Goal: Task Accomplishment & Management: Manage account settings

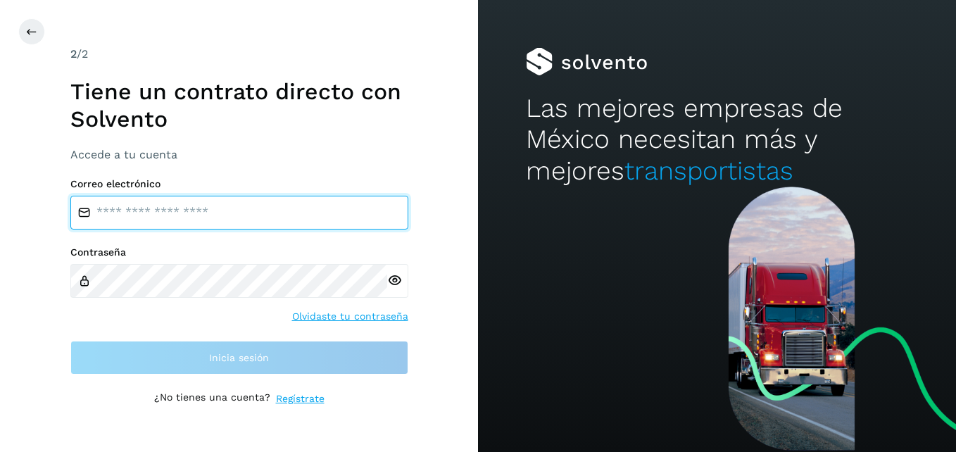
type input "**********"
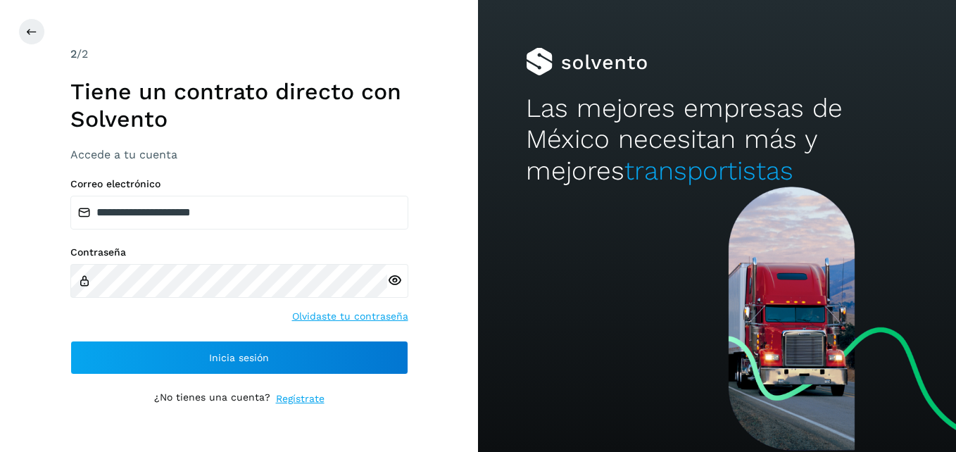
click at [374, 399] on div "¿No tienes una cuenta? Regístrate" at bounding box center [239, 398] width 338 height 15
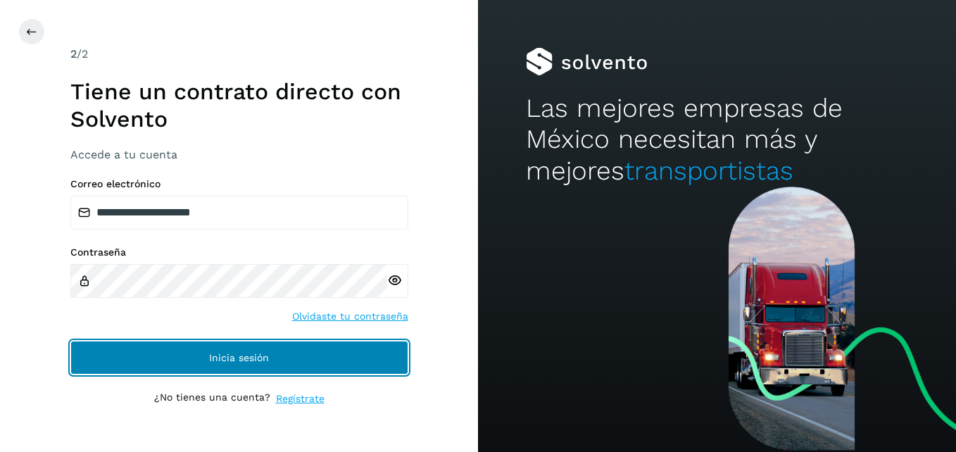
click at [336, 362] on button "Inicia sesión" at bounding box center [239, 358] width 338 height 34
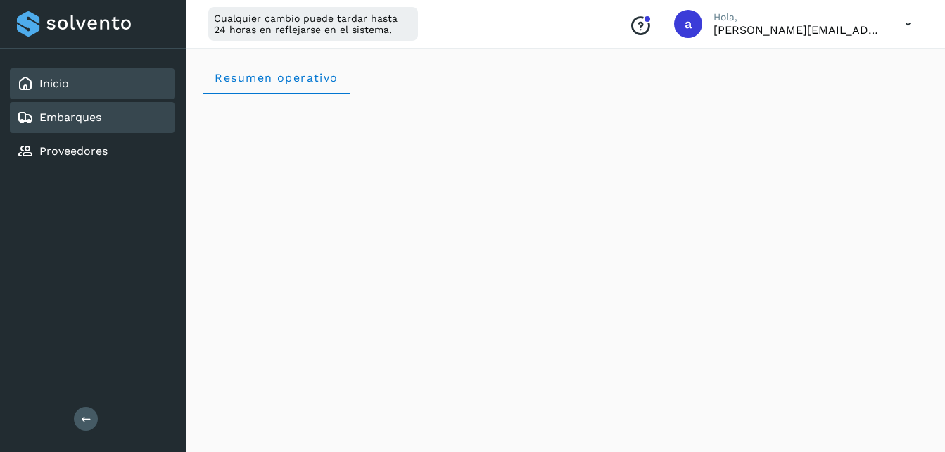
click at [108, 115] on div "Embarques" at bounding box center [92, 117] width 165 height 31
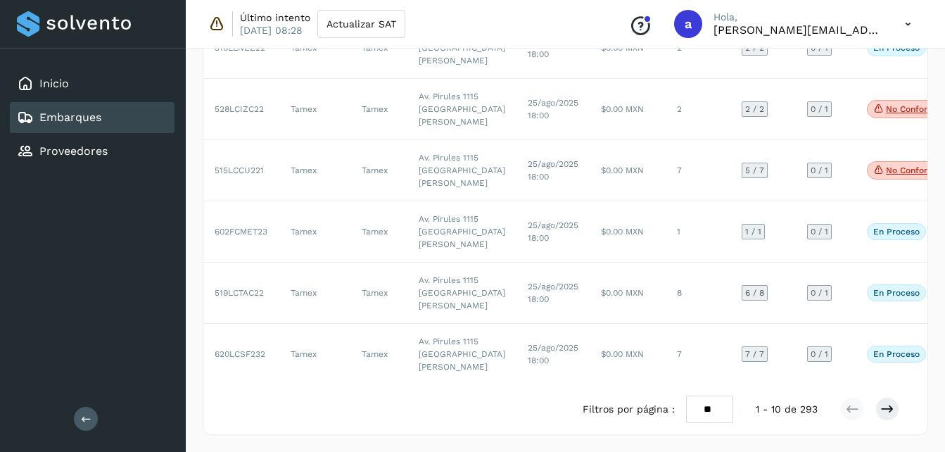
scroll to position [808, 0]
click at [887, 416] on button at bounding box center [888, 409] width 24 height 24
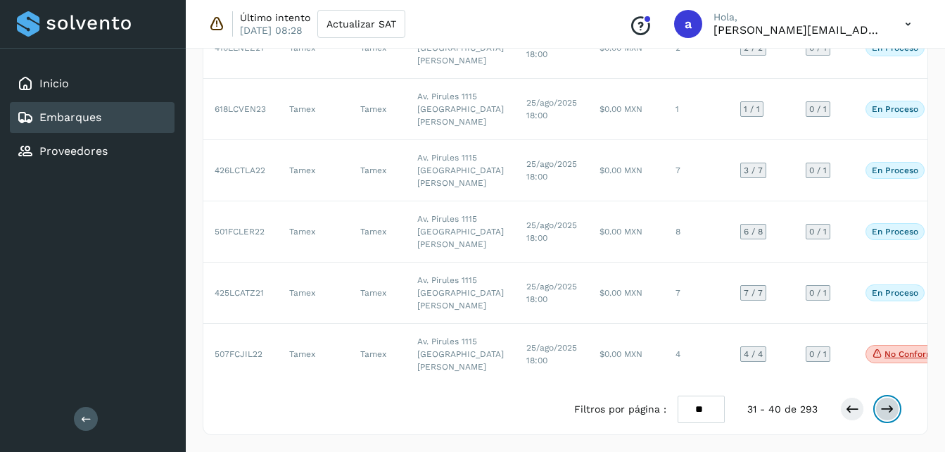
click at [887, 416] on button at bounding box center [888, 409] width 24 height 24
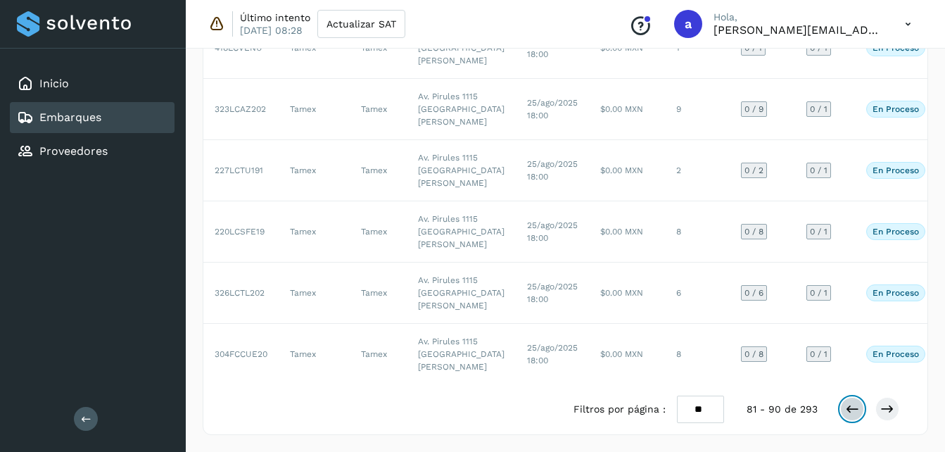
click at [855, 408] on icon at bounding box center [852, 409] width 14 height 14
click at [848, 406] on icon at bounding box center [852, 409] width 14 height 14
click at [887, 409] on icon at bounding box center [888, 409] width 14 height 14
click at [895, 415] on button at bounding box center [888, 409] width 24 height 24
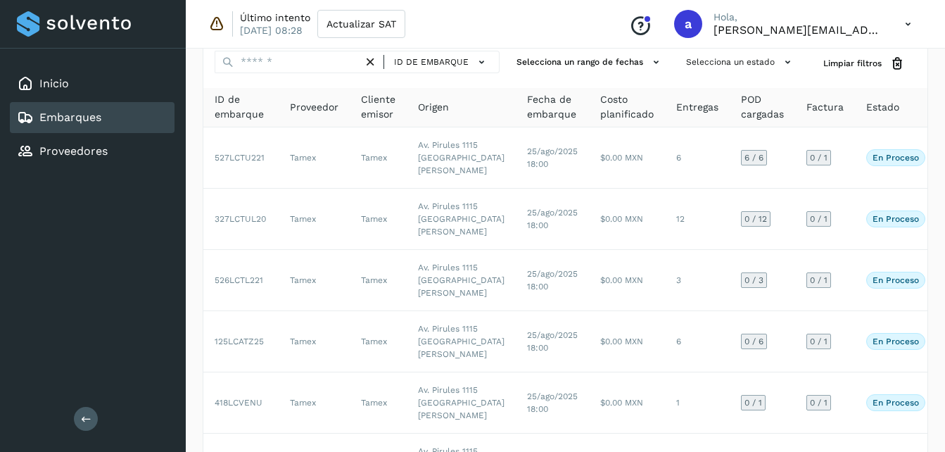
scroll to position [58, 0]
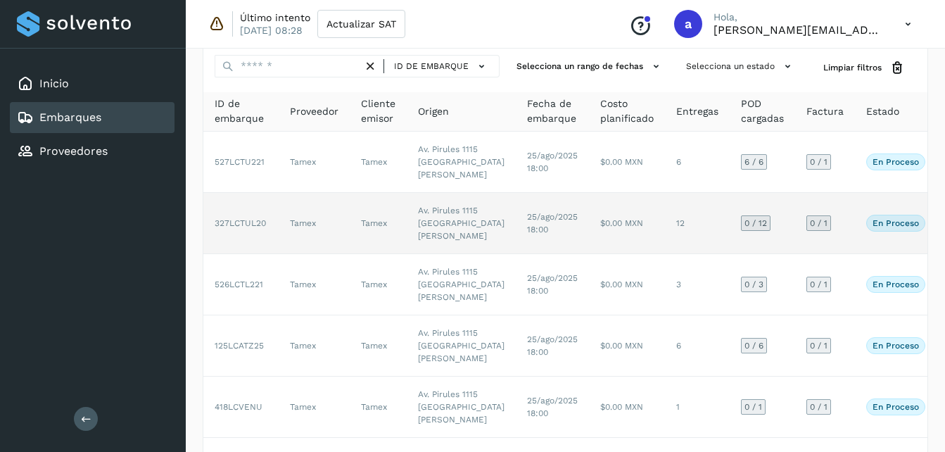
click at [516, 254] on td "25/ago/2025 18:00" at bounding box center [552, 223] width 73 height 61
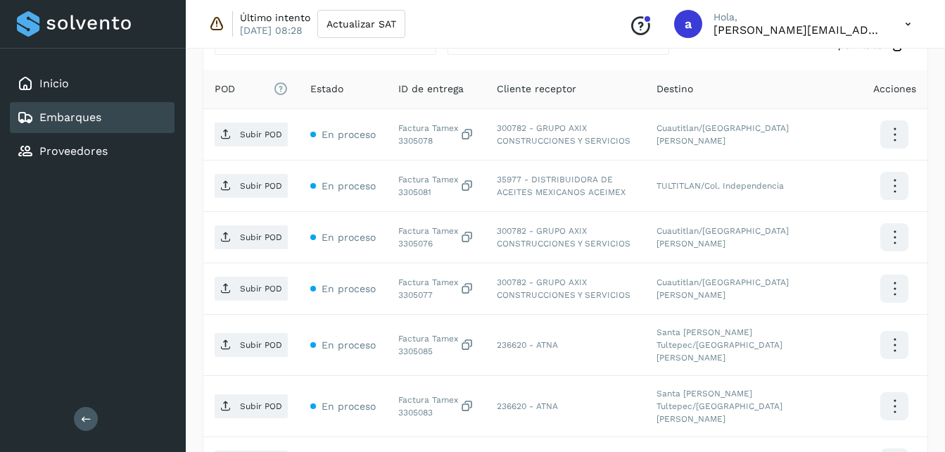
scroll to position [354, 0]
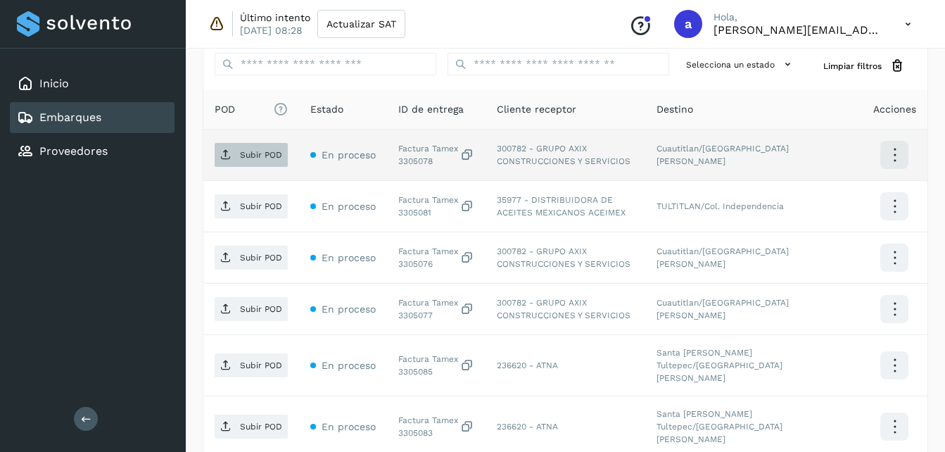
click at [265, 146] on span "Subir POD" at bounding box center [251, 155] width 73 height 23
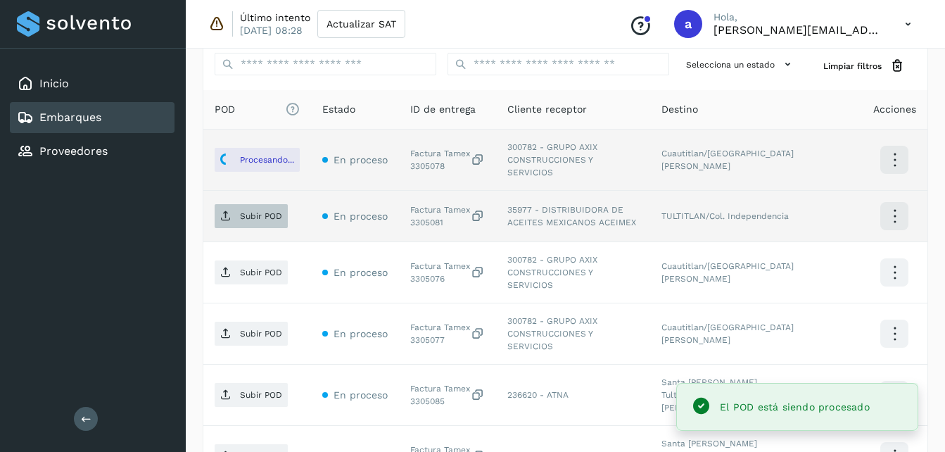
click at [258, 211] on p "Subir POD" at bounding box center [261, 216] width 42 height 10
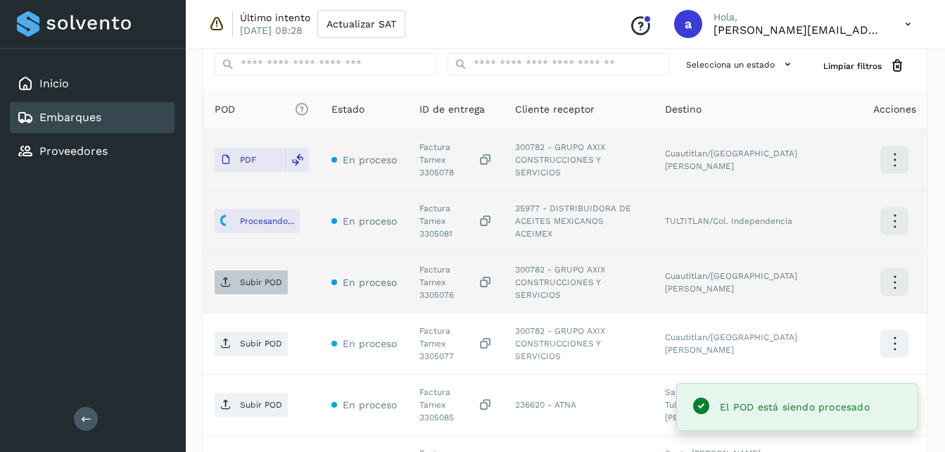
click at [249, 277] on p "Subir POD" at bounding box center [261, 282] width 42 height 10
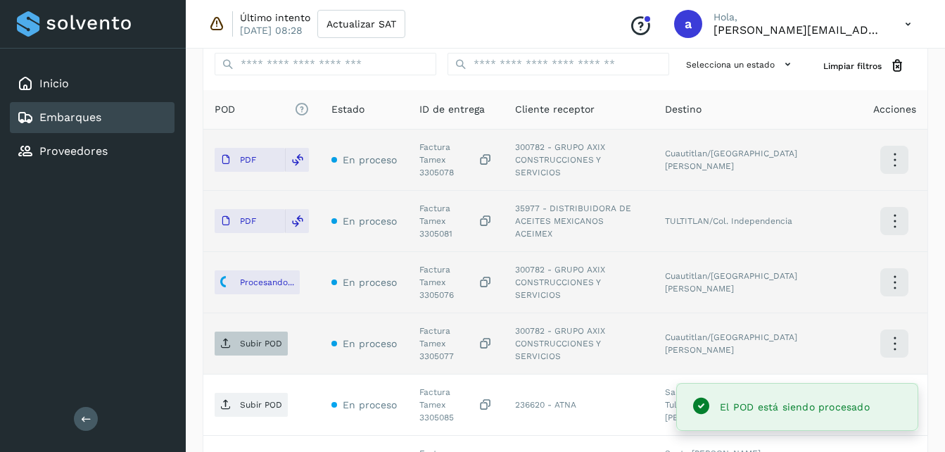
click at [252, 339] on p "Subir POD" at bounding box center [261, 344] width 42 height 10
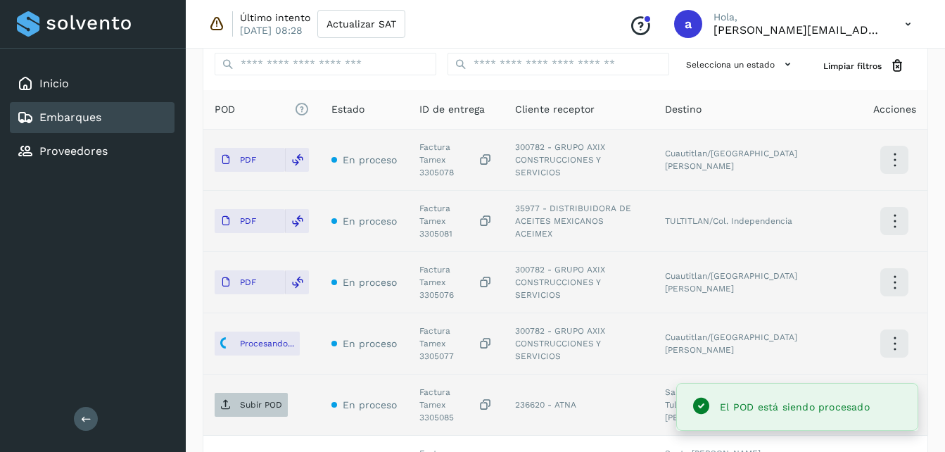
click at [262, 400] on p "Subir POD" at bounding box center [261, 405] width 42 height 10
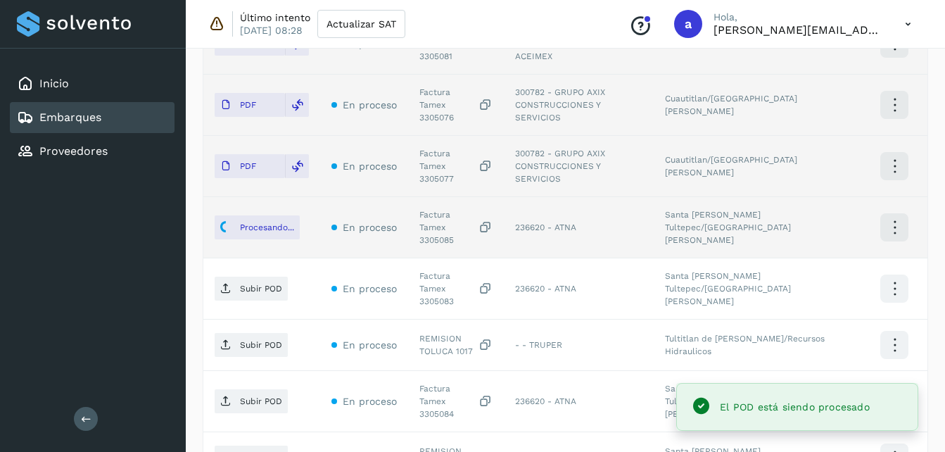
scroll to position [582, 0]
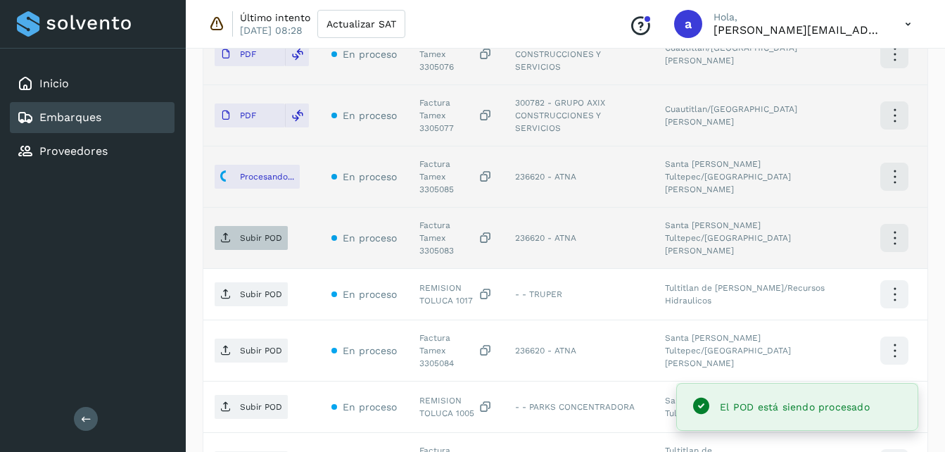
click at [260, 233] on p "Subir POD" at bounding box center [261, 238] width 42 height 10
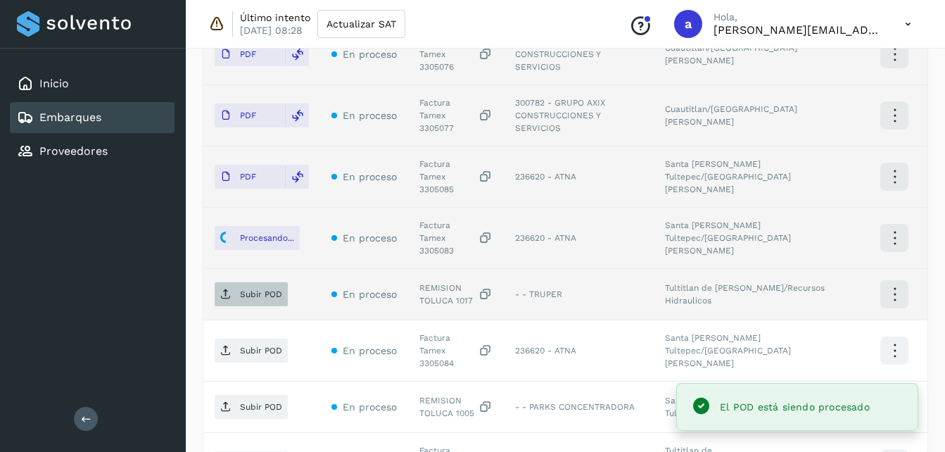
click at [254, 289] on p "Subir POD" at bounding box center [261, 294] width 42 height 10
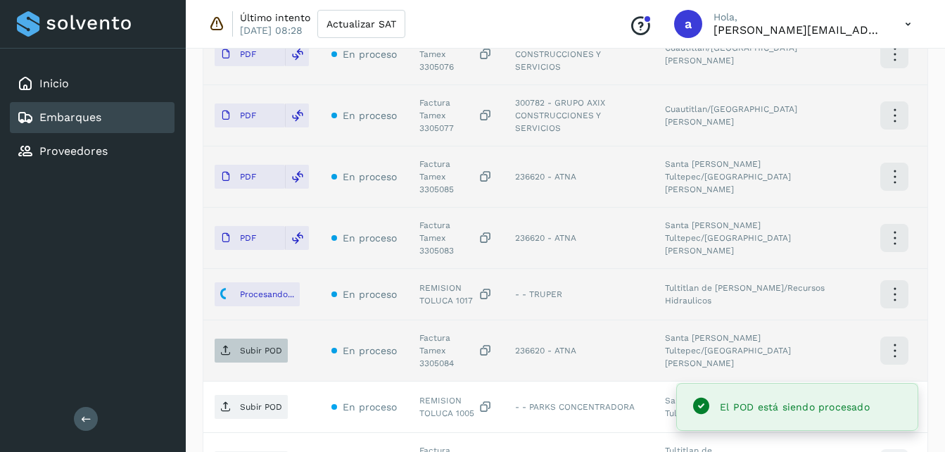
click at [266, 346] on p "Subir POD" at bounding box center [261, 351] width 42 height 10
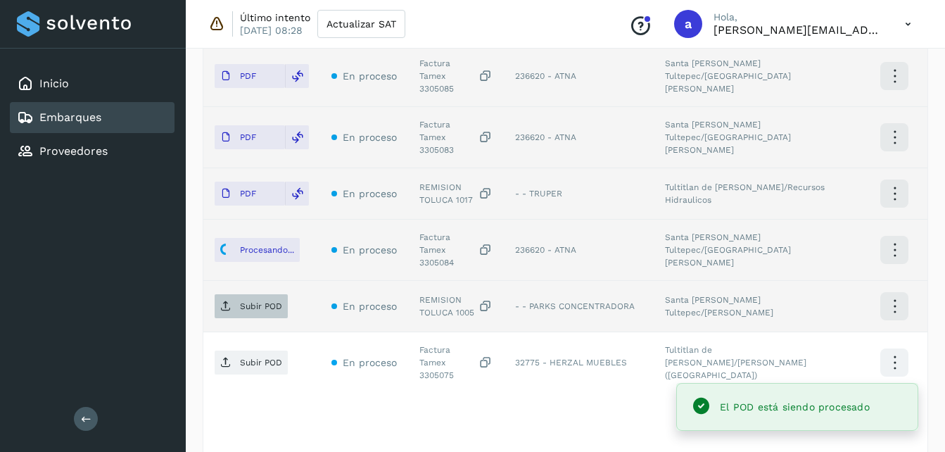
click at [256, 295] on span "Subir POD" at bounding box center [251, 306] width 73 height 23
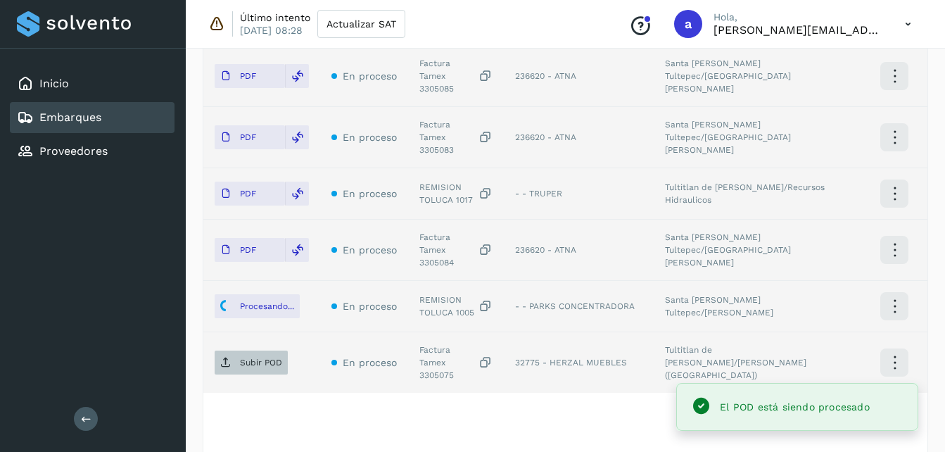
click at [237, 351] on span "Subir POD" at bounding box center [251, 362] width 73 height 23
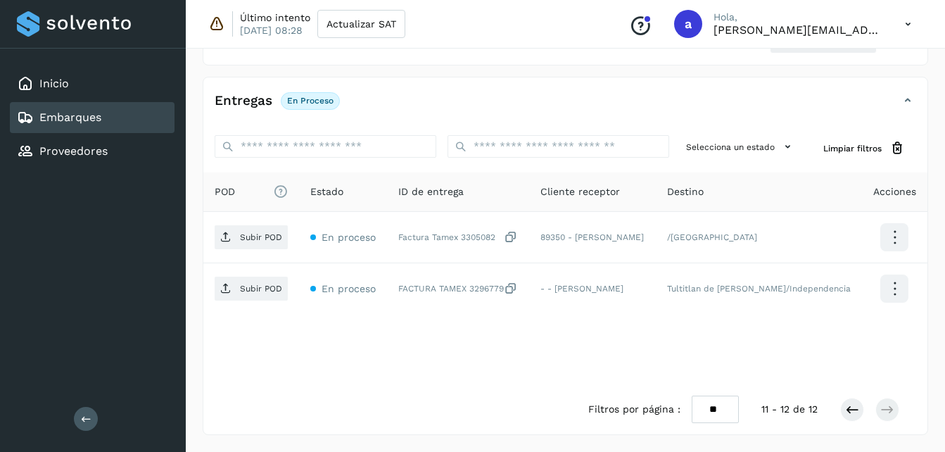
scroll to position [272, 0]
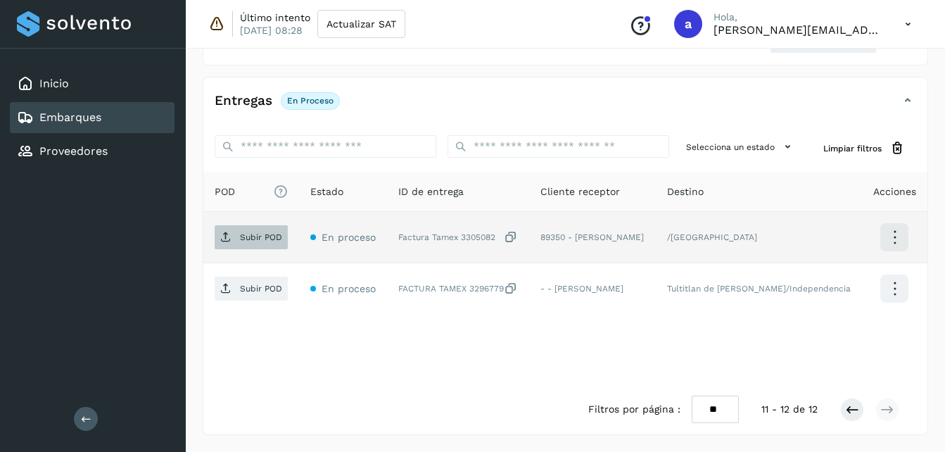
click at [241, 245] on span "Subir POD" at bounding box center [251, 237] width 73 height 23
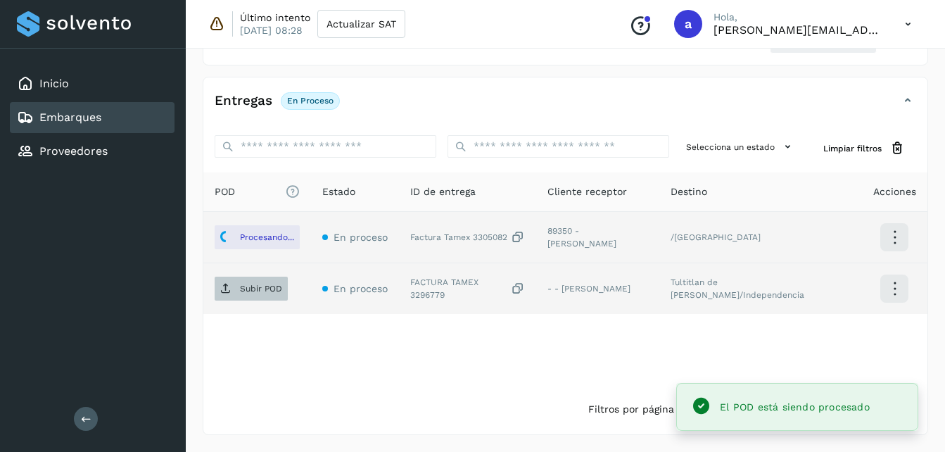
click at [248, 294] on p "Subir POD" at bounding box center [261, 289] width 42 height 10
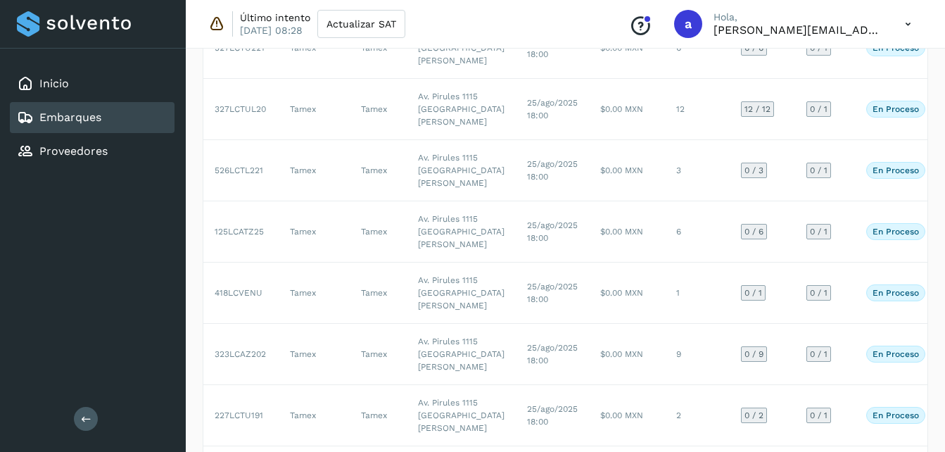
scroll to position [175, 0]
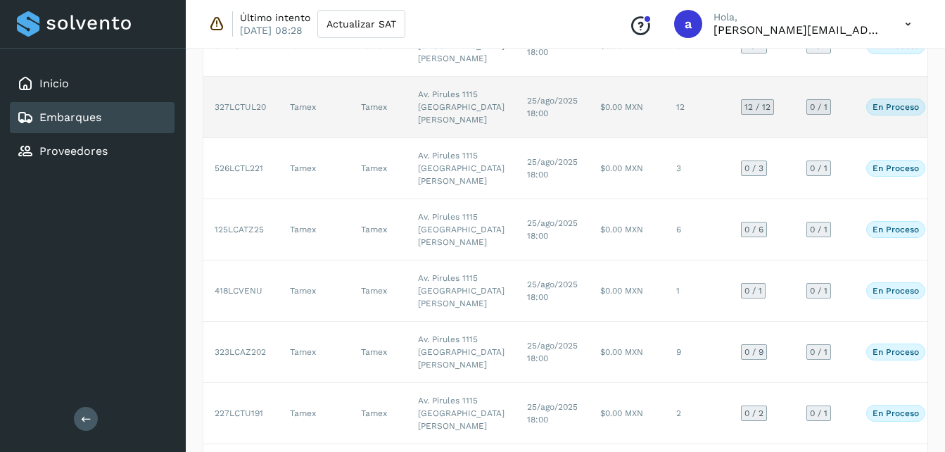
click at [363, 138] on td "Tamex" at bounding box center [378, 107] width 57 height 61
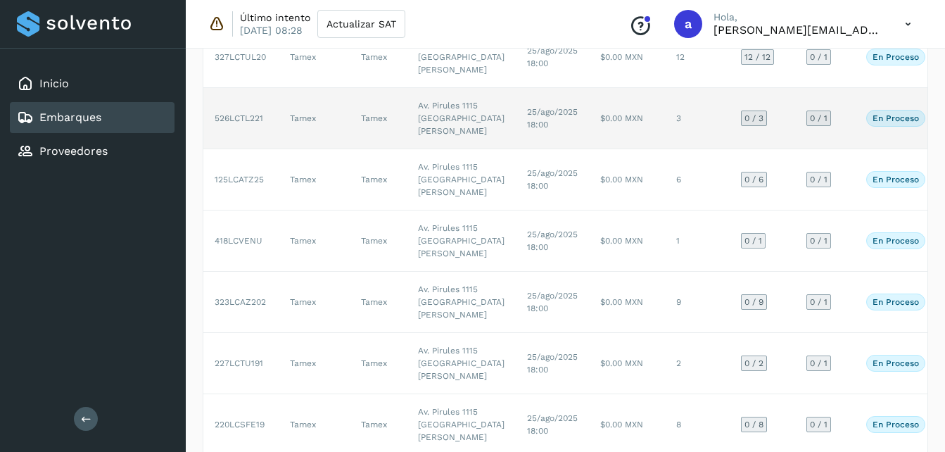
click at [395, 149] on td "Tamex" at bounding box center [378, 118] width 57 height 61
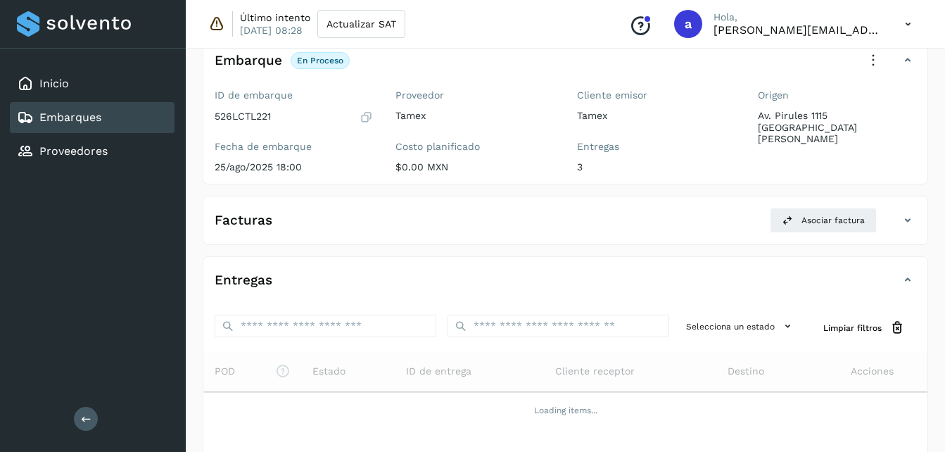
scroll to position [207, 0]
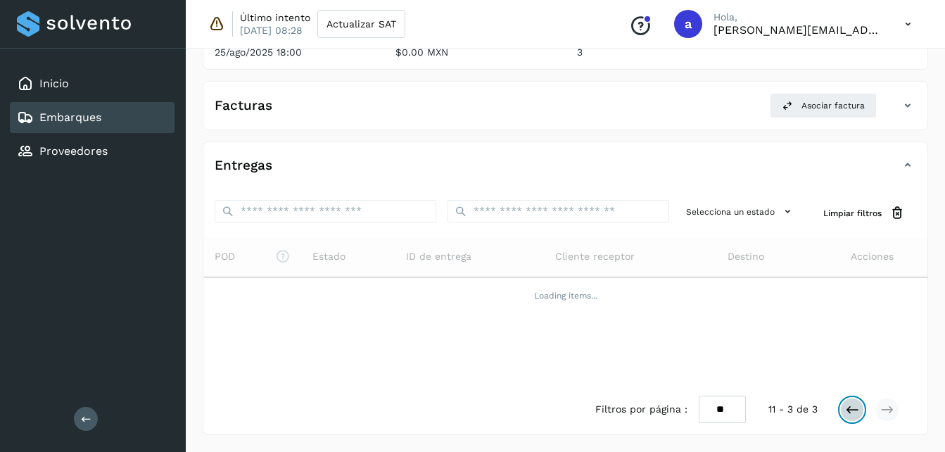
click at [850, 408] on icon at bounding box center [852, 410] width 14 height 14
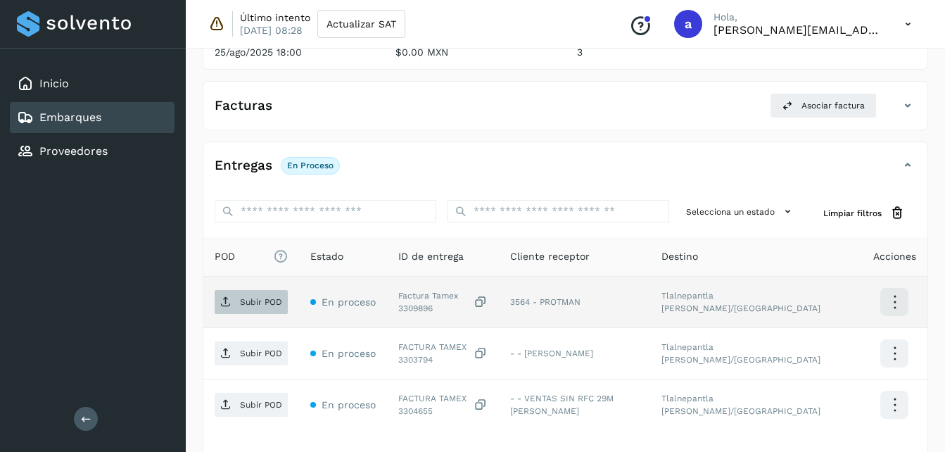
click at [238, 306] on span "Subir POD" at bounding box center [251, 302] width 73 height 23
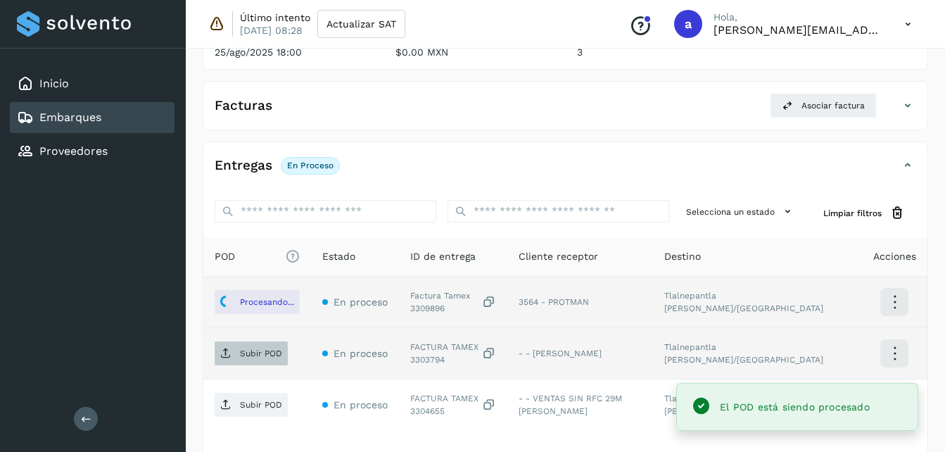
click at [260, 353] on p "Subir POD" at bounding box center [261, 353] width 42 height 10
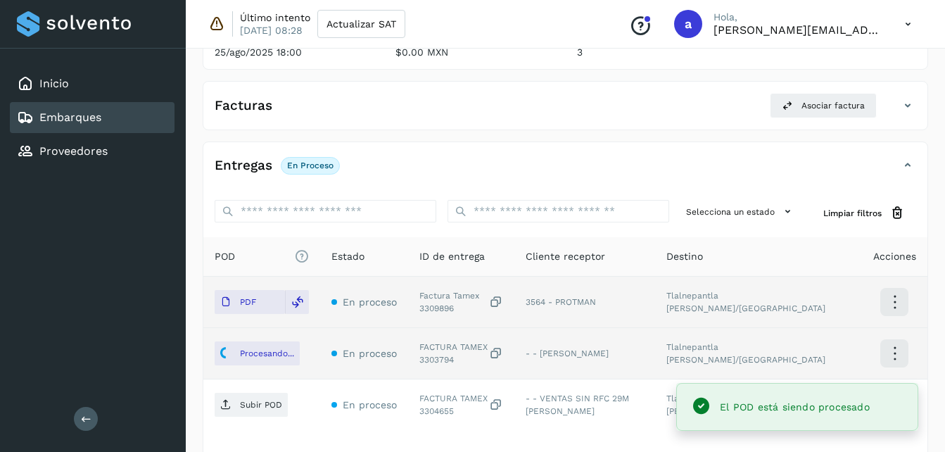
scroll to position [323, 0]
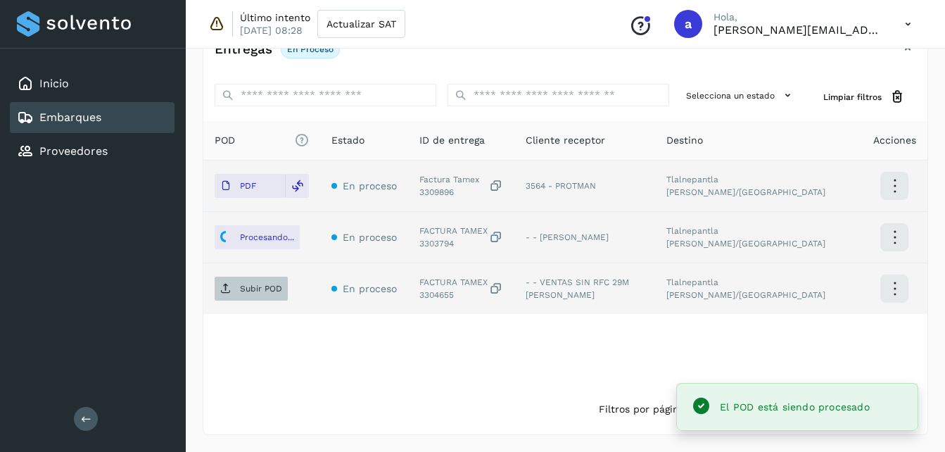
click at [244, 279] on main "Inicio Embarques Proveedores Salir Último intento [DATE] 08:28 Actualizar SAT C…" at bounding box center [472, 64] width 945 height 775
click at [229, 290] on icon at bounding box center [225, 288] width 11 height 11
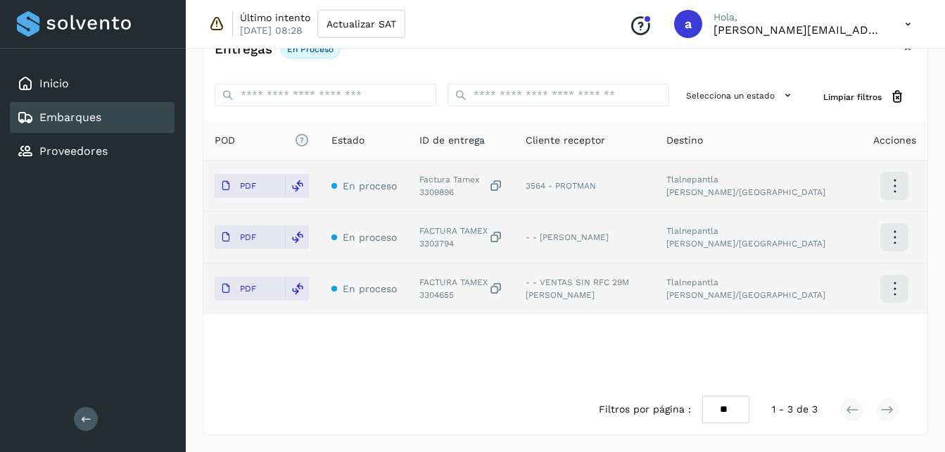
scroll to position [225, 0]
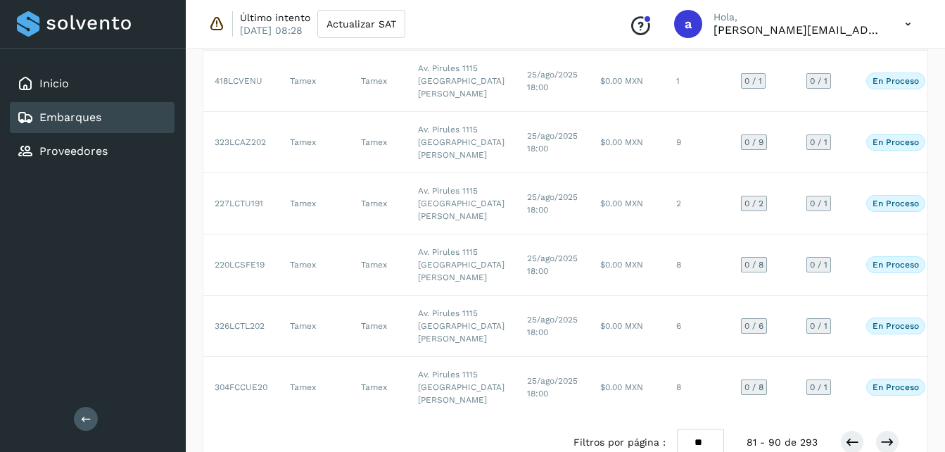
click at [401, 51] on td "Tamex" at bounding box center [378, 19] width 57 height 61
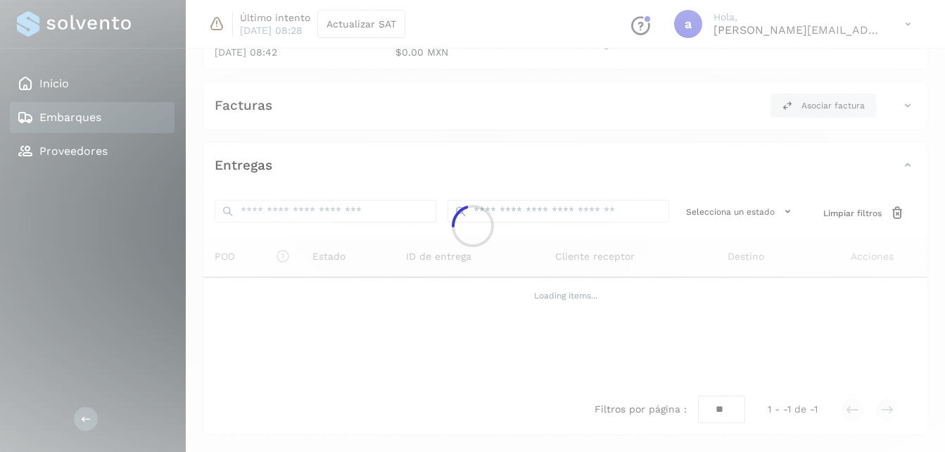
scroll to position [384, 0]
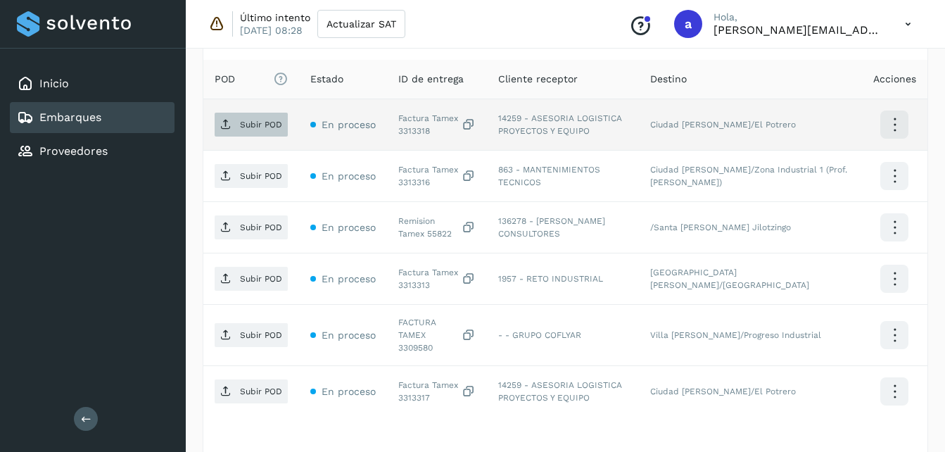
click at [249, 120] on p "Subir POD" at bounding box center [261, 125] width 42 height 10
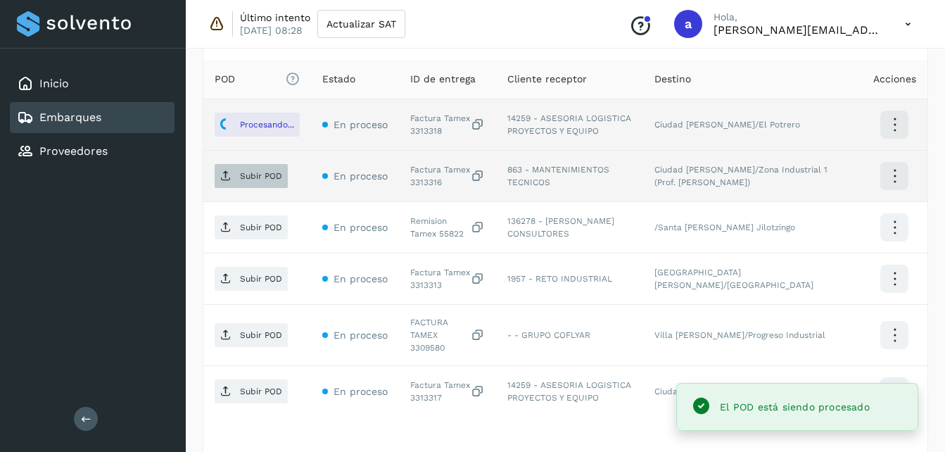
click at [251, 178] on p "Subir POD" at bounding box center [261, 176] width 42 height 10
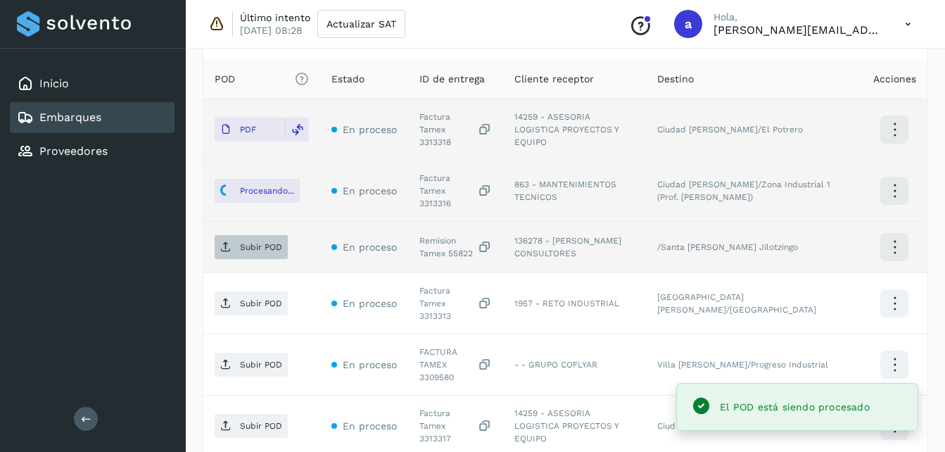
click at [232, 237] on span "Subir POD" at bounding box center [251, 247] width 73 height 23
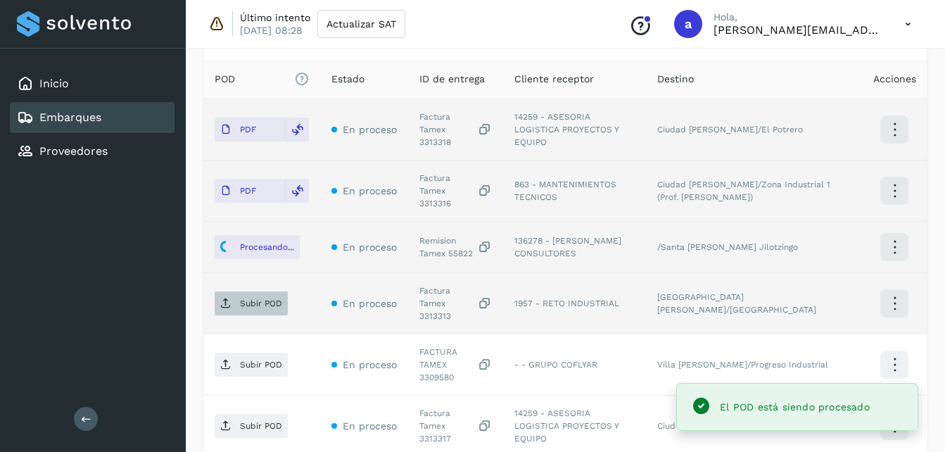
click at [256, 298] on p "Subir POD" at bounding box center [261, 303] width 42 height 10
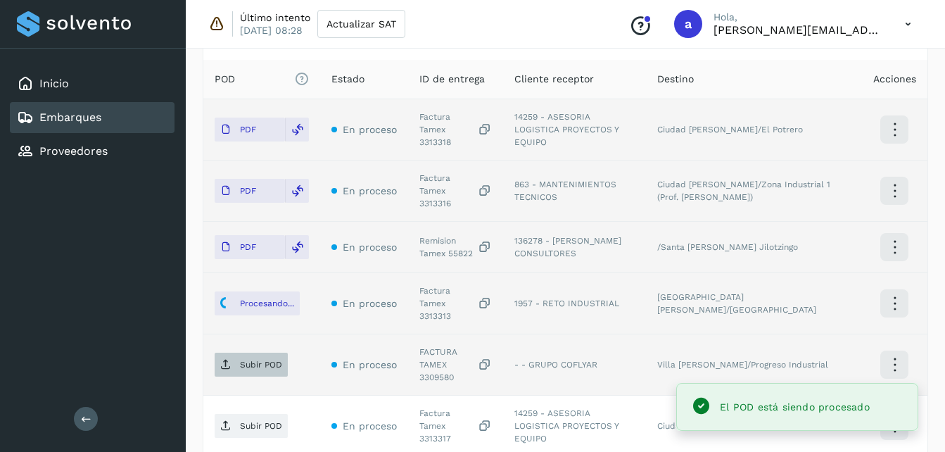
click at [254, 360] on p "Subir POD" at bounding box center [261, 365] width 42 height 10
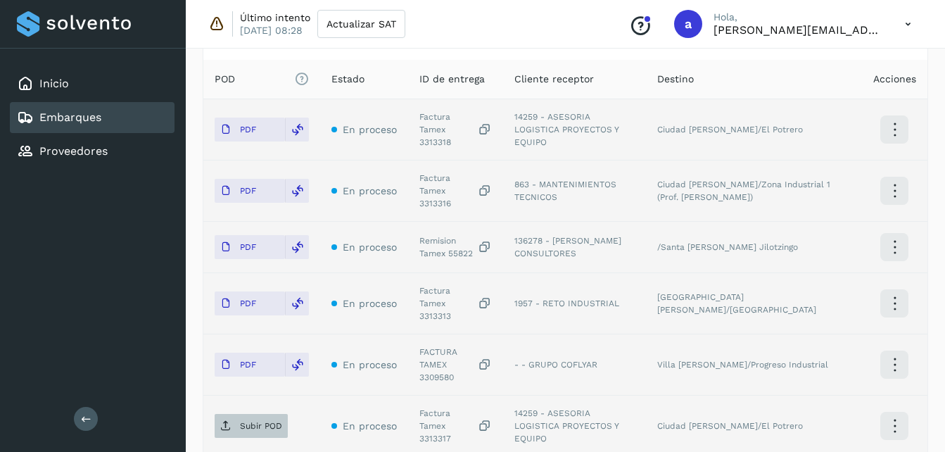
click at [229, 415] on span "Subir POD" at bounding box center [251, 426] width 73 height 23
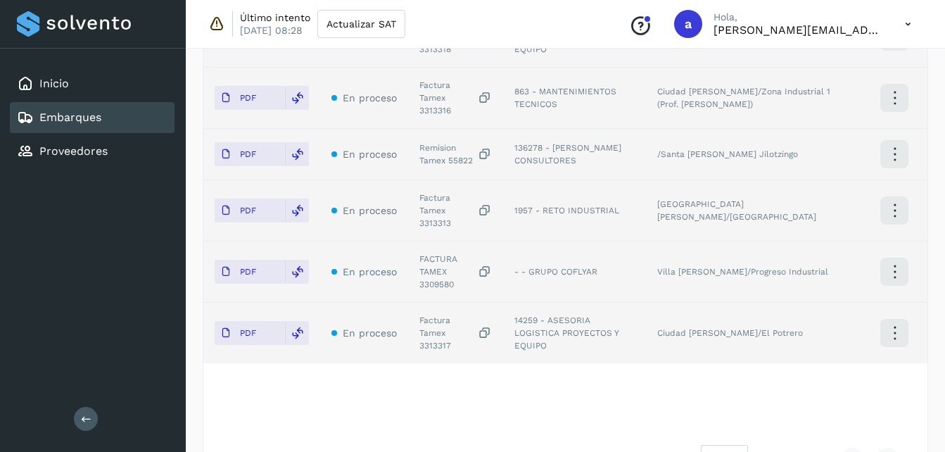
scroll to position [0, 0]
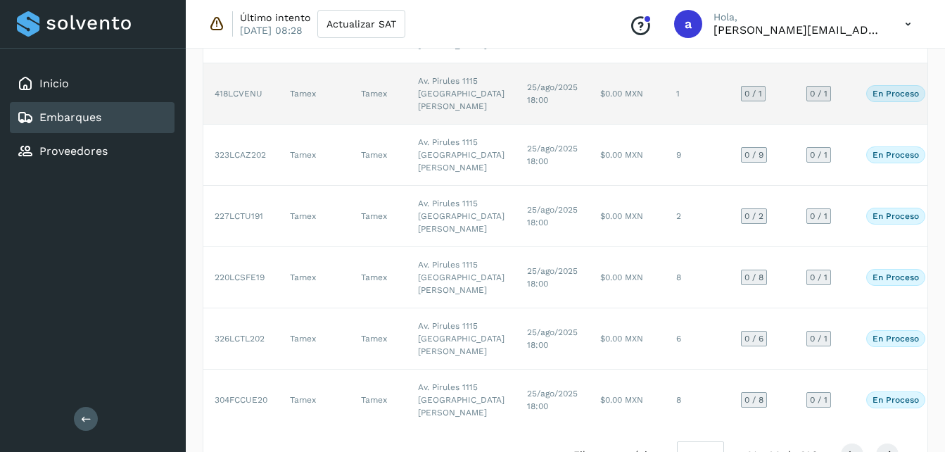
click at [432, 125] on td "Av. Pirules 1115 [GEOGRAPHIC_DATA][PERSON_NAME]" at bounding box center [461, 93] width 109 height 61
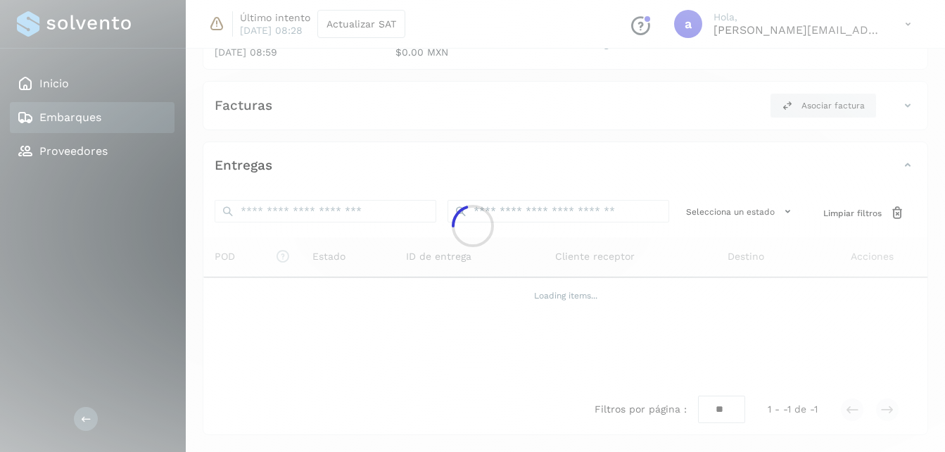
scroll to position [220, 0]
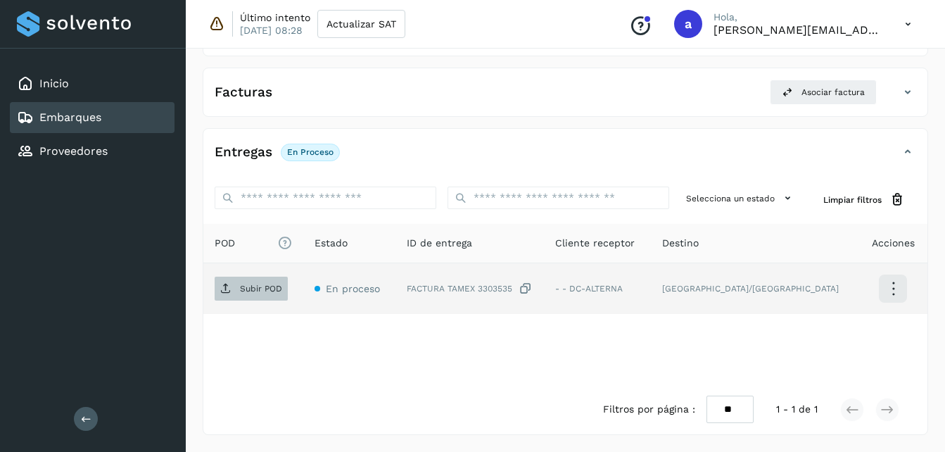
click at [248, 284] on p "Subir POD" at bounding box center [261, 289] width 42 height 10
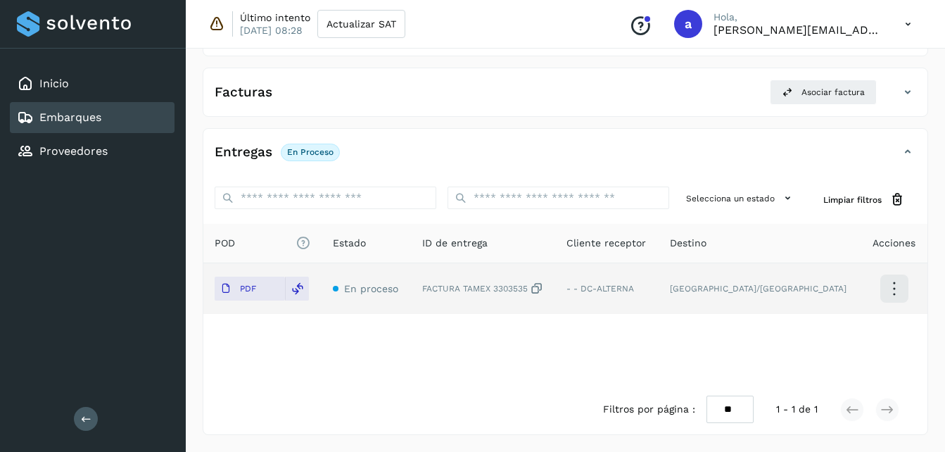
scroll to position [372, 0]
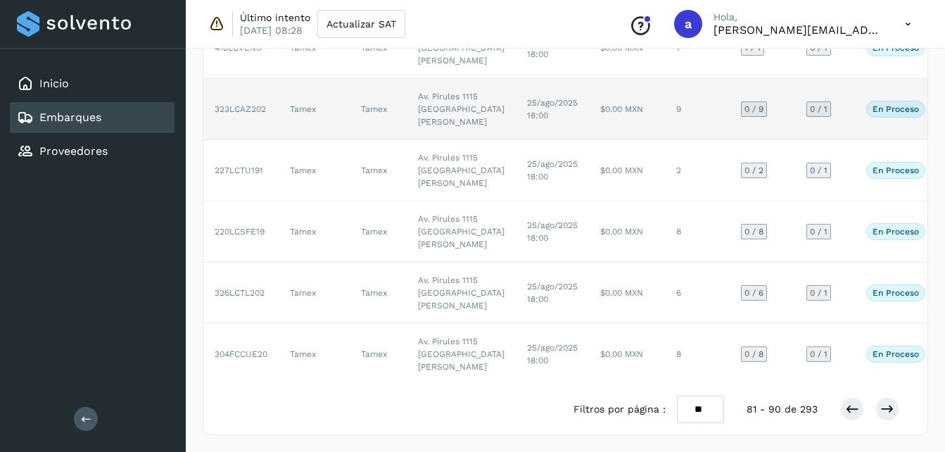
click at [451, 140] on td "Av. Pirules 1115 [GEOGRAPHIC_DATA][PERSON_NAME]" at bounding box center [461, 109] width 109 height 61
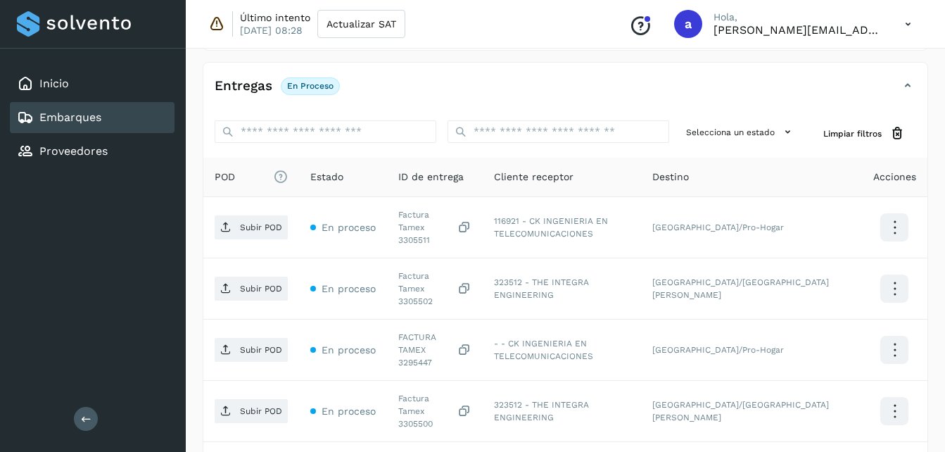
scroll to position [272, 0]
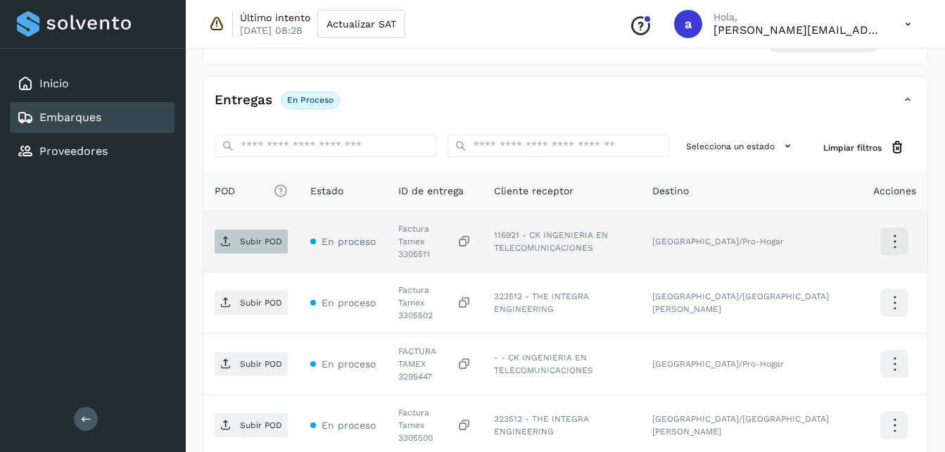
click at [266, 243] on span "Subir POD" at bounding box center [251, 241] width 73 height 23
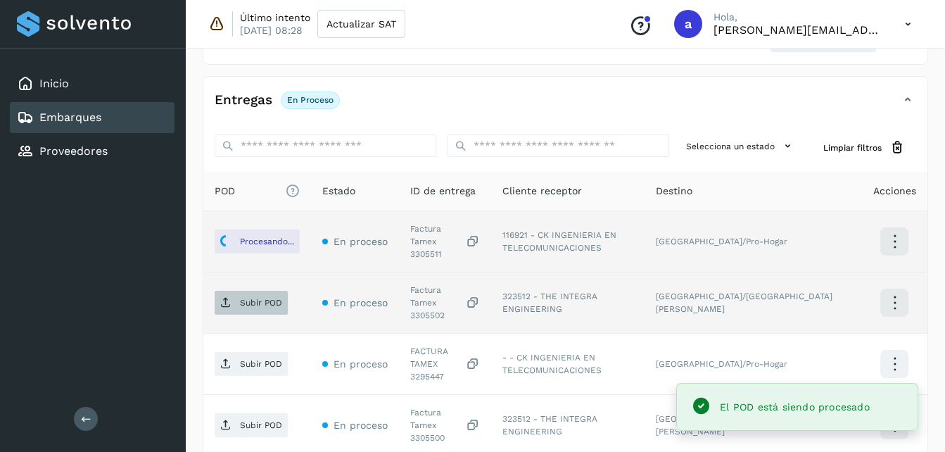
click at [258, 298] on p "Subir POD" at bounding box center [261, 303] width 42 height 10
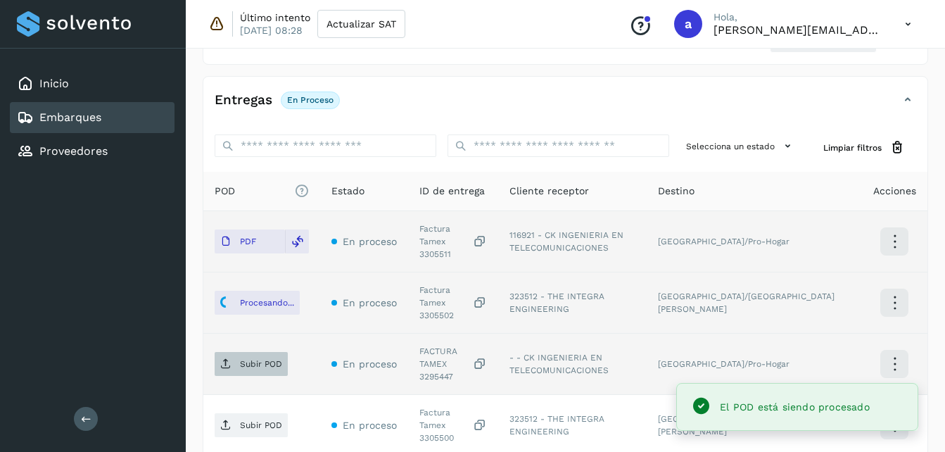
click at [261, 353] on span "Subir POD" at bounding box center [251, 364] width 73 height 23
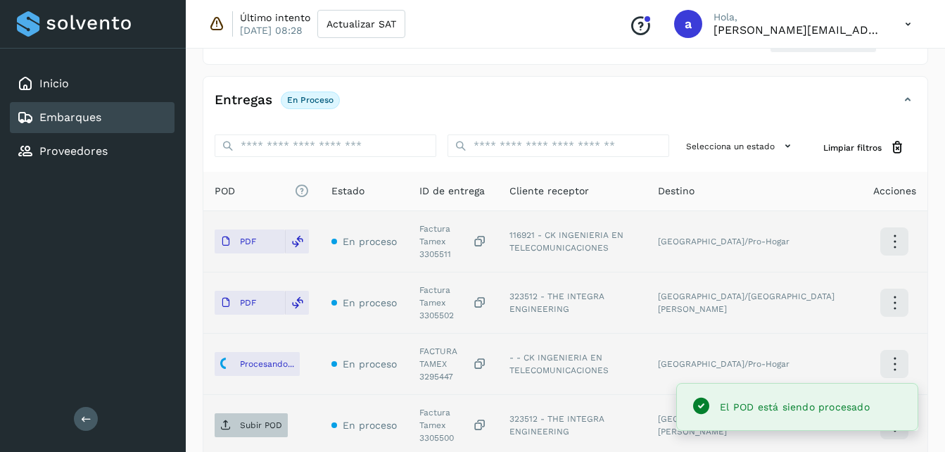
click at [234, 414] on span "Subir POD" at bounding box center [251, 425] width 73 height 23
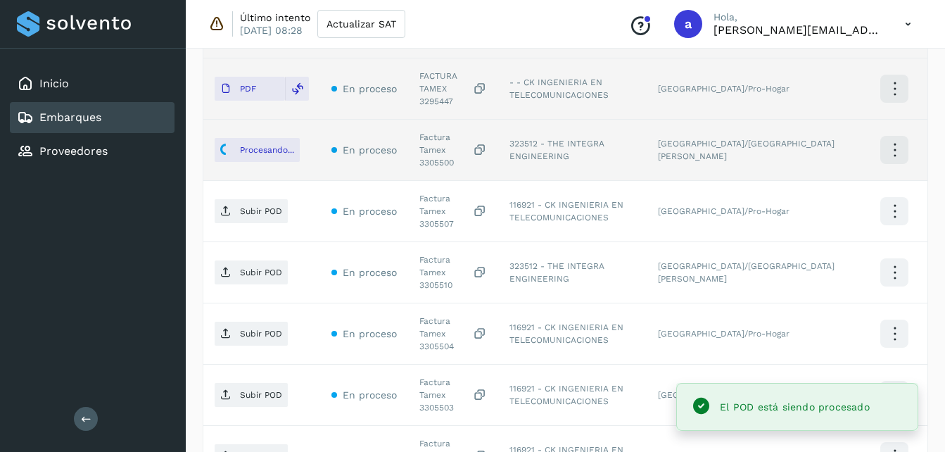
scroll to position [550, 0]
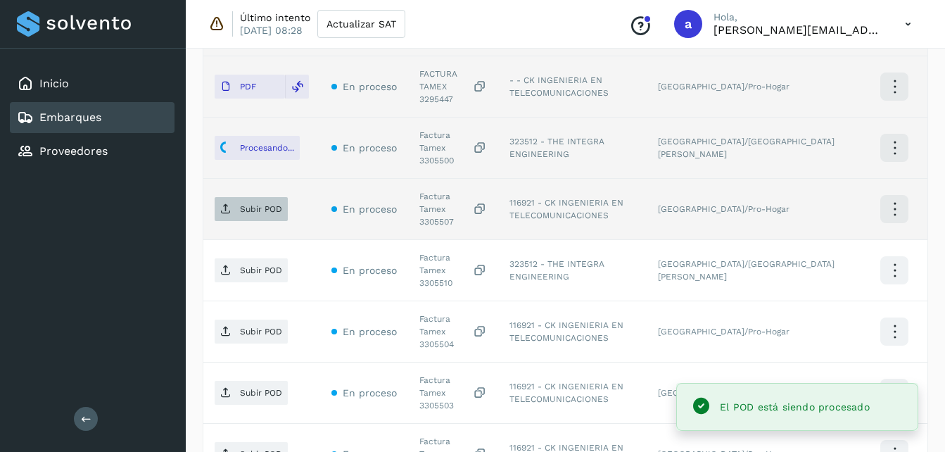
click at [253, 204] on p "Subir POD" at bounding box center [261, 209] width 42 height 10
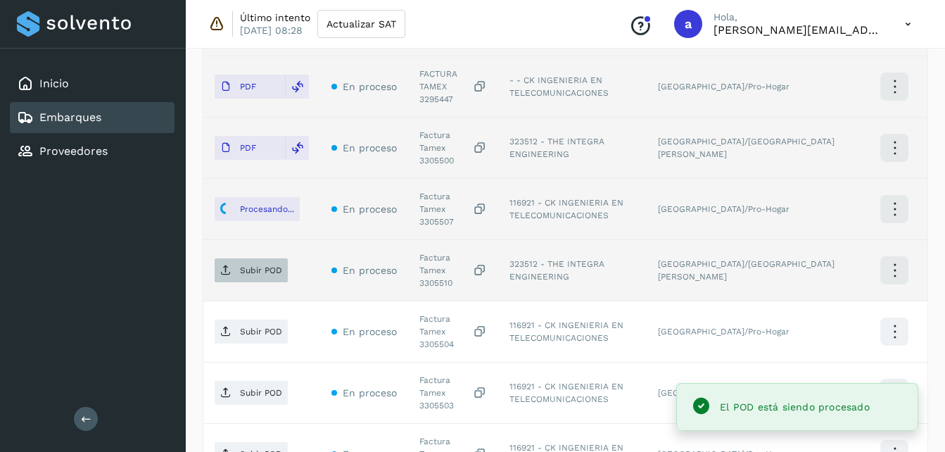
click at [243, 265] on p "Subir POD" at bounding box center [261, 270] width 42 height 10
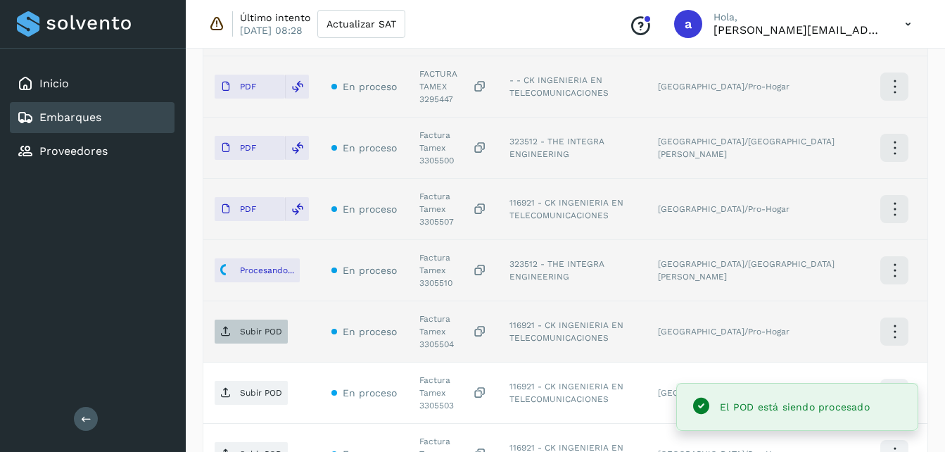
click at [268, 327] on p "Subir POD" at bounding box center [261, 332] width 42 height 10
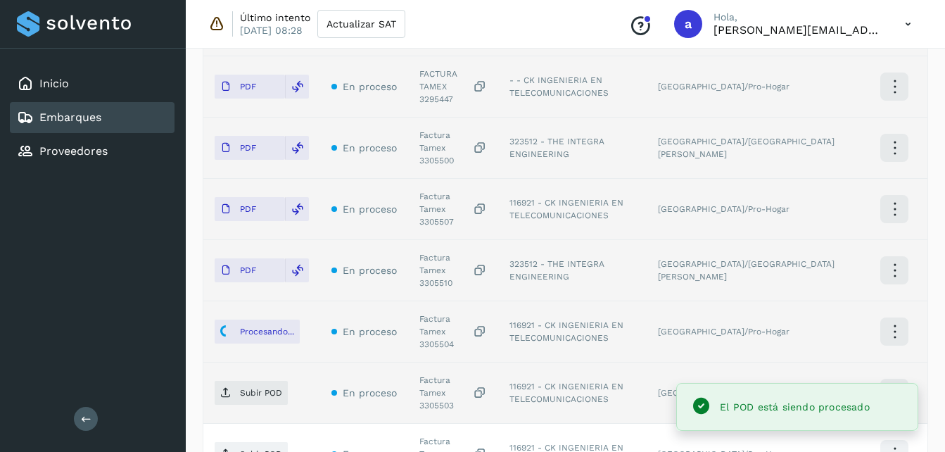
click at [242, 363] on td "Subir POD" at bounding box center [261, 393] width 117 height 61
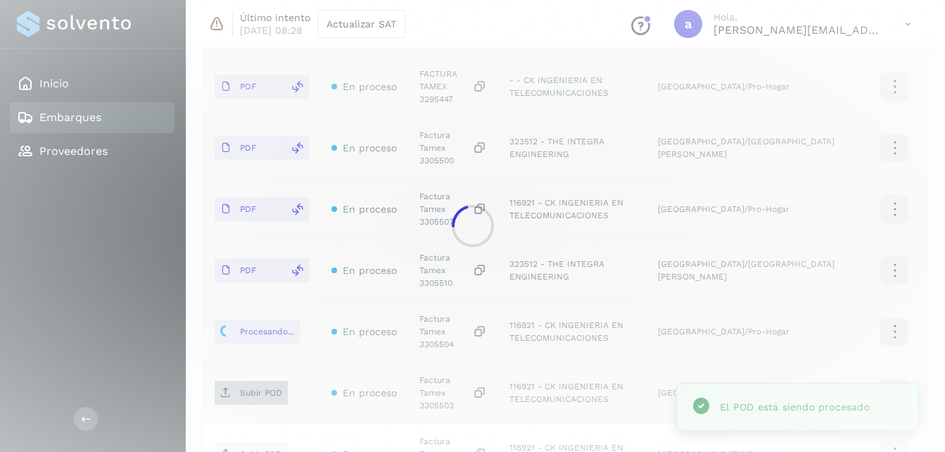
click at [233, 324] on div at bounding box center [472, 226] width 945 height 452
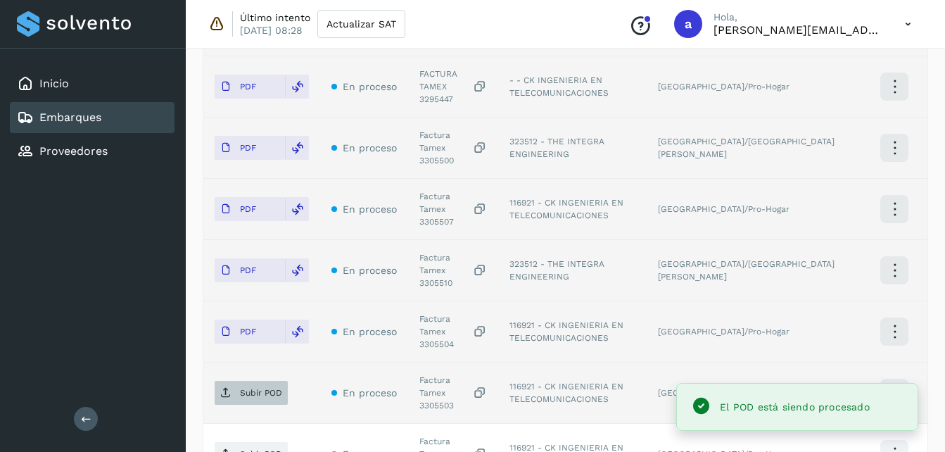
click at [275, 388] on p "Subir POD" at bounding box center [261, 393] width 42 height 10
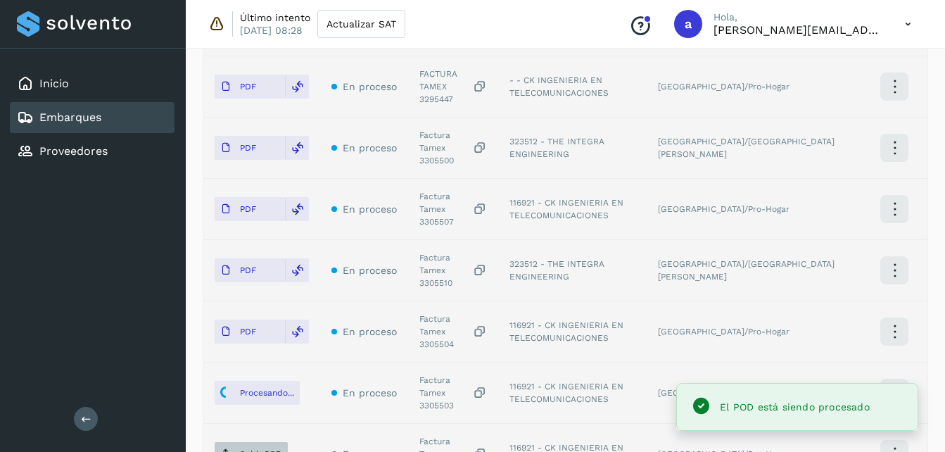
click at [229, 448] on icon at bounding box center [225, 453] width 11 height 11
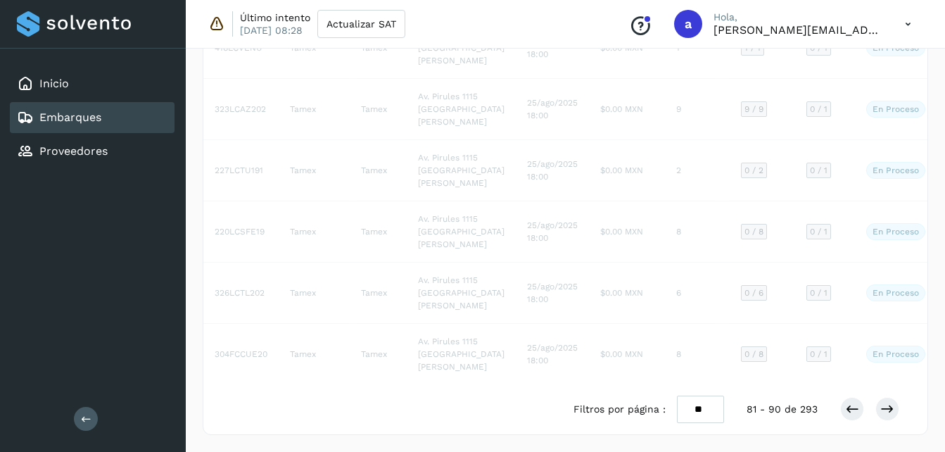
scroll to position [533, 0]
click at [603, 201] on td "$0.00 MXN" at bounding box center [627, 170] width 76 height 61
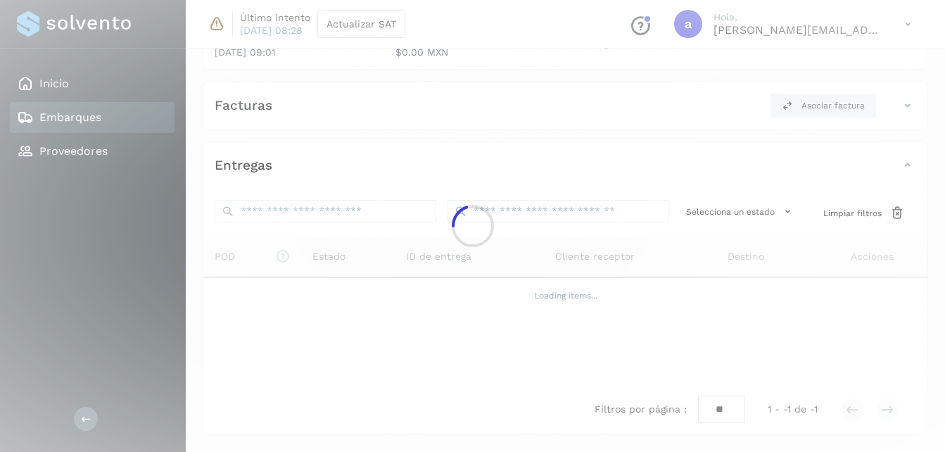
scroll to position [272, 0]
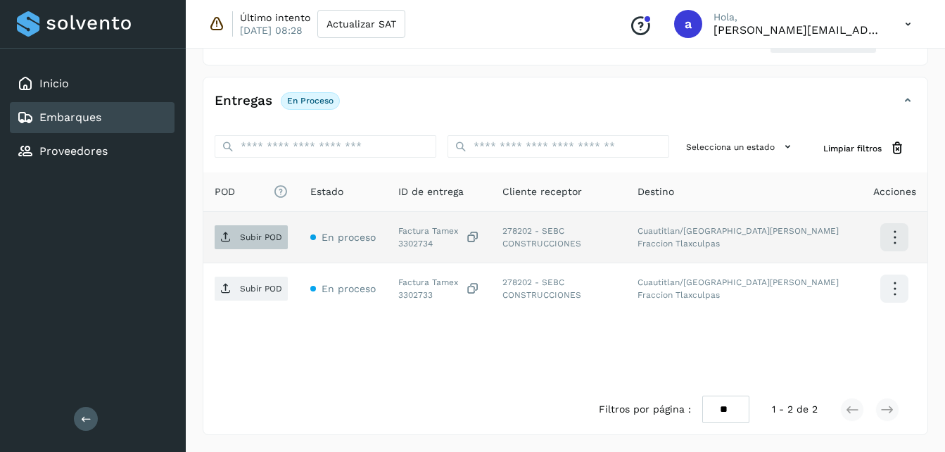
click at [247, 241] on p "Subir POD" at bounding box center [261, 237] width 42 height 10
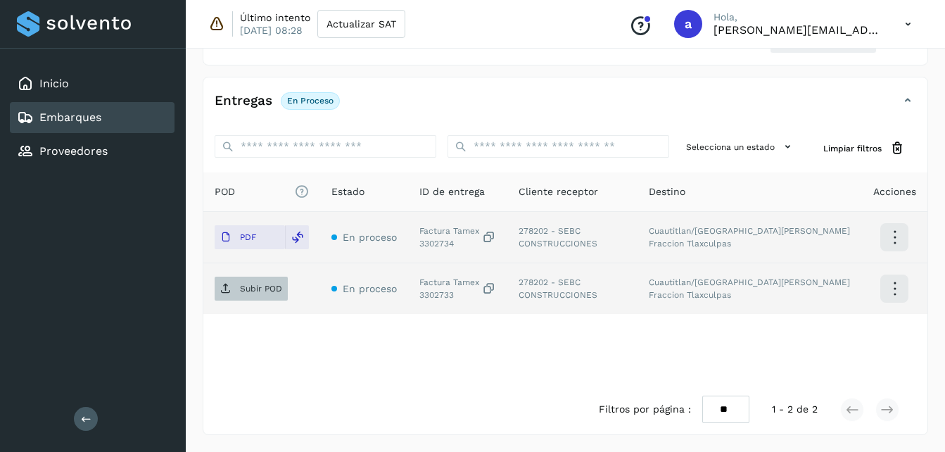
click at [244, 284] on p "Subir POD" at bounding box center [261, 289] width 42 height 10
click at [562, 141] on input "ID de embarque" at bounding box center [559, 146] width 222 height 23
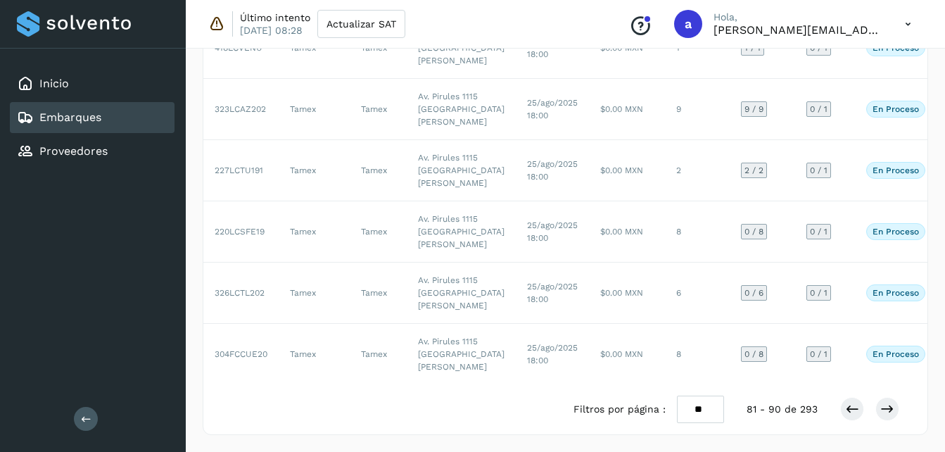
scroll to position [770, 0]
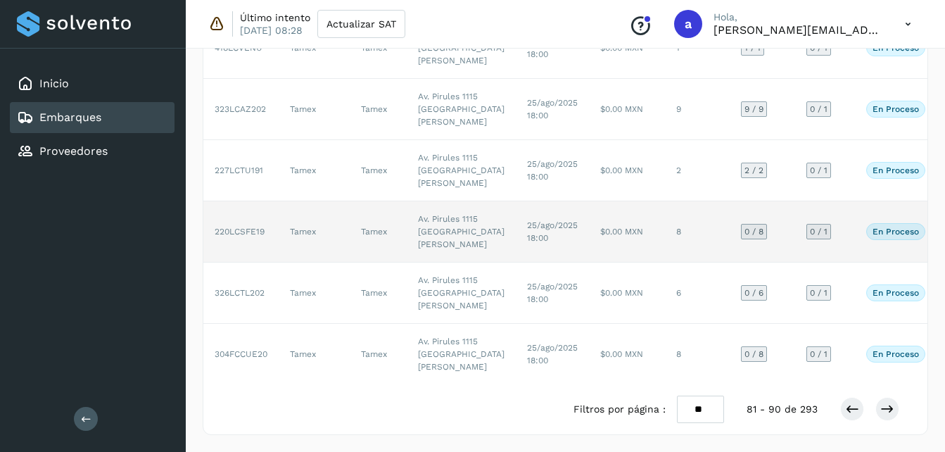
click at [455, 201] on td "Av. Pirules 1115 [GEOGRAPHIC_DATA][PERSON_NAME]" at bounding box center [461, 231] width 109 height 61
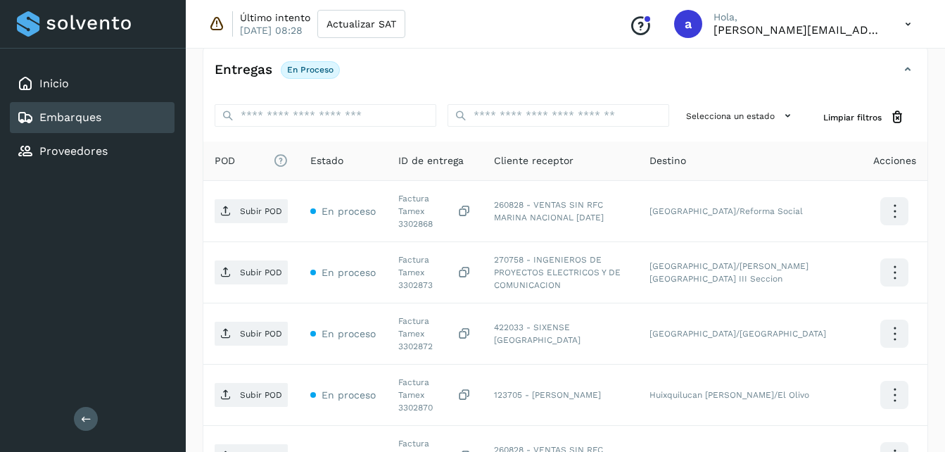
scroll to position [252, 0]
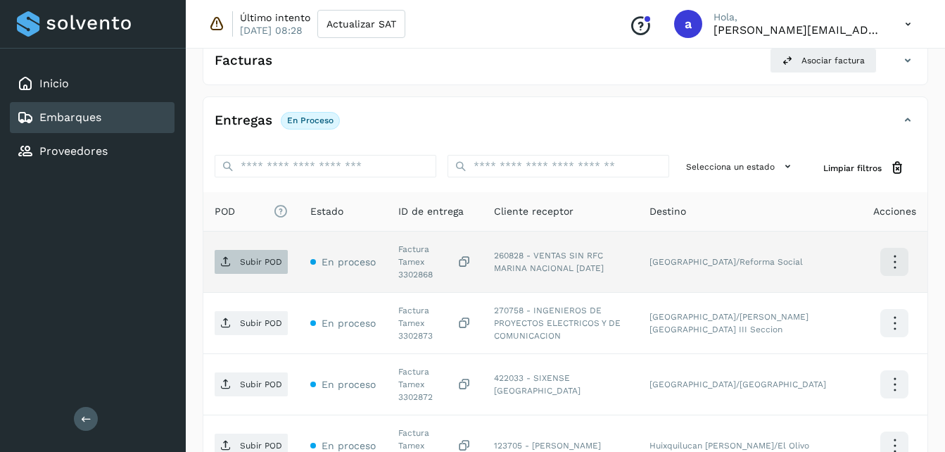
click at [244, 268] on button "Subir POD" at bounding box center [251, 262] width 73 height 24
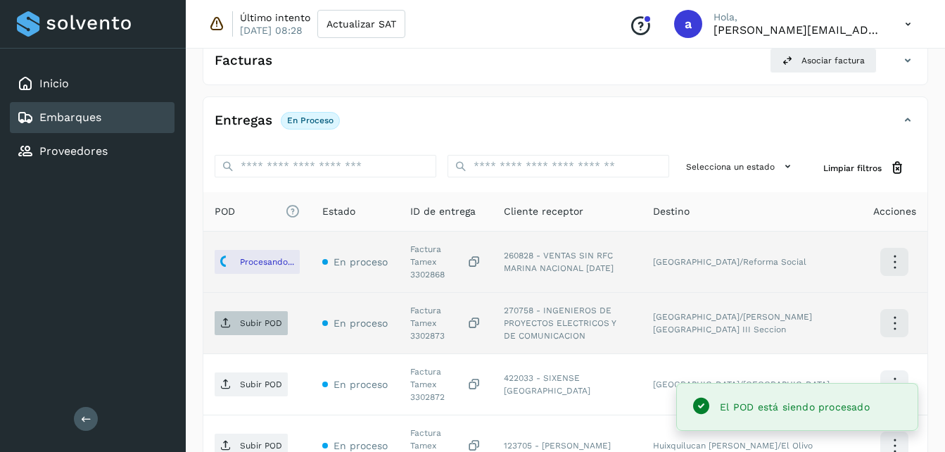
click at [222, 317] on icon at bounding box center [225, 322] width 11 height 11
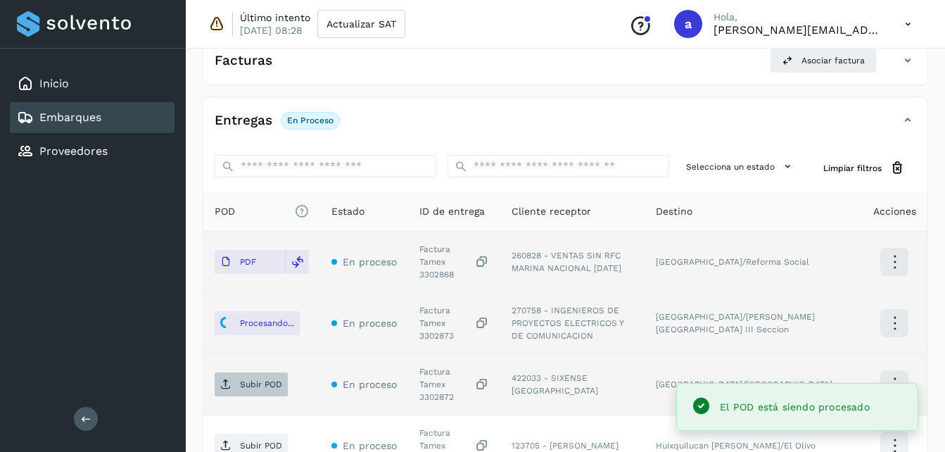
click at [261, 373] on span "Subir POD" at bounding box center [251, 384] width 73 height 23
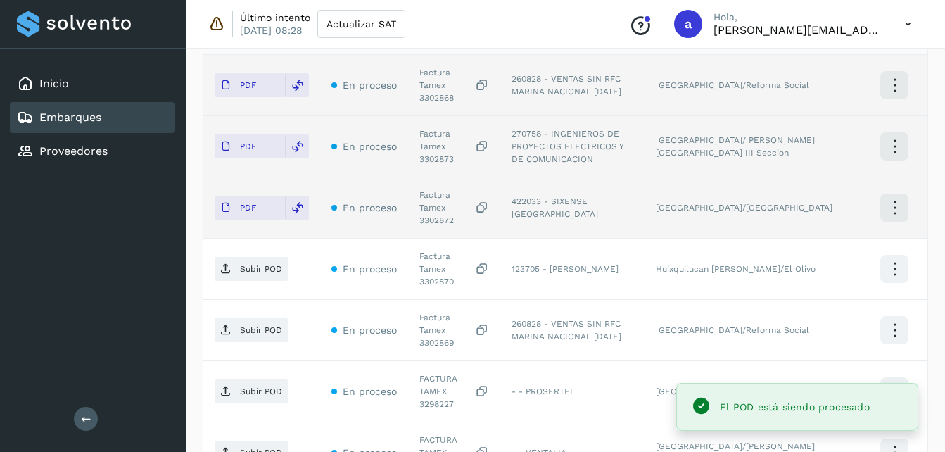
scroll to position [432, 0]
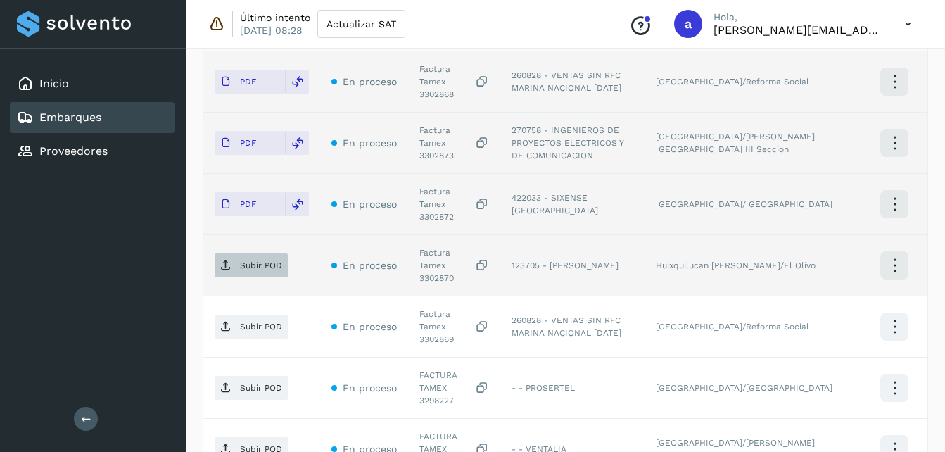
click at [267, 254] on span "Subir POD" at bounding box center [251, 265] width 73 height 23
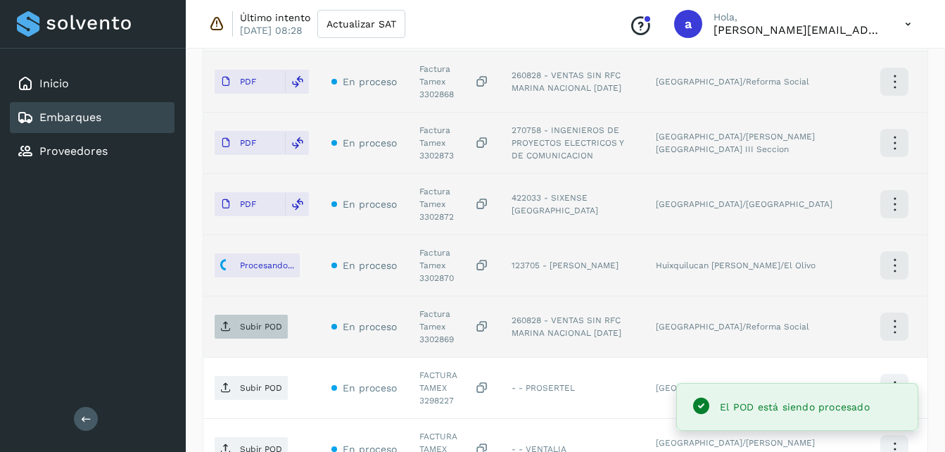
click at [256, 322] on p "Subir POD" at bounding box center [261, 327] width 42 height 10
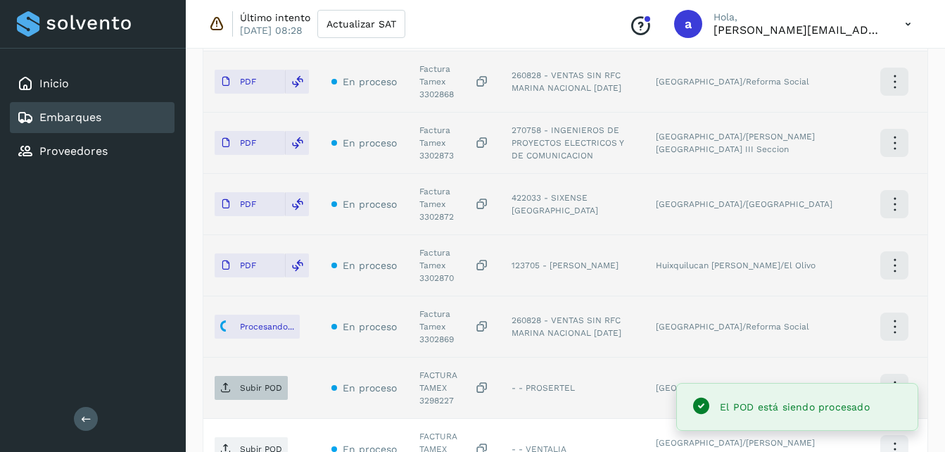
click at [257, 383] on p "Subir POD" at bounding box center [261, 388] width 42 height 10
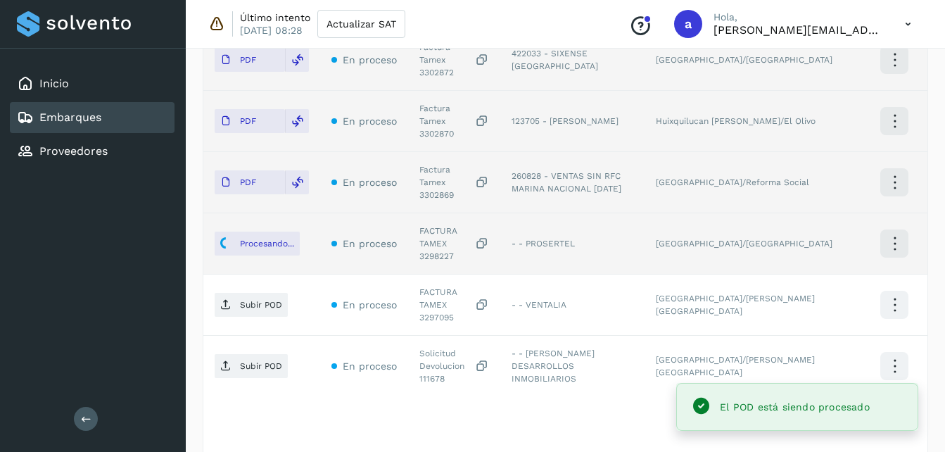
scroll to position [580, 0]
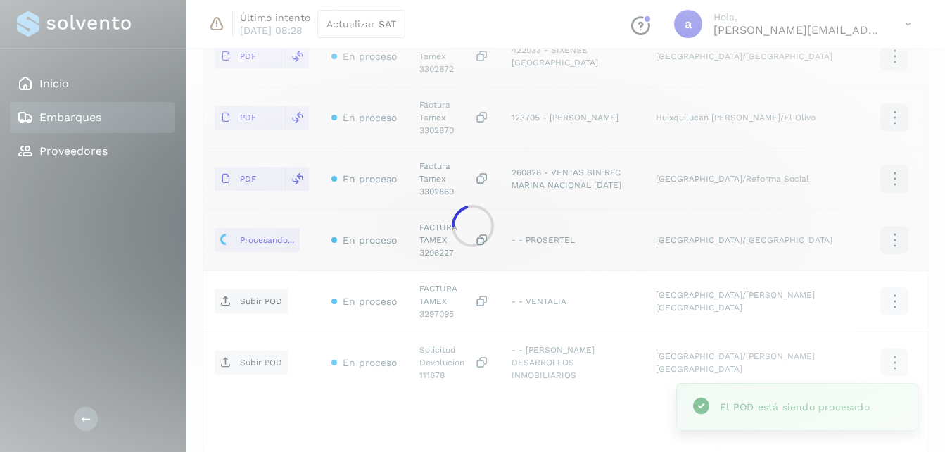
click at [230, 248] on div at bounding box center [472, 226] width 945 height 452
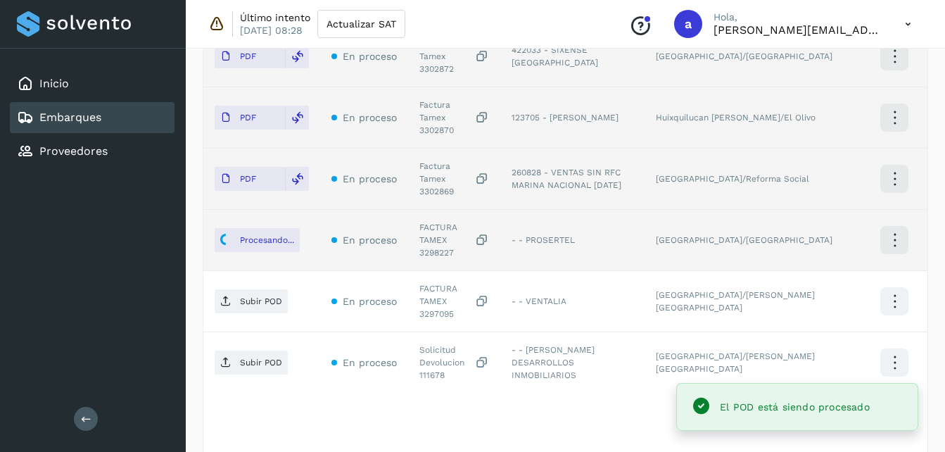
click at [242, 290] on span "Subir POD" at bounding box center [251, 301] width 73 height 23
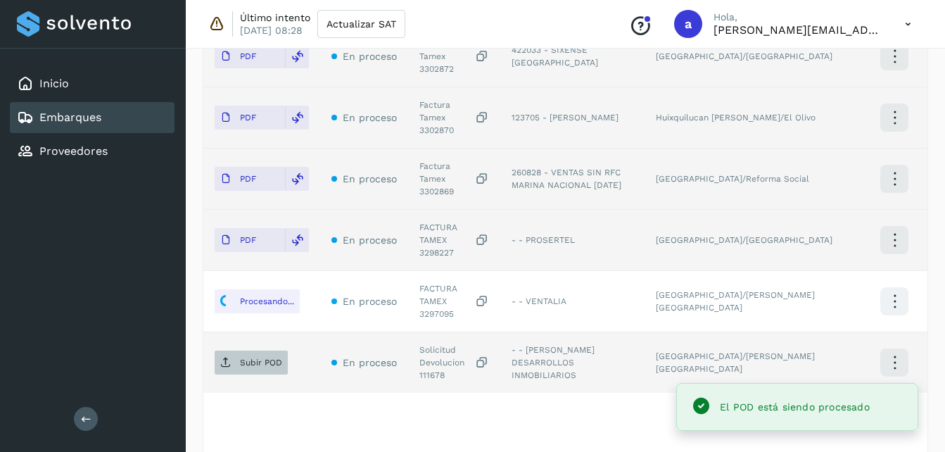
click at [244, 358] on p "Subir POD" at bounding box center [261, 363] width 42 height 10
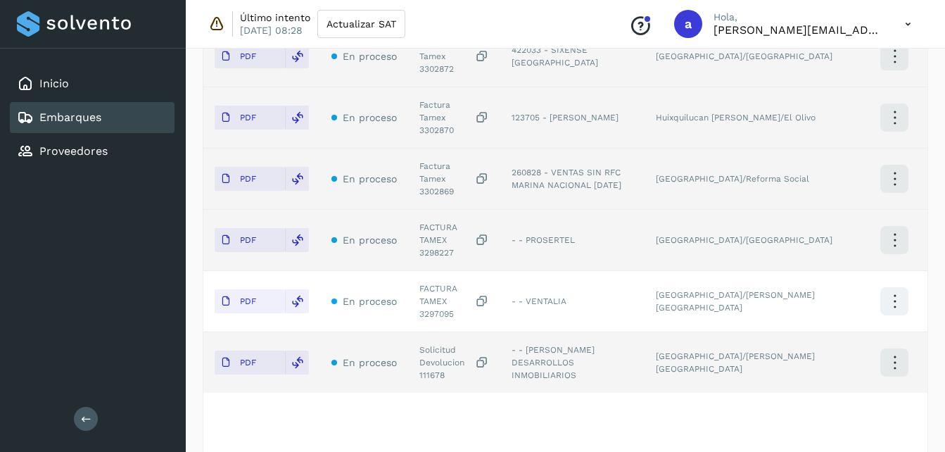
click at [902, 343] on div "POD El tamaño máximo de archivo es de 20 Mb. Estado ID de entrega Cliente recep…" at bounding box center [565, 163] width 724 height 599
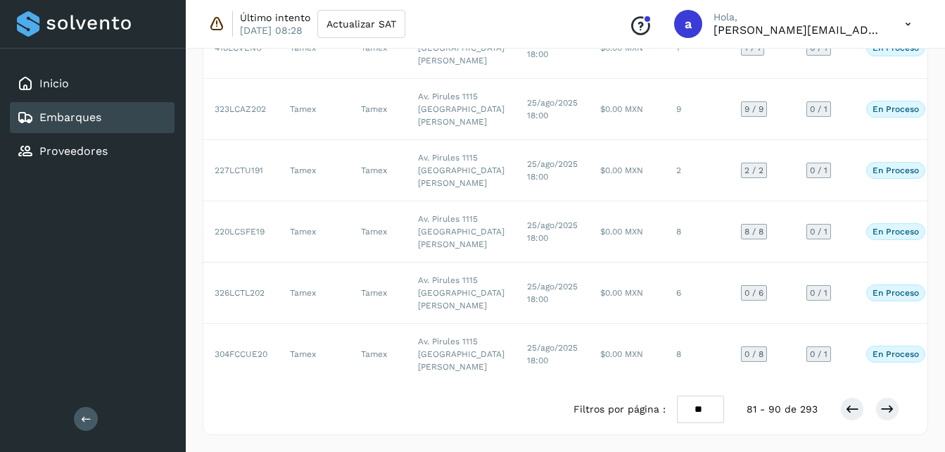
scroll to position [770, 0]
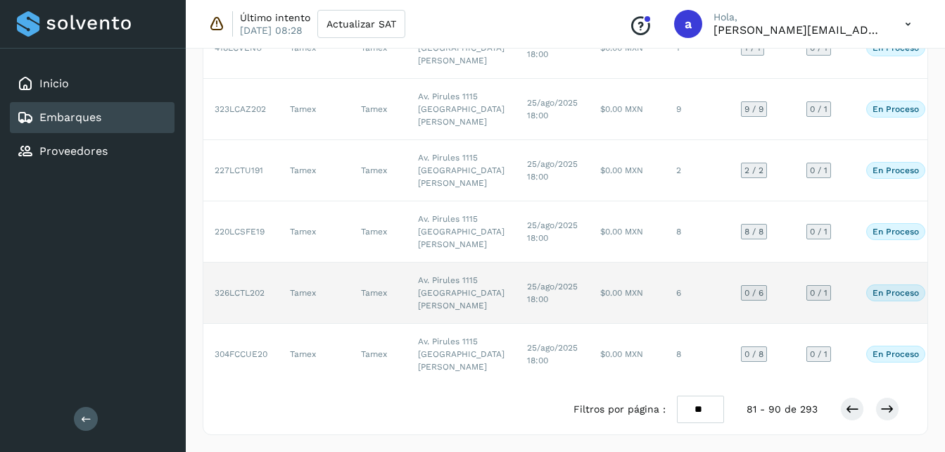
click at [527, 282] on span "25/ago/2025 18:00" at bounding box center [552, 293] width 51 height 23
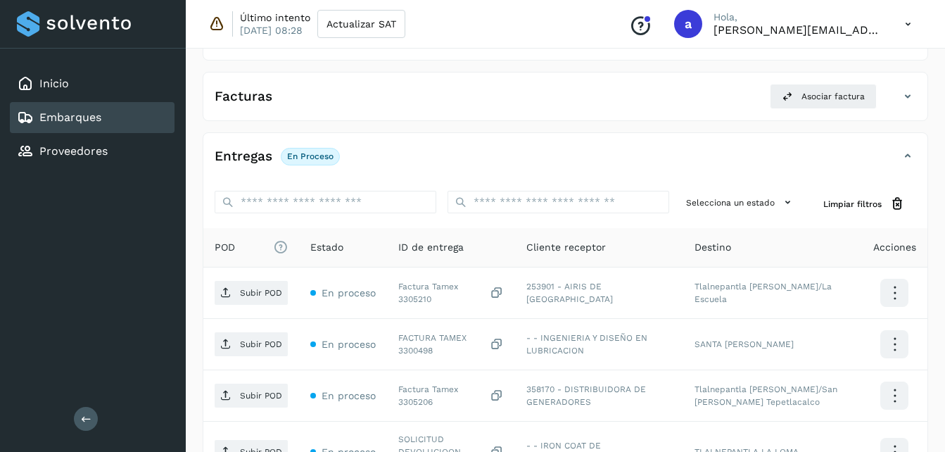
scroll to position [210, 0]
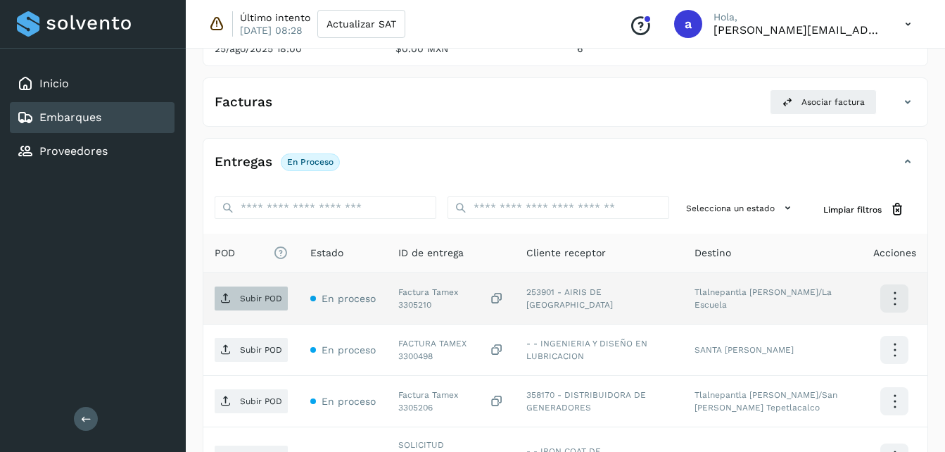
click at [222, 298] on icon at bounding box center [225, 298] width 11 height 11
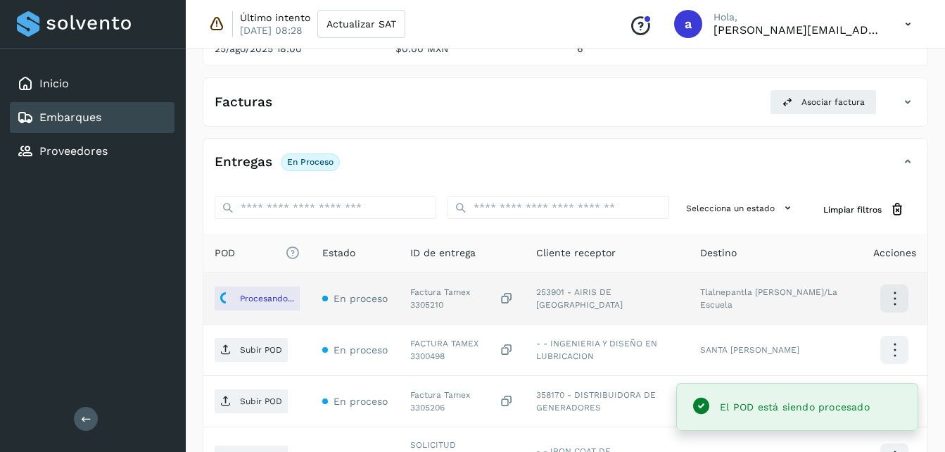
click at [257, 346] on p "Subir POD" at bounding box center [261, 350] width 42 height 10
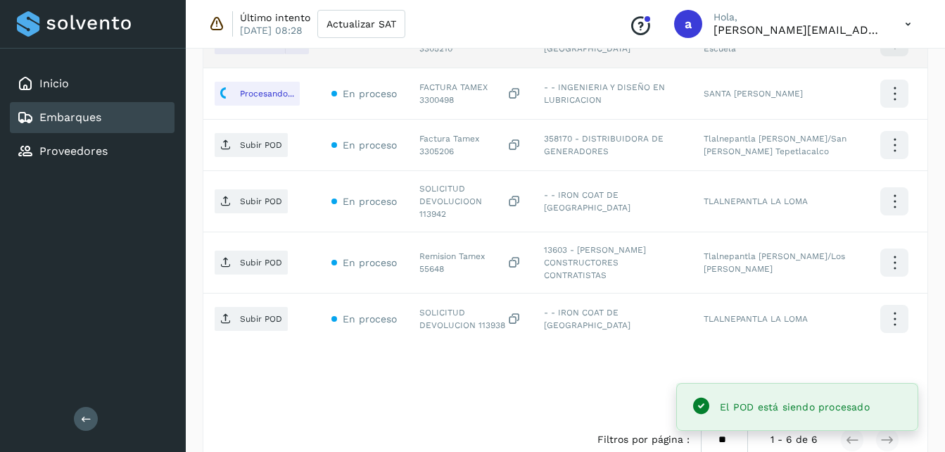
scroll to position [477, 0]
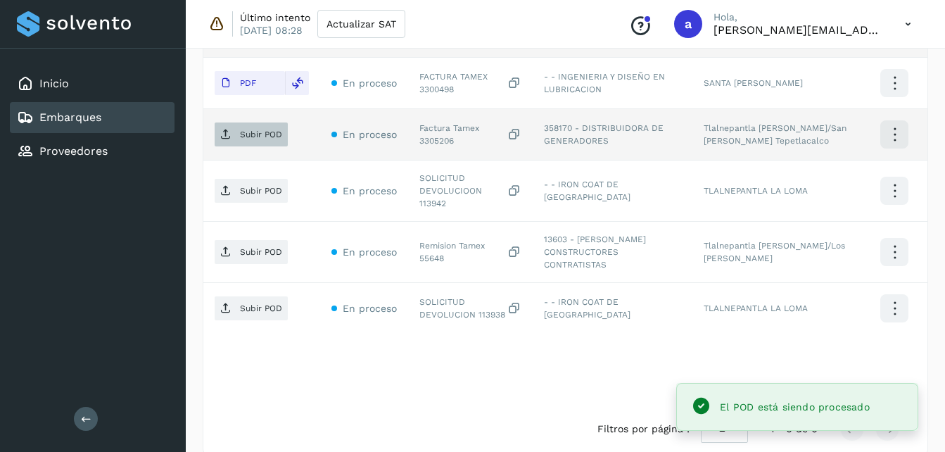
click at [217, 137] on span "Subir POD" at bounding box center [251, 134] width 73 height 23
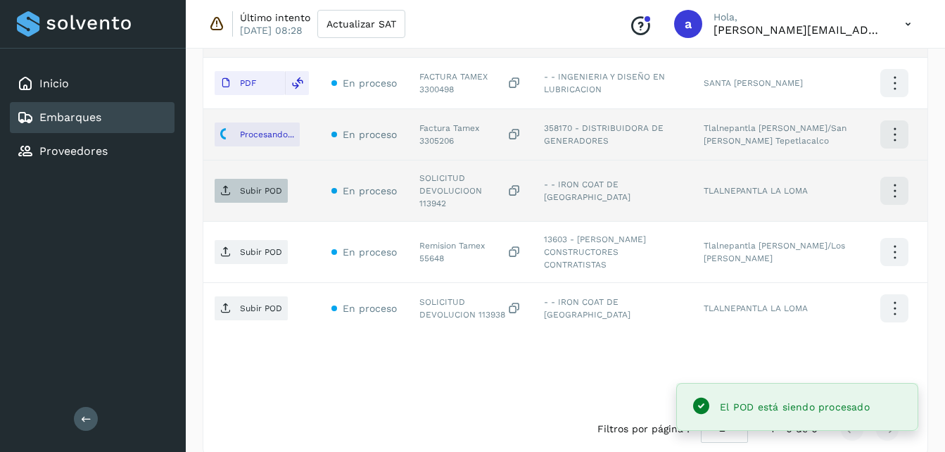
click at [254, 191] on p "Subir POD" at bounding box center [261, 191] width 42 height 10
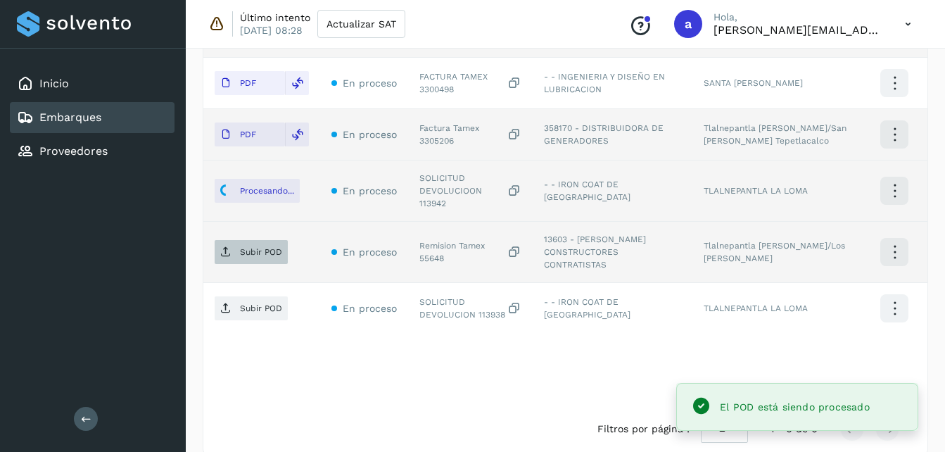
click at [261, 246] on span "Subir POD" at bounding box center [251, 252] width 73 height 23
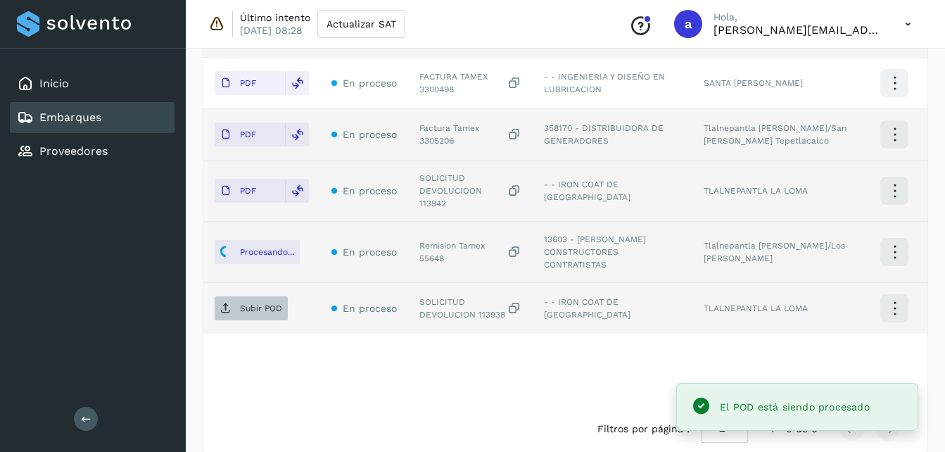
click at [232, 297] on span "Subir POD" at bounding box center [251, 308] width 73 height 23
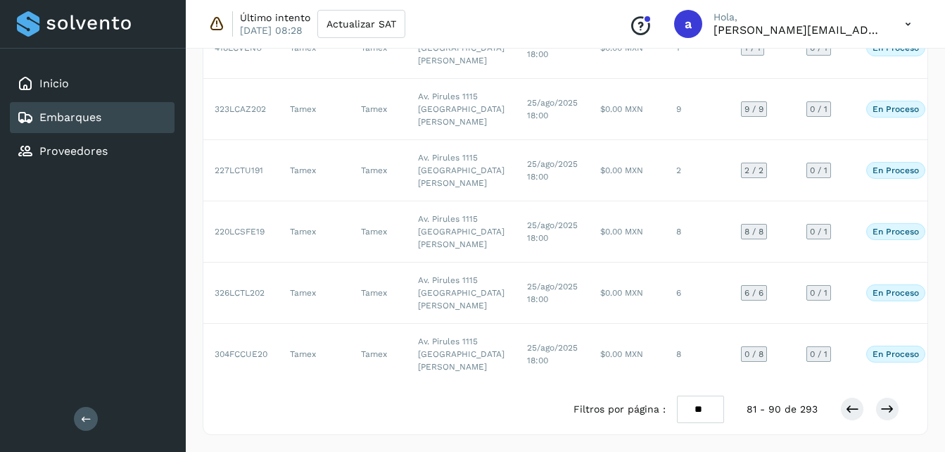
scroll to position [808, 0]
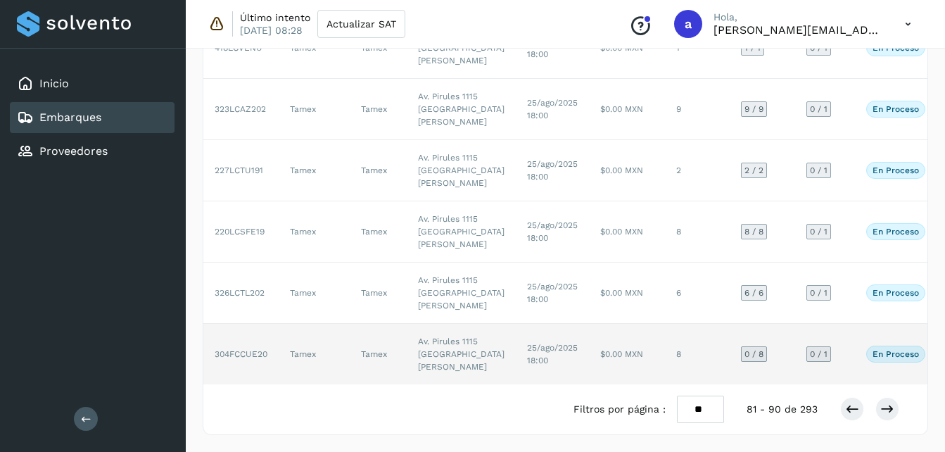
click at [521, 332] on td "25/ago/2025 18:00" at bounding box center [552, 354] width 73 height 61
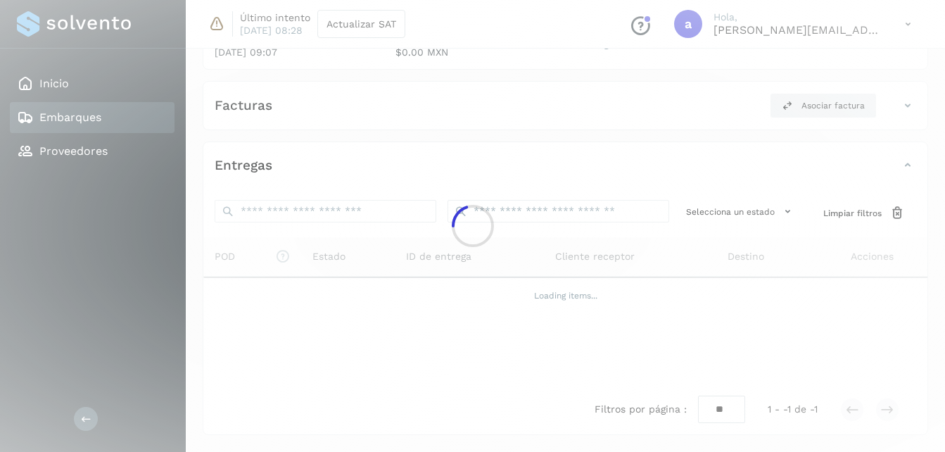
scroll to position [580, 0]
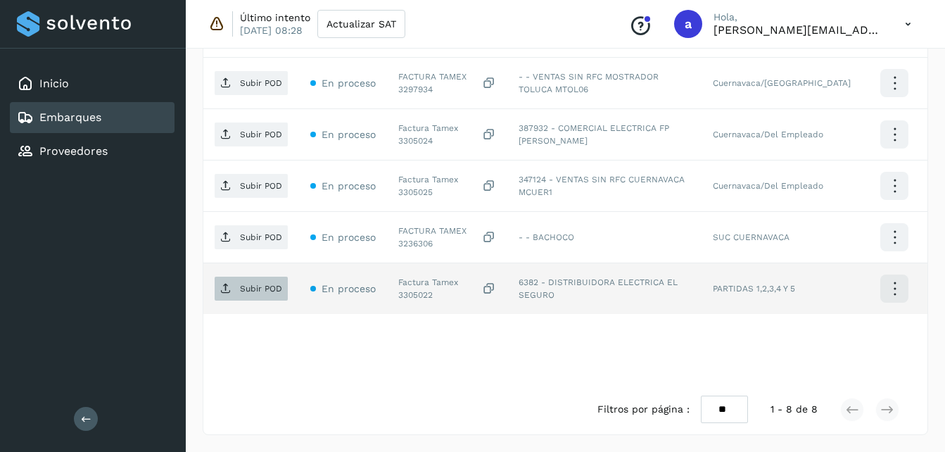
click at [263, 287] on p "Subir POD" at bounding box center [261, 289] width 42 height 10
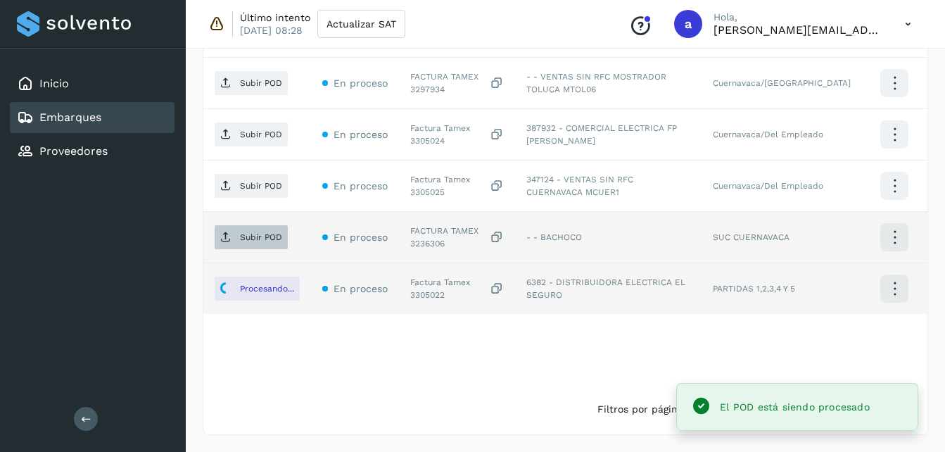
click at [271, 237] on p "Subir POD" at bounding box center [261, 237] width 42 height 10
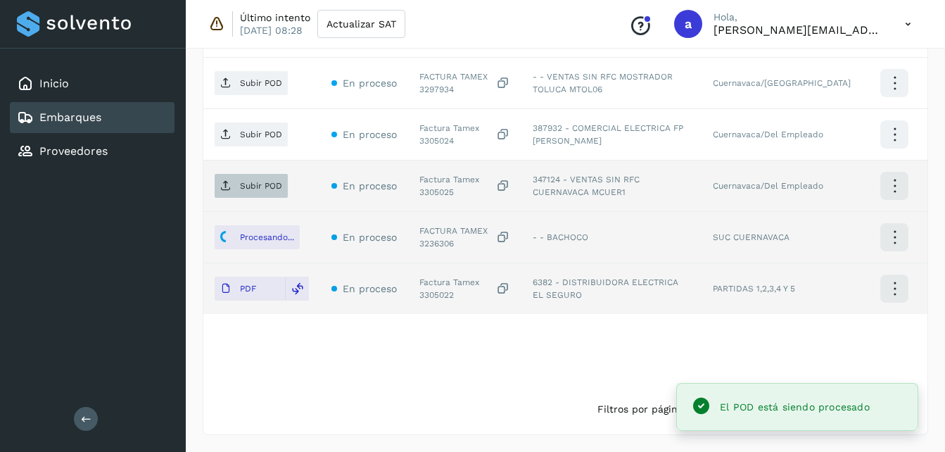
click at [272, 185] on p "Subir POD" at bounding box center [261, 186] width 42 height 10
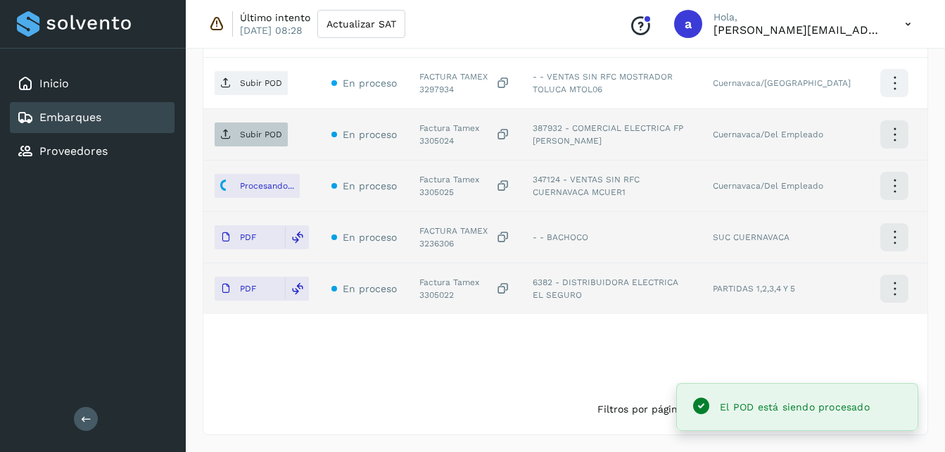
click at [262, 132] on p "Subir POD" at bounding box center [261, 135] width 42 height 10
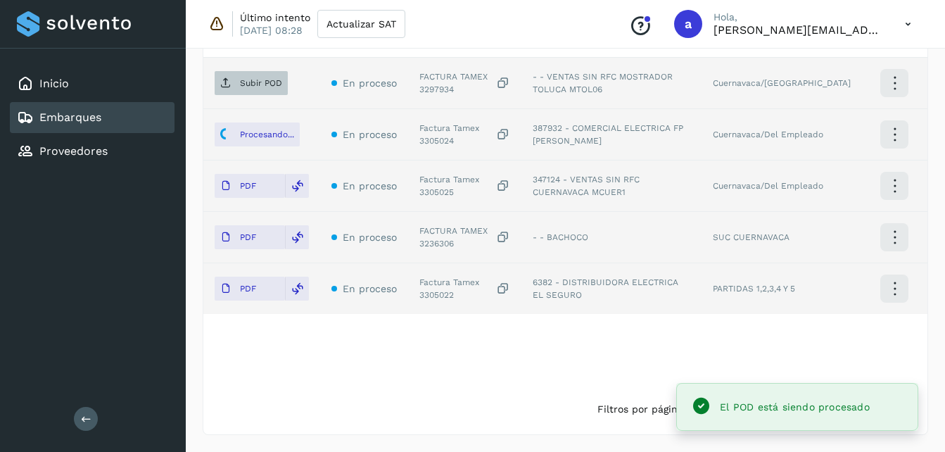
click at [268, 82] on p "Subir POD" at bounding box center [261, 83] width 42 height 10
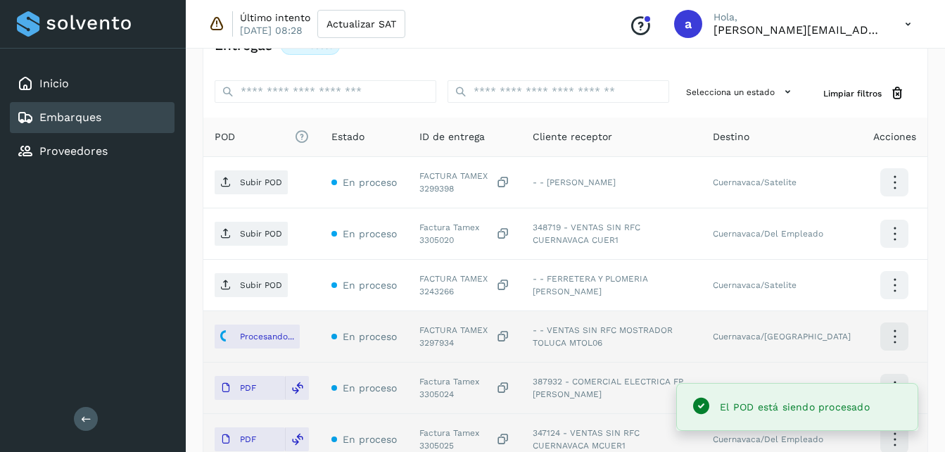
scroll to position [316, 0]
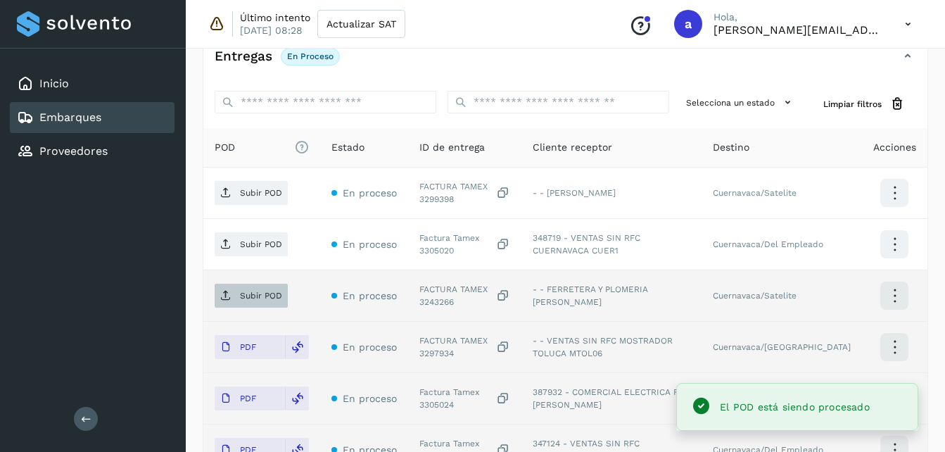
click at [251, 301] on p "Subir POD" at bounding box center [261, 296] width 42 height 10
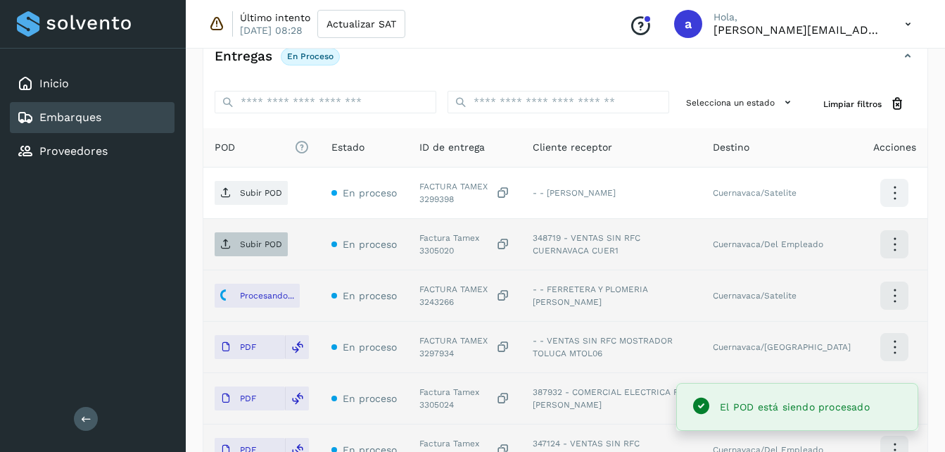
click at [249, 239] on p "Subir POD" at bounding box center [261, 244] width 42 height 10
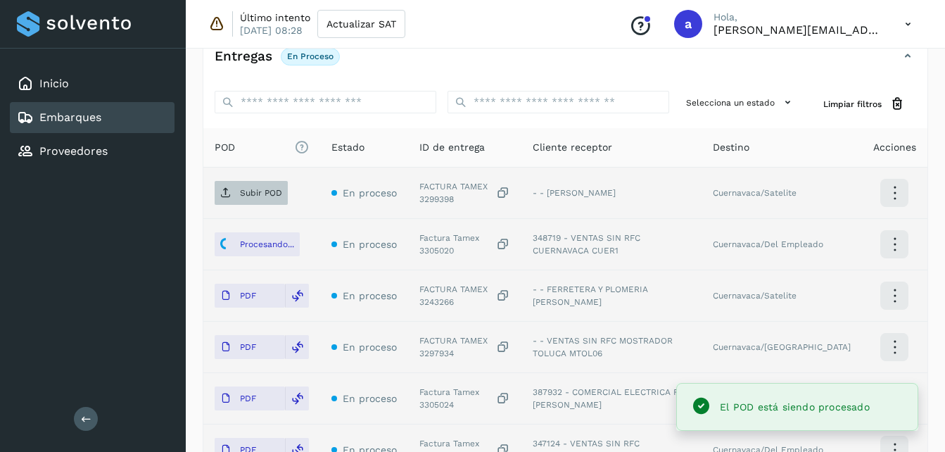
click at [241, 186] on span "Subir POD" at bounding box center [251, 193] width 73 height 23
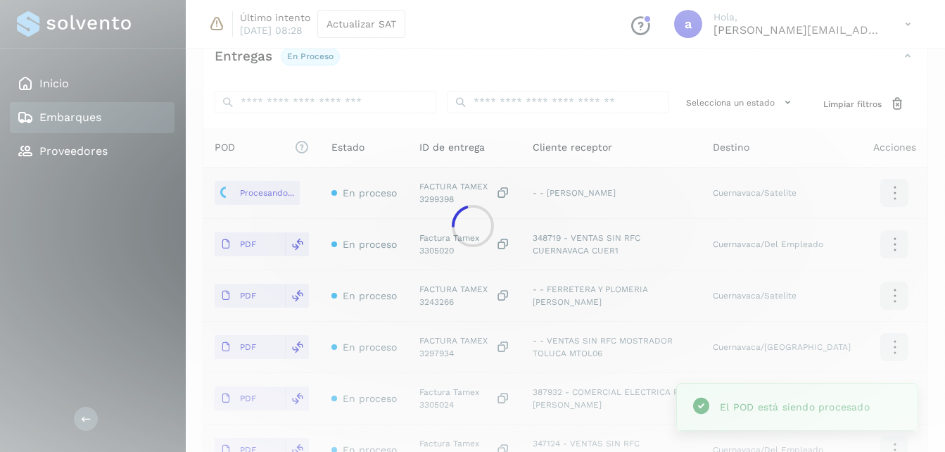
drag, startPoint x: 955, startPoint y: 169, endPoint x: 612, endPoint y: 421, distance: 426.0
click at [612, 421] on div at bounding box center [472, 226] width 945 height 452
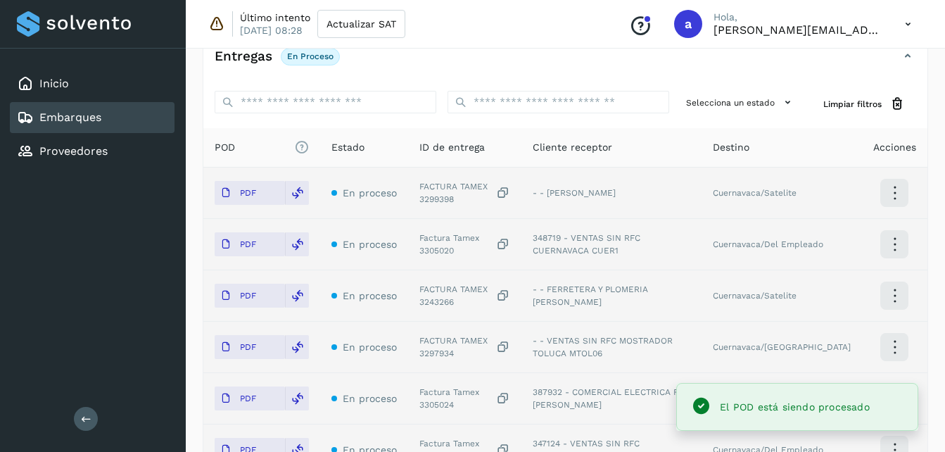
scroll to position [580, 0]
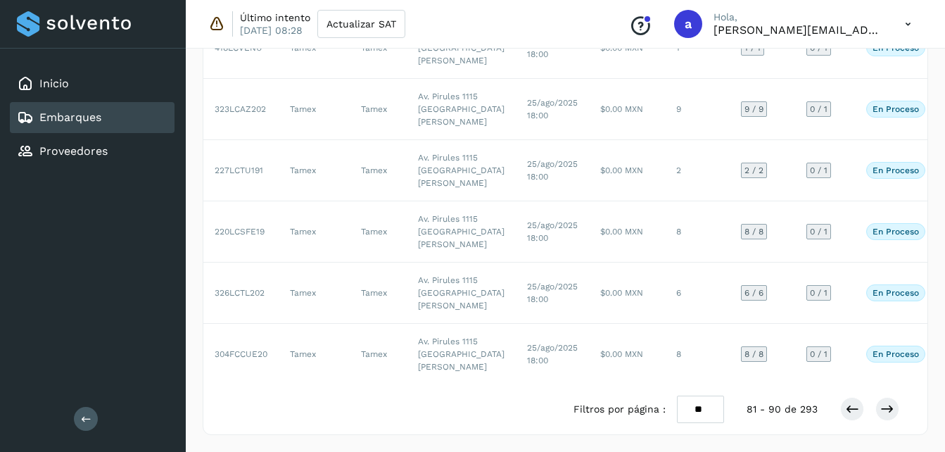
scroll to position [808, 0]
click at [888, 405] on icon at bounding box center [888, 409] width 14 height 14
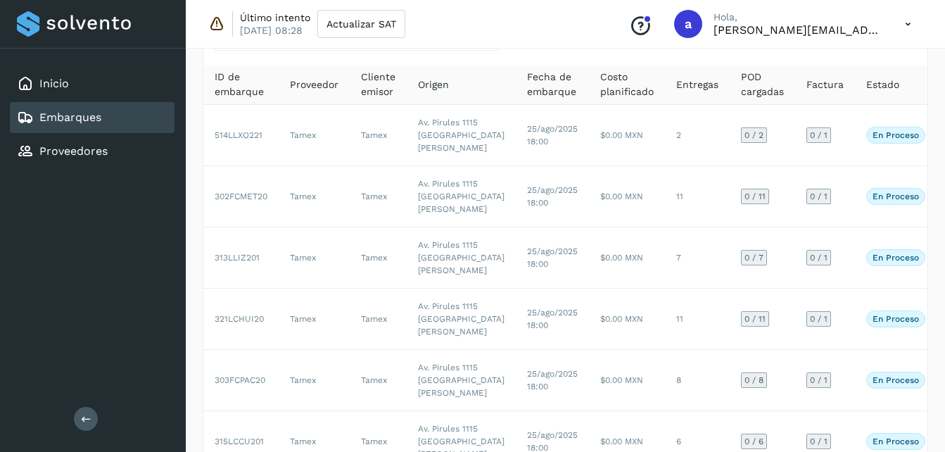
scroll to position [75, 0]
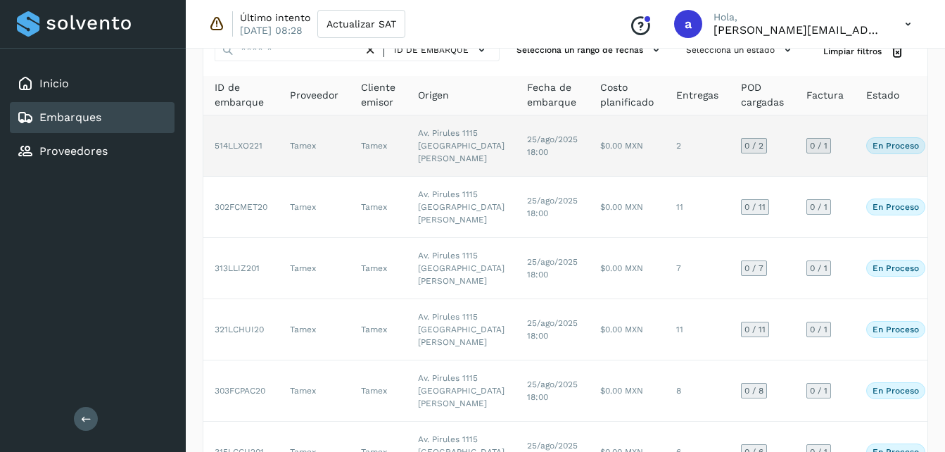
click at [256, 172] on td "514LLXO221" at bounding box center [240, 145] width 75 height 61
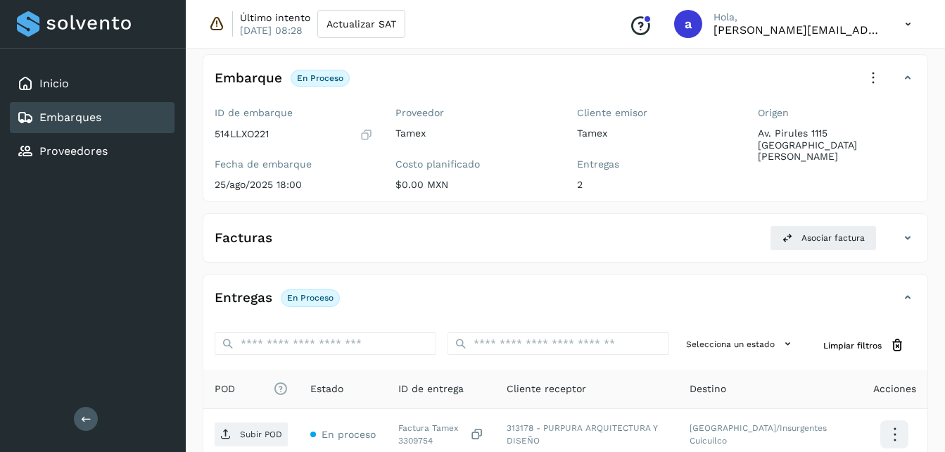
scroll to position [272, 0]
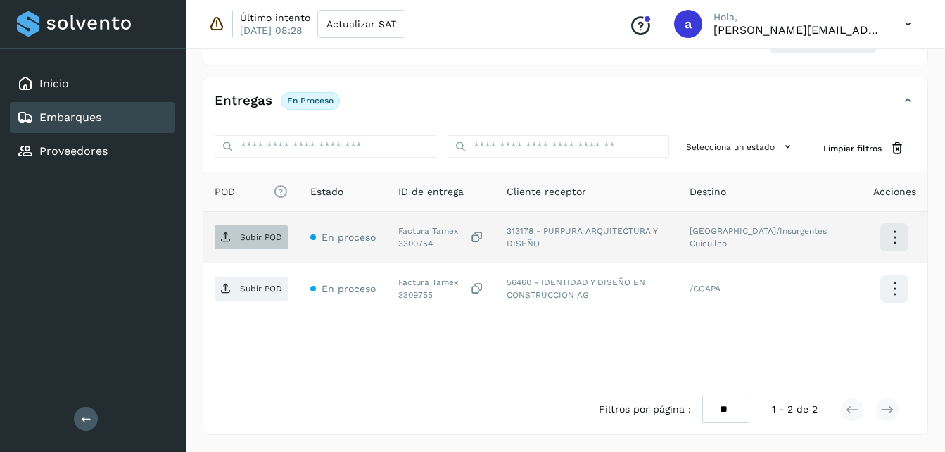
click at [263, 238] on p "Subir POD" at bounding box center [261, 237] width 42 height 10
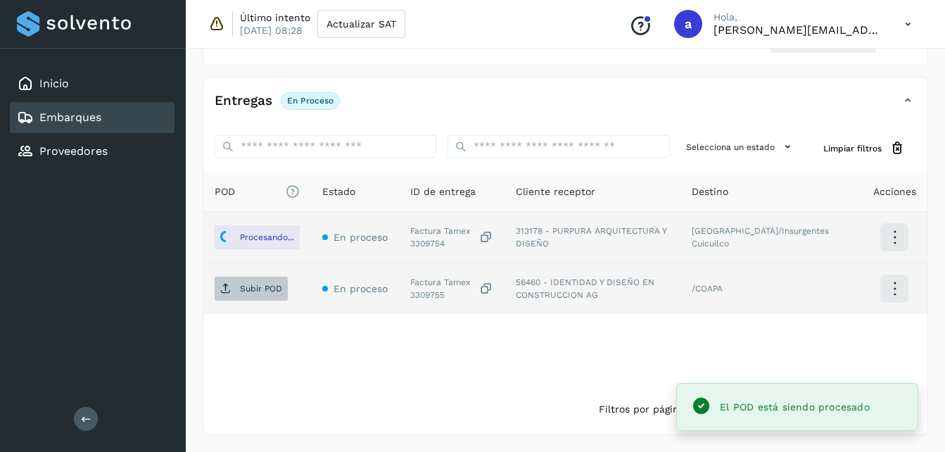
click at [256, 298] on span "Subir POD" at bounding box center [251, 288] width 73 height 23
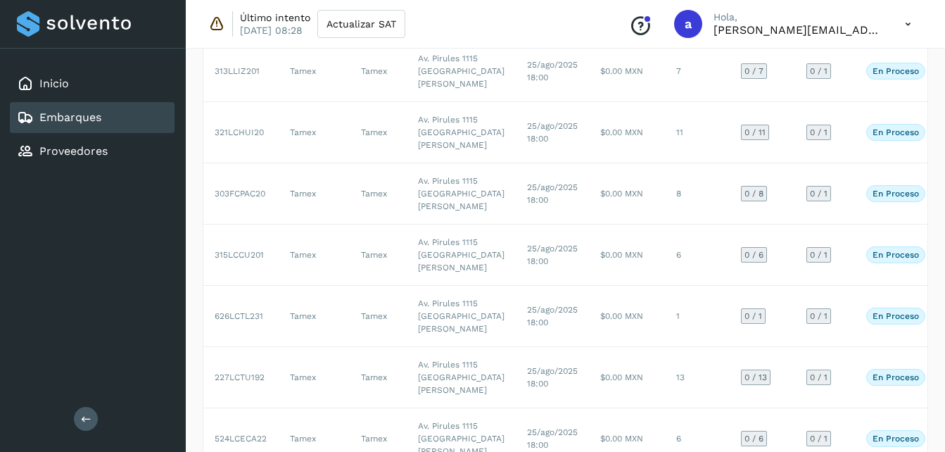
scroll to position [145, 0]
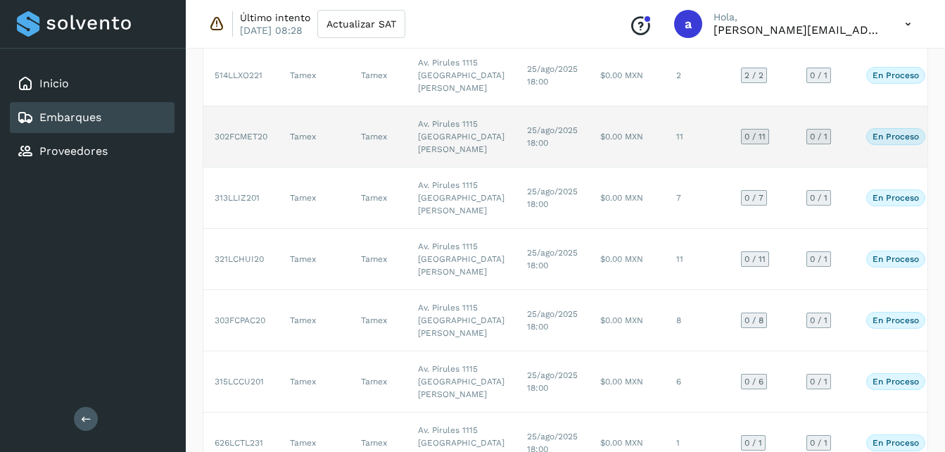
click at [527, 168] on td "25/ago/2025 18:00" at bounding box center [552, 136] width 73 height 61
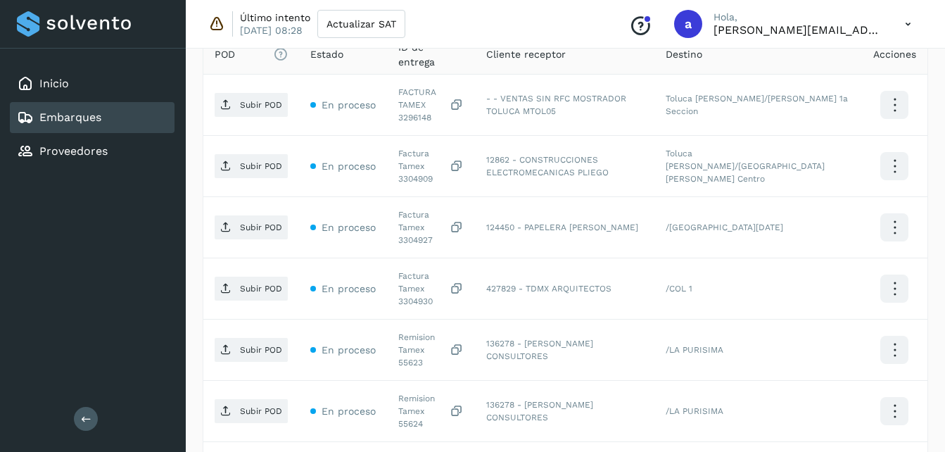
scroll to position [413, 0]
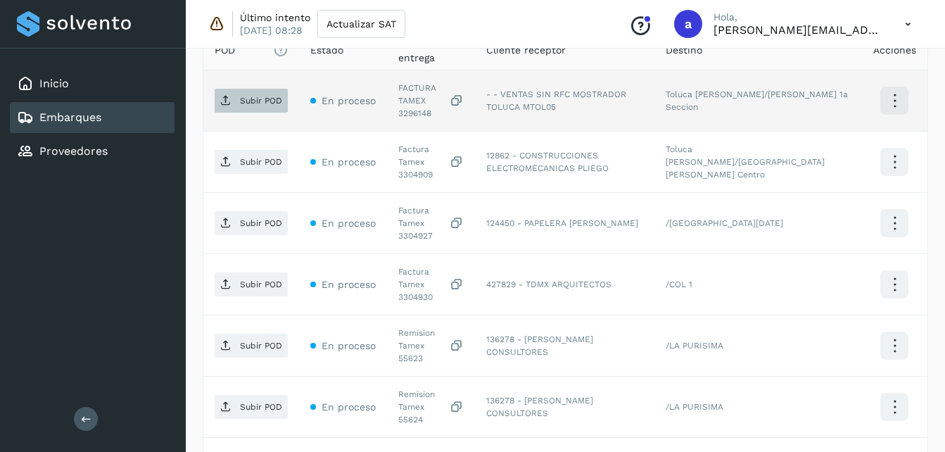
click at [270, 101] on p "Subir POD" at bounding box center [261, 101] width 42 height 10
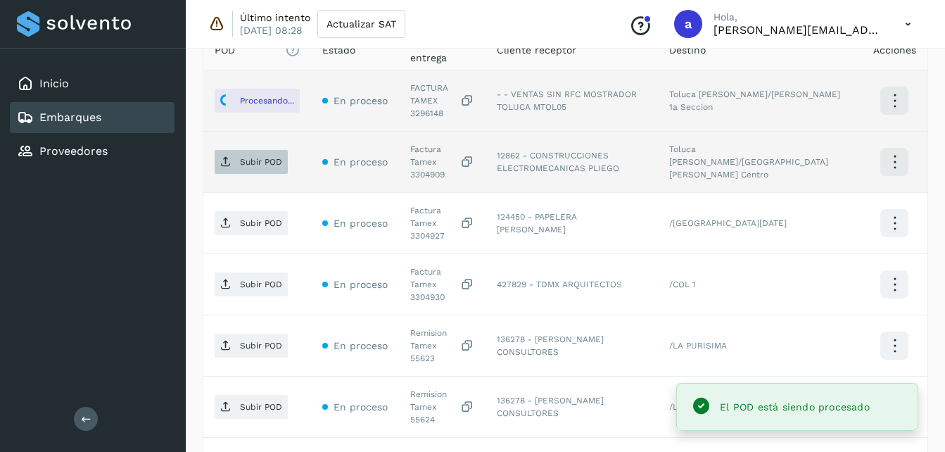
click at [234, 151] on span "Subir POD" at bounding box center [251, 162] width 73 height 23
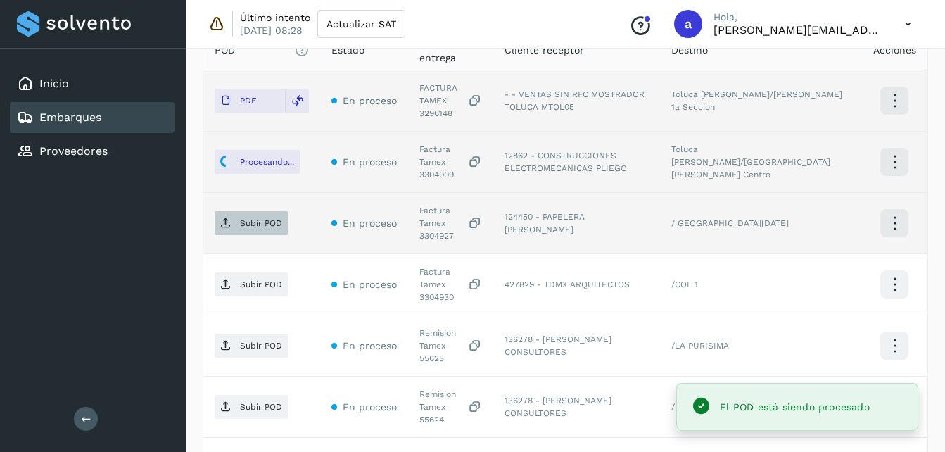
click at [228, 218] on icon at bounding box center [225, 223] width 11 height 11
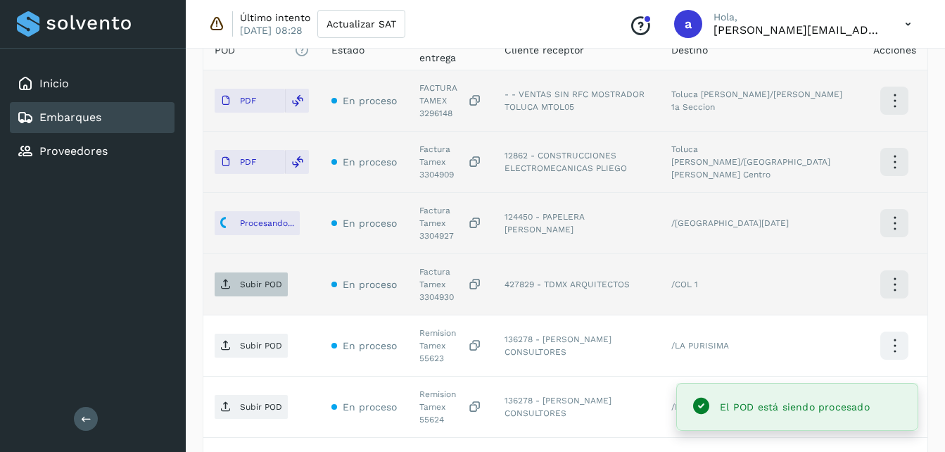
click at [248, 279] on p "Subir POD" at bounding box center [261, 284] width 42 height 10
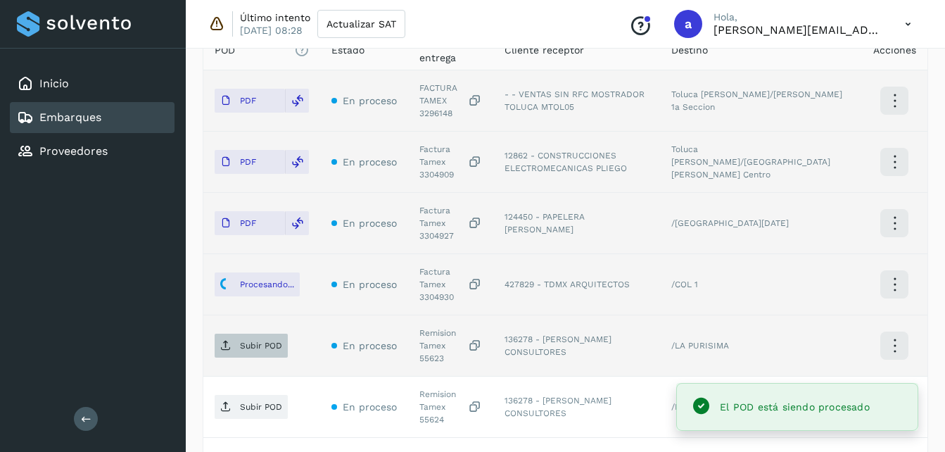
click at [246, 341] on p "Subir POD" at bounding box center [261, 346] width 42 height 10
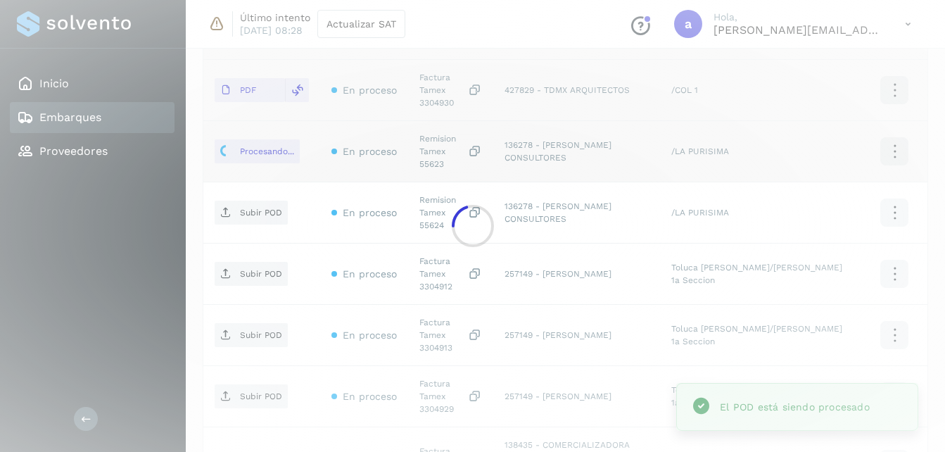
scroll to position [609, 0]
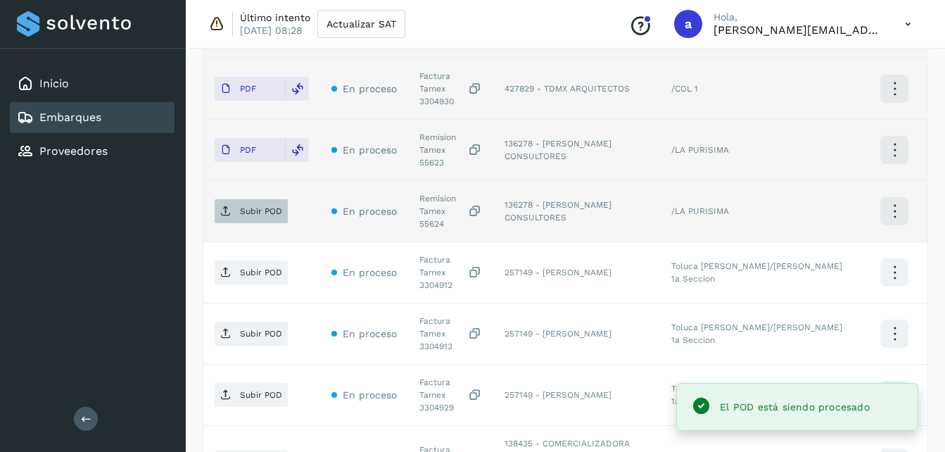
click at [259, 206] on p "Subir POD" at bounding box center [261, 211] width 42 height 10
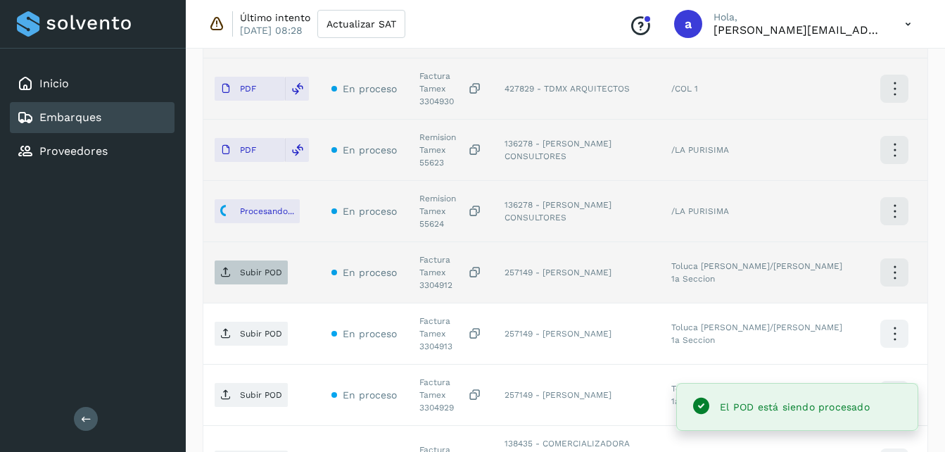
click at [249, 260] on button "Subir POD" at bounding box center [251, 272] width 73 height 24
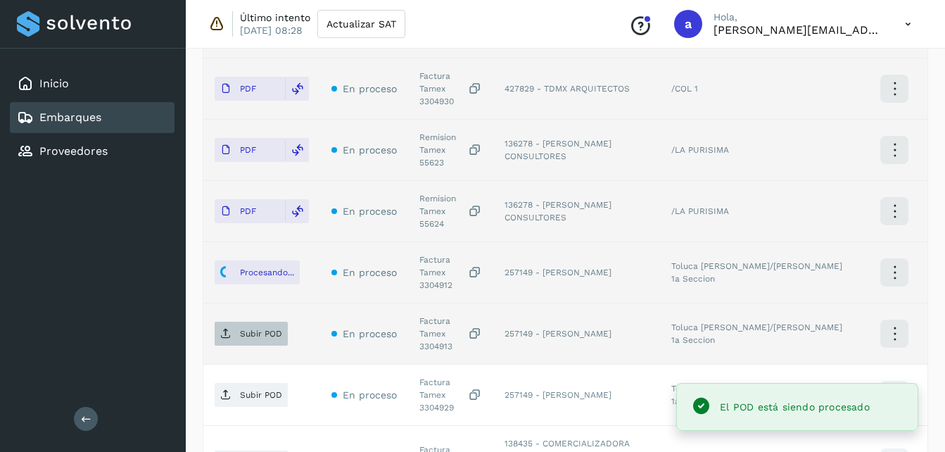
click at [248, 329] on p "Subir POD" at bounding box center [261, 334] width 42 height 10
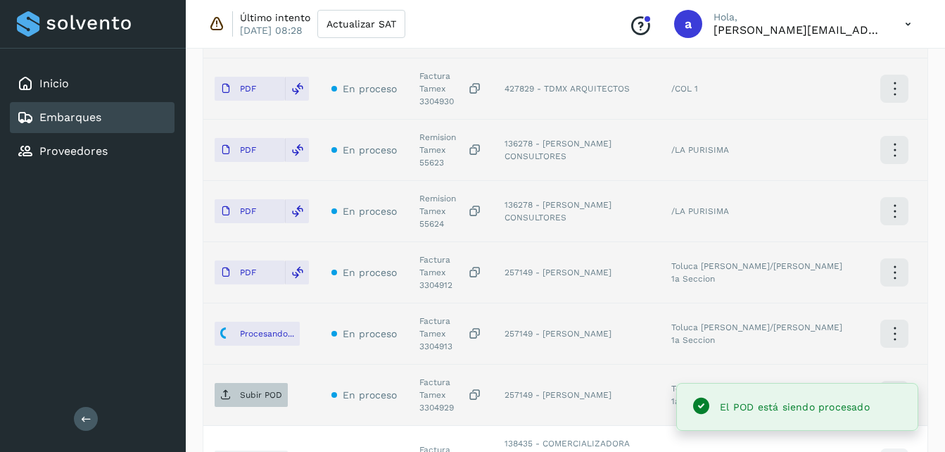
click at [249, 390] on p "Subir POD" at bounding box center [261, 395] width 42 height 10
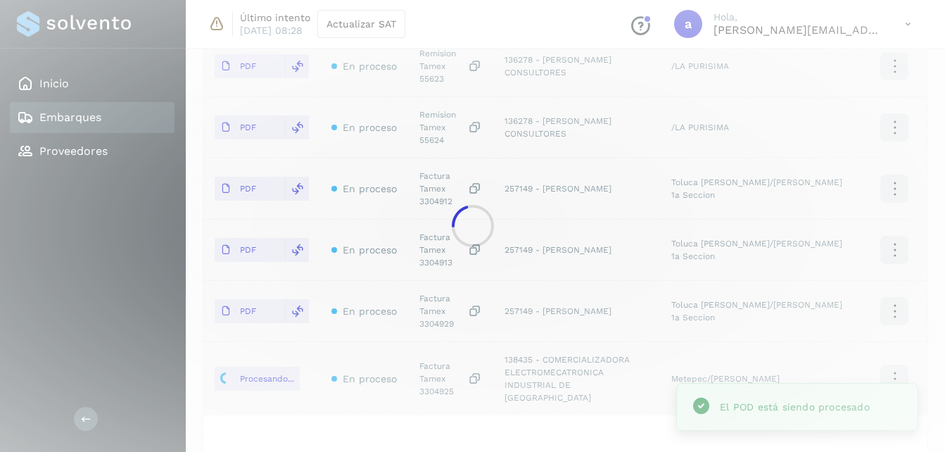
scroll to position [703, 0]
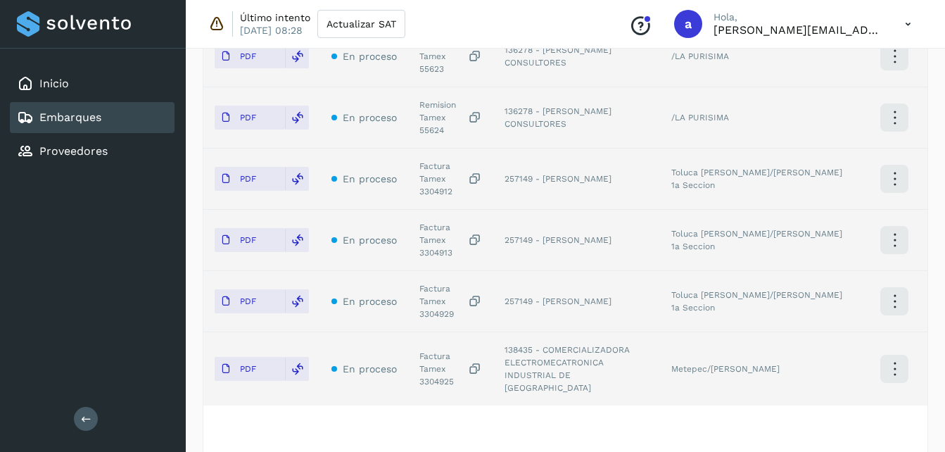
click at [898, 364] on div "POD El tamaño máximo de archivo es de 20 Mb. Estado ID de entrega Cliente recep…" at bounding box center [565, 109] width 724 height 734
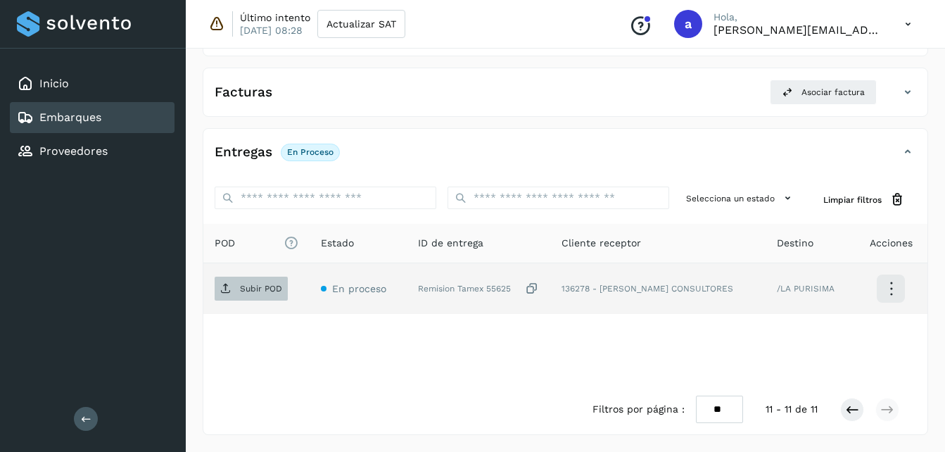
click at [258, 292] on p "Subir POD" at bounding box center [261, 289] width 42 height 10
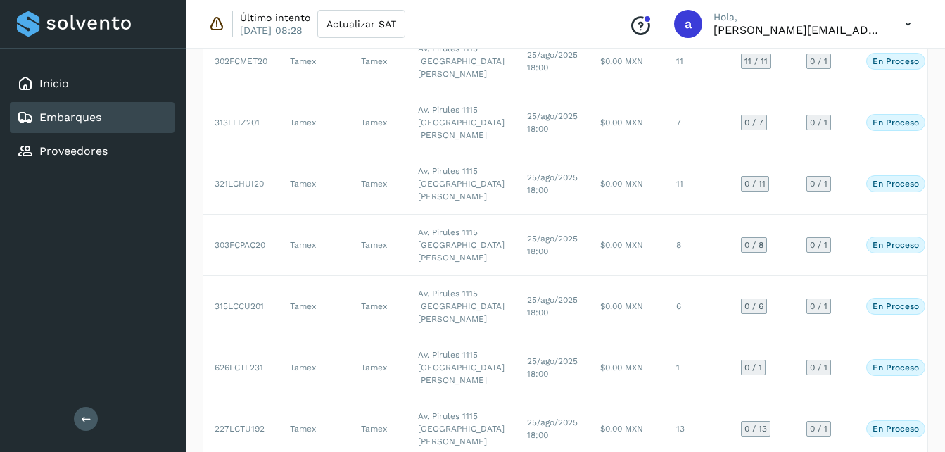
scroll to position [145, 0]
click at [589, 32] on td "$0.00 MXN" at bounding box center [627, 0] width 76 height 61
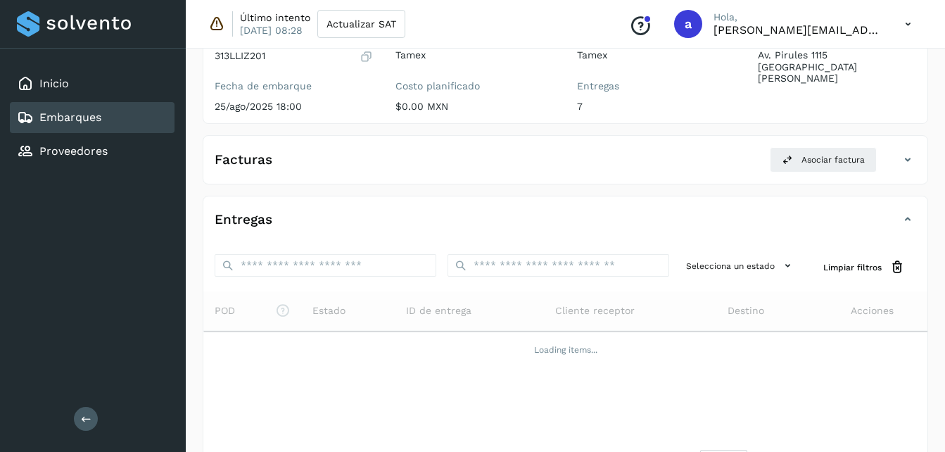
scroll to position [207, 0]
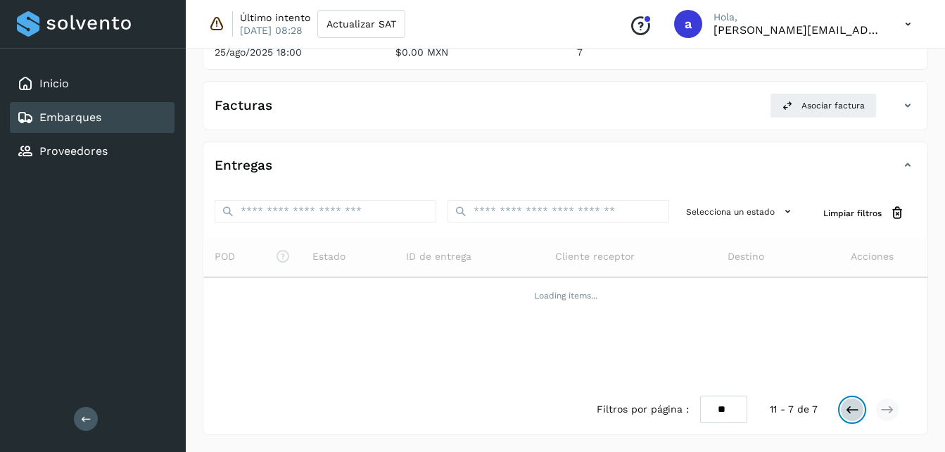
click at [842, 404] on button at bounding box center [852, 410] width 24 height 24
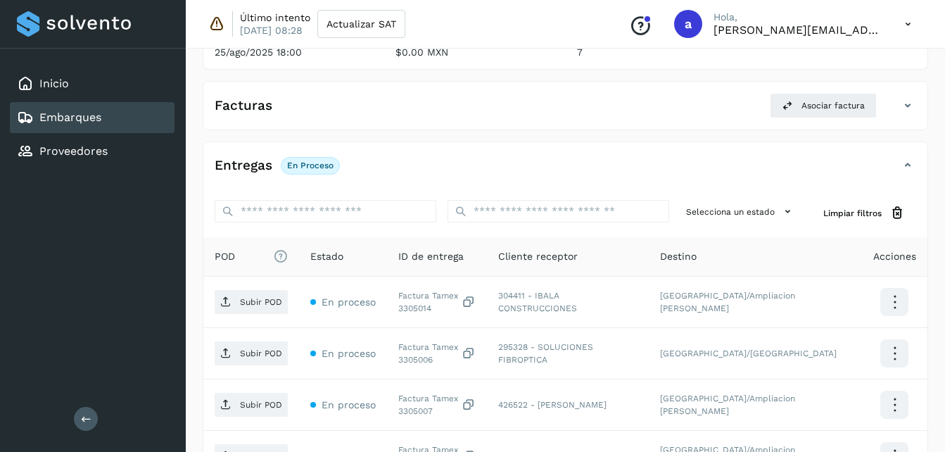
click at [842, 404] on td "[GEOGRAPHIC_DATA]/Ampliacion [PERSON_NAME]" at bounding box center [755, 404] width 213 height 51
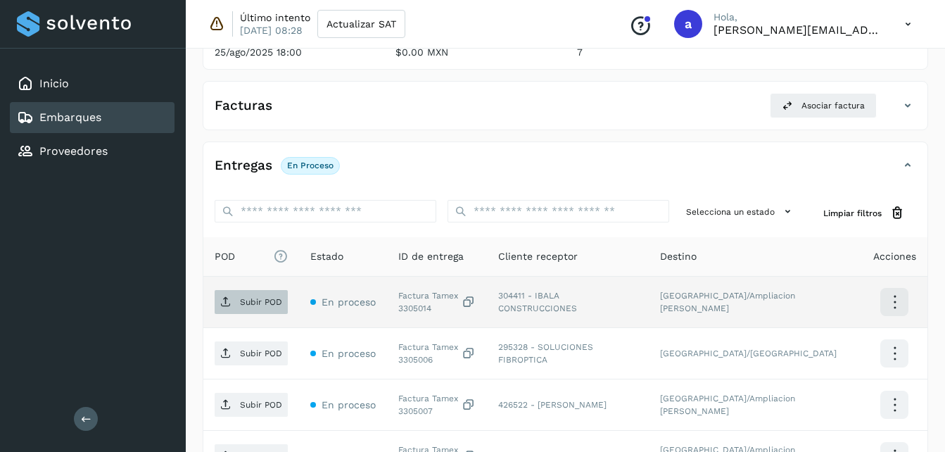
click at [248, 298] on p "Subir POD" at bounding box center [261, 302] width 42 height 10
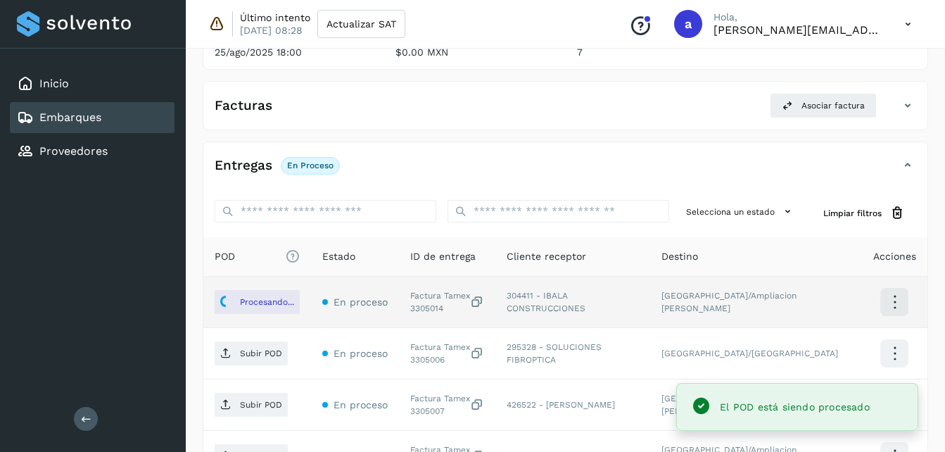
scroll to position [378, 0]
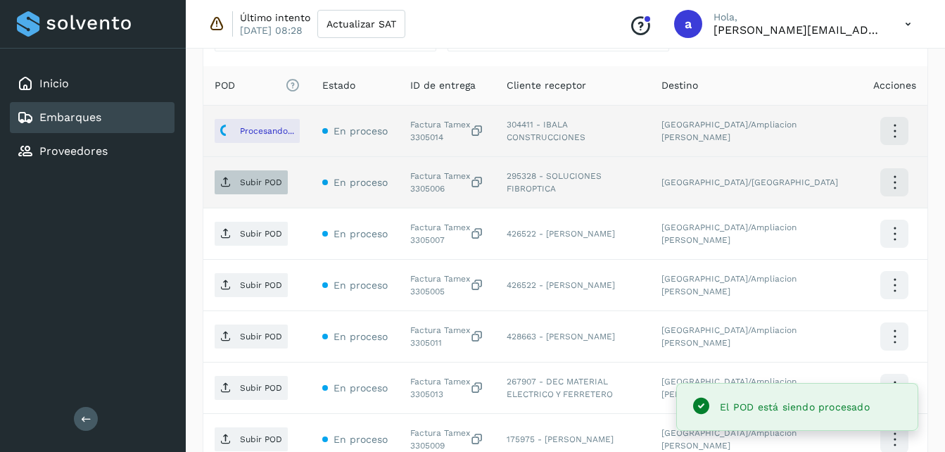
click at [233, 183] on span "Subir POD" at bounding box center [251, 182] width 73 height 23
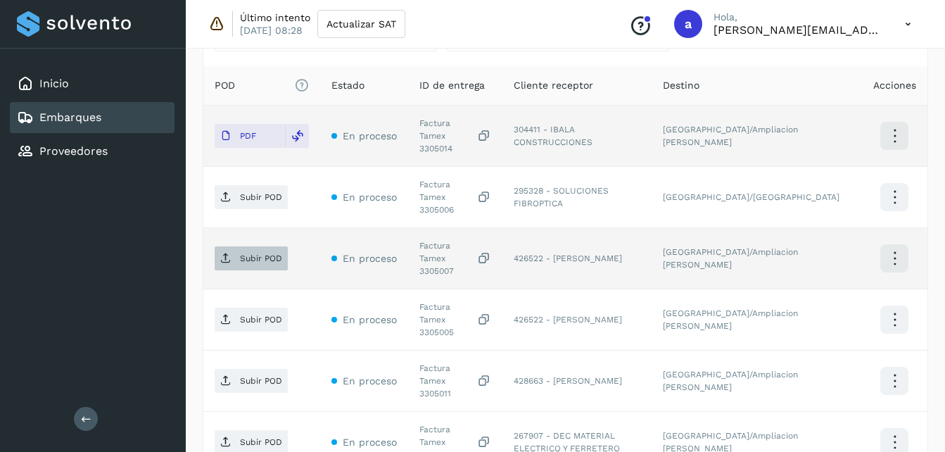
click at [261, 253] on p "Subir POD" at bounding box center [261, 258] width 42 height 10
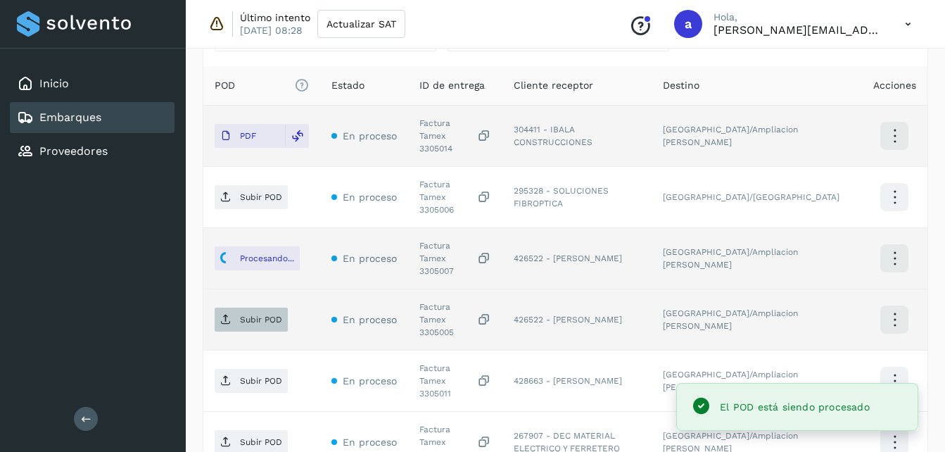
click at [249, 315] on p "Subir POD" at bounding box center [261, 320] width 42 height 10
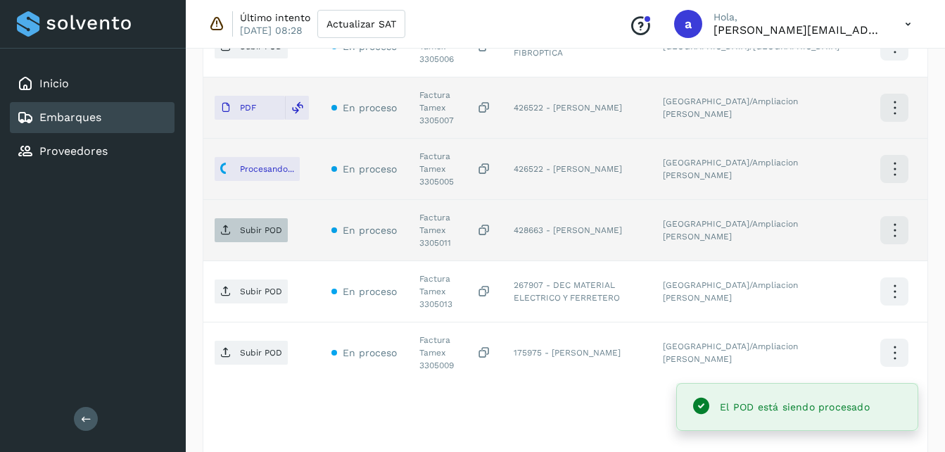
click at [242, 225] on p "Subir POD" at bounding box center [261, 230] width 42 height 10
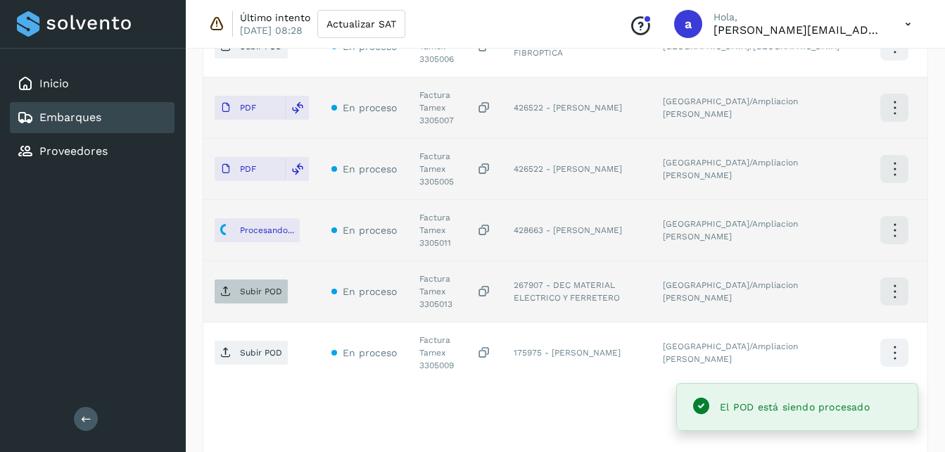
click at [248, 287] on p "Subir POD" at bounding box center [261, 292] width 42 height 10
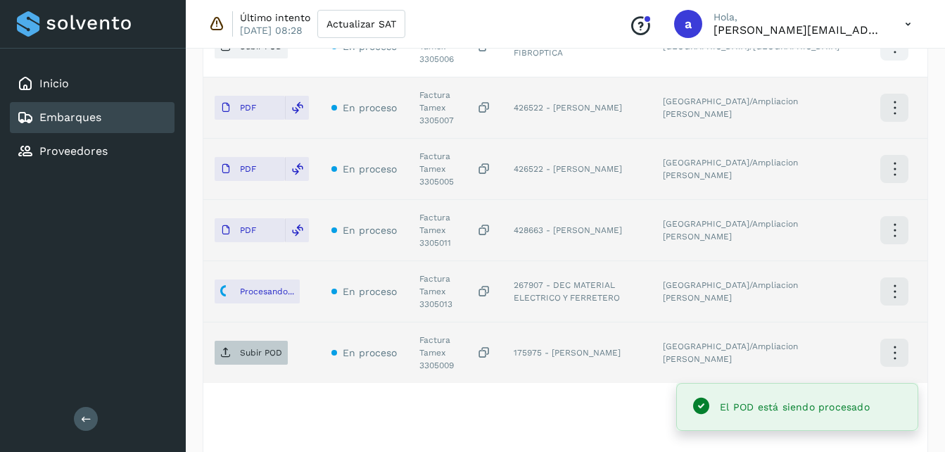
click at [244, 341] on span "Subir POD" at bounding box center [251, 352] width 73 height 23
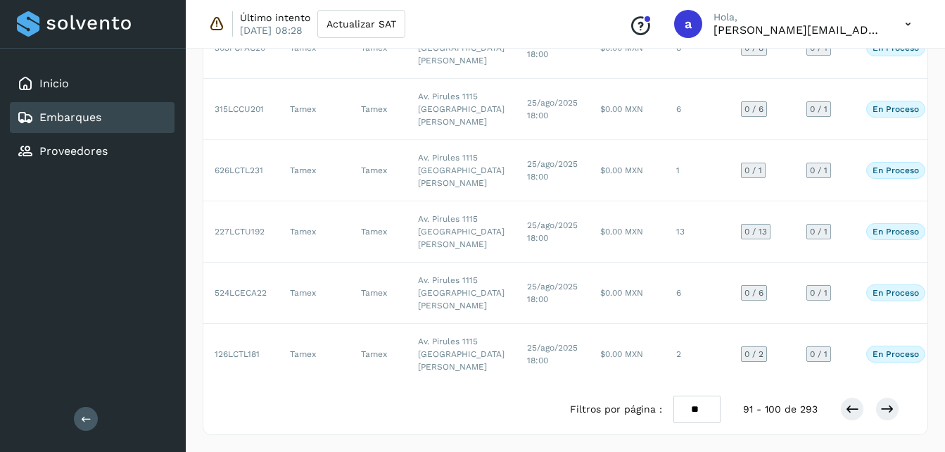
scroll to position [365, 0]
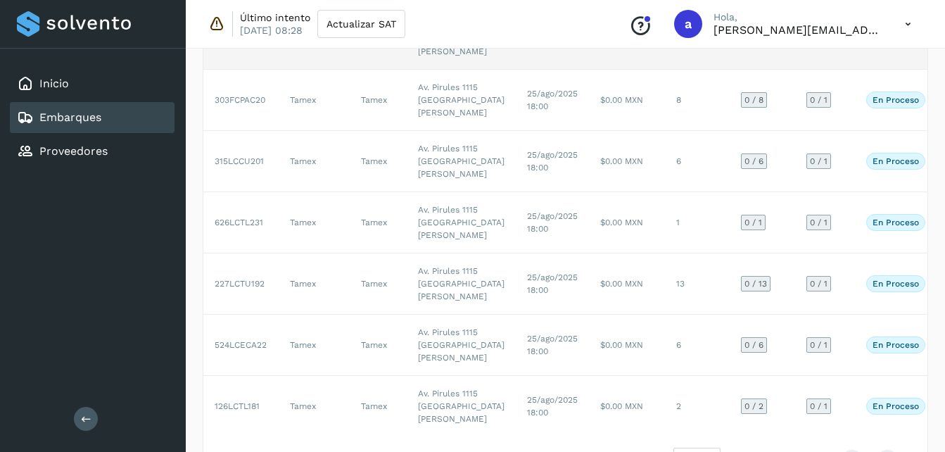
click at [589, 70] on td "$0.00 MXN" at bounding box center [627, 38] width 76 height 61
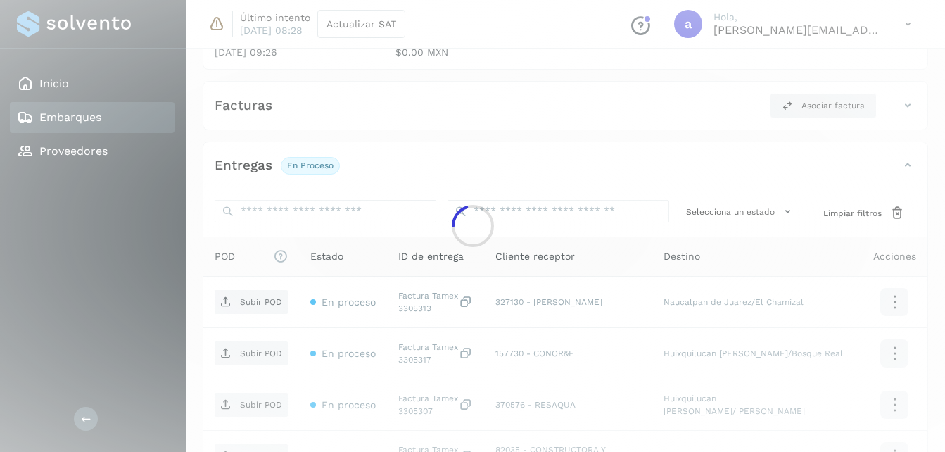
scroll to position [365, 0]
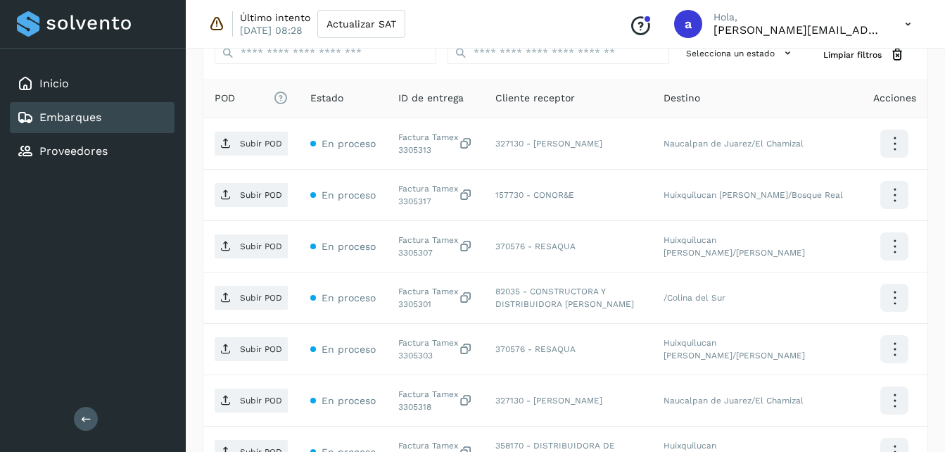
drag, startPoint x: 944, startPoint y: 210, endPoint x: 955, endPoint y: 147, distance: 64.3
click at [945, 147] on html "Inicio Embarques Proveedores Salir Último intento [DATE] 08:28 Actualizar SAT C…" at bounding box center [472, 202] width 945 height 1135
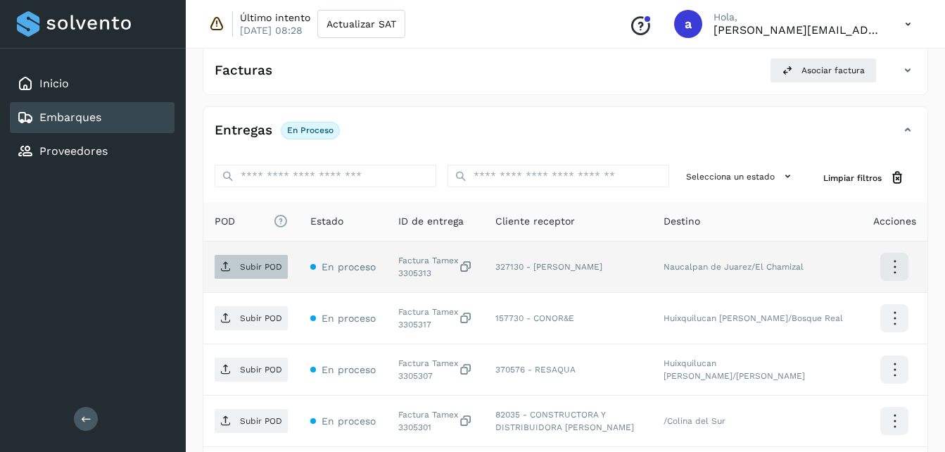
click at [244, 272] on p "Subir POD" at bounding box center [261, 267] width 42 height 10
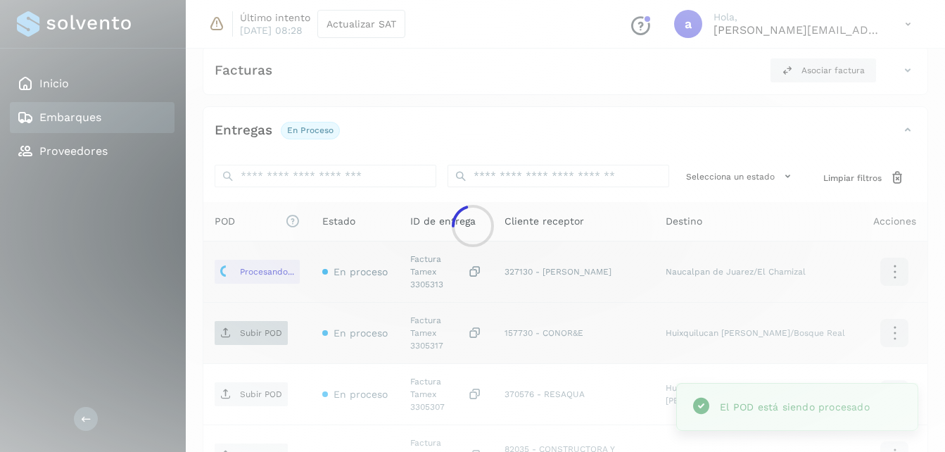
click at [253, 322] on div at bounding box center [472, 226] width 945 height 452
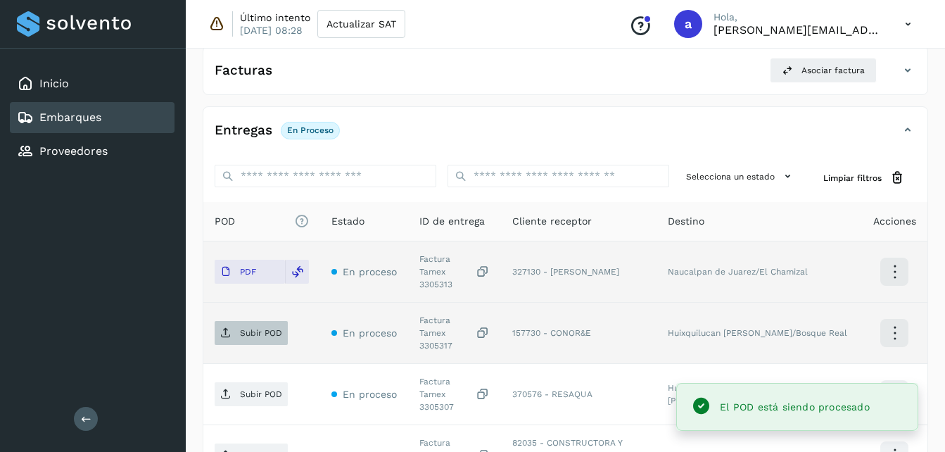
click at [263, 328] on p "Subir POD" at bounding box center [261, 333] width 42 height 10
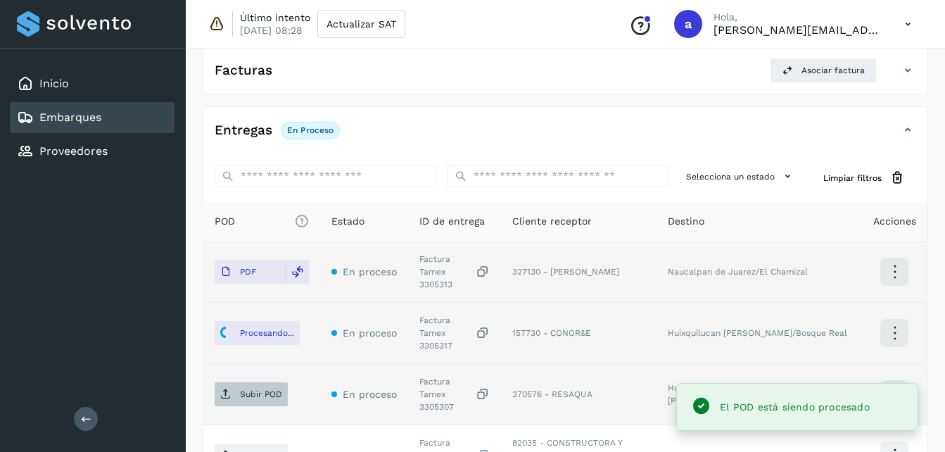
click at [237, 383] on span "Subir POD" at bounding box center [251, 394] width 73 height 23
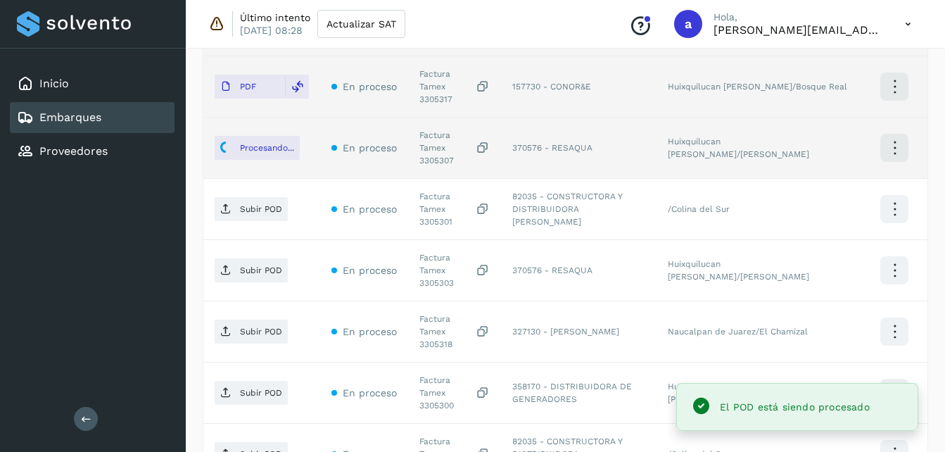
scroll to position [517, 0]
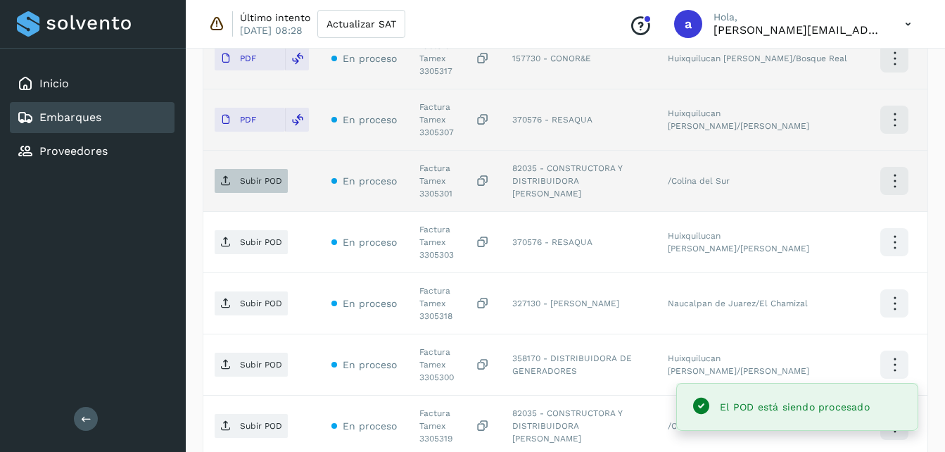
click at [256, 170] on span "Subir POD" at bounding box center [251, 181] width 73 height 23
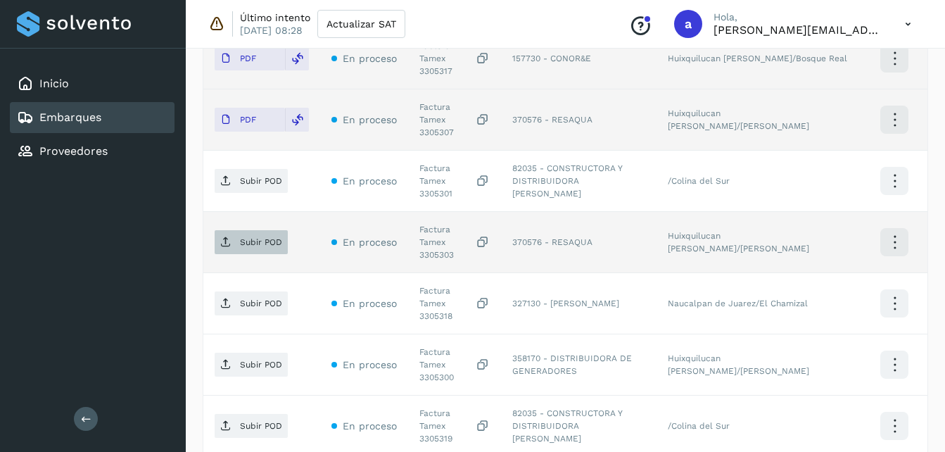
click at [240, 231] on span "Subir POD" at bounding box center [251, 242] width 73 height 23
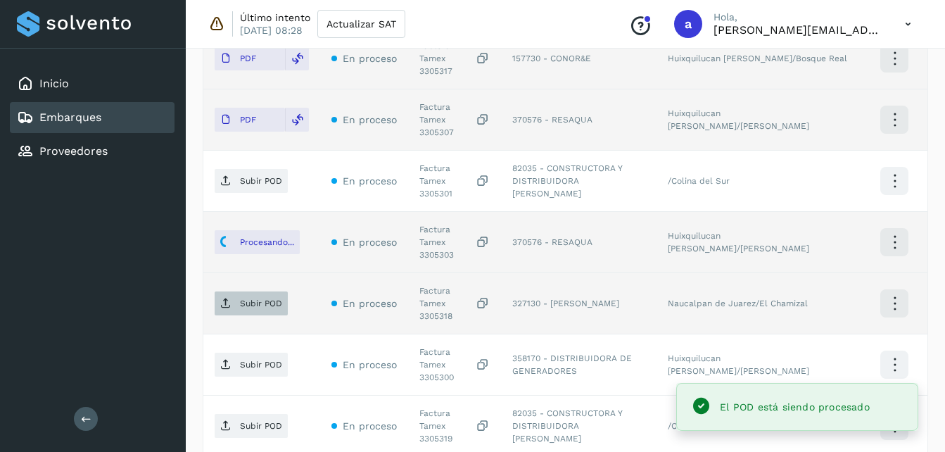
click at [271, 292] on span "Subir POD" at bounding box center [251, 303] width 73 height 23
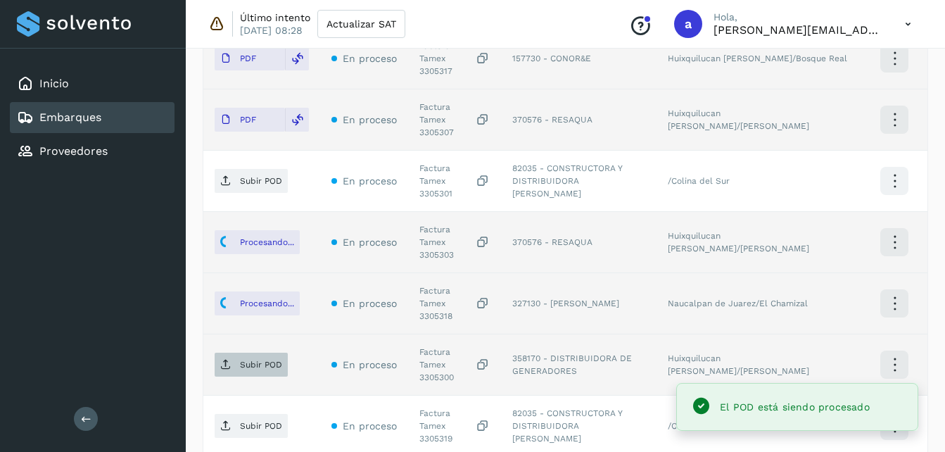
click at [253, 360] on p "Subir POD" at bounding box center [261, 365] width 42 height 10
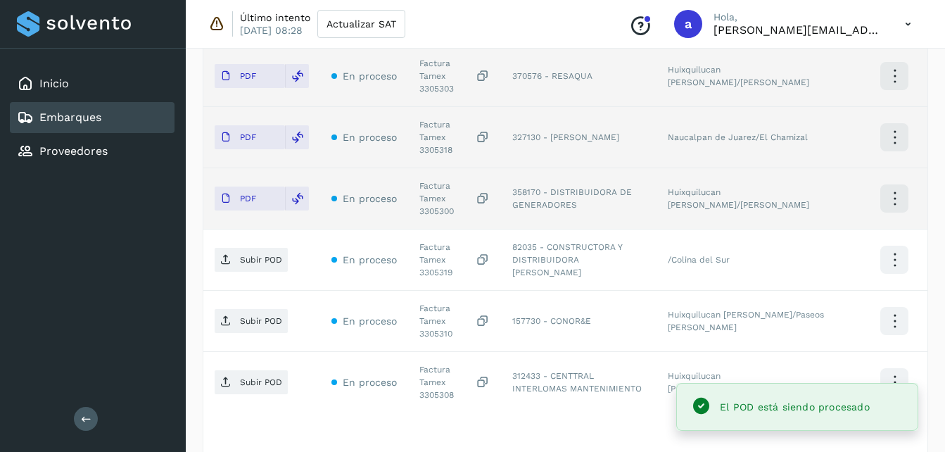
click at [238, 248] on span "Subir POD" at bounding box center [251, 259] width 73 height 23
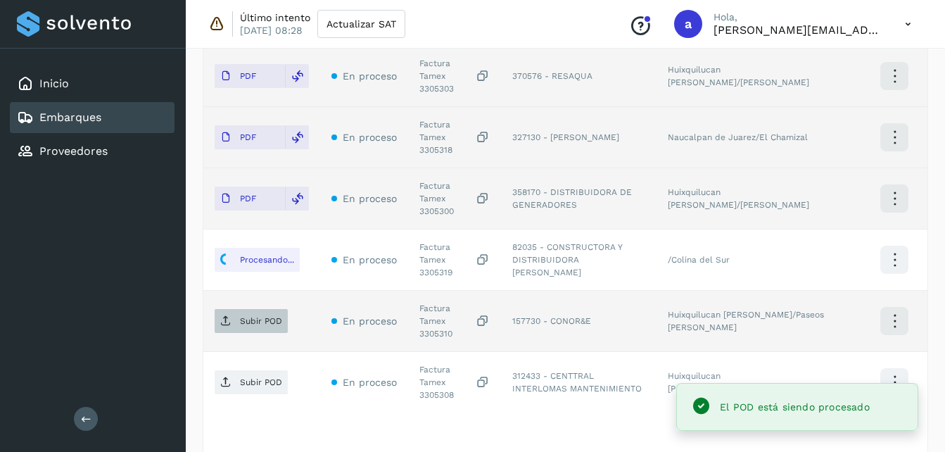
click at [253, 310] on span "Subir POD" at bounding box center [251, 321] width 73 height 23
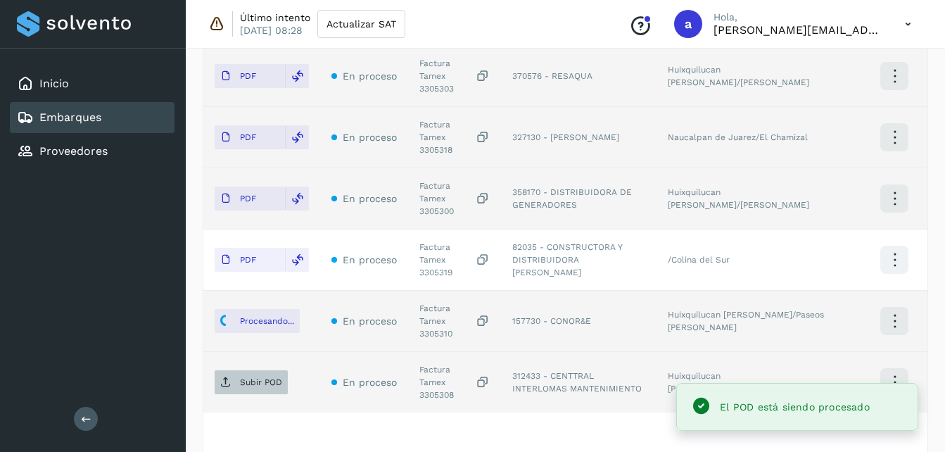
click at [248, 377] on p "Subir POD" at bounding box center [261, 382] width 42 height 10
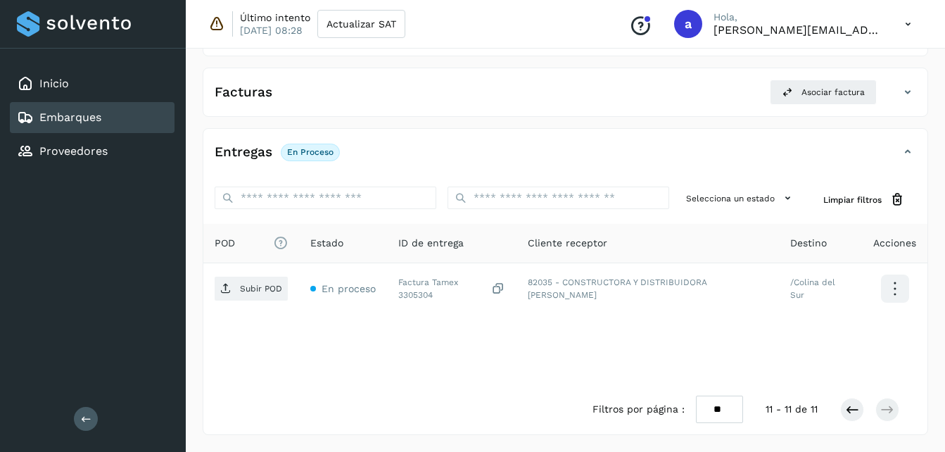
scroll to position [220, 0]
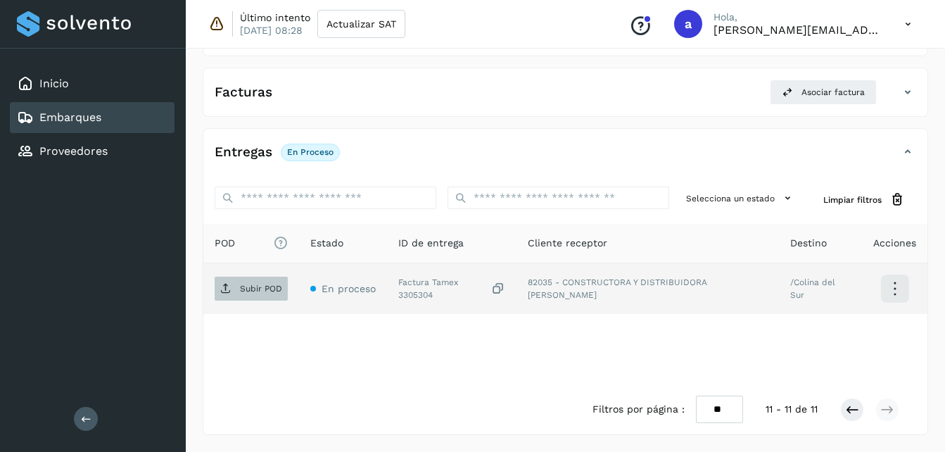
click at [265, 284] on p "Subir POD" at bounding box center [261, 289] width 42 height 10
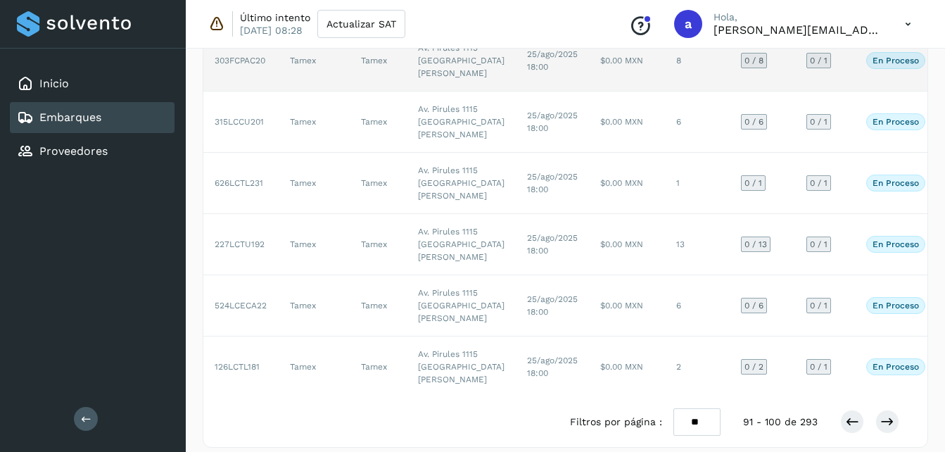
click at [518, 92] on td "25/ago/2025 18:00" at bounding box center [552, 60] width 73 height 61
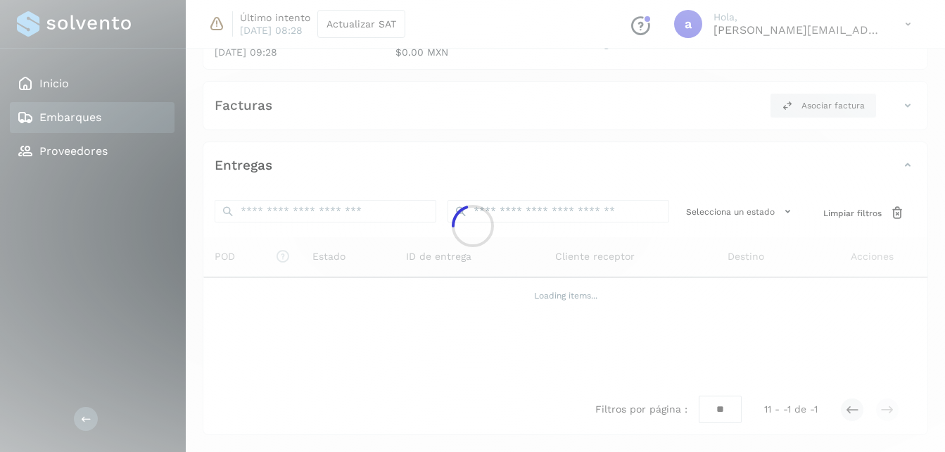
scroll to position [207, 0]
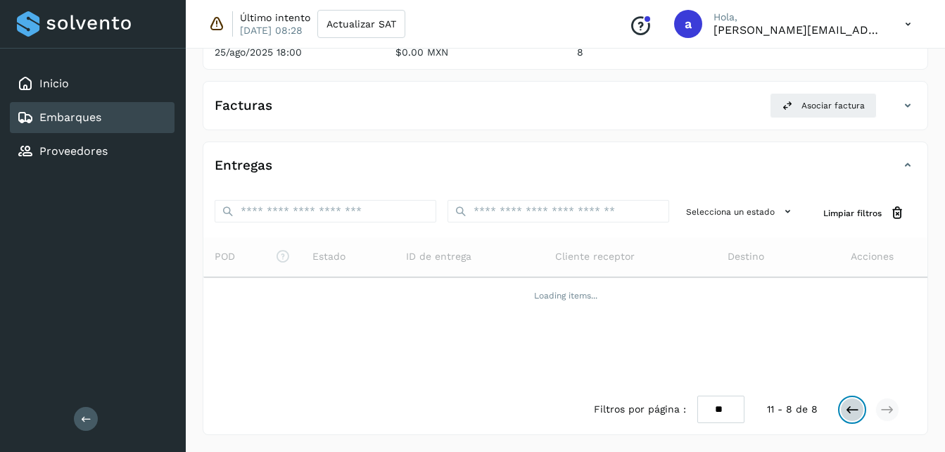
click at [848, 414] on icon at bounding box center [852, 410] width 14 height 14
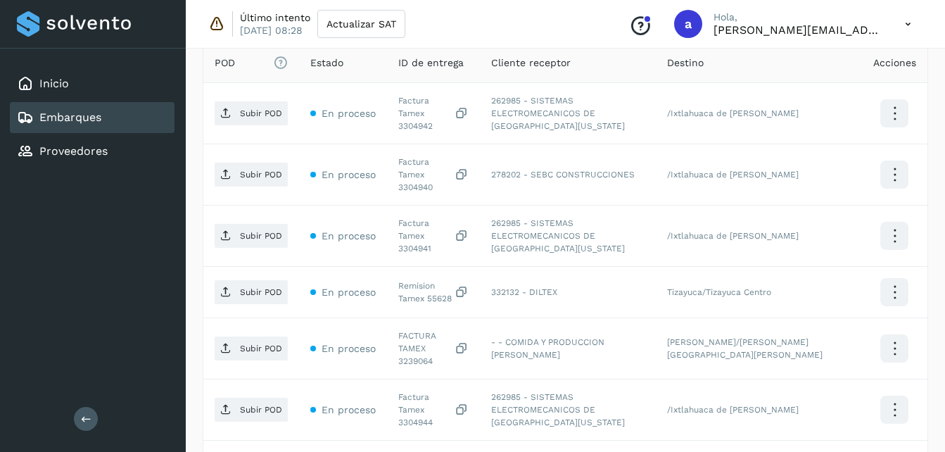
scroll to position [408, 0]
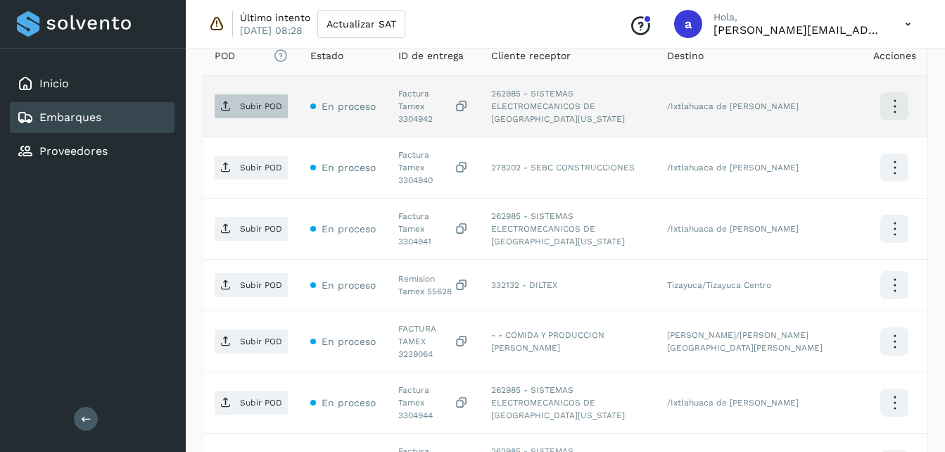
click at [251, 107] on span "Subir POD" at bounding box center [251, 106] width 73 height 23
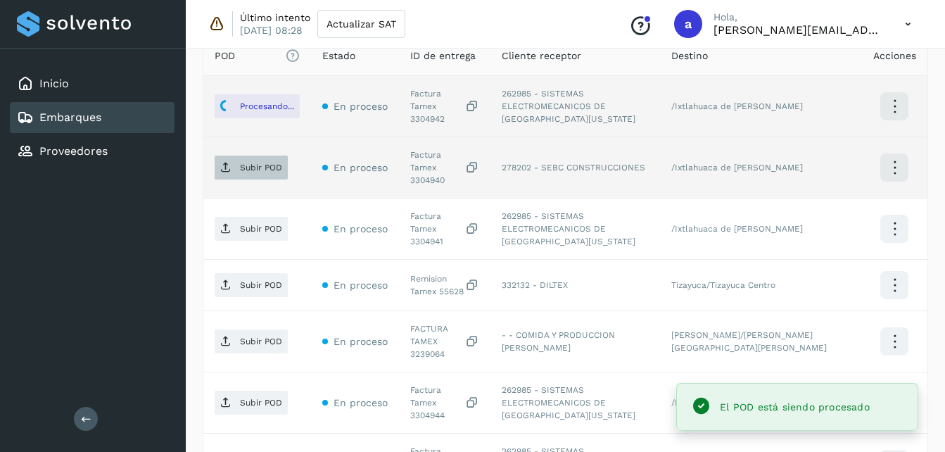
click at [267, 163] on p "Subir POD" at bounding box center [261, 168] width 42 height 10
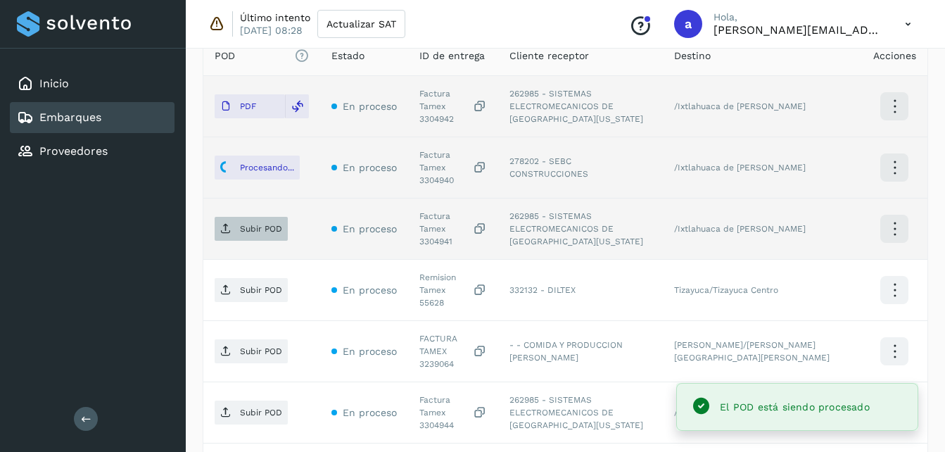
click at [244, 224] on p "Subir POD" at bounding box center [261, 229] width 42 height 10
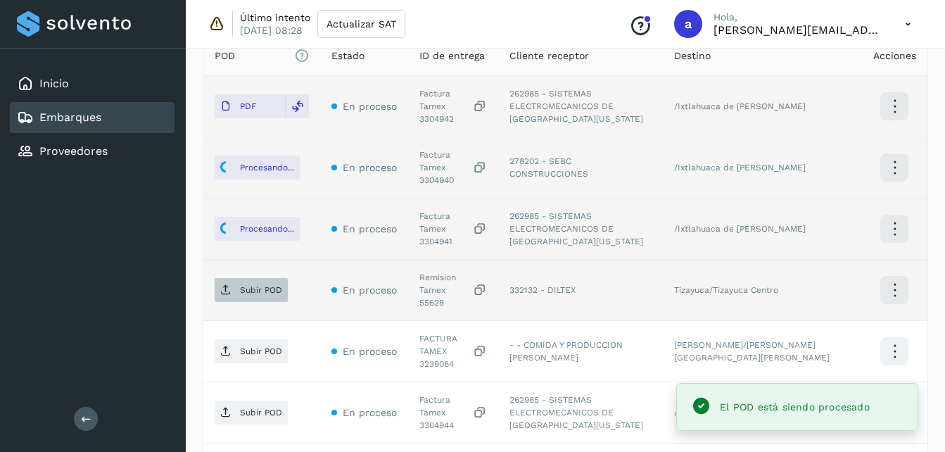
click at [267, 285] on p "Subir POD" at bounding box center [261, 290] width 42 height 10
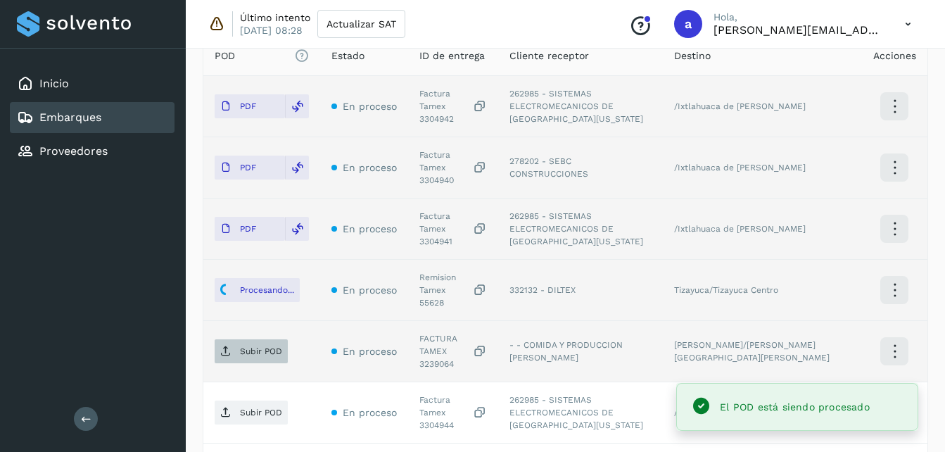
click at [247, 346] on p "Subir POD" at bounding box center [261, 351] width 42 height 10
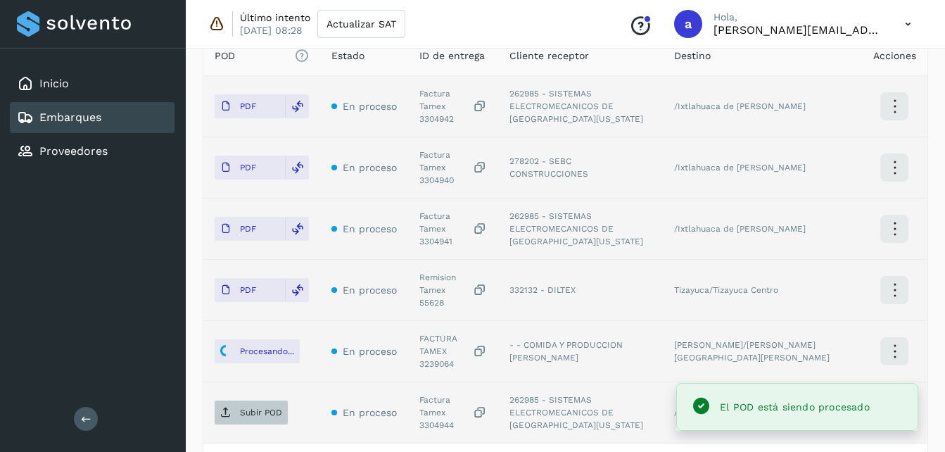
click at [251, 408] on p "Subir POD" at bounding box center [261, 413] width 42 height 10
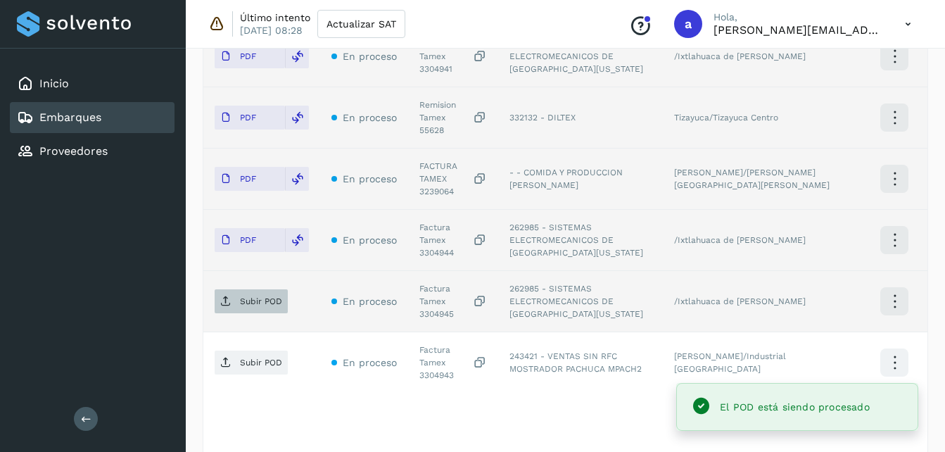
click at [257, 296] on p "Subir POD" at bounding box center [261, 301] width 42 height 10
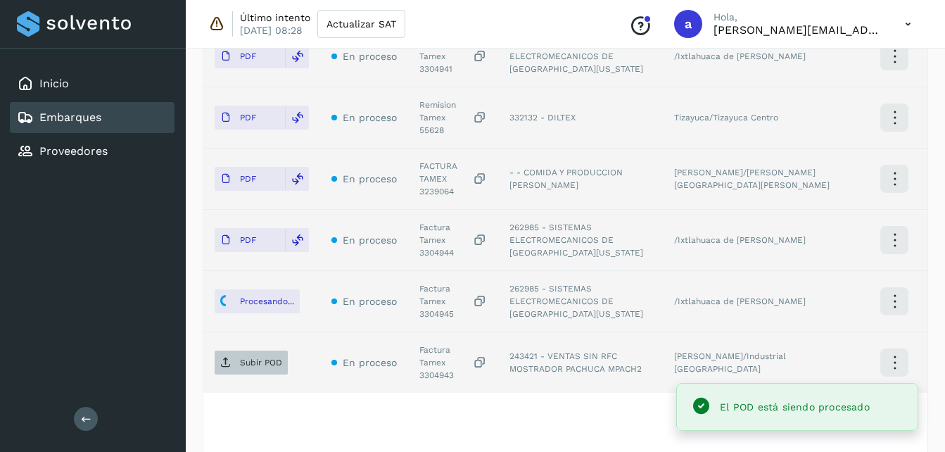
click at [227, 357] on icon at bounding box center [225, 362] width 11 height 11
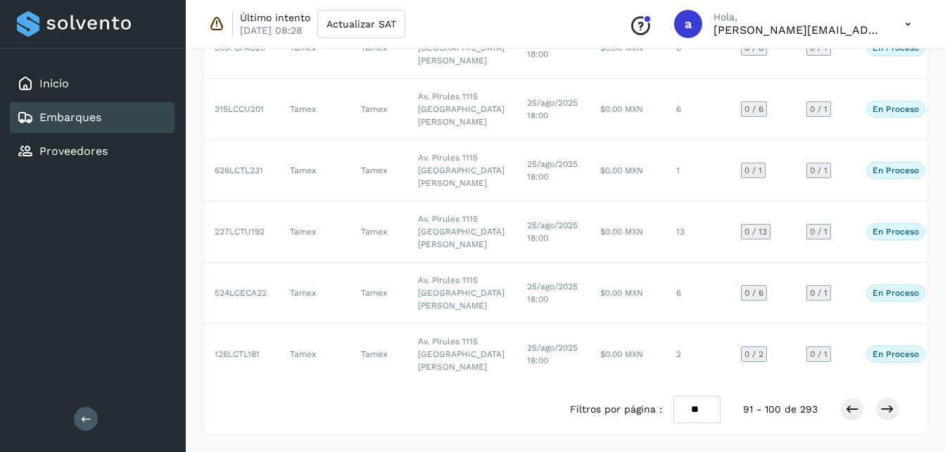
scroll to position [405, 0]
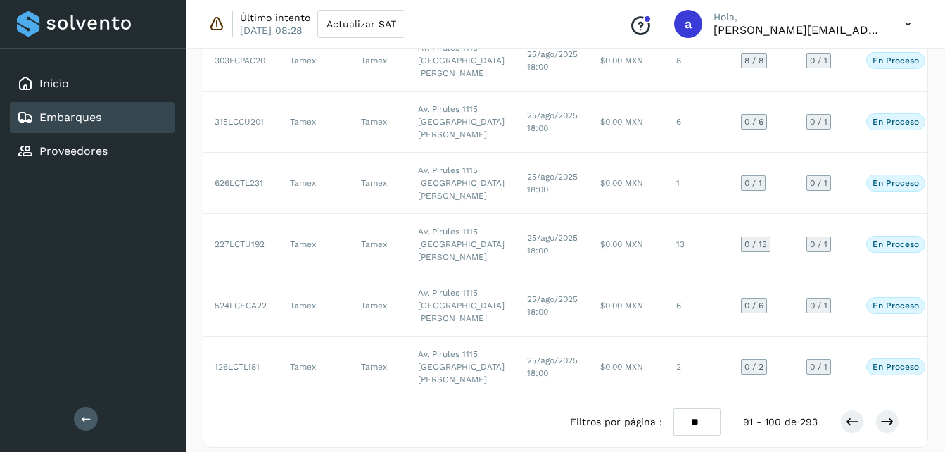
drag, startPoint x: 950, startPoint y: 229, endPoint x: 913, endPoint y: 66, distance: 166.7
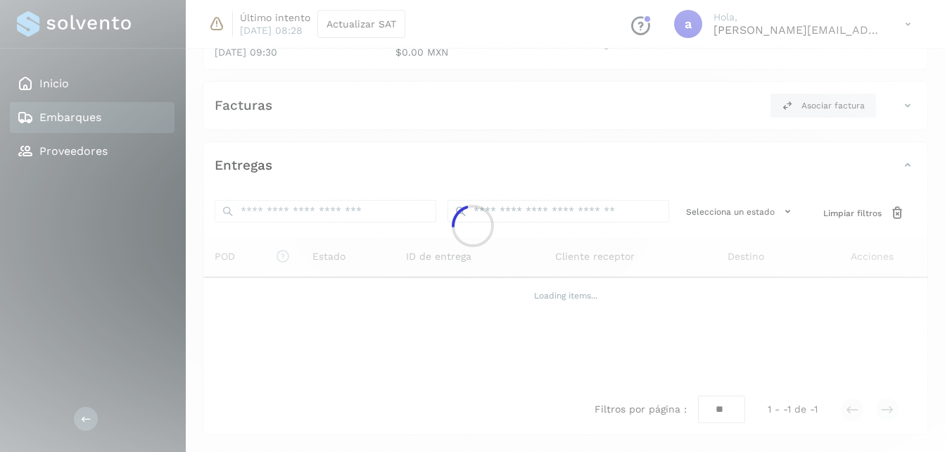
scroll to position [405, 0]
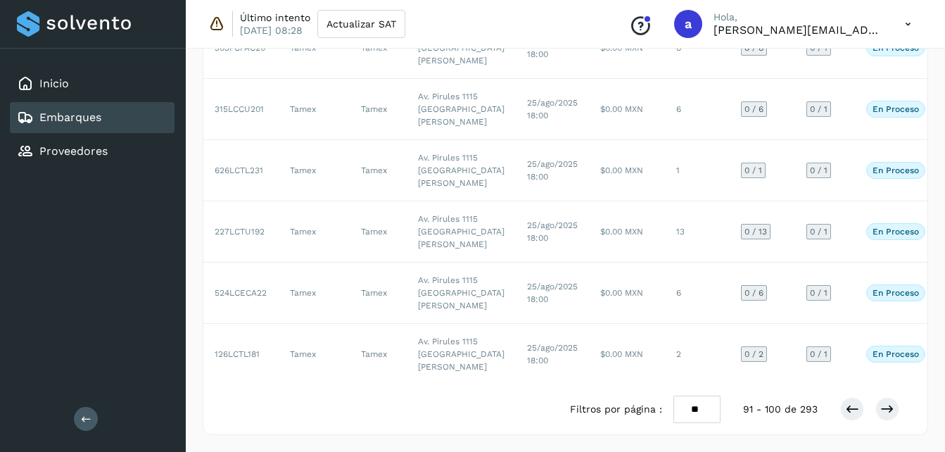
scroll to position [563, 0]
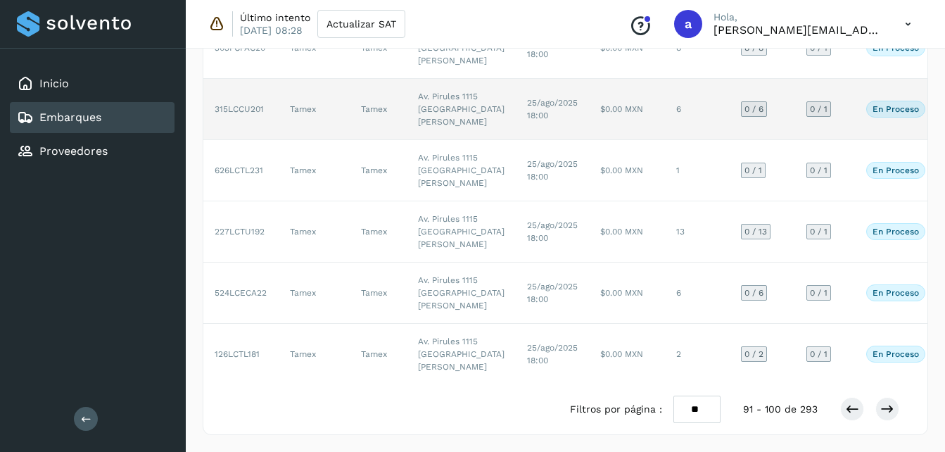
click at [434, 140] on td "Av. Pirules 1115 [GEOGRAPHIC_DATA][PERSON_NAME]" at bounding box center [461, 109] width 109 height 61
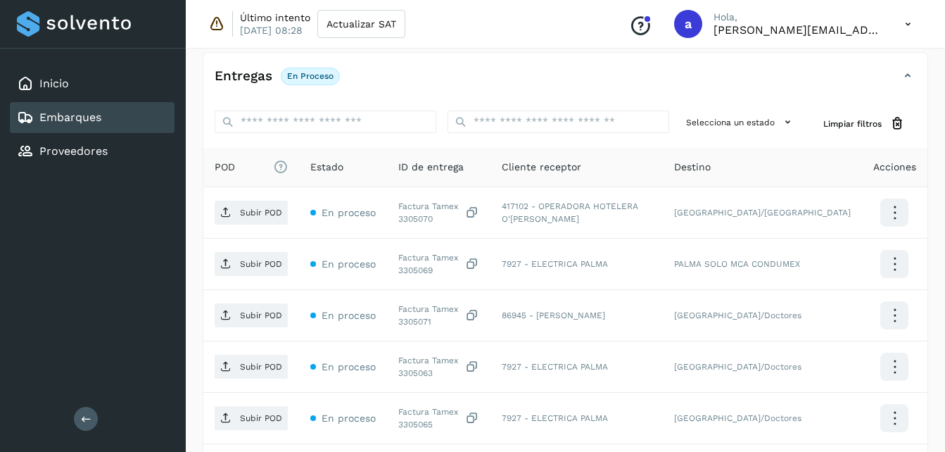
scroll to position [265, 0]
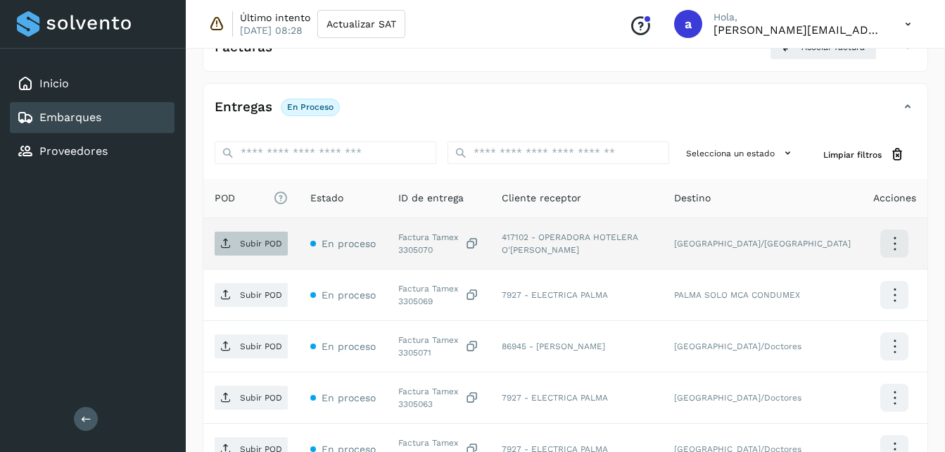
click at [242, 243] on p "Subir POD" at bounding box center [261, 244] width 42 height 10
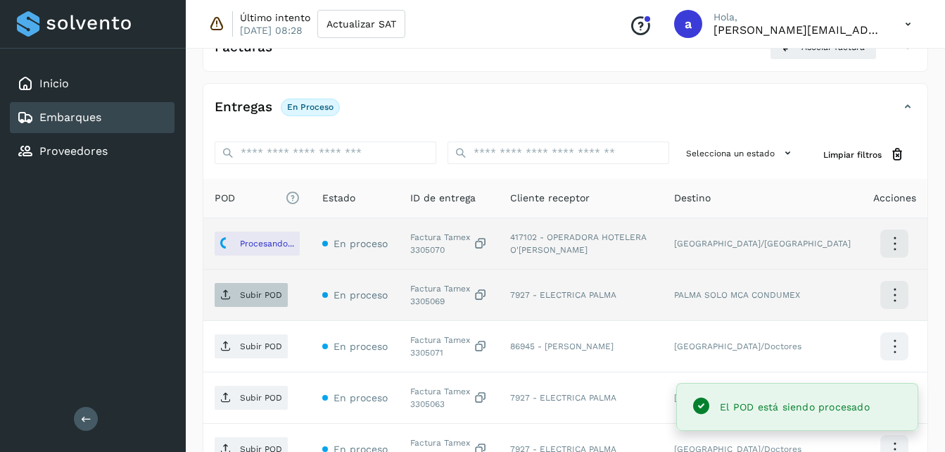
click at [222, 303] on span "Subir POD" at bounding box center [251, 295] width 73 height 23
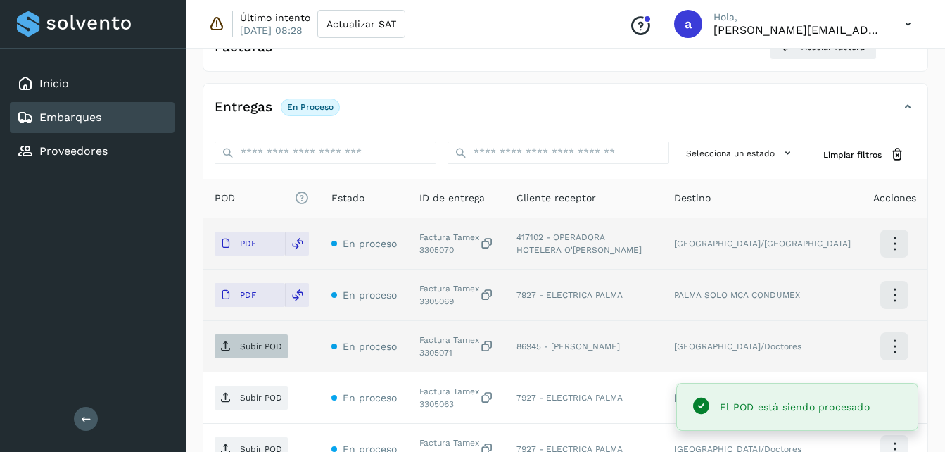
click at [272, 348] on p "Subir POD" at bounding box center [261, 346] width 42 height 10
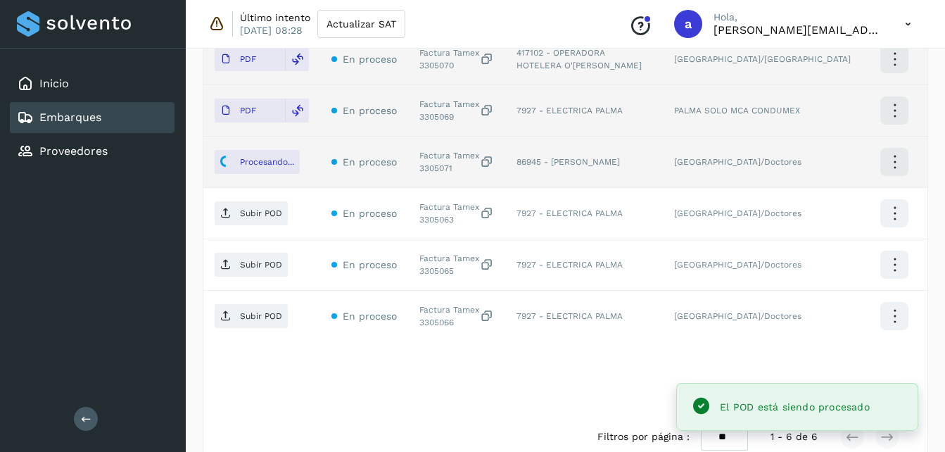
scroll to position [477, 0]
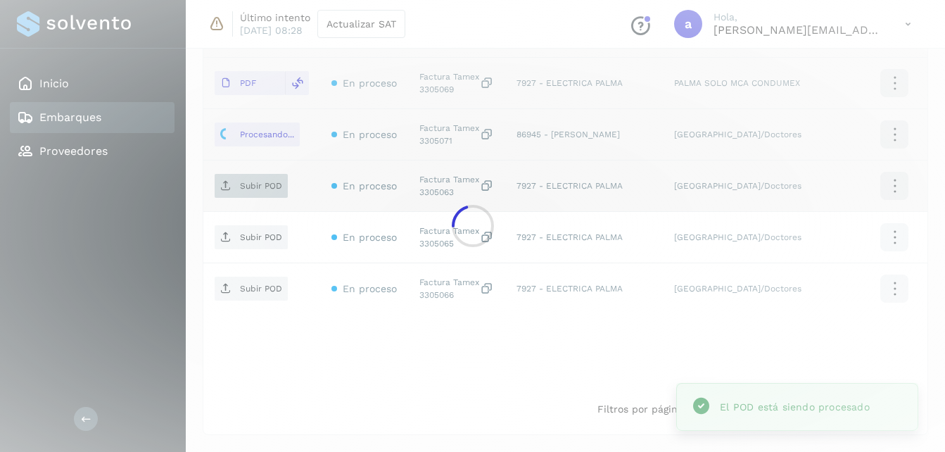
click at [245, 186] on div at bounding box center [472, 226] width 945 height 452
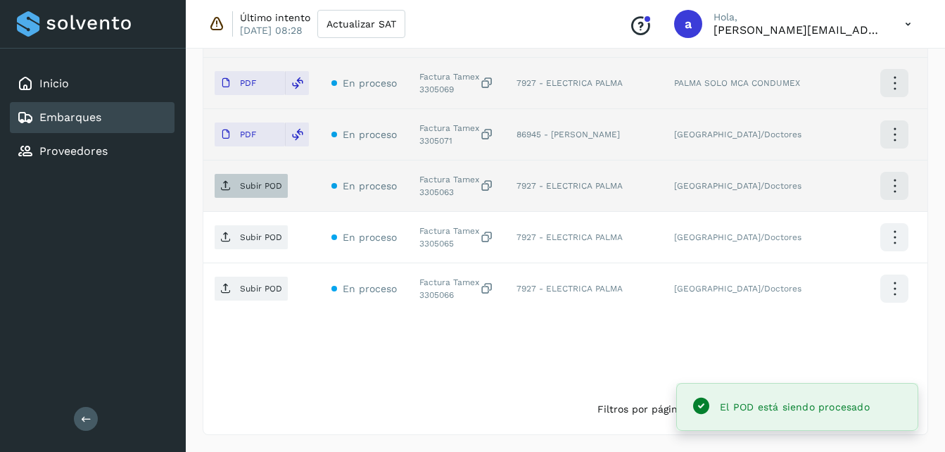
click at [236, 191] on span "Subir POD" at bounding box center [251, 186] width 73 height 23
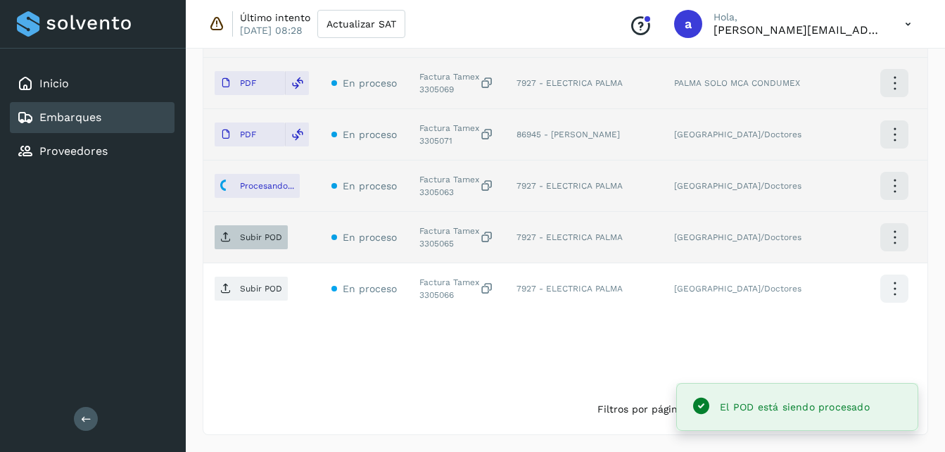
click at [237, 237] on span "Subir POD" at bounding box center [251, 237] width 73 height 23
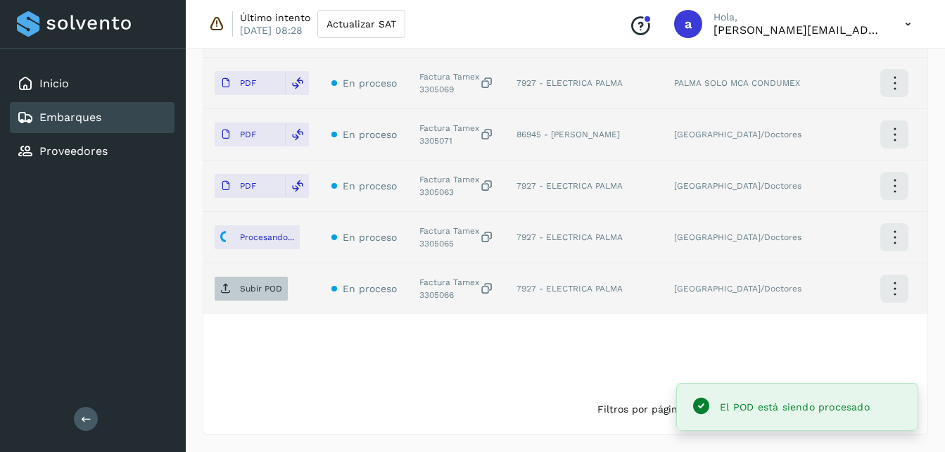
click at [244, 287] on p "Subir POD" at bounding box center [261, 289] width 42 height 10
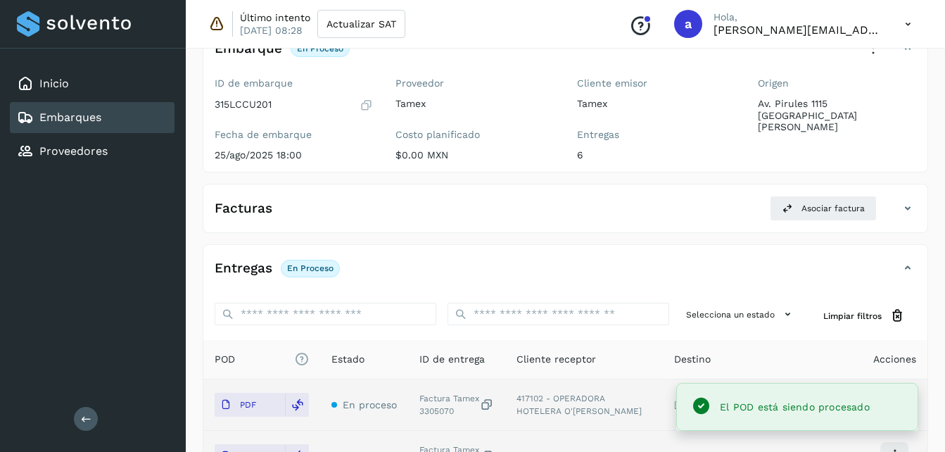
scroll to position [63, 0]
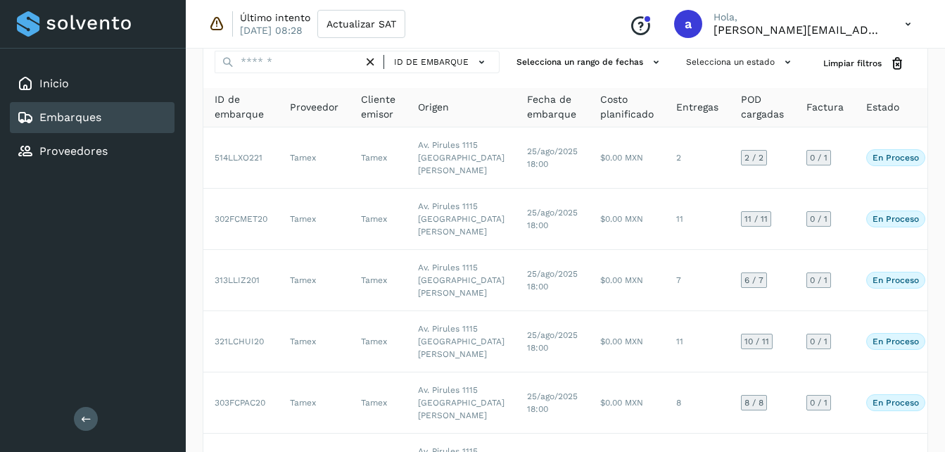
scroll to position [477, 0]
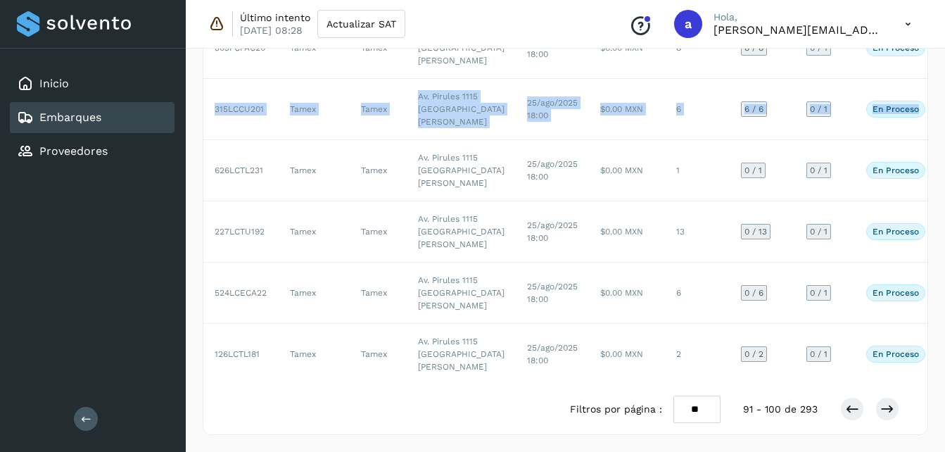
drag, startPoint x: 945, startPoint y: 203, endPoint x: 947, endPoint y: 254, distance: 51.5
click at [945, 254] on html "Inicio Embarques Proveedores Salir Último intento [DATE] 08:28 Actualizar SAT C…" at bounding box center [472, 17] width 945 height 869
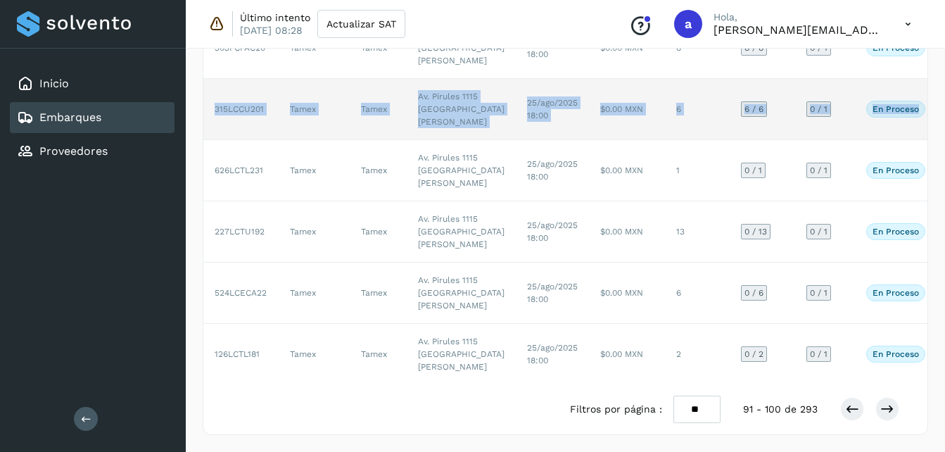
drag, startPoint x: 947, startPoint y: 254, endPoint x: 921, endPoint y: 244, distance: 28.8
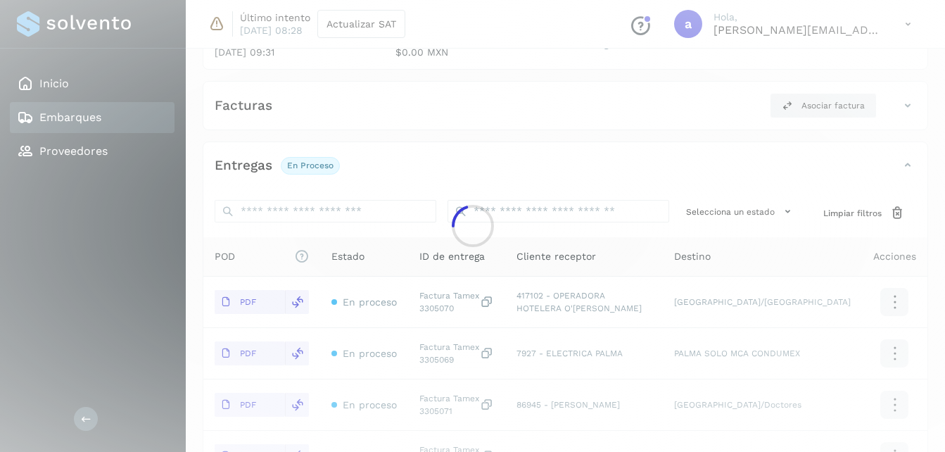
scroll to position [477, 0]
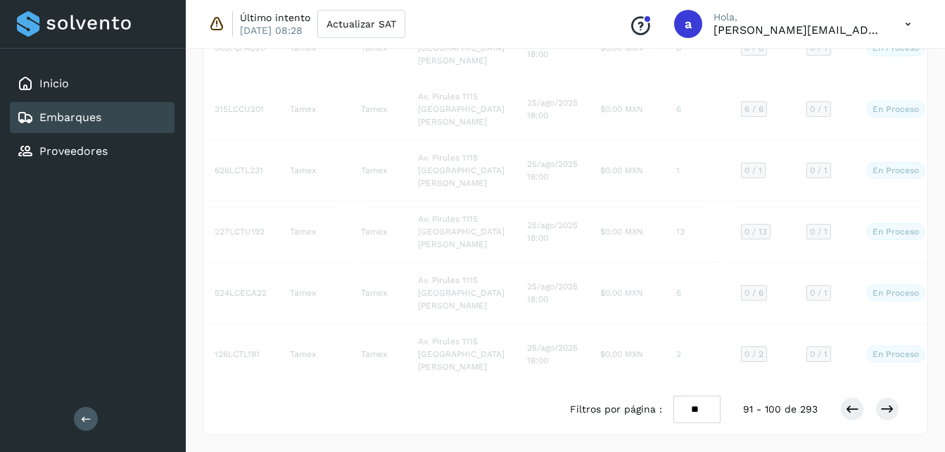
scroll to position [624, 0]
click at [441, 201] on td "Av. Pirules 1115 [GEOGRAPHIC_DATA][PERSON_NAME]" at bounding box center [461, 170] width 109 height 61
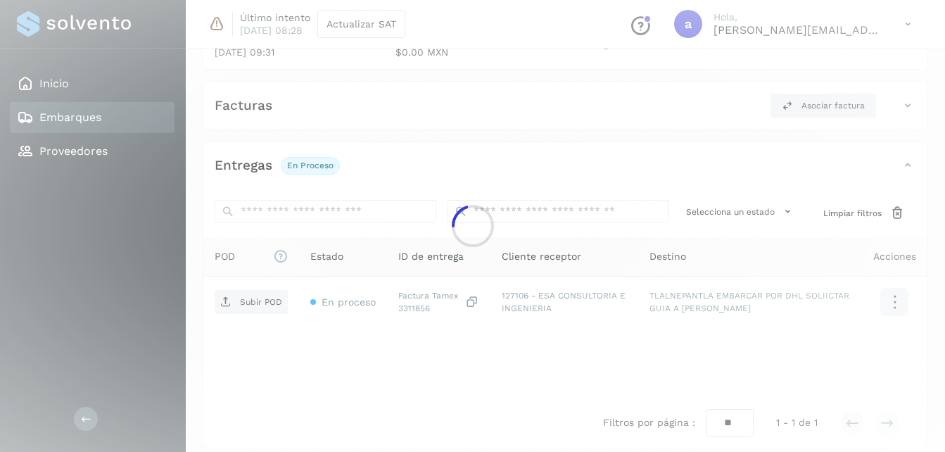
scroll to position [220, 0]
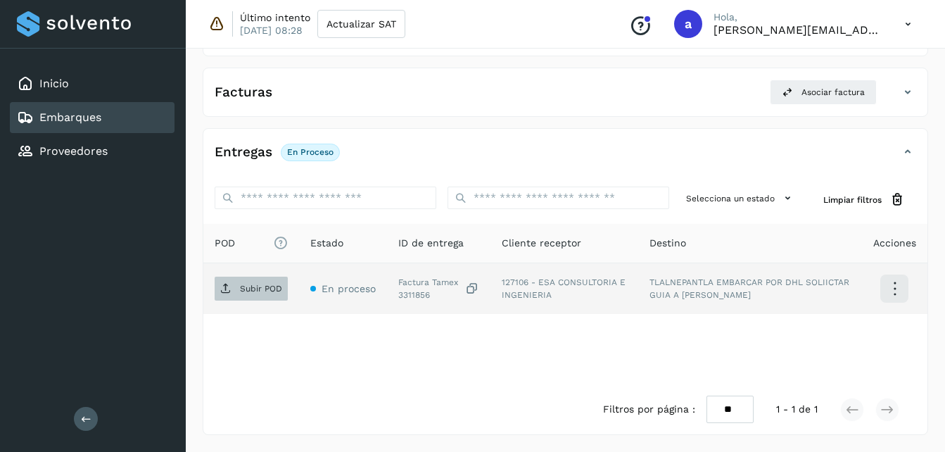
click at [246, 291] on p "Subir POD" at bounding box center [261, 289] width 42 height 10
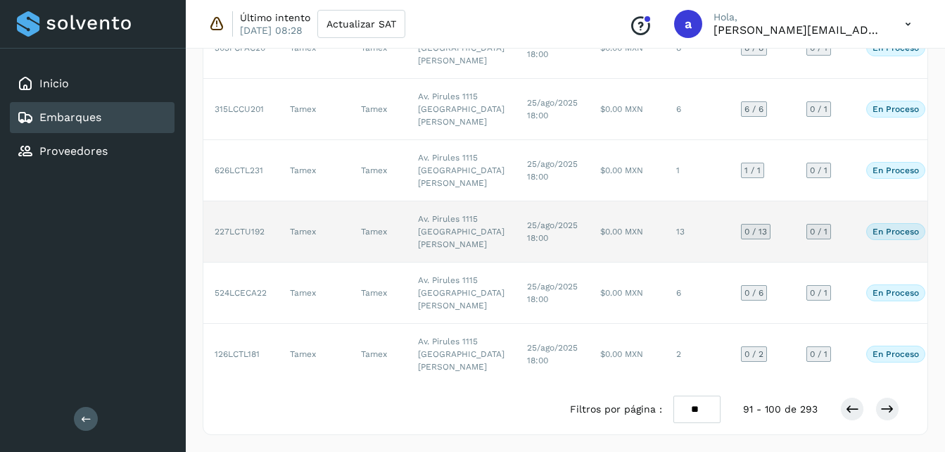
click at [589, 234] on td "$0.00 MXN" at bounding box center [627, 231] width 76 height 61
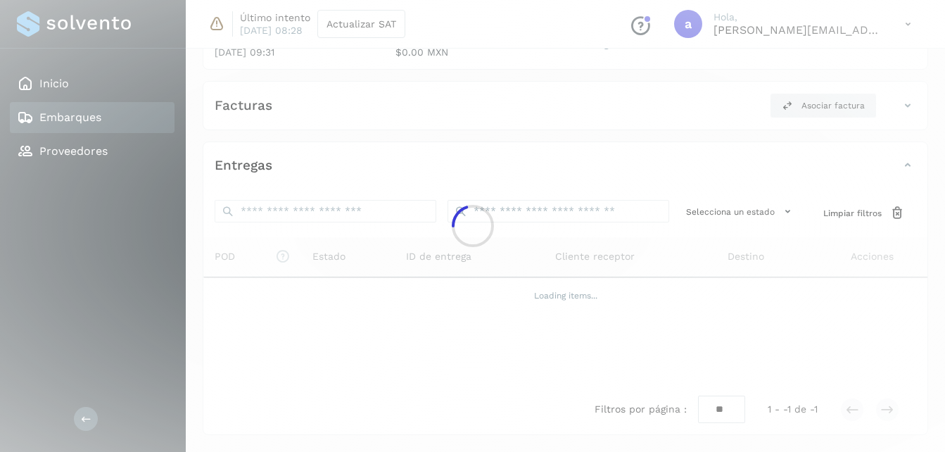
scroll to position [683, 0]
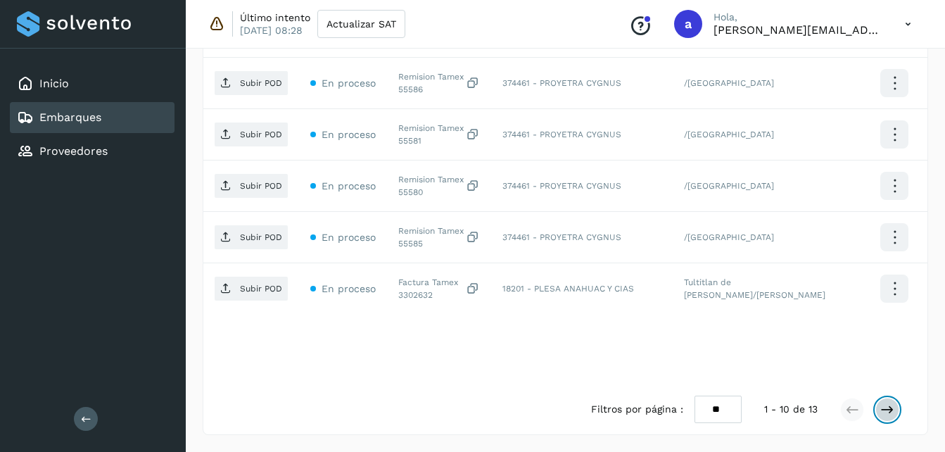
click at [886, 410] on icon at bounding box center [888, 410] width 14 height 14
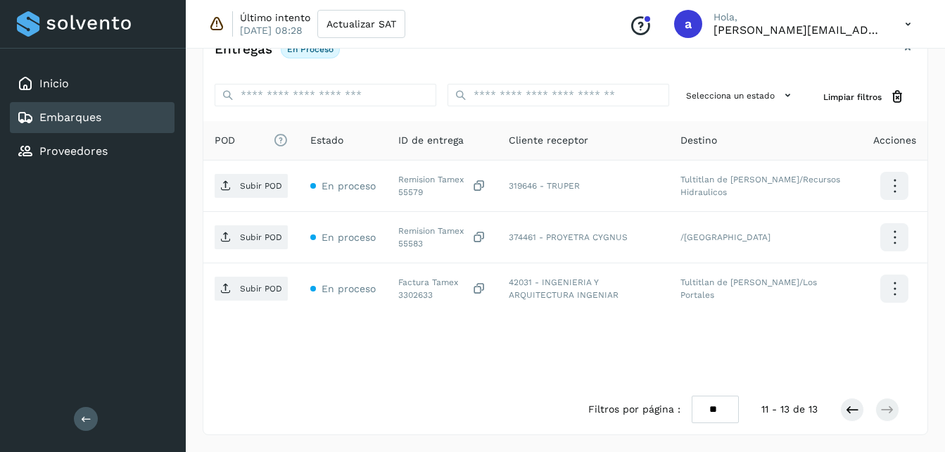
scroll to position [323, 0]
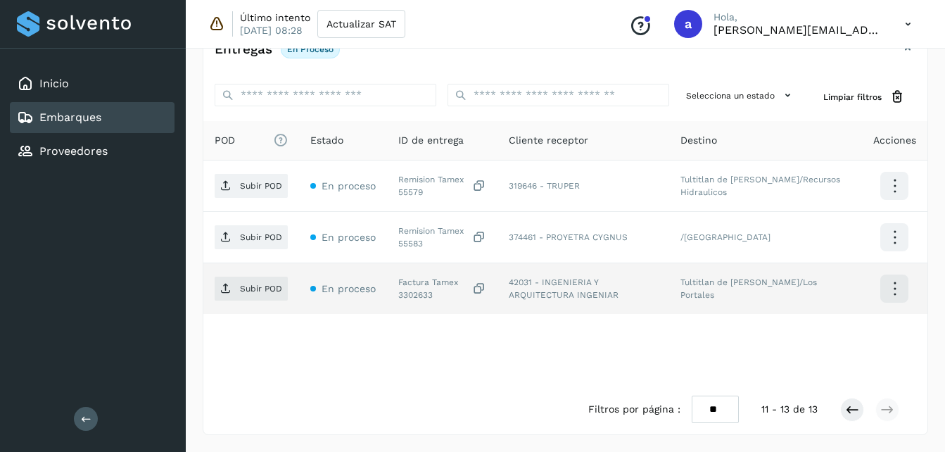
click at [214, 291] on main "Inicio Embarques Proveedores Salir Último intento [DATE] 08:28 Actualizar SAT C…" at bounding box center [472, 64] width 945 height 775
click at [272, 275] on td "Subir POD" at bounding box center [251, 288] width 96 height 51
click at [234, 285] on span "Subir POD" at bounding box center [251, 288] width 73 height 23
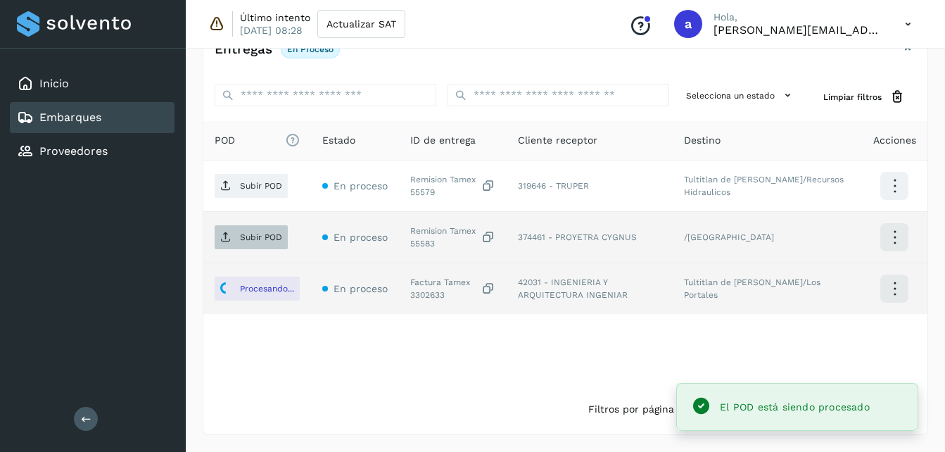
click at [258, 239] on p "Subir POD" at bounding box center [261, 237] width 42 height 10
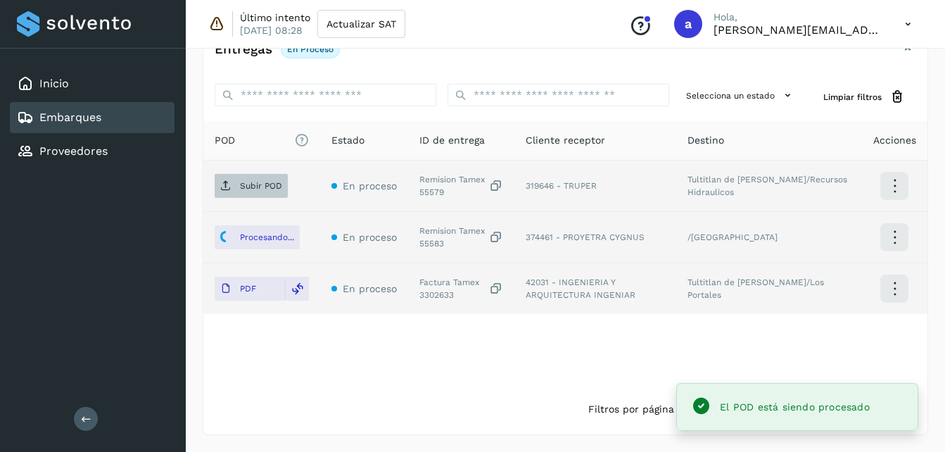
click at [249, 182] on p "Subir POD" at bounding box center [261, 186] width 42 height 10
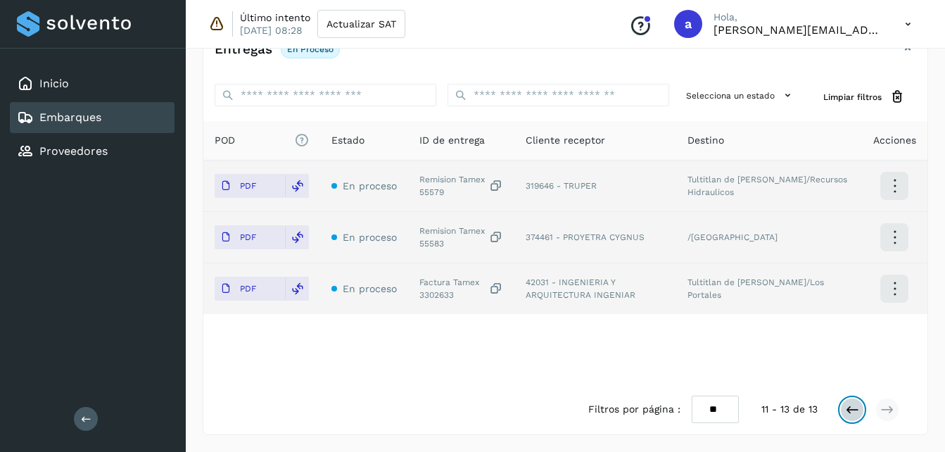
click at [852, 408] on icon at bounding box center [852, 410] width 14 height 14
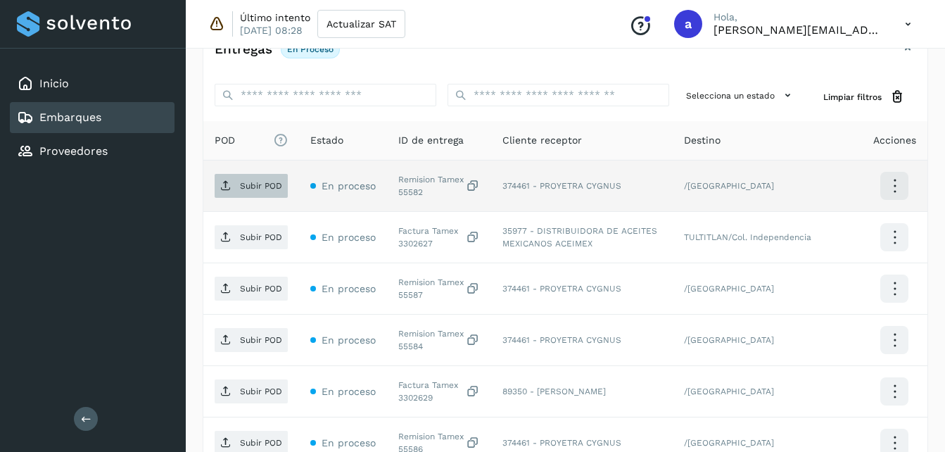
click at [243, 181] on p "Subir POD" at bounding box center [261, 186] width 42 height 10
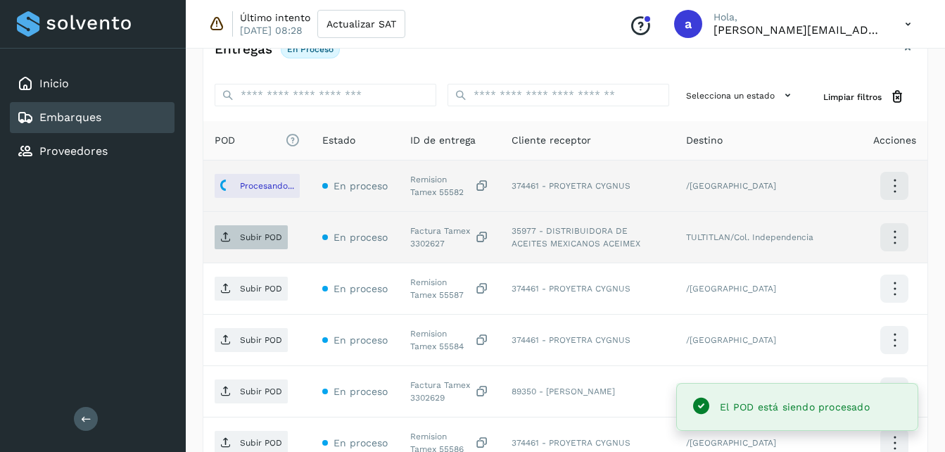
click at [266, 237] on p "Subir POD" at bounding box center [261, 237] width 42 height 10
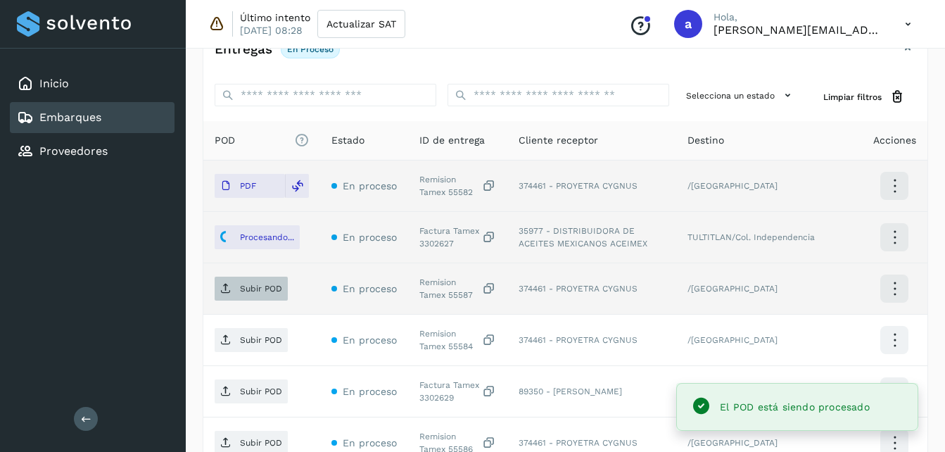
click at [262, 284] on p "Subir POD" at bounding box center [261, 289] width 42 height 10
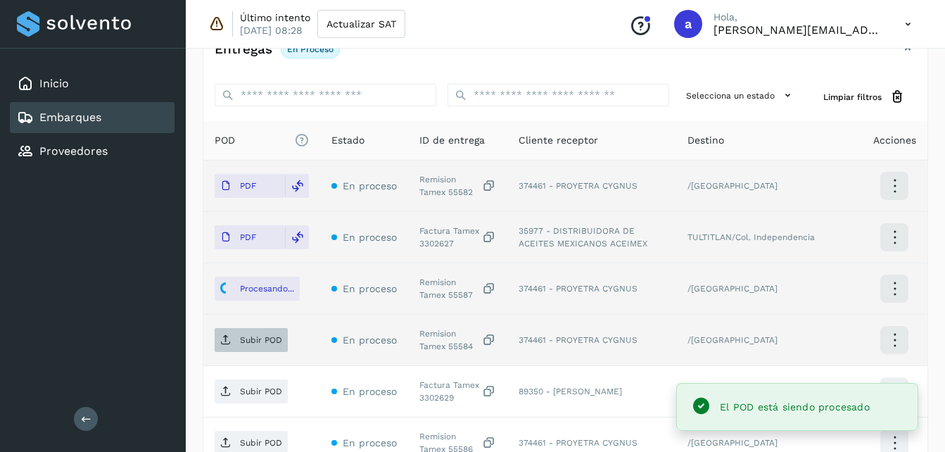
click at [240, 350] on span "Subir POD" at bounding box center [251, 340] width 73 height 23
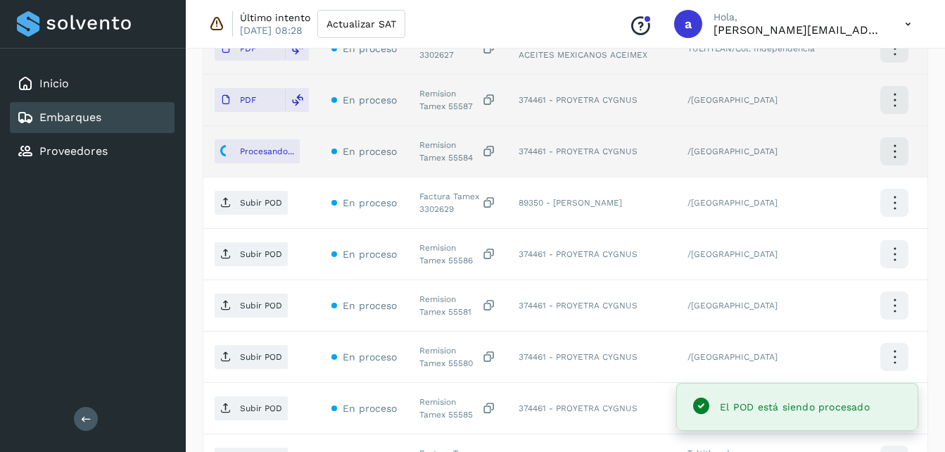
scroll to position [551, 0]
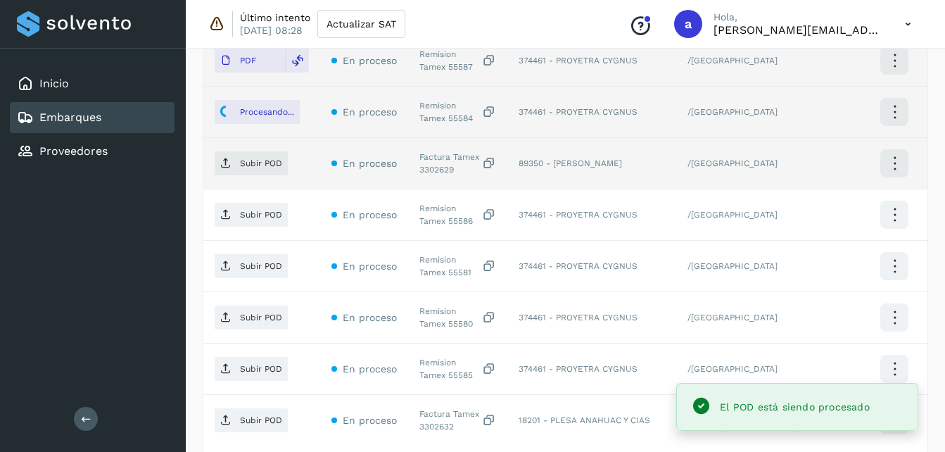
click at [257, 177] on td "Subir POD" at bounding box center [261, 163] width 117 height 51
click at [246, 157] on span "Subir POD" at bounding box center [251, 163] width 73 height 23
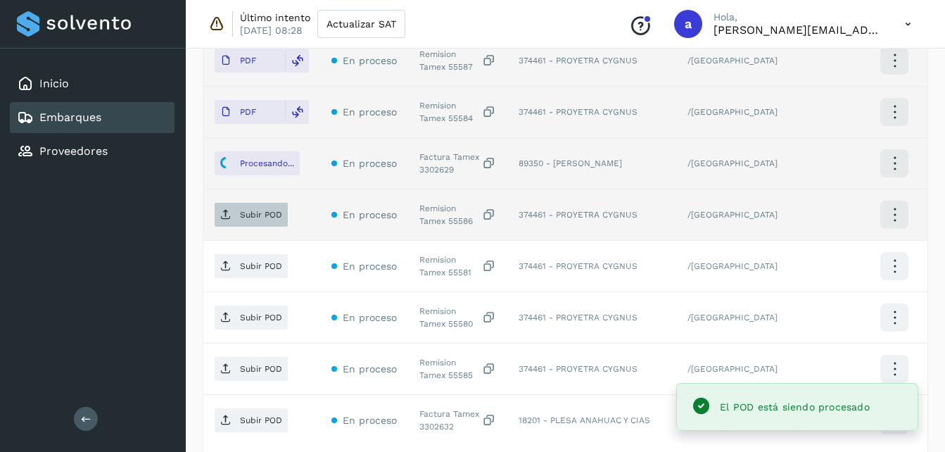
click at [247, 219] on p "Subir POD" at bounding box center [261, 215] width 42 height 10
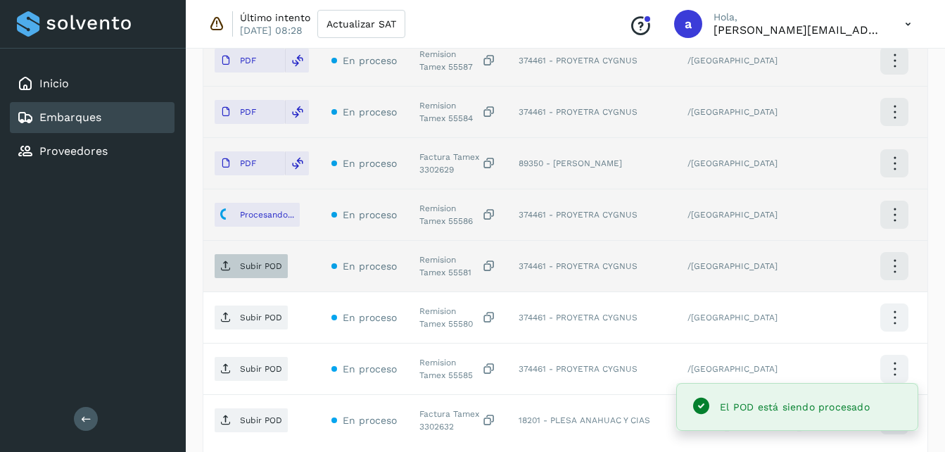
click at [260, 265] on p "Subir POD" at bounding box center [261, 266] width 42 height 10
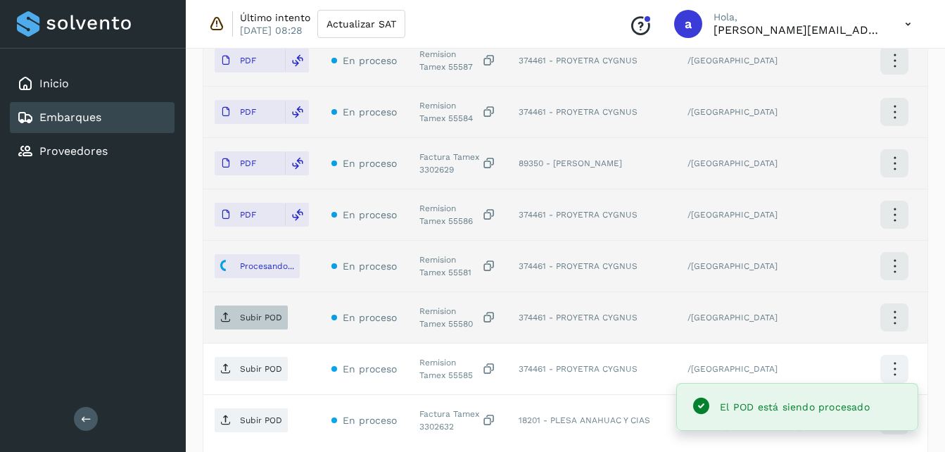
click at [256, 325] on span "Subir POD" at bounding box center [251, 317] width 73 height 23
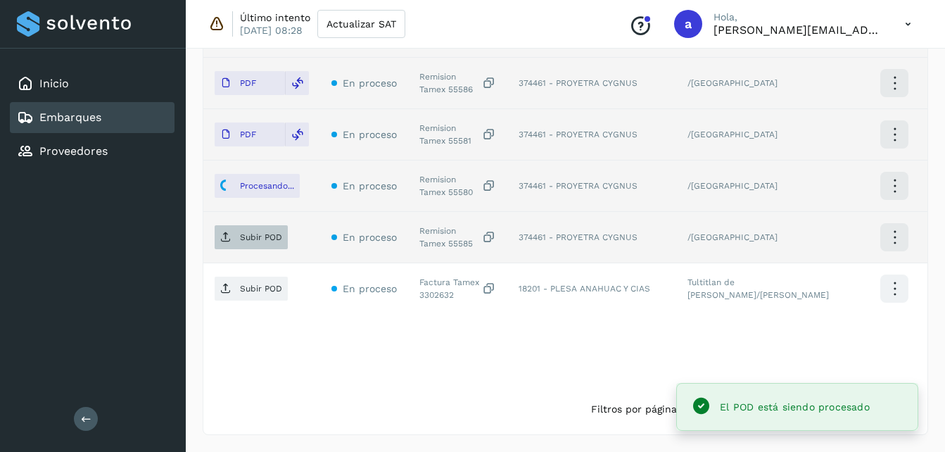
click at [236, 237] on span "Subir POD" at bounding box center [251, 237] width 73 height 23
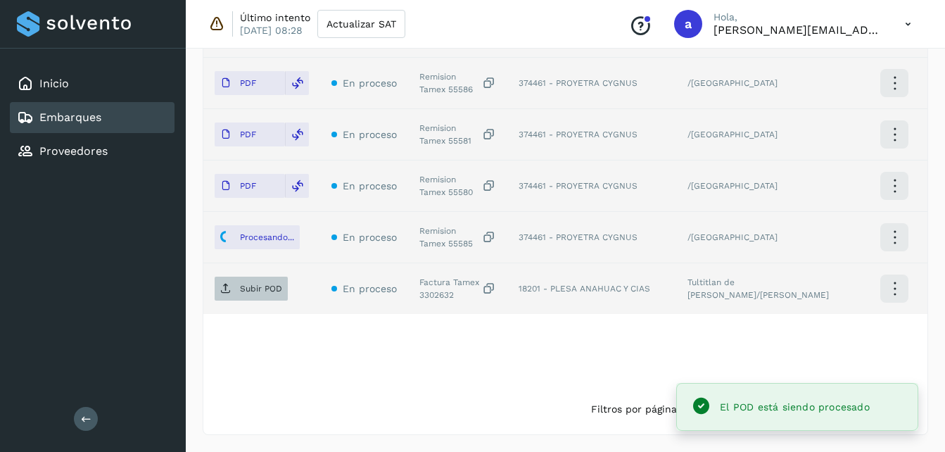
click at [231, 300] on button "Subir POD" at bounding box center [251, 289] width 73 height 24
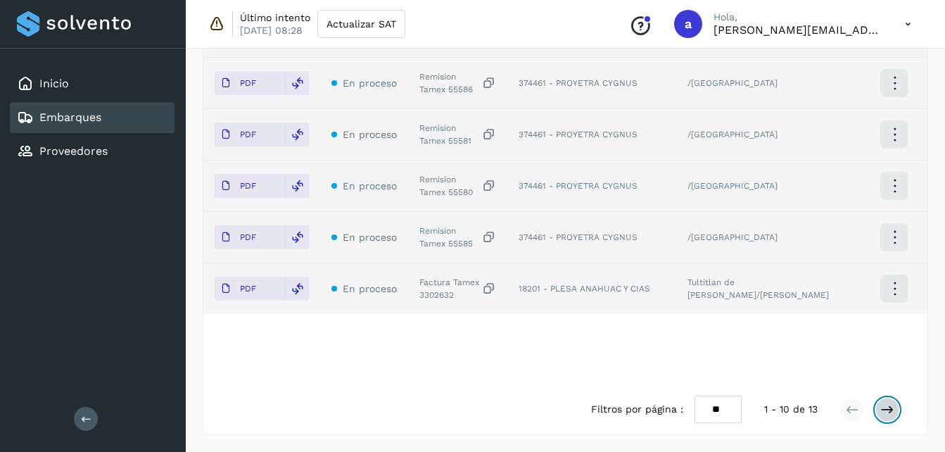
click at [892, 408] on icon at bounding box center [888, 410] width 14 height 14
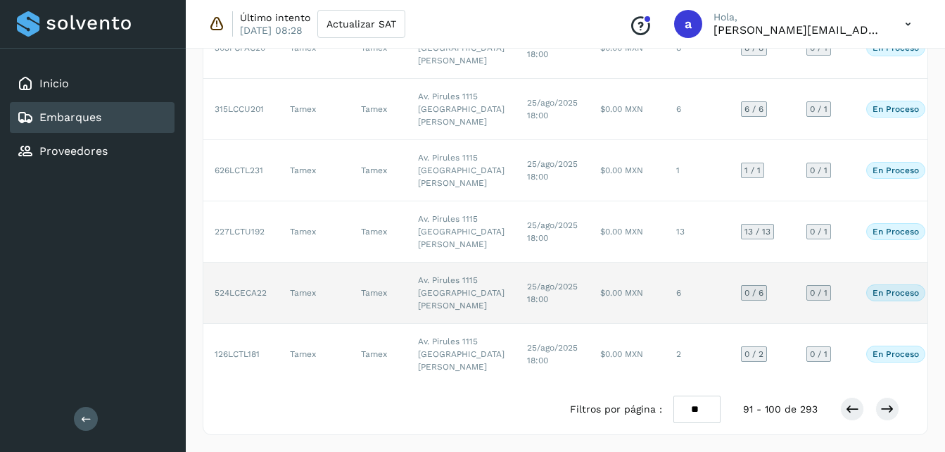
click at [589, 263] on td "$0.00 MXN" at bounding box center [627, 293] width 76 height 61
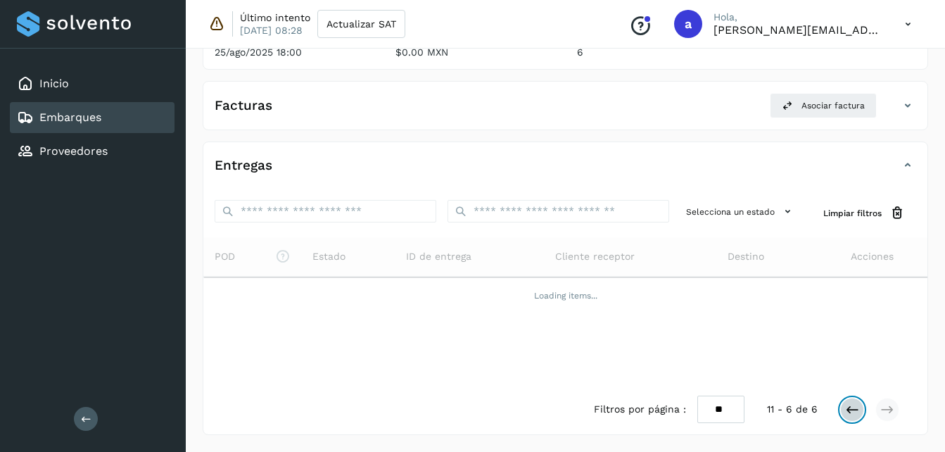
click at [848, 399] on button at bounding box center [852, 410] width 24 height 24
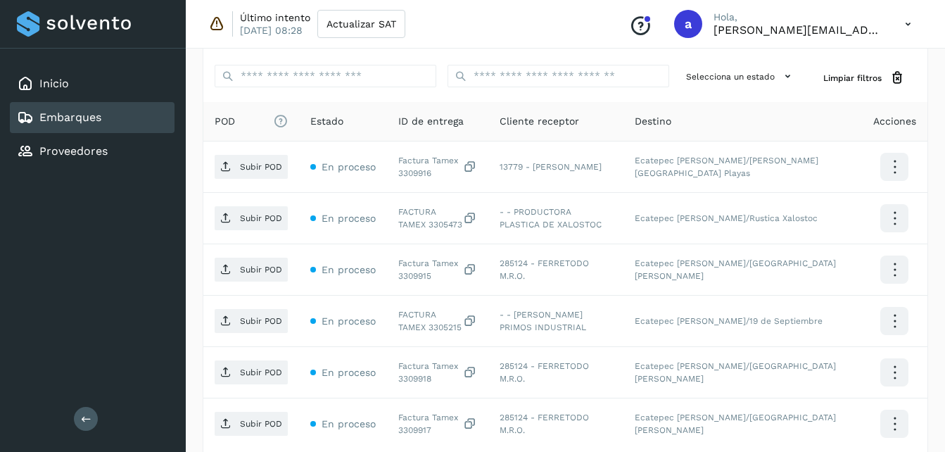
scroll to position [354, 0]
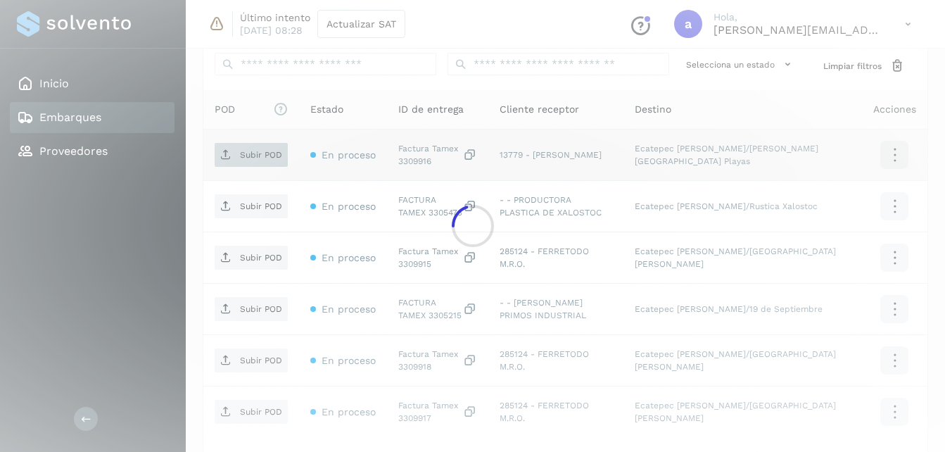
click at [263, 153] on div at bounding box center [472, 226] width 945 height 452
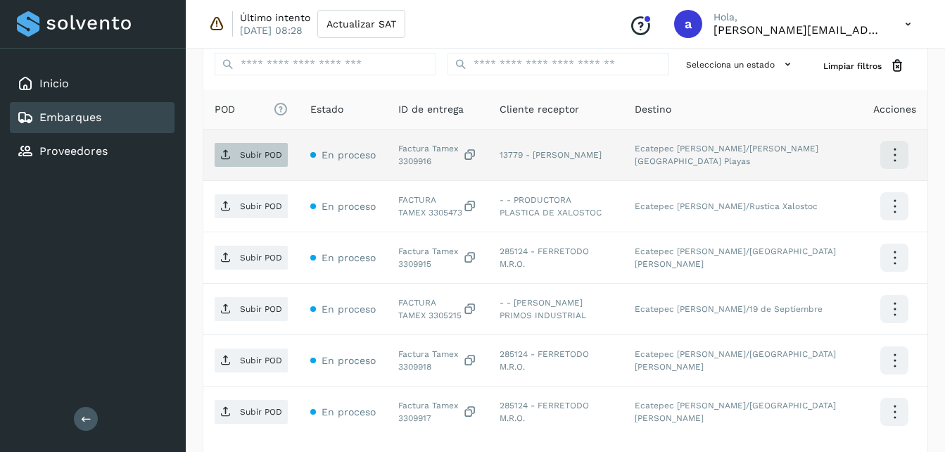
click at [229, 156] on icon at bounding box center [225, 154] width 11 height 11
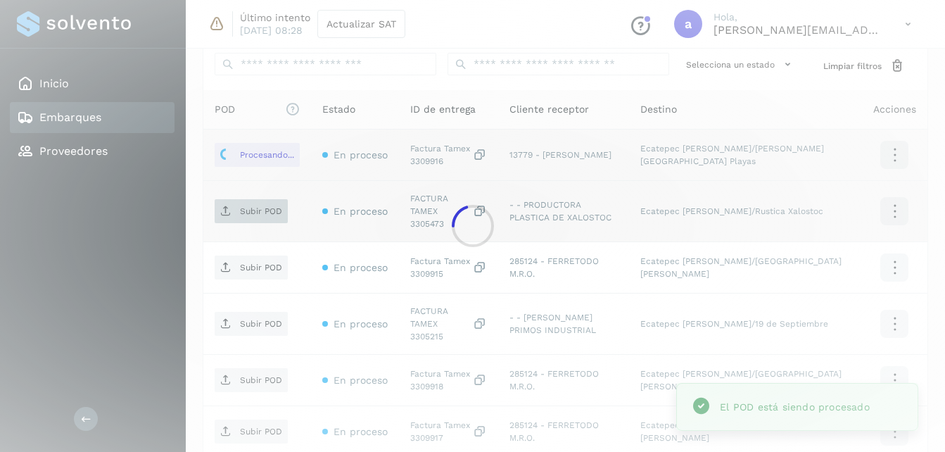
click at [241, 206] on div at bounding box center [472, 226] width 945 height 452
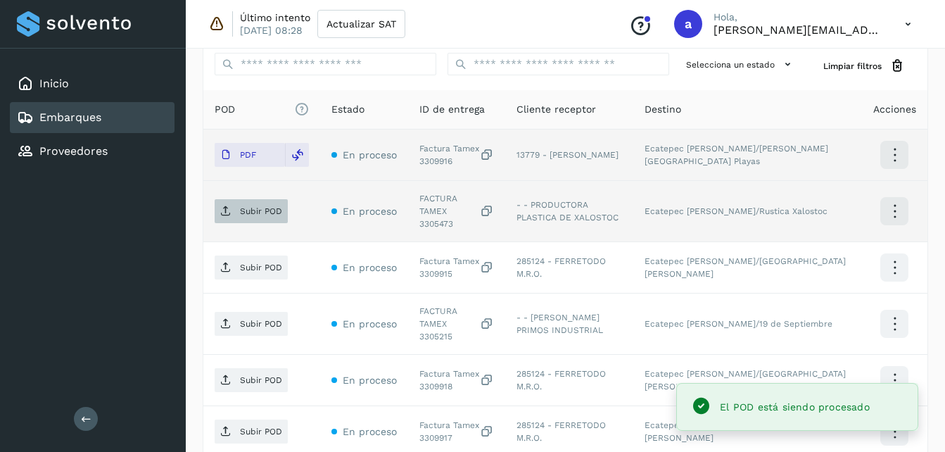
click at [265, 206] on p "Subir POD" at bounding box center [261, 211] width 42 height 10
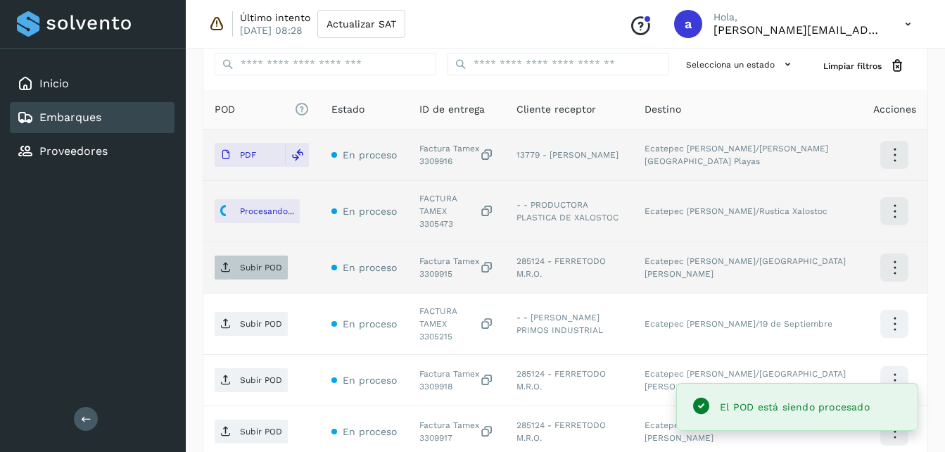
click at [253, 263] on p "Subir POD" at bounding box center [261, 268] width 42 height 10
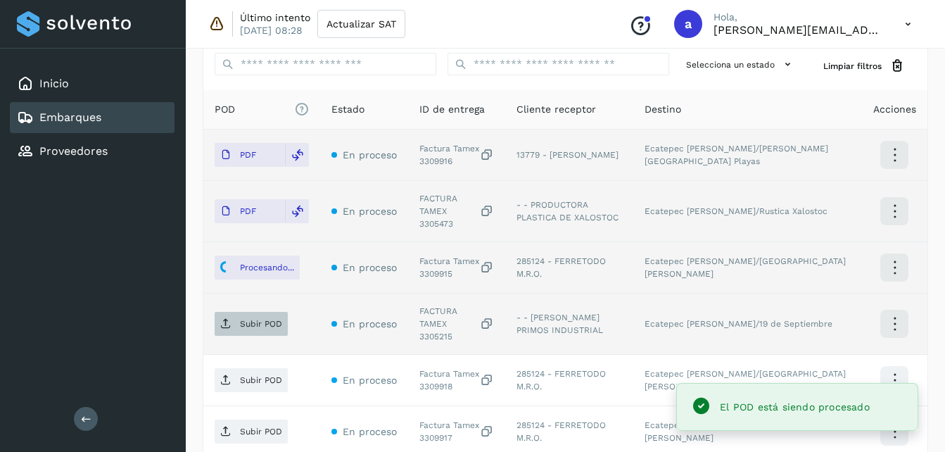
click at [242, 319] on p "Subir POD" at bounding box center [261, 324] width 42 height 10
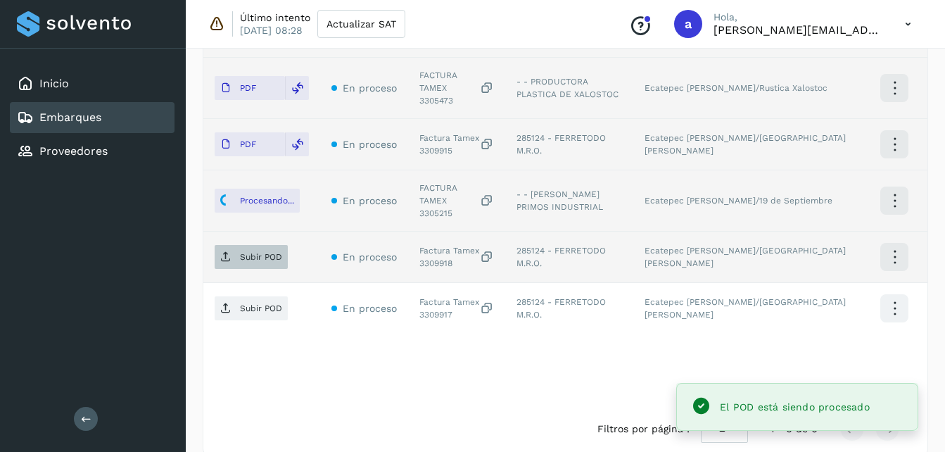
click at [232, 246] on span "Subir POD" at bounding box center [251, 257] width 73 height 23
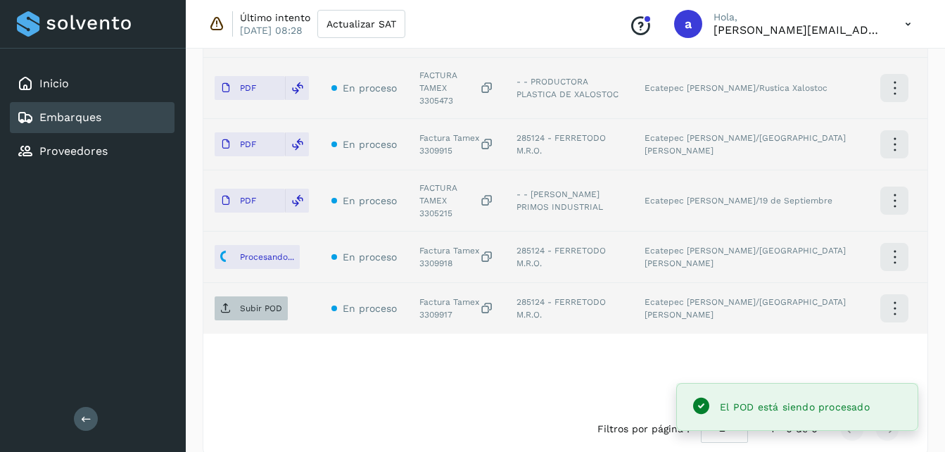
click at [251, 297] on span "Subir POD" at bounding box center [251, 308] width 73 height 23
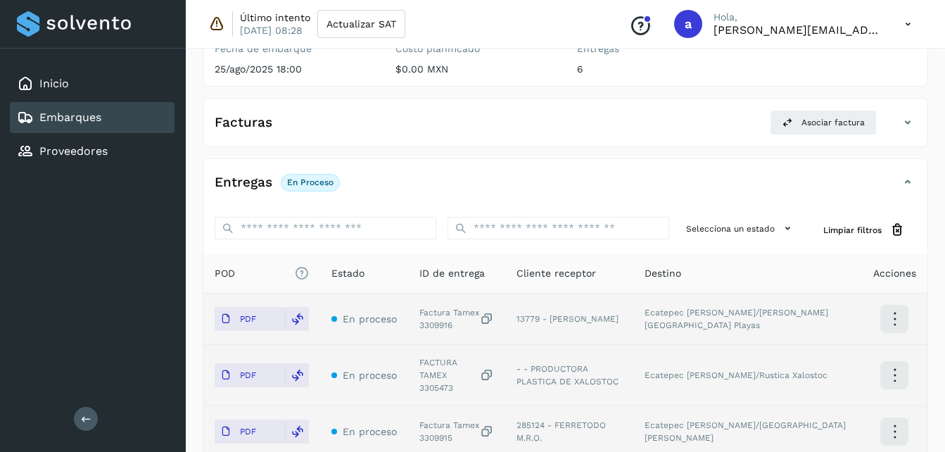
scroll to position [178, 0]
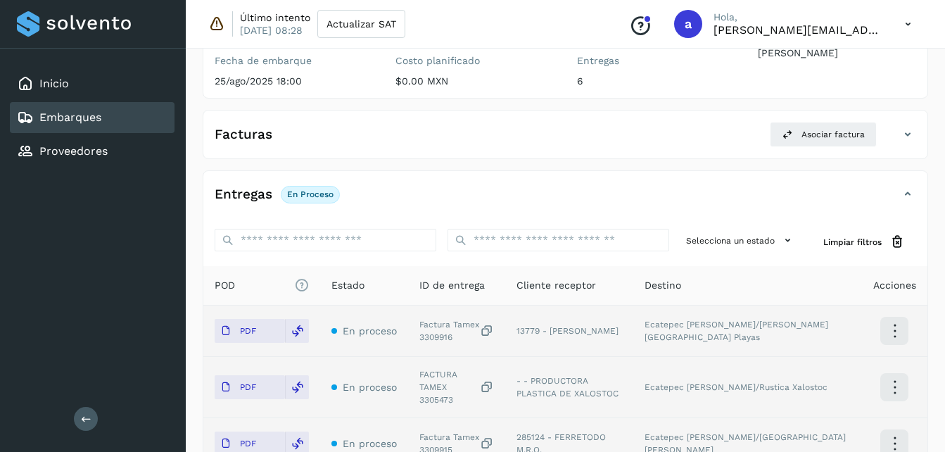
scroll to position [808, 0]
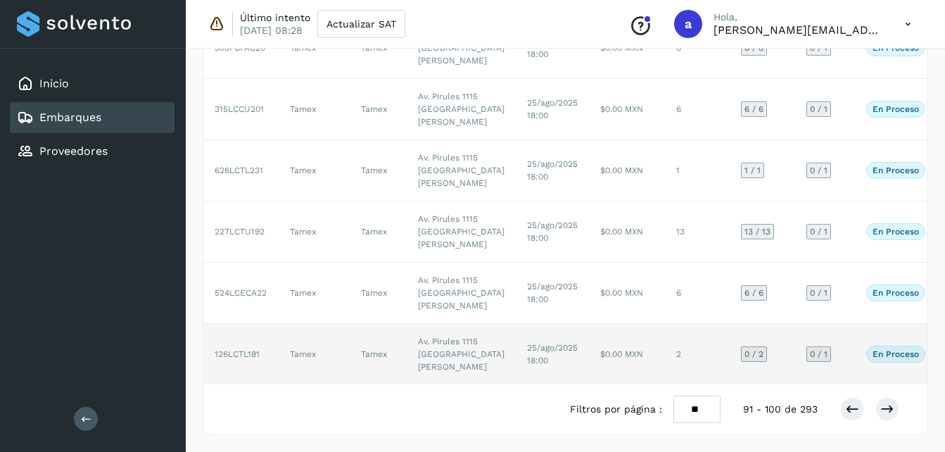
click at [665, 338] on td "2" at bounding box center [697, 354] width 65 height 61
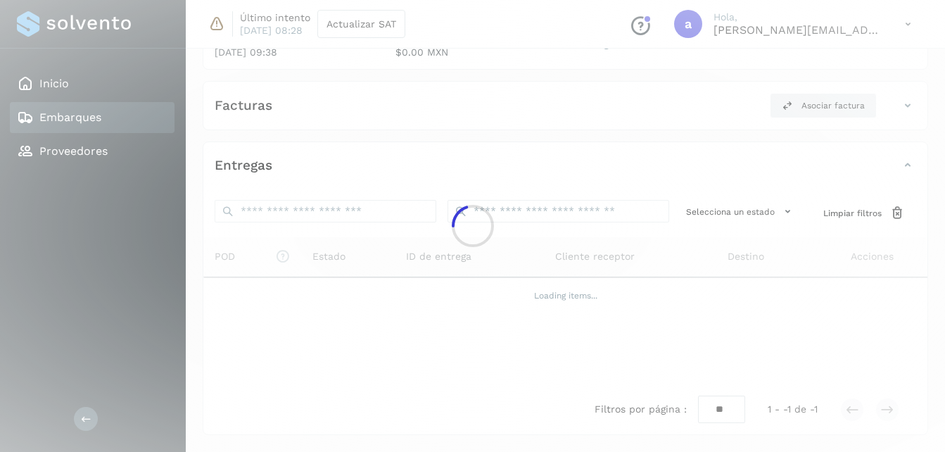
scroll to position [272, 0]
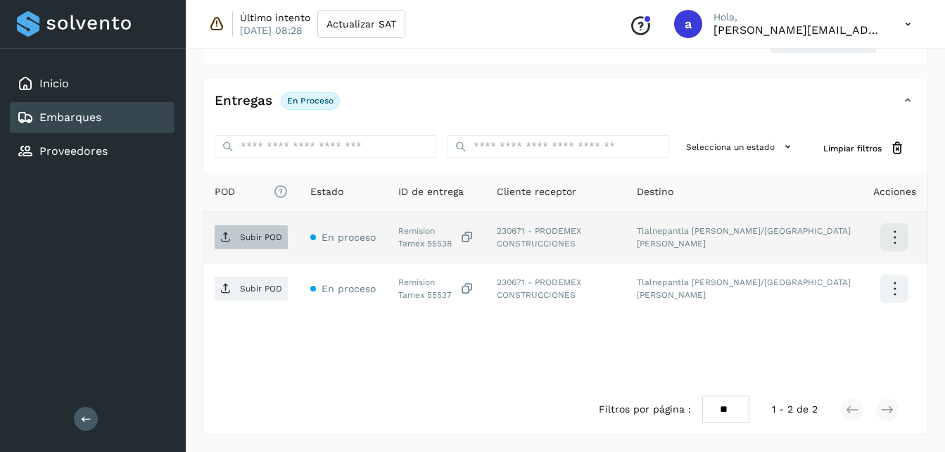
click at [220, 238] on span "Subir POD" at bounding box center [251, 237] width 73 height 23
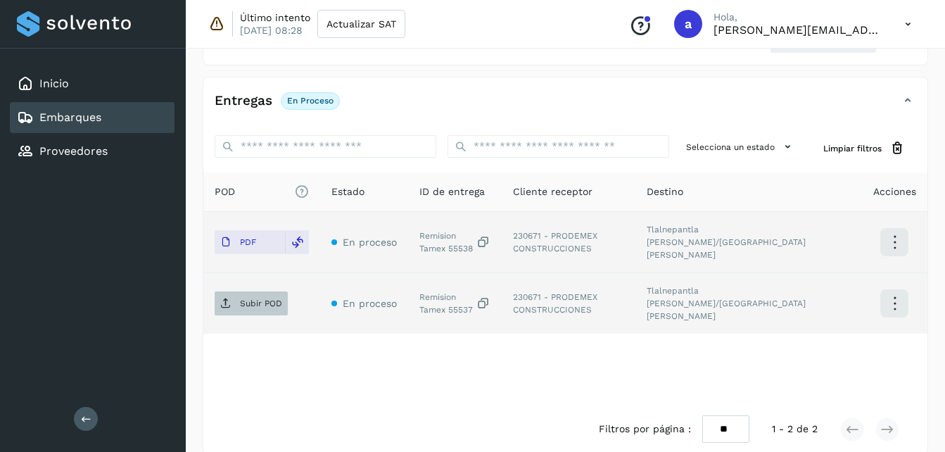
click at [264, 298] on p "Subir POD" at bounding box center [261, 303] width 42 height 10
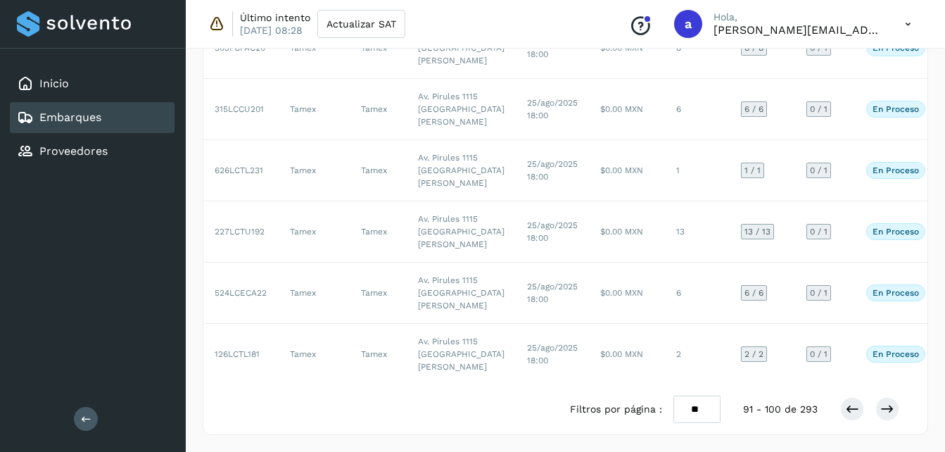
scroll to position [808, 0]
click at [874, 412] on div at bounding box center [869, 409] width 59 height 24
click at [883, 411] on icon at bounding box center [888, 409] width 14 height 14
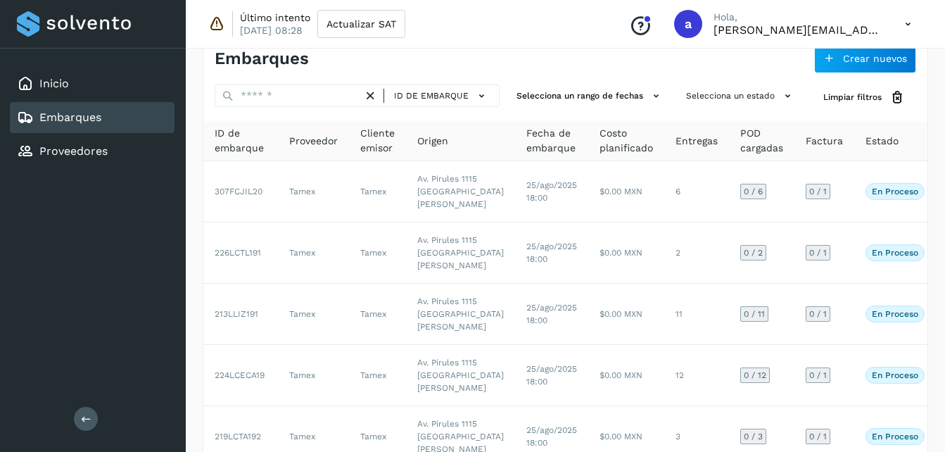
scroll to position [21, 0]
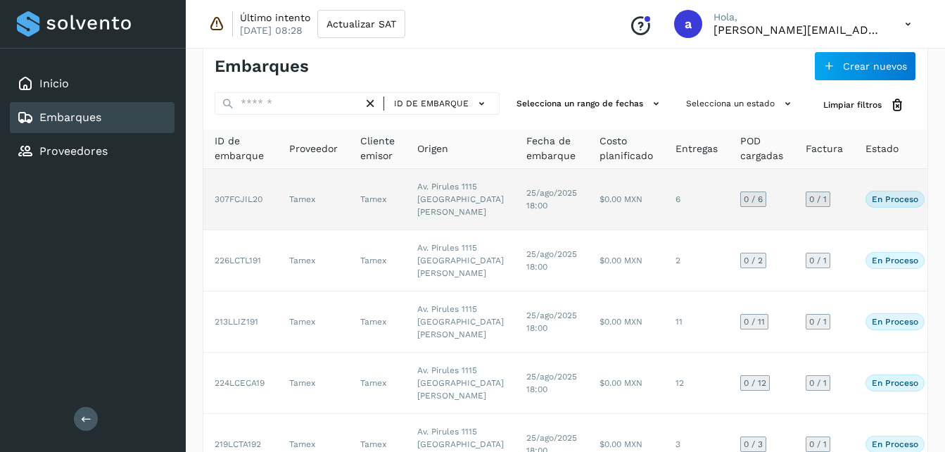
click at [207, 230] on td "307FCJIL20" at bounding box center [240, 199] width 75 height 61
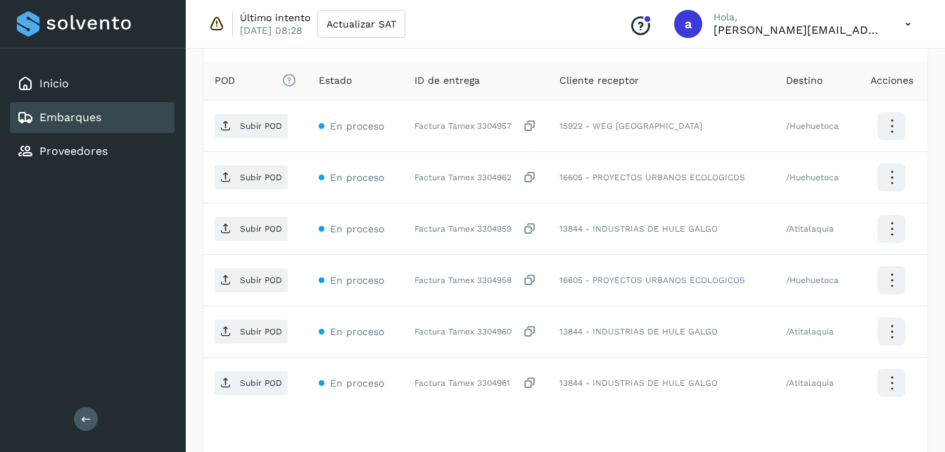
scroll to position [393, 0]
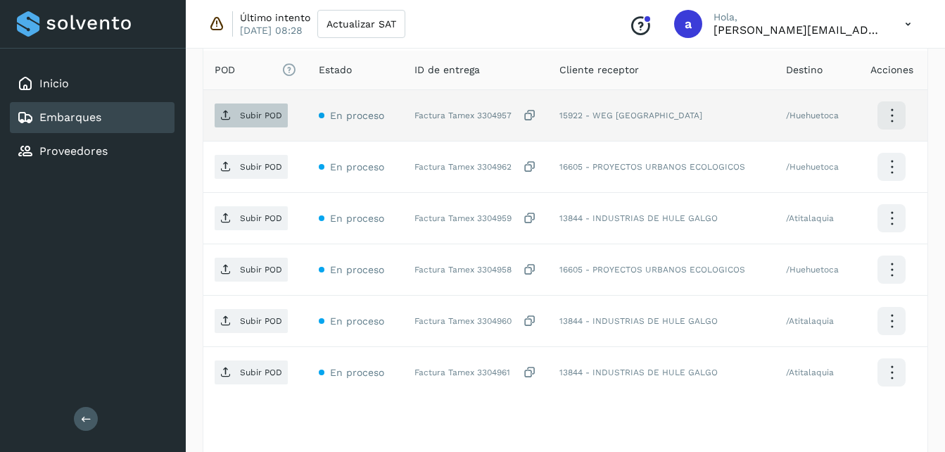
click at [244, 114] on p "Subir POD" at bounding box center [261, 116] width 42 height 10
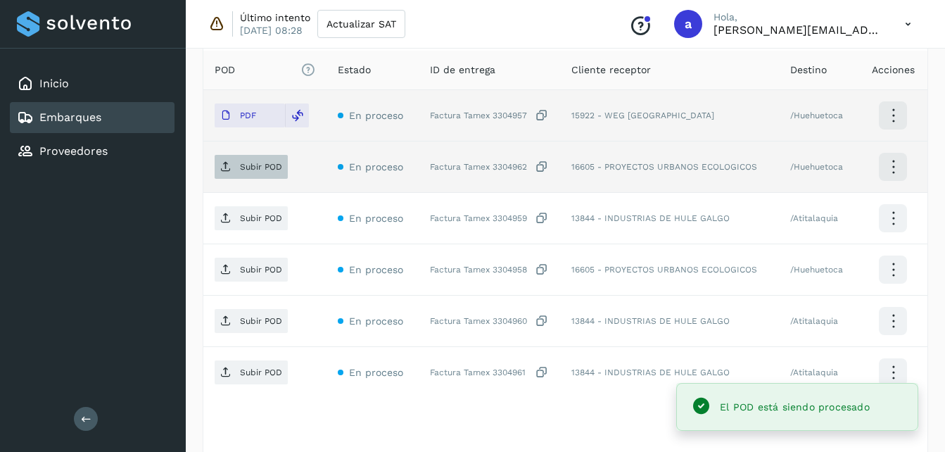
click at [236, 163] on span "Subir POD" at bounding box center [251, 167] width 73 height 23
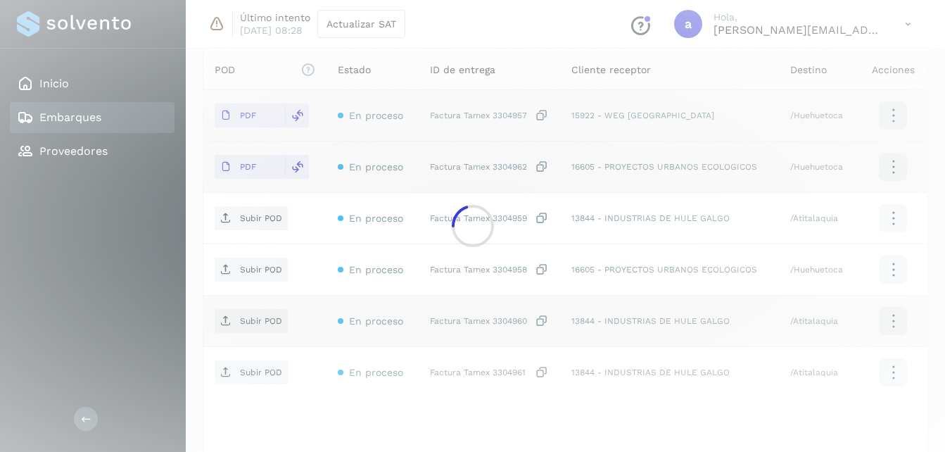
click at [861, 346] on div at bounding box center [472, 226] width 945 height 452
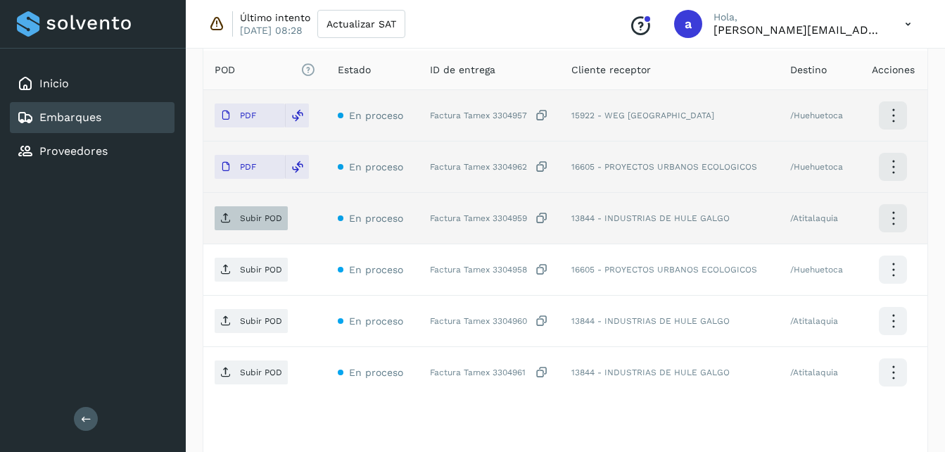
click at [259, 215] on p "Subir POD" at bounding box center [261, 218] width 42 height 10
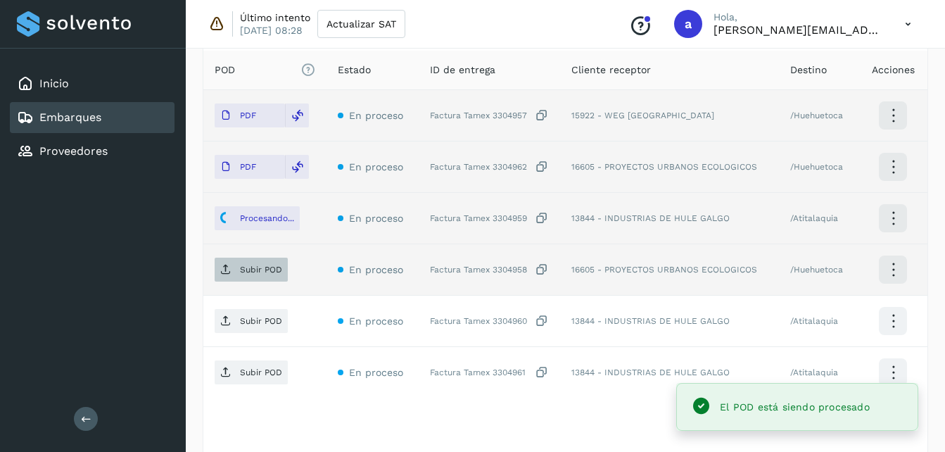
click at [229, 275] on icon at bounding box center [225, 269] width 11 height 11
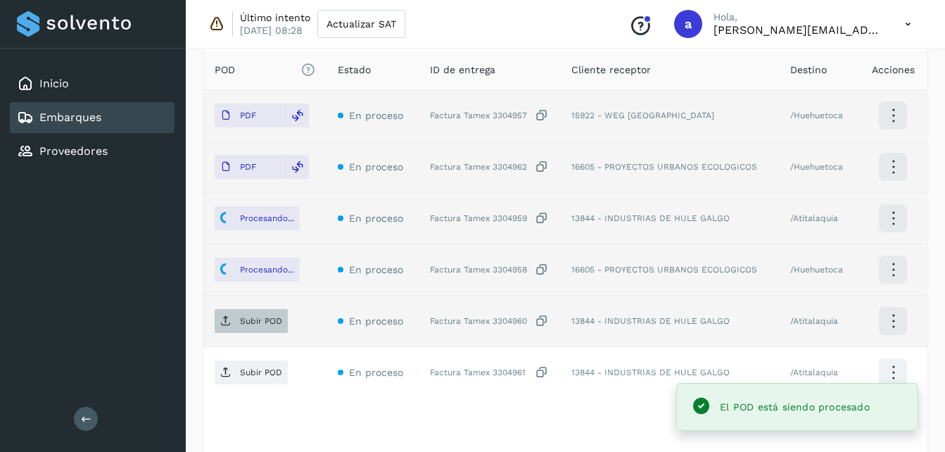
click at [246, 325] on p "Subir POD" at bounding box center [261, 321] width 42 height 10
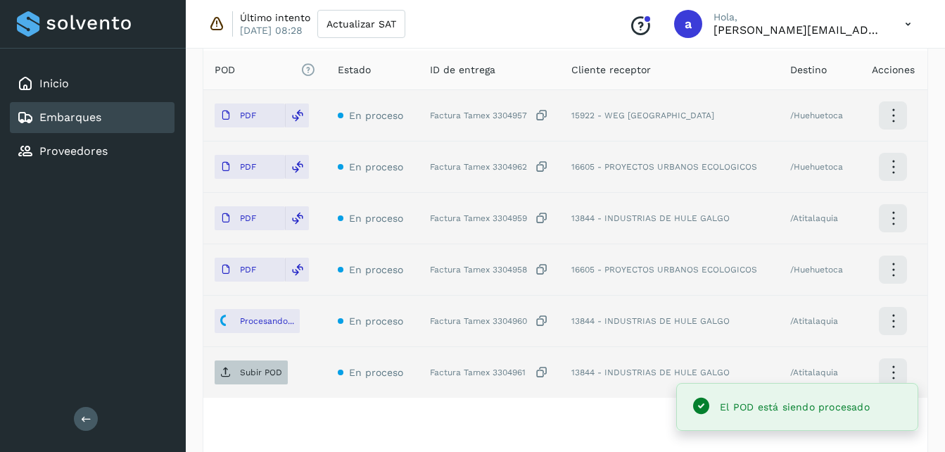
click at [232, 371] on span "Subir POD" at bounding box center [251, 372] width 73 height 23
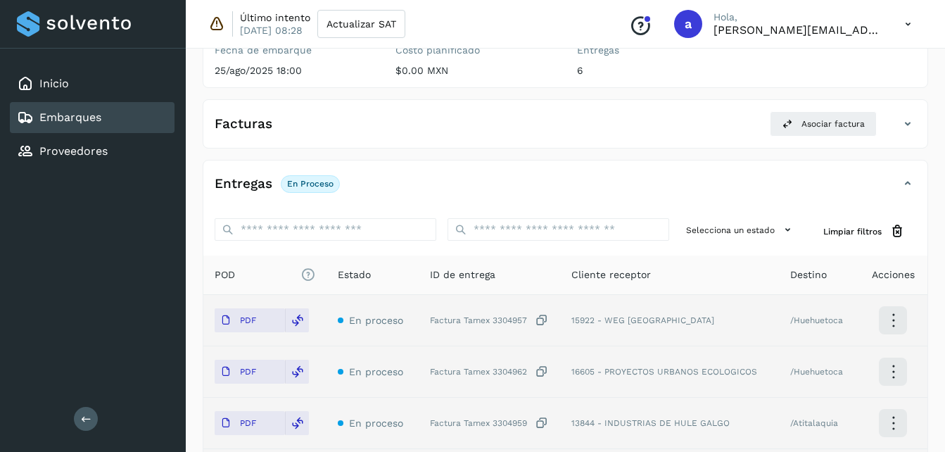
scroll to position [135, 0]
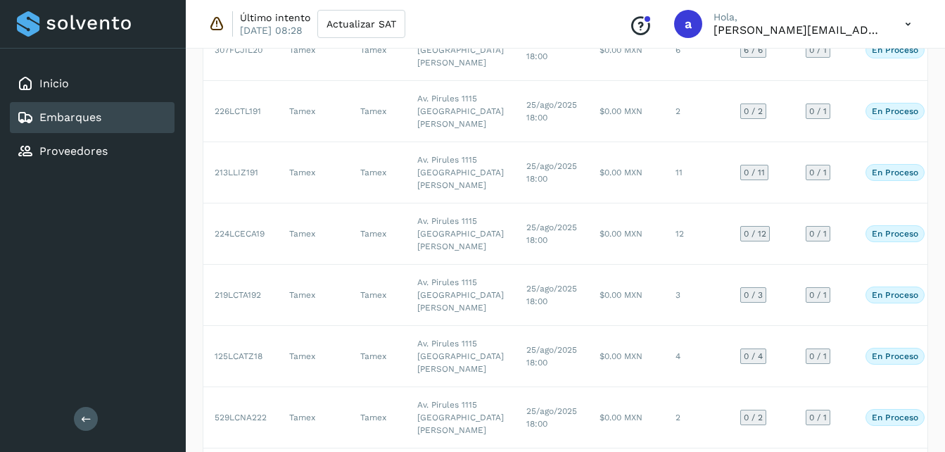
scroll to position [175, 0]
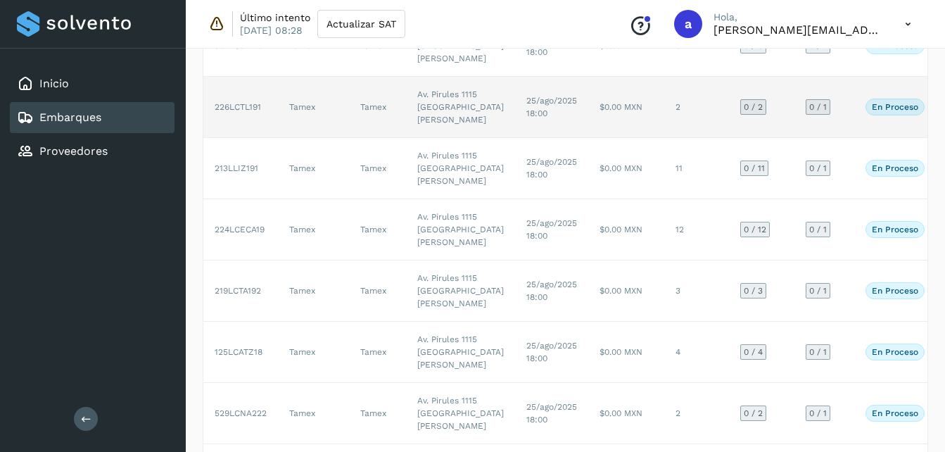
click at [453, 138] on td "Av. Pirules 1115 [GEOGRAPHIC_DATA][PERSON_NAME]" at bounding box center [460, 107] width 109 height 61
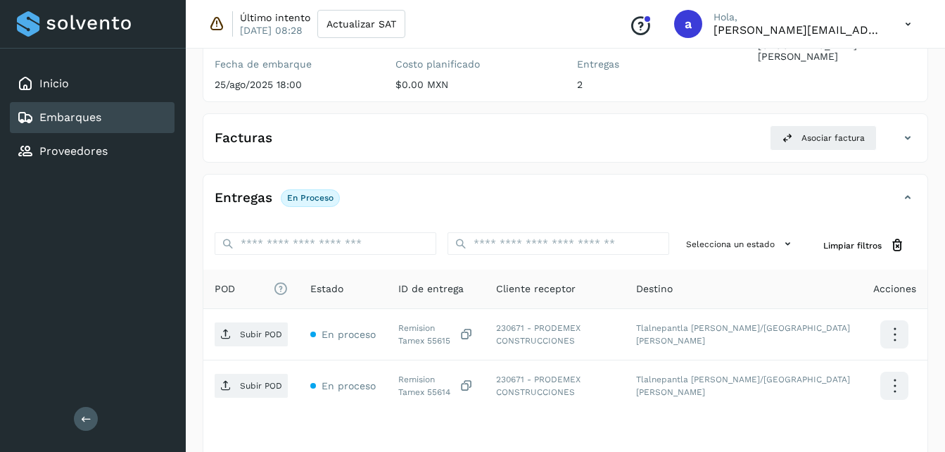
scroll to position [272, 0]
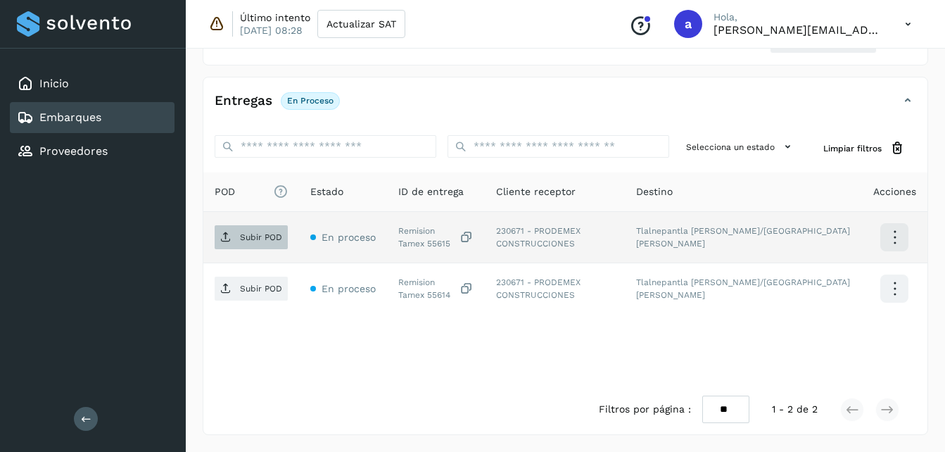
click at [262, 237] on p "Subir POD" at bounding box center [261, 237] width 42 height 10
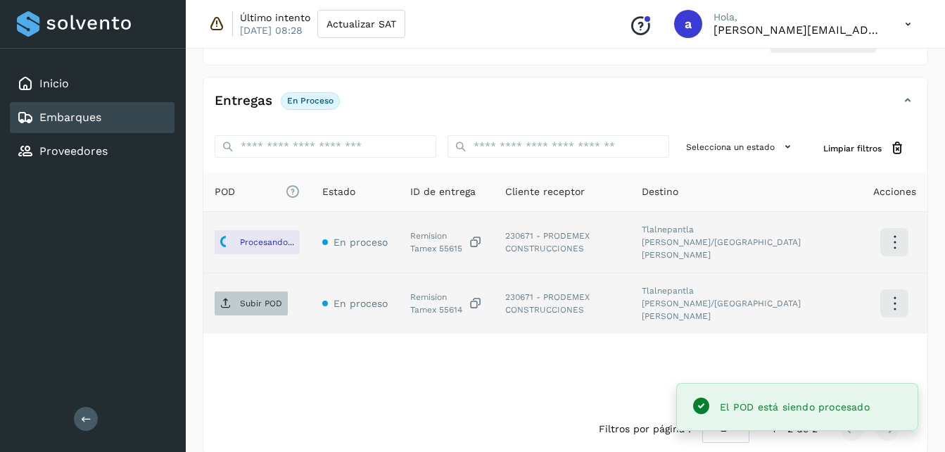
click at [244, 298] on p "Subir POD" at bounding box center [261, 303] width 42 height 10
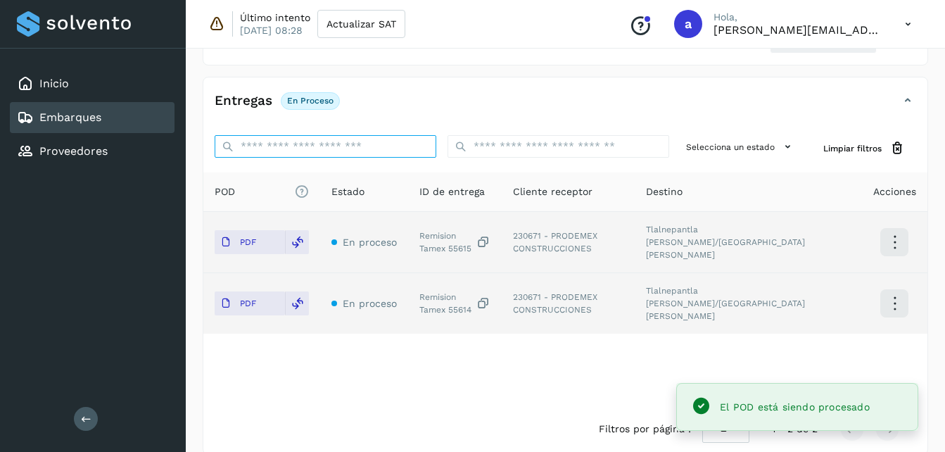
click at [322, 146] on input "ID de embarque" at bounding box center [326, 146] width 222 height 23
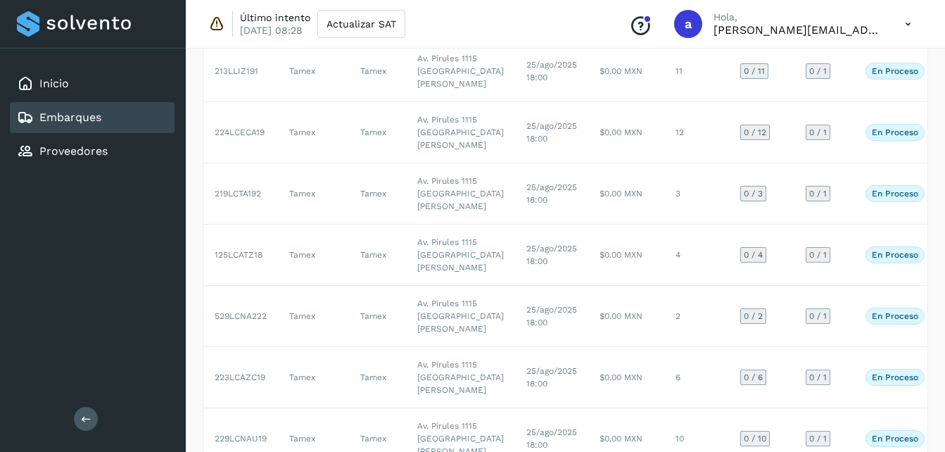
drag, startPoint x: 939, startPoint y: 134, endPoint x: 939, endPoint y: 143, distance: 9.2
click at [939, 143] on div "Embarques Crear nuevos ID de embarque Selecciona un rango de fechas Selecciona …" at bounding box center [566, 185] width 760 height 826
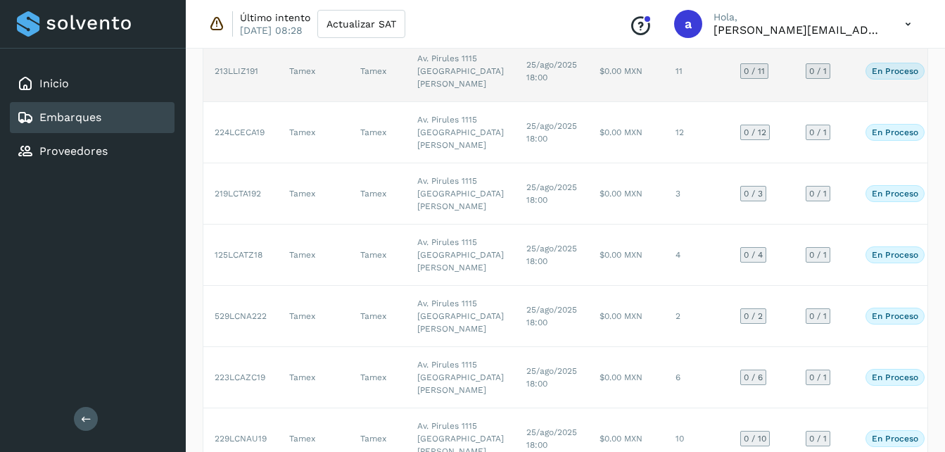
click at [588, 102] on td "$0.00 MXN" at bounding box center [626, 71] width 76 height 61
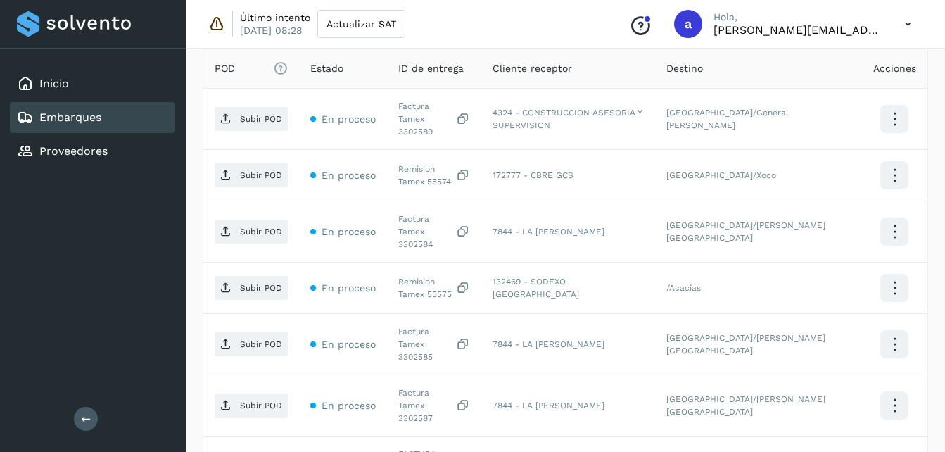
scroll to position [406, 0]
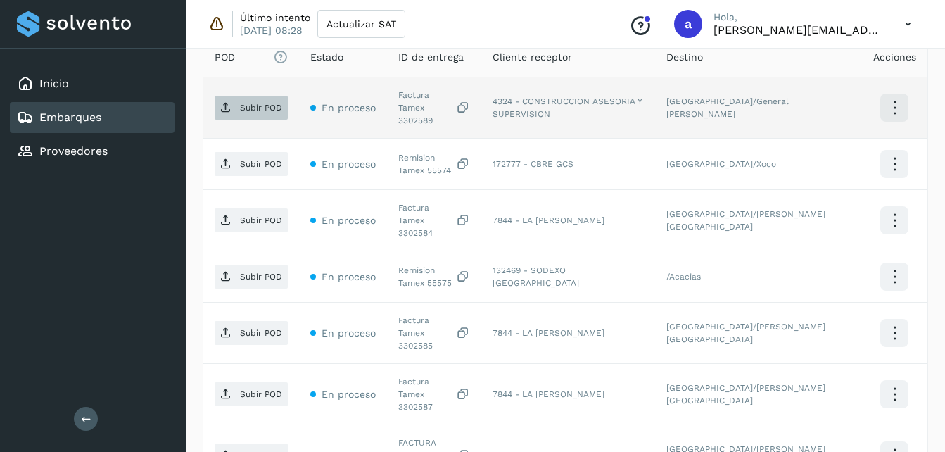
click at [240, 103] on p "Subir POD" at bounding box center [261, 108] width 42 height 10
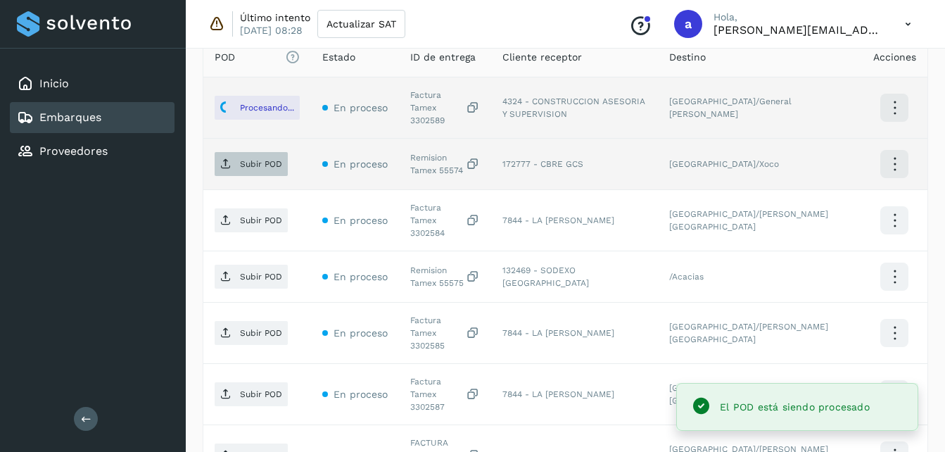
click at [245, 159] on p "Subir POD" at bounding box center [261, 164] width 42 height 10
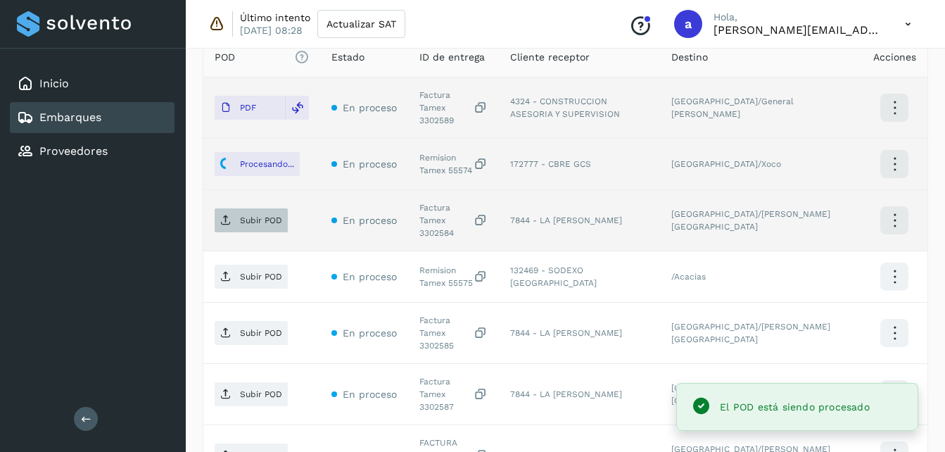
click at [234, 212] on span "Subir POD" at bounding box center [251, 220] width 73 height 23
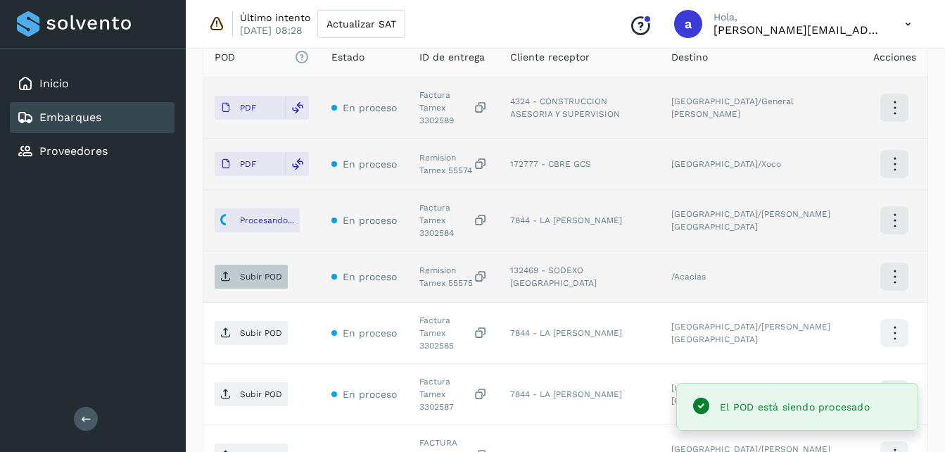
click at [239, 265] on span "Subir POD" at bounding box center [251, 276] width 73 height 23
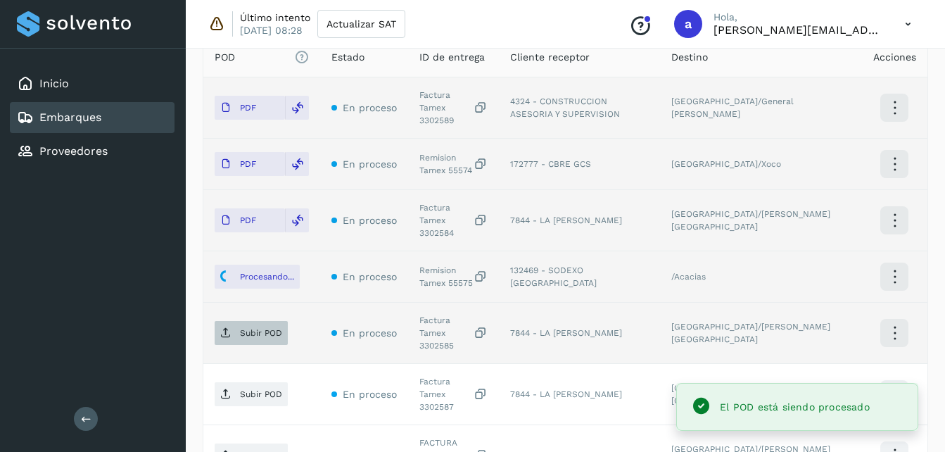
click at [260, 322] on span "Subir POD" at bounding box center [251, 333] width 73 height 23
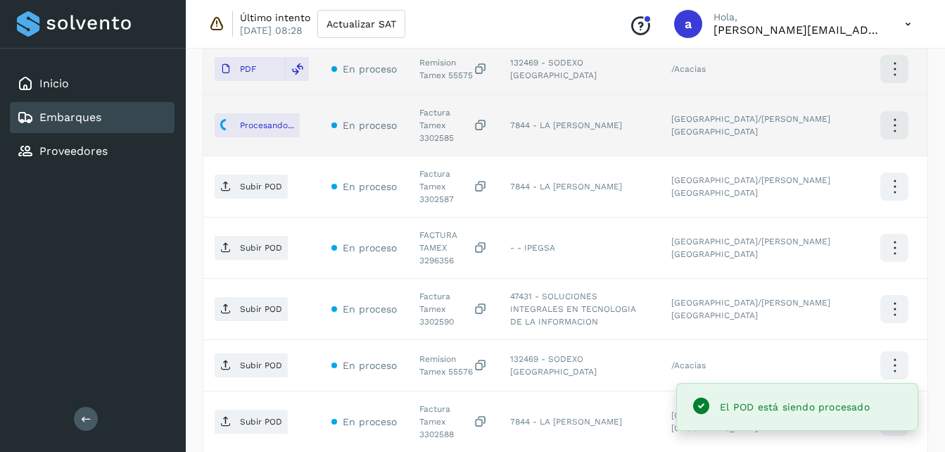
scroll to position [616, 0]
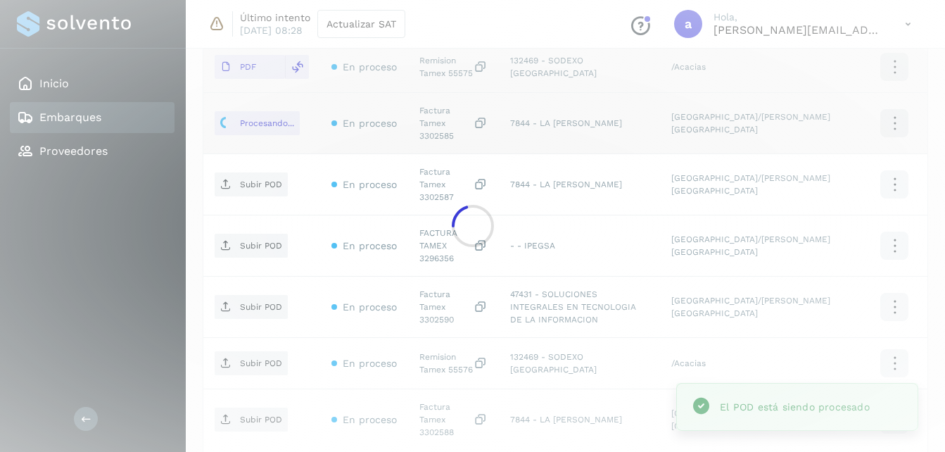
click at [256, 149] on div at bounding box center [472, 226] width 945 height 452
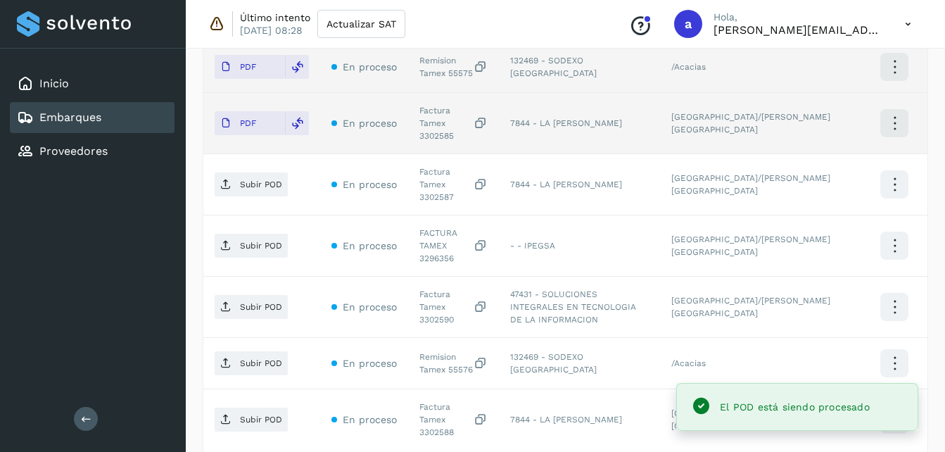
click at [277, 180] on p "Subir POD" at bounding box center [261, 185] width 42 height 10
click at [241, 241] on p "Subir POD" at bounding box center [261, 246] width 42 height 10
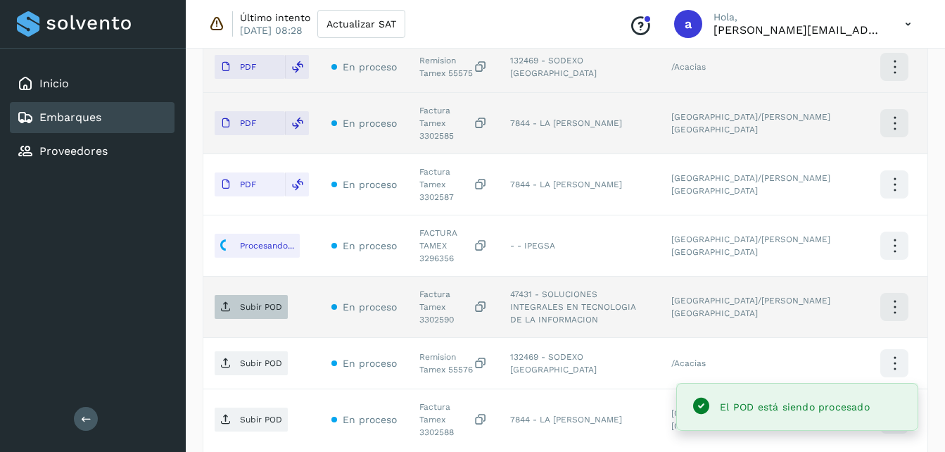
click at [244, 302] on p "Subir POD" at bounding box center [261, 307] width 42 height 10
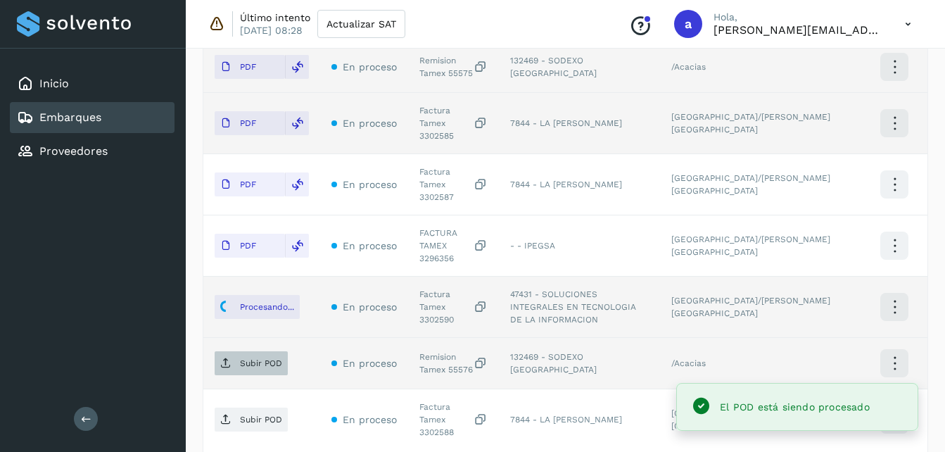
click at [235, 352] on span "Subir POD" at bounding box center [251, 363] width 73 height 23
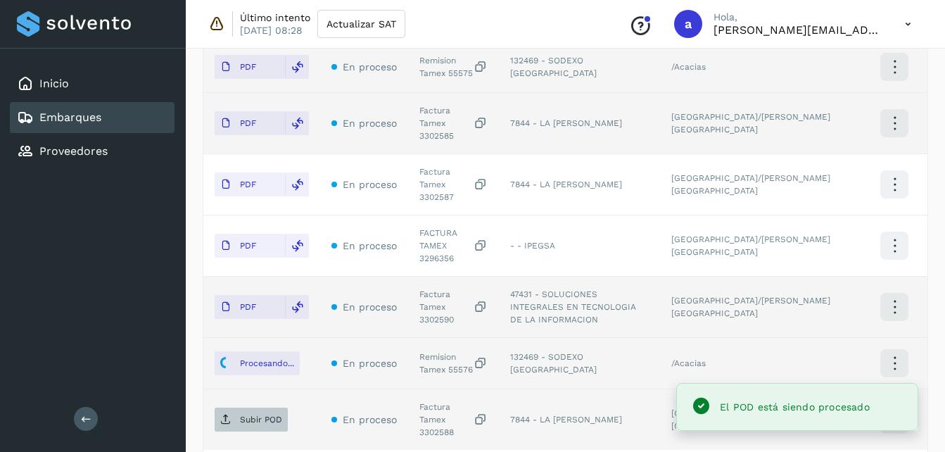
click at [241, 408] on span "Subir POD" at bounding box center [251, 419] width 73 height 23
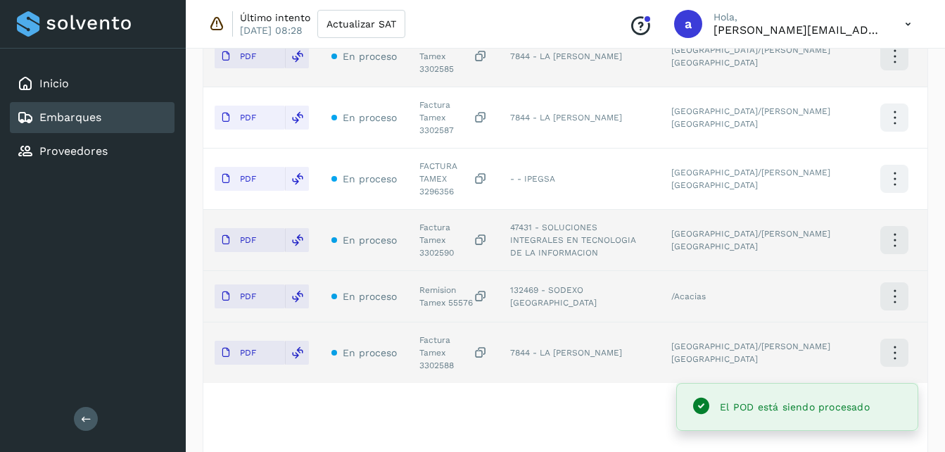
click at [887, 351] on div "POD El tamaño máximo de archivo es de 20 Mb. Estado ID de entrega Cliente recep…" at bounding box center [565, 107] width 724 height 692
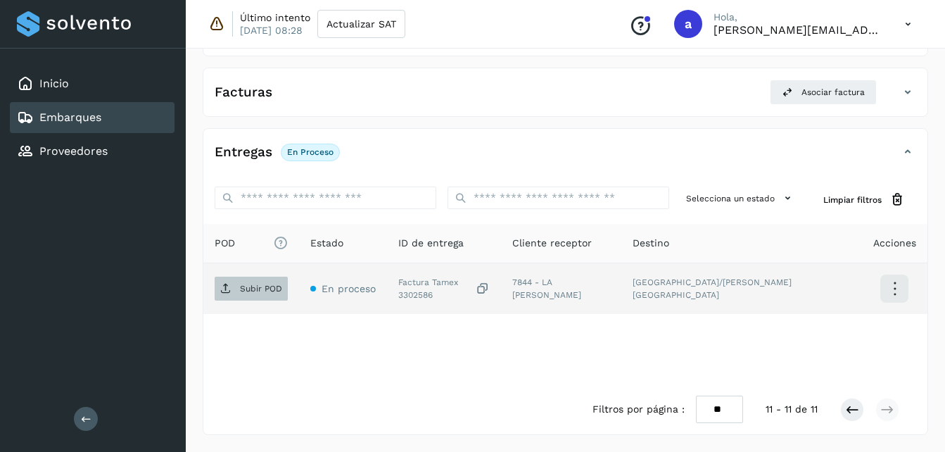
click at [246, 292] on p "Subir POD" at bounding box center [261, 289] width 42 height 10
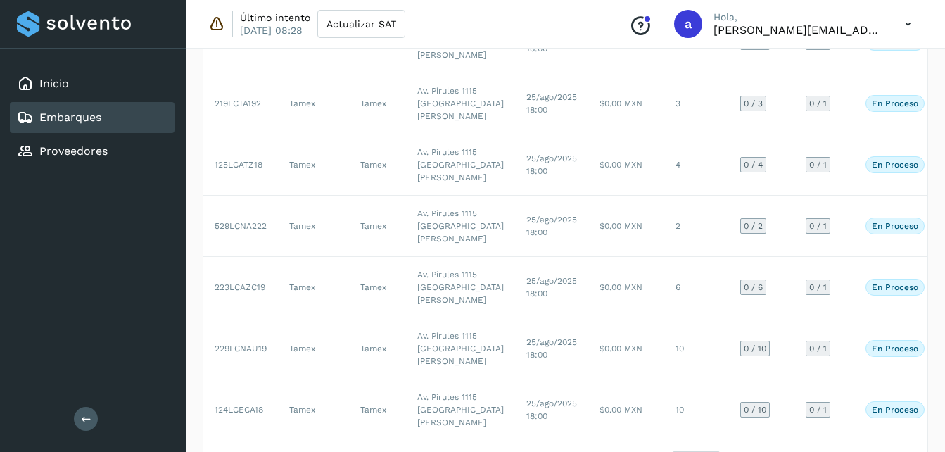
scroll to position [364, 0]
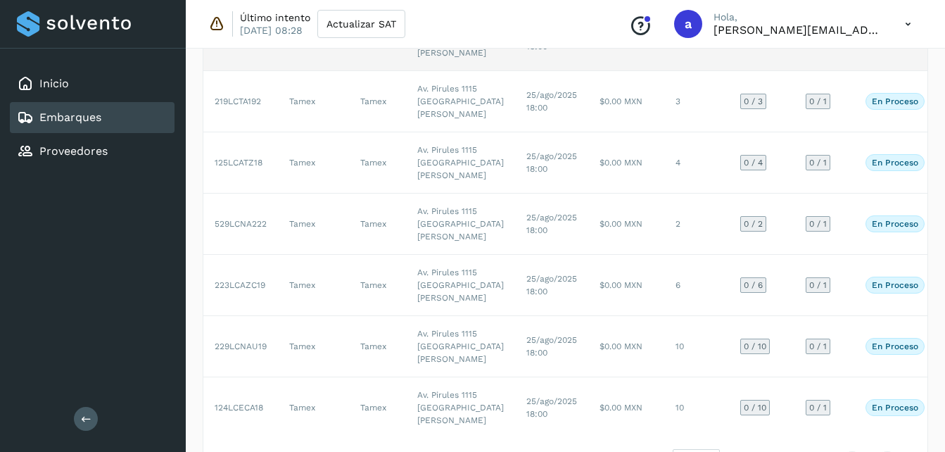
click at [588, 71] on td "$0.00 MXN" at bounding box center [626, 40] width 76 height 61
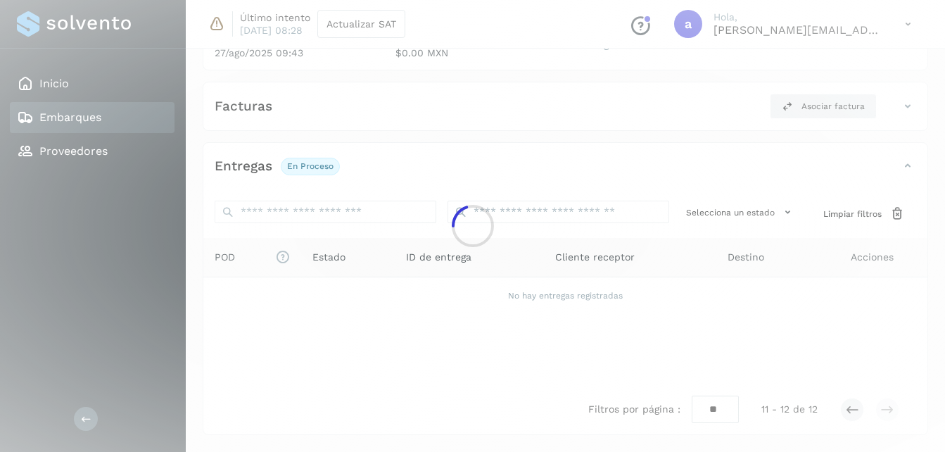
scroll to position [206, 0]
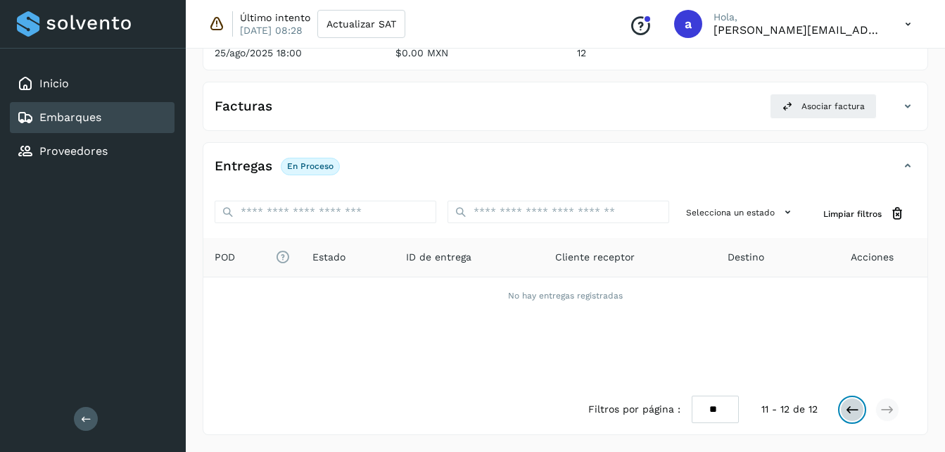
click at [855, 404] on icon at bounding box center [852, 410] width 14 height 14
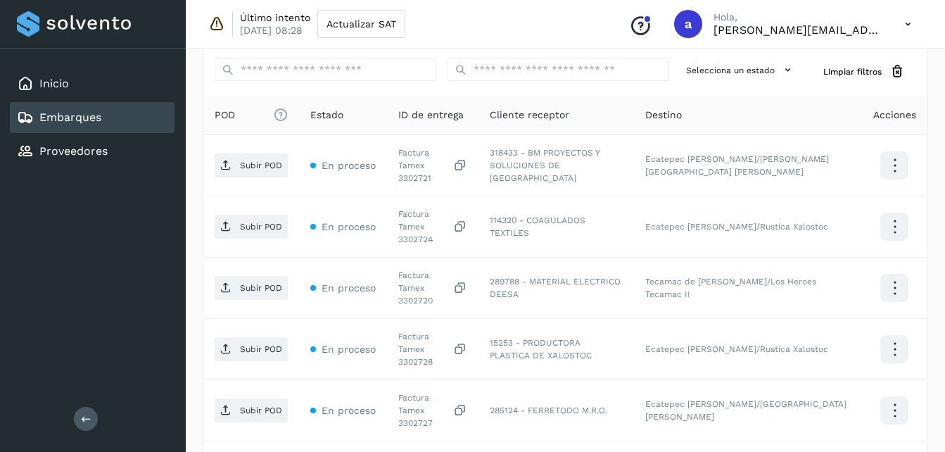
scroll to position [354, 0]
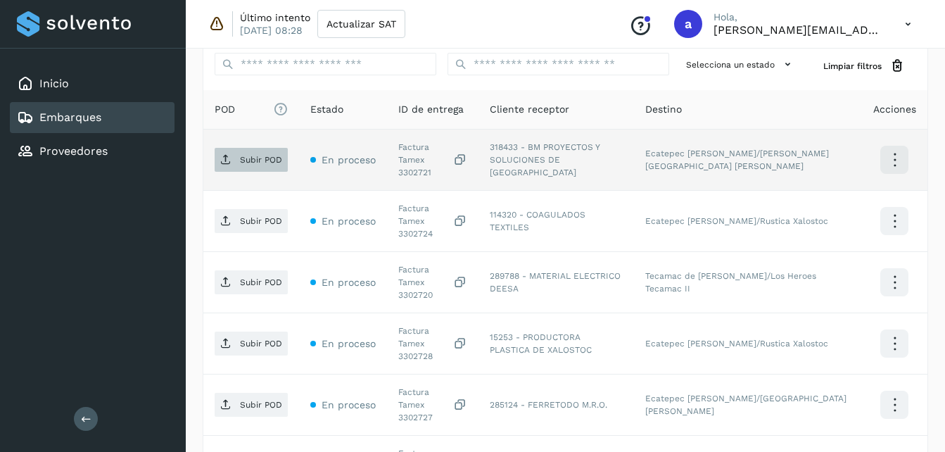
click at [273, 155] on p "Subir POD" at bounding box center [261, 160] width 42 height 10
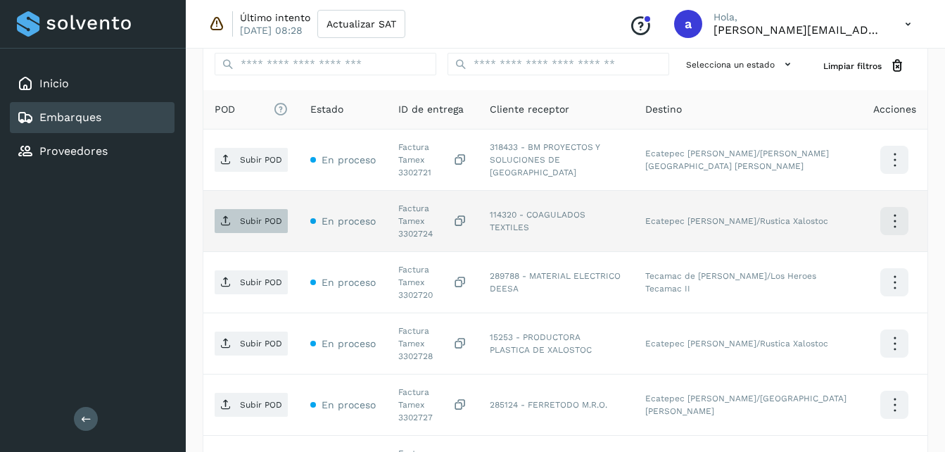
click at [239, 212] on span "Subir POD" at bounding box center [251, 221] width 73 height 23
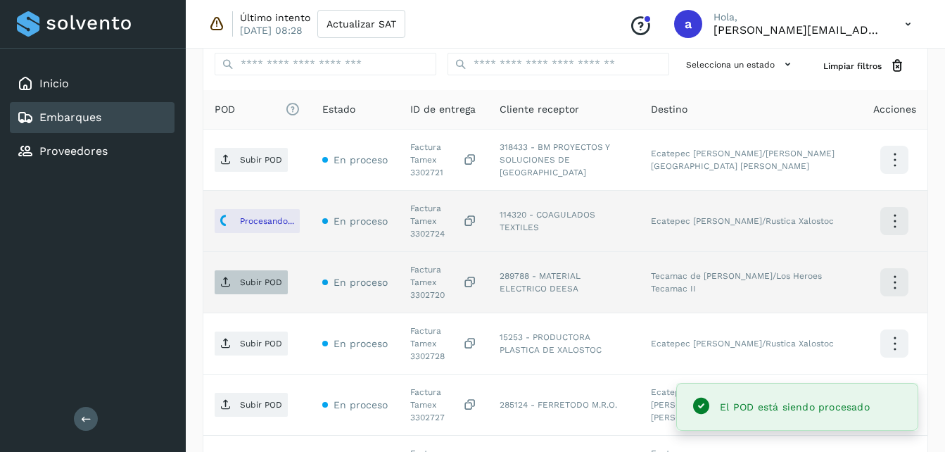
click at [261, 271] on span "Subir POD" at bounding box center [251, 282] width 73 height 23
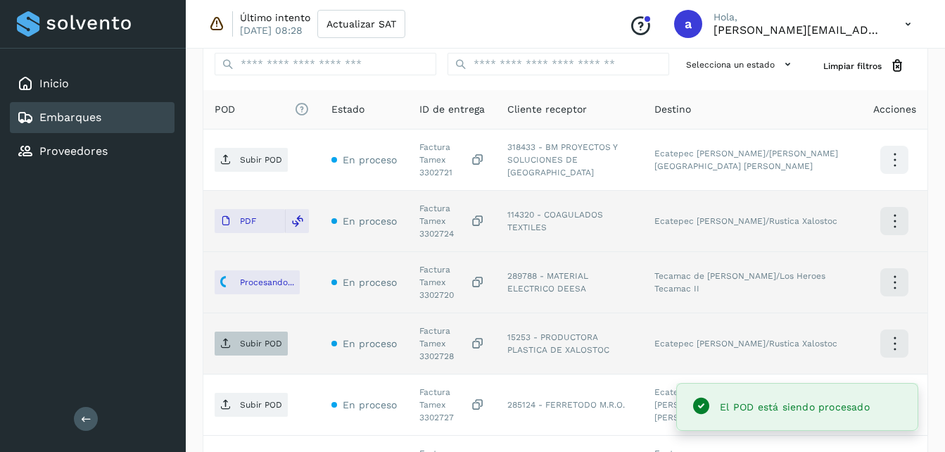
click at [229, 332] on span "Subir POD" at bounding box center [251, 343] width 73 height 23
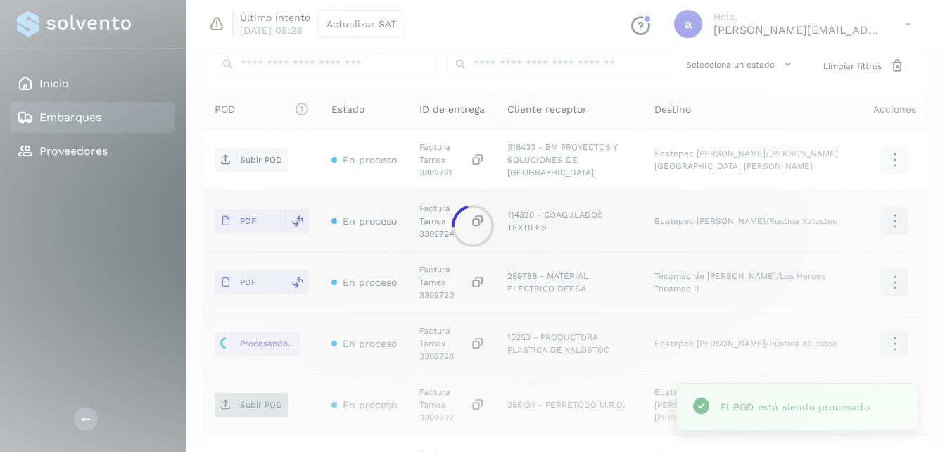
click at [241, 369] on div at bounding box center [472, 226] width 945 height 452
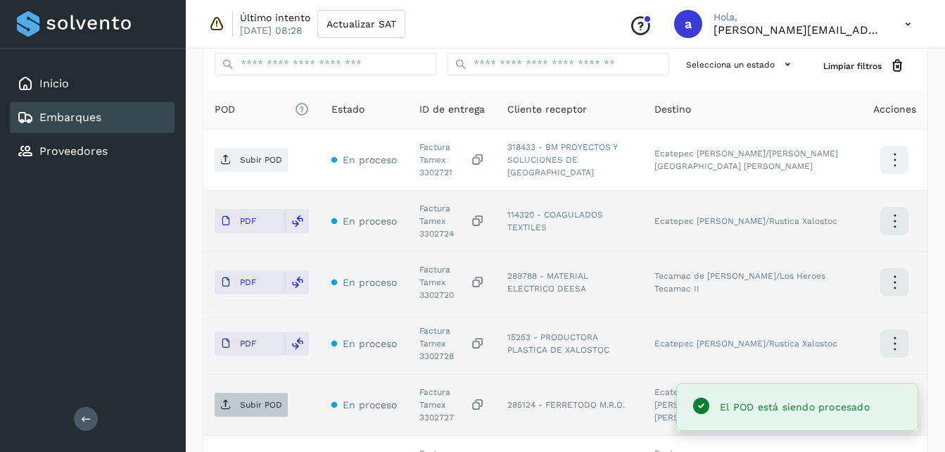
click at [246, 400] on p "Subir POD" at bounding box center [261, 405] width 42 height 10
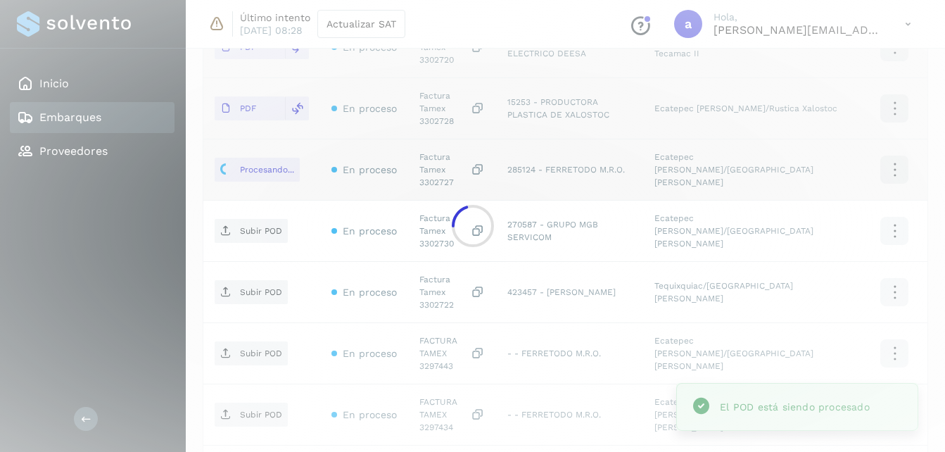
scroll to position [634, 0]
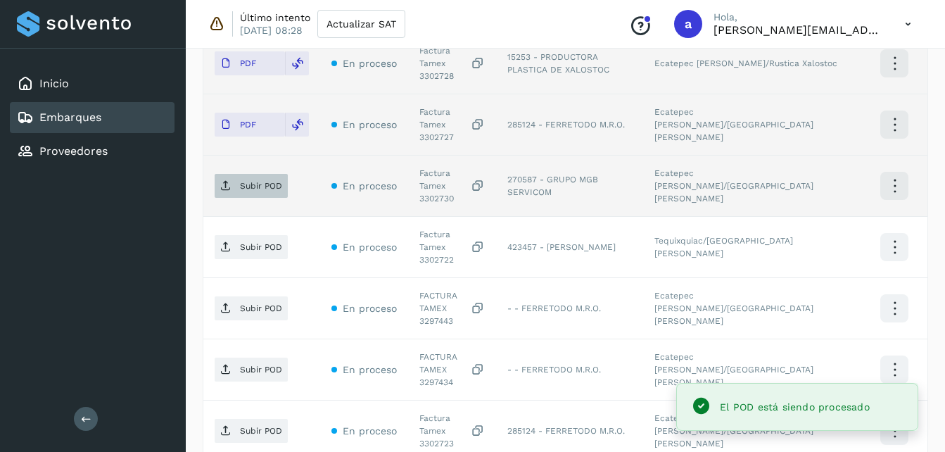
click at [215, 175] on span "Subir POD" at bounding box center [251, 186] width 73 height 23
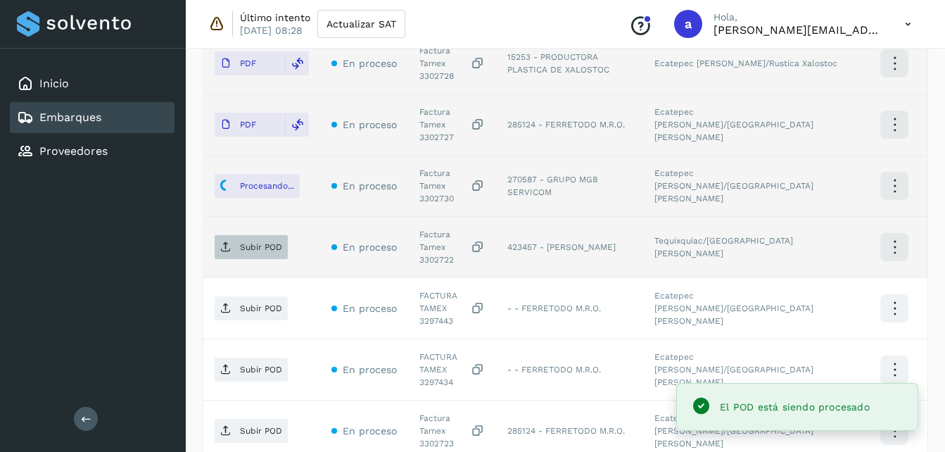
click at [258, 242] on p "Subir POD" at bounding box center [261, 247] width 42 height 10
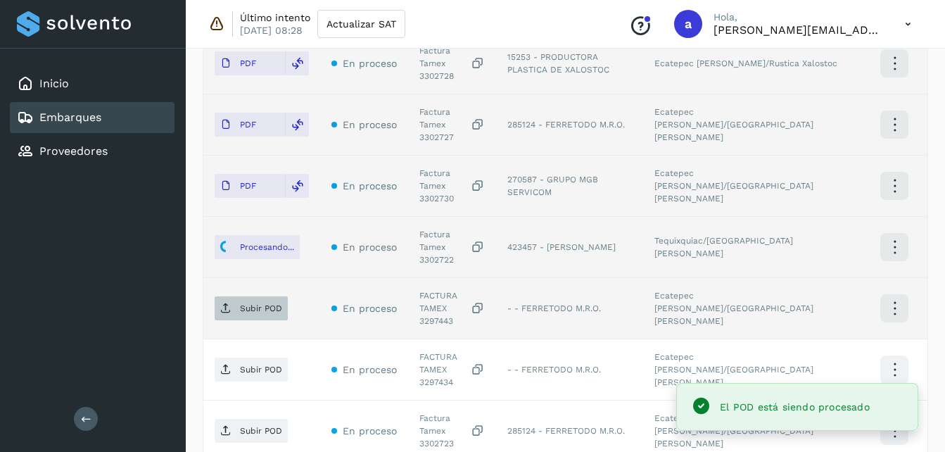
click at [258, 303] on p "Subir POD" at bounding box center [261, 308] width 42 height 10
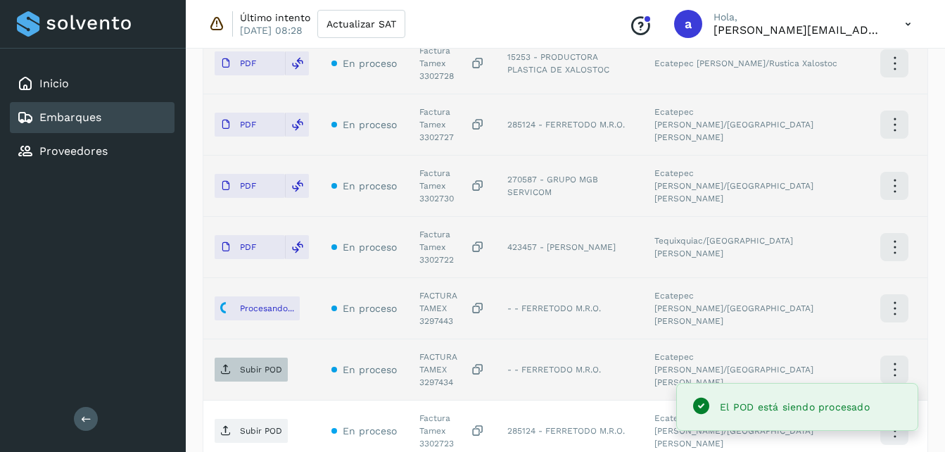
click at [234, 358] on span "Subir POD" at bounding box center [251, 369] width 73 height 23
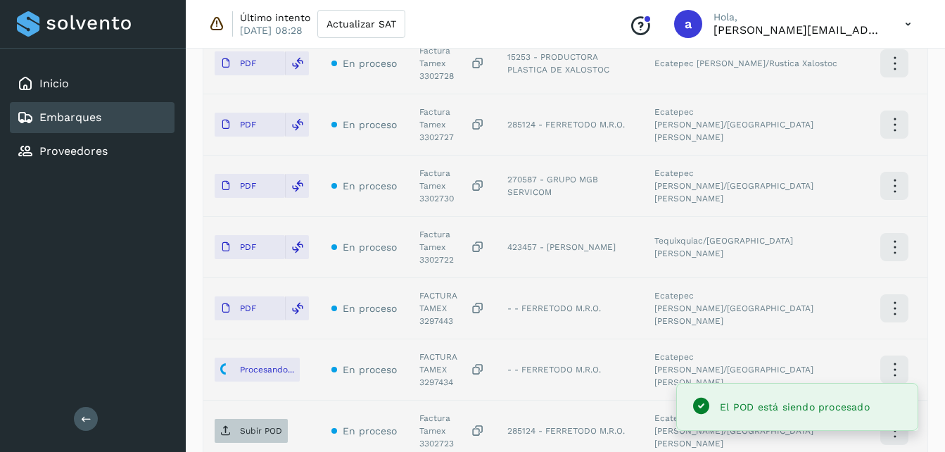
click at [237, 420] on span "Subir POD" at bounding box center [251, 431] width 73 height 23
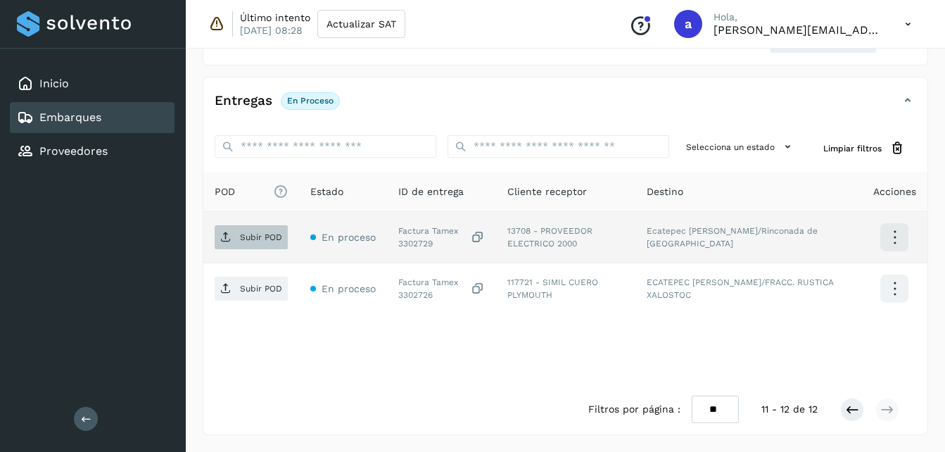
click at [253, 233] on p "Subir POD" at bounding box center [261, 237] width 42 height 10
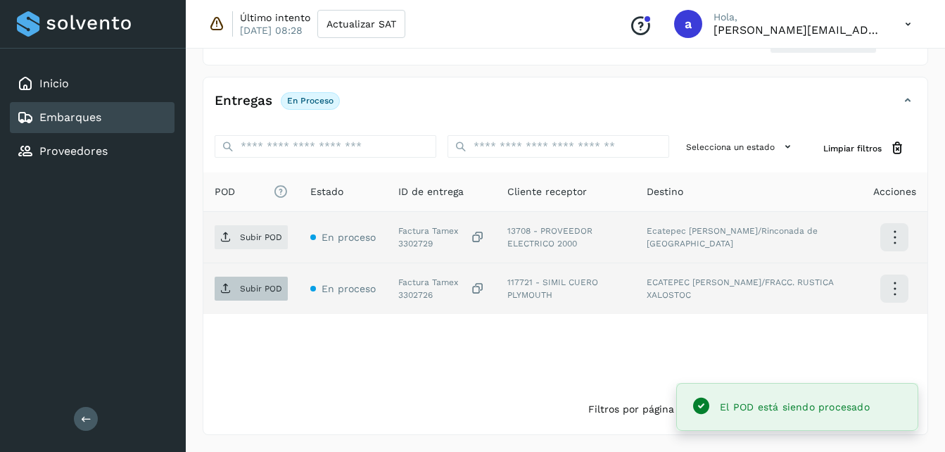
click at [240, 290] on p "Subir POD" at bounding box center [261, 289] width 42 height 10
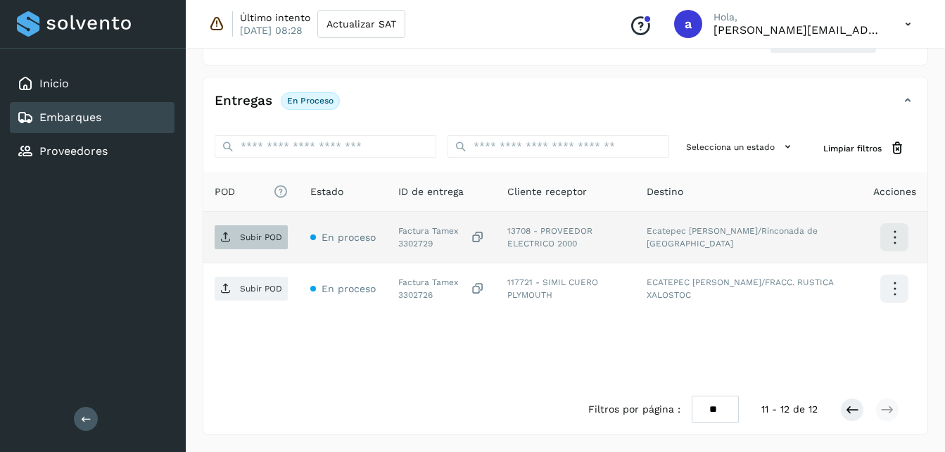
click at [246, 235] on p "Subir POD" at bounding box center [261, 237] width 42 height 10
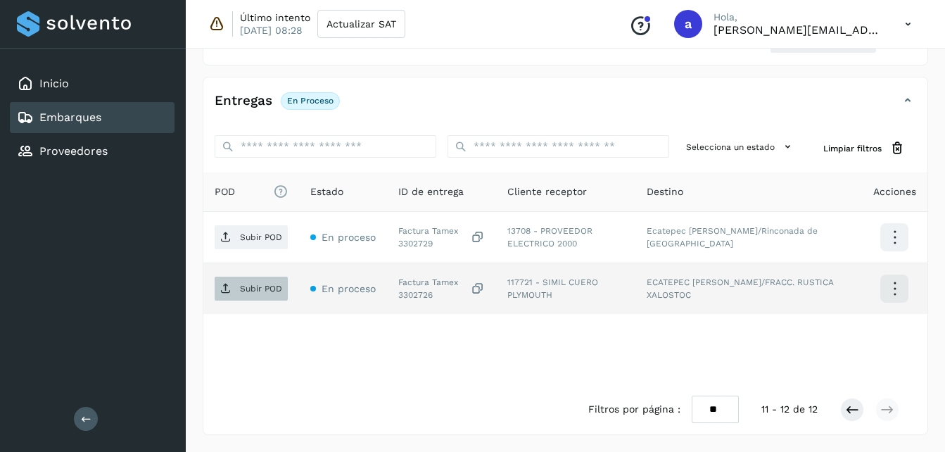
click at [264, 291] on p "Subir POD" at bounding box center [261, 289] width 42 height 10
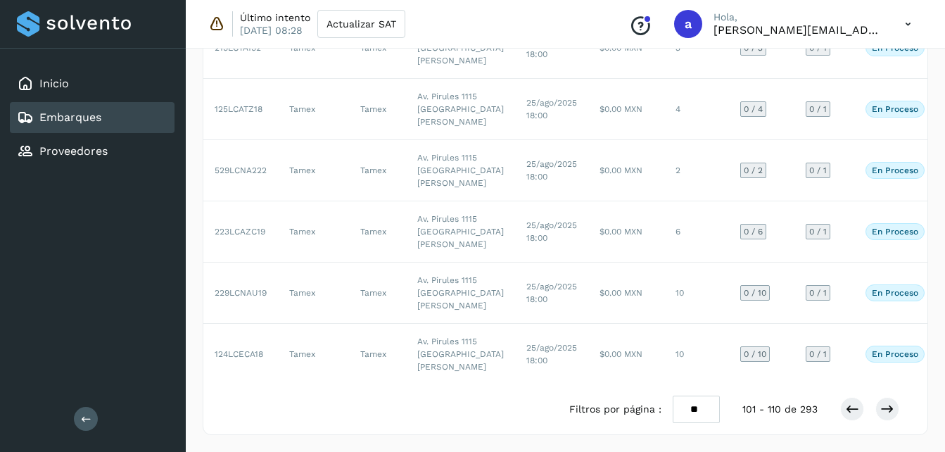
scroll to position [349, 0]
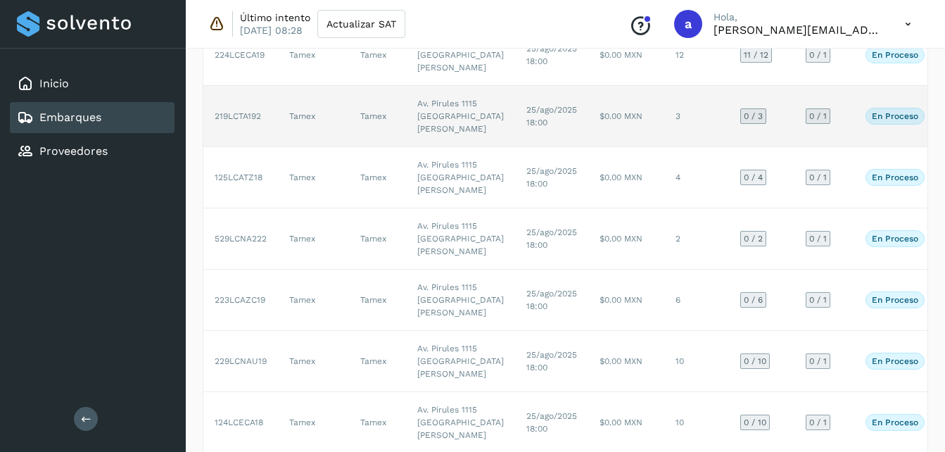
click at [527, 127] on span "25/ago/2025 18:00" at bounding box center [552, 116] width 51 height 23
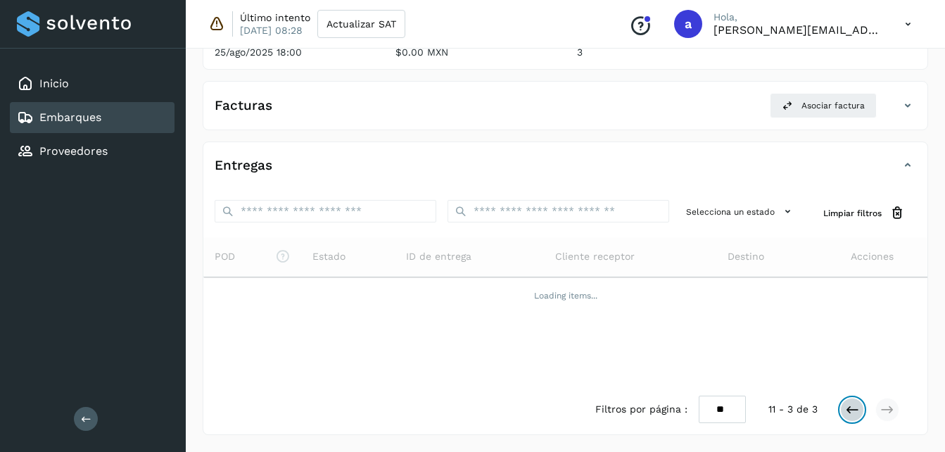
click at [849, 407] on icon at bounding box center [852, 410] width 14 height 14
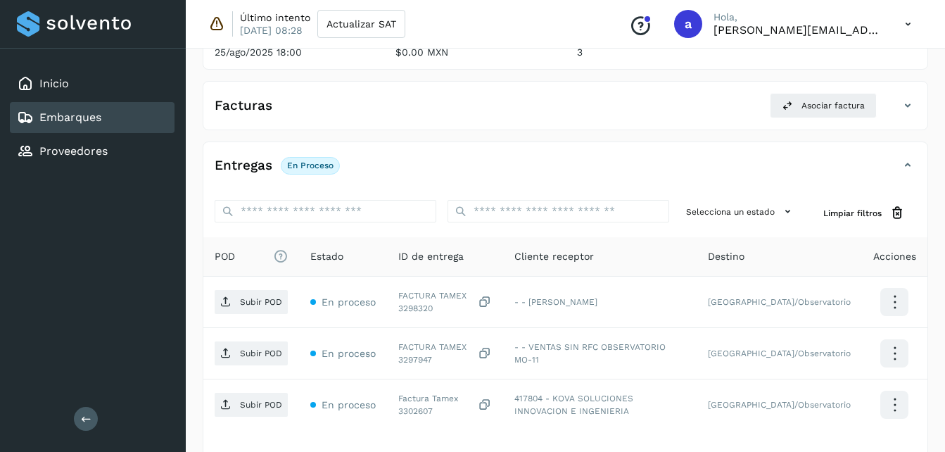
scroll to position [323, 0]
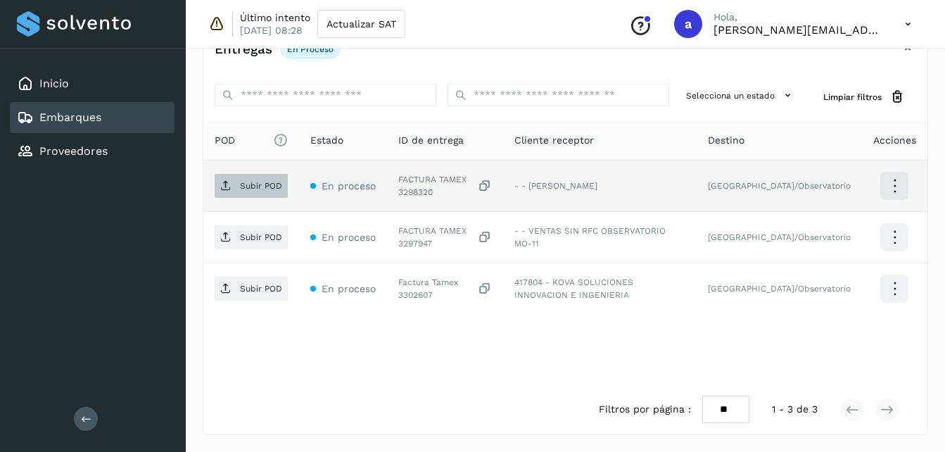
click at [236, 186] on span "Subir POD" at bounding box center [251, 186] width 73 height 23
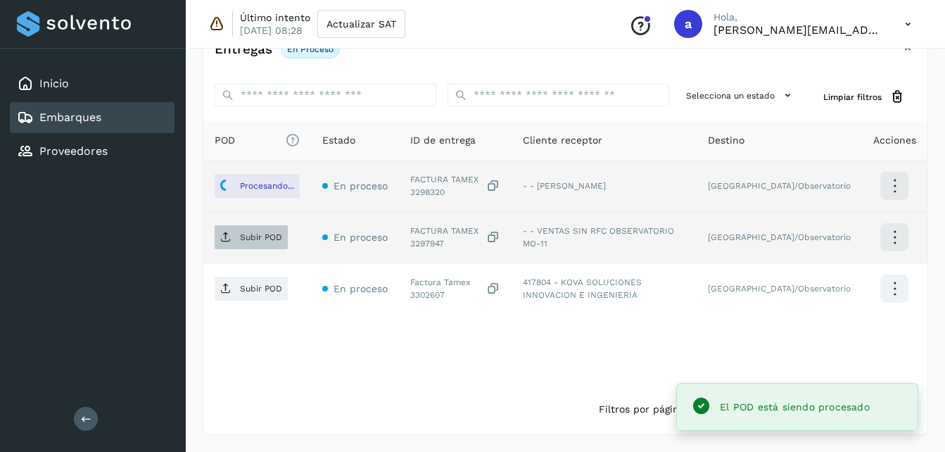
click at [246, 241] on p "Subir POD" at bounding box center [261, 237] width 42 height 10
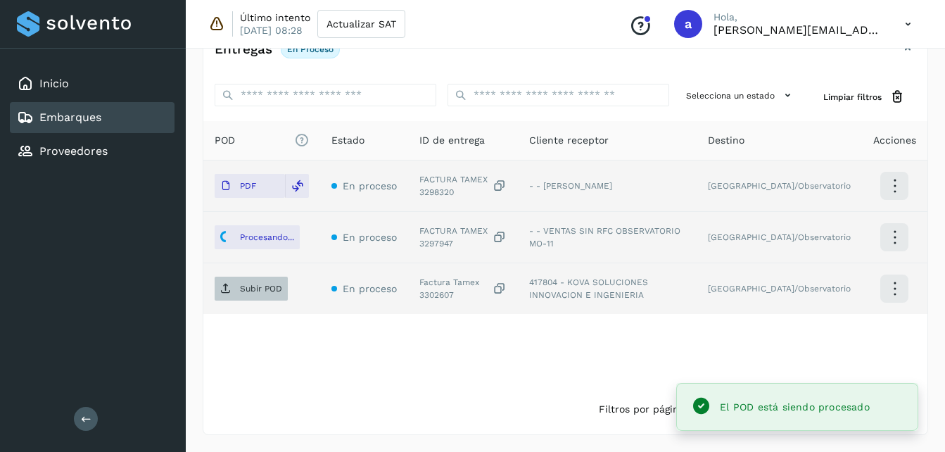
click at [234, 291] on span "Subir POD" at bounding box center [251, 288] width 73 height 23
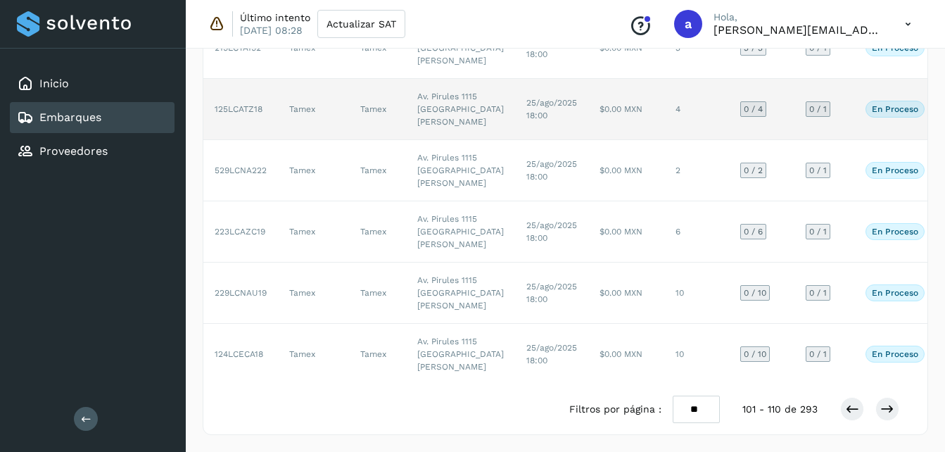
click at [524, 140] on td "25/ago/2025 18:00" at bounding box center [551, 109] width 73 height 61
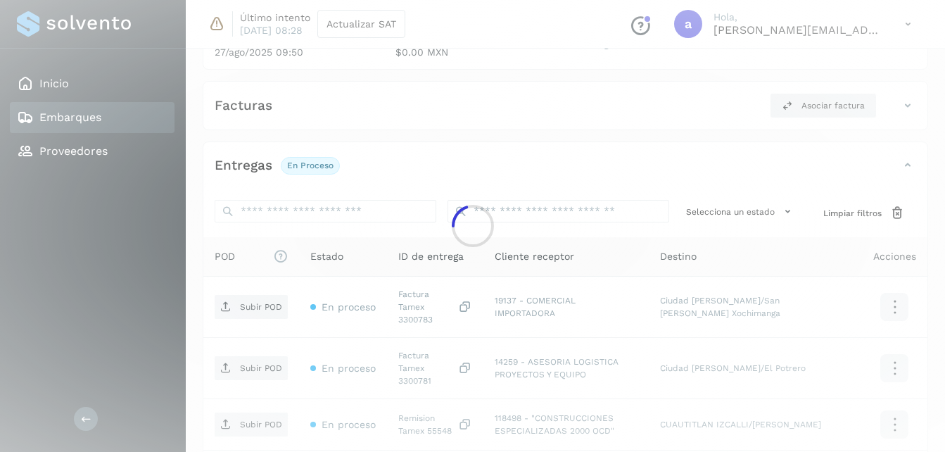
scroll to position [374, 0]
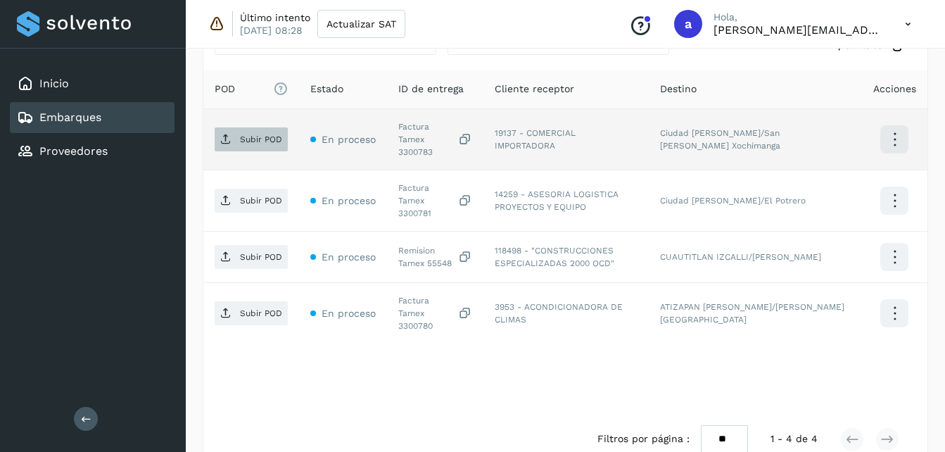
click at [243, 128] on span "Subir POD" at bounding box center [251, 139] width 73 height 23
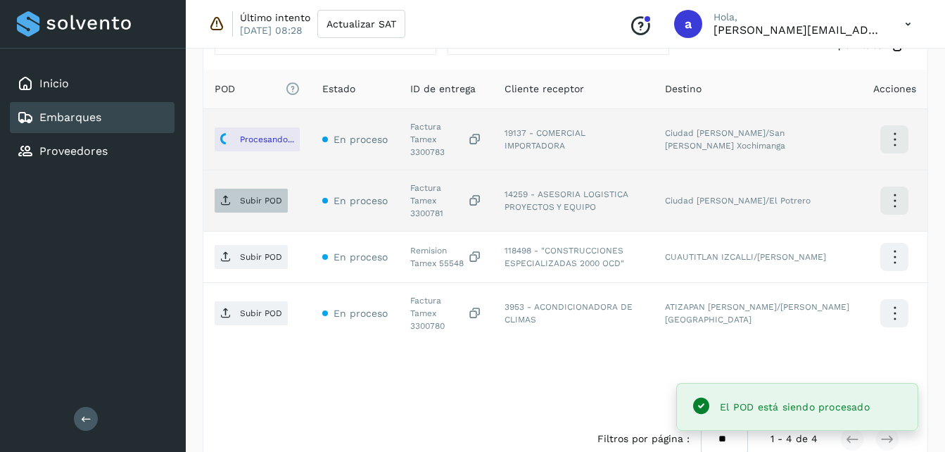
click at [263, 196] on p "Subir POD" at bounding box center [261, 201] width 42 height 10
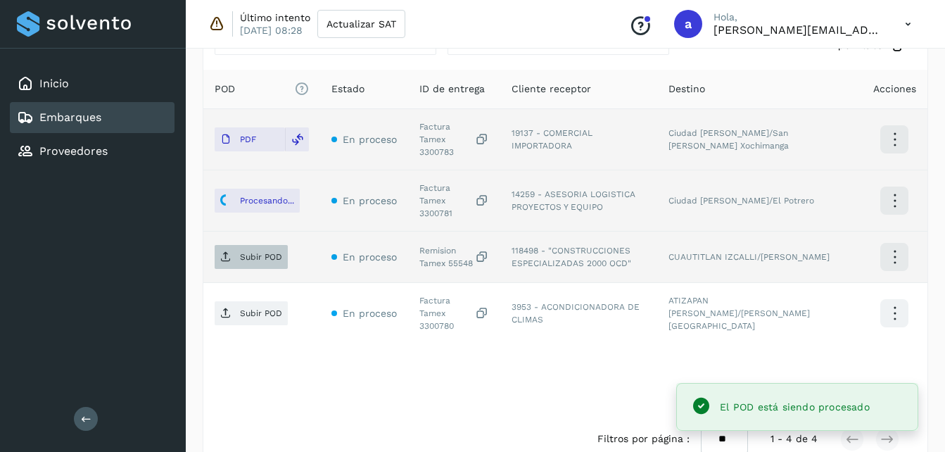
click at [241, 252] on p "Subir POD" at bounding box center [261, 257] width 42 height 10
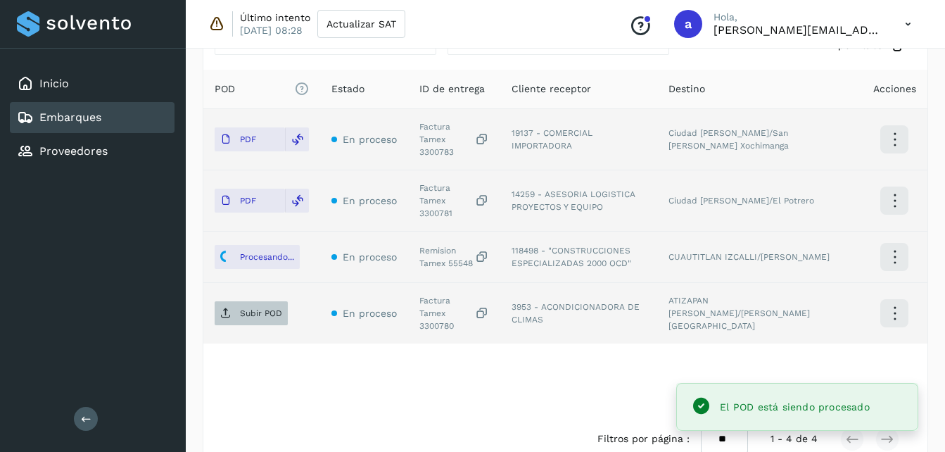
click at [252, 308] on p "Subir POD" at bounding box center [261, 313] width 42 height 10
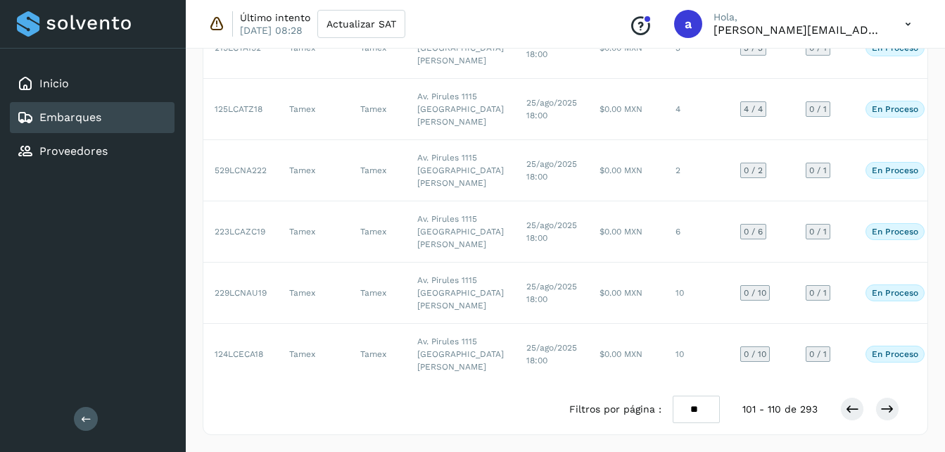
scroll to position [746, 0]
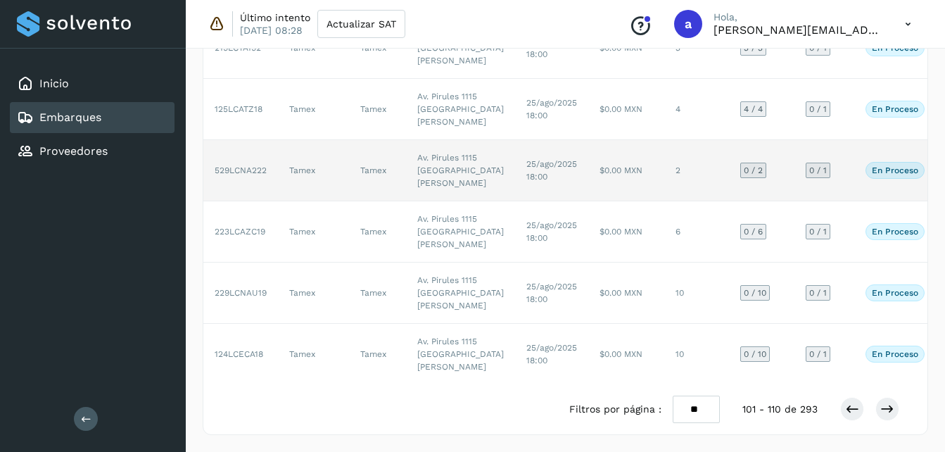
click at [515, 140] on td "25/ago/2025 18:00" at bounding box center [551, 170] width 73 height 61
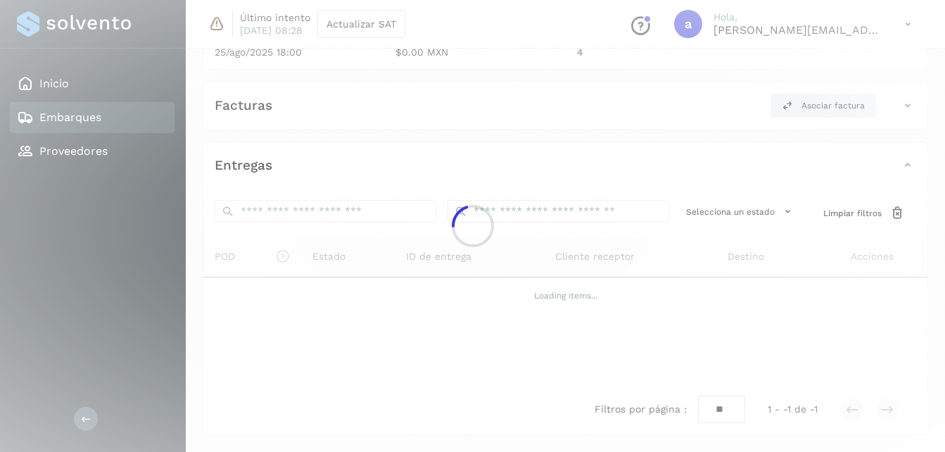
scroll to position [272, 0]
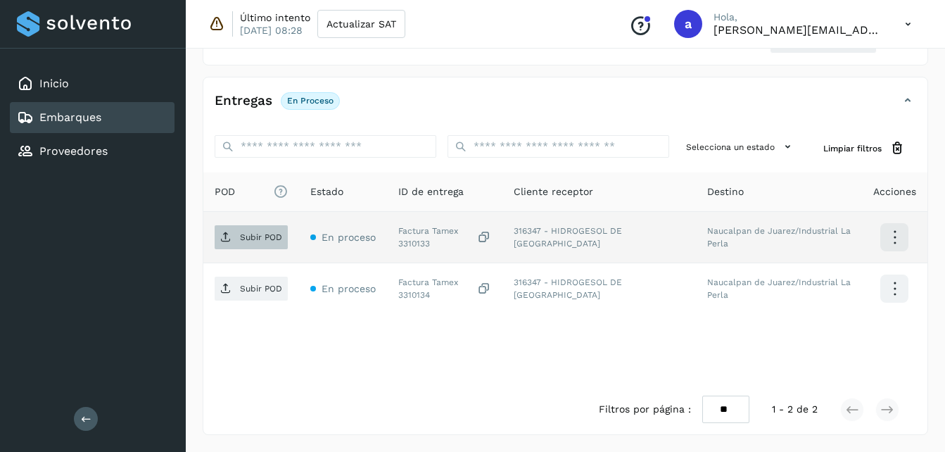
click at [254, 240] on p "Subir POD" at bounding box center [261, 237] width 42 height 10
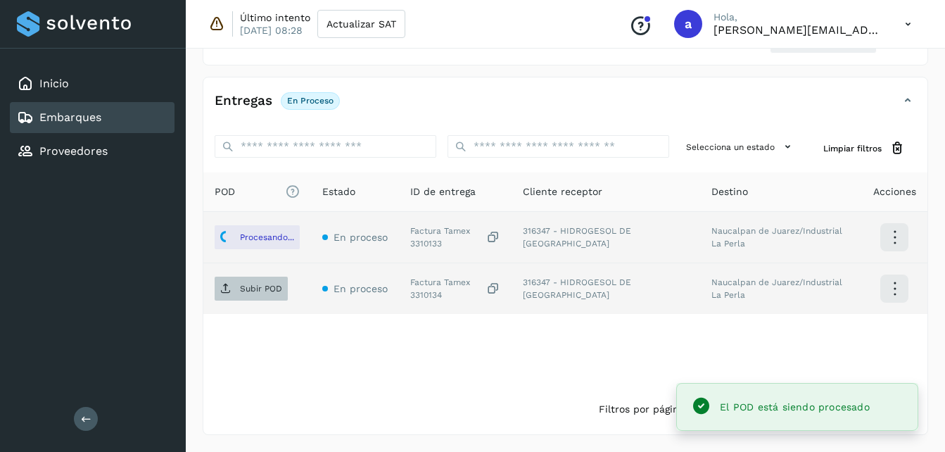
click at [260, 294] on span "Subir POD" at bounding box center [251, 288] width 73 height 23
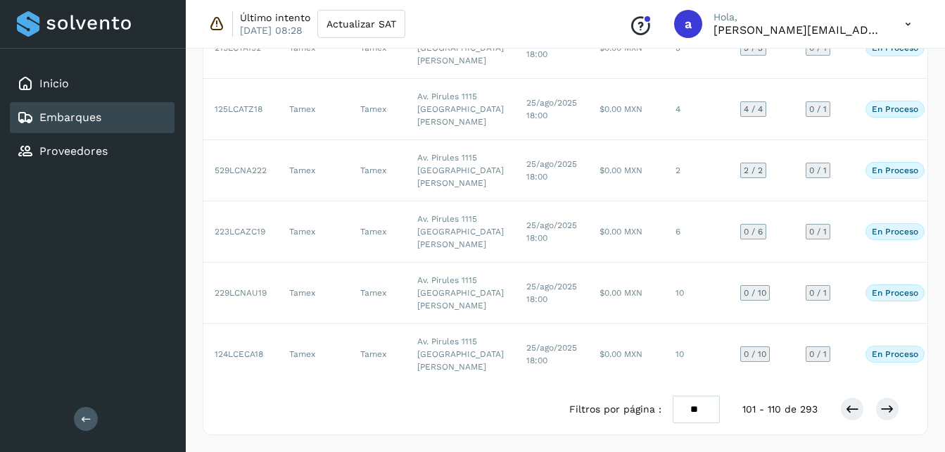
scroll to position [740, 0]
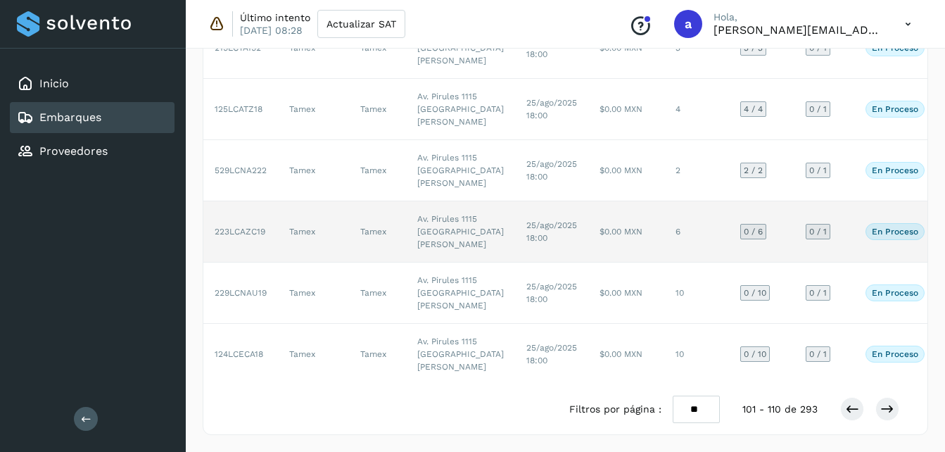
click at [588, 215] on td "$0.00 MXN" at bounding box center [626, 231] width 76 height 61
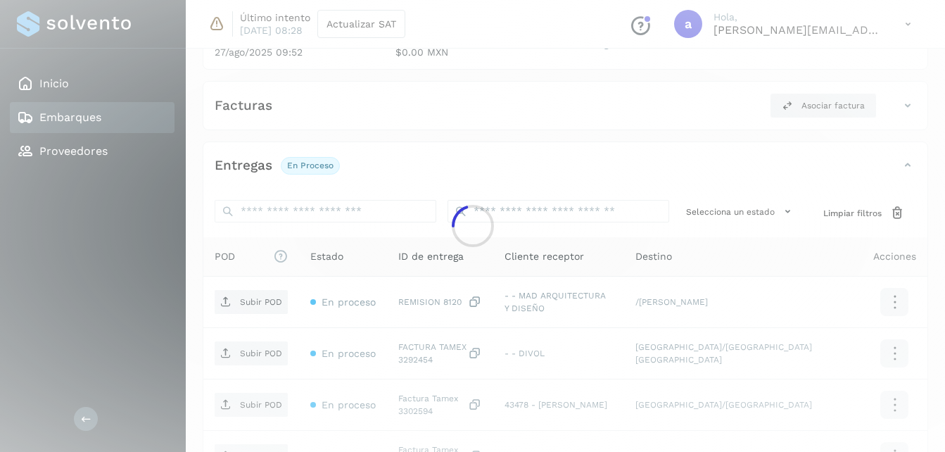
scroll to position [477, 0]
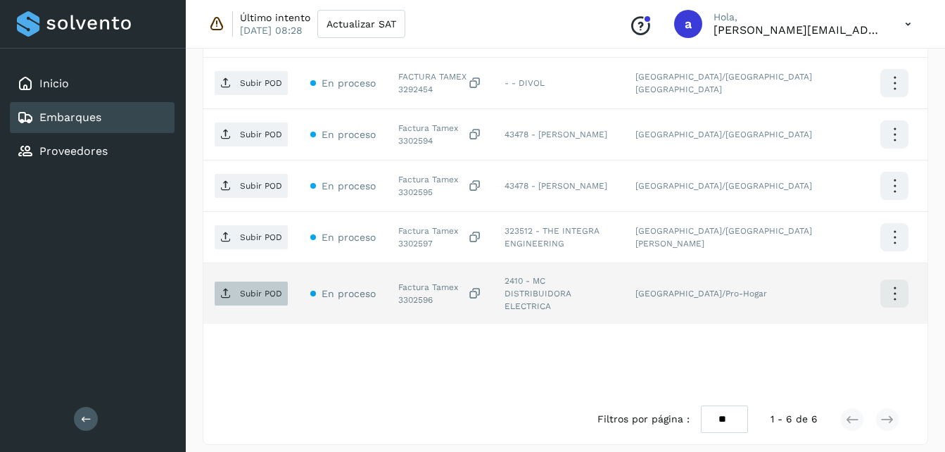
click at [244, 291] on p "Subir POD" at bounding box center [261, 294] width 42 height 10
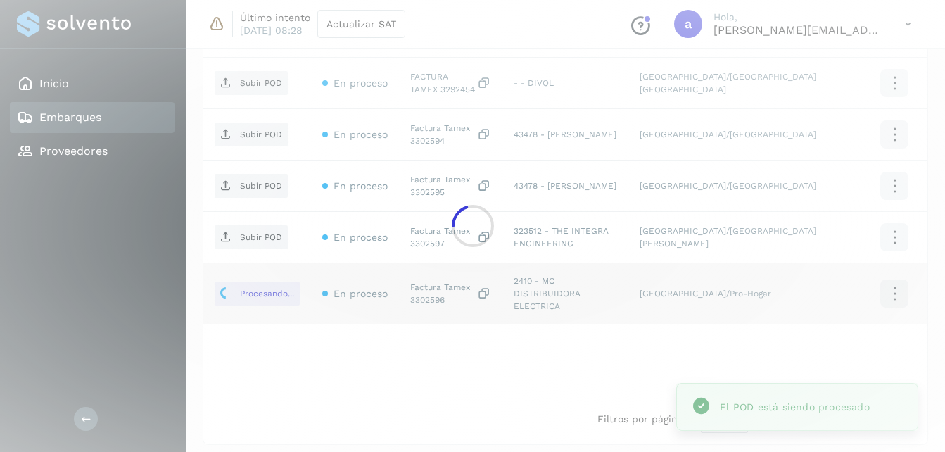
click at [246, 246] on div at bounding box center [472, 226] width 945 height 452
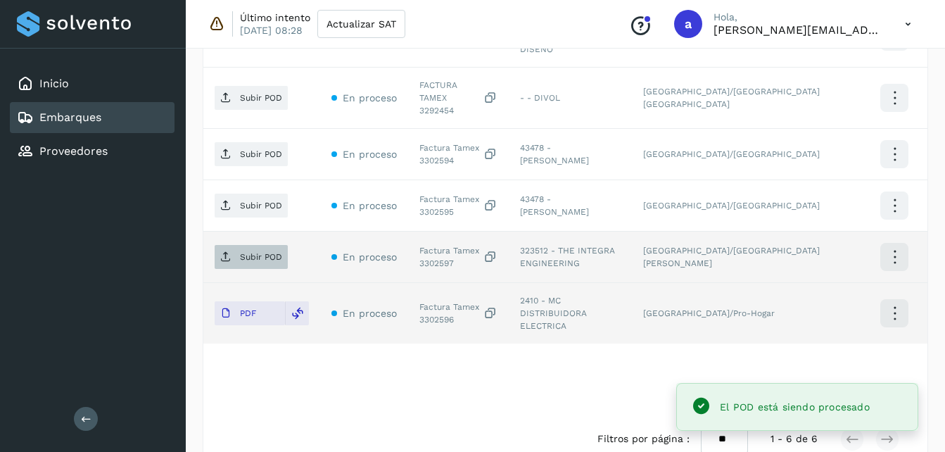
click at [254, 252] on p "Subir POD" at bounding box center [261, 257] width 42 height 10
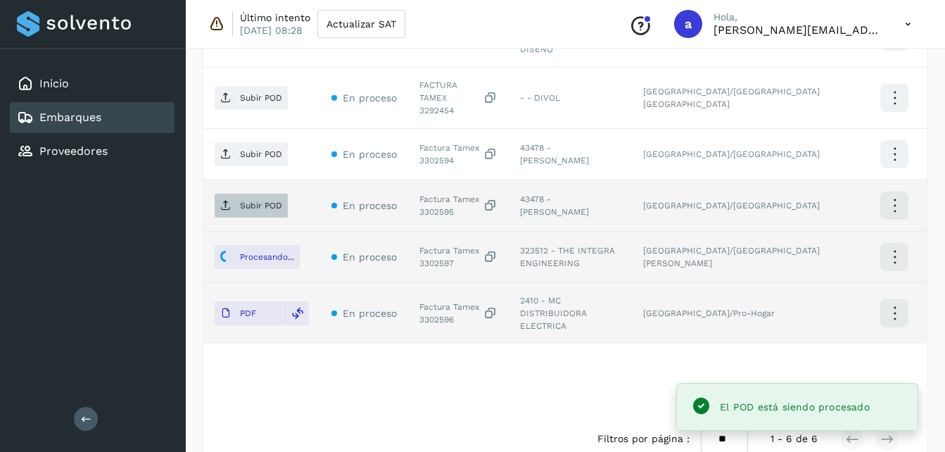
click at [251, 194] on span "Subir POD" at bounding box center [251, 205] width 73 height 23
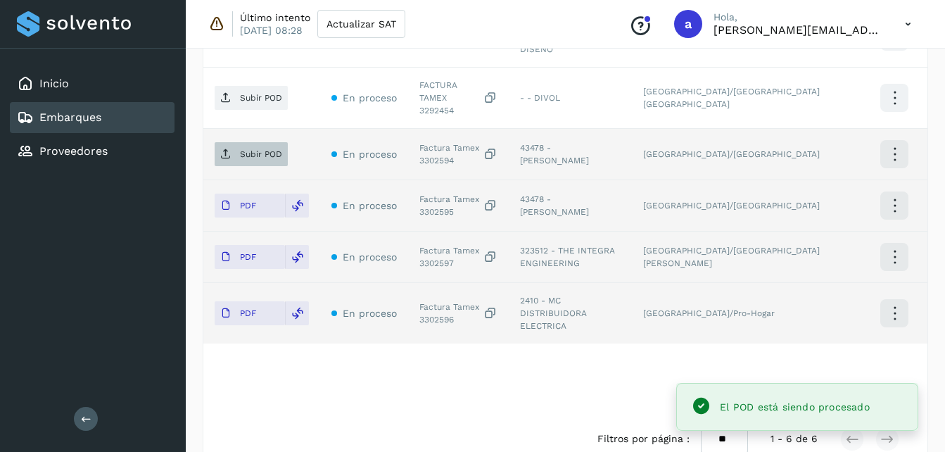
click at [241, 149] on p "Subir POD" at bounding box center [261, 154] width 42 height 10
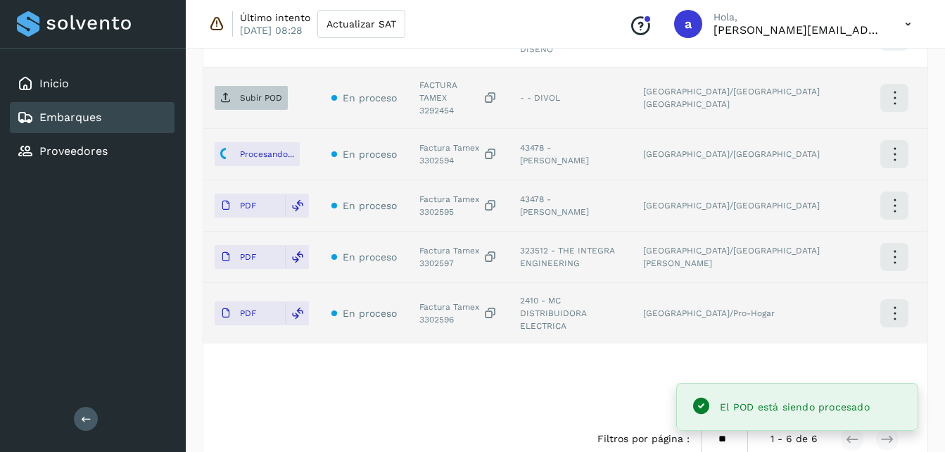
click at [225, 92] on icon at bounding box center [225, 97] width 11 height 11
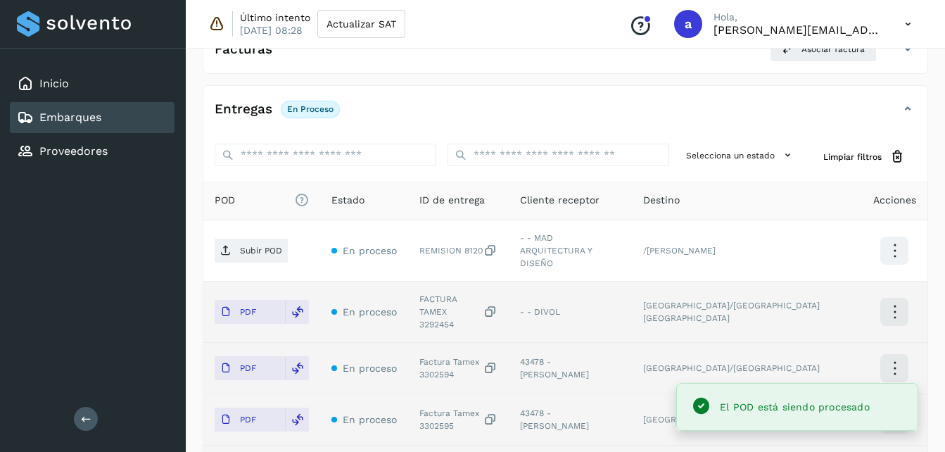
scroll to position [260, 0]
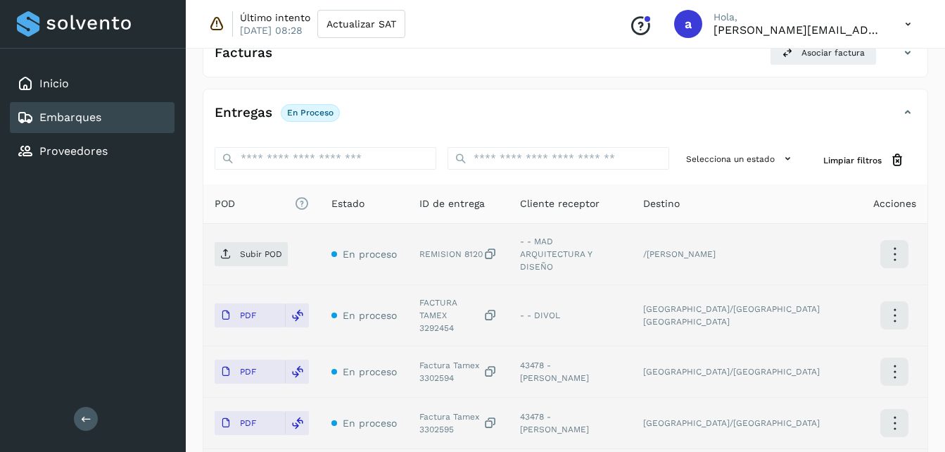
click at [240, 265] on td "Subir POD" at bounding box center [261, 254] width 117 height 61
click at [232, 254] on span "Subir POD" at bounding box center [251, 254] width 73 height 23
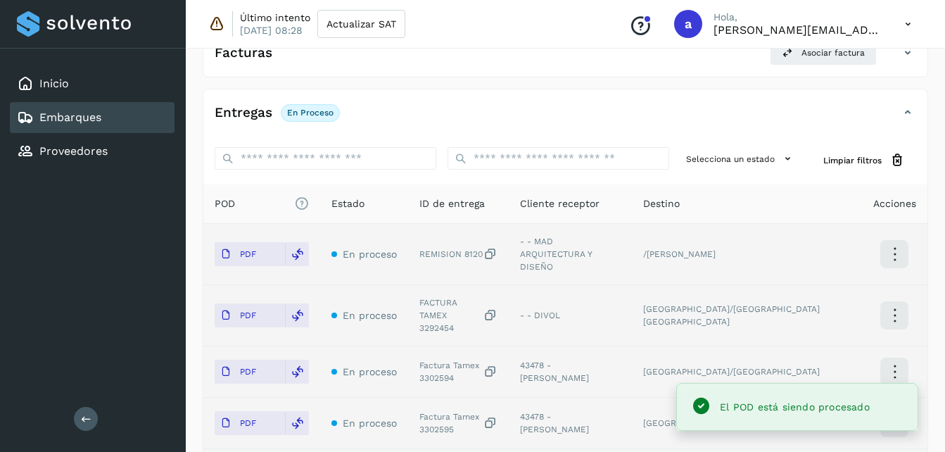
click at [617, 122] on div "Entregas En proceso" at bounding box center [551, 113] width 696 height 24
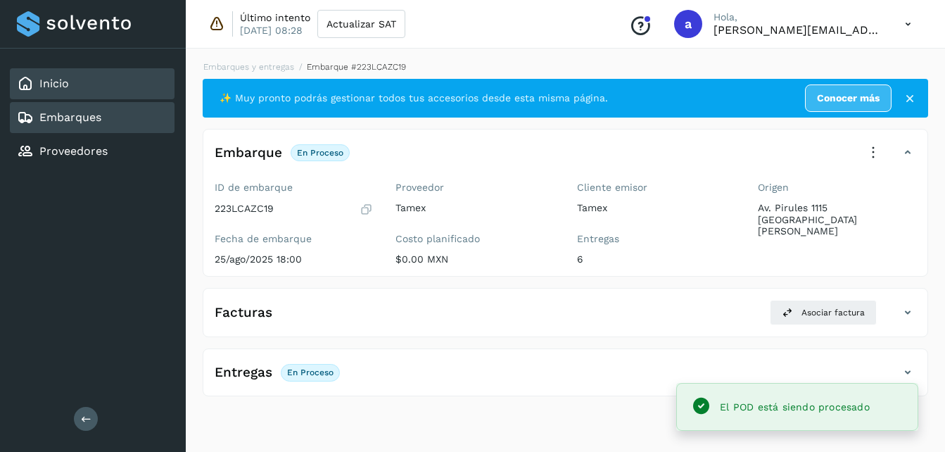
scroll to position [0, 0]
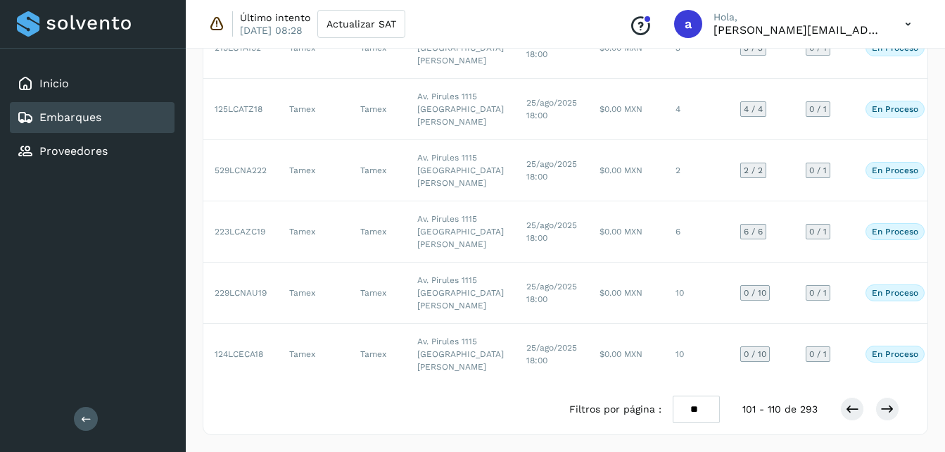
scroll to position [808, 0]
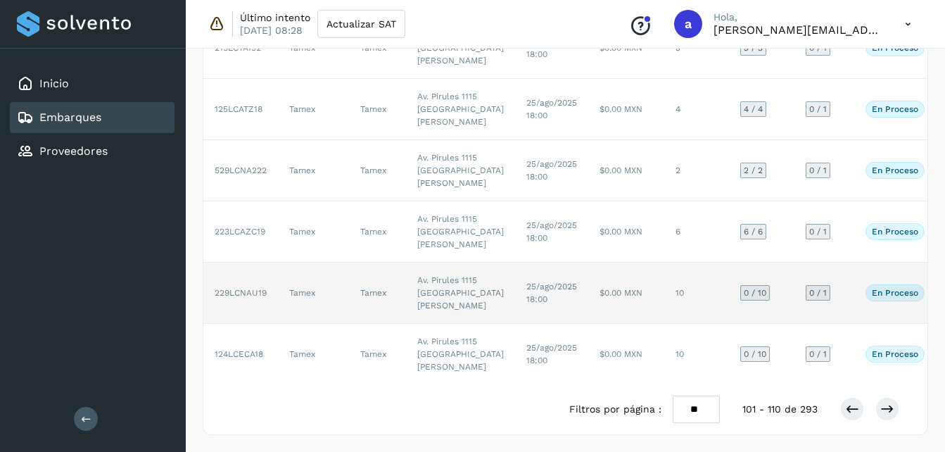
click at [603, 263] on td "$0.00 MXN" at bounding box center [626, 293] width 76 height 61
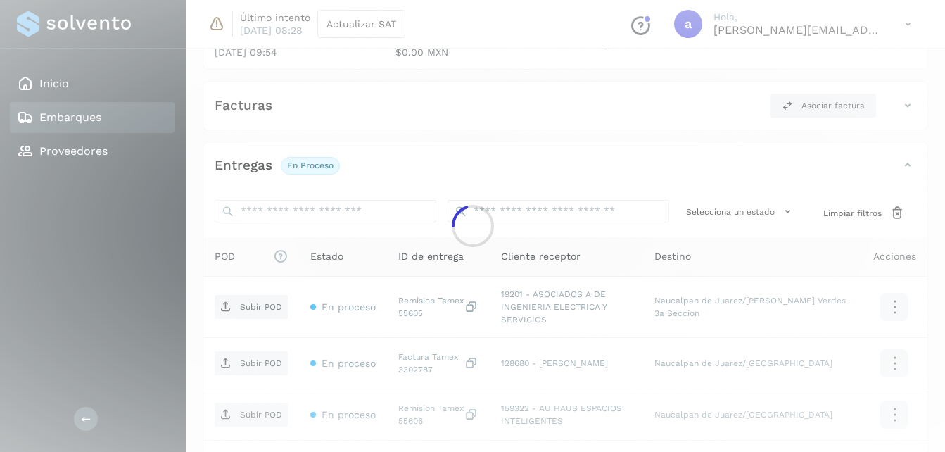
scroll to position [683, 0]
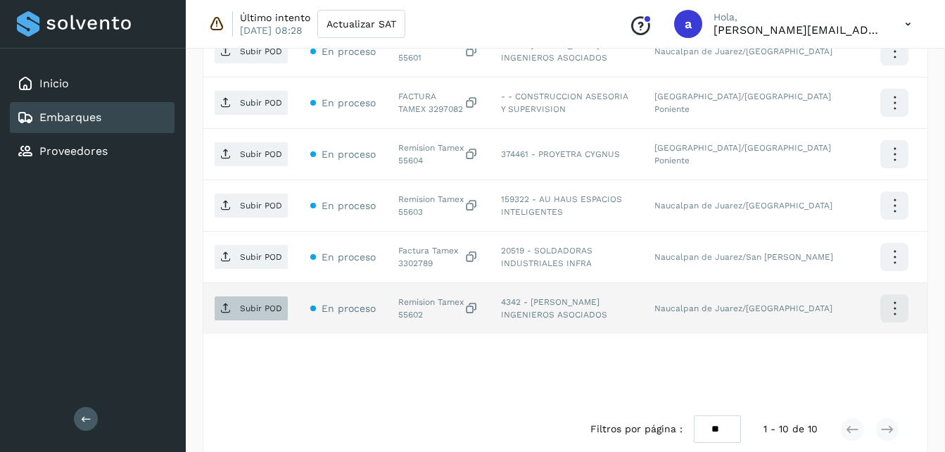
click at [263, 303] on p "Subir POD" at bounding box center [261, 308] width 42 height 10
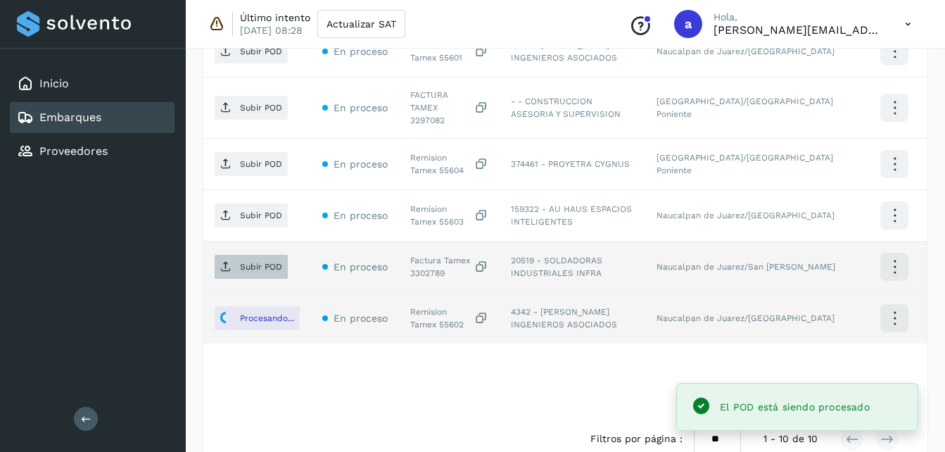
click at [254, 262] on p "Subir POD" at bounding box center [261, 267] width 42 height 10
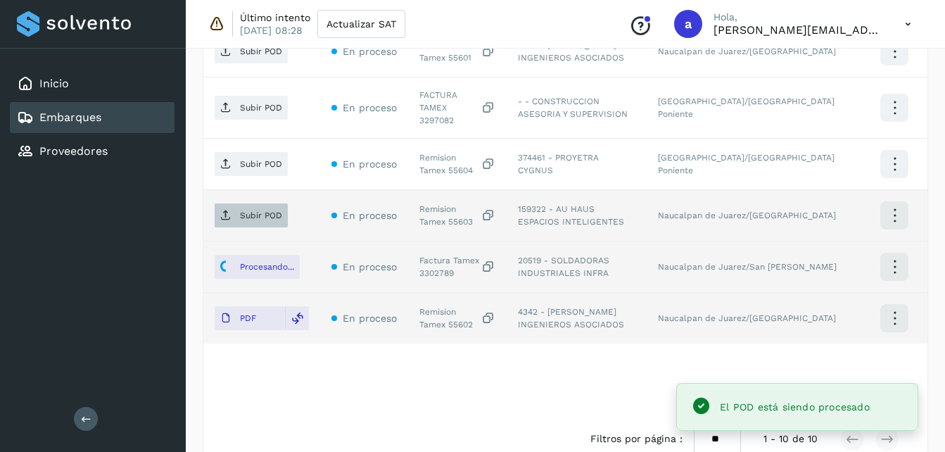
click at [262, 210] on p "Subir POD" at bounding box center [261, 215] width 42 height 10
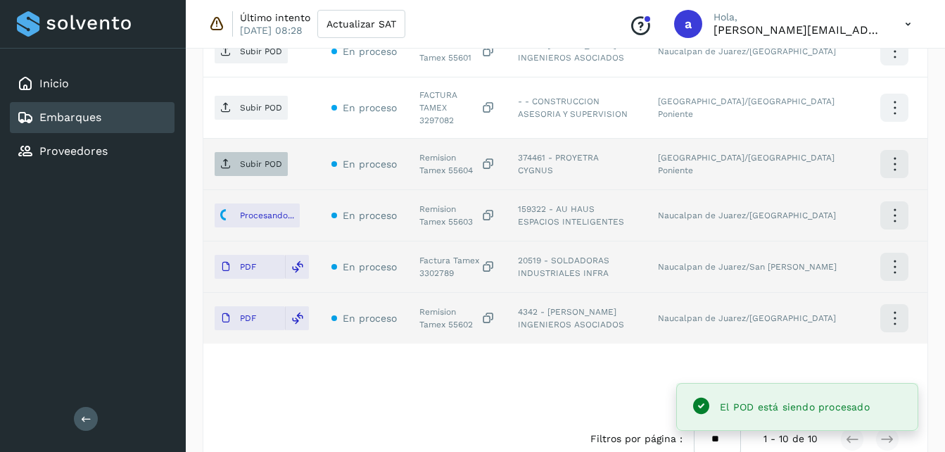
click at [265, 159] on p "Subir POD" at bounding box center [261, 164] width 42 height 10
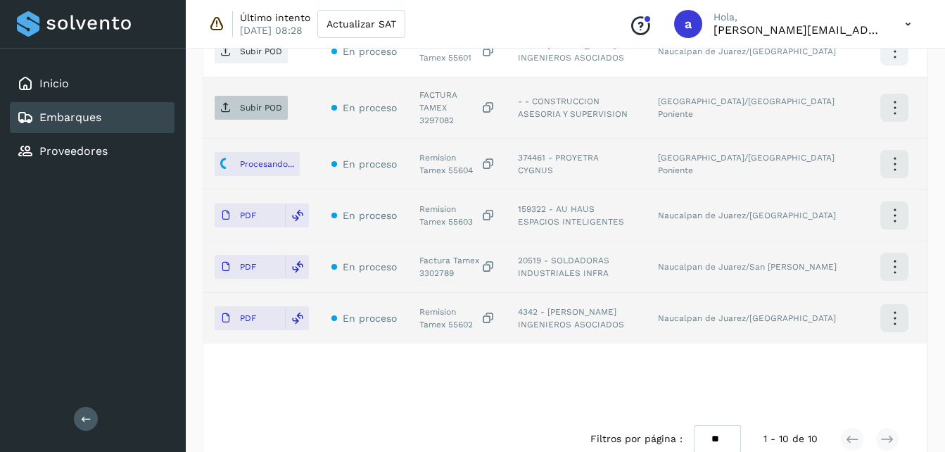
click at [239, 96] on span "Subir POD" at bounding box center [251, 107] width 73 height 23
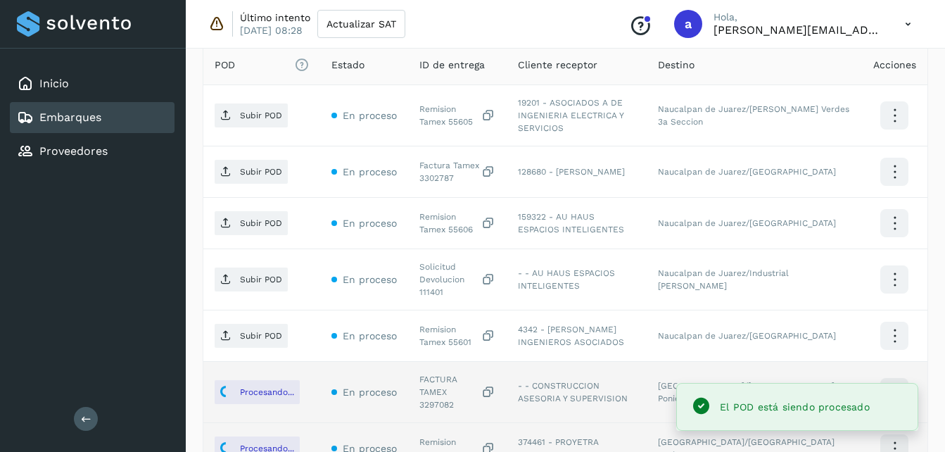
scroll to position [389, 0]
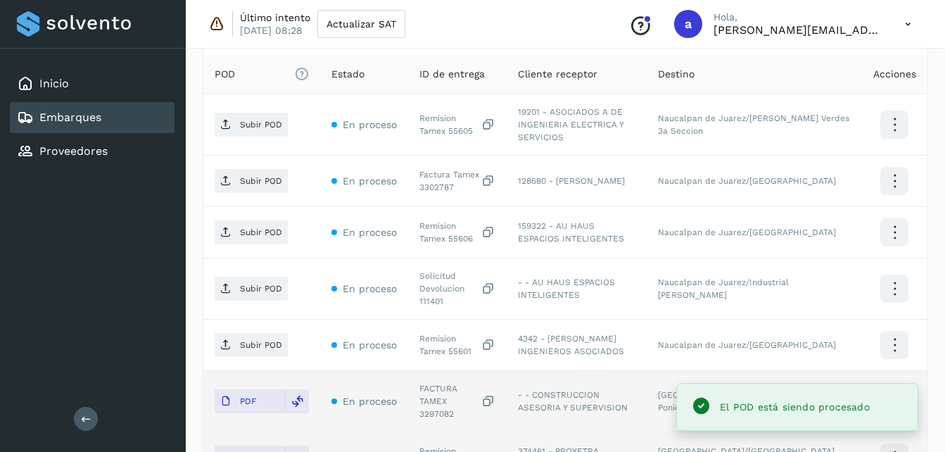
click at [246, 340] on p "Subir POD" at bounding box center [261, 345] width 42 height 10
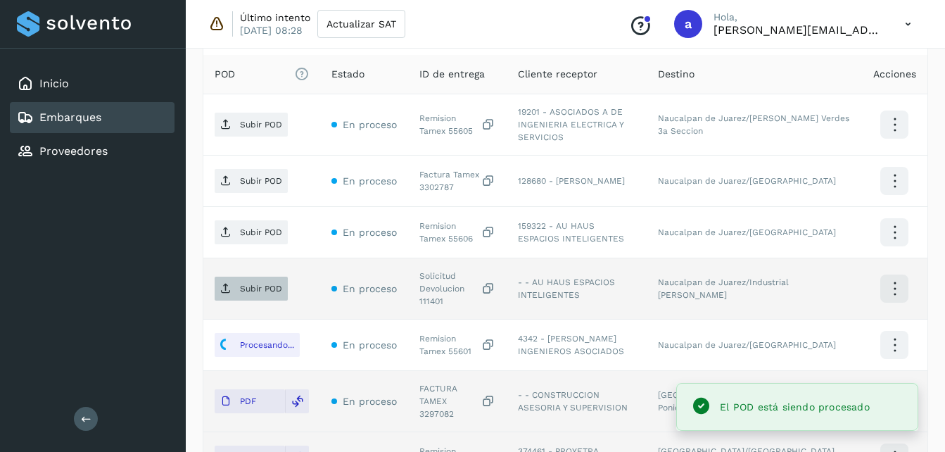
click at [223, 283] on icon at bounding box center [225, 288] width 11 height 11
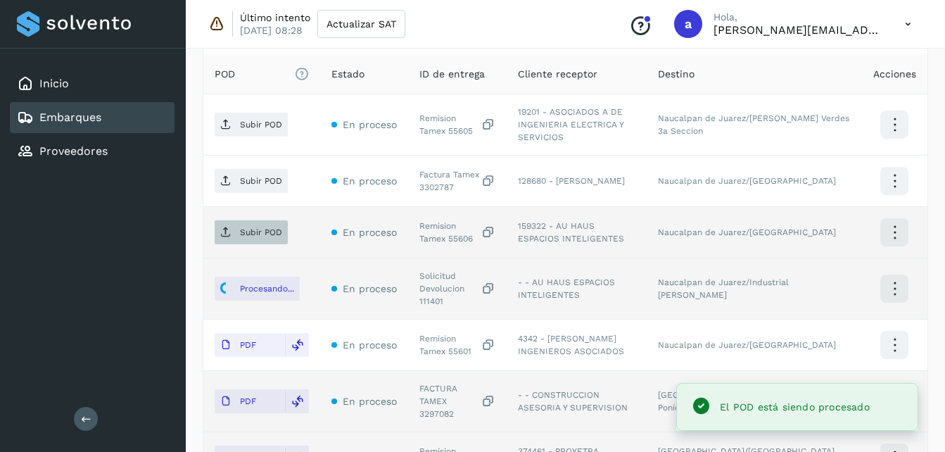
click at [241, 227] on p "Subir POD" at bounding box center [261, 232] width 42 height 10
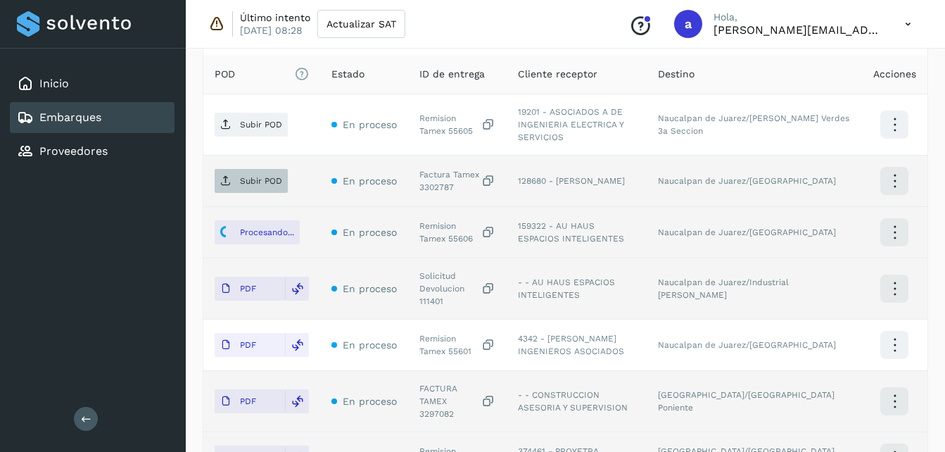
click at [227, 175] on icon at bounding box center [225, 180] width 11 height 11
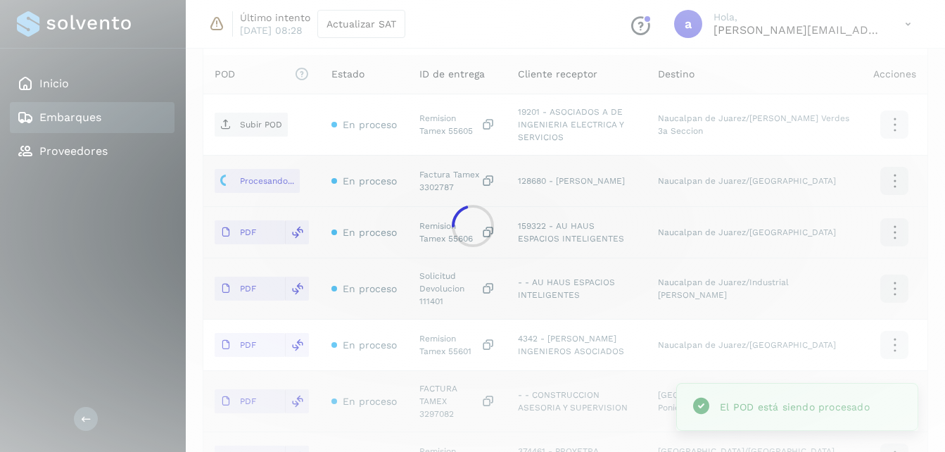
drag, startPoint x: 945, startPoint y: 217, endPoint x: 881, endPoint y: 89, distance: 143.6
click at [881, 89] on div at bounding box center [472, 226] width 945 height 452
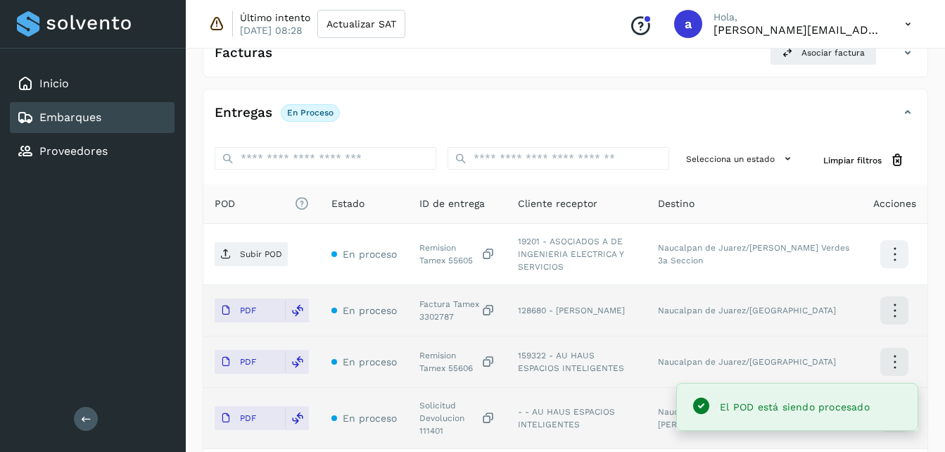
scroll to position [256, 0]
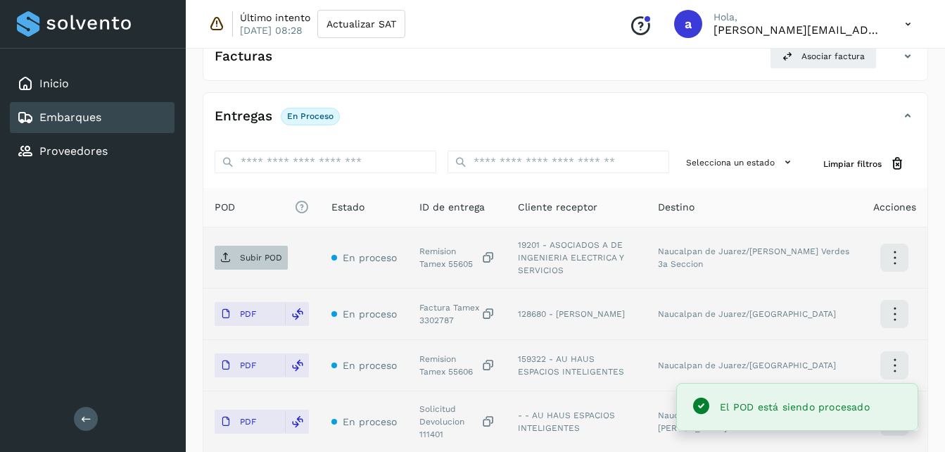
click at [259, 256] on p "Subir POD" at bounding box center [261, 258] width 42 height 10
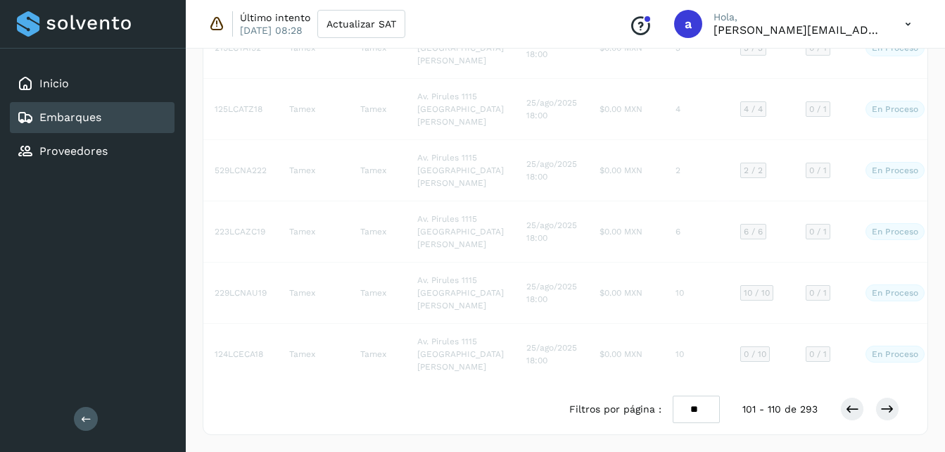
scroll to position [809, 0]
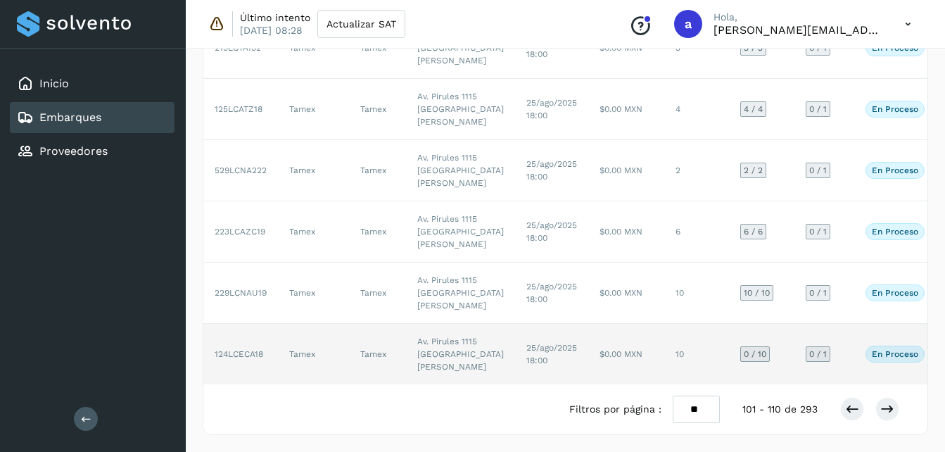
click at [415, 335] on td "Av. Pirules 1115 [GEOGRAPHIC_DATA][PERSON_NAME]" at bounding box center [460, 354] width 109 height 61
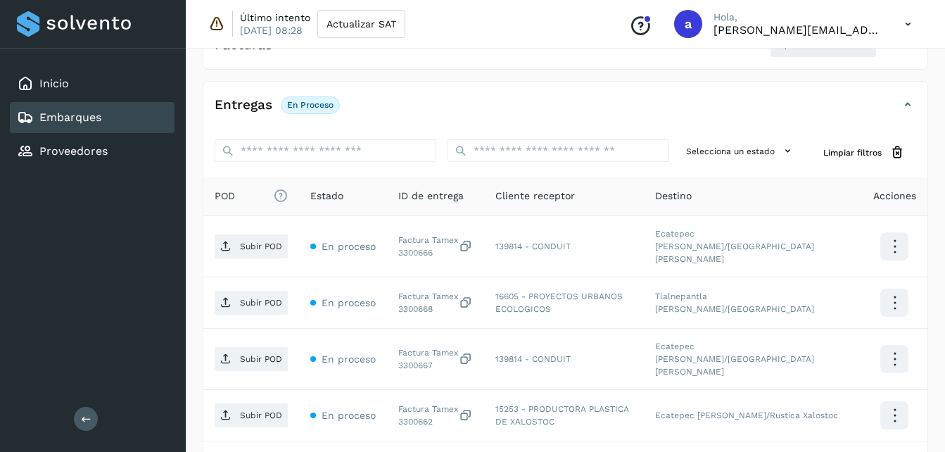
scroll to position [245, 0]
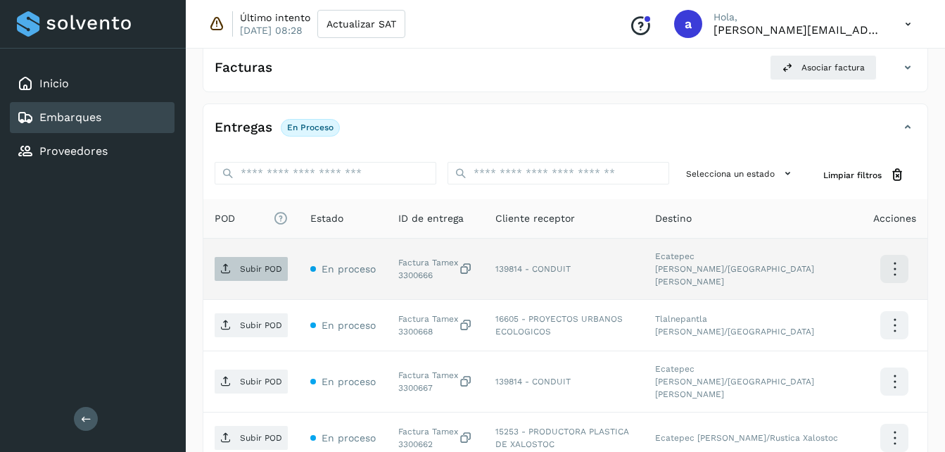
click at [251, 264] on p "Subir POD" at bounding box center [261, 269] width 42 height 10
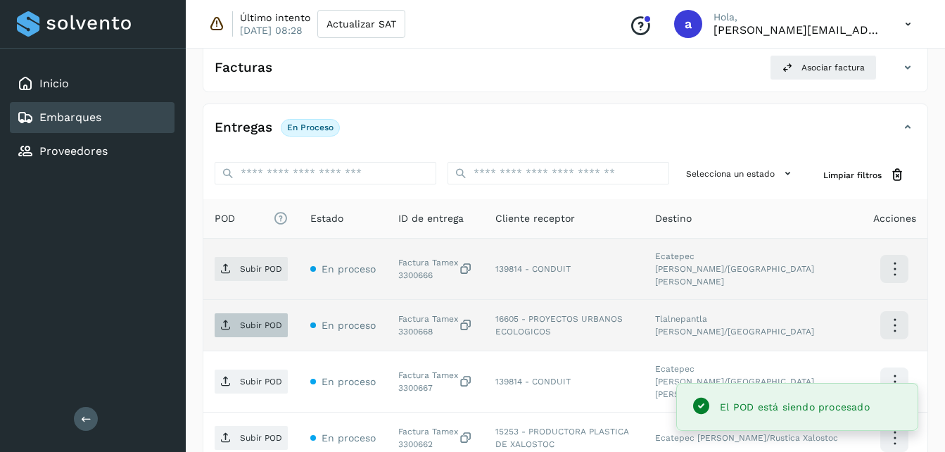
click at [229, 320] on icon at bounding box center [225, 325] width 11 height 11
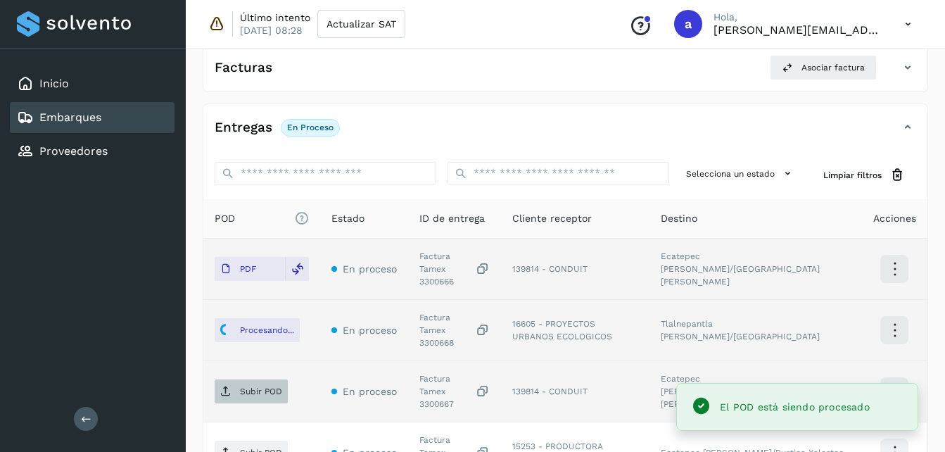
click at [240, 386] on p "Subir POD" at bounding box center [261, 391] width 42 height 10
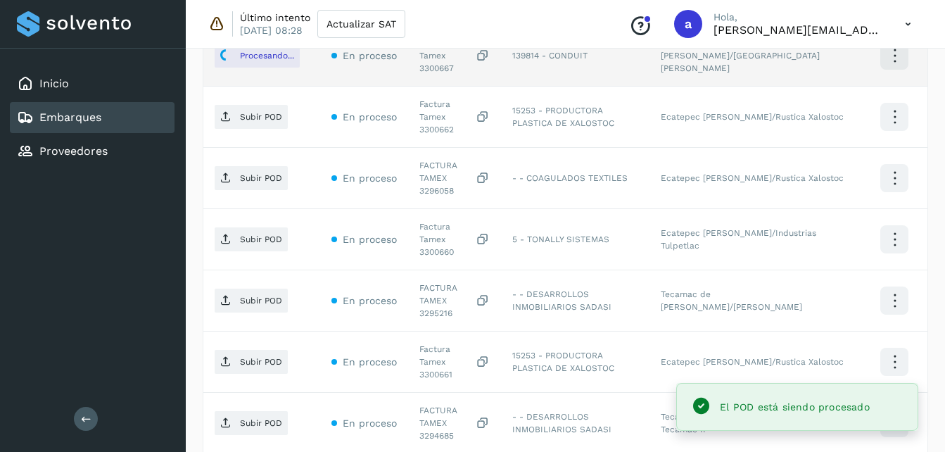
scroll to position [591, 0]
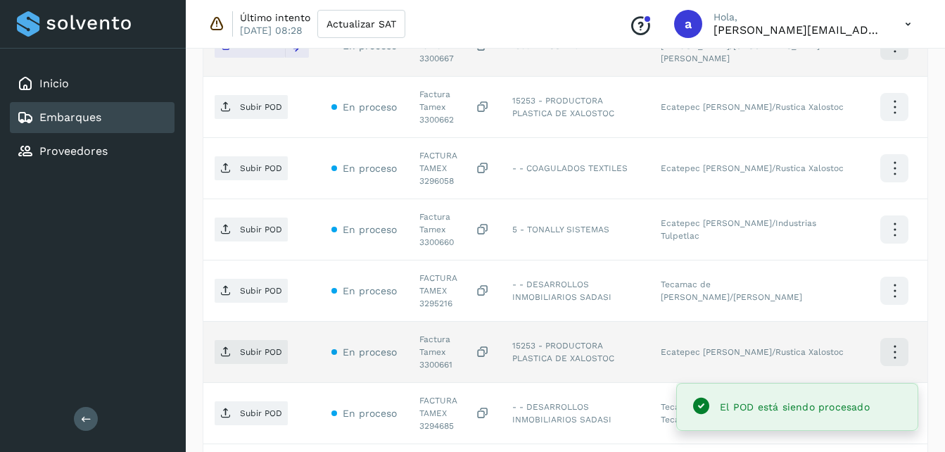
drag, startPoint x: 955, startPoint y: 272, endPoint x: 564, endPoint y: 289, distance: 391.8
click at [564, 322] on td "15253 - PRODUCTORA PLASTICA DE XALOSTOC" at bounding box center [575, 352] width 149 height 61
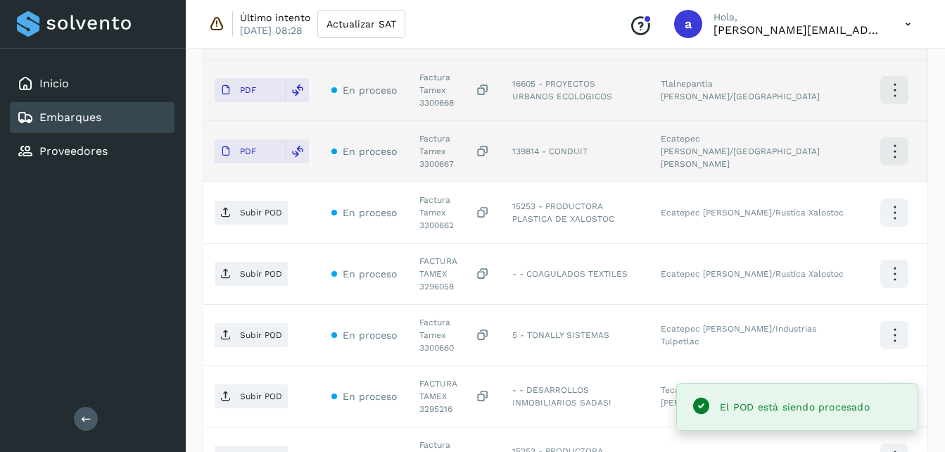
scroll to position [483, 0]
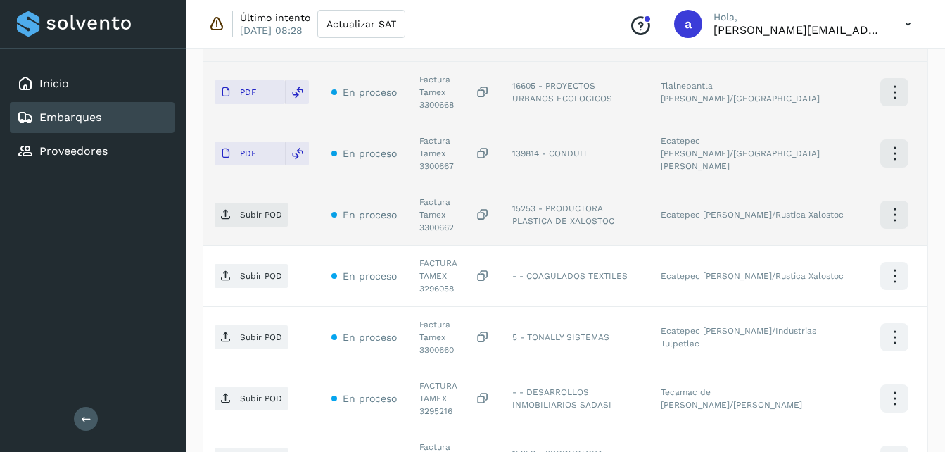
click at [206, 184] on td "Subir POD" at bounding box center [261, 214] width 117 height 61
click at [232, 203] on span "Subir POD" at bounding box center [251, 214] width 73 height 23
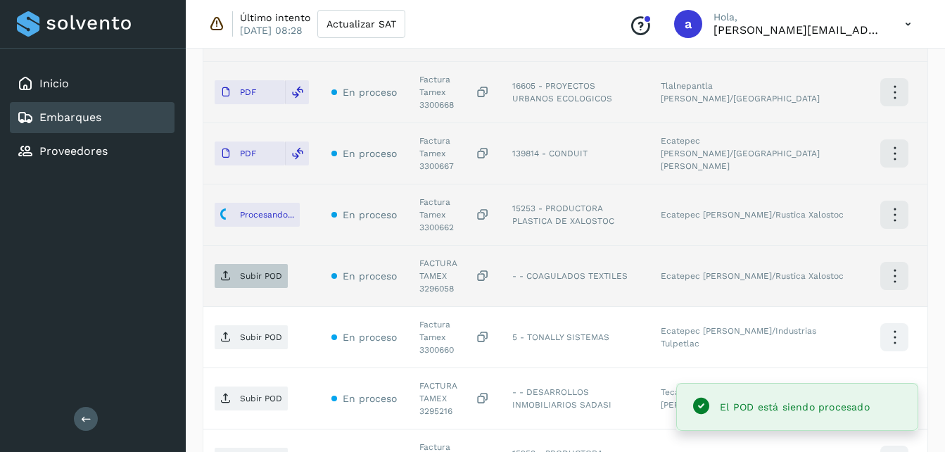
click at [224, 270] on icon at bounding box center [225, 275] width 11 height 11
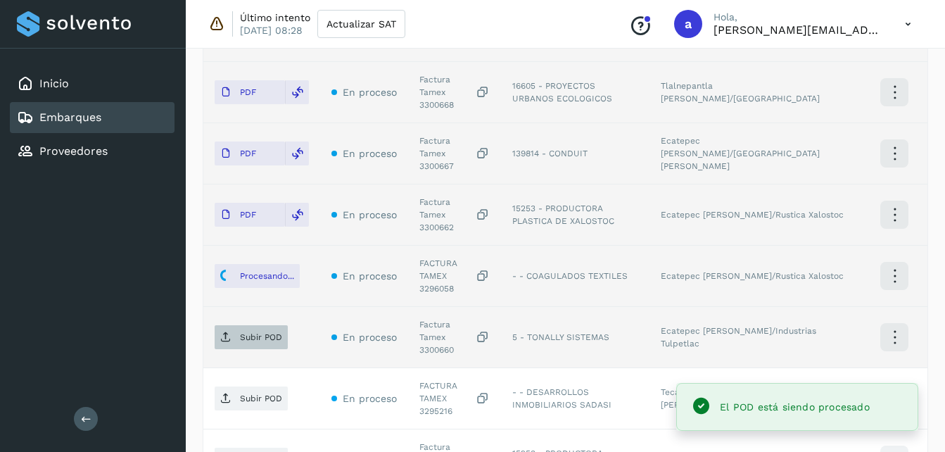
click at [243, 326] on span "Subir POD" at bounding box center [251, 337] width 73 height 23
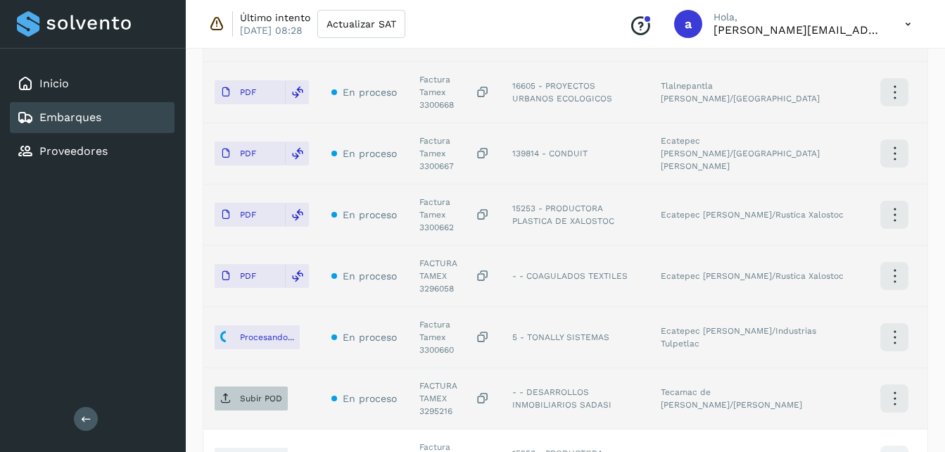
click at [241, 393] on p "Subir POD" at bounding box center [261, 398] width 42 height 10
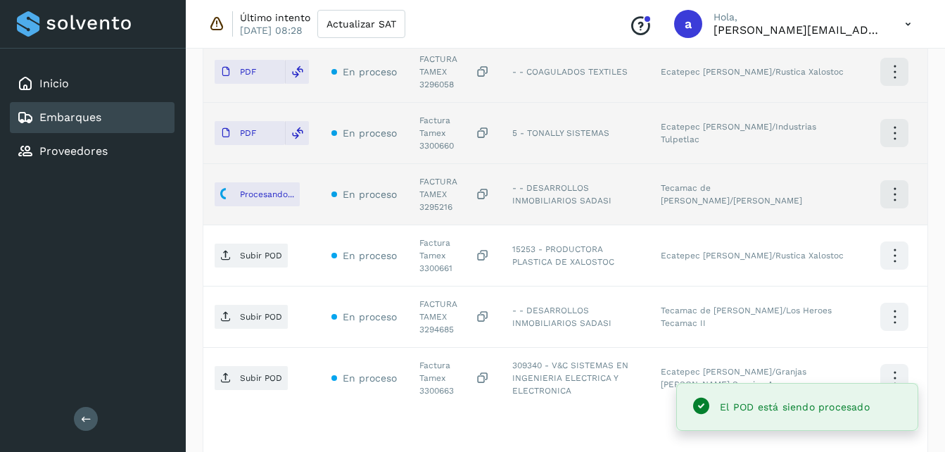
scroll to position [693, 0]
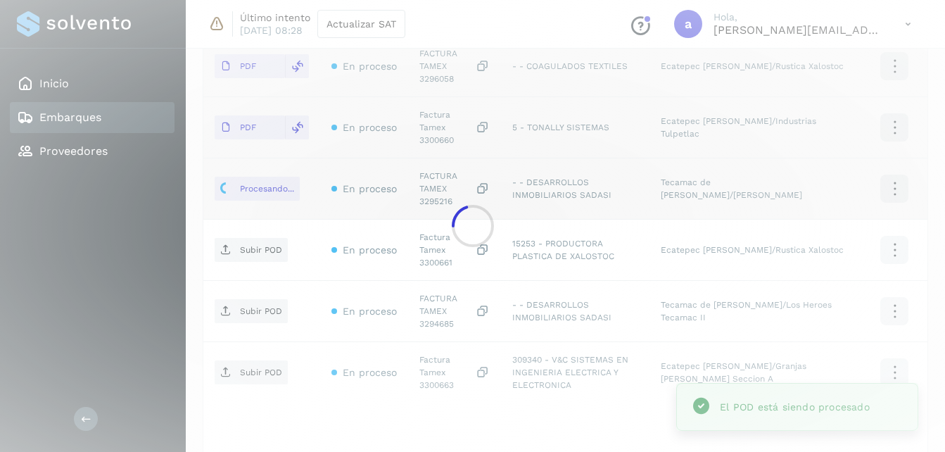
click at [252, 175] on div at bounding box center [472, 226] width 945 height 452
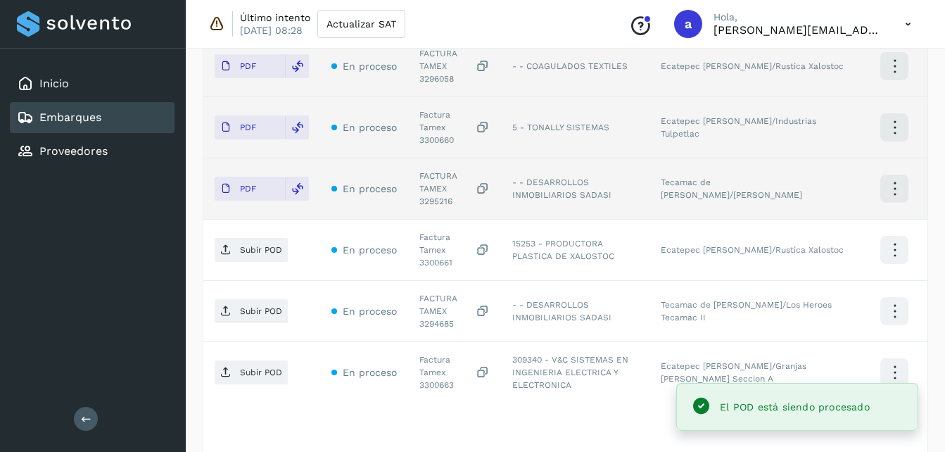
click at [236, 239] on span "Subir POD" at bounding box center [251, 250] width 73 height 23
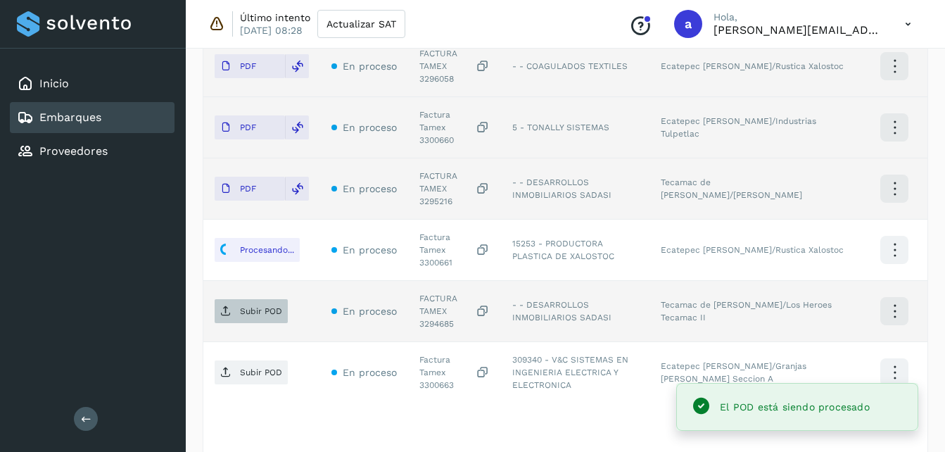
click at [241, 300] on span "Subir POD" at bounding box center [251, 311] width 73 height 23
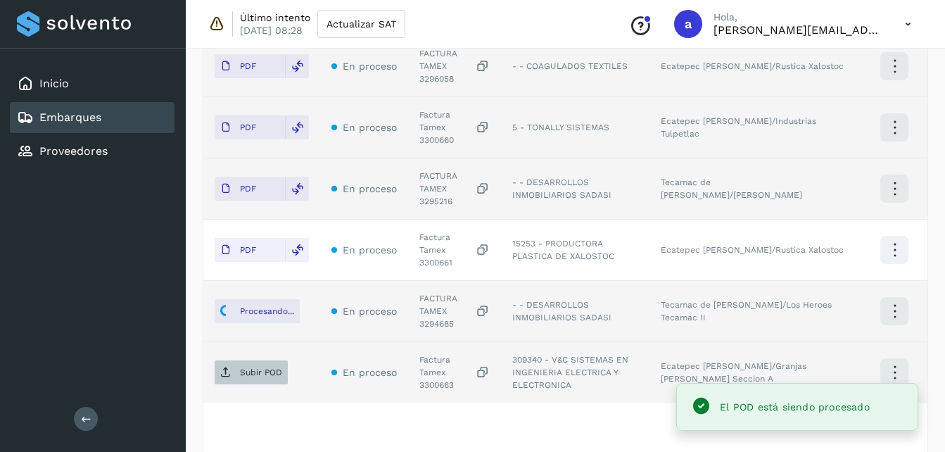
click at [249, 367] on p "Subir POD" at bounding box center [261, 372] width 42 height 10
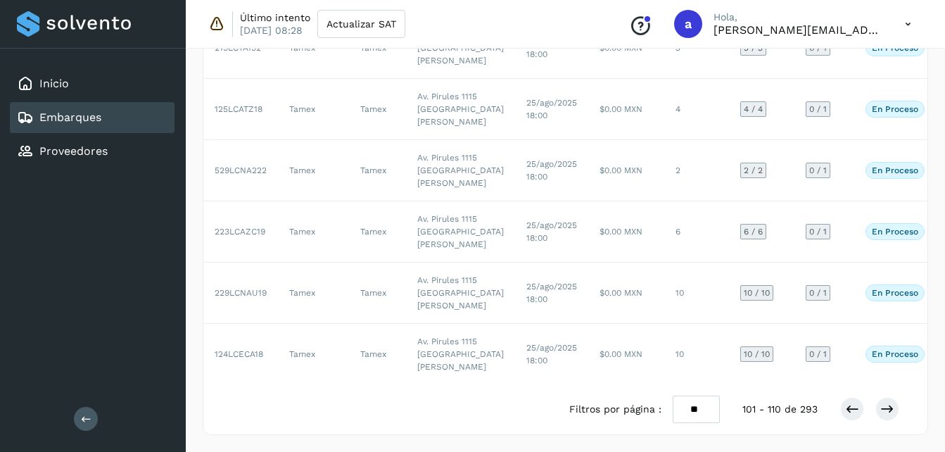
scroll to position [808, 0]
click at [883, 413] on icon at bounding box center [888, 409] width 14 height 14
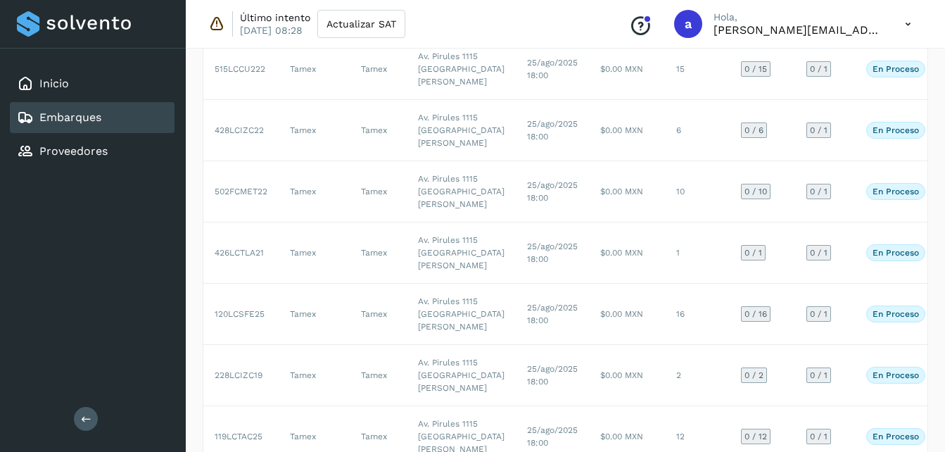
scroll to position [104, 0]
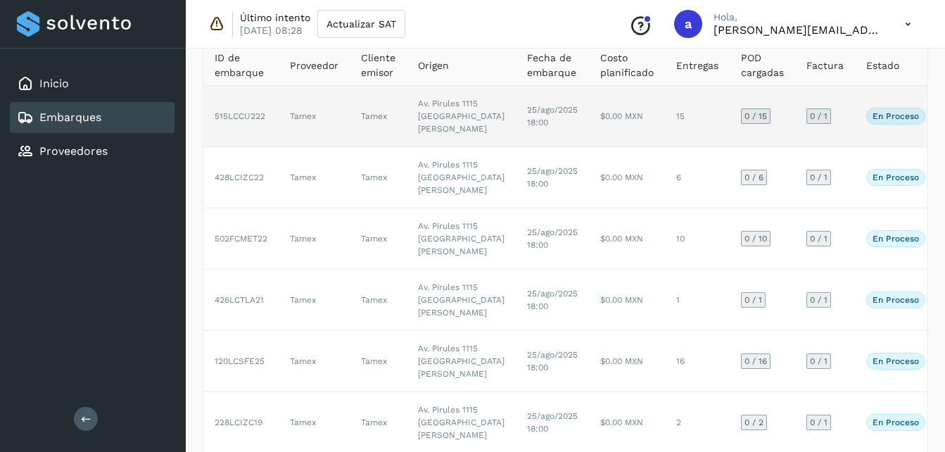
click at [246, 129] on td "515LCCU222" at bounding box center [240, 116] width 75 height 61
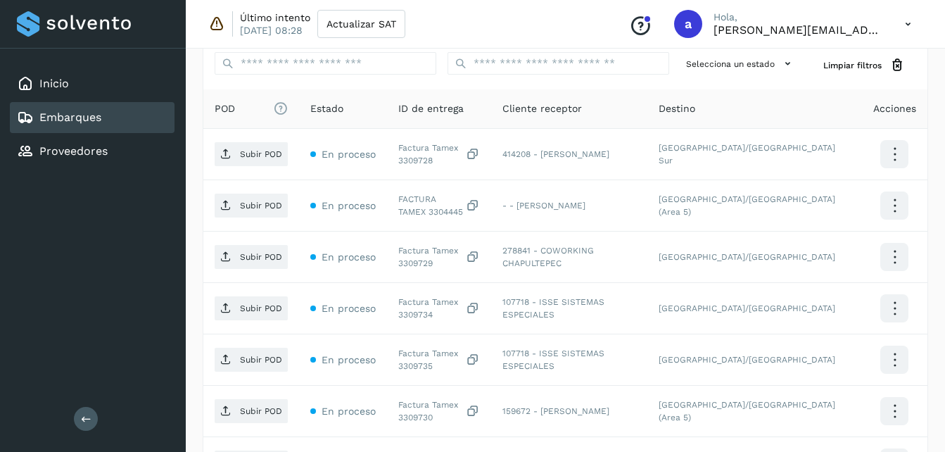
scroll to position [393, 0]
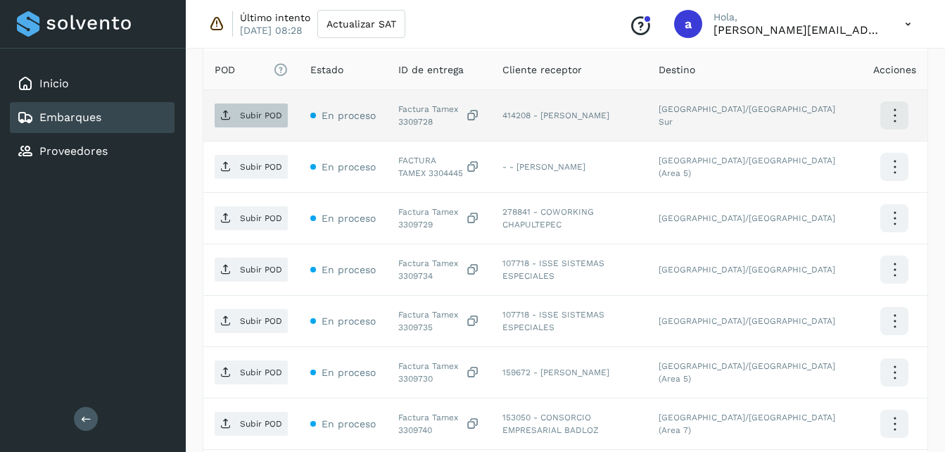
click at [248, 118] on p "Subir POD" at bounding box center [261, 116] width 42 height 10
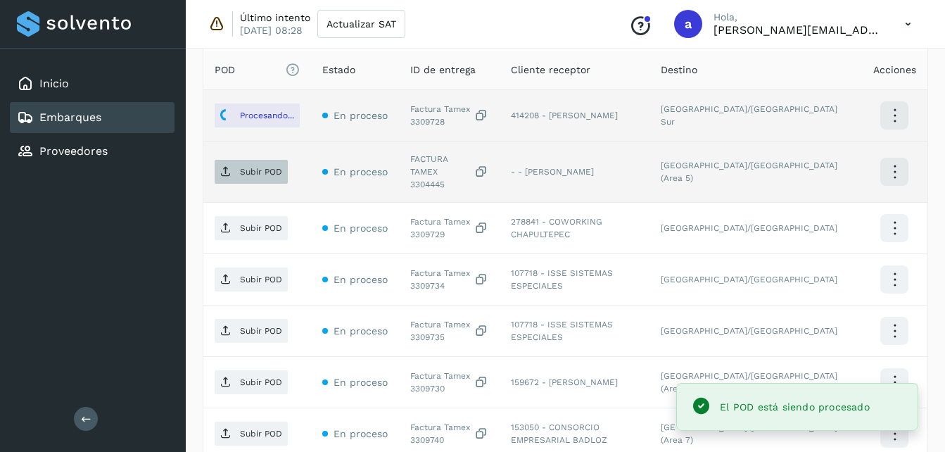
click at [260, 172] on p "Subir POD" at bounding box center [261, 172] width 42 height 10
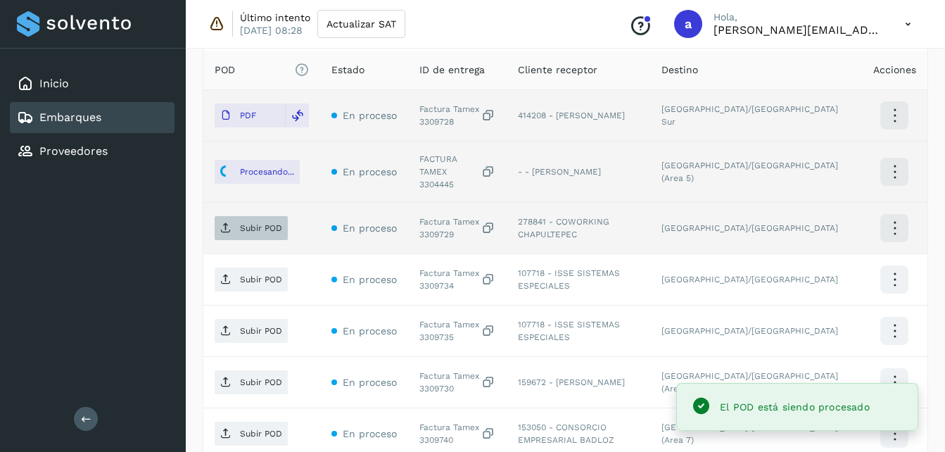
click at [270, 223] on p "Subir POD" at bounding box center [261, 228] width 42 height 10
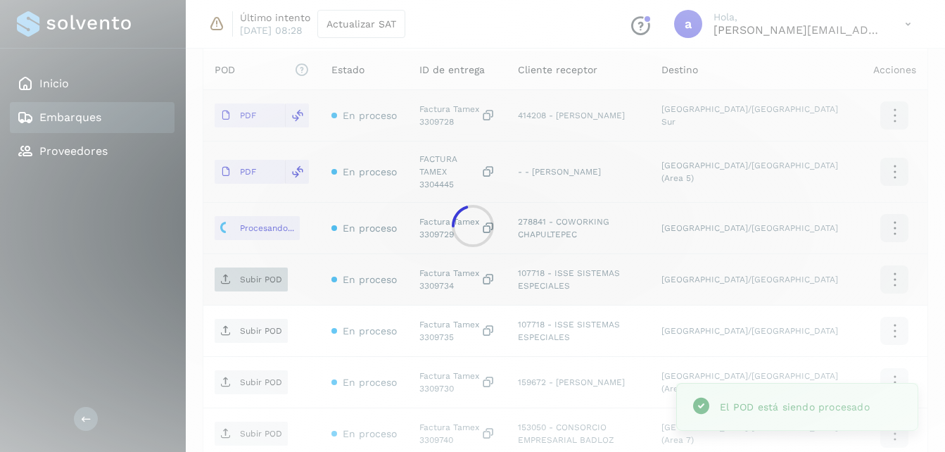
click at [250, 278] on div at bounding box center [472, 226] width 945 height 452
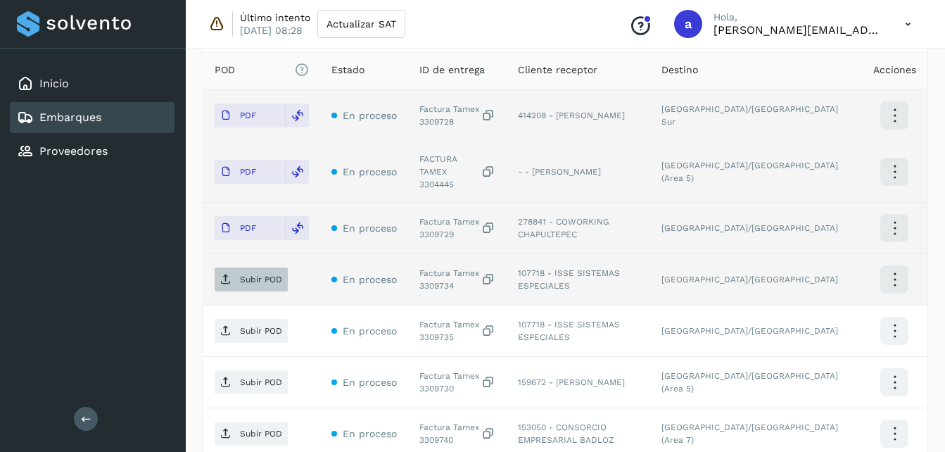
click at [269, 275] on p "Subir POD" at bounding box center [261, 280] width 42 height 10
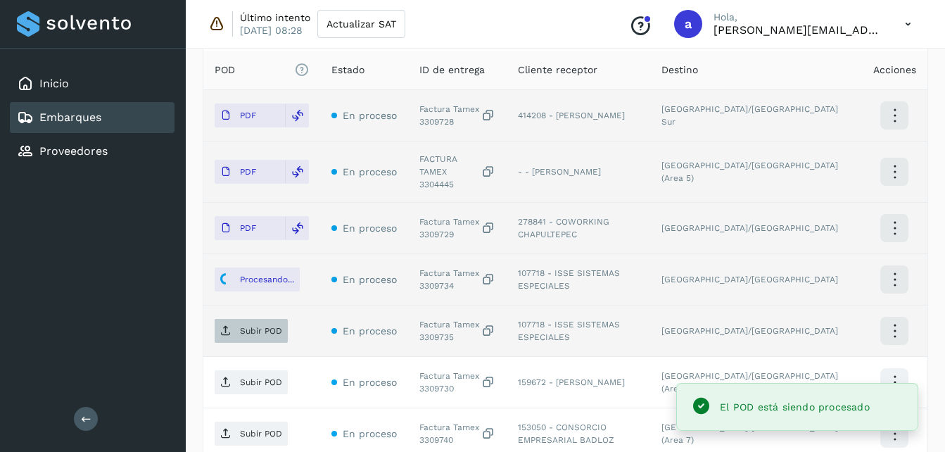
click at [236, 329] on span "Subir POD" at bounding box center [251, 331] width 73 height 23
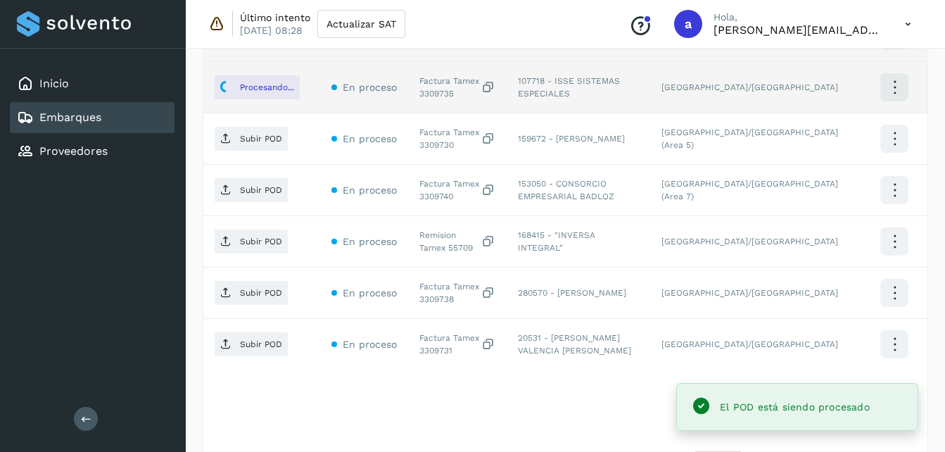
scroll to position [639, 0]
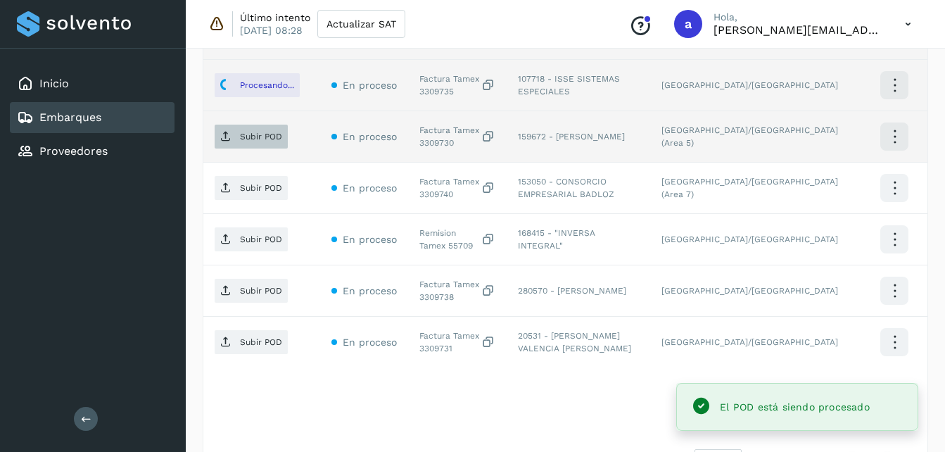
click at [254, 125] on span "Subir POD" at bounding box center [251, 136] width 73 height 23
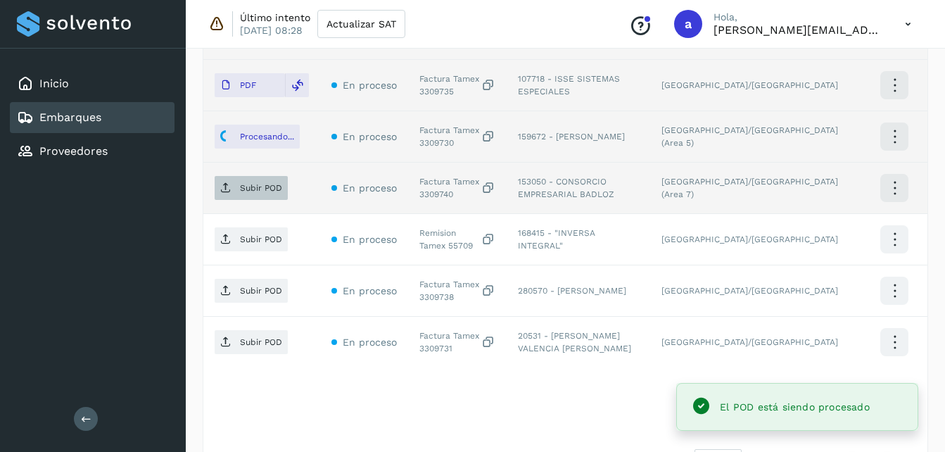
click at [257, 183] on p "Subir POD" at bounding box center [261, 188] width 42 height 10
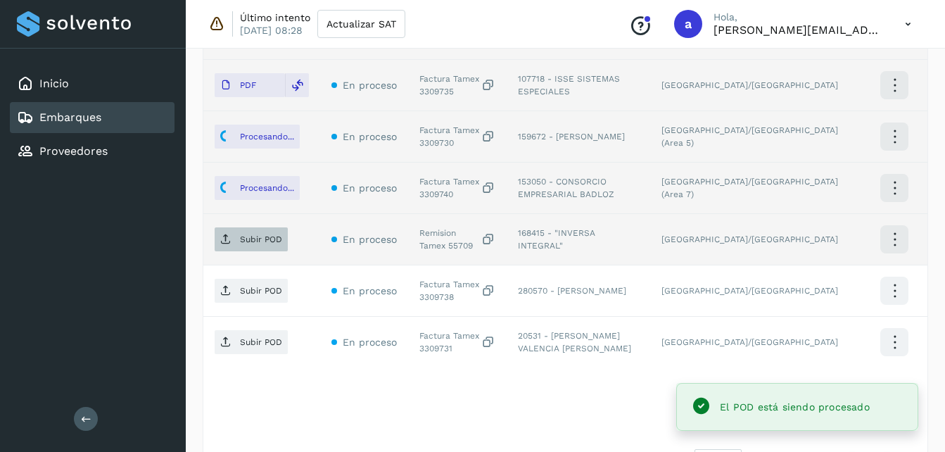
click at [260, 234] on p "Subir POD" at bounding box center [261, 239] width 42 height 10
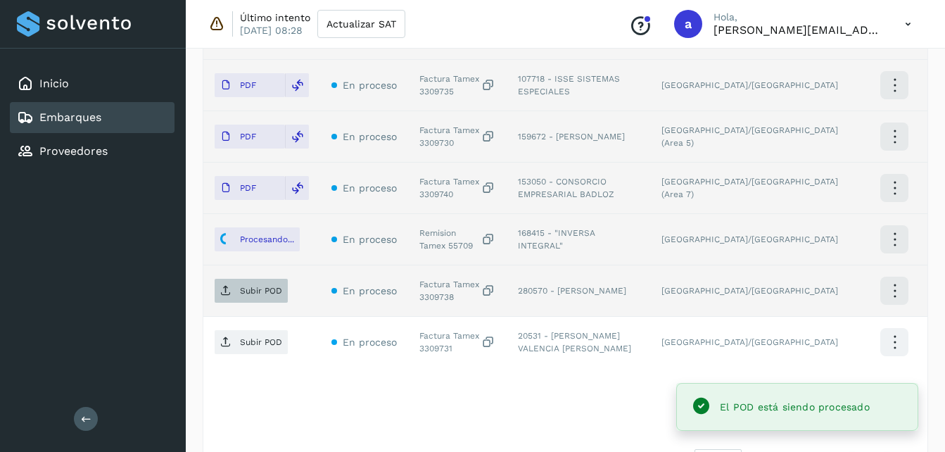
click at [225, 285] on icon at bounding box center [225, 290] width 11 height 11
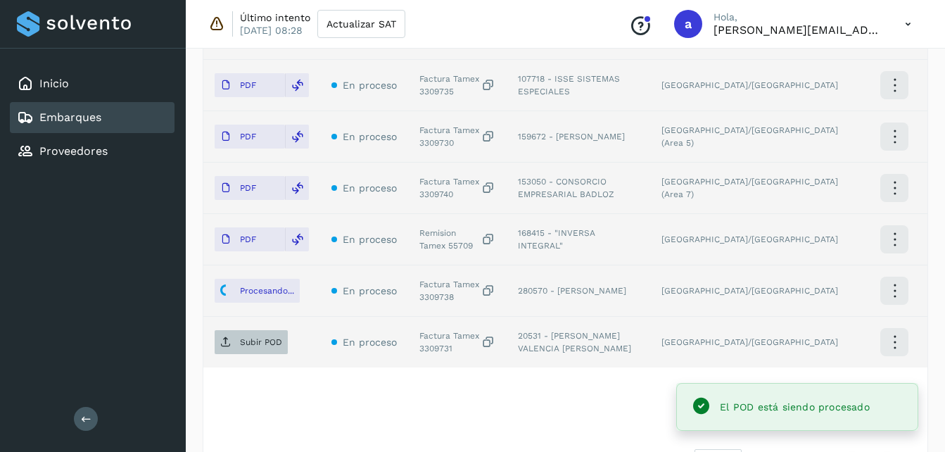
click at [262, 337] on p "Subir POD" at bounding box center [261, 342] width 42 height 10
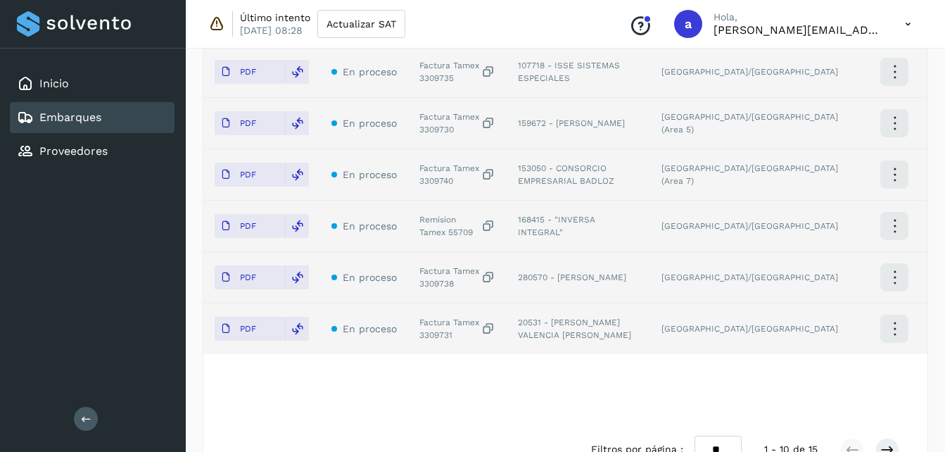
scroll to position [649, 0]
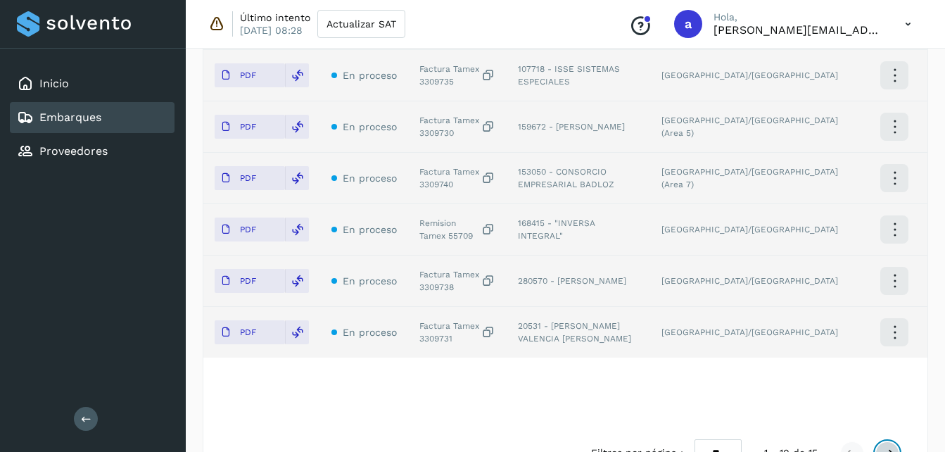
click at [883, 446] on icon at bounding box center [888, 453] width 14 height 14
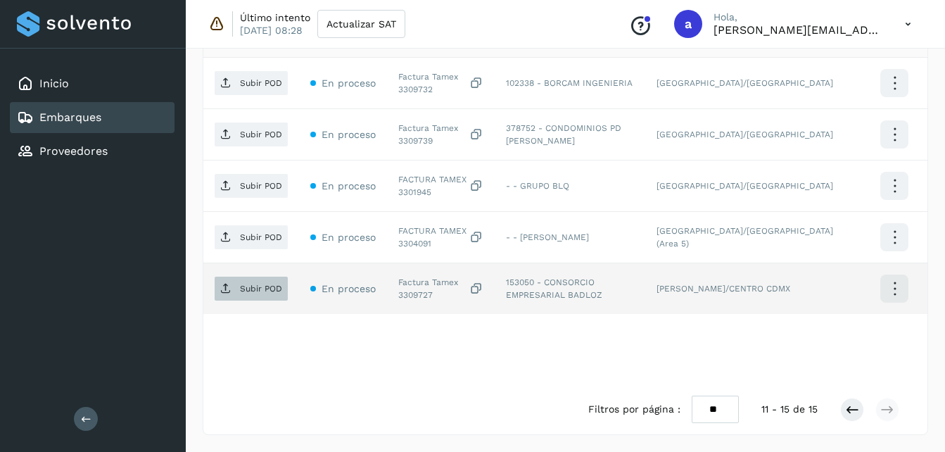
click at [215, 298] on span "Subir POD" at bounding box center [251, 288] width 73 height 23
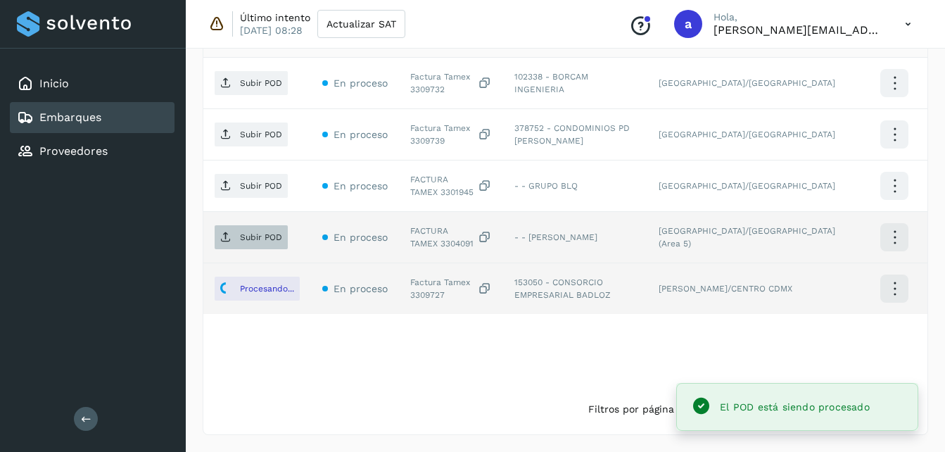
click at [258, 235] on p "Subir POD" at bounding box center [261, 237] width 42 height 10
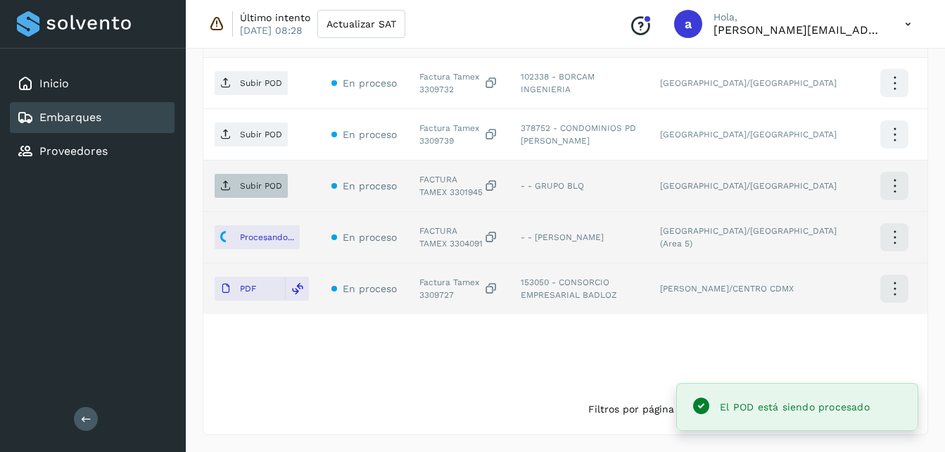
click at [246, 191] on p "Subir POD" at bounding box center [261, 186] width 42 height 10
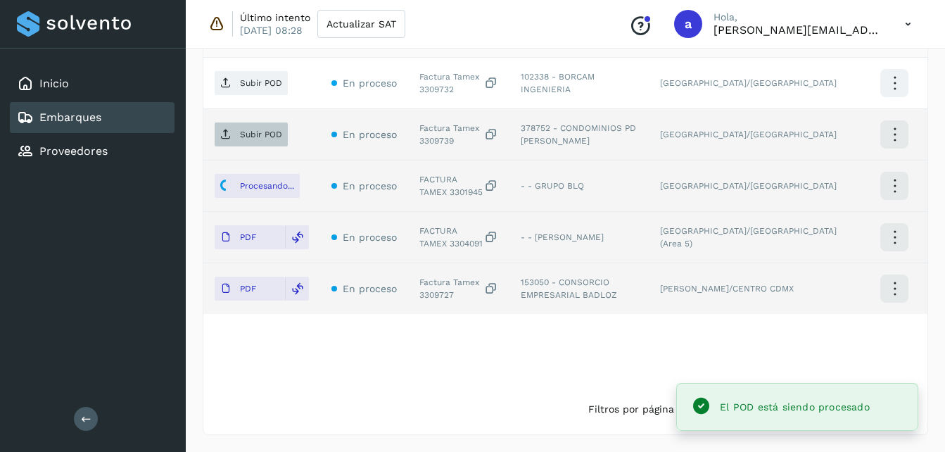
click at [265, 142] on span "Subir POD" at bounding box center [251, 134] width 73 height 23
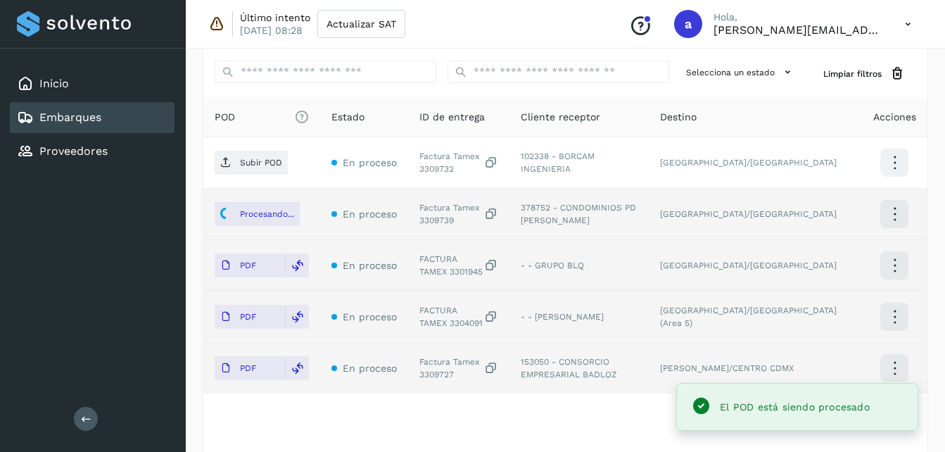
scroll to position [319, 0]
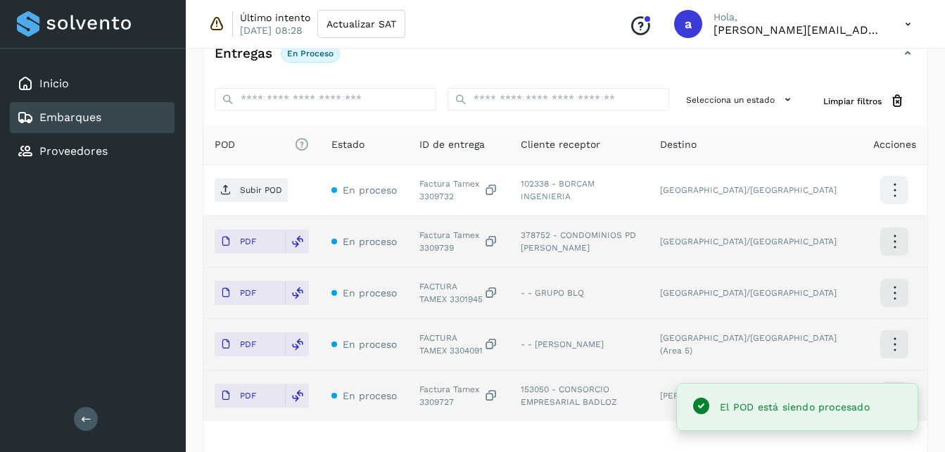
click at [235, 195] on span "Subir POD" at bounding box center [251, 190] width 73 height 23
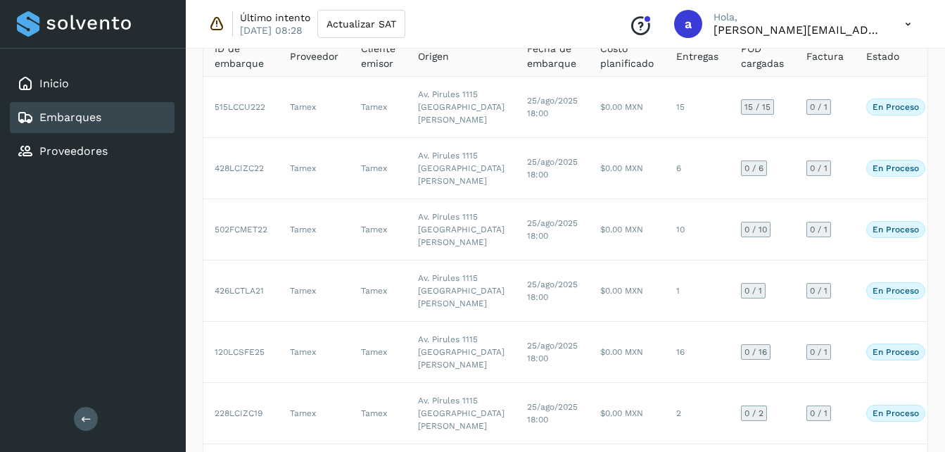
scroll to position [111, 0]
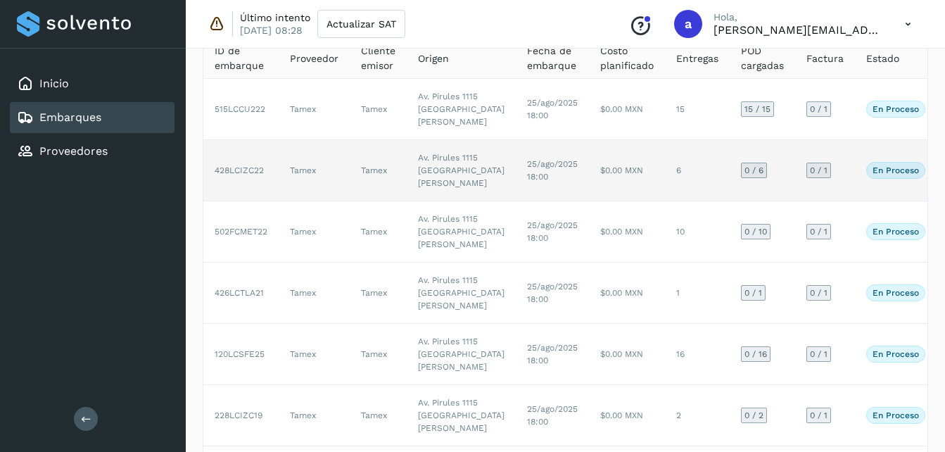
click at [589, 201] on td "$0.00 MXN" at bounding box center [627, 170] width 76 height 61
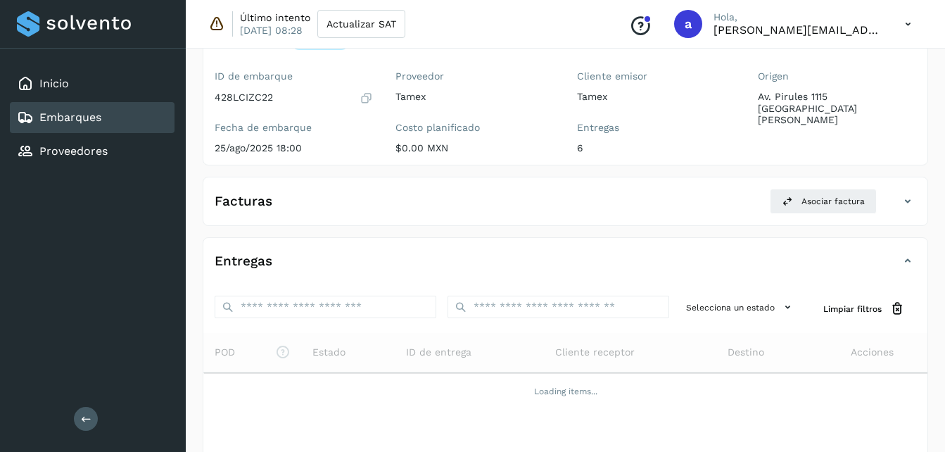
scroll to position [207, 0]
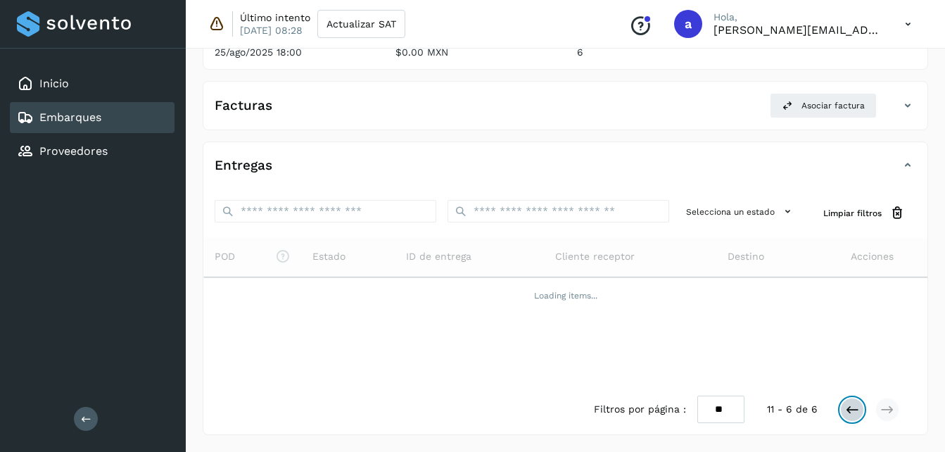
click at [850, 413] on icon at bounding box center [852, 410] width 14 height 14
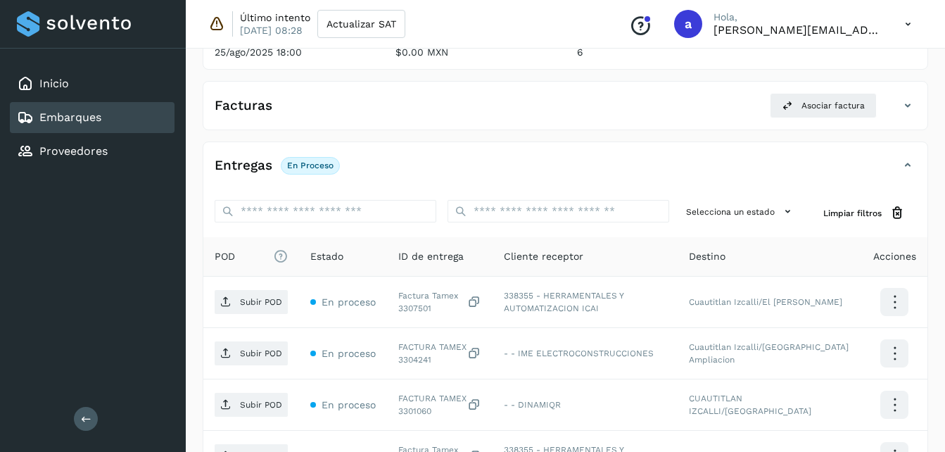
scroll to position [408, 0]
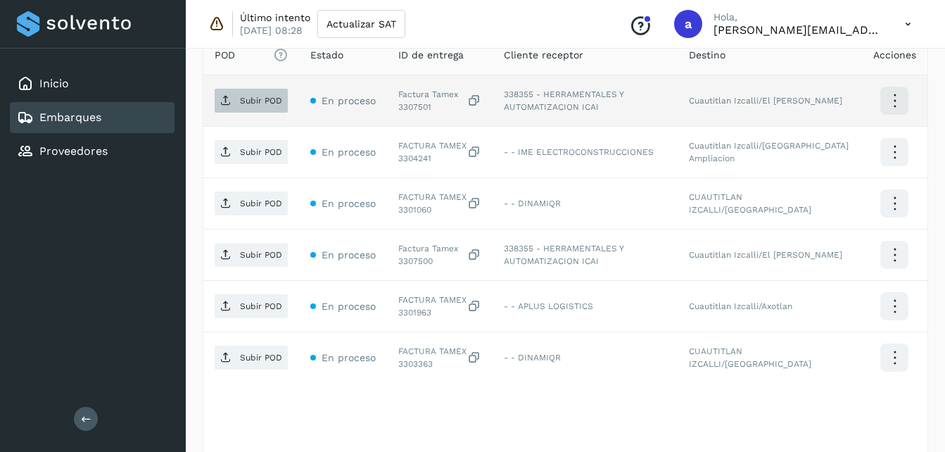
click at [259, 101] on p "Subir POD" at bounding box center [261, 101] width 42 height 10
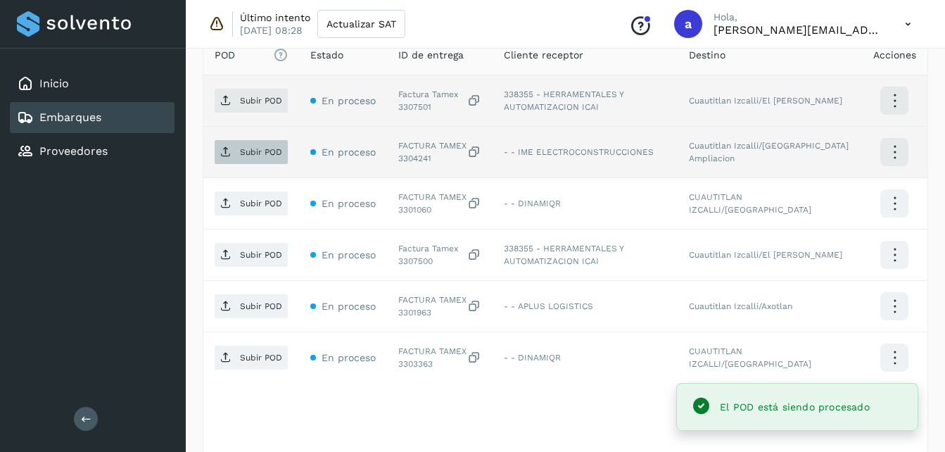
click at [253, 149] on p "Subir POD" at bounding box center [261, 152] width 42 height 10
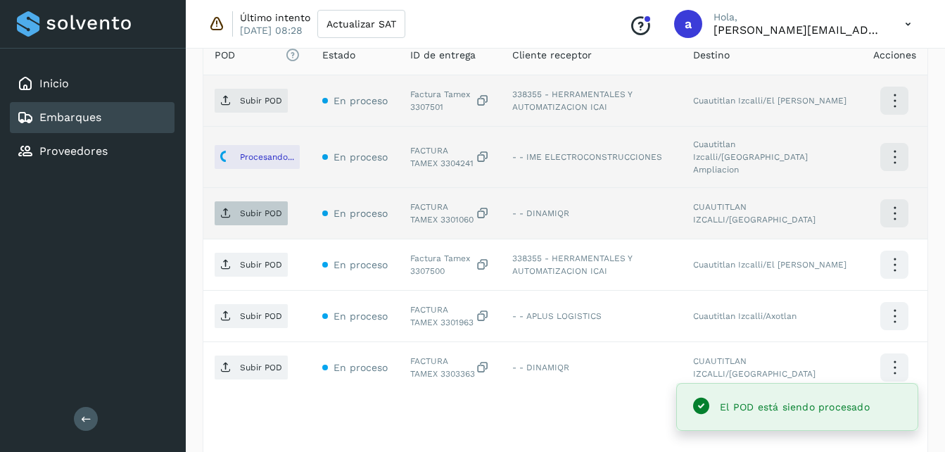
click at [246, 208] on p "Subir POD" at bounding box center [261, 213] width 42 height 10
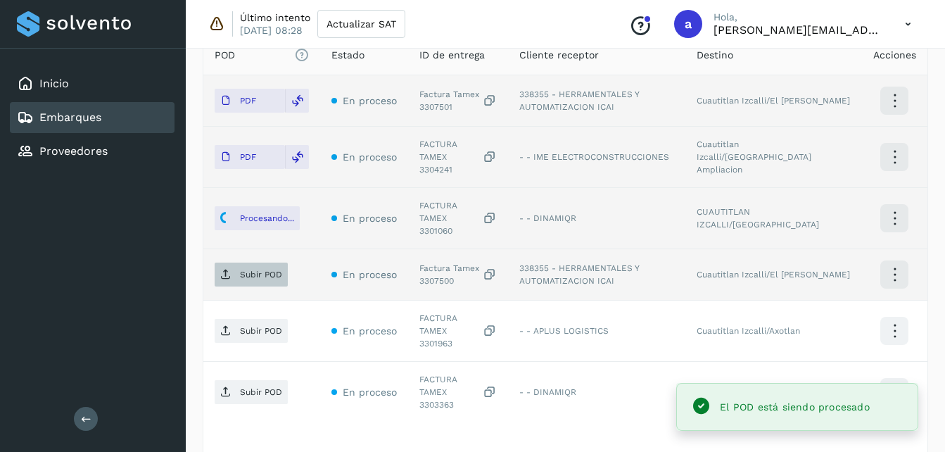
click at [236, 263] on span "Subir POD" at bounding box center [251, 274] width 73 height 23
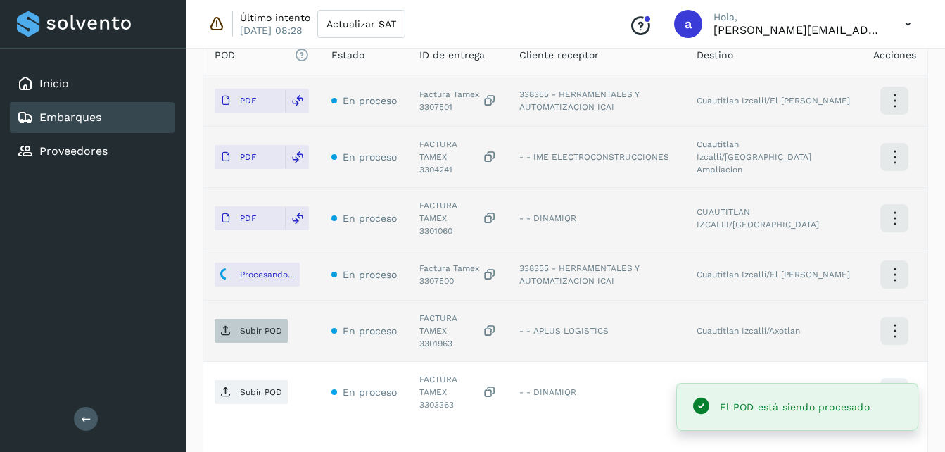
click at [267, 320] on span "Subir POD" at bounding box center [251, 331] width 73 height 23
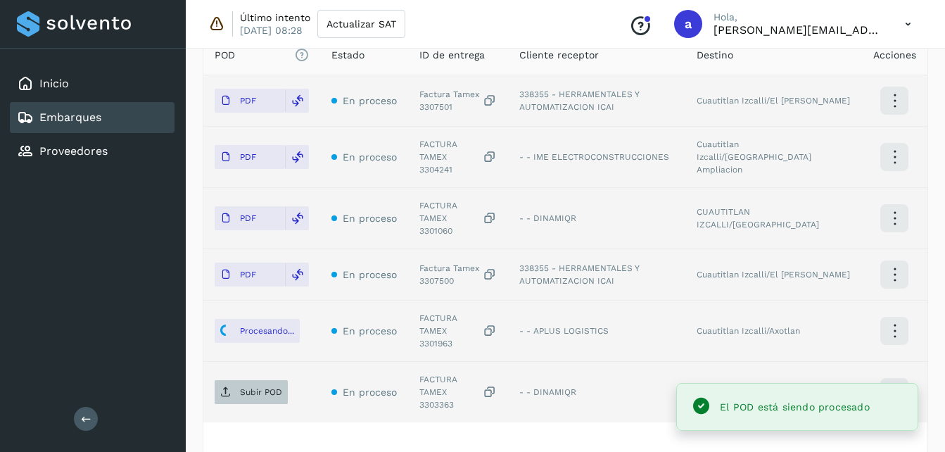
click at [258, 387] on p "Subir POD" at bounding box center [261, 392] width 42 height 10
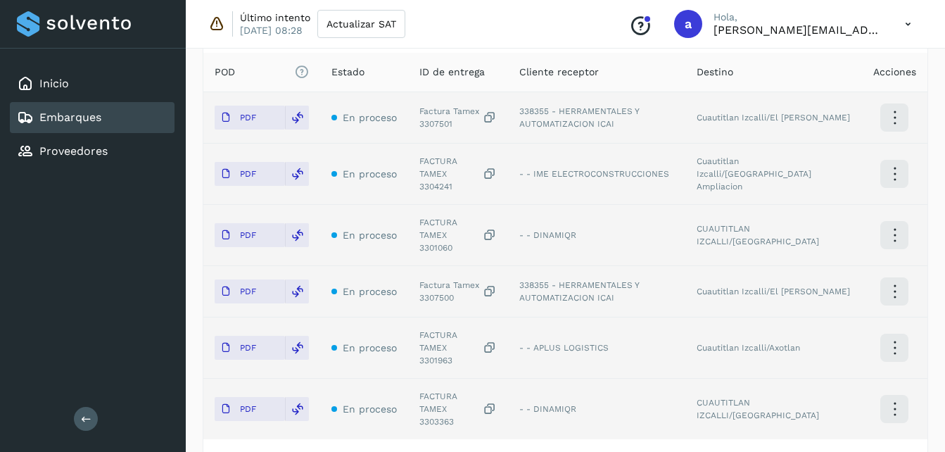
scroll to position [477, 0]
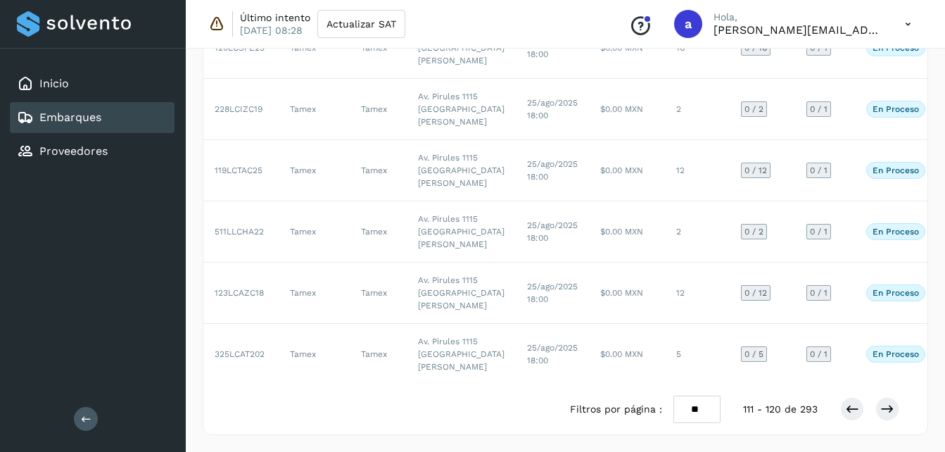
scroll to position [111, 0]
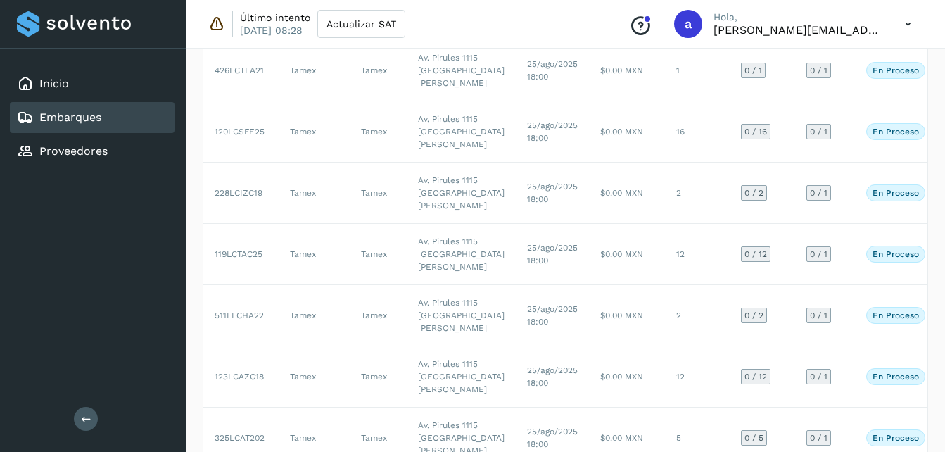
click at [521, 40] on td "25/ago/2025 18:00" at bounding box center [552, 9] width 73 height 61
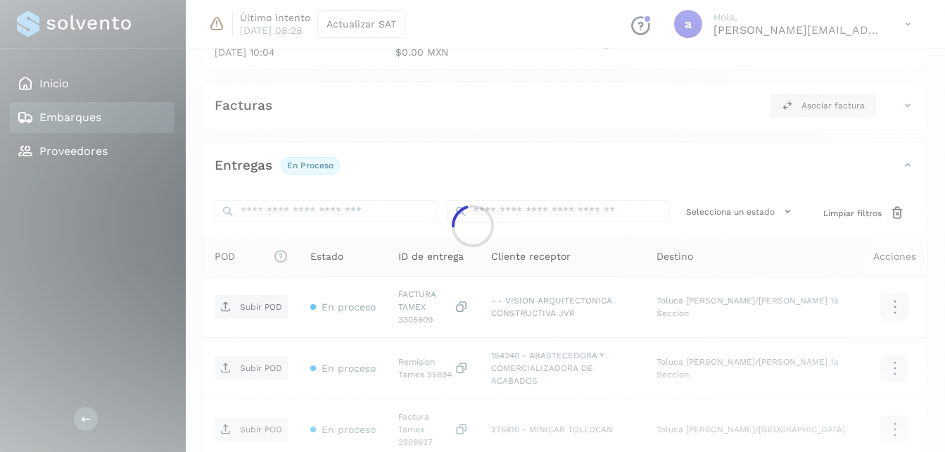
scroll to position [334, 0]
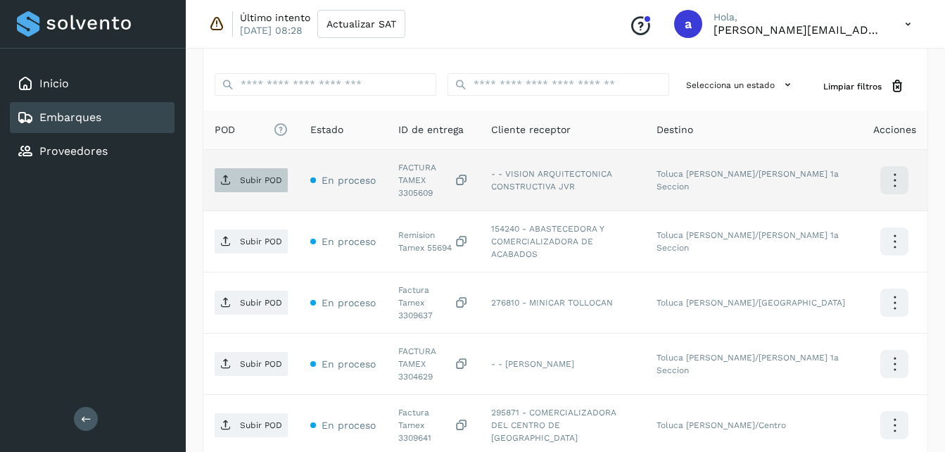
click at [248, 178] on p "Subir POD" at bounding box center [261, 180] width 42 height 10
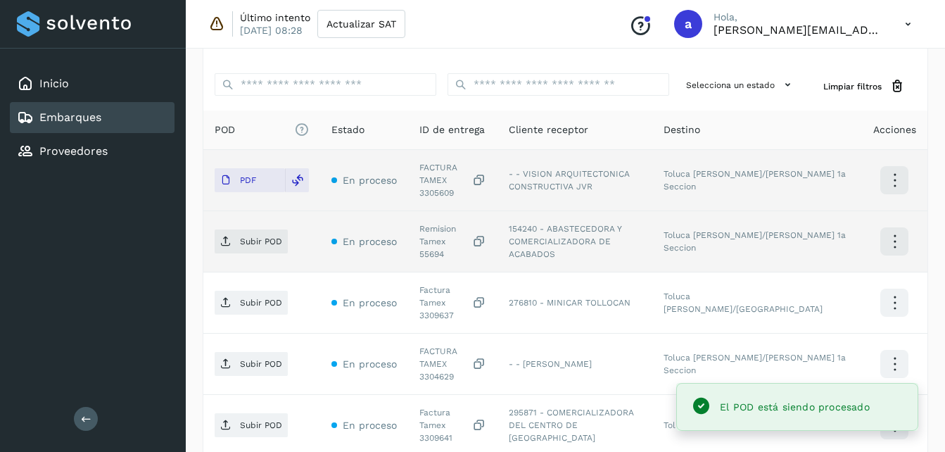
click at [288, 229] on div "Subir POD" at bounding box center [262, 241] width 94 height 24
click at [264, 237] on p "Subir POD" at bounding box center [261, 242] width 42 height 10
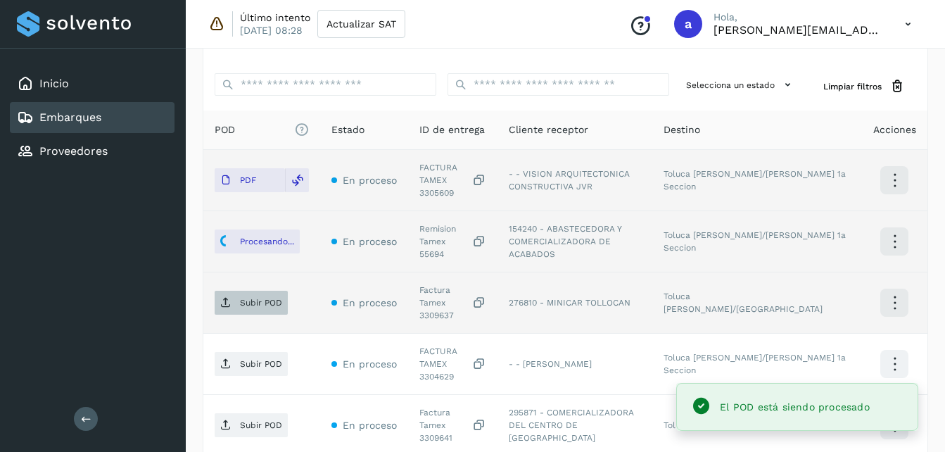
click at [239, 291] on span "Subir POD" at bounding box center [251, 302] width 73 height 23
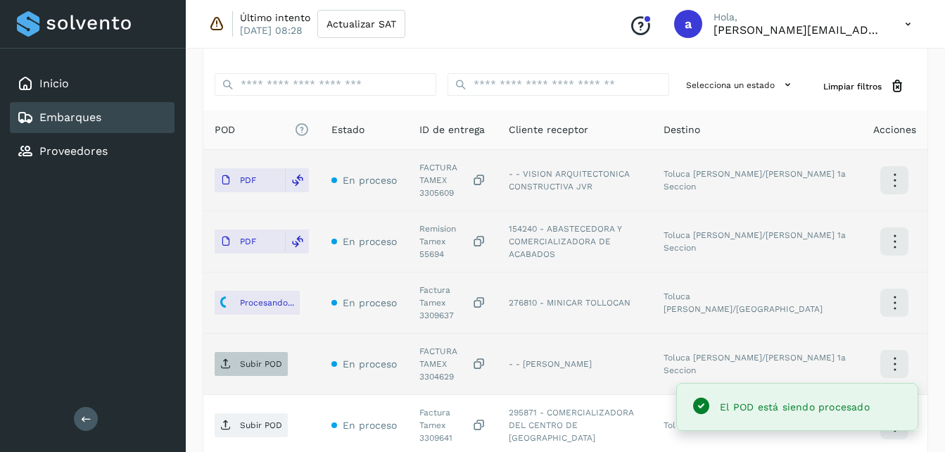
click at [248, 353] on span "Subir POD" at bounding box center [251, 364] width 73 height 23
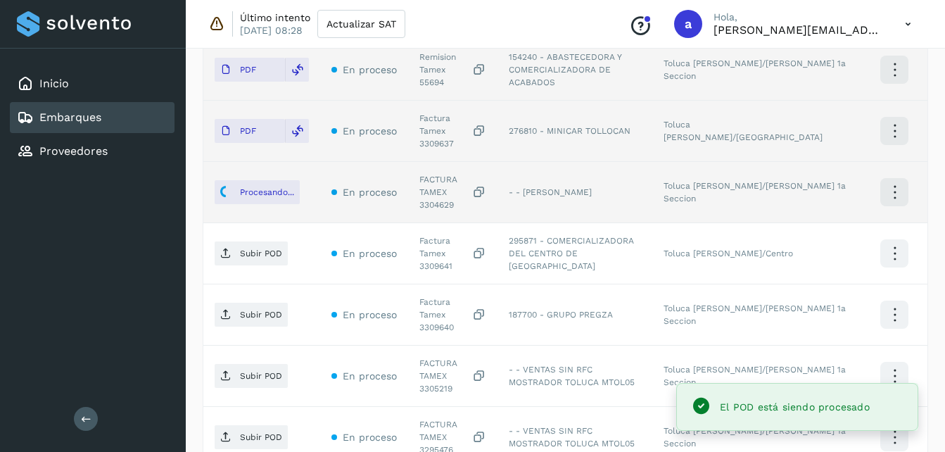
scroll to position [548, 0]
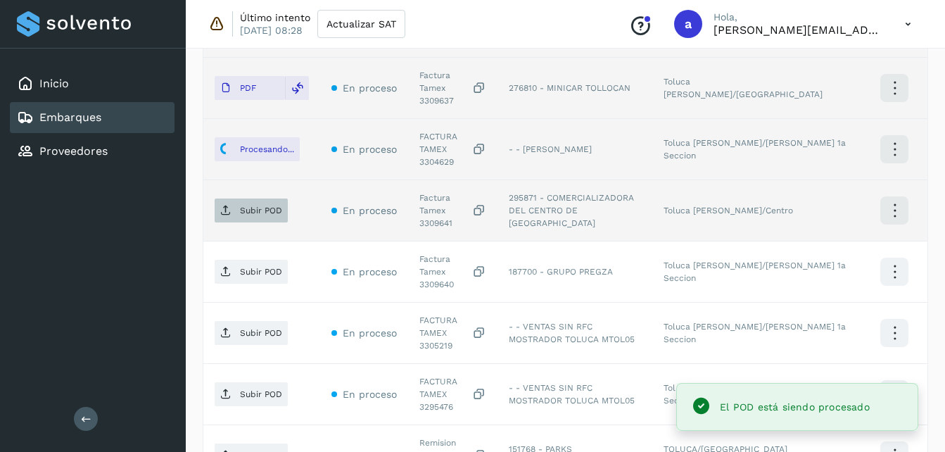
click at [243, 206] on p "Subir POD" at bounding box center [261, 211] width 42 height 10
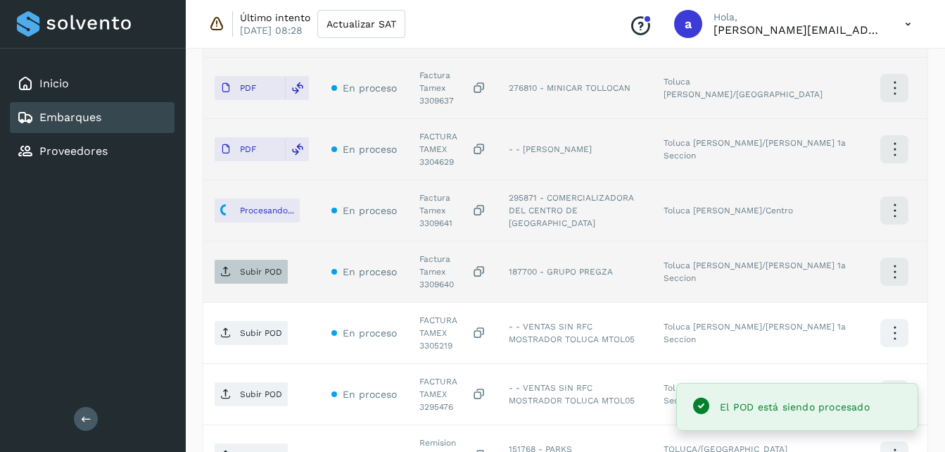
click at [260, 267] on p "Subir POD" at bounding box center [261, 272] width 42 height 10
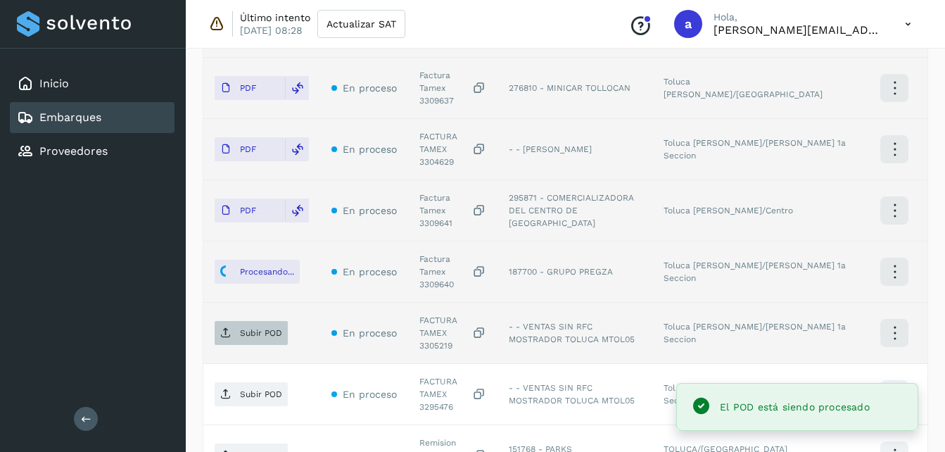
click at [223, 327] on icon at bounding box center [225, 332] width 11 height 11
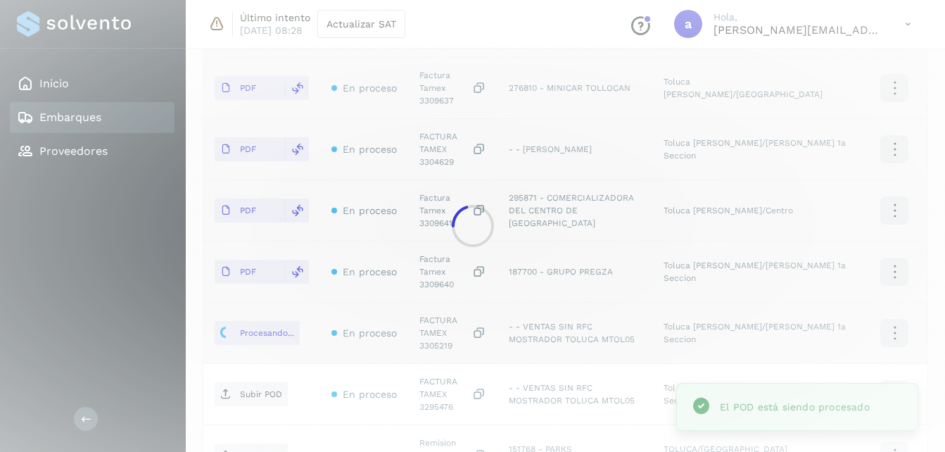
click at [258, 321] on div at bounding box center [472, 226] width 945 height 452
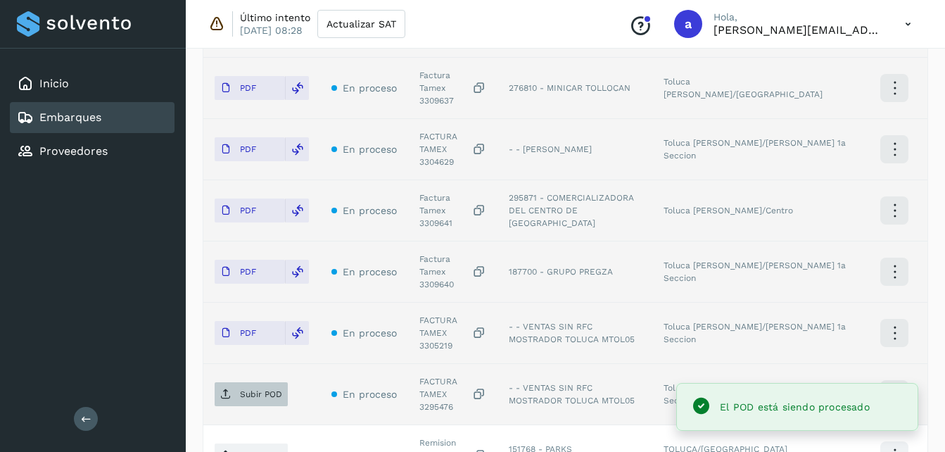
click at [243, 389] on p "Subir POD" at bounding box center [261, 394] width 42 height 10
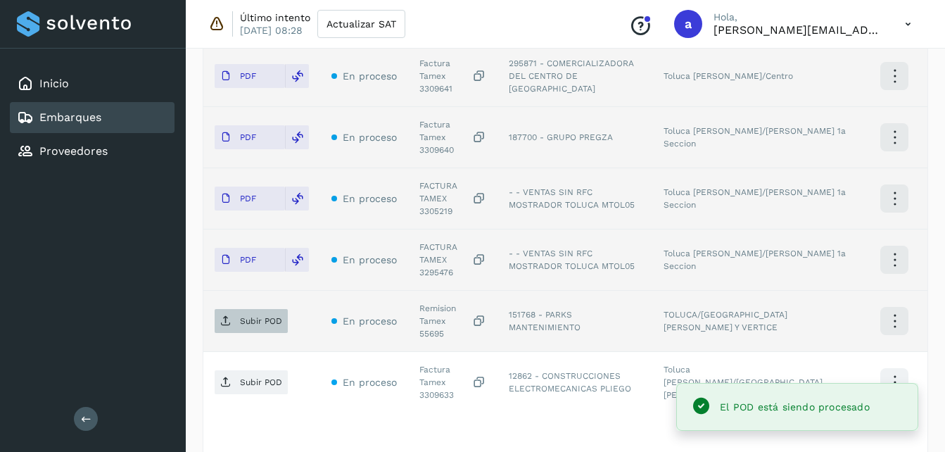
click at [238, 310] on span "Subir POD" at bounding box center [251, 321] width 73 height 23
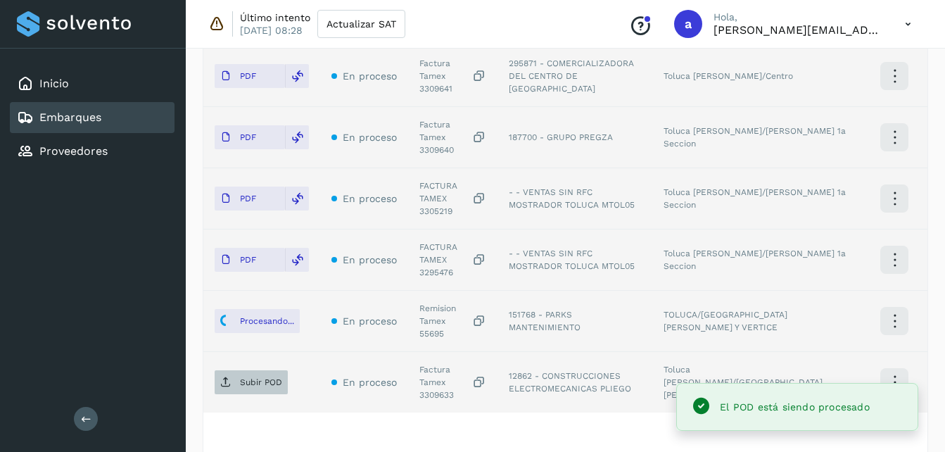
click at [247, 371] on span "Subir POD" at bounding box center [251, 382] width 73 height 23
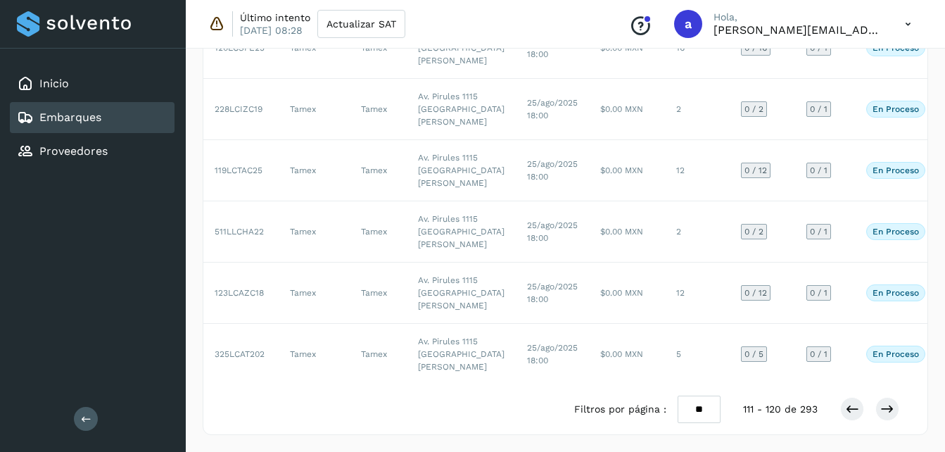
scroll to position [334, 0]
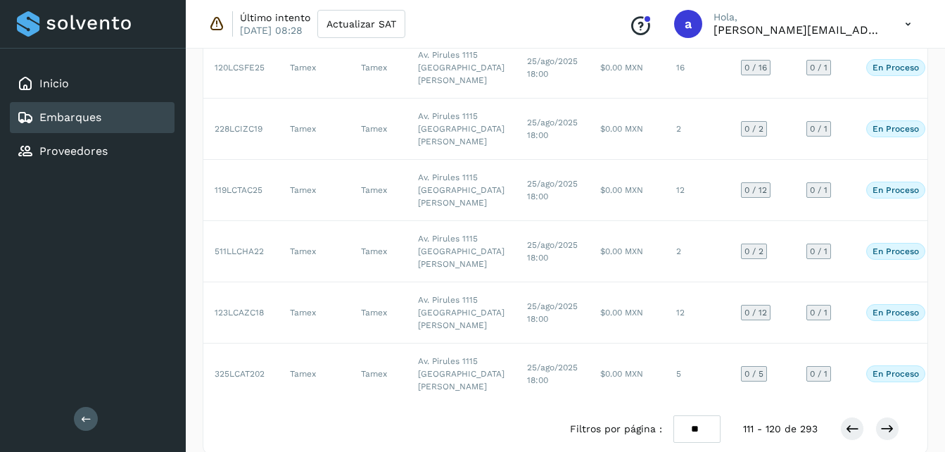
click at [665, 37] on td "1" at bounding box center [697, 6] width 65 height 61
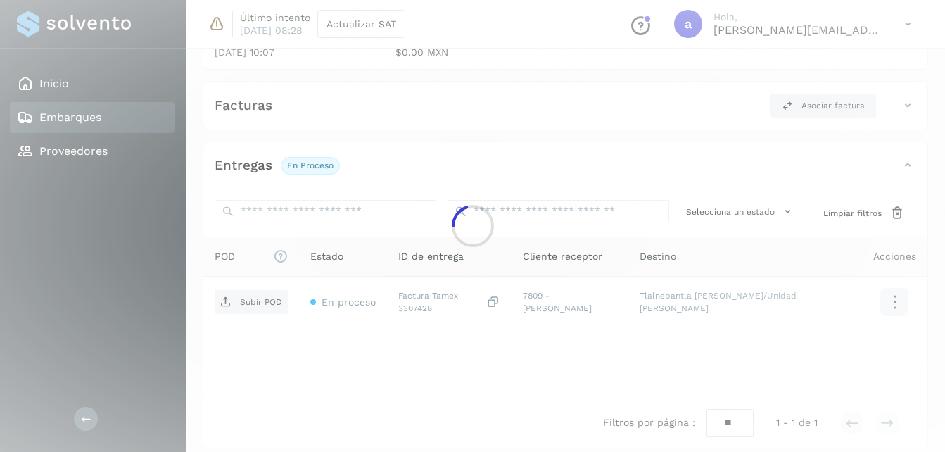
scroll to position [220, 0]
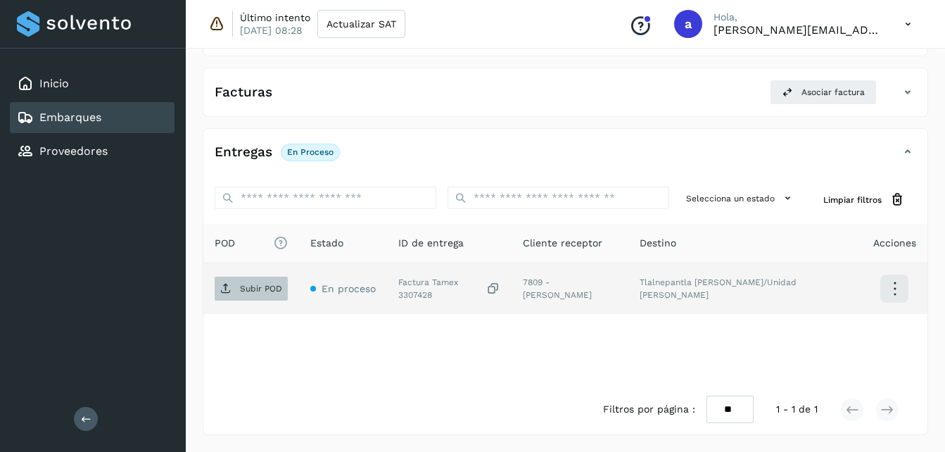
click at [229, 298] on span "Subir POD" at bounding box center [251, 288] width 73 height 23
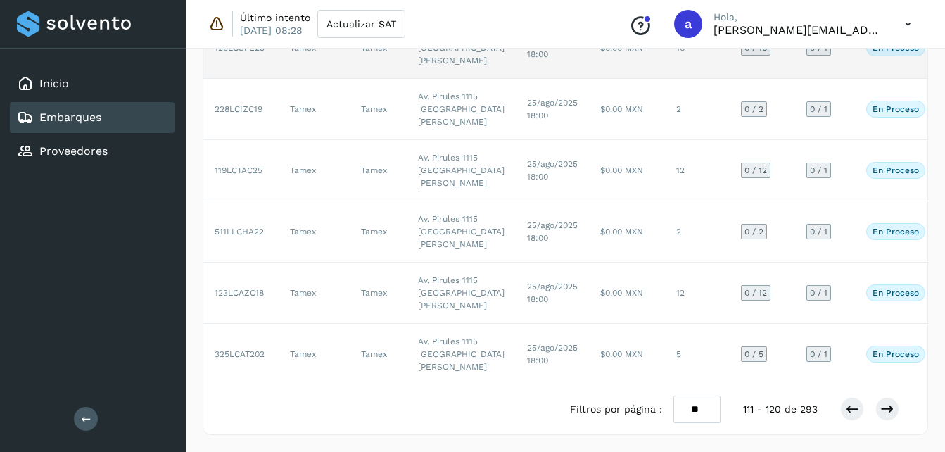
click at [589, 79] on td "$0.00 MXN" at bounding box center [627, 48] width 76 height 61
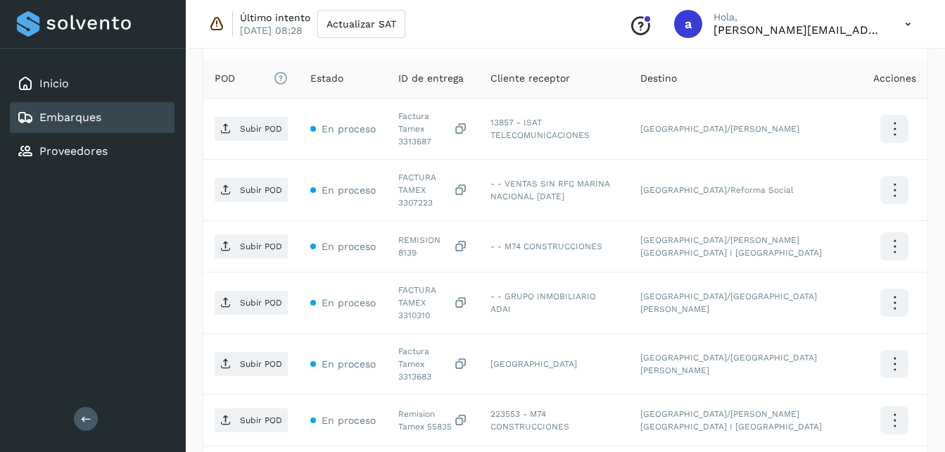
scroll to position [323, 0]
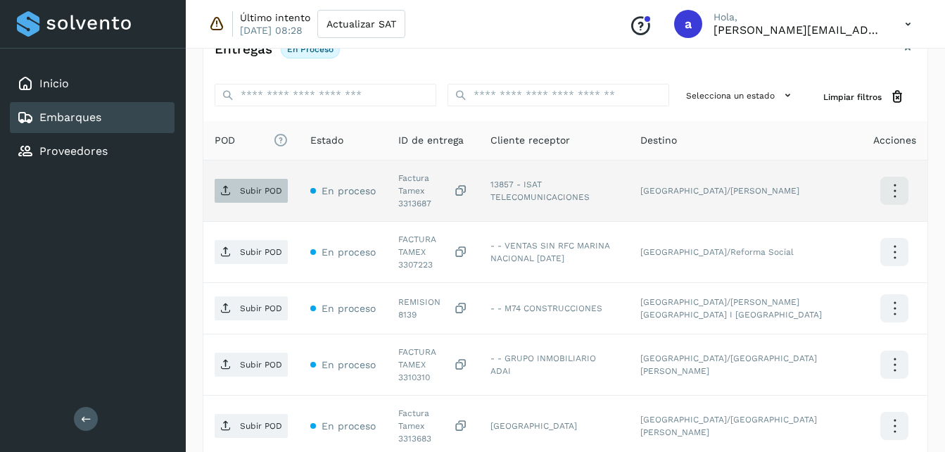
click at [263, 186] on p "Subir POD" at bounding box center [261, 191] width 42 height 10
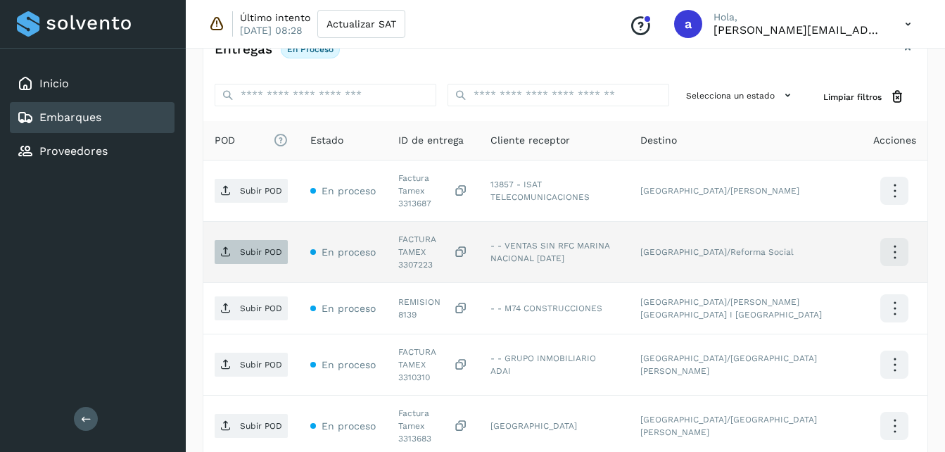
click at [219, 241] on span "Subir POD" at bounding box center [251, 252] width 73 height 23
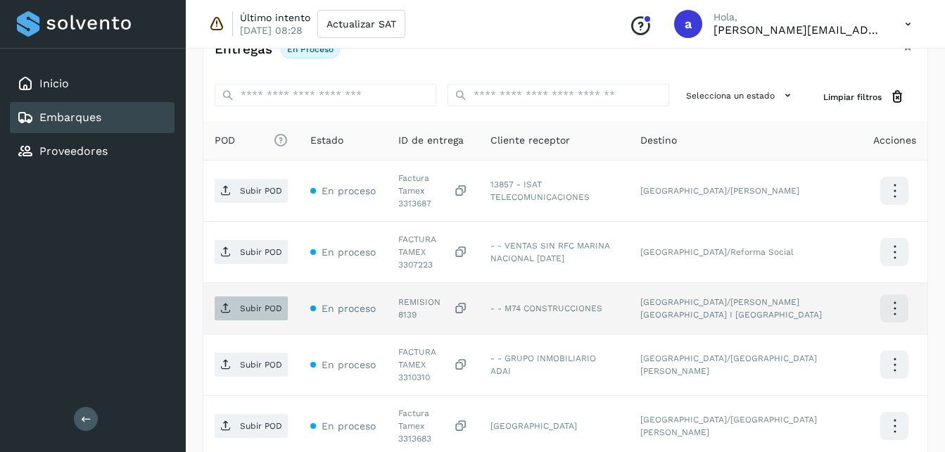
click at [248, 297] on span "Subir POD" at bounding box center [251, 308] width 73 height 23
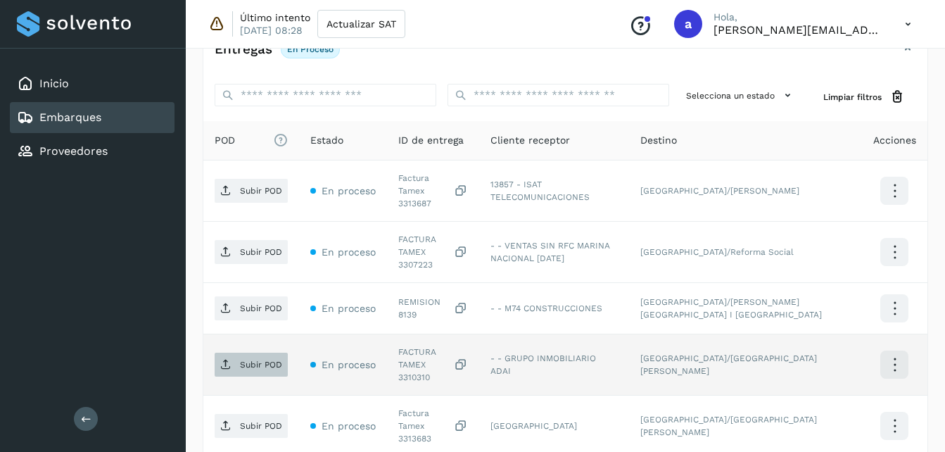
click at [246, 353] on span "Subir POD" at bounding box center [251, 364] width 73 height 23
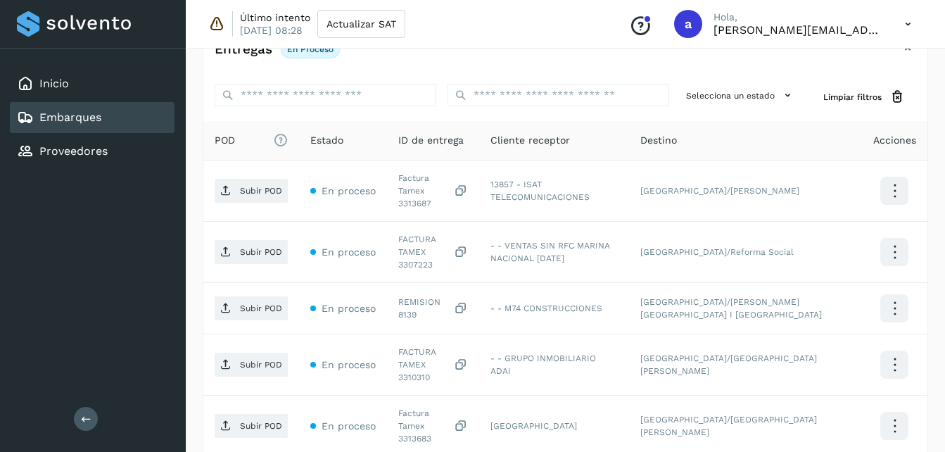
drag, startPoint x: 955, startPoint y: 255, endPoint x: 586, endPoint y: 46, distance: 424.3
click at [586, 46] on div "Último intento [DATE] 08:28 Actualizar SAT Conoce nuestros beneficios a [PERSON…" at bounding box center [566, 24] width 760 height 49
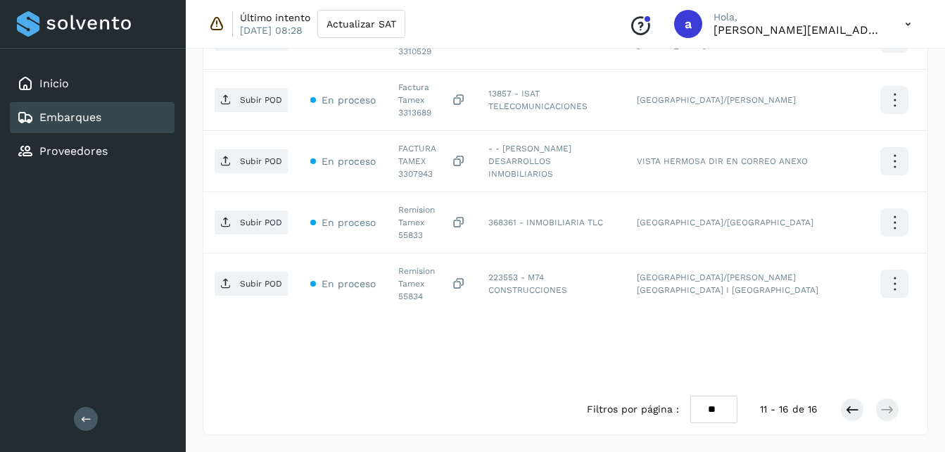
scroll to position [477, 0]
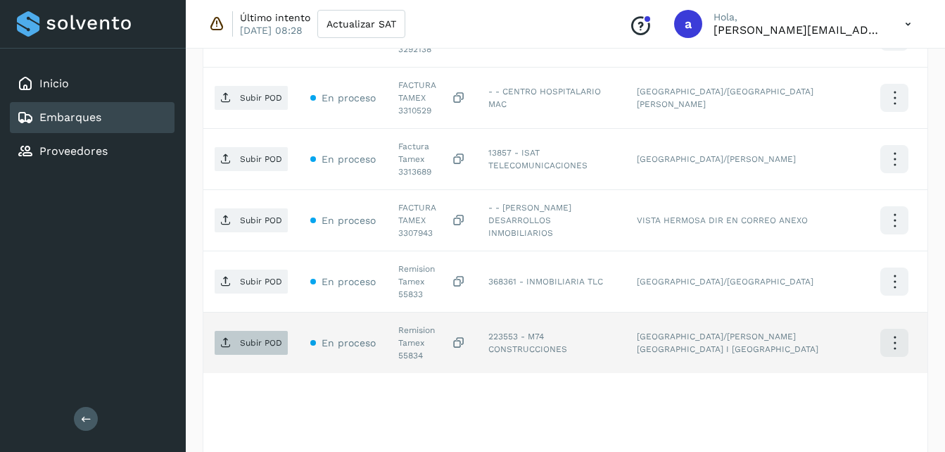
click at [246, 281] on main "Inicio Embarques Proveedores Salir Último intento [DATE] 08:28 Actualizar SAT C…" at bounding box center [472, 17] width 945 height 988
click at [235, 331] on button "Subir POD" at bounding box center [251, 343] width 73 height 24
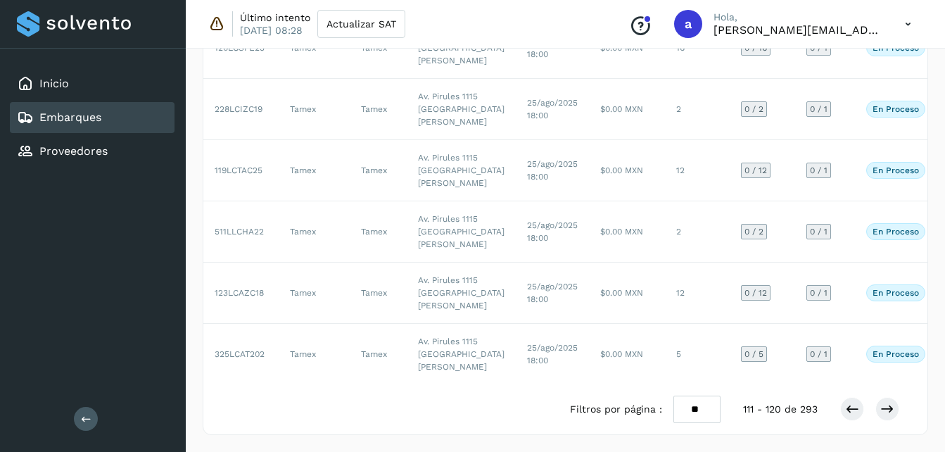
scroll to position [520, 0]
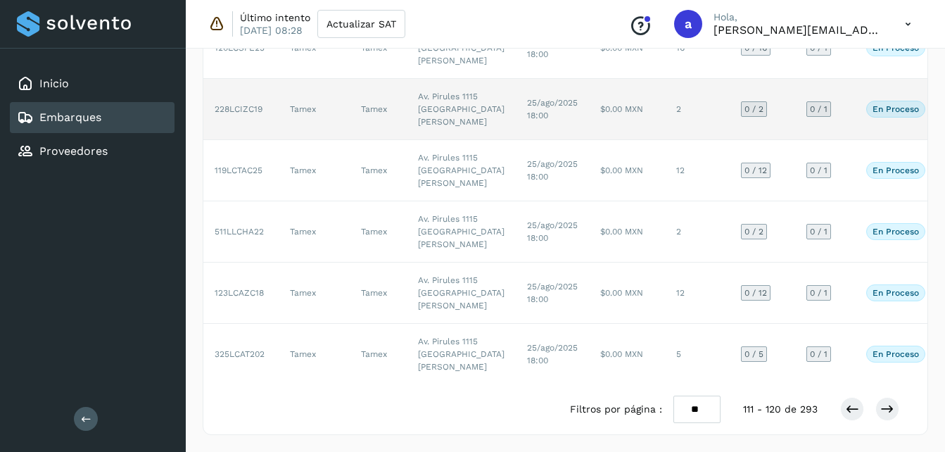
click at [596, 140] on td "$0.00 MXN" at bounding box center [627, 109] width 76 height 61
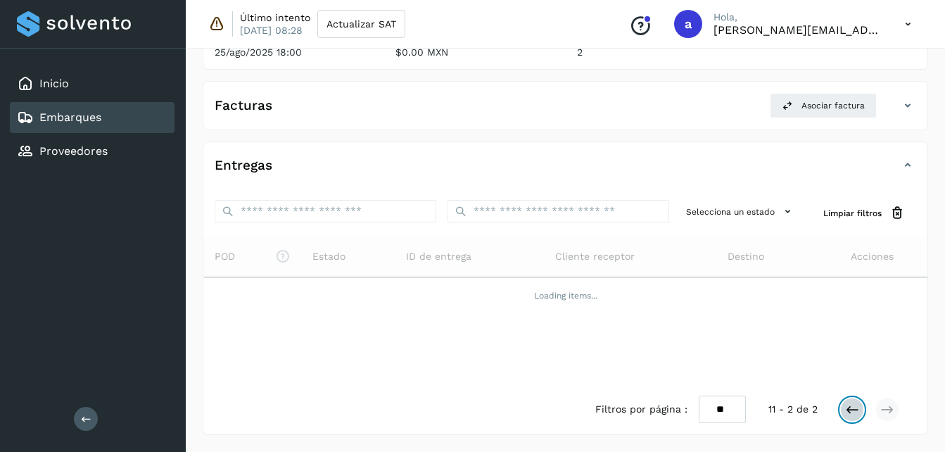
click at [852, 415] on icon at bounding box center [852, 410] width 14 height 14
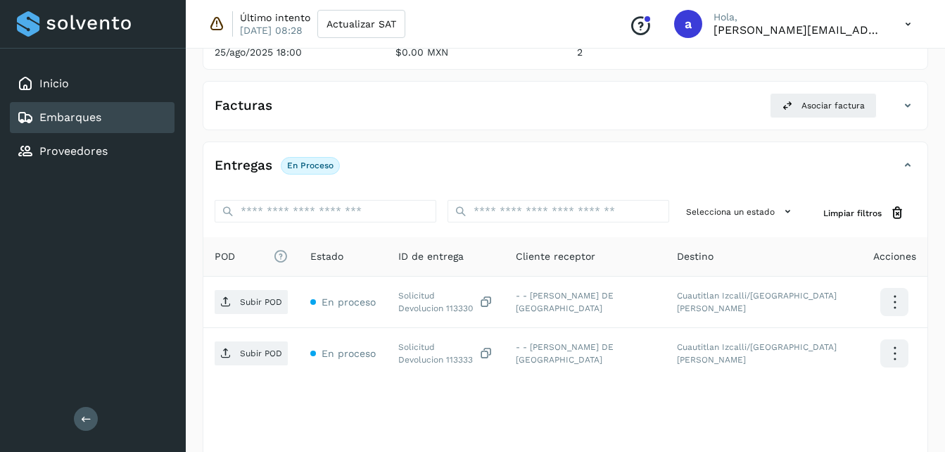
scroll to position [272, 0]
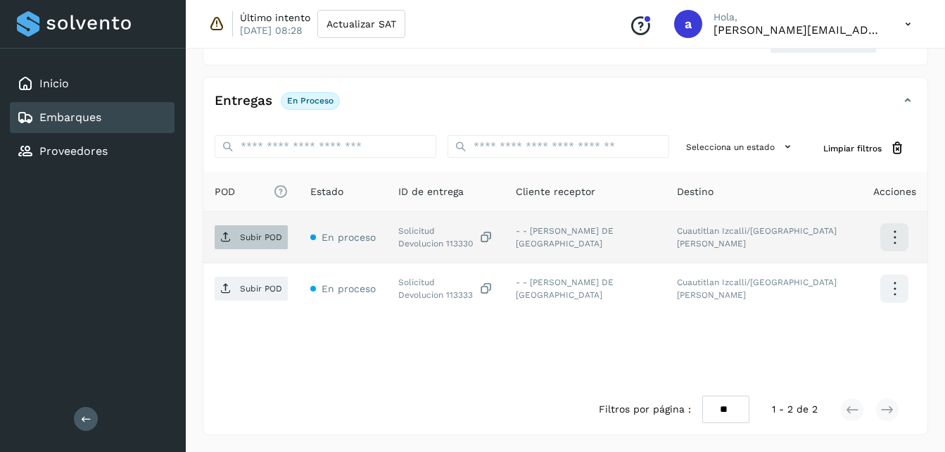
click at [258, 238] on p "Subir POD" at bounding box center [261, 237] width 42 height 10
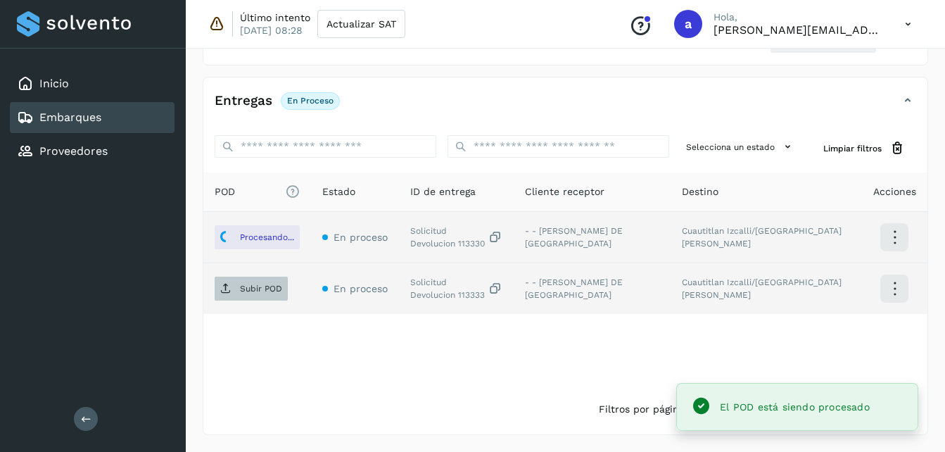
click at [248, 287] on p "Subir POD" at bounding box center [261, 289] width 42 height 10
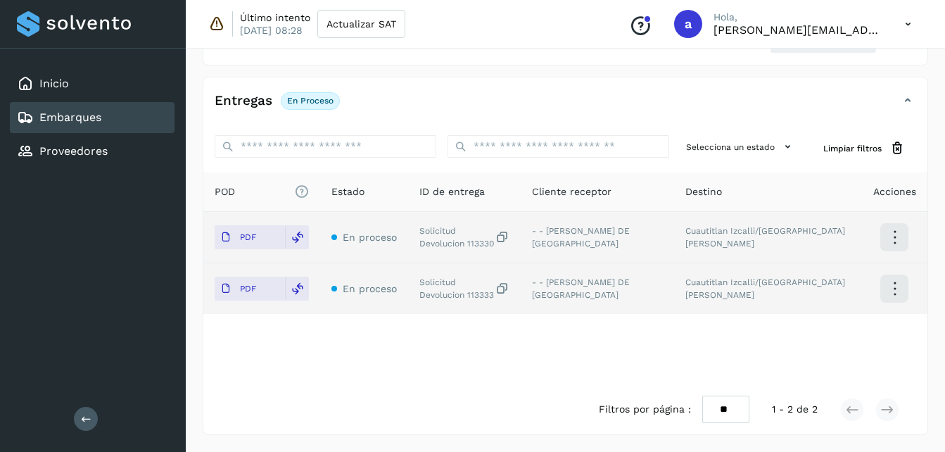
drag, startPoint x: 952, startPoint y: 230, endPoint x: 601, endPoint y: 106, distance: 372.0
click at [601, 106] on div "Entregas En proceso" at bounding box center [551, 101] width 696 height 24
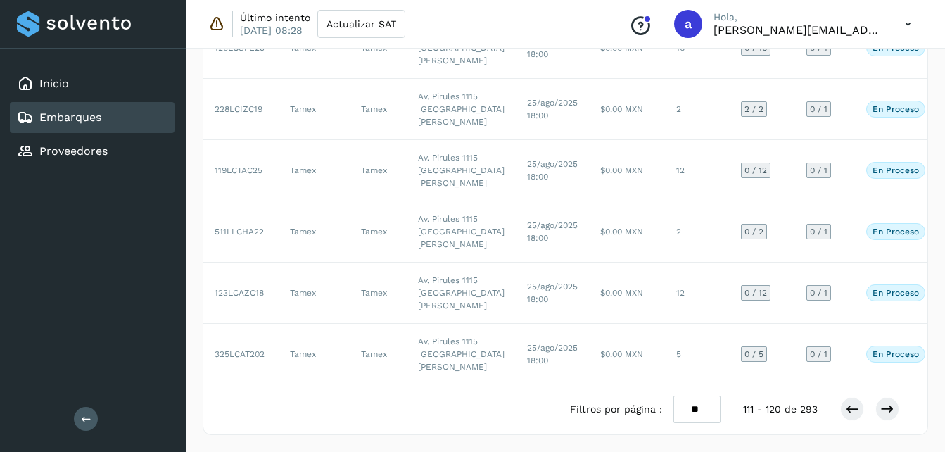
scroll to position [508, 0]
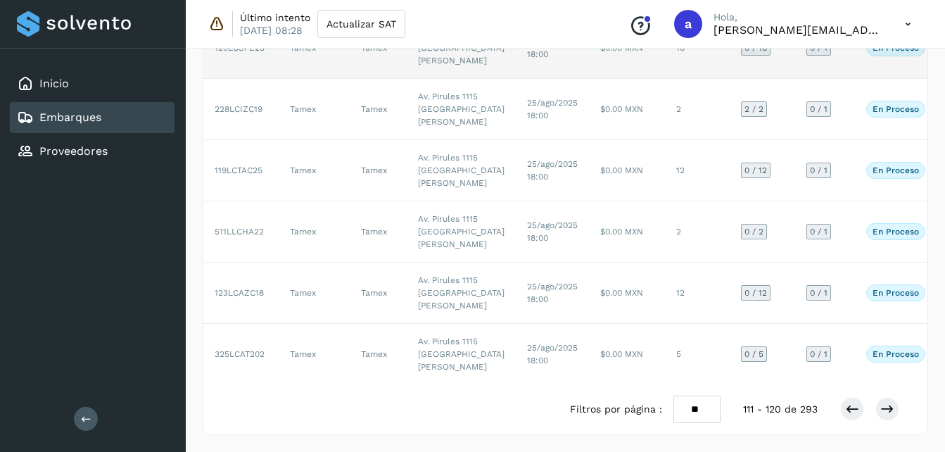
click at [524, 79] on td "25/ago/2025 18:00" at bounding box center [552, 48] width 73 height 61
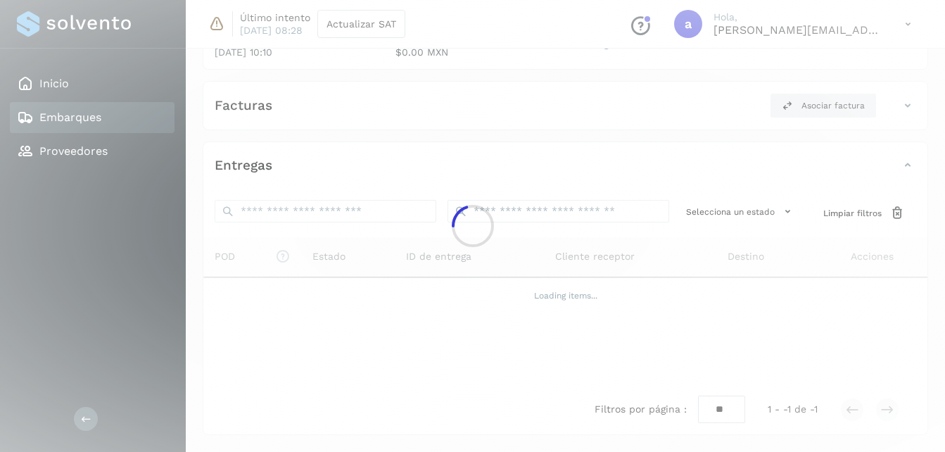
scroll to position [508, 0]
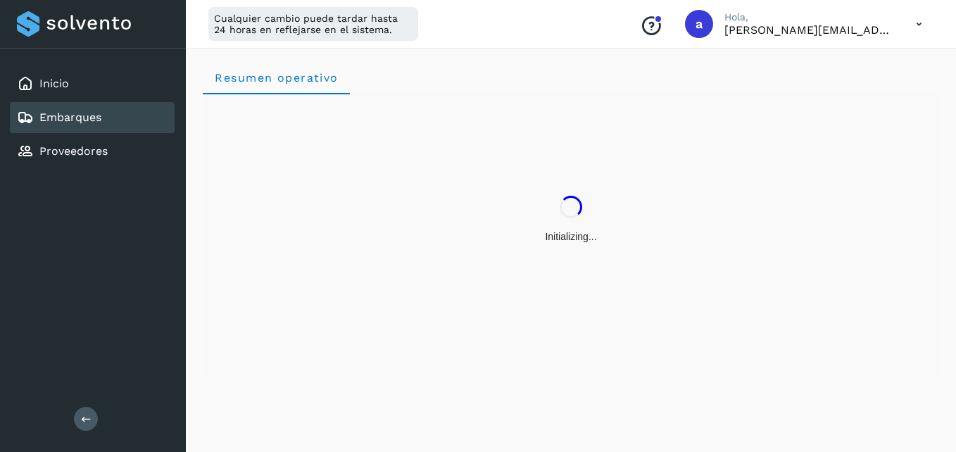
click at [127, 125] on div "Embarques" at bounding box center [92, 117] width 165 height 31
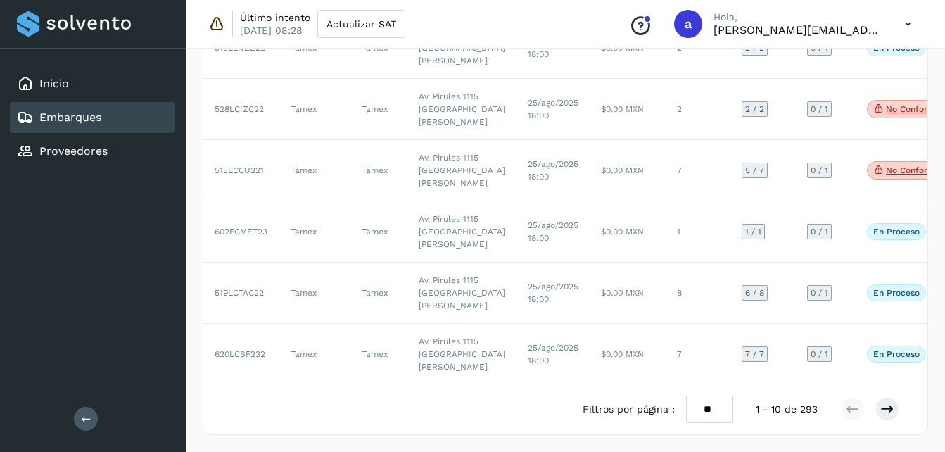
scroll to position [808, 0]
click at [891, 415] on icon at bounding box center [888, 409] width 14 height 14
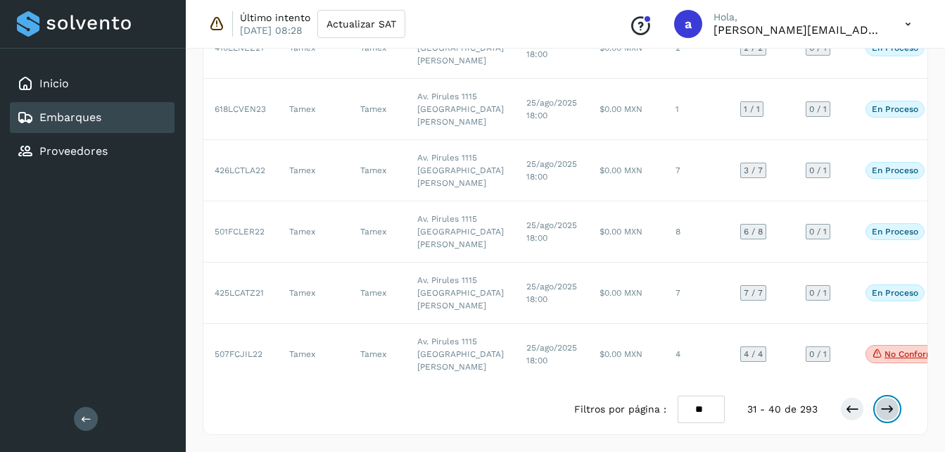
click at [891, 415] on icon at bounding box center [888, 409] width 14 height 14
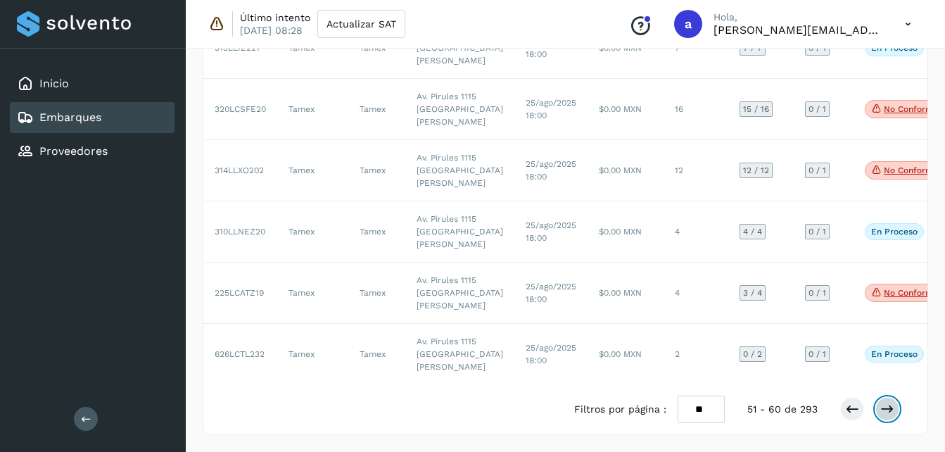
click at [891, 415] on icon at bounding box center [888, 409] width 14 height 14
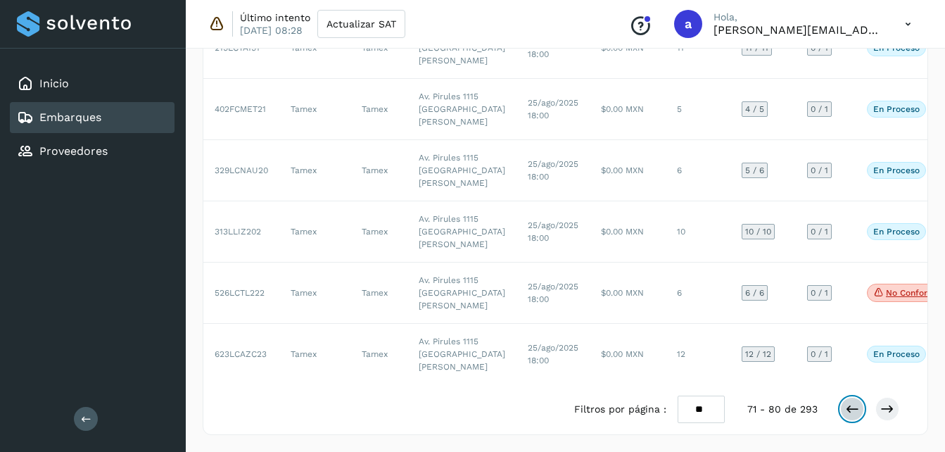
click at [850, 403] on icon at bounding box center [852, 409] width 14 height 14
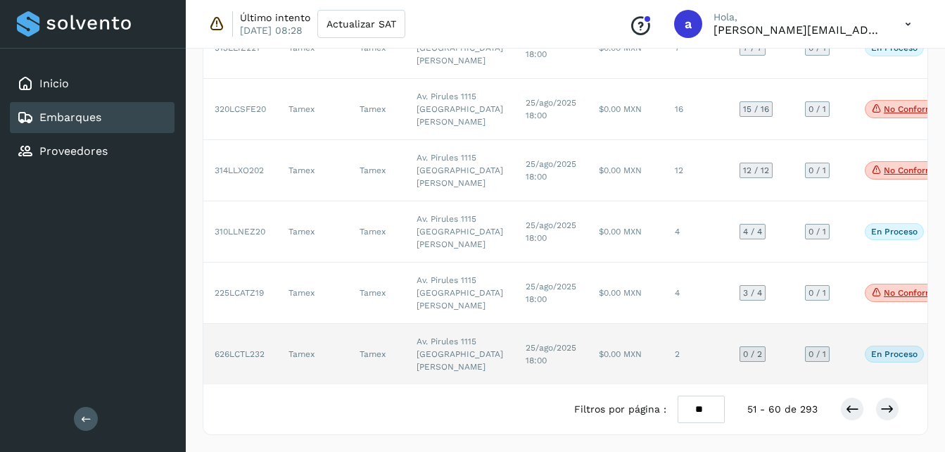
click at [588, 356] on td "$0.00 MXN" at bounding box center [626, 354] width 76 height 61
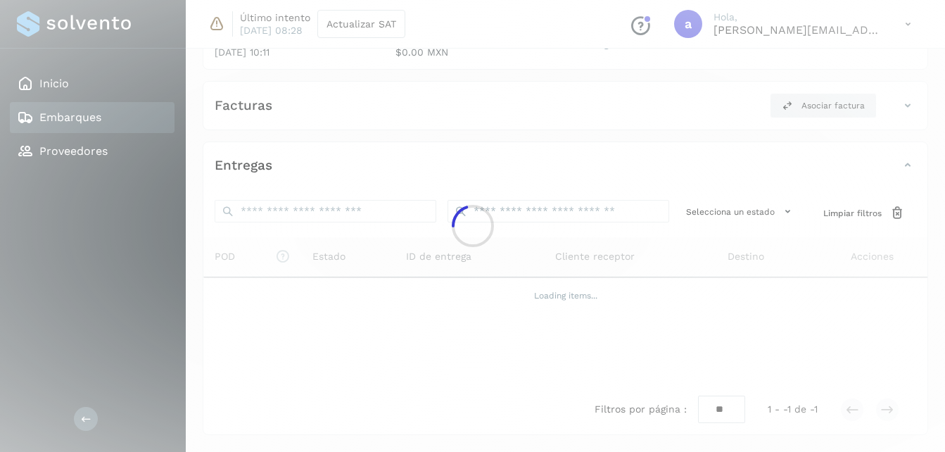
scroll to position [272, 0]
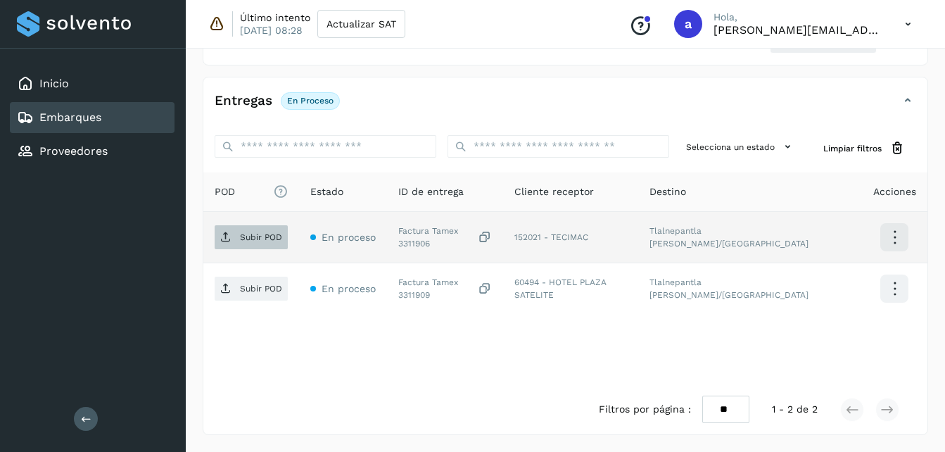
click at [258, 244] on span "Subir POD" at bounding box center [251, 237] width 73 height 23
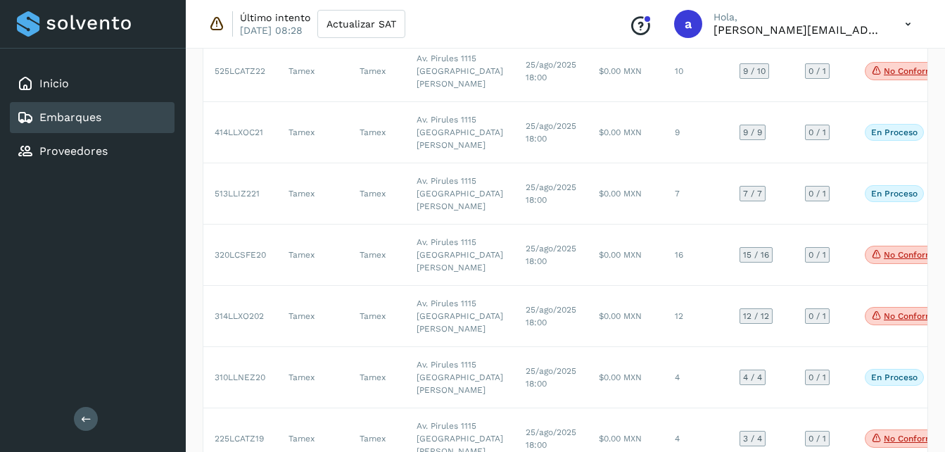
scroll to position [808, 0]
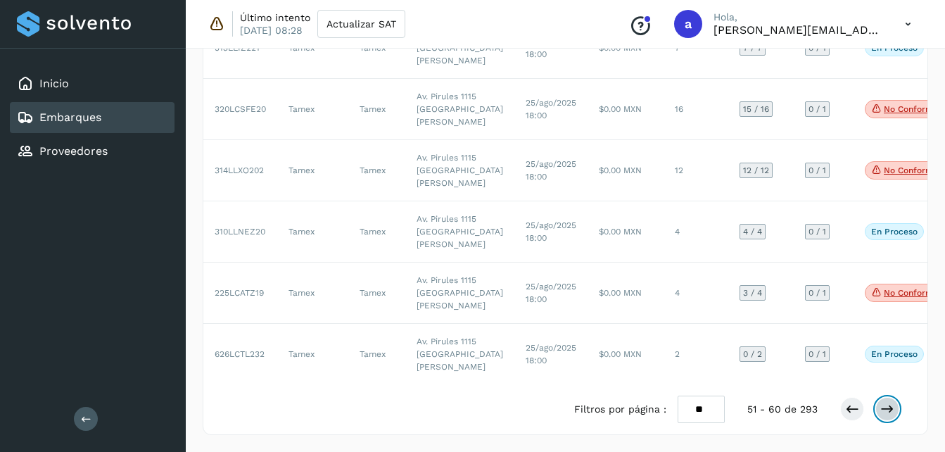
click at [890, 402] on icon at bounding box center [888, 409] width 14 height 14
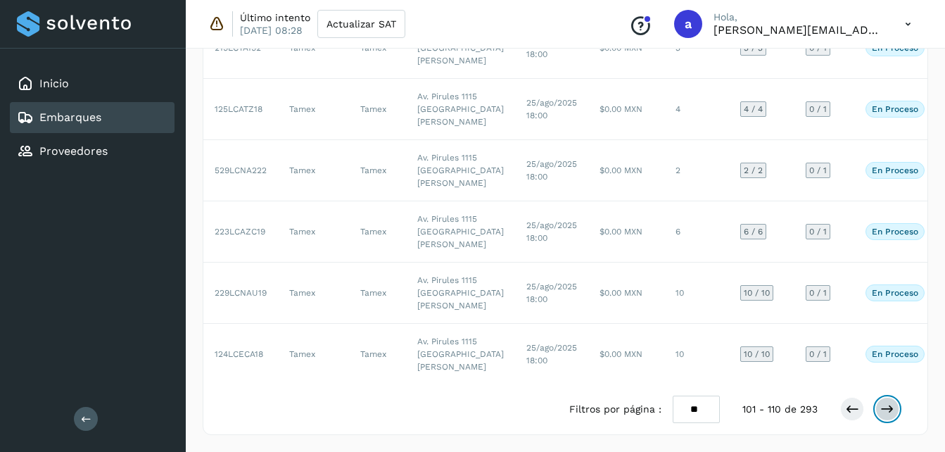
click at [890, 402] on icon at bounding box center [888, 409] width 14 height 14
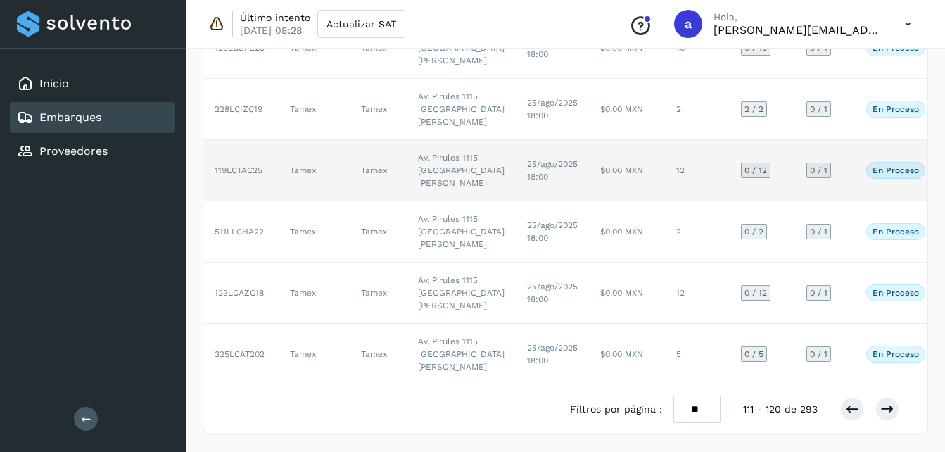
click at [589, 201] on td "$0.00 MXN" at bounding box center [627, 170] width 76 height 61
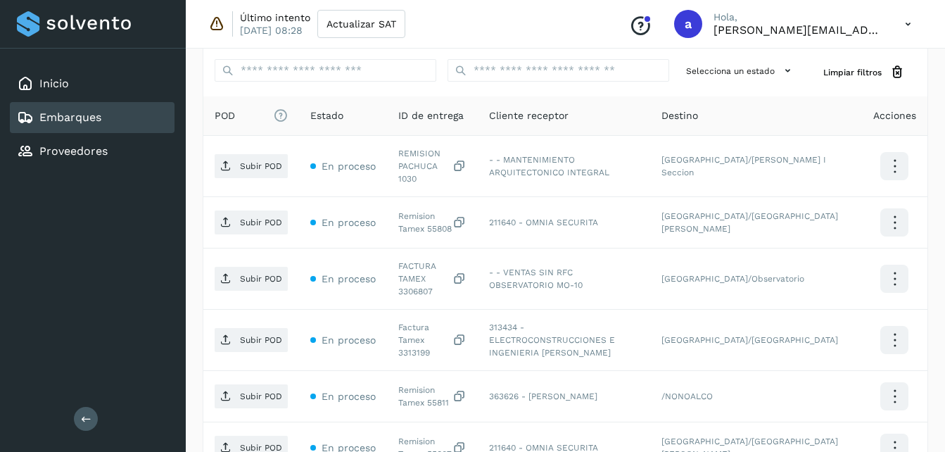
scroll to position [327, 0]
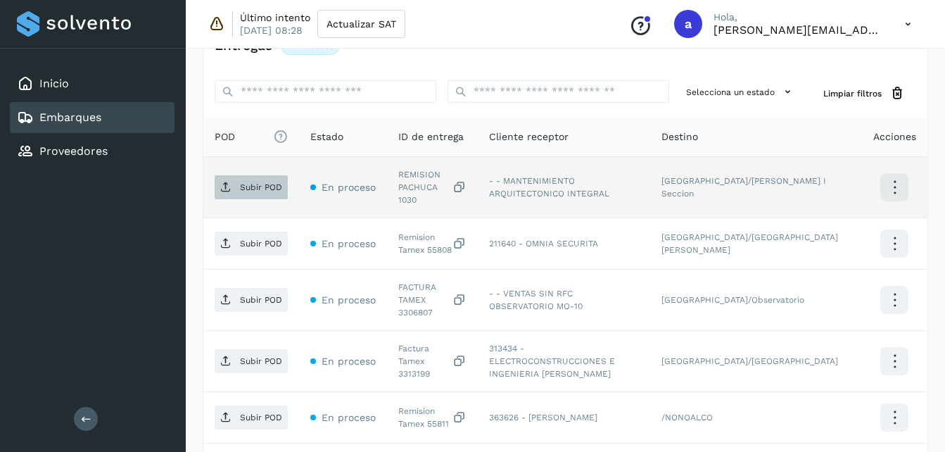
click at [232, 189] on span "Subir POD" at bounding box center [251, 187] width 73 height 23
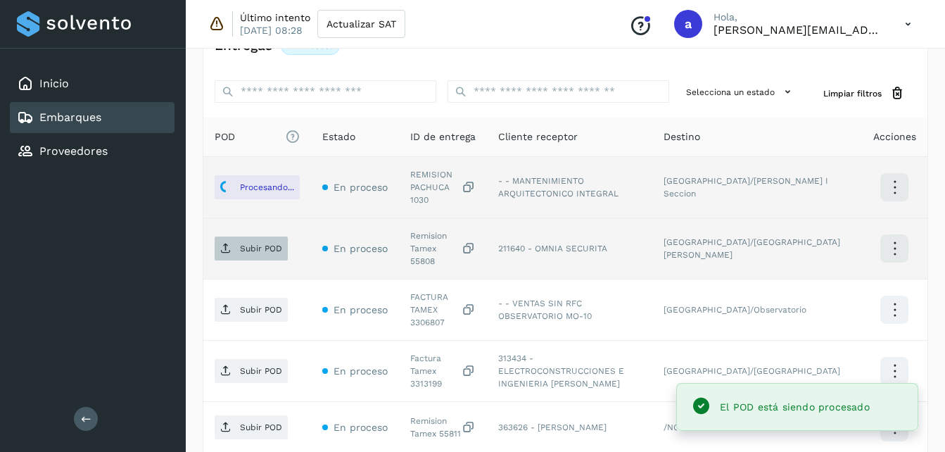
click at [258, 237] on span "Subir POD" at bounding box center [251, 248] width 73 height 23
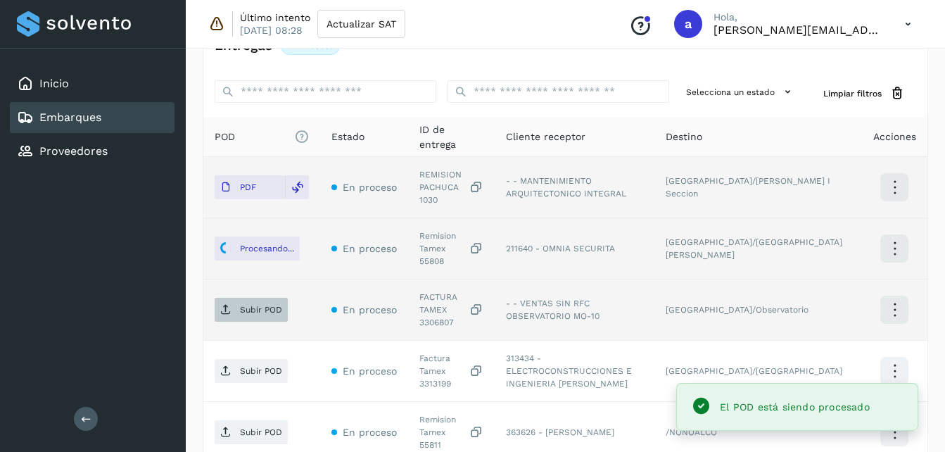
click at [240, 305] on p "Subir POD" at bounding box center [261, 310] width 42 height 10
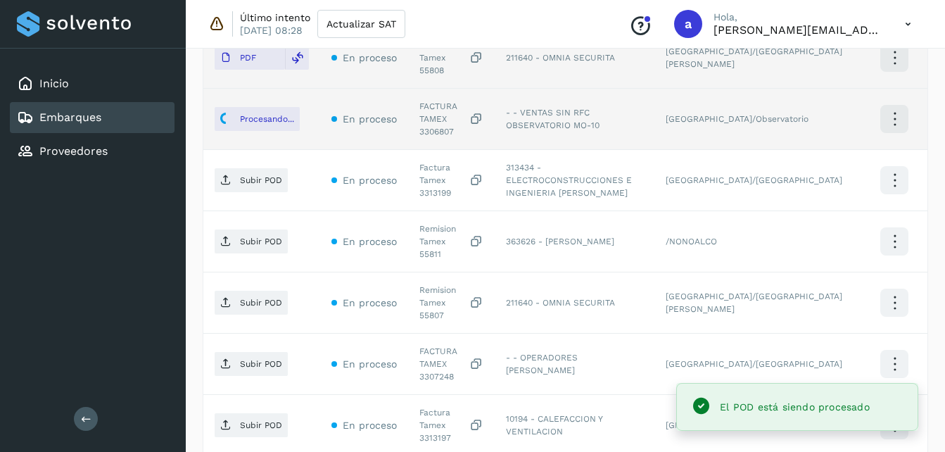
scroll to position [516, 0]
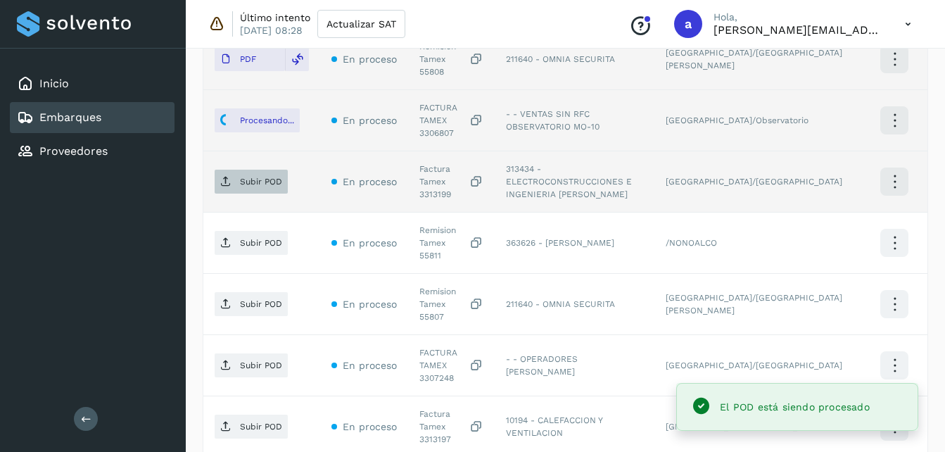
click at [229, 170] on span "Subir POD" at bounding box center [251, 181] width 73 height 23
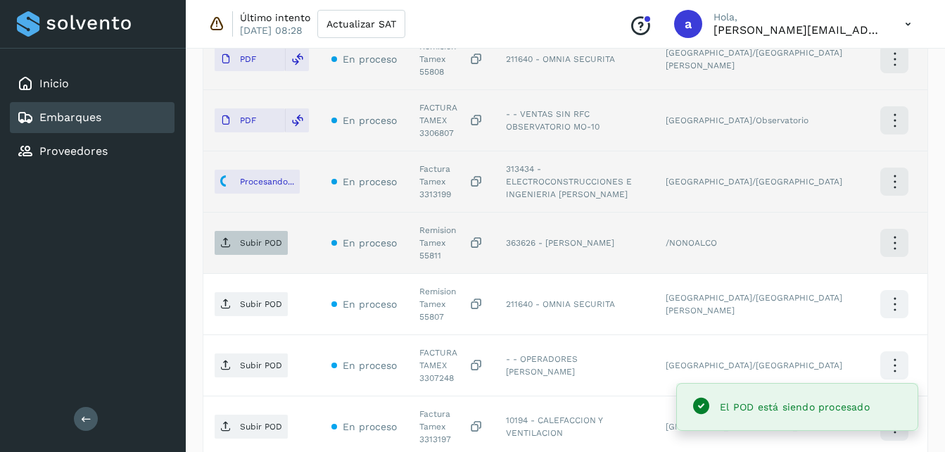
click at [259, 232] on span "Subir POD" at bounding box center [251, 243] width 73 height 23
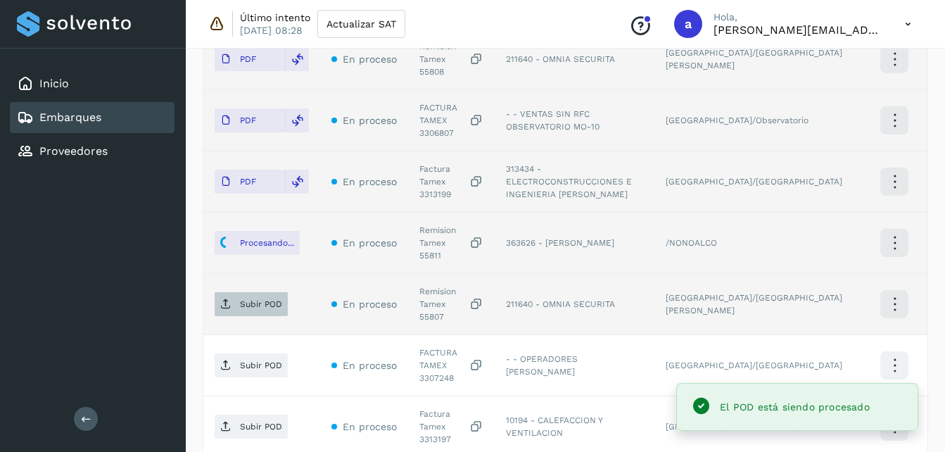
click at [264, 293] on span "Subir POD" at bounding box center [251, 304] width 73 height 23
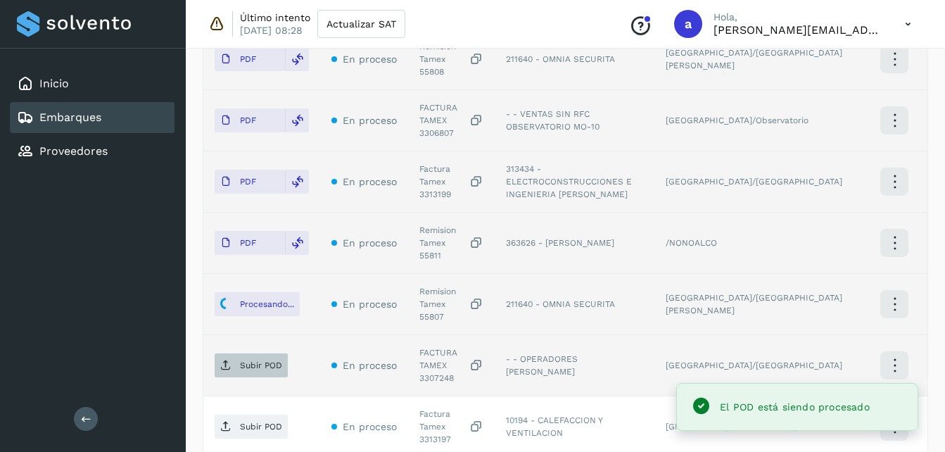
click at [263, 360] on p "Subir POD" at bounding box center [261, 365] width 42 height 10
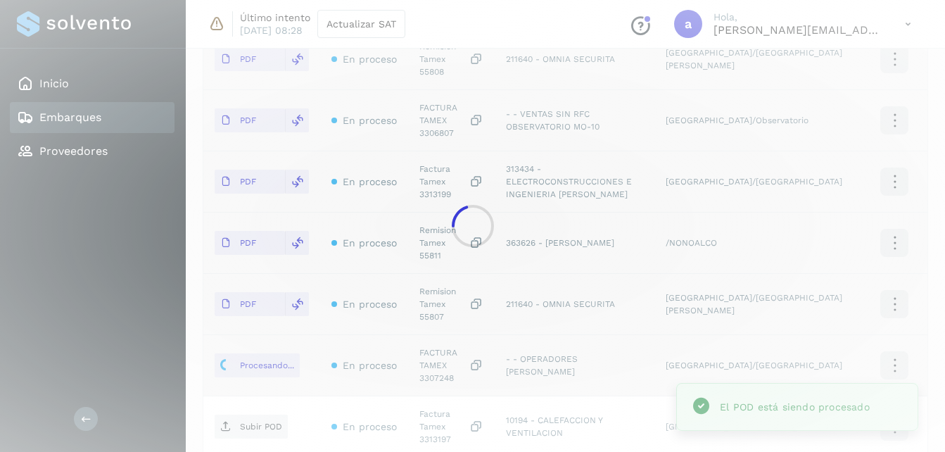
drag, startPoint x: 952, startPoint y: 225, endPoint x: 865, endPoint y: 332, distance: 137.6
click at [865, 332] on div at bounding box center [472, 226] width 945 height 452
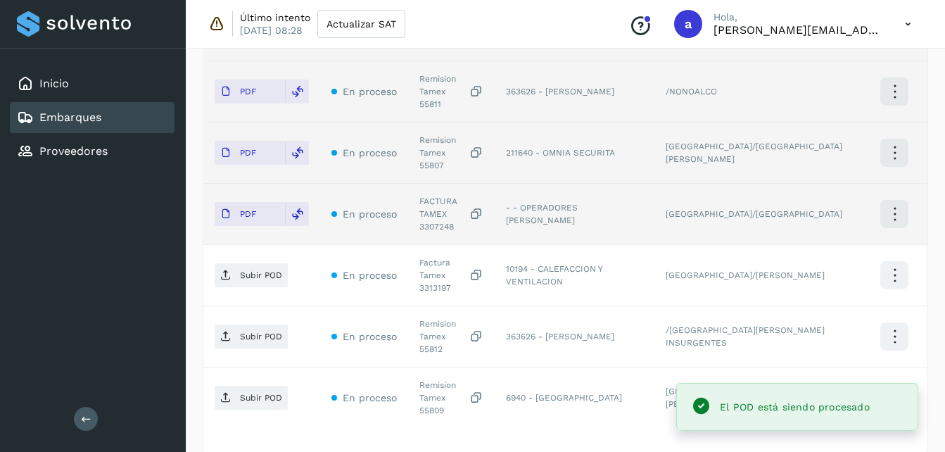
scroll to position [669, 0]
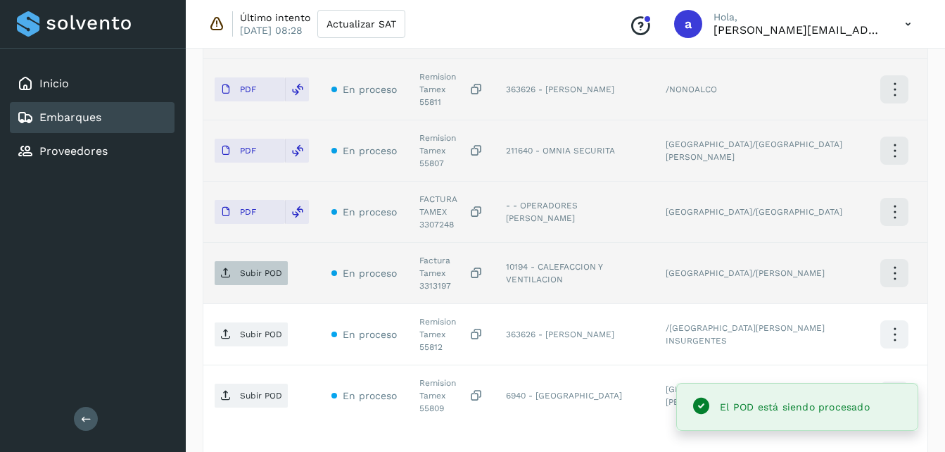
click at [257, 262] on span "Subir POD" at bounding box center [251, 273] width 73 height 23
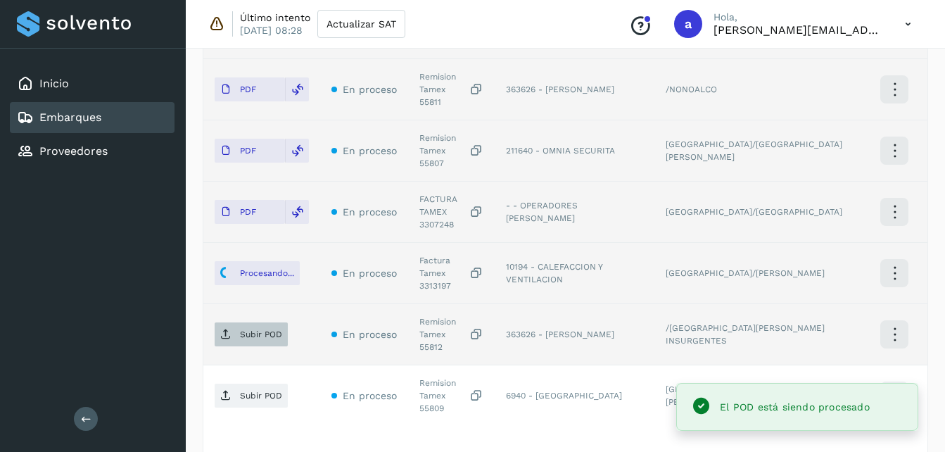
click at [251, 323] on span "Subir POD" at bounding box center [251, 334] width 73 height 23
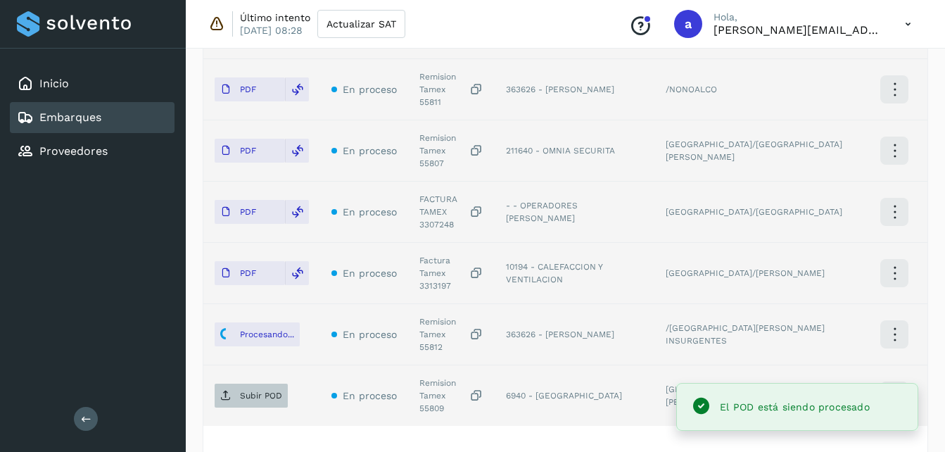
click at [240, 391] on p "Subir POD" at bounding box center [261, 396] width 42 height 10
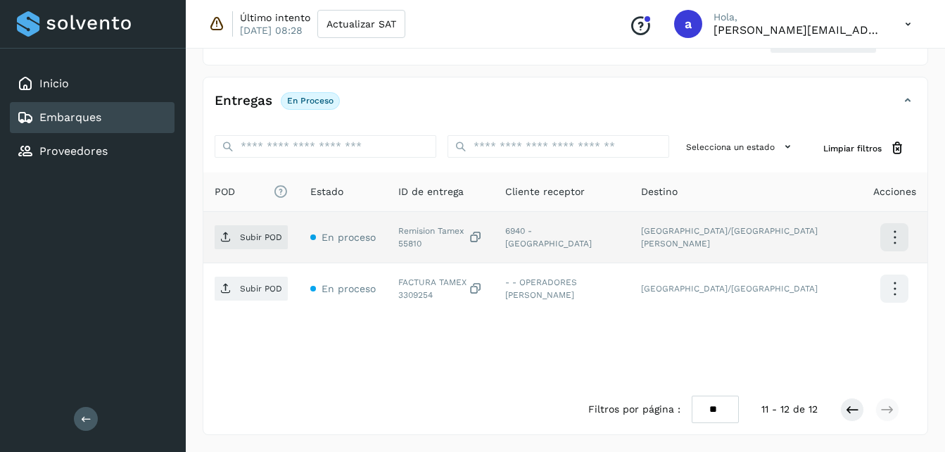
scroll to position [272, 0]
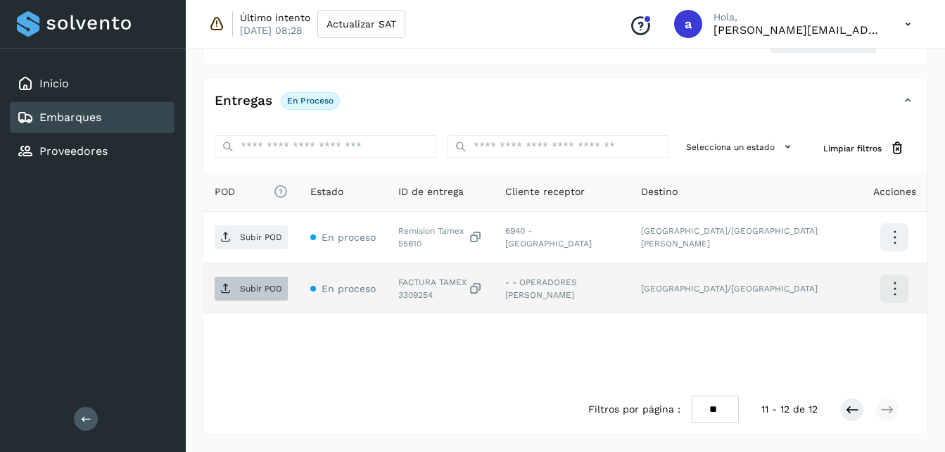
click at [227, 283] on icon at bounding box center [225, 288] width 11 height 11
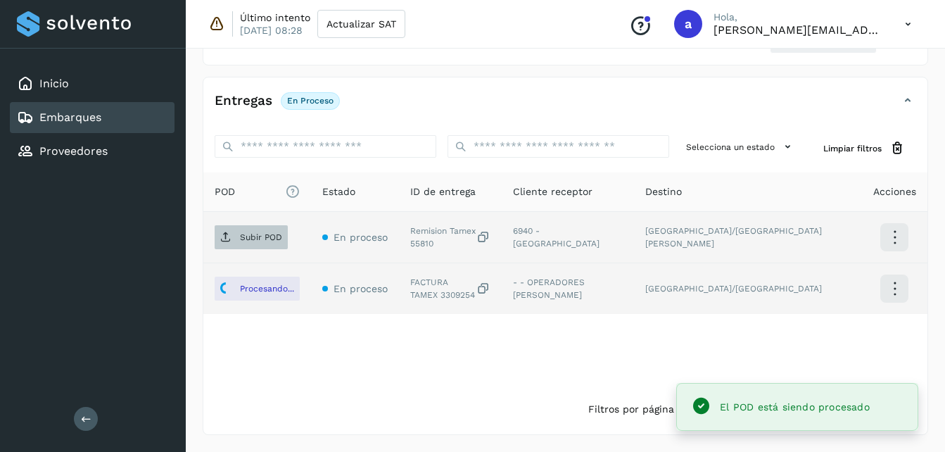
click at [251, 227] on span "Subir POD" at bounding box center [251, 237] width 73 height 23
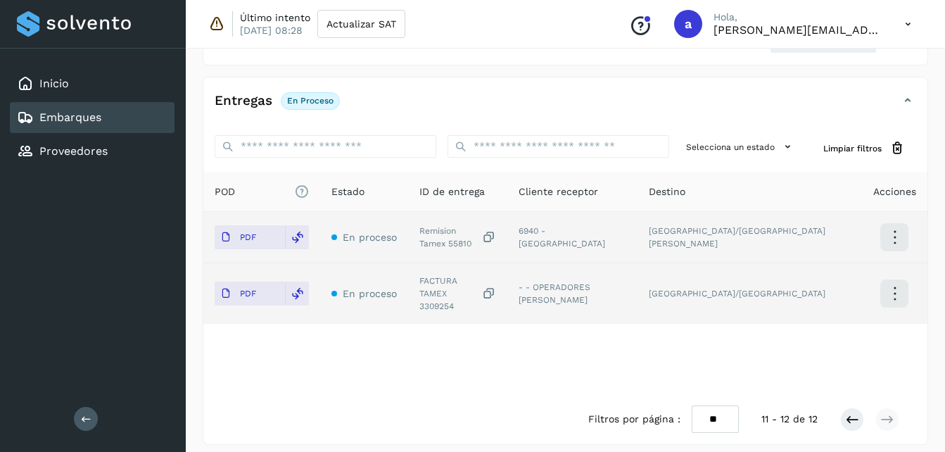
scroll to position [542, 0]
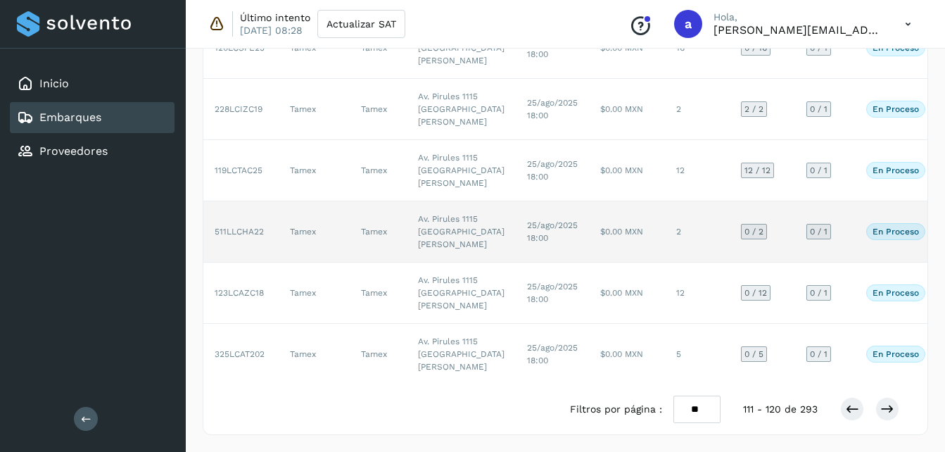
click at [589, 201] on td "$0.00 MXN" at bounding box center [627, 231] width 76 height 61
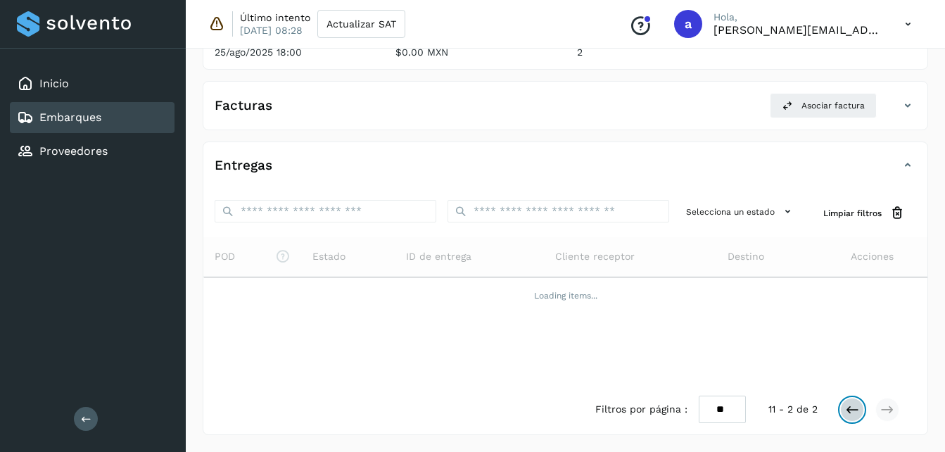
click at [857, 413] on icon at bounding box center [852, 410] width 14 height 14
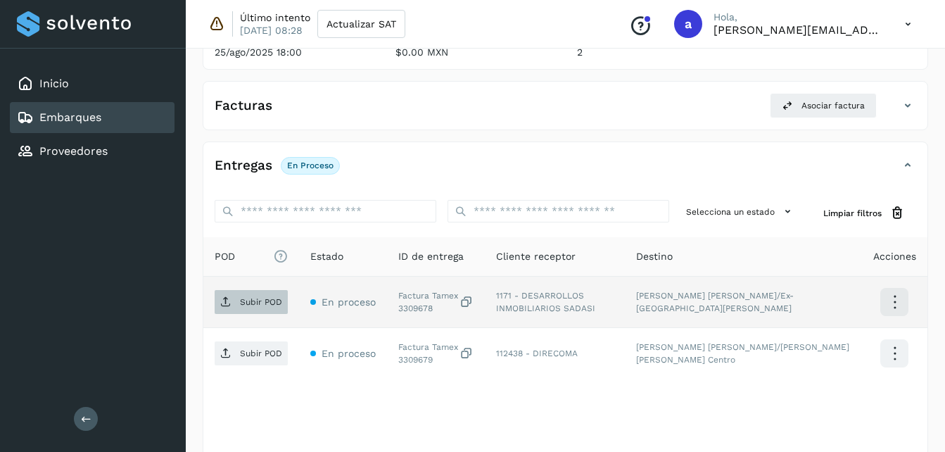
click at [243, 294] on span "Subir POD" at bounding box center [251, 302] width 73 height 23
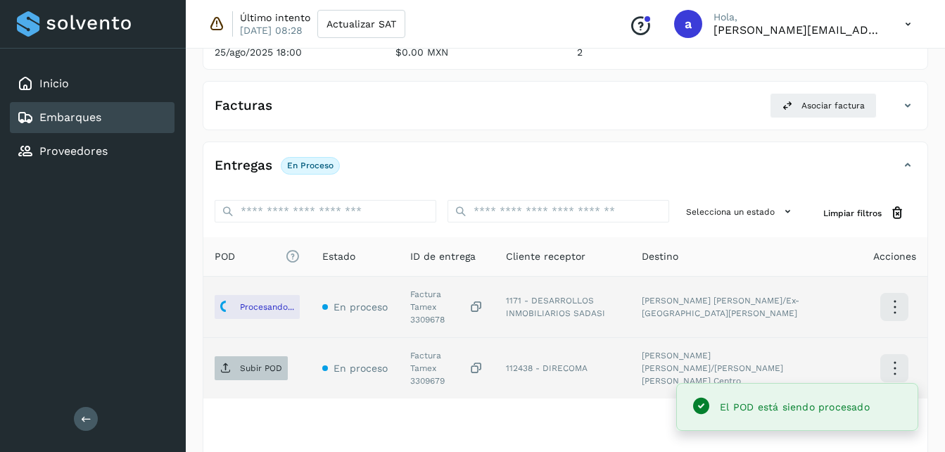
click at [248, 363] on p "Subir POD" at bounding box center [261, 368] width 42 height 10
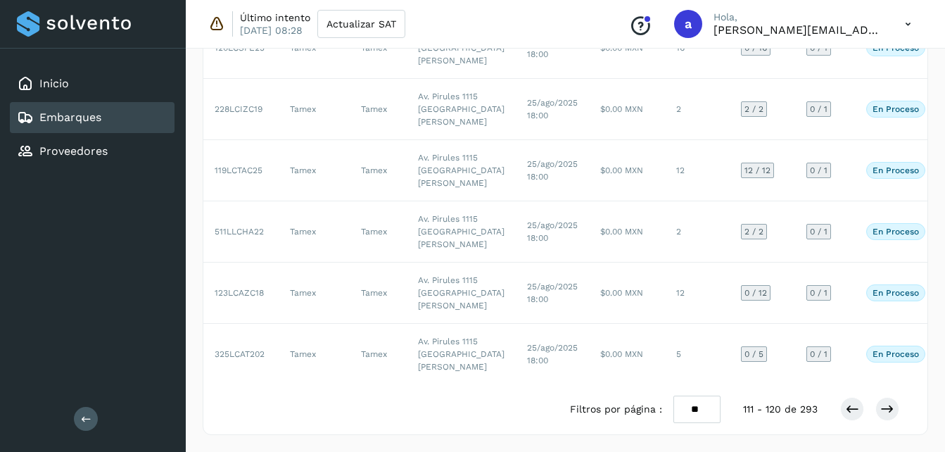
scroll to position [799, 0]
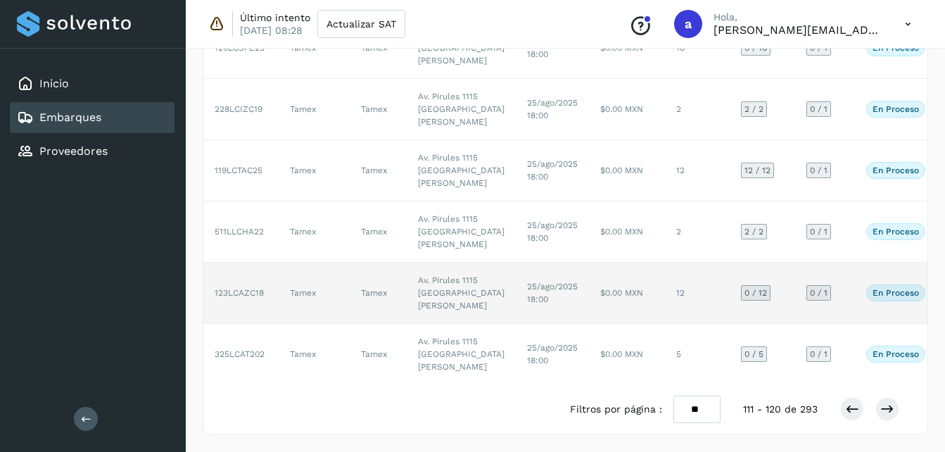
click at [608, 263] on td "$0.00 MXN" at bounding box center [627, 293] width 76 height 61
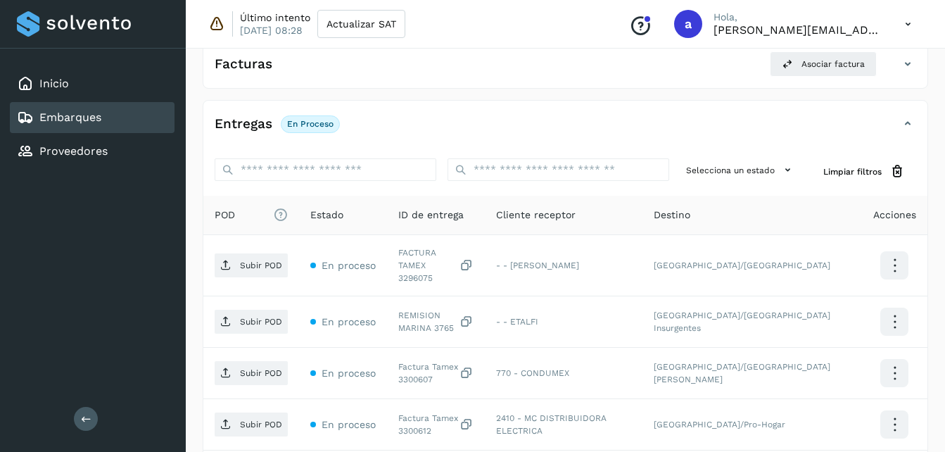
scroll to position [241, 0]
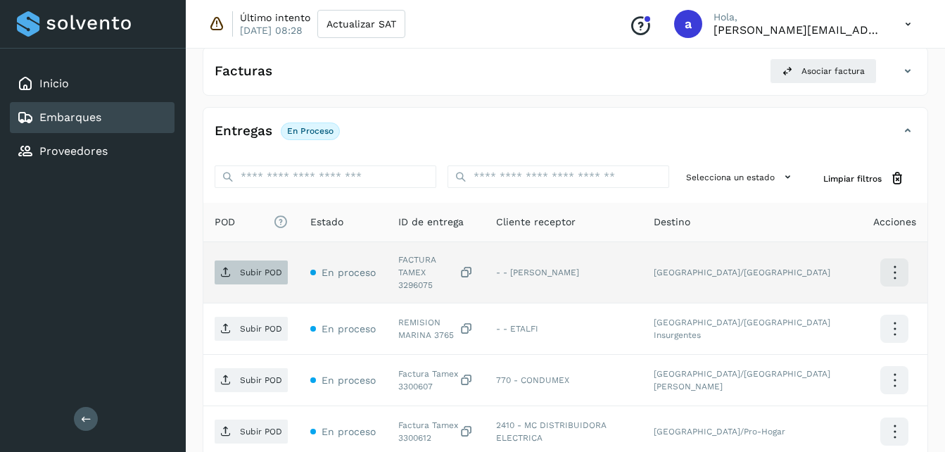
click at [251, 274] on span "Subir POD" at bounding box center [251, 272] width 73 height 23
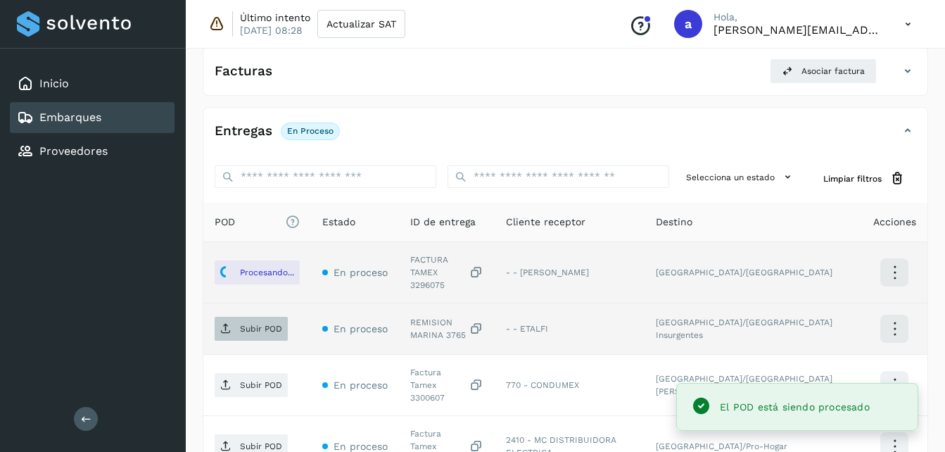
click at [255, 324] on p "Subir POD" at bounding box center [261, 329] width 42 height 10
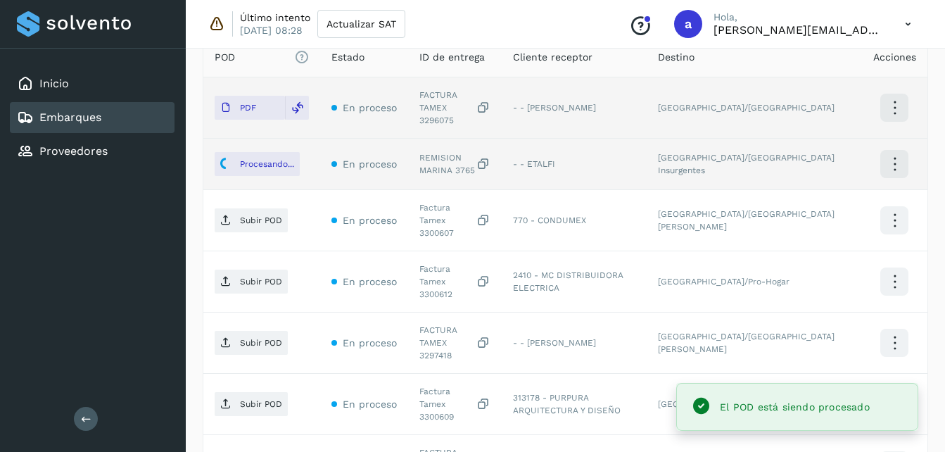
scroll to position [404, 0]
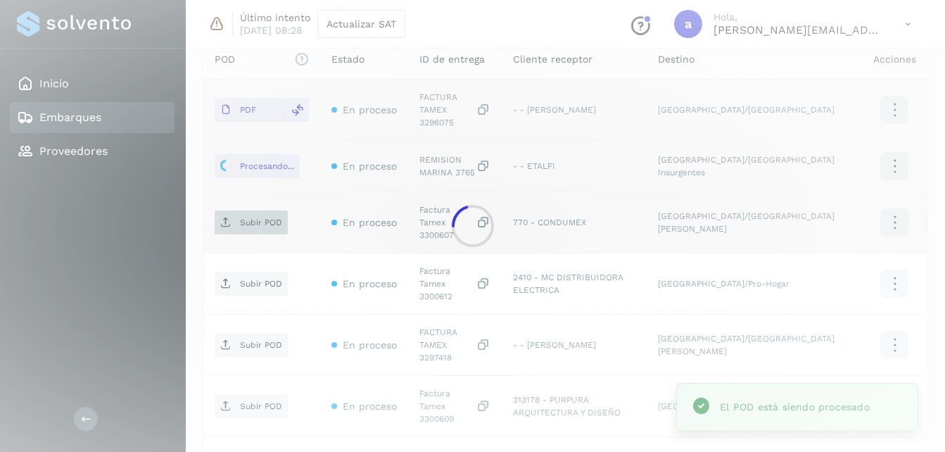
click at [257, 205] on main "Inicio Embarques Proveedores Salir Último intento [DATE] 08:28 Actualizar SAT C…" at bounding box center [472, 207] width 945 height 1223
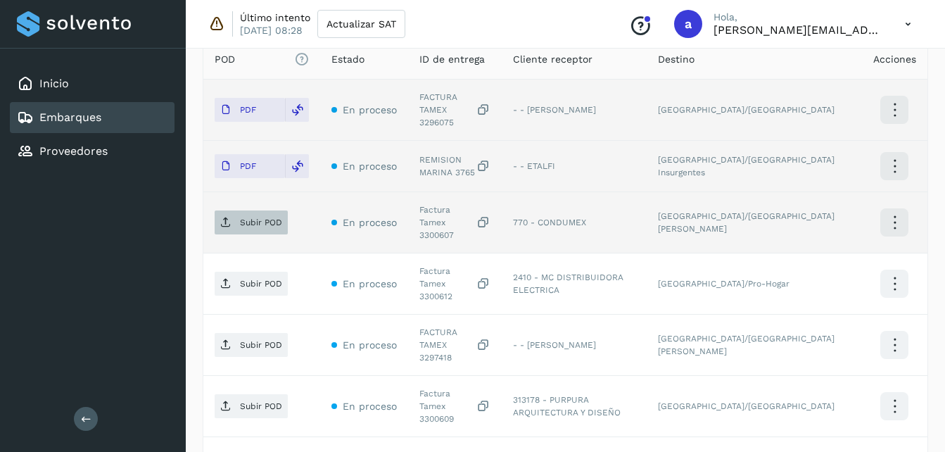
click at [228, 217] on icon at bounding box center [225, 222] width 11 height 11
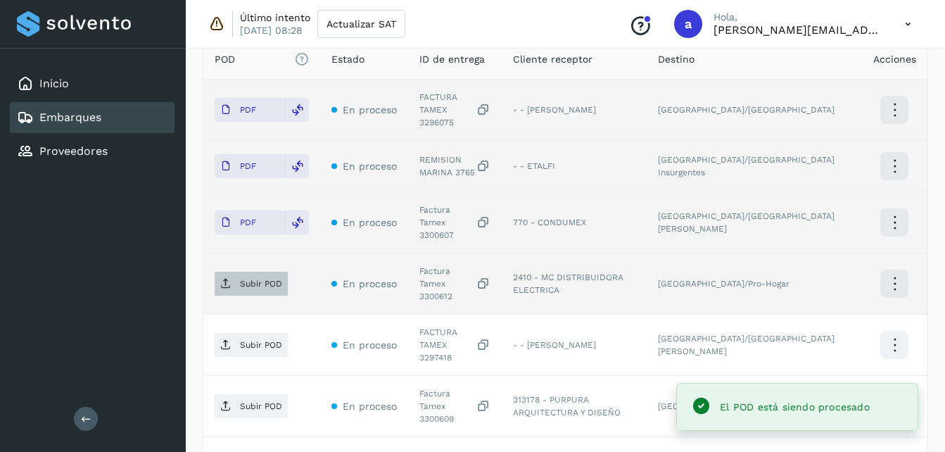
click at [265, 279] on p "Subir POD" at bounding box center [261, 284] width 42 height 10
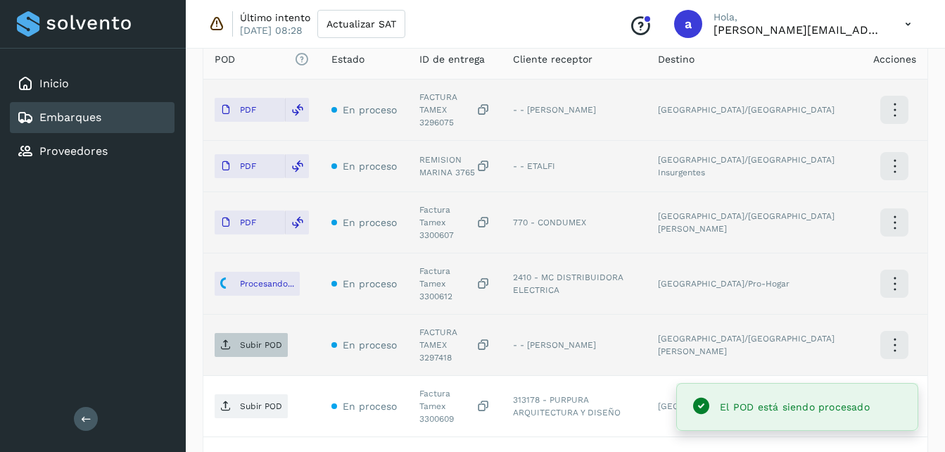
click at [245, 334] on span "Subir POD" at bounding box center [251, 345] width 73 height 23
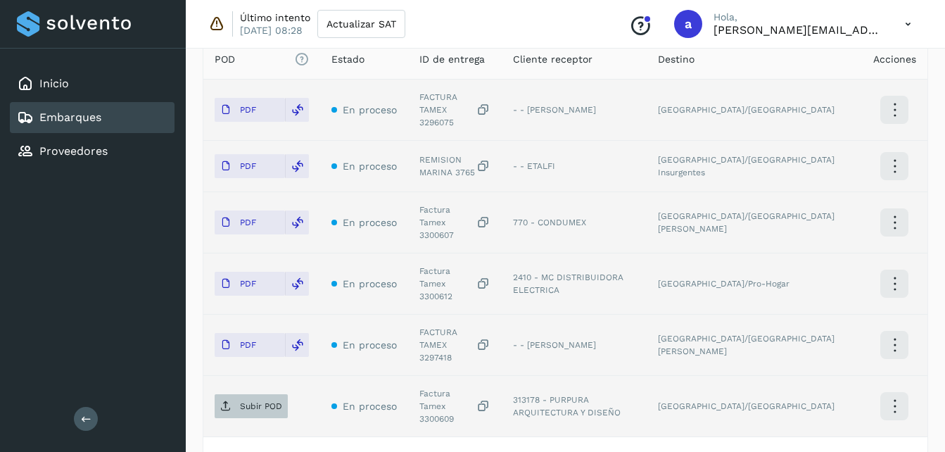
click at [251, 395] on span "Subir POD" at bounding box center [251, 406] width 73 height 23
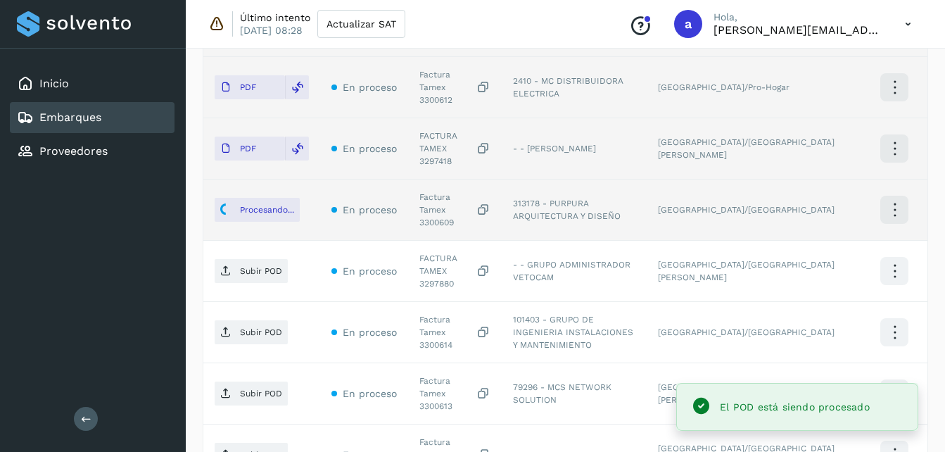
scroll to position [593, 0]
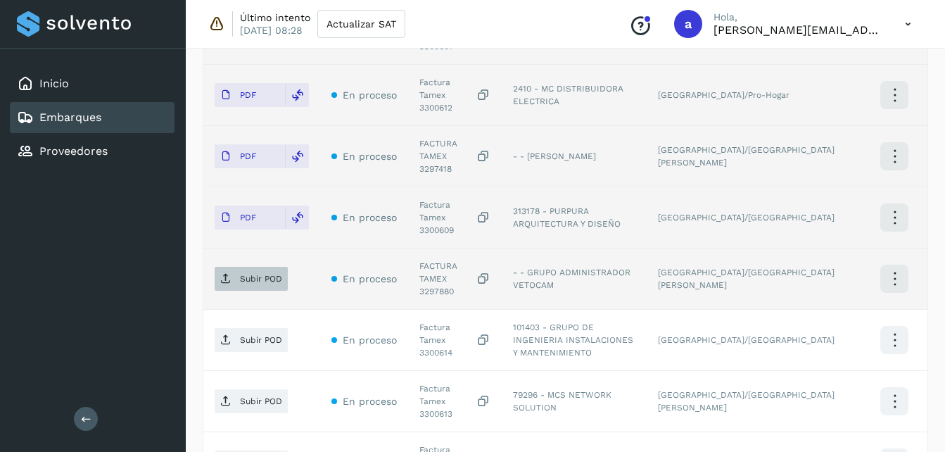
click at [265, 274] on p "Subir POD" at bounding box center [261, 279] width 42 height 10
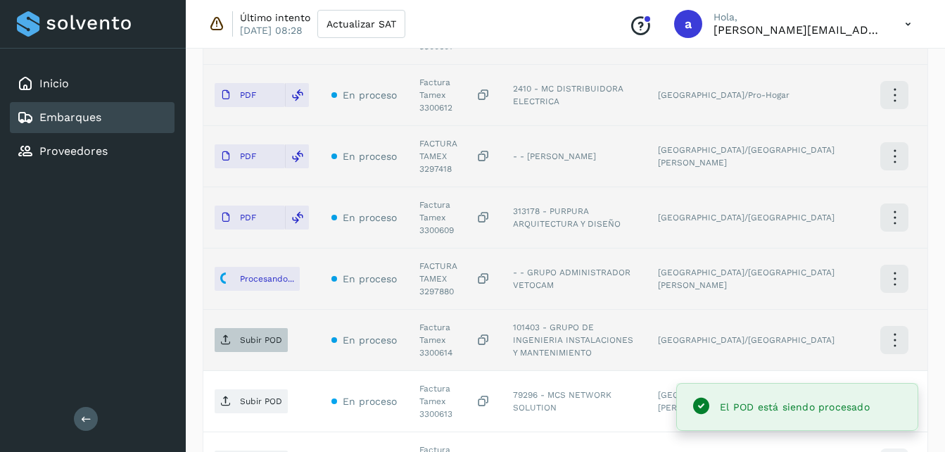
click at [233, 329] on span "Subir POD" at bounding box center [251, 340] width 73 height 23
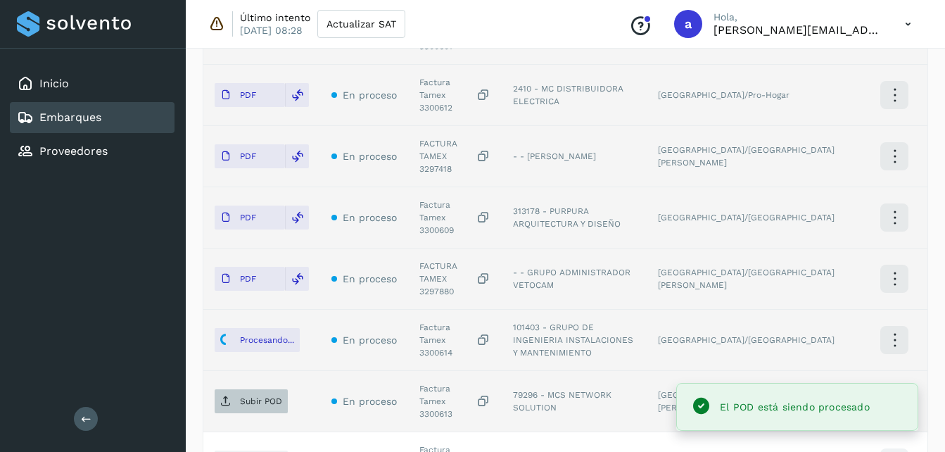
click at [235, 390] on span "Subir POD" at bounding box center [251, 401] width 73 height 23
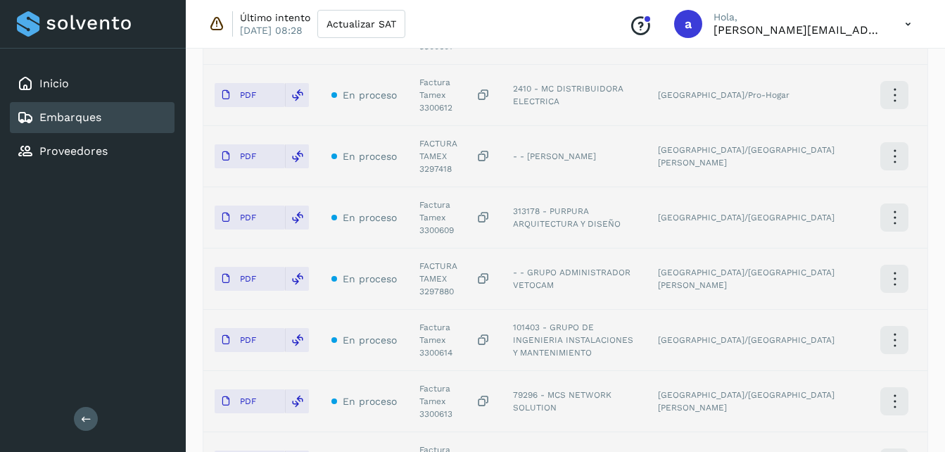
scroll to position [683, 0]
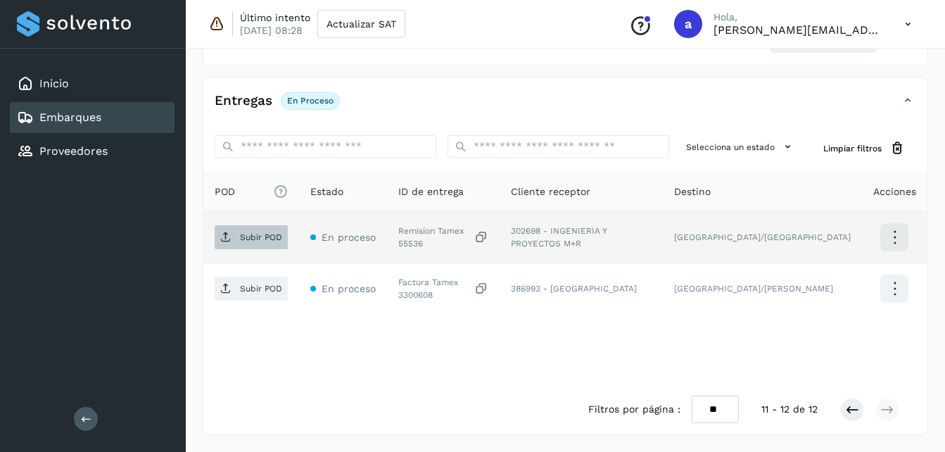
click at [220, 236] on span "Subir POD" at bounding box center [251, 237] width 73 height 23
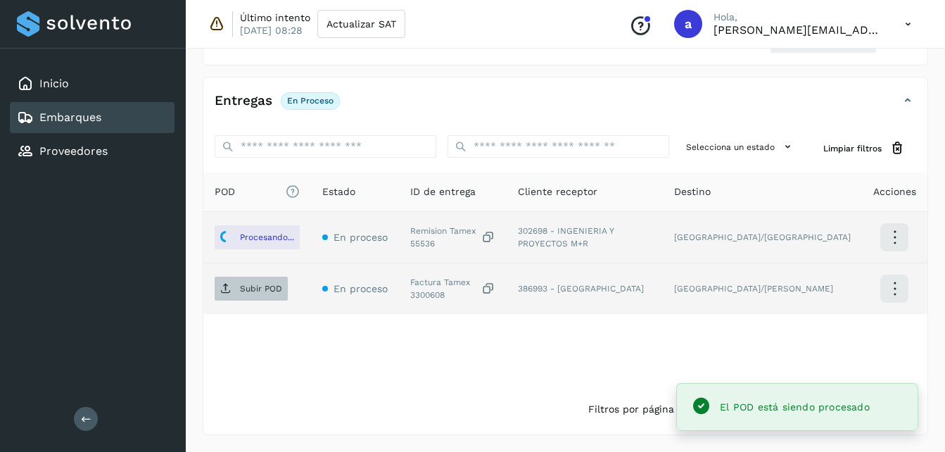
click at [248, 289] on p "Subir POD" at bounding box center [261, 289] width 42 height 10
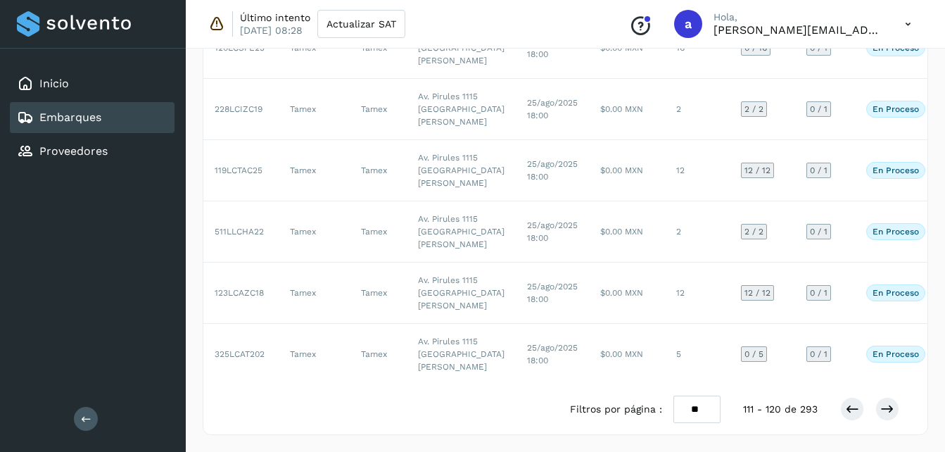
scroll to position [789, 0]
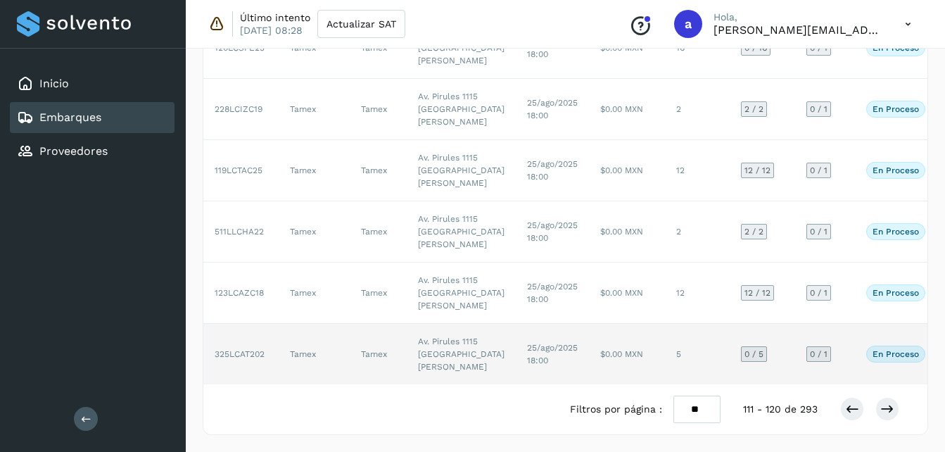
click at [366, 358] on td "Tamex" at bounding box center [378, 354] width 57 height 61
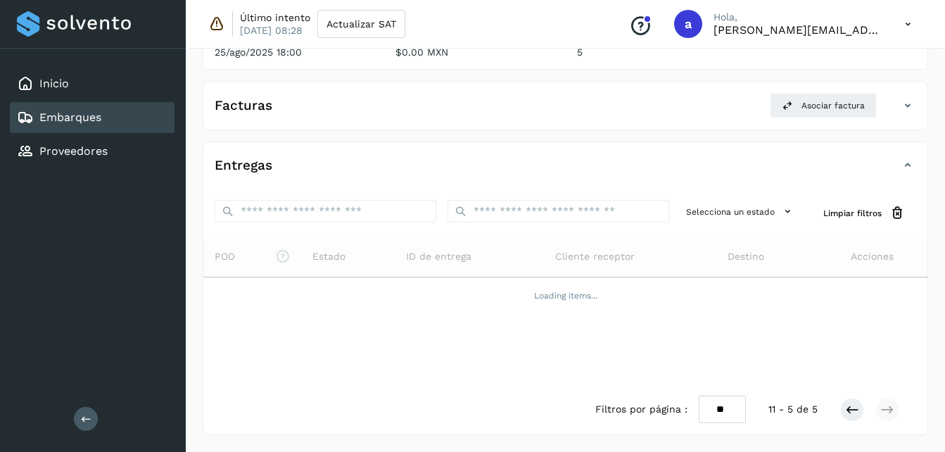
click at [855, 424] on div "Filtros por página : ** ** ** 11 - 5 de 5" at bounding box center [565, 409] width 724 height 50
click at [849, 413] on icon at bounding box center [852, 410] width 14 height 14
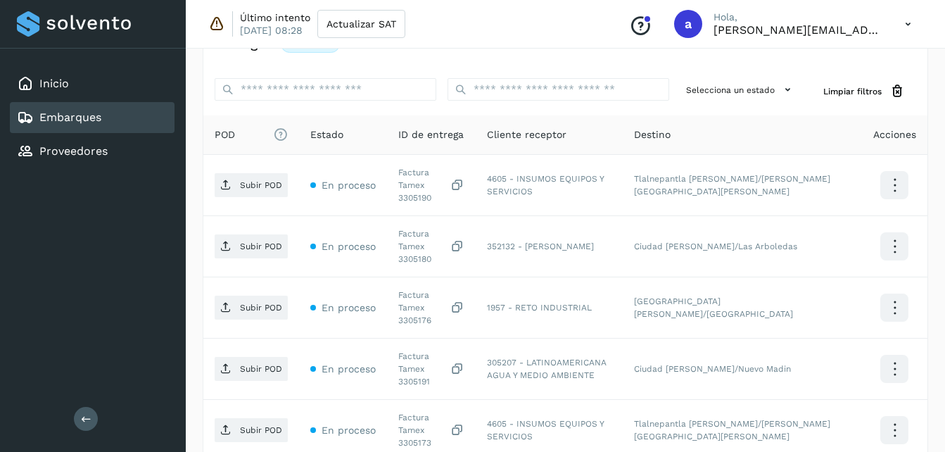
scroll to position [339, 0]
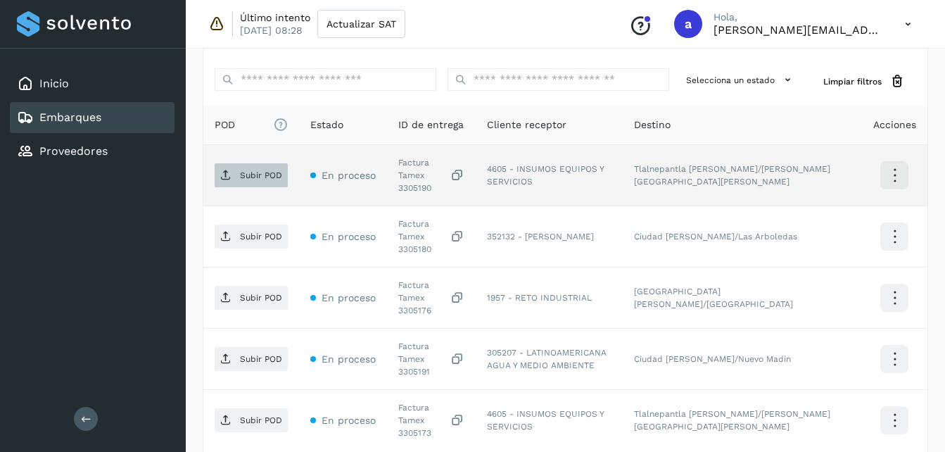
click at [227, 170] on icon at bounding box center [225, 175] width 11 height 11
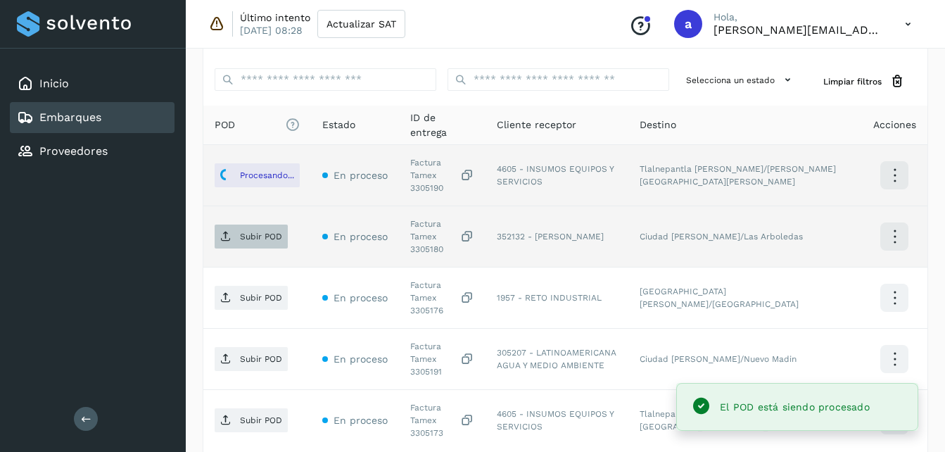
click at [258, 232] on p "Subir POD" at bounding box center [261, 237] width 42 height 10
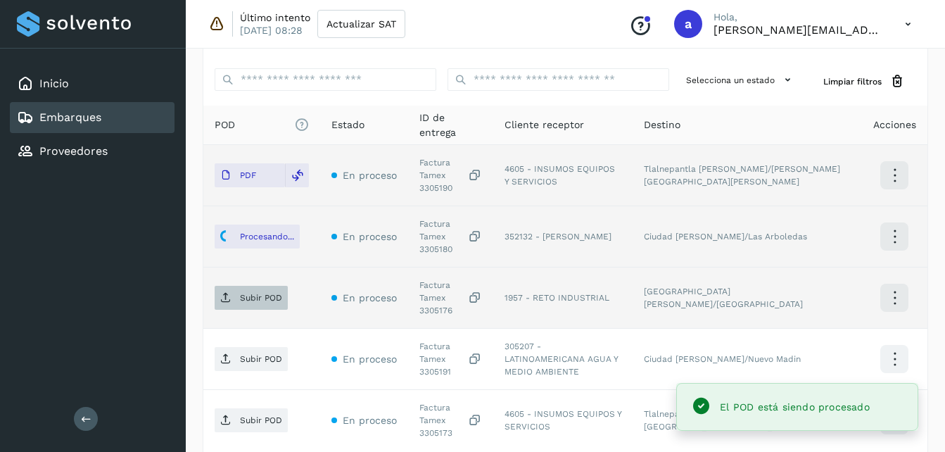
click at [229, 292] on icon at bounding box center [225, 297] width 11 height 11
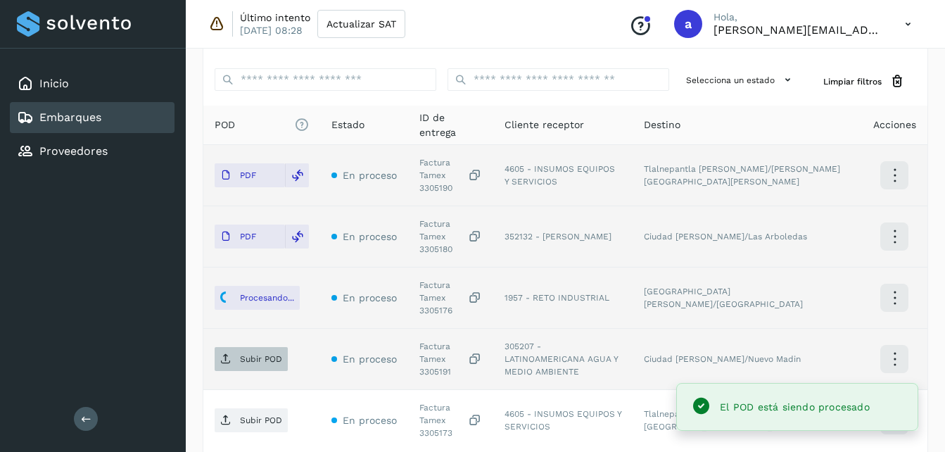
click at [250, 354] on p "Subir POD" at bounding box center [261, 359] width 42 height 10
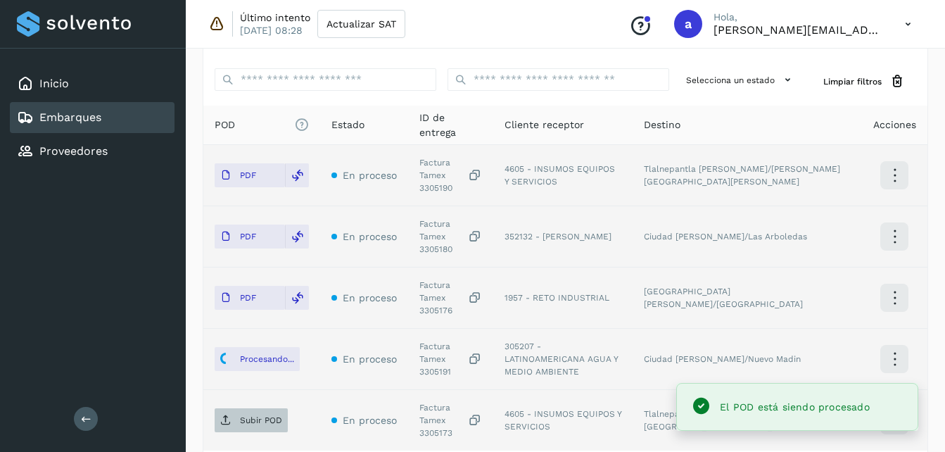
click at [243, 415] on p "Subir POD" at bounding box center [261, 420] width 42 height 10
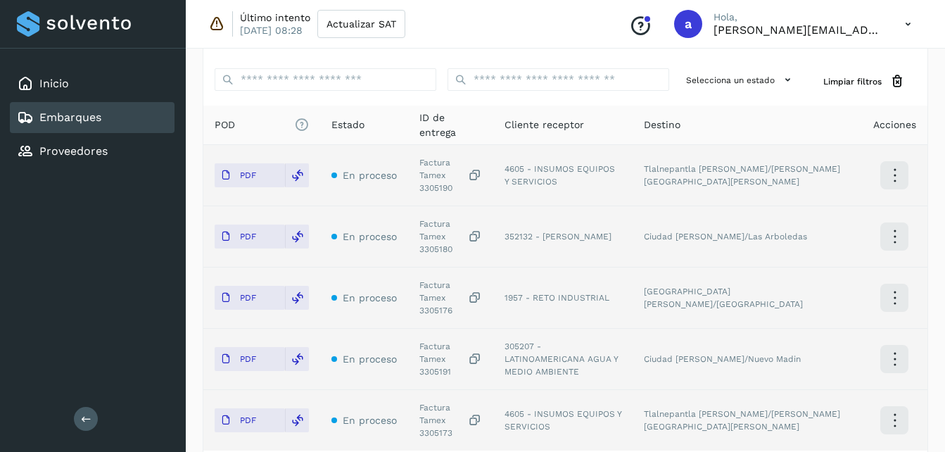
scroll to position [426, 0]
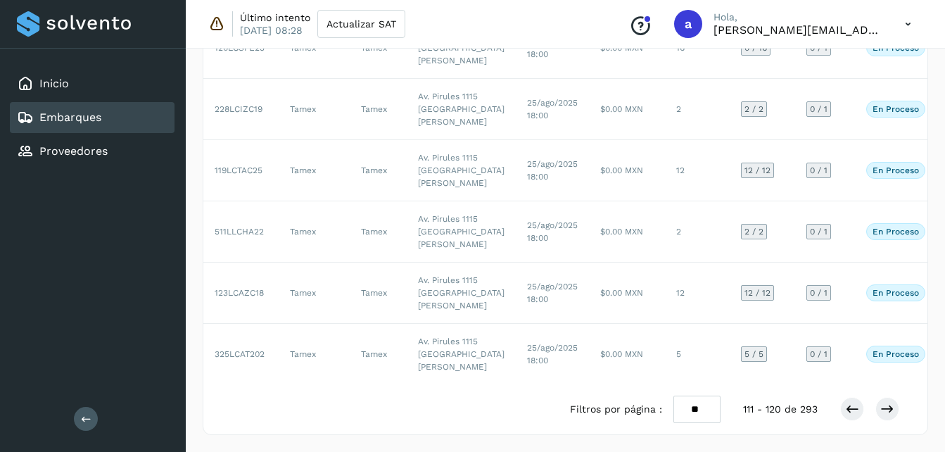
scroll to position [789, 0]
click at [896, 421] on button at bounding box center [888, 409] width 24 height 24
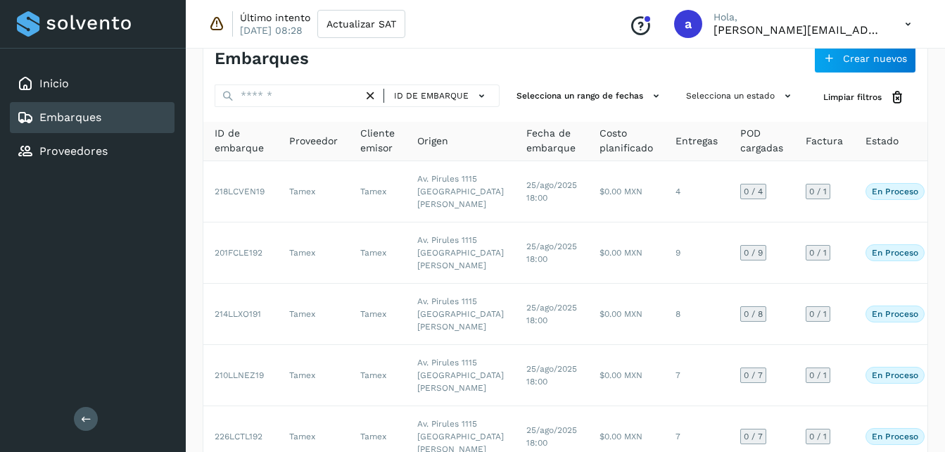
scroll to position [25, 0]
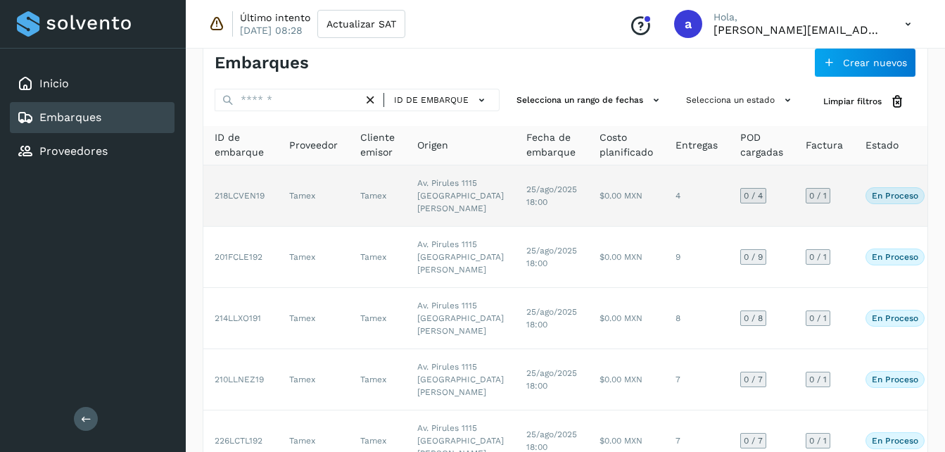
click at [425, 203] on td "Av. Pirules 1115 [GEOGRAPHIC_DATA][PERSON_NAME]" at bounding box center [460, 195] width 109 height 61
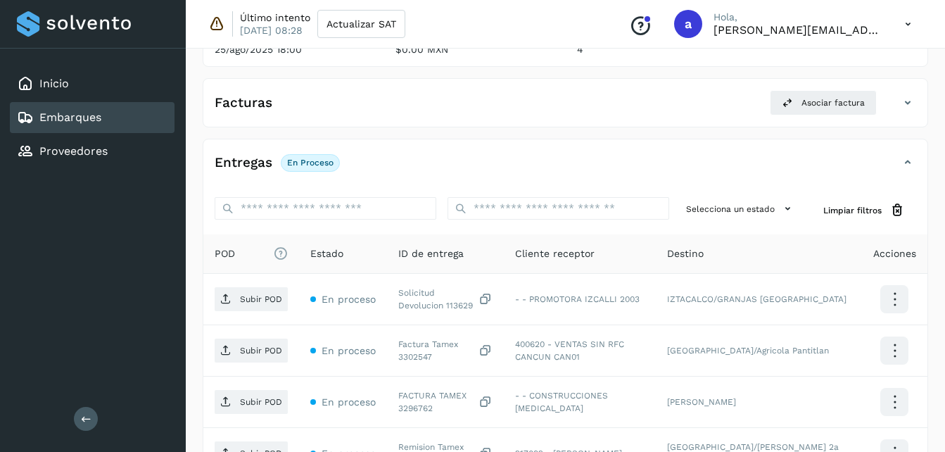
scroll to position [277, 0]
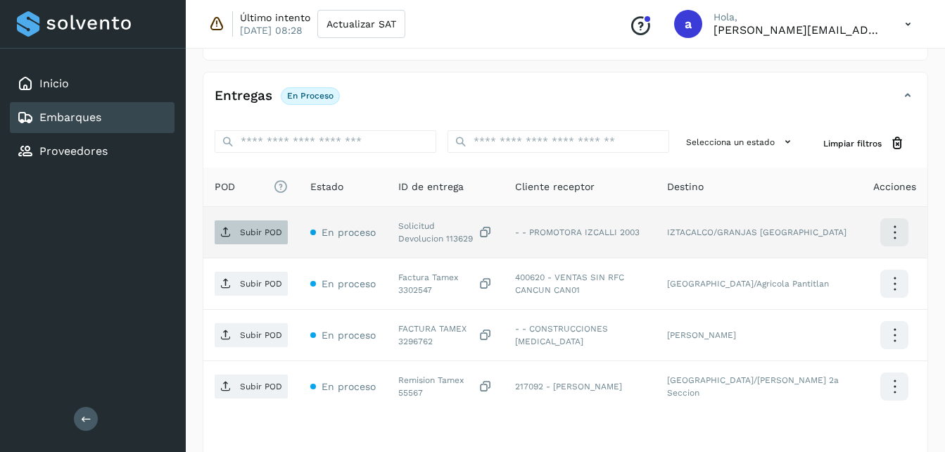
click at [264, 237] on p "Subir POD" at bounding box center [261, 232] width 42 height 10
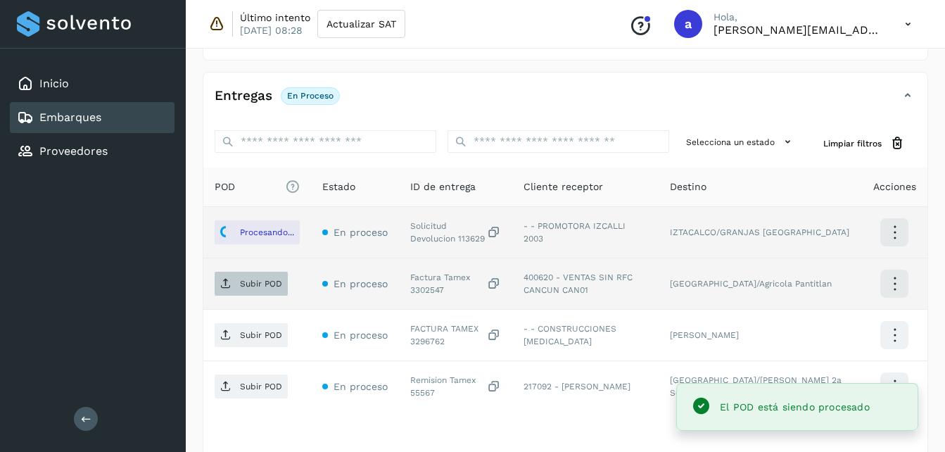
click at [240, 277] on span "Subir POD" at bounding box center [251, 283] width 73 height 23
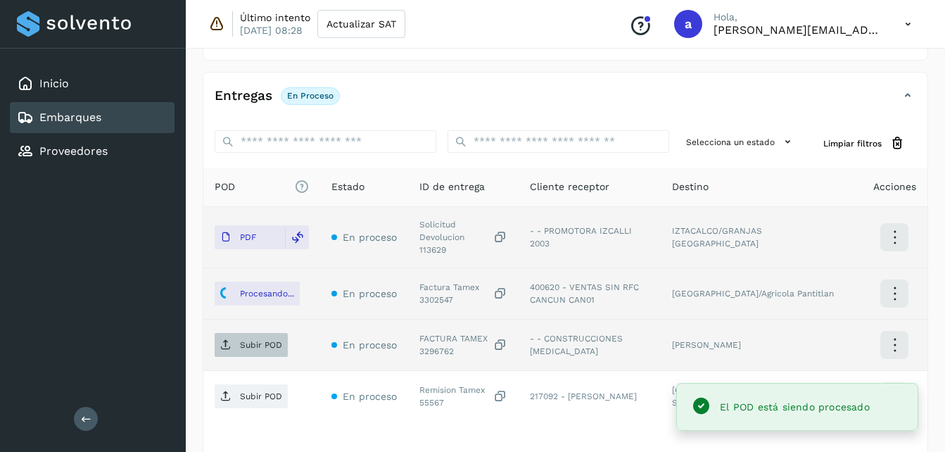
click at [272, 340] on p "Subir POD" at bounding box center [261, 345] width 42 height 10
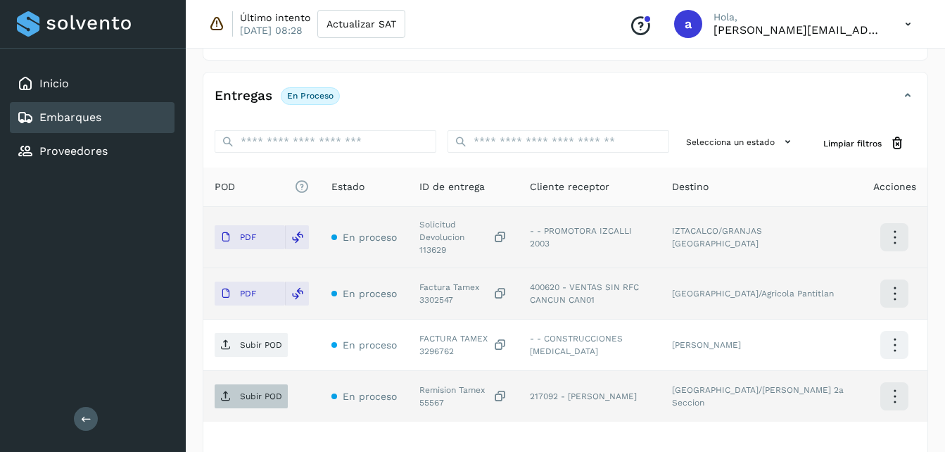
click at [247, 396] on span "Subir POD" at bounding box center [251, 396] width 73 height 23
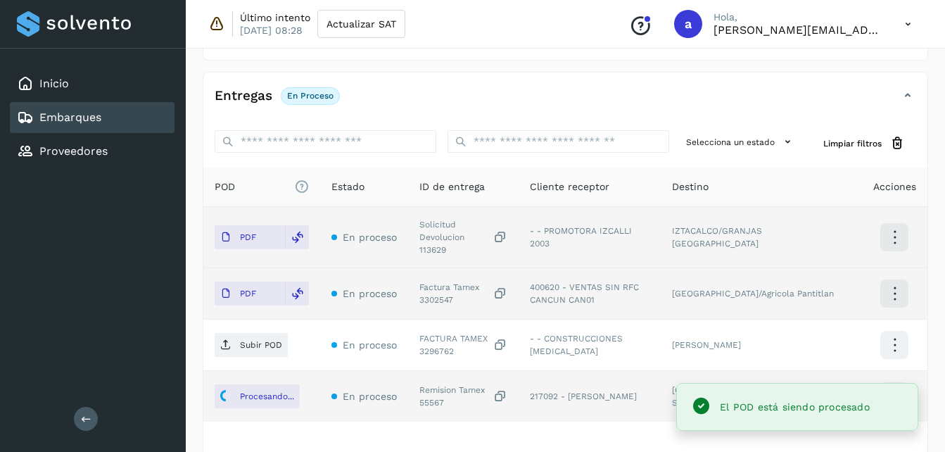
scroll to position [374, 0]
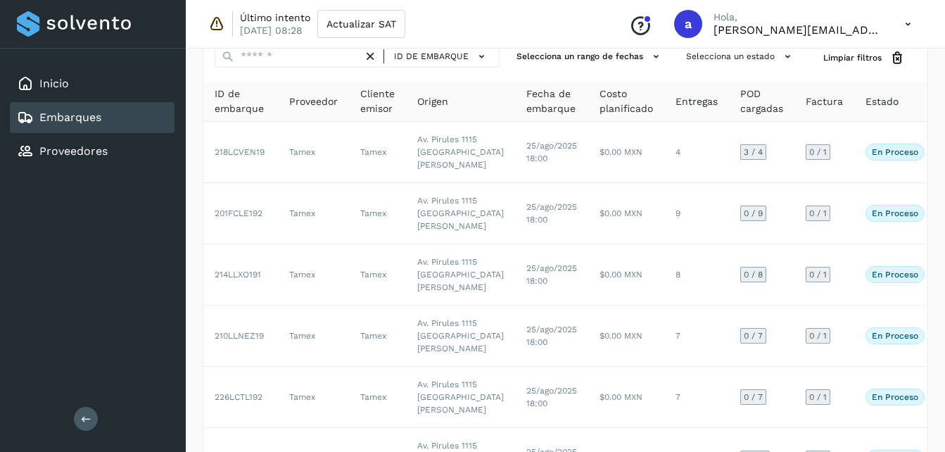
scroll to position [27, 0]
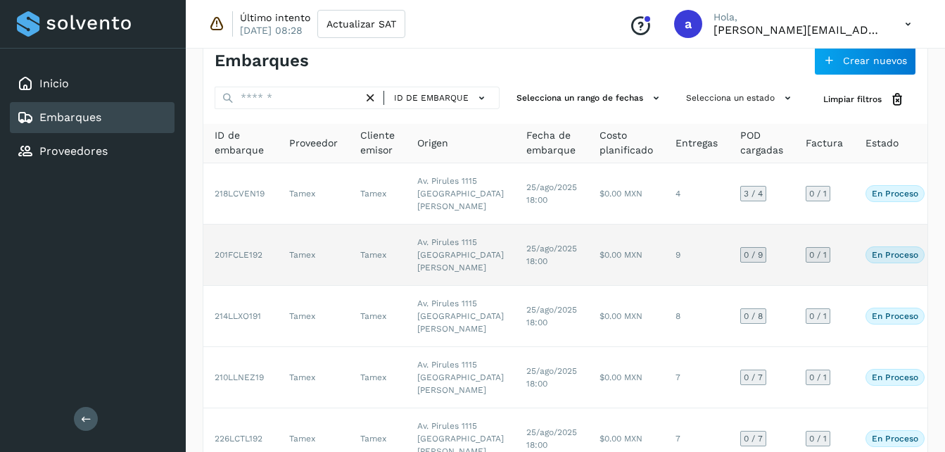
click at [455, 286] on td "Av. Pirules 1115 [GEOGRAPHIC_DATA][PERSON_NAME]" at bounding box center [460, 255] width 109 height 61
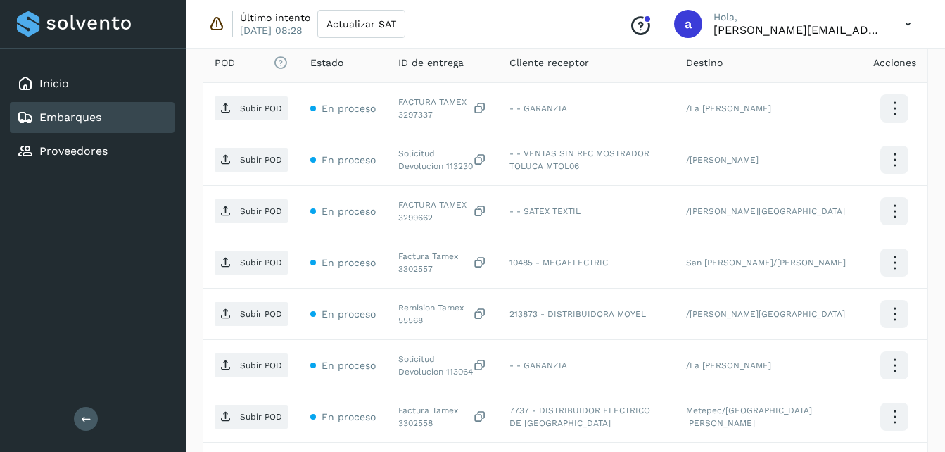
scroll to position [403, 0]
click at [299, 80] on th "POD El tamaño máximo de archivo es de 20 Mb." at bounding box center [343, 61] width 88 height 39
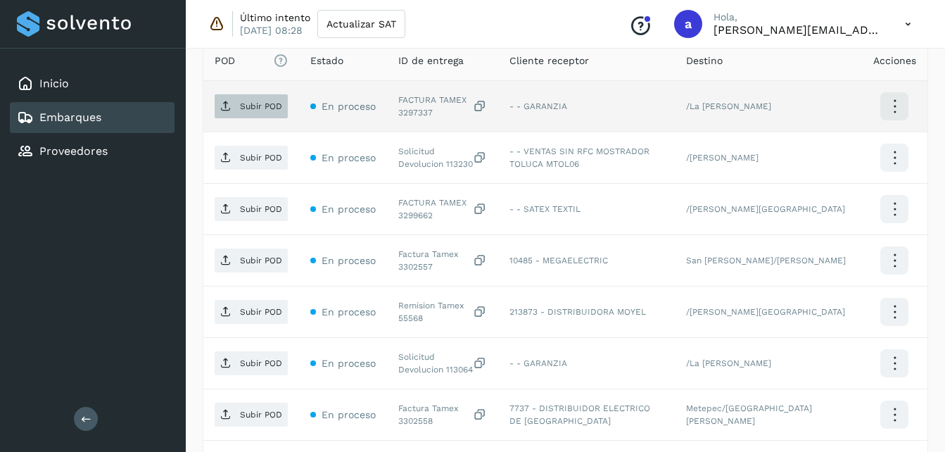
click at [236, 99] on span "Subir POD" at bounding box center [251, 106] width 73 height 23
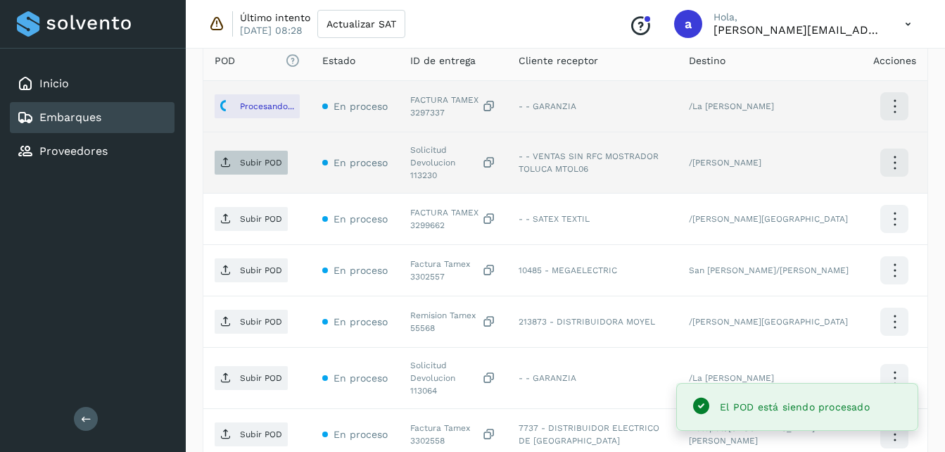
click at [236, 166] on span "Subir POD" at bounding box center [251, 162] width 73 height 23
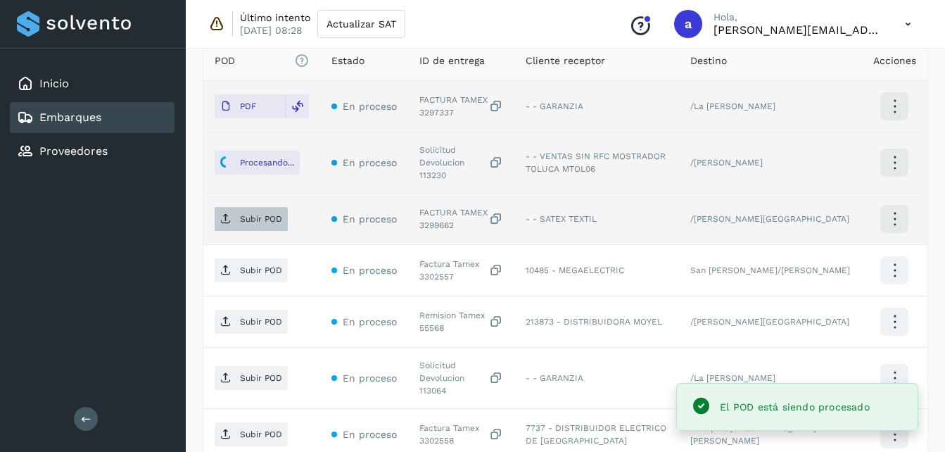
click at [256, 214] on p "Subir POD" at bounding box center [261, 219] width 42 height 10
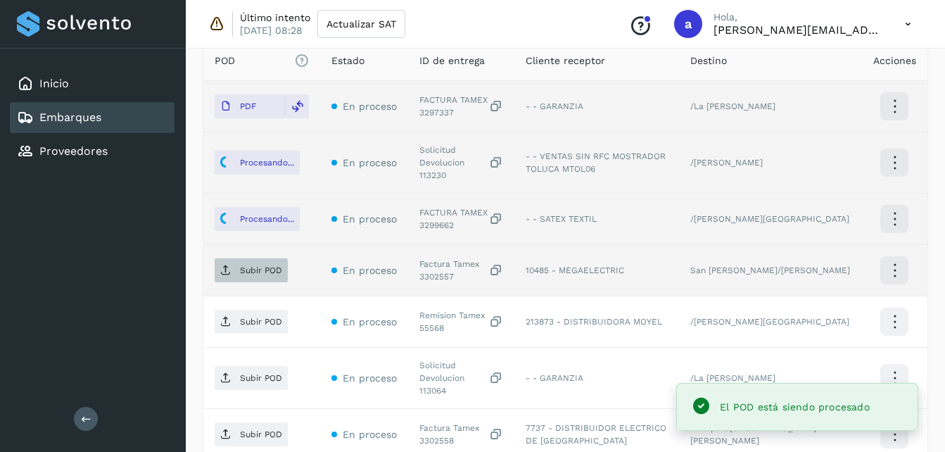
click at [251, 265] on p "Subir POD" at bounding box center [261, 270] width 42 height 10
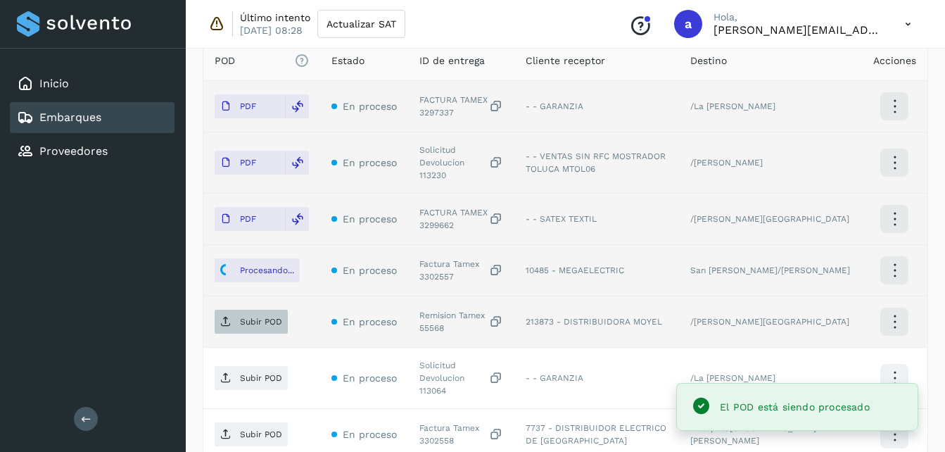
click at [237, 311] on span "Subir POD" at bounding box center [251, 321] width 73 height 23
drag, startPoint x: 954, startPoint y: 198, endPoint x: 940, endPoint y: 333, distance: 135.9
click at [940, 333] on div "Embarques y entregas Embarque #201FCLE192 ✨ Muy pronto podrás gestionar todos t…" at bounding box center [566, 170] width 760 height 1059
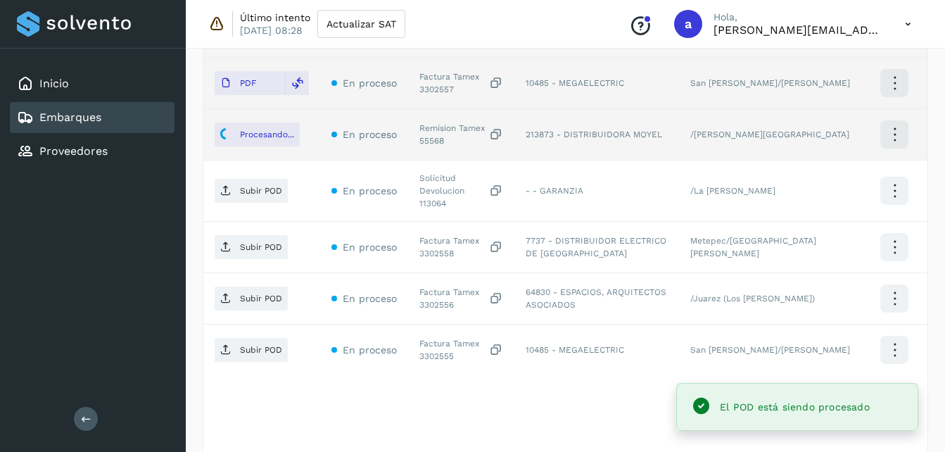
scroll to position [588, 0]
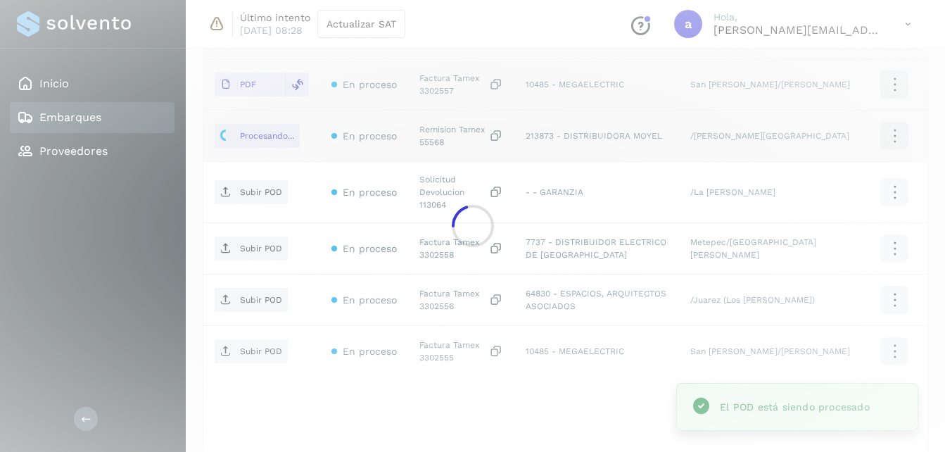
click at [256, 185] on div at bounding box center [472, 226] width 945 height 452
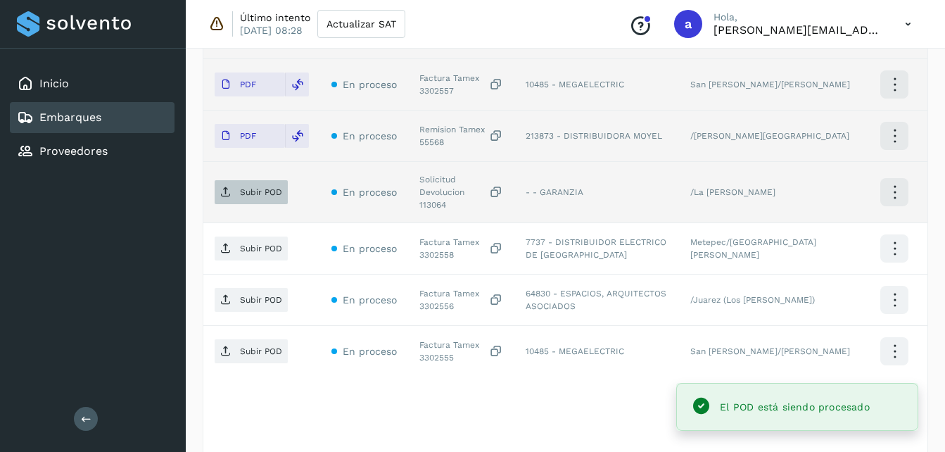
click at [250, 183] on span "Subir POD" at bounding box center [251, 192] width 73 height 23
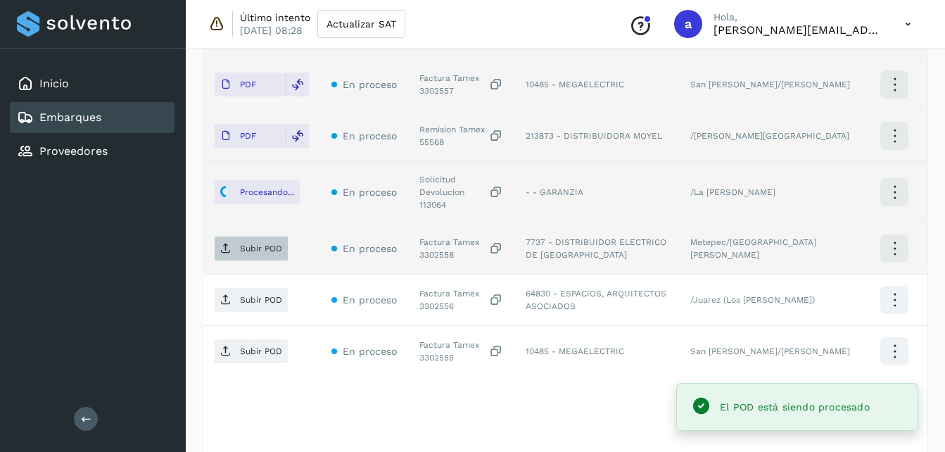
click at [263, 244] on p "Subir POD" at bounding box center [261, 249] width 42 height 10
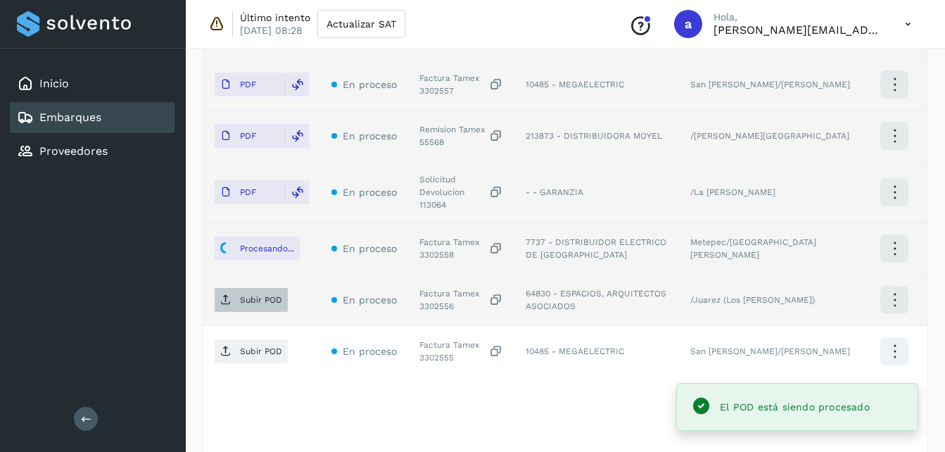
click at [246, 295] on p "Subir POD" at bounding box center [261, 300] width 42 height 10
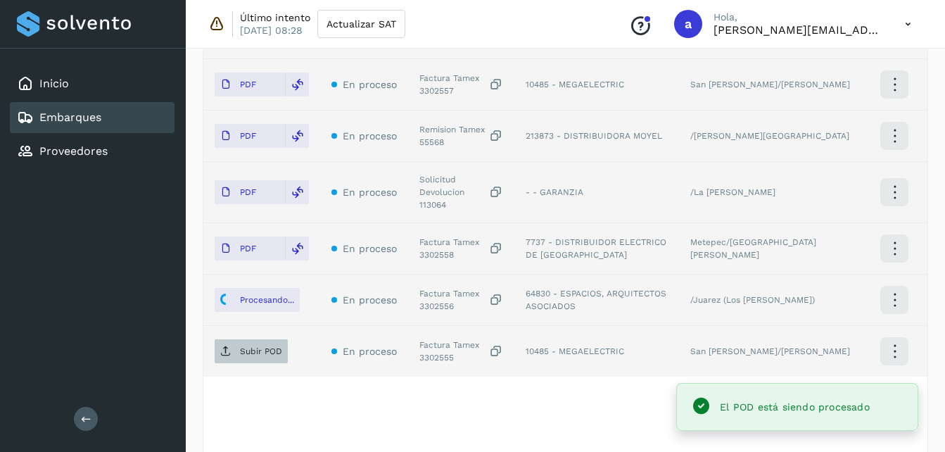
click at [258, 340] on span "Subir POD" at bounding box center [251, 351] width 73 height 23
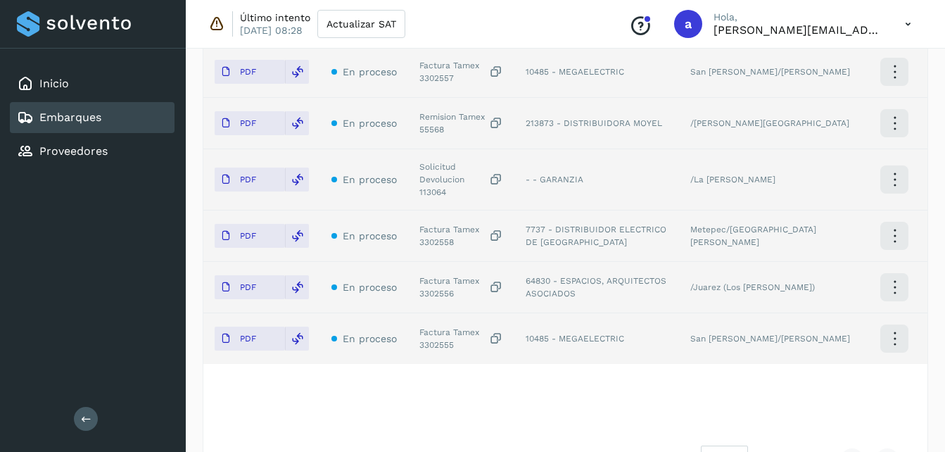
scroll to position [631, 0]
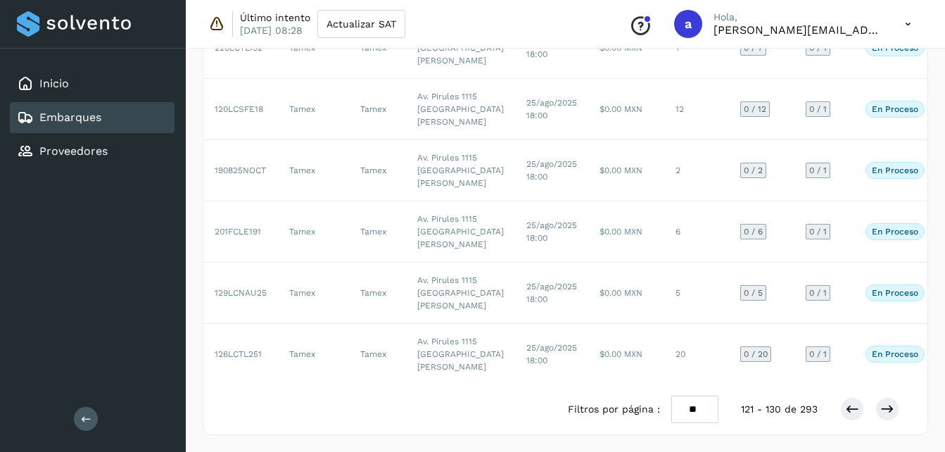
scroll to position [27, 0]
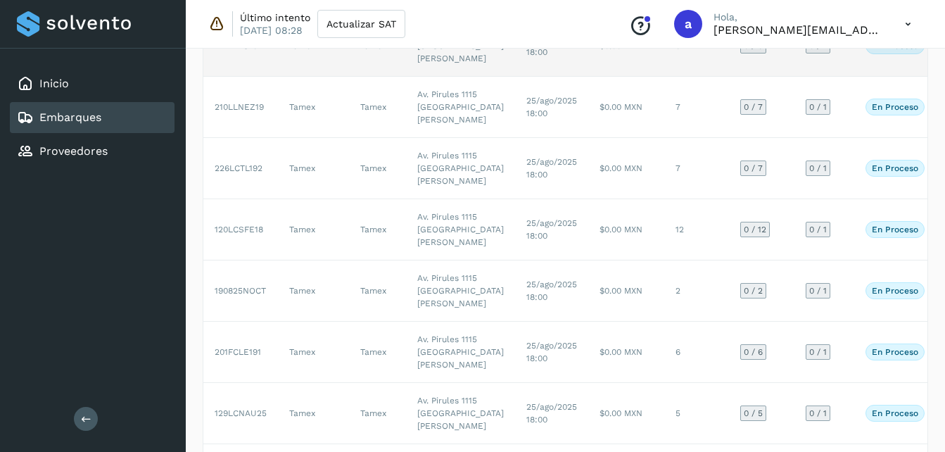
click at [530, 77] on td "25/ago/2025 18:00" at bounding box center [551, 45] width 73 height 61
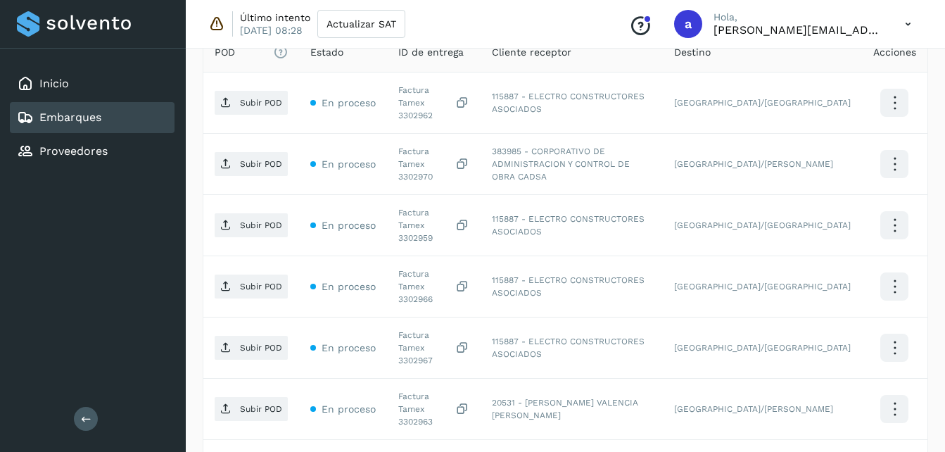
scroll to position [413, 0]
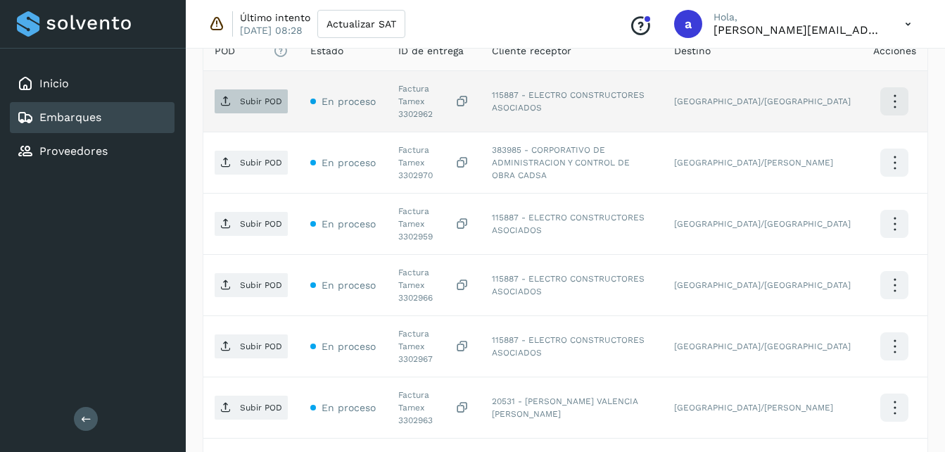
click at [248, 96] on p "Subir POD" at bounding box center [261, 101] width 42 height 10
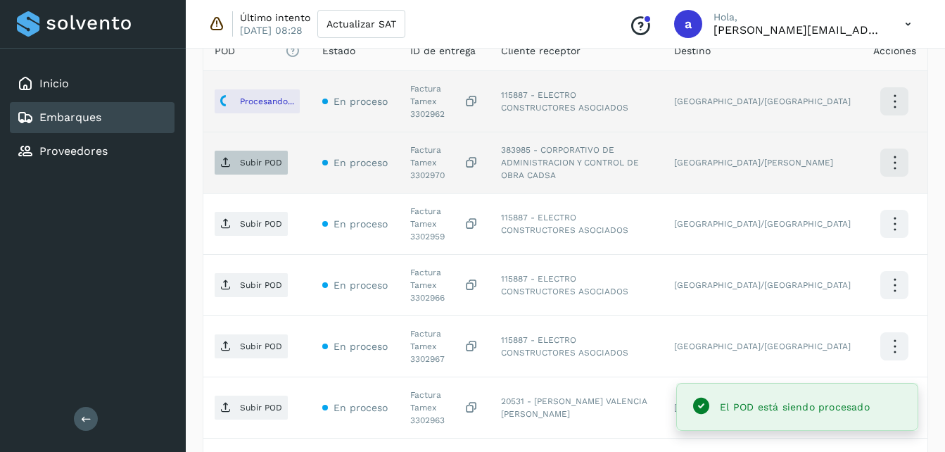
click at [229, 151] on span "Subir POD" at bounding box center [251, 162] width 73 height 23
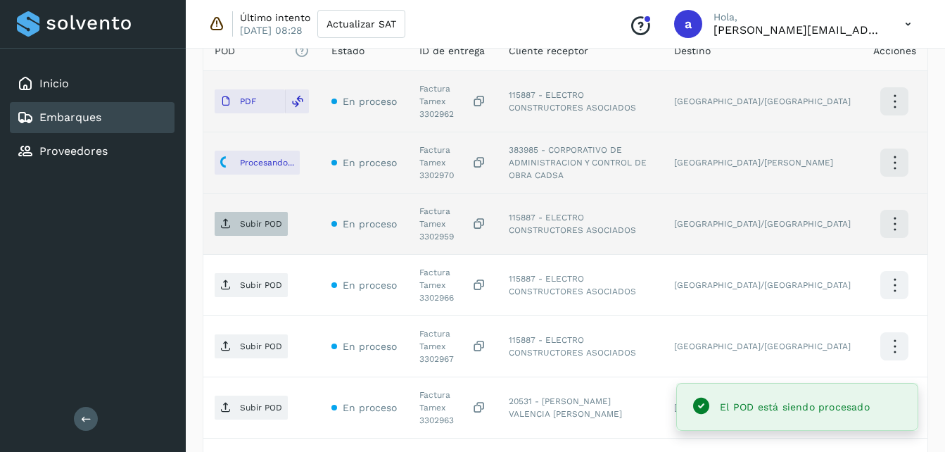
click at [229, 218] on icon at bounding box center [225, 223] width 11 height 11
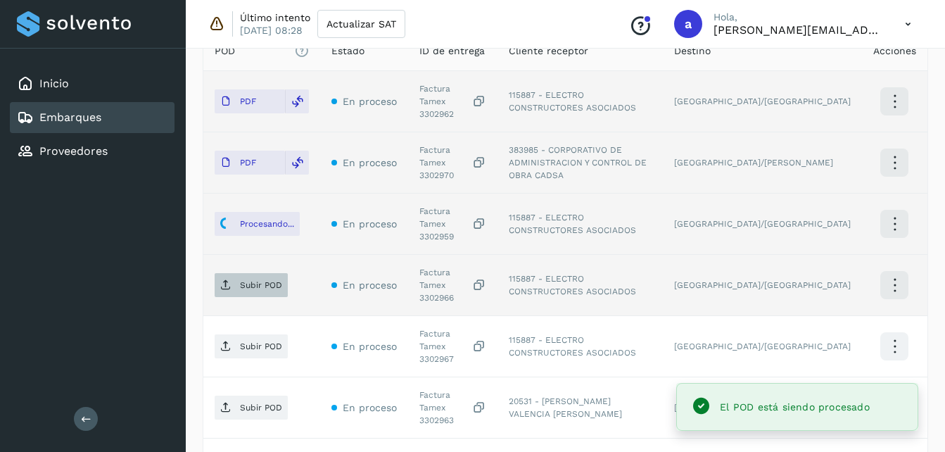
click at [247, 280] on p "Subir POD" at bounding box center [261, 285] width 42 height 10
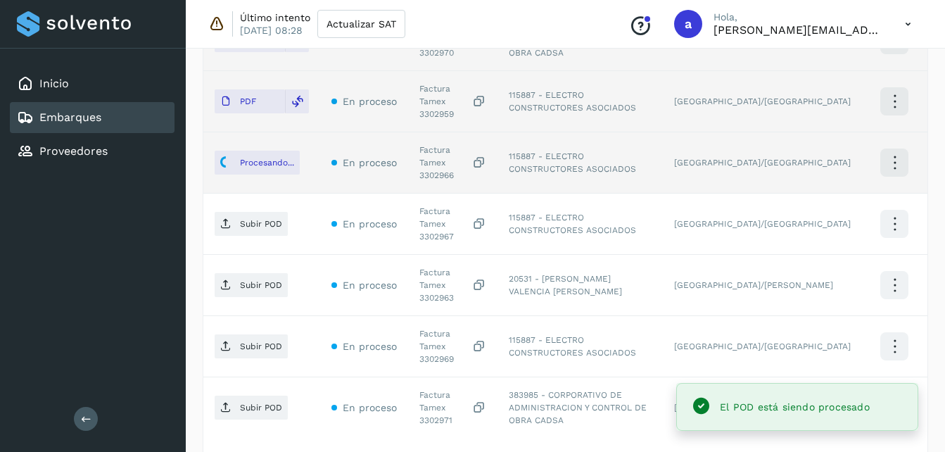
scroll to position [580, 0]
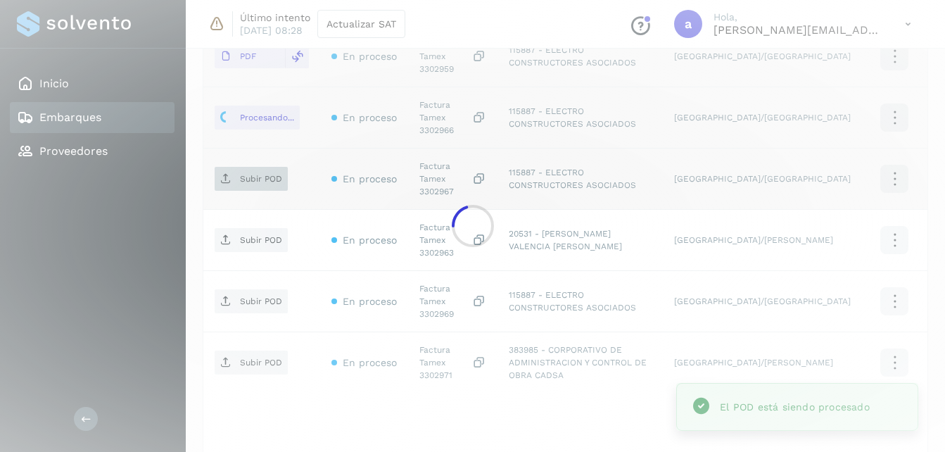
click at [246, 133] on div at bounding box center [472, 226] width 945 height 452
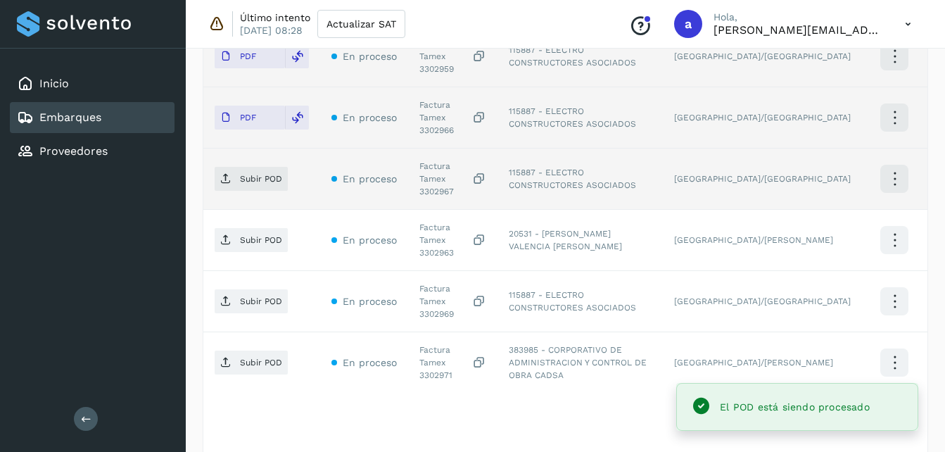
click at [208, 149] on td "Subir POD" at bounding box center [261, 179] width 117 height 61
click at [246, 174] on p "Subir POD" at bounding box center [261, 179] width 42 height 10
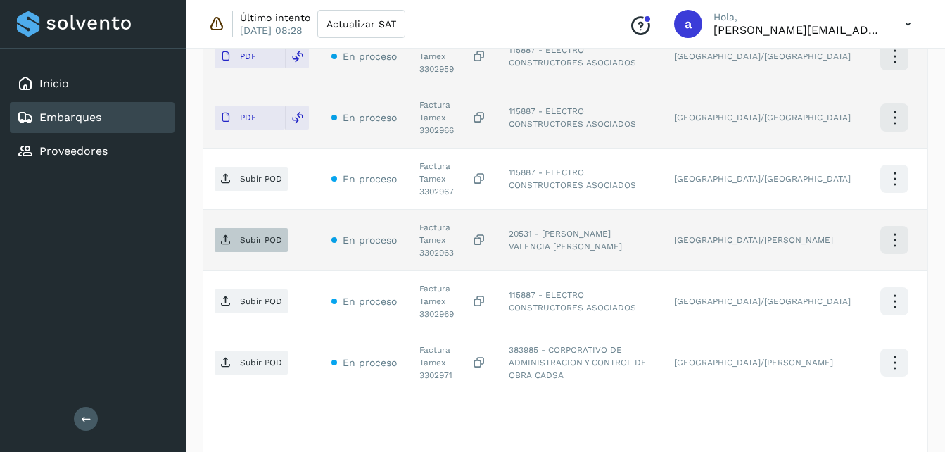
click at [248, 229] on span "Subir POD" at bounding box center [251, 240] width 73 height 23
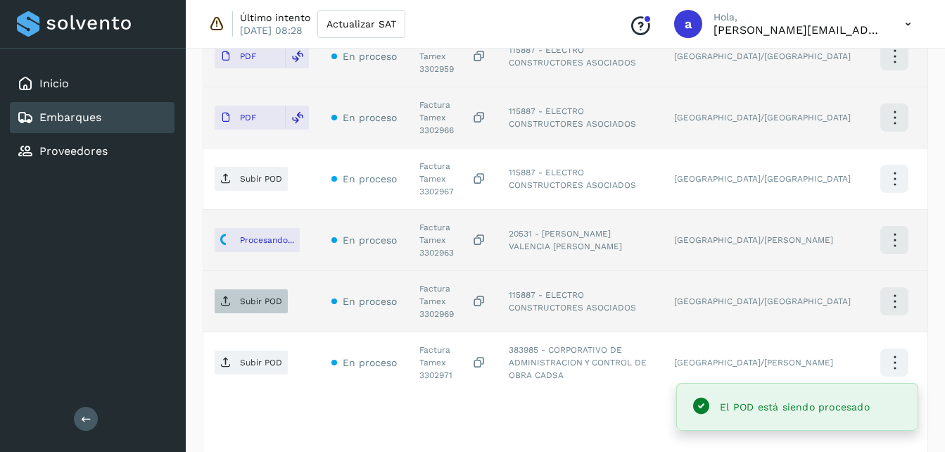
click at [256, 296] on p "Subir POD" at bounding box center [261, 301] width 42 height 10
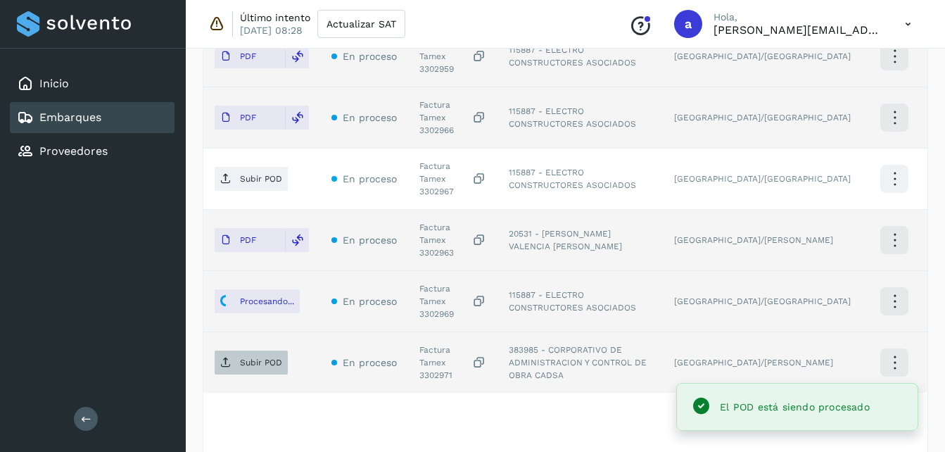
click at [243, 358] on p "Subir POD" at bounding box center [261, 363] width 42 height 10
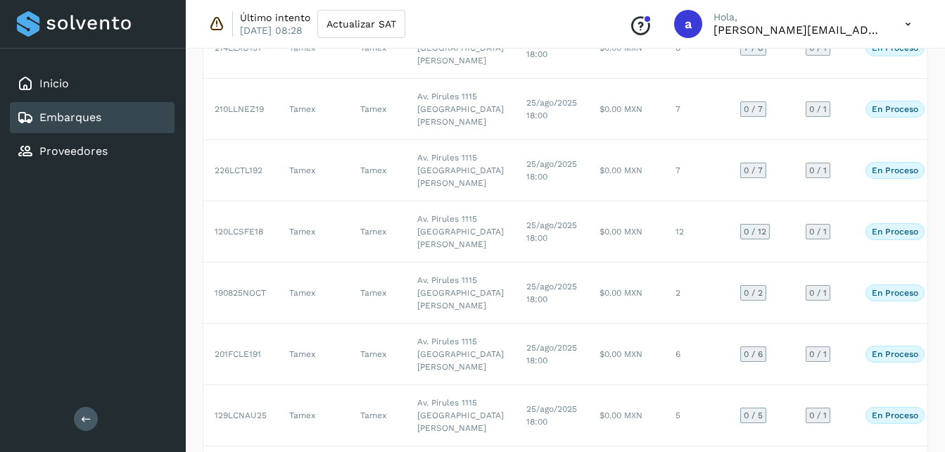
scroll to position [293, 0]
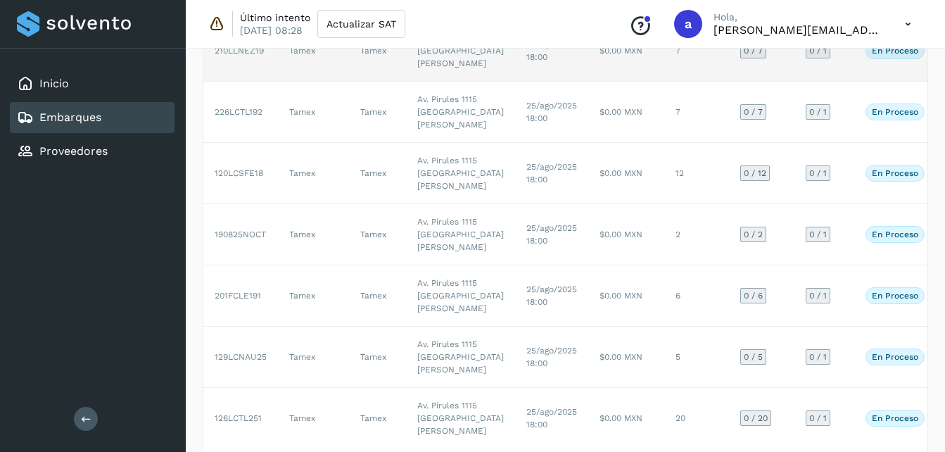
click at [588, 82] on td "$0.00 MXN" at bounding box center [626, 50] width 76 height 61
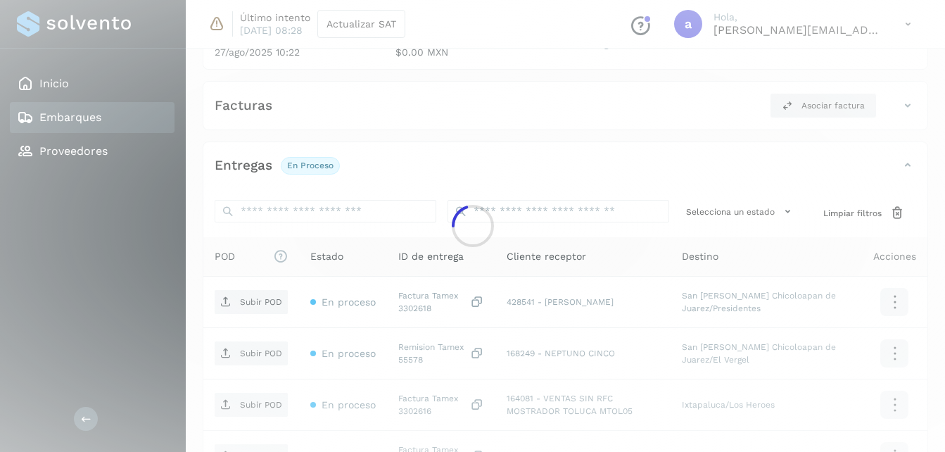
scroll to position [353, 0]
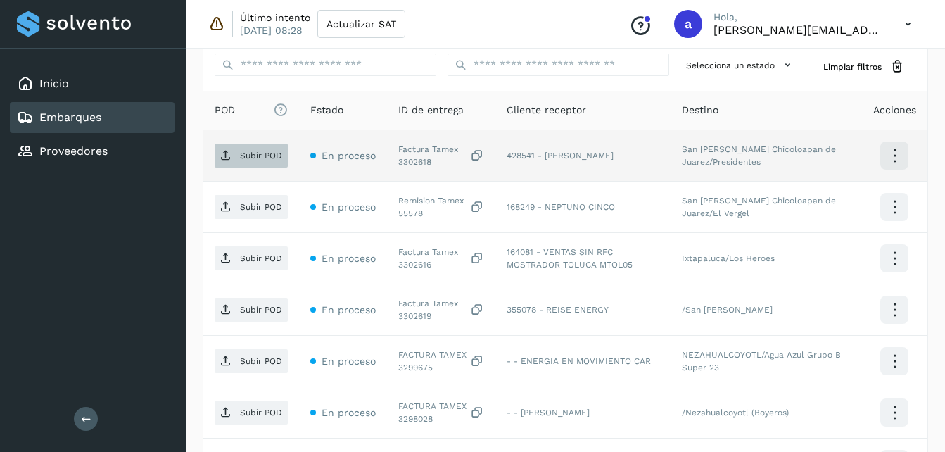
click at [239, 164] on span "Subir POD" at bounding box center [251, 155] width 73 height 23
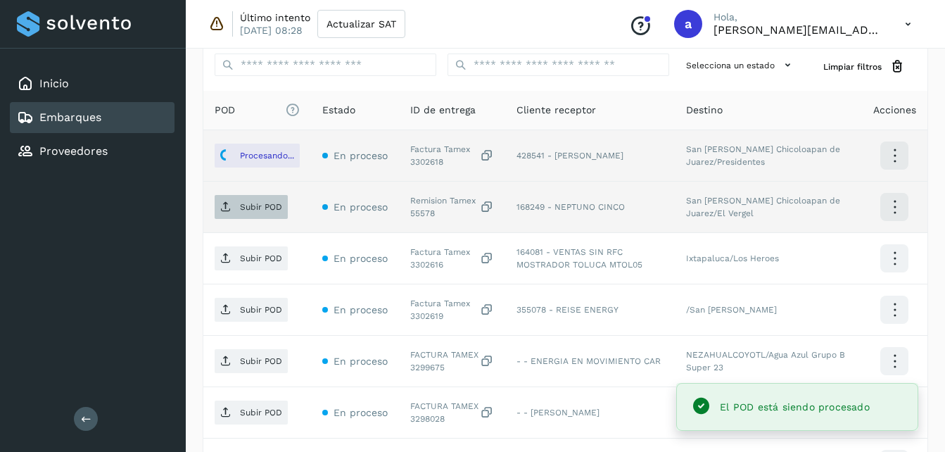
click at [251, 205] on p "Subir POD" at bounding box center [261, 207] width 42 height 10
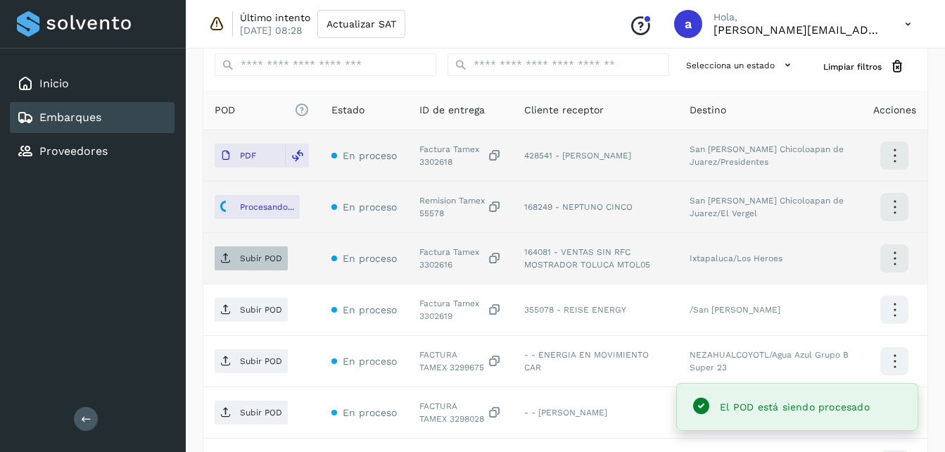
click at [246, 269] on span "Subir POD" at bounding box center [251, 258] width 73 height 23
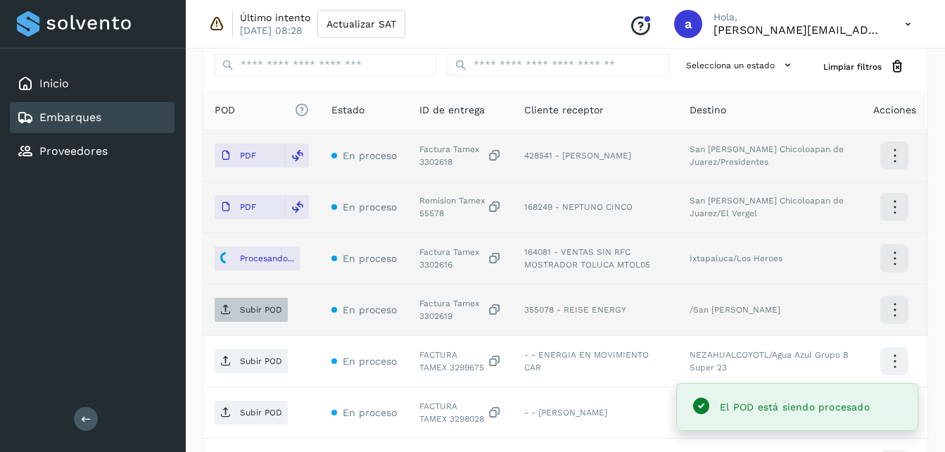
click at [246, 307] on p "Subir POD" at bounding box center [261, 310] width 42 height 10
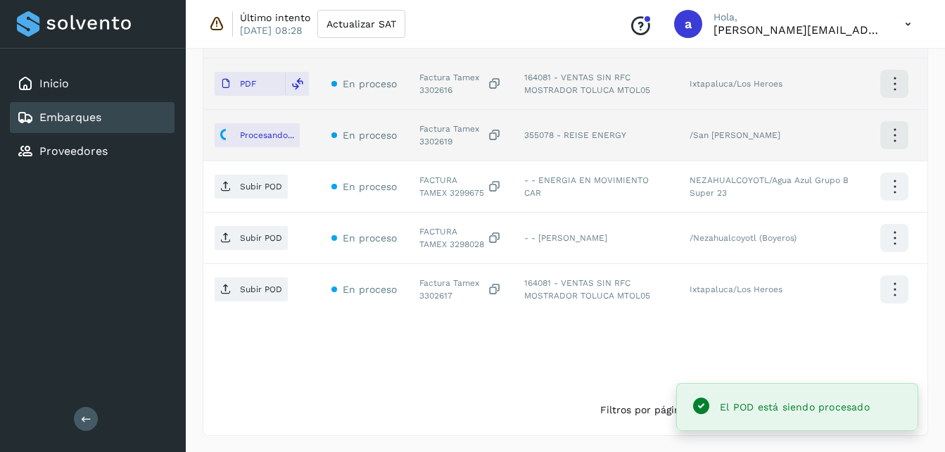
scroll to position [529, 0]
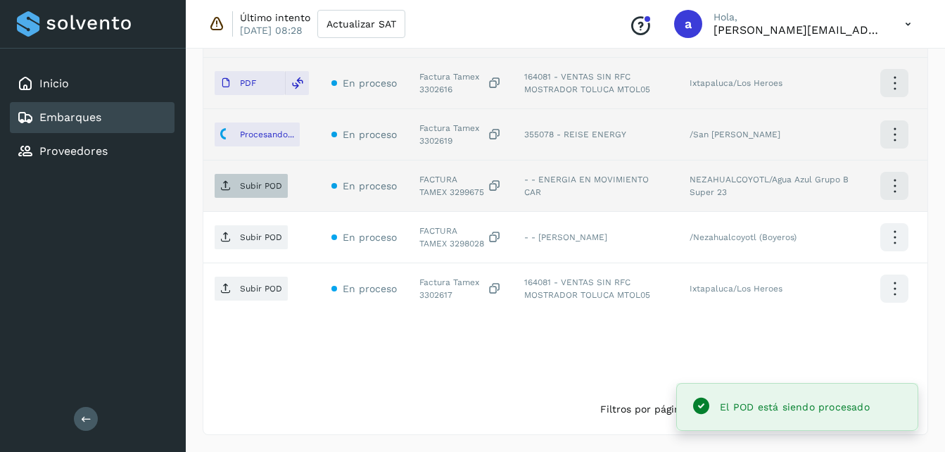
click at [238, 184] on span "Subir POD" at bounding box center [251, 186] width 73 height 23
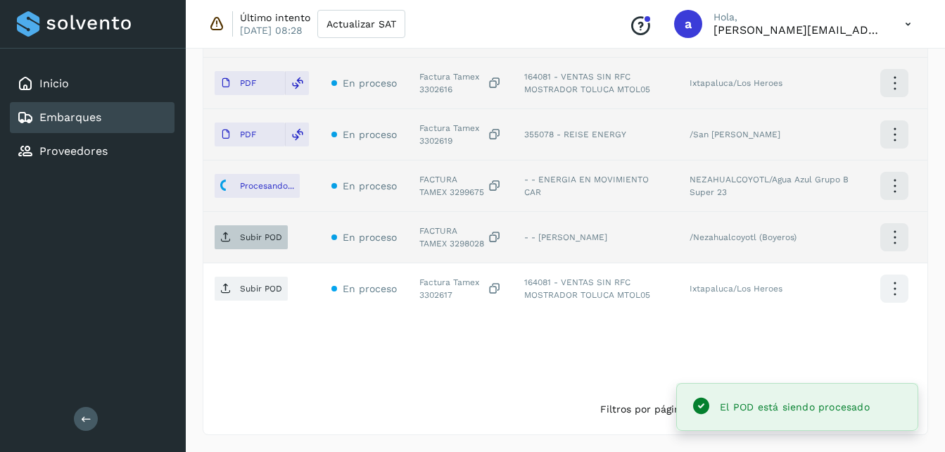
click at [265, 243] on span "Subir POD" at bounding box center [251, 237] width 73 height 23
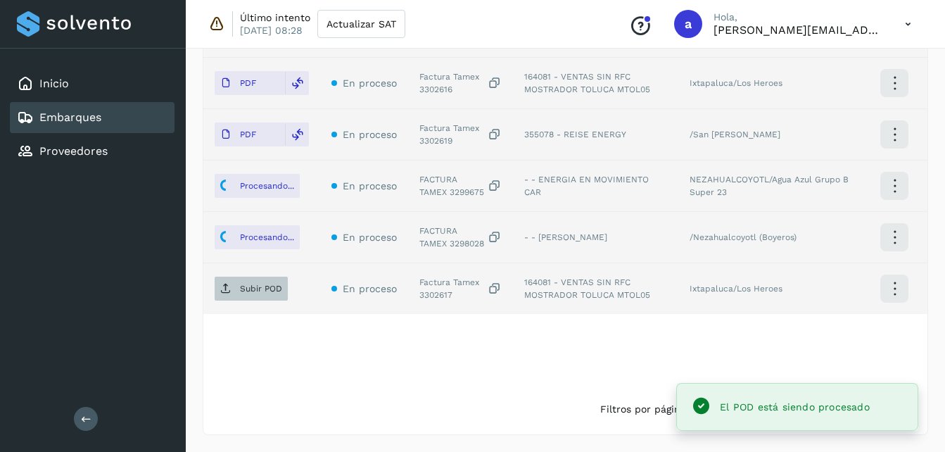
click at [233, 282] on span "Subir POD" at bounding box center [251, 288] width 73 height 23
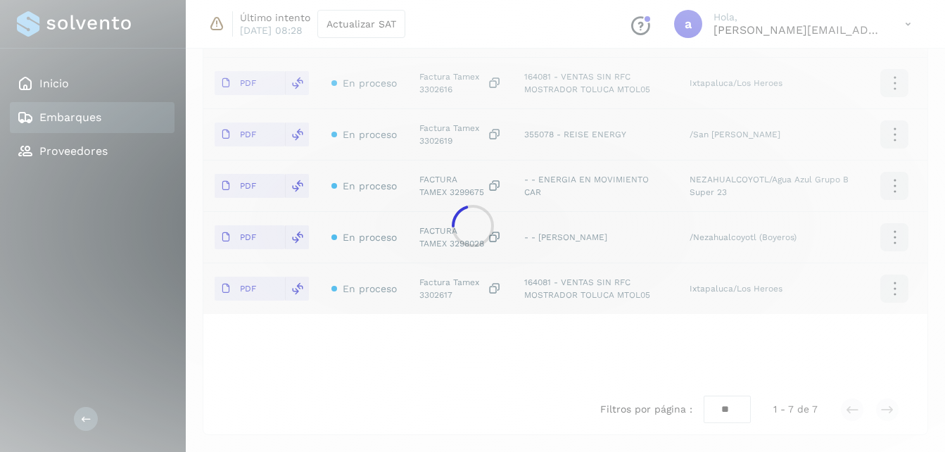
scroll to position [353, 0]
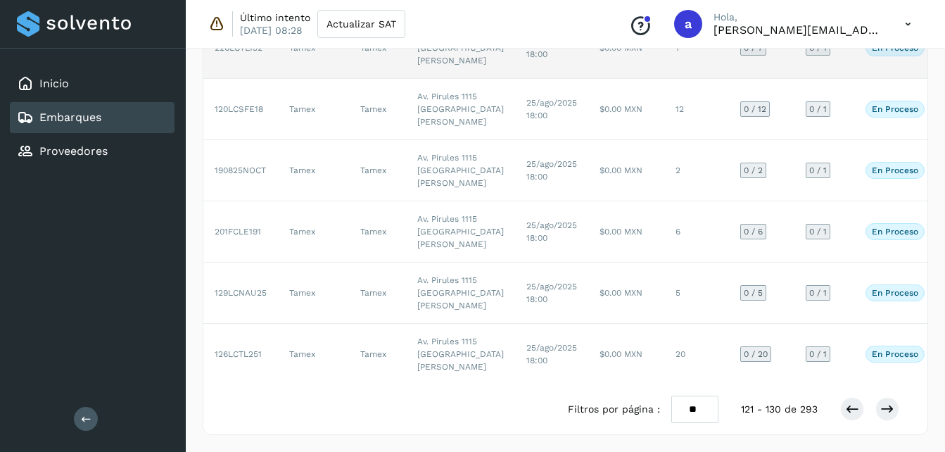
click at [588, 79] on td "$0.00 MXN" at bounding box center [626, 48] width 76 height 61
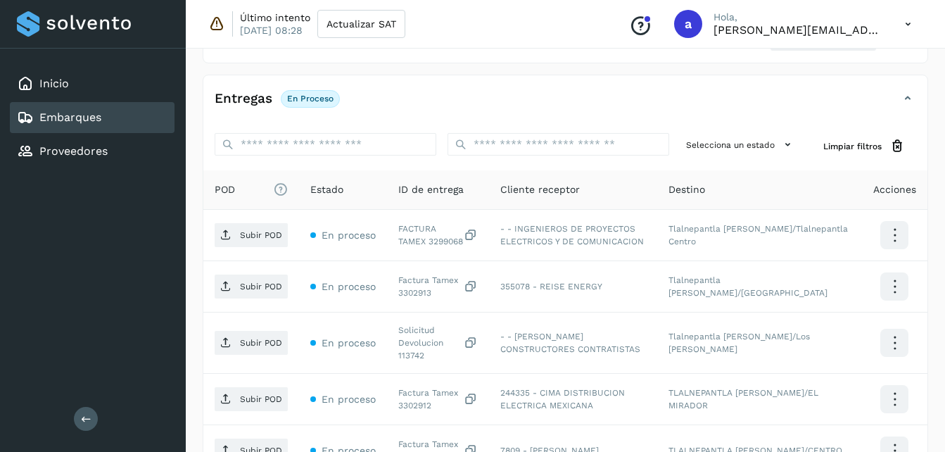
scroll to position [264, 0]
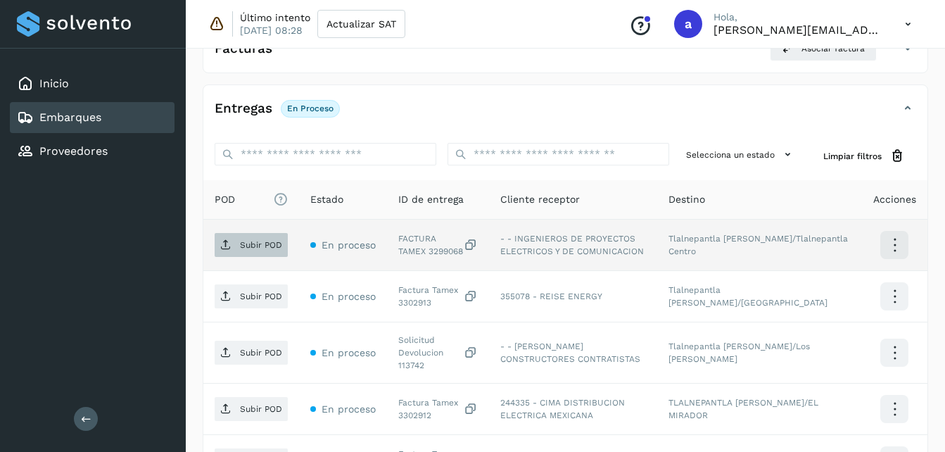
click at [251, 239] on span "Subir POD" at bounding box center [251, 245] width 73 height 23
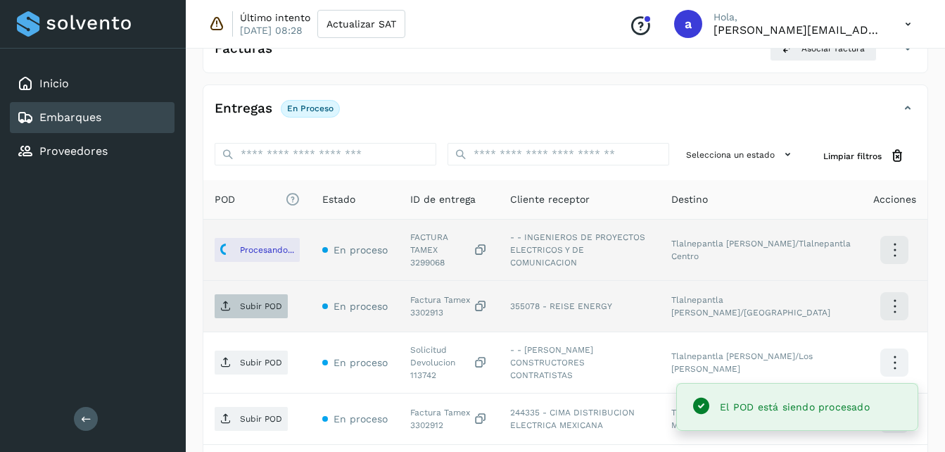
click at [248, 301] on p "Subir POD" at bounding box center [261, 306] width 42 height 10
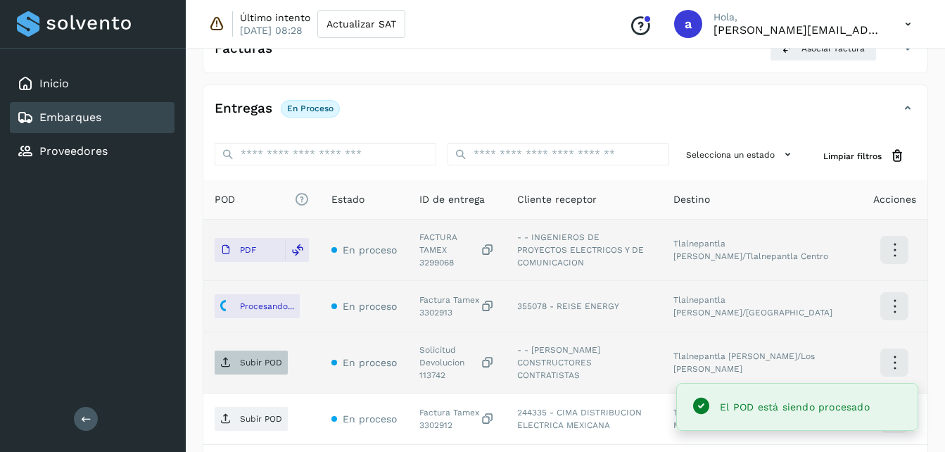
click at [261, 358] on p "Subir POD" at bounding box center [261, 363] width 42 height 10
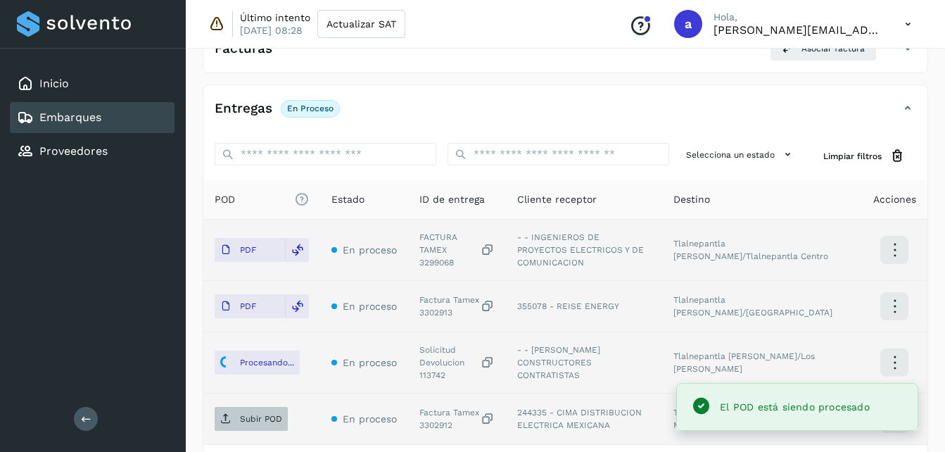
click at [230, 413] on icon at bounding box center [225, 418] width 11 height 11
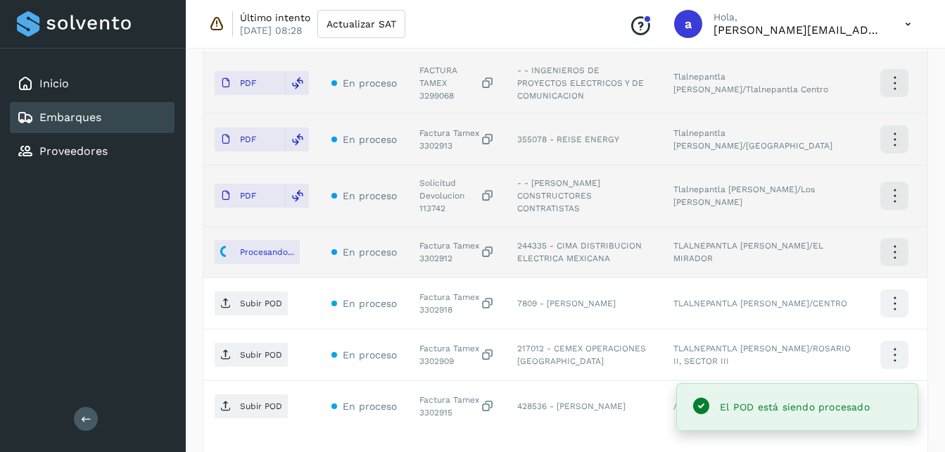
scroll to position [520, 0]
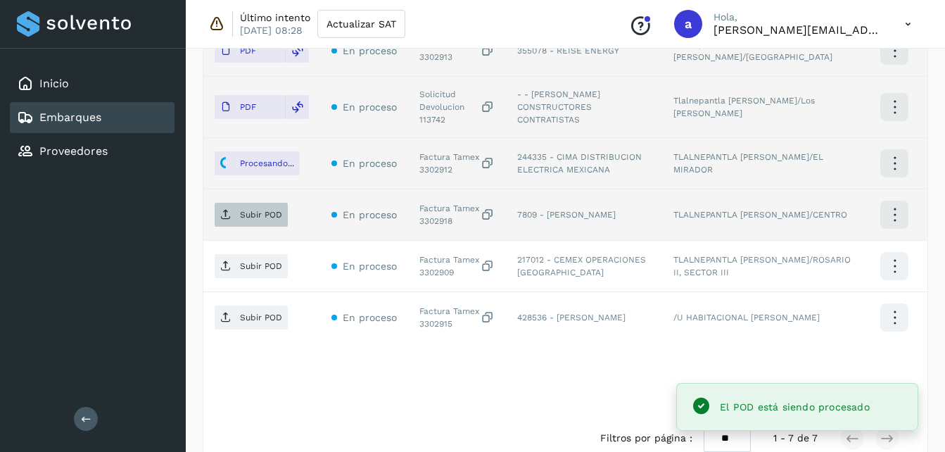
click at [251, 210] on p "Subir POD" at bounding box center [261, 215] width 42 height 10
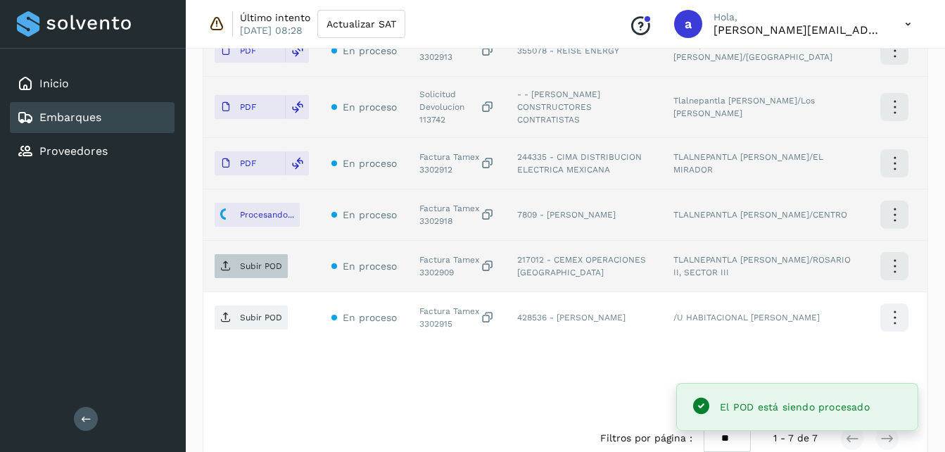
click at [245, 261] on p "Subir POD" at bounding box center [261, 266] width 42 height 10
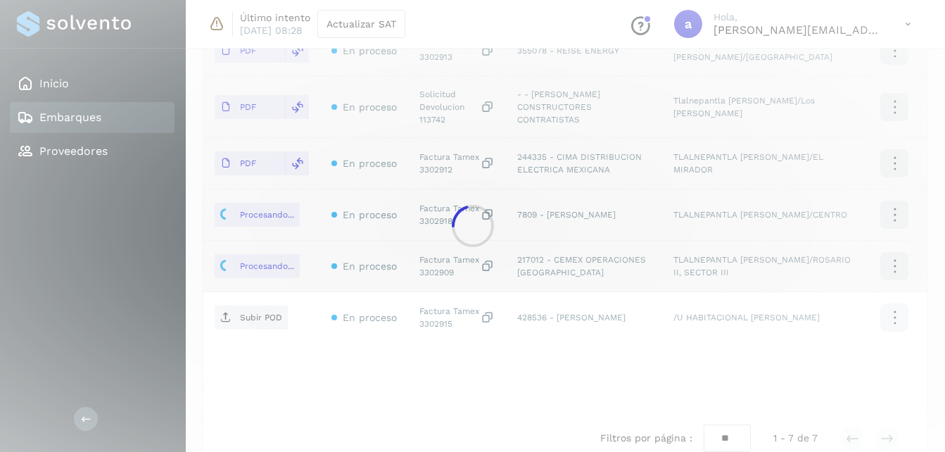
click at [256, 306] on span "Subir POD" at bounding box center [251, 317] width 73 height 23
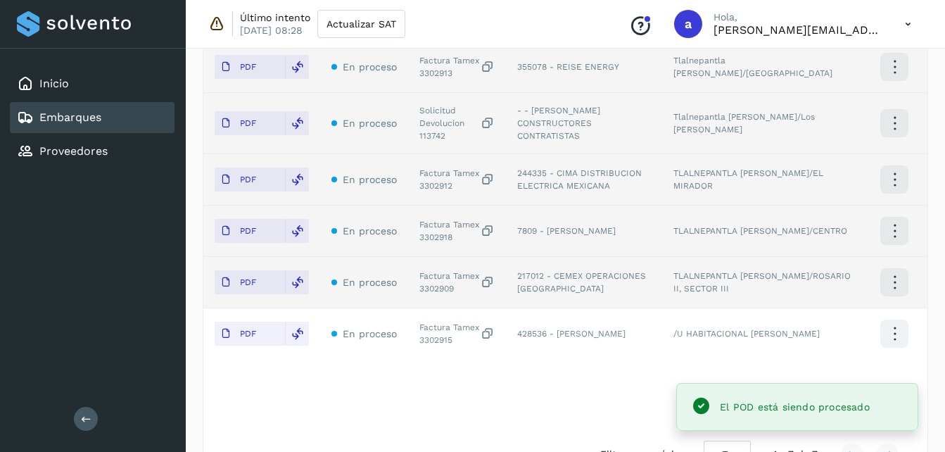
scroll to position [529, 0]
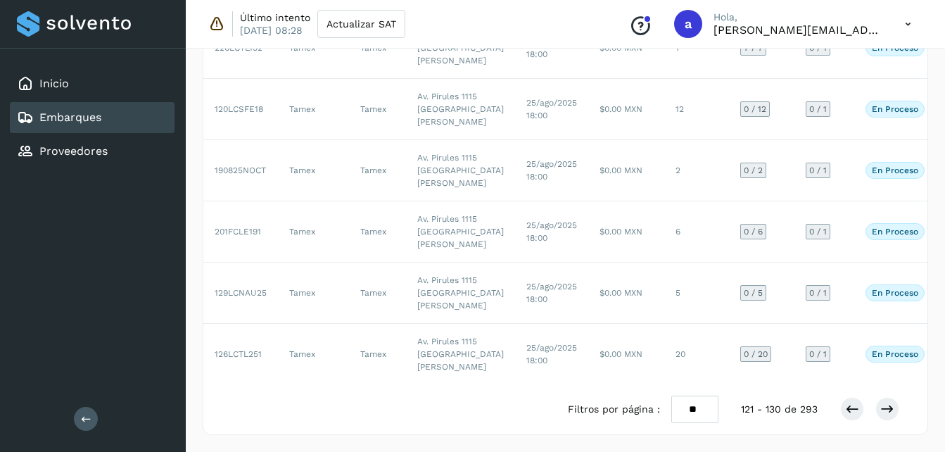
scroll to position [581, 0]
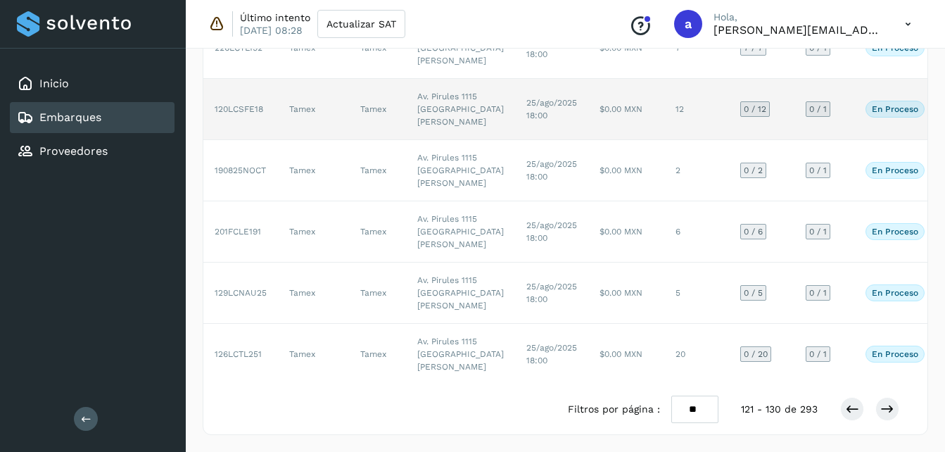
click at [665, 140] on td "12" at bounding box center [697, 109] width 65 height 61
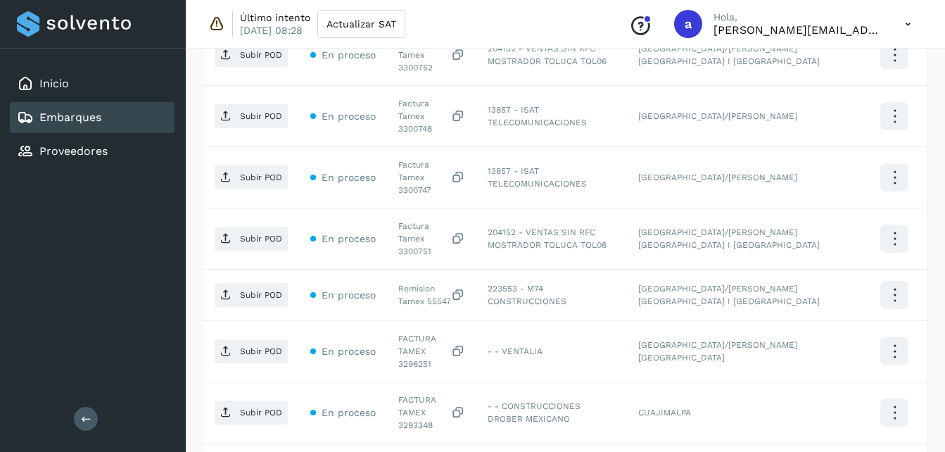
scroll to position [683, 0]
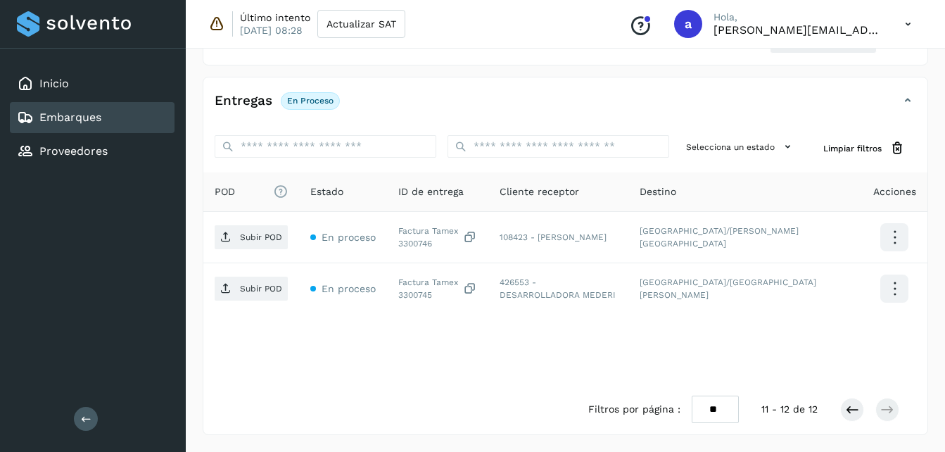
scroll to position [272, 0]
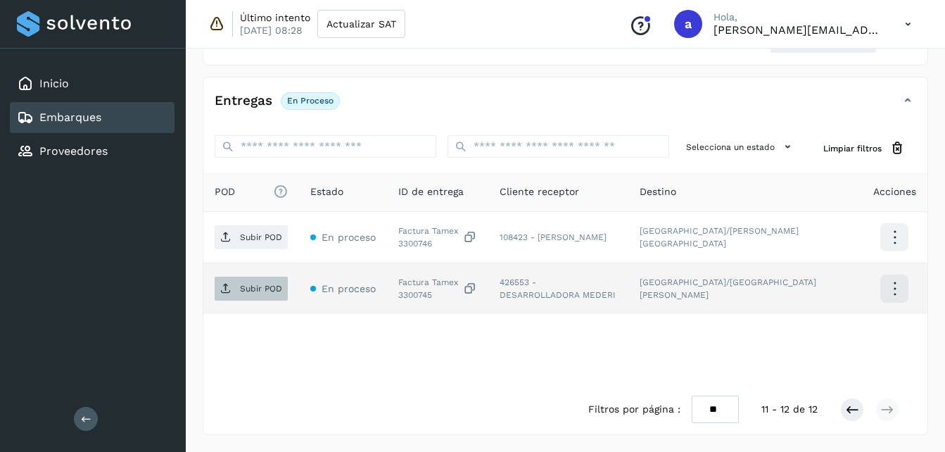
click at [239, 293] on span "Subir POD" at bounding box center [251, 288] width 73 height 23
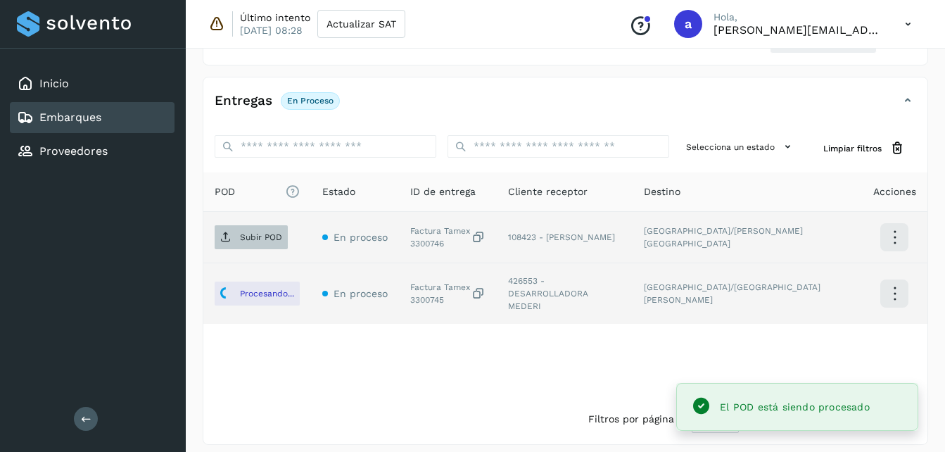
click at [262, 239] on p "Subir POD" at bounding box center [261, 237] width 42 height 10
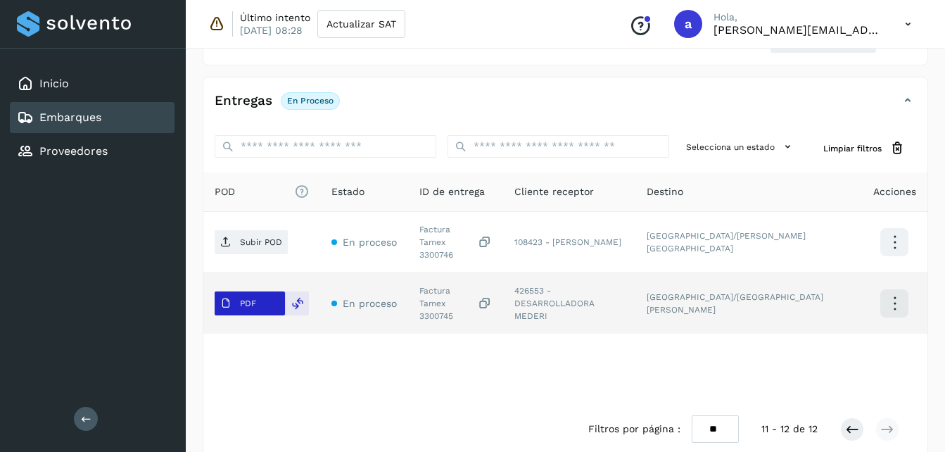
click at [247, 298] on p "PDF" at bounding box center [248, 303] width 16 height 10
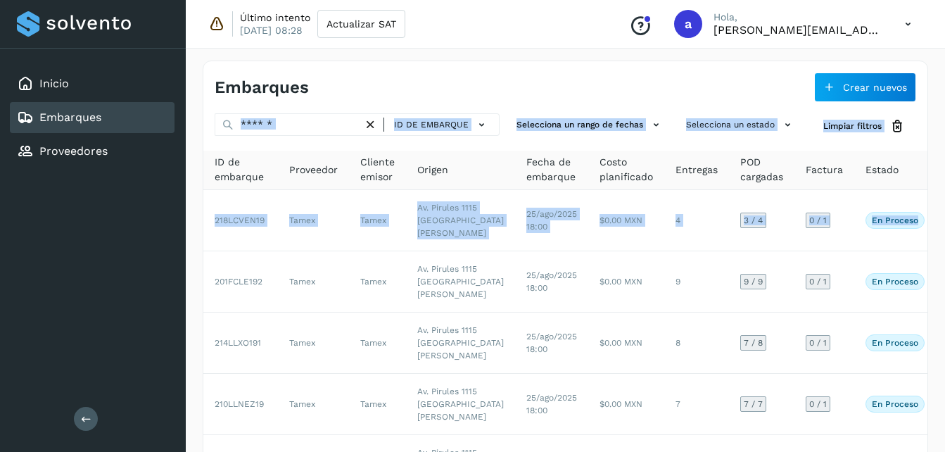
drag, startPoint x: 945, startPoint y: 107, endPoint x: 955, endPoint y: 208, distance: 101.8
click at [945, 208] on html "Inicio Embarques Proveedores Salir Último intento [DATE] 08:28 Actualizar SAT C…" at bounding box center [472, 434] width 945 height 869
drag, startPoint x: 955, startPoint y: 208, endPoint x: 932, endPoint y: 267, distance: 63.3
click at [932, 267] on div "Embarques Crear nuevos ID de embarque Selecciona un rango de fechas Selecciona …" at bounding box center [566, 457] width 760 height 826
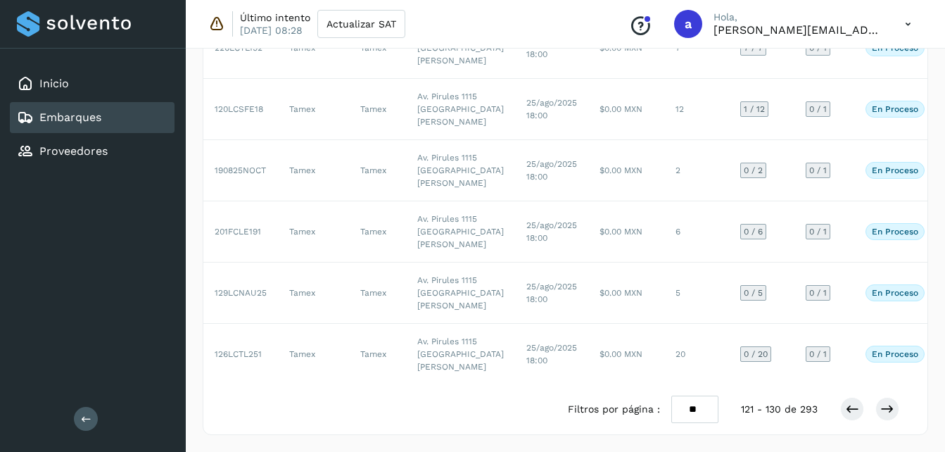
scroll to position [694, 0]
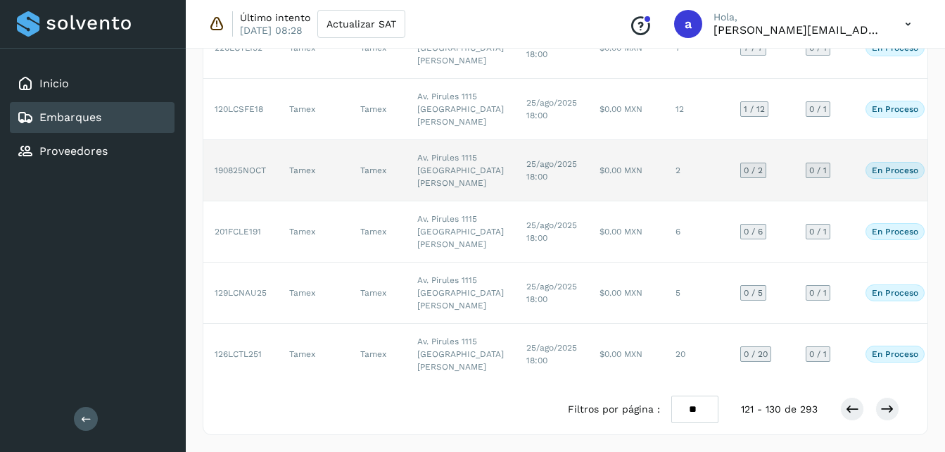
click at [665, 156] on td "2" at bounding box center [697, 170] width 65 height 61
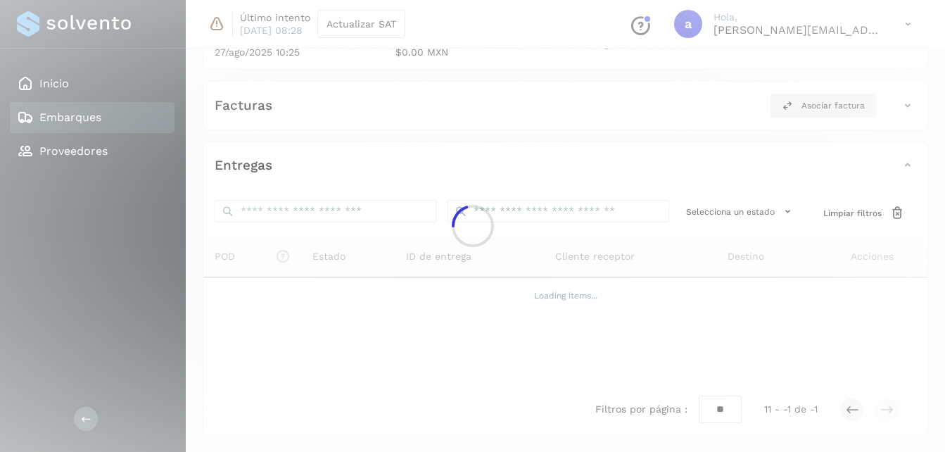
scroll to position [207, 0]
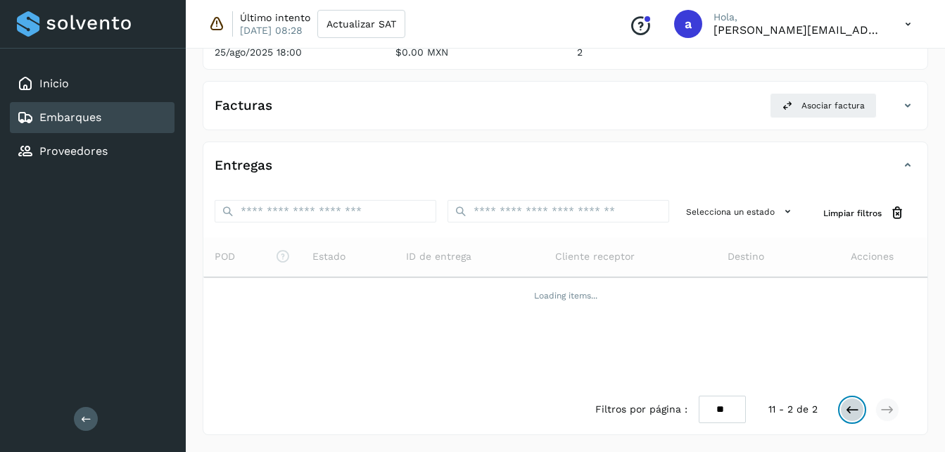
click at [861, 407] on button at bounding box center [852, 410] width 24 height 24
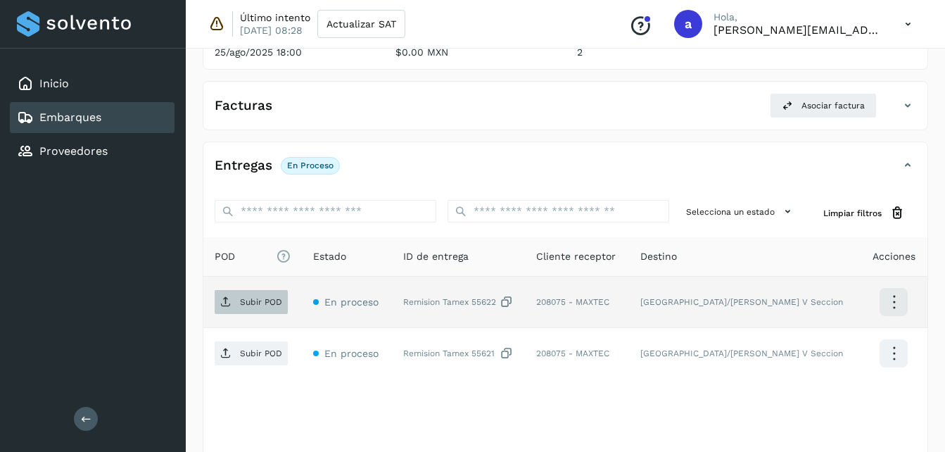
click at [252, 301] on p "Subir POD" at bounding box center [261, 302] width 42 height 10
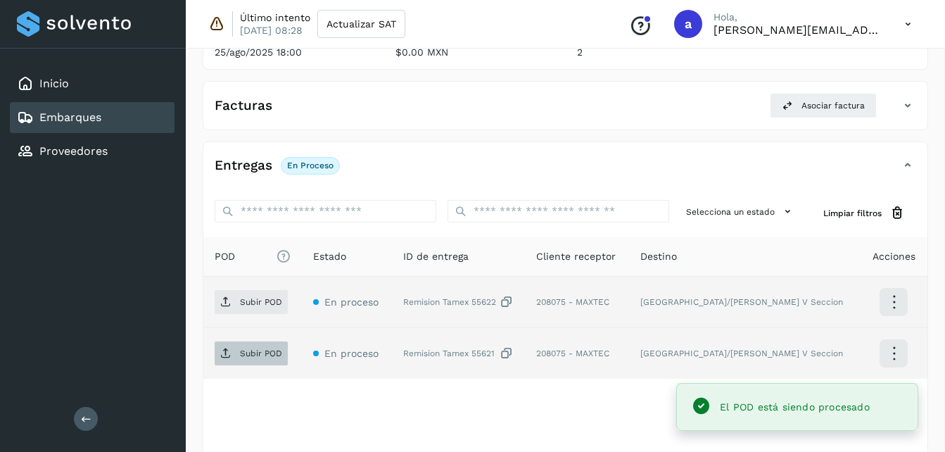
click at [245, 353] on p "Subir POD" at bounding box center [261, 353] width 42 height 10
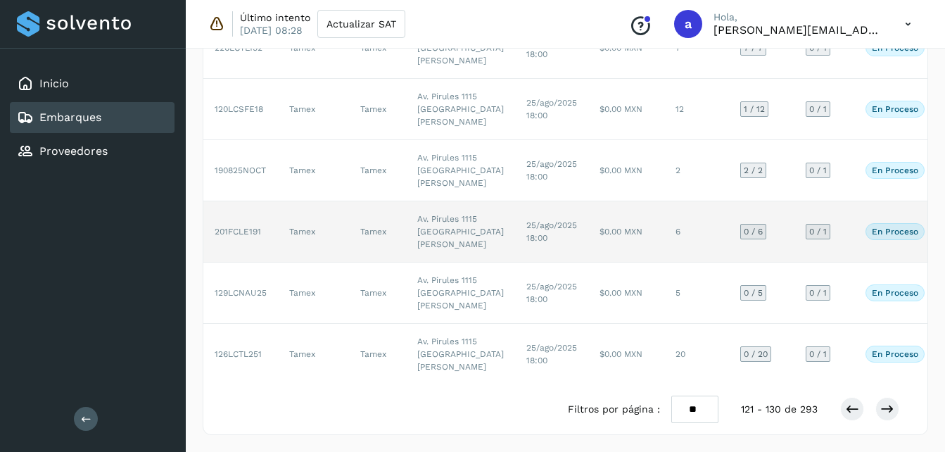
click at [527, 220] on span "25/ago/2025 18:00" at bounding box center [552, 231] width 51 height 23
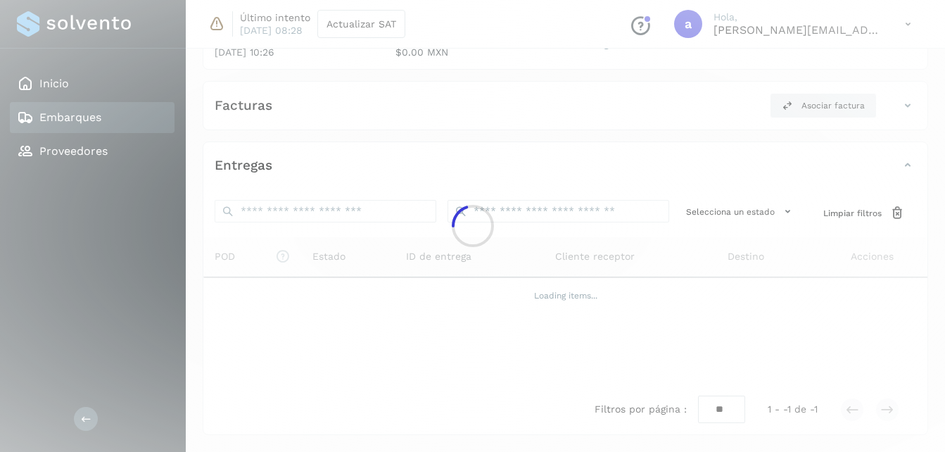
scroll to position [477, 0]
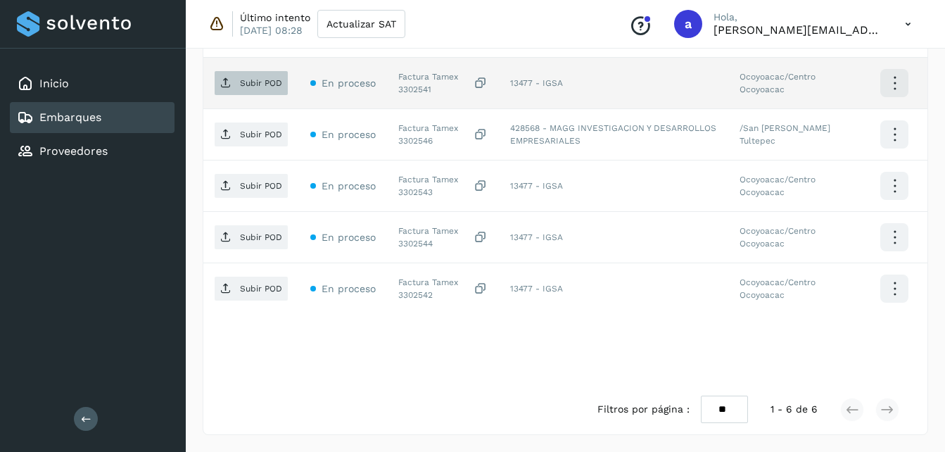
click at [253, 85] on p "Subir POD" at bounding box center [261, 83] width 42 height 10
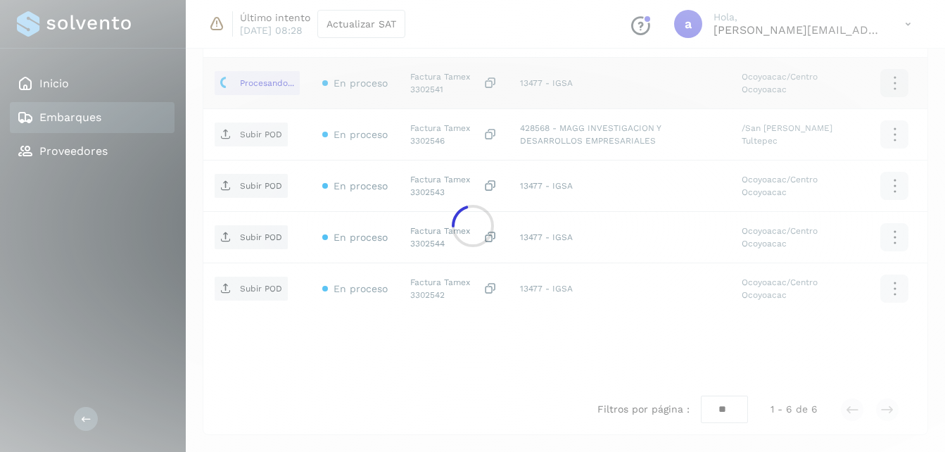
click at [242, 135] on div at bounding box center [472, 226] width 945 height 452
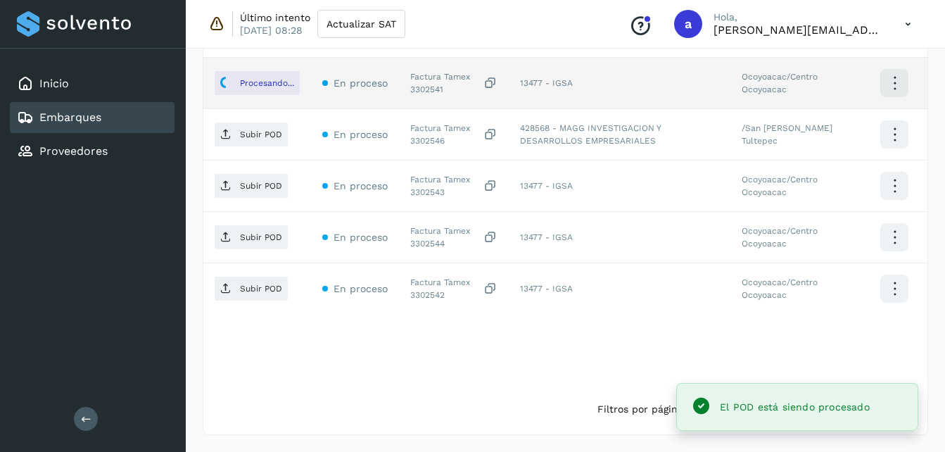
click at [242, 135] on p "Subir POD" at bounding box center [261, 135] width 42 height 10
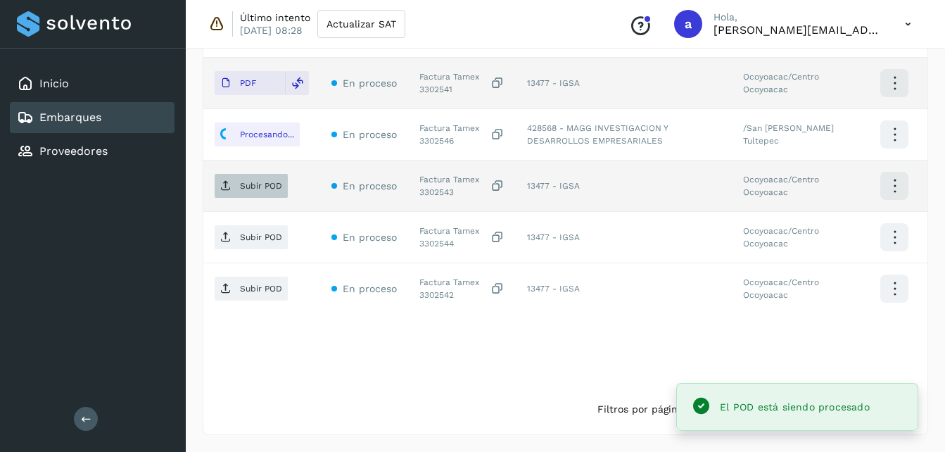
click at [259, 185] on p "Subir POD" at bounding box center [261, 186] width 42 height 10
click at [257, 241] on p "Subir POD" at bounding box center [261, 237] width 42 height 10
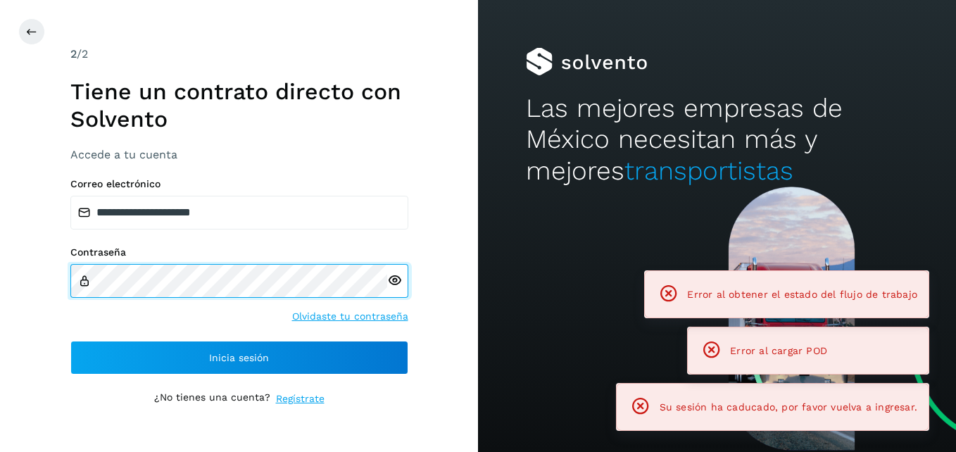
click at [405, 375] on div "**********" at bounding box center [239, 226] width 338 height 360
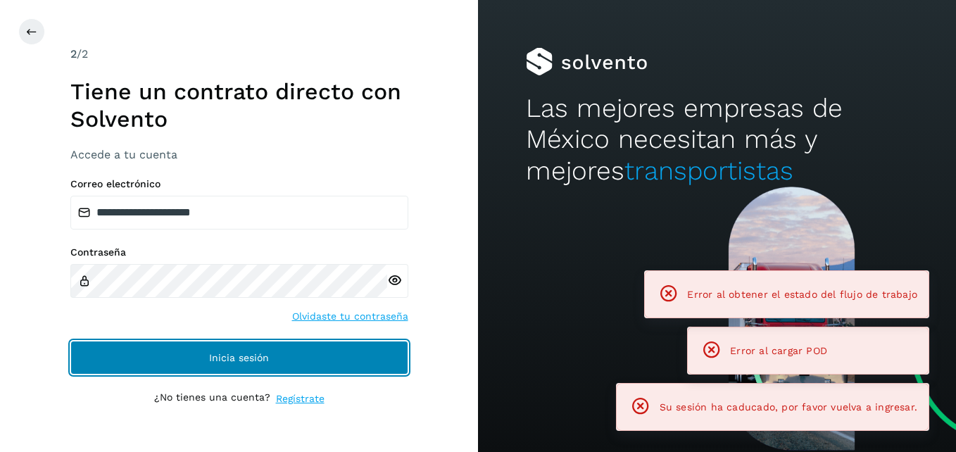
click at [322, 357] on button "Inicia sesión" at bounding box center [239, 358] width 338 height 34
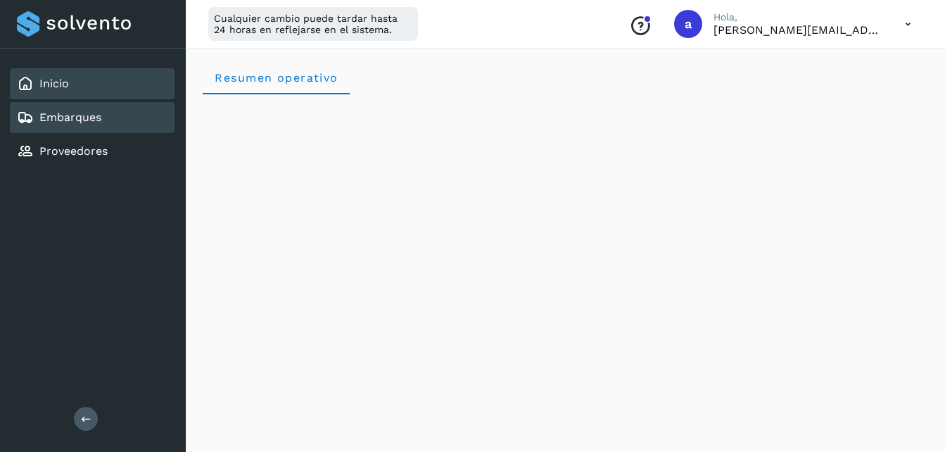
click at [107, 114] on div "Embarques" at bounding box center [92, 117] width 165 height 31
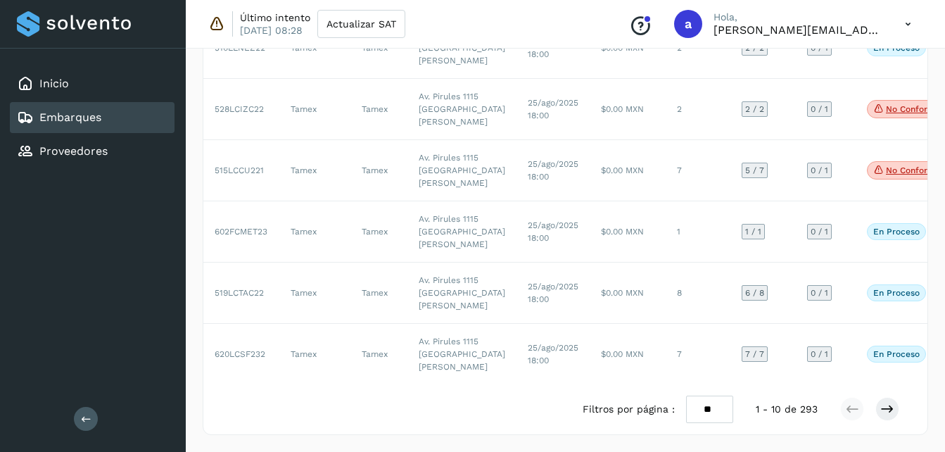
scroll to position [795, 0]
click at [891, 416] on icon at bounding box center [888, 409] width 14 height 14
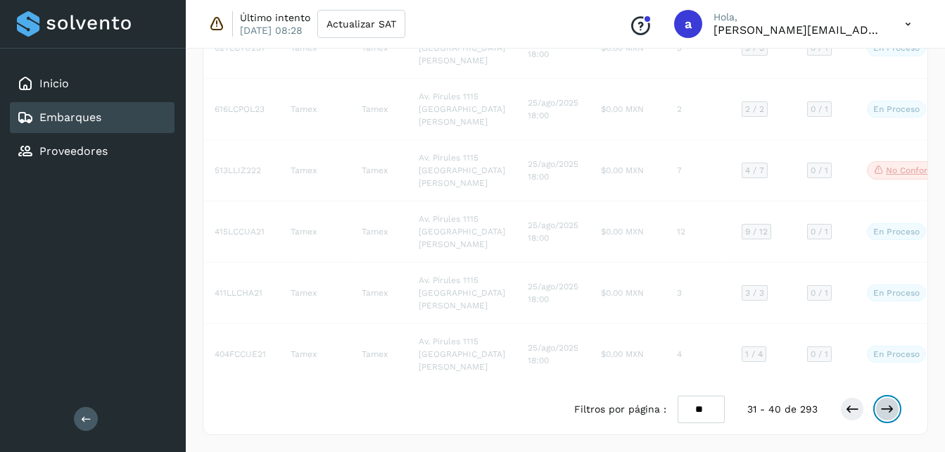
click at [891, 416] on icon at bounding box center [888, 409] width 14 height 14
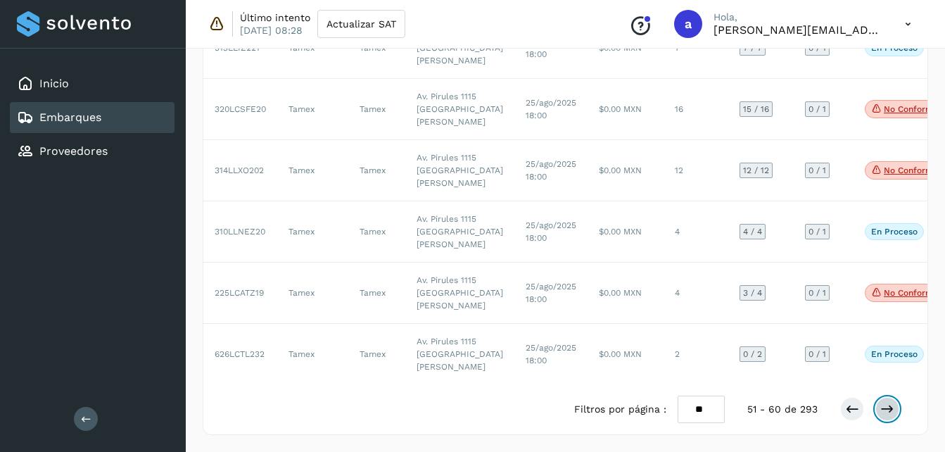
click at [891, 416] on icon at bounding box center [888, 409] width 14 height 14
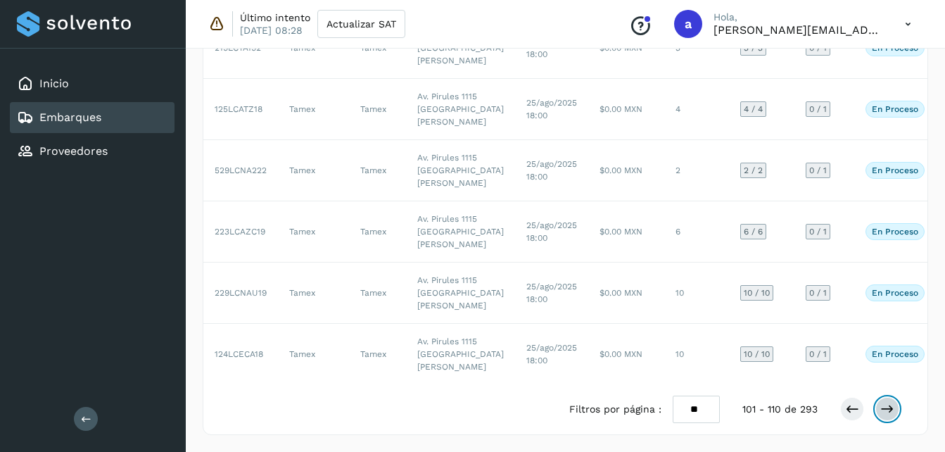
click at [891, 416] on icon at bounding box center [888, 409] width 14 height 14
click at [883, 414] on button at bounding box center [888, 409] width 24 height 24
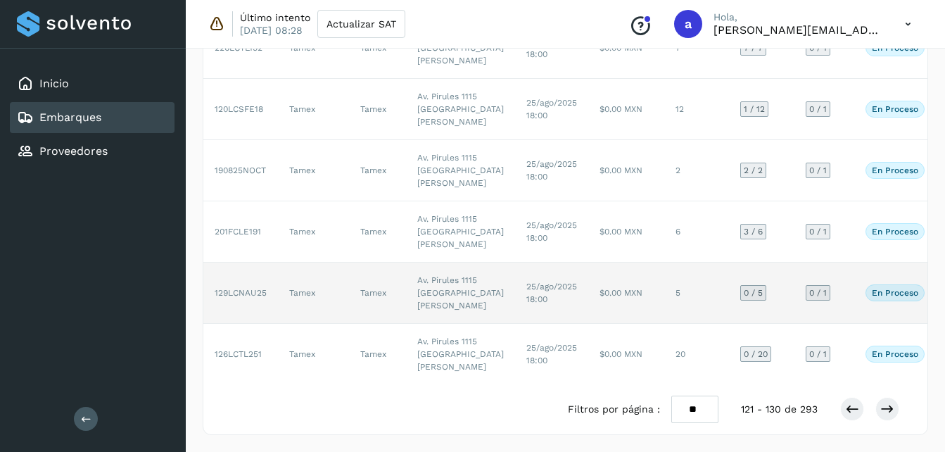
click at [515, 324] on td "25/ago/2025 18:00" at bounding box center [551, 293] width 73 height 61
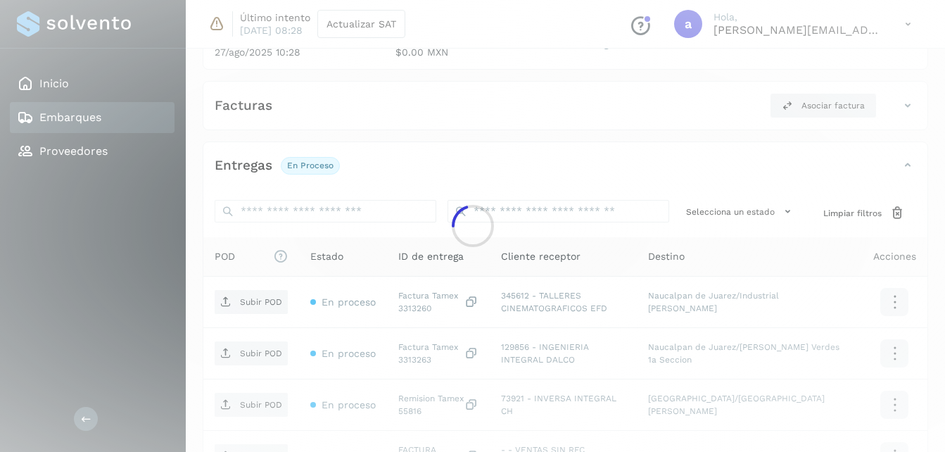
scroll to position [426, 0]
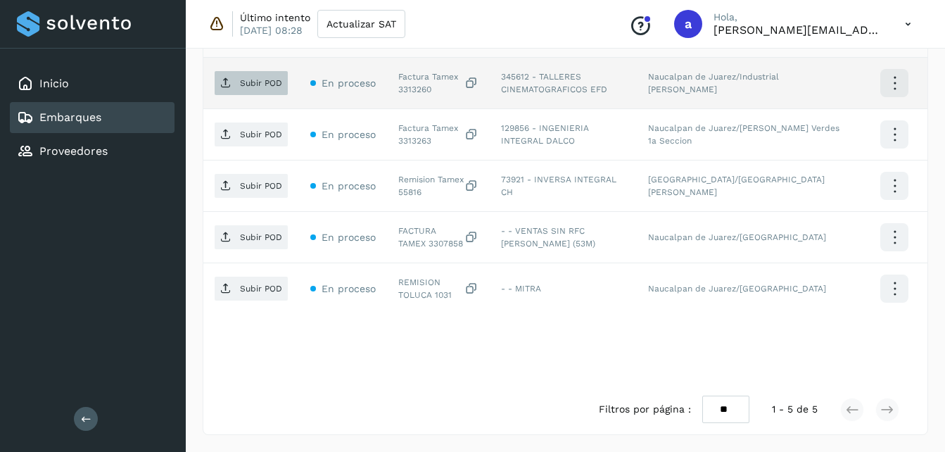
click at [218, 71] on button "Subir POD" at bounding box center [251, 83] width 73 height 24
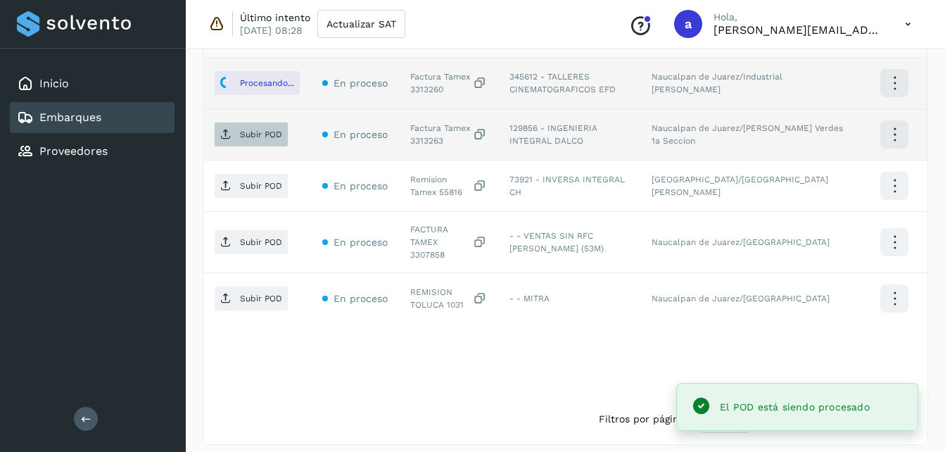
click at [246, 127] on span "Subir POD" at bounding box center [251, 134] width 73 height 23
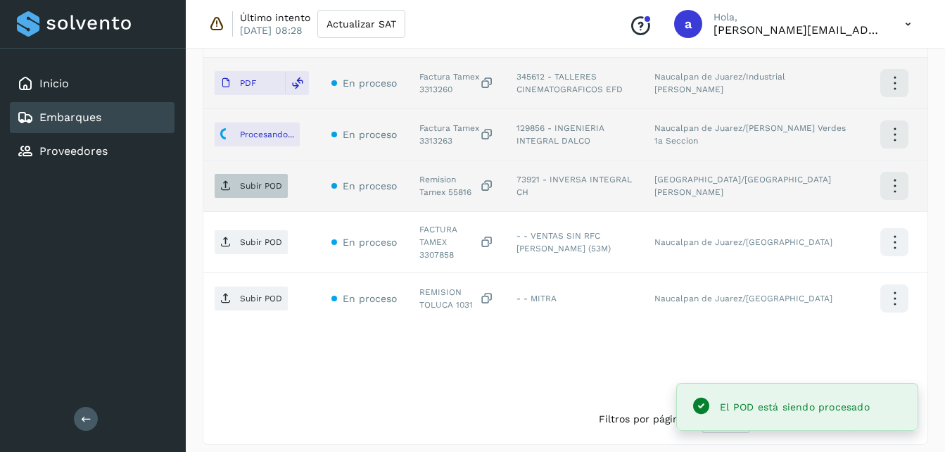
click at [237, 190] on span "Subir POD" at bounding box center [251, 186] width 73 height 23
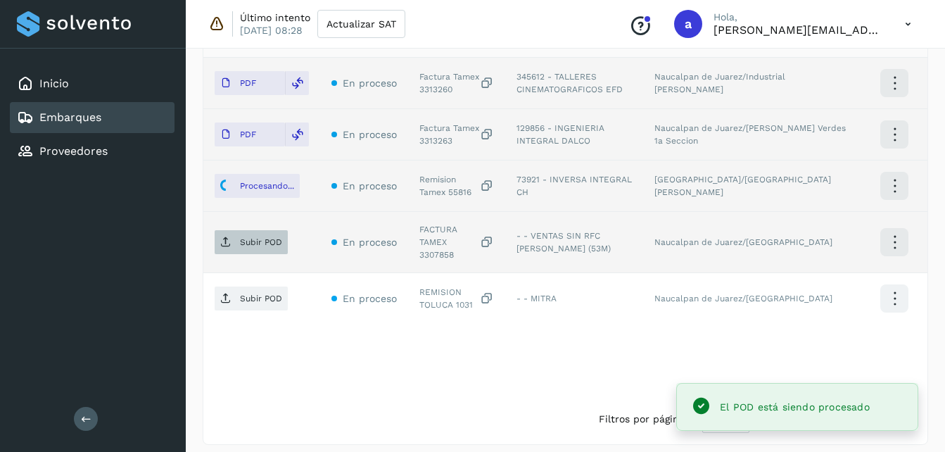
click at [251, 241] on p "Subir POD" at bounding box center [261, 242] width 42 height 10
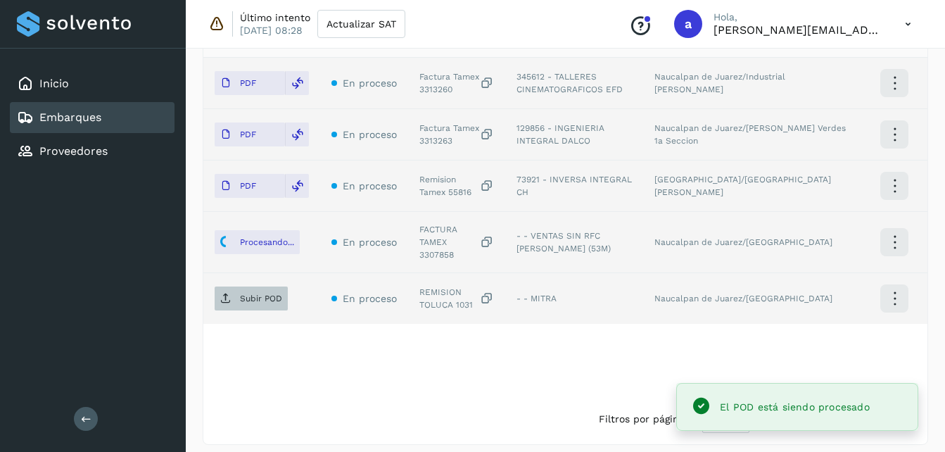
click at [251, 287] on span "Subir POD" at bounding box center [251, 298] width 73 height 23
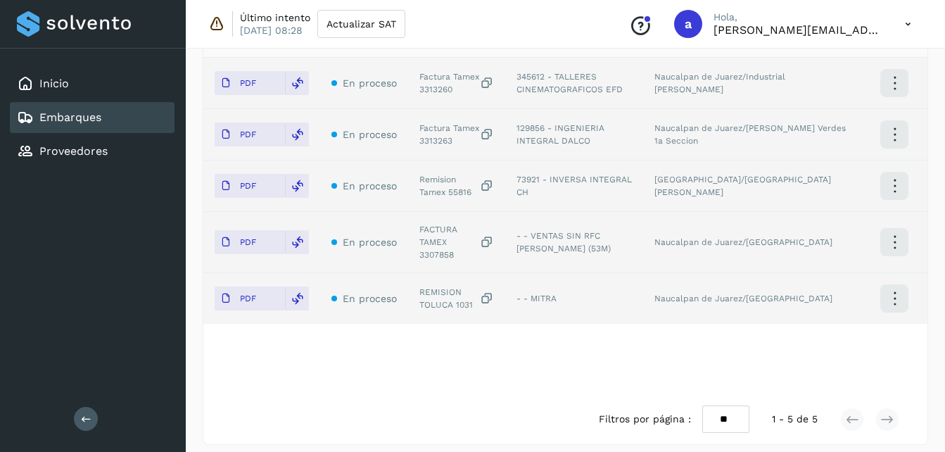
scroll to position [688, 0]
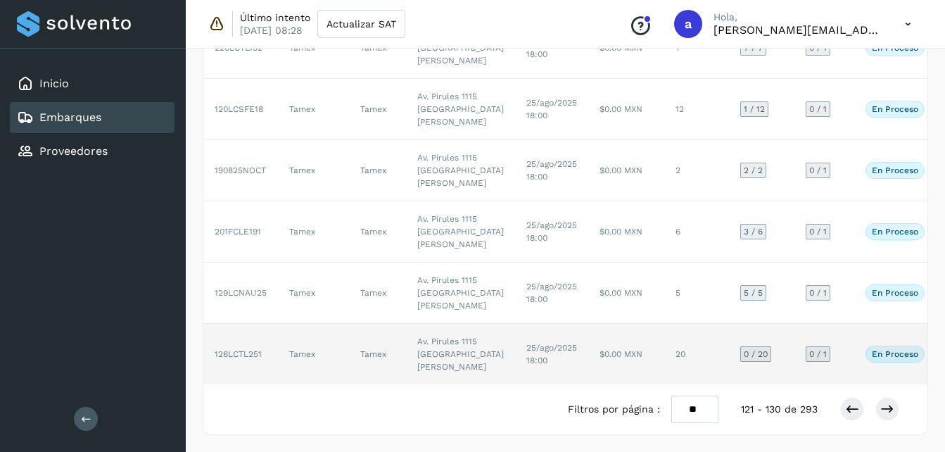
click at [665, 341] on td "20" at bounding box center [697, 354] width 65 height 61
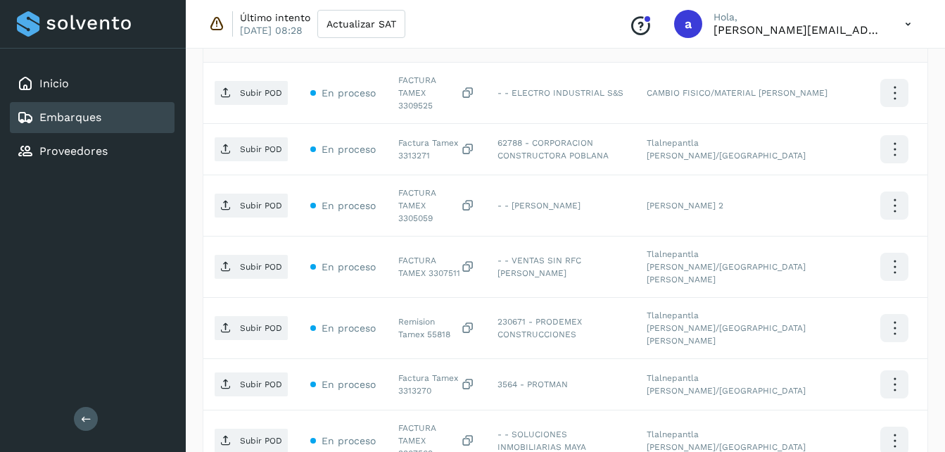
scroll to position [683, 0]
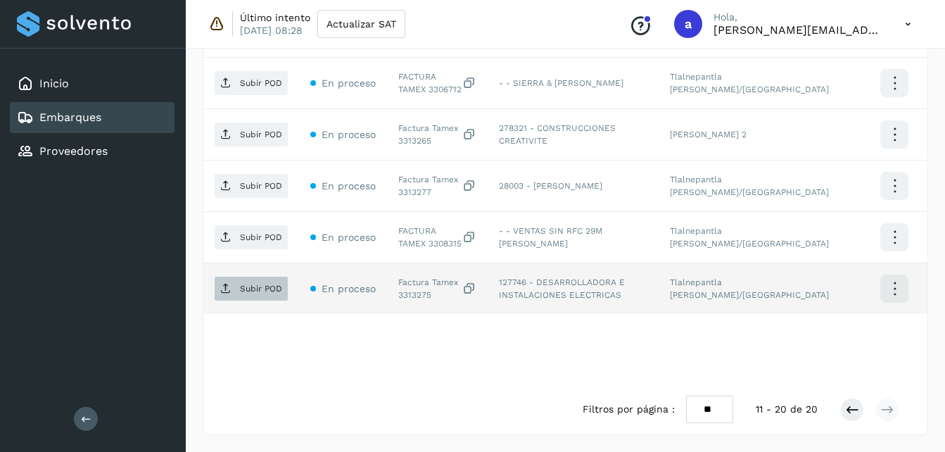
click at [258, 292] on p "Subir POD" at bounding box center [261, 289] width 42 height 10
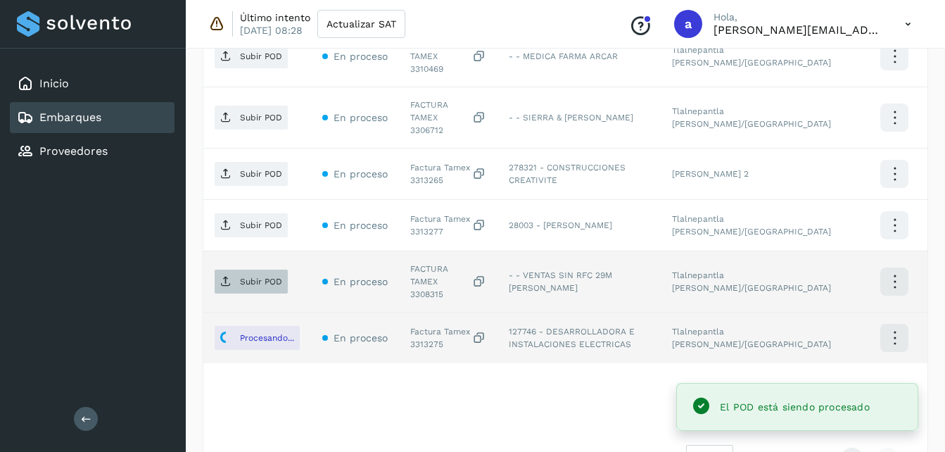
click at [248, 277] on p "Subir POD" at bounding box center [261, 282] width 42 height 10
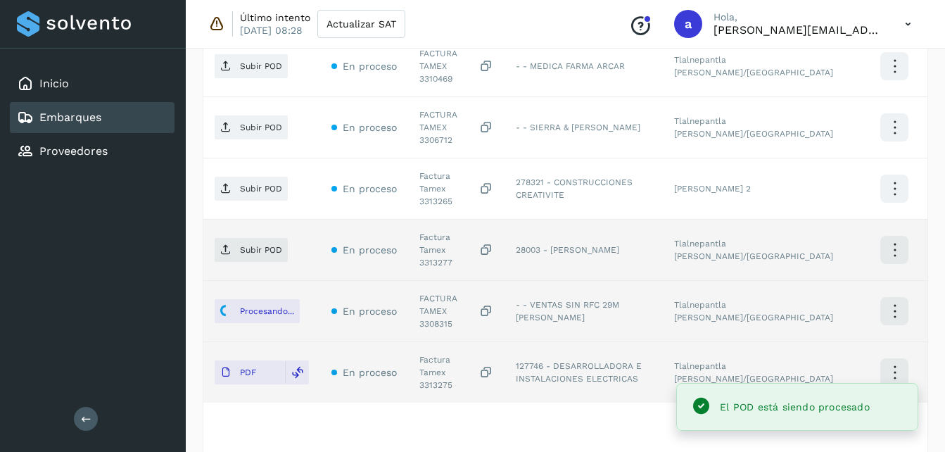
click at [238, 220] on td "Subir POD" at bounding box center [261, 250] width 117 height 61
click at [238, 239] on span "Subir POD" at bounding box center [251, 250] width 73 height 23
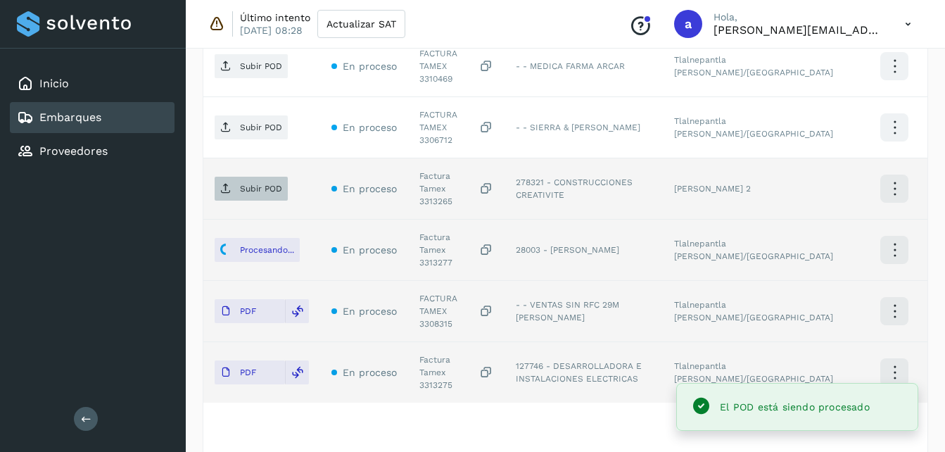
click at [246, 177] on span "Subir POD" at bounding box center [251, 188] width 73 height 23
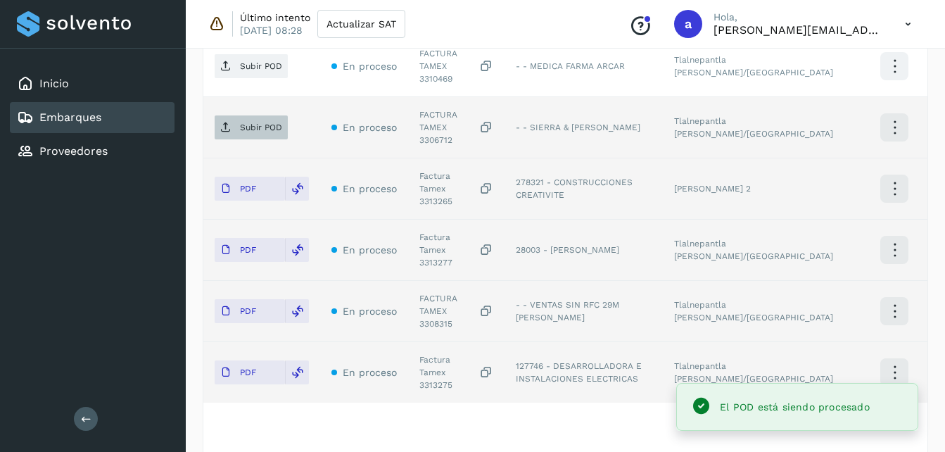
click at [264, 122] on p "Subir POD" at bounding box center [261, 127] width 42 height 10
drag, startPoint x: 951, startPoint y: 295, endPoint x: 529, endPoint y: 208, distance: 431.3
click at [529, 220] on td "28003 - [PERSON_NAME]" at bounding box center [584, 250] width 158 height 61
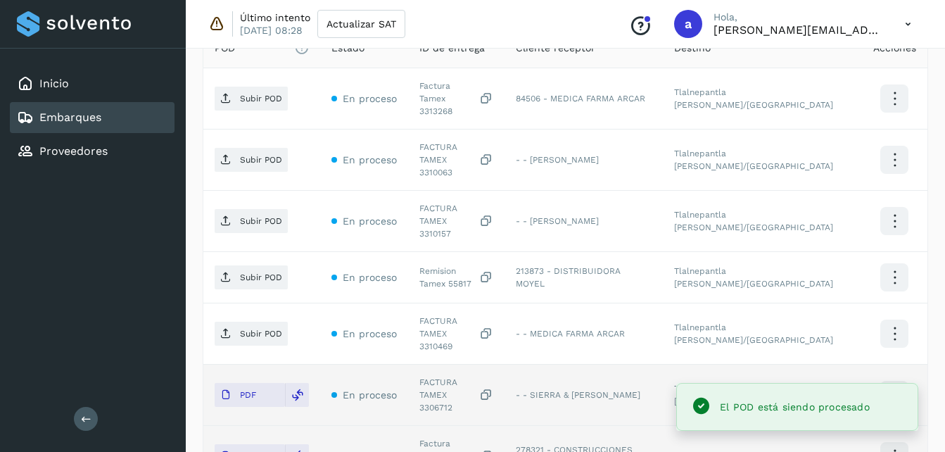
scroll to position [412, 0]
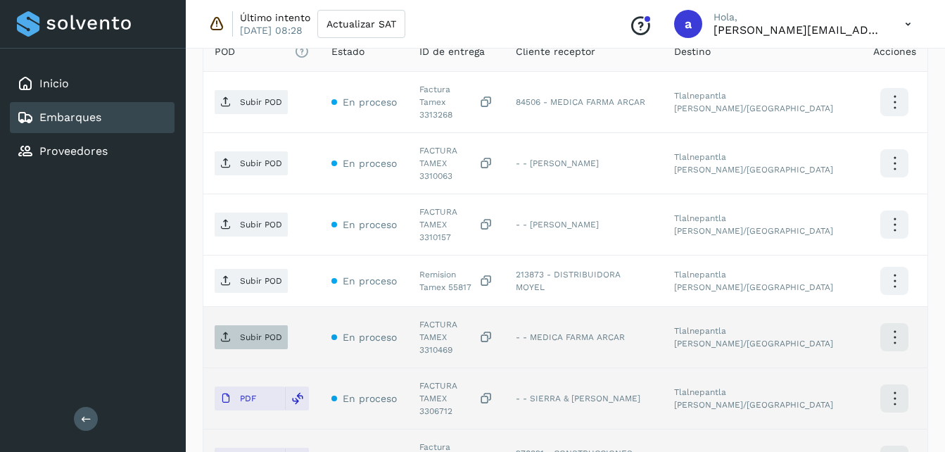
click at [266, 326] on span "Subir POD" at bounding box center [251, 337] width 73 height 23
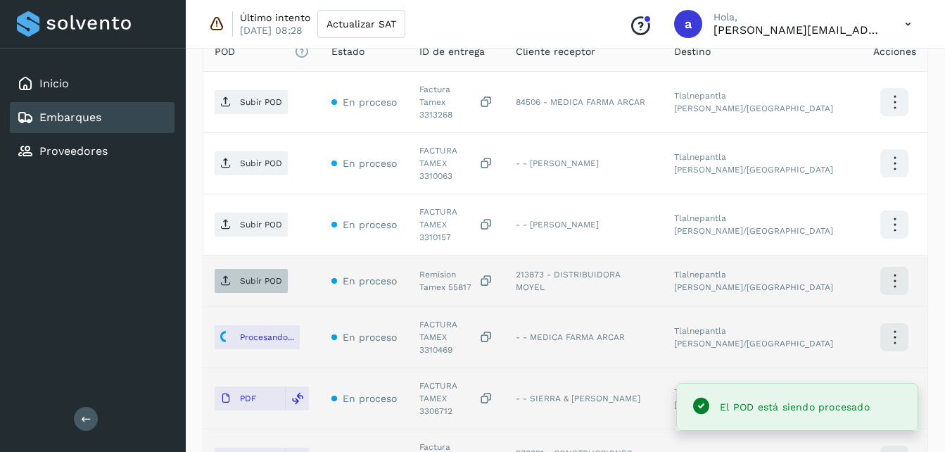
click at [246, 276] on p "Subir POD" at bounding box center [261, 281] width 42 height 10
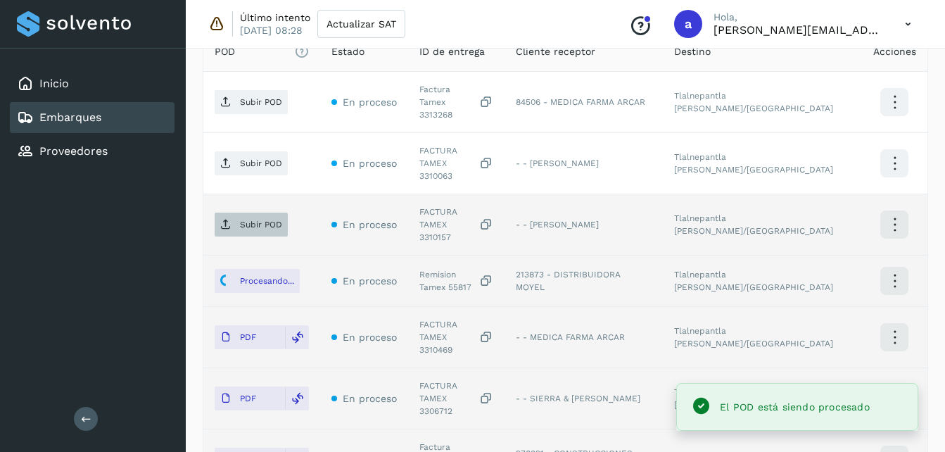
click at [249, 220] on p "Subir POD" at bounding box center [261, 225] width 42 height 10
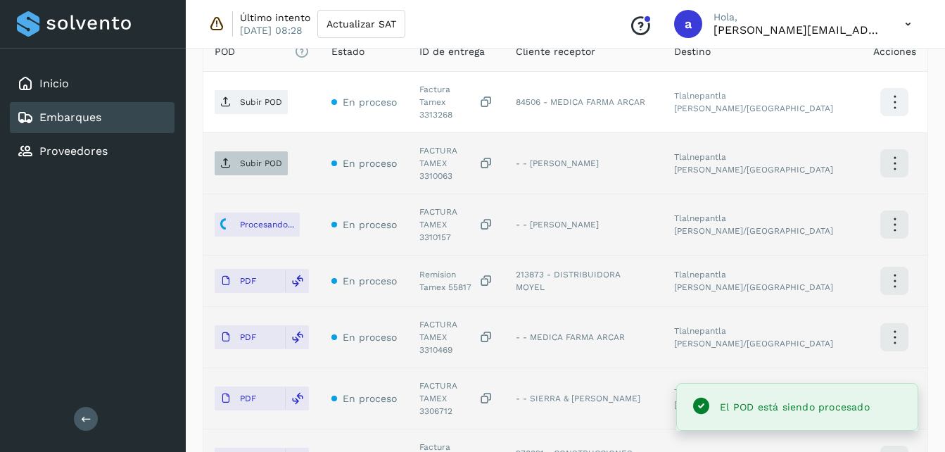
click at [267, 158] on p "Subir POD" at bounding box center [261, 163] width 42 height 10
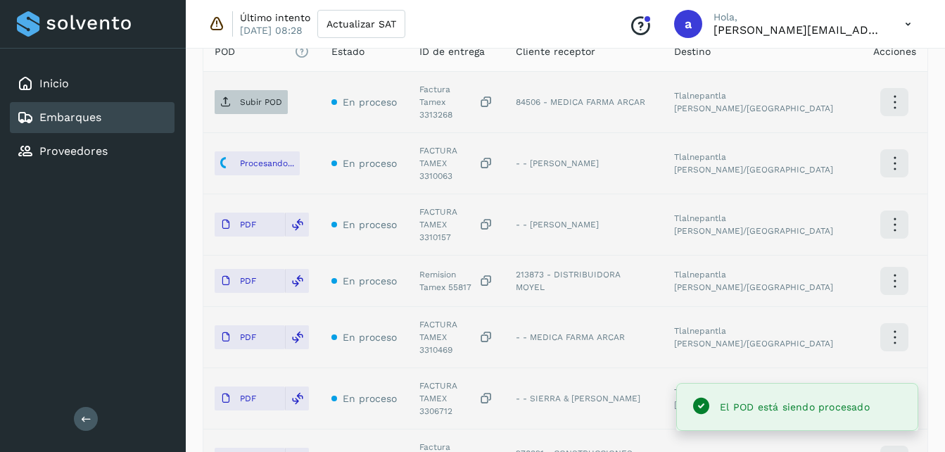
click at [235, 105] on span "Subir POD" at bounding box center [251, 102] width 73 height 23
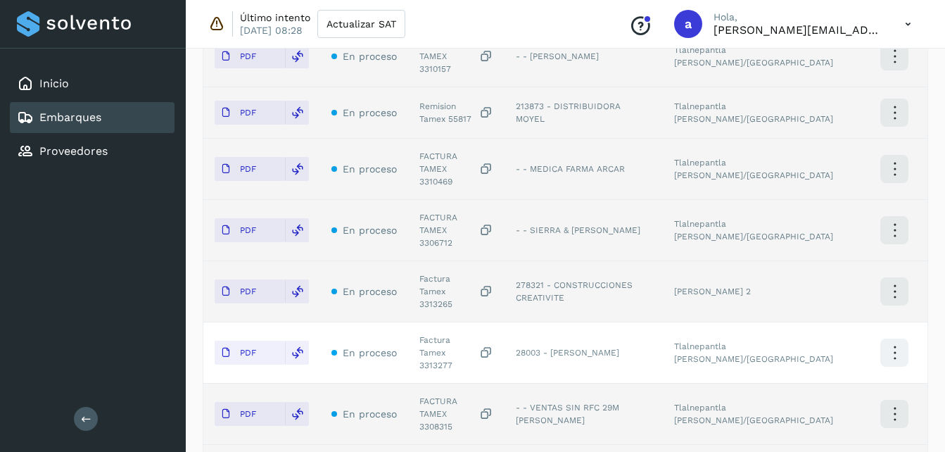
scroll to position [683, 0]
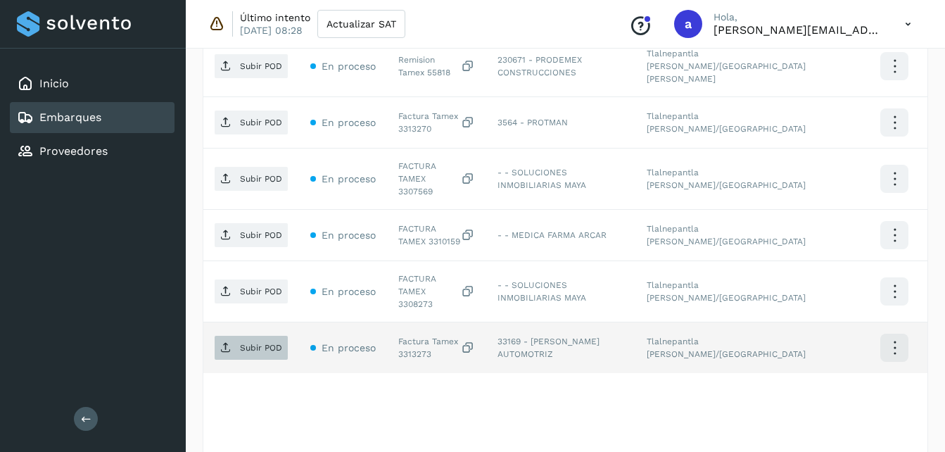
click at [260, 343] on p "Subir POD" at bounding box center [261, 348] width 42 height 10
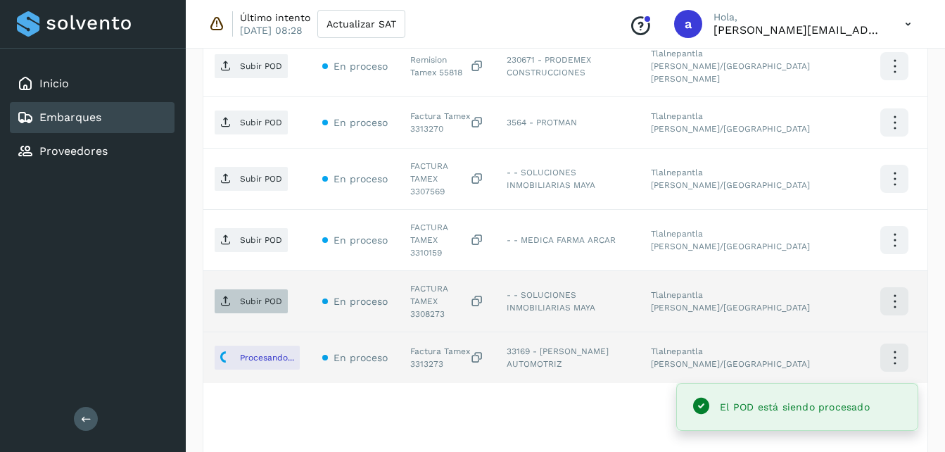
click at [245, 296] on p "Subir POD" at bounding box center [261, 301] width 42 height 10
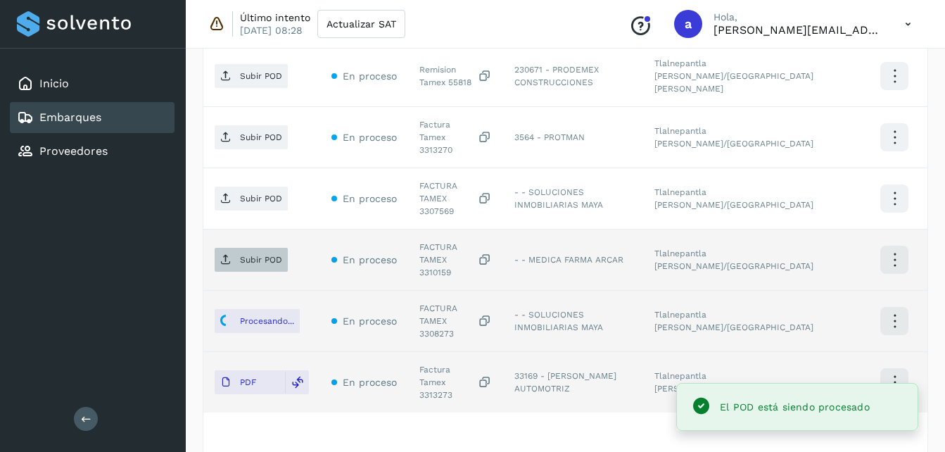
click at [245, 248] on span "Subir POD" at bounding box center [251, 259] width 73 height 23
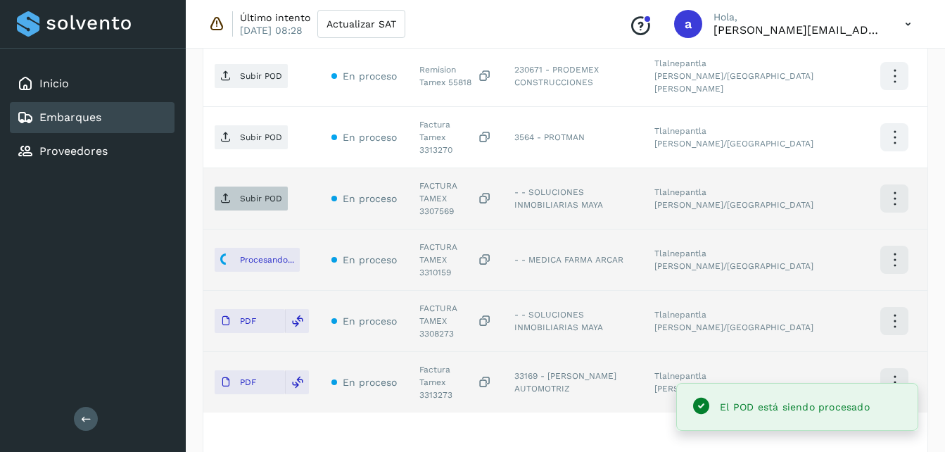
click at [265, 194] on p "Subir POD" at bounding box center [261, 199] width 42 height 10
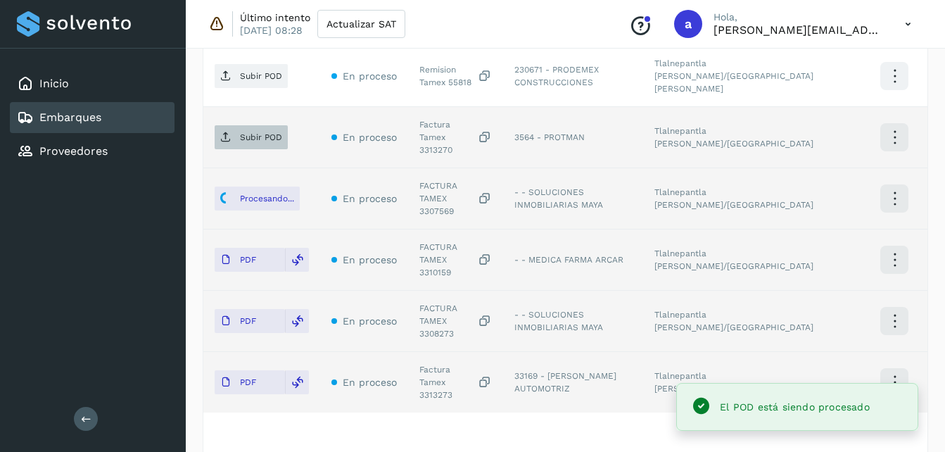
click at [243, 132] on p "Subir POD" at bounding box center [261, 137] width 42 height 10
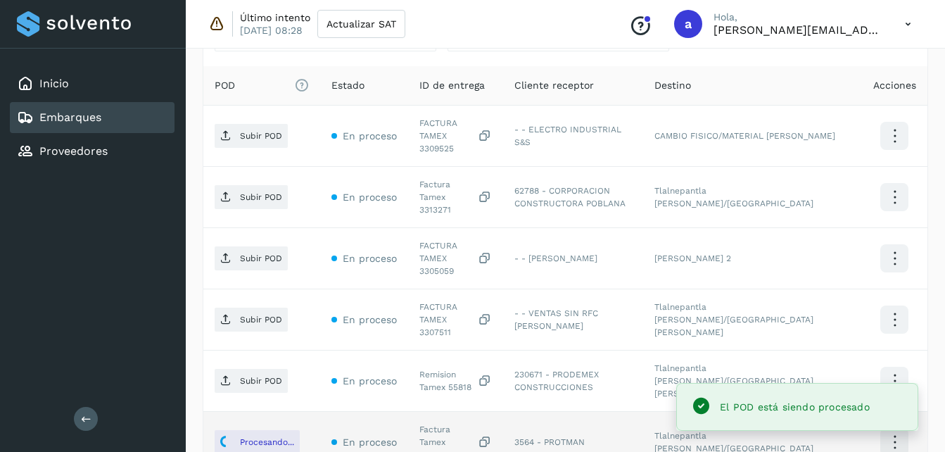
scroll to position [374, 0]
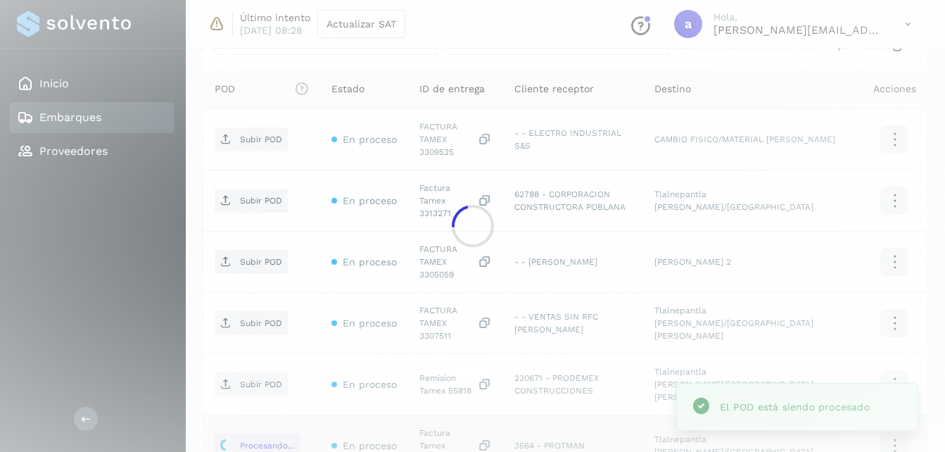
click at [247, 338] on div at bounding box center [472, 226] width 945 height 452
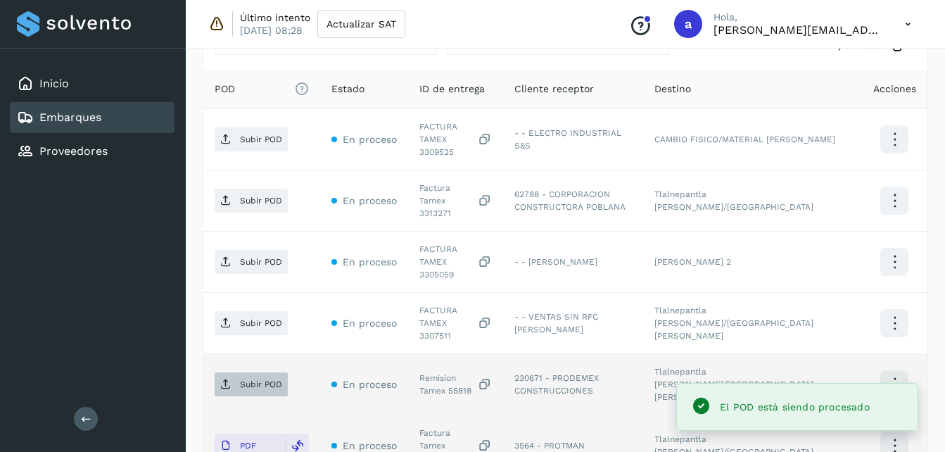
click at [263, 379] on p "Subir POD" at bounding box center [261, 384] width 42 height 10
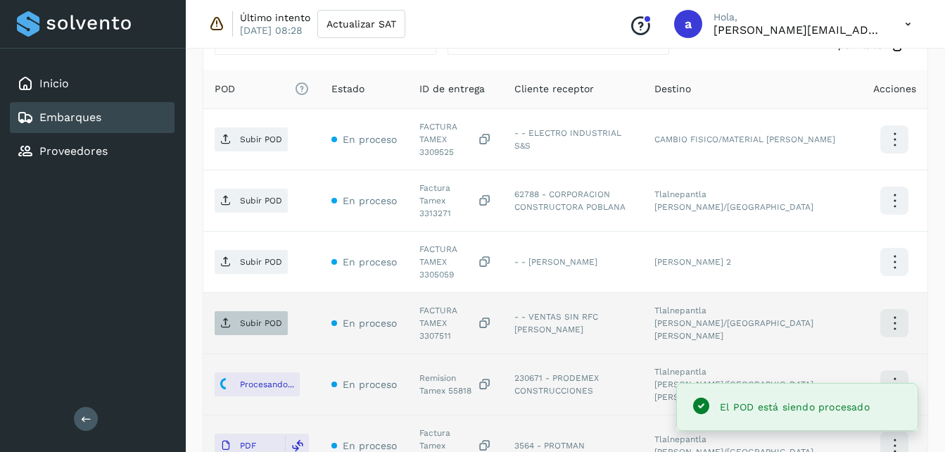
click at [246, 318] on p "Subir POD" at bounding box center [261, 323] width 42 height 10
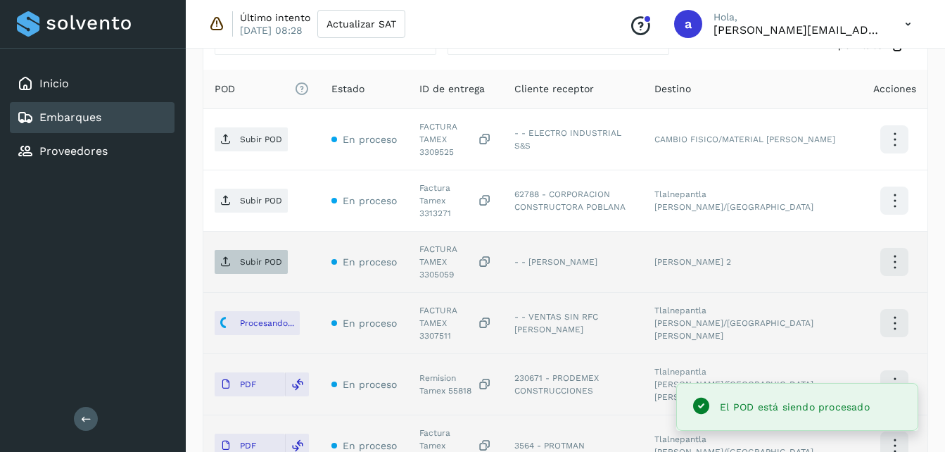
click at [255, 251] on span "Subir POD" at bounding box center [251, 262] width 73 height 23
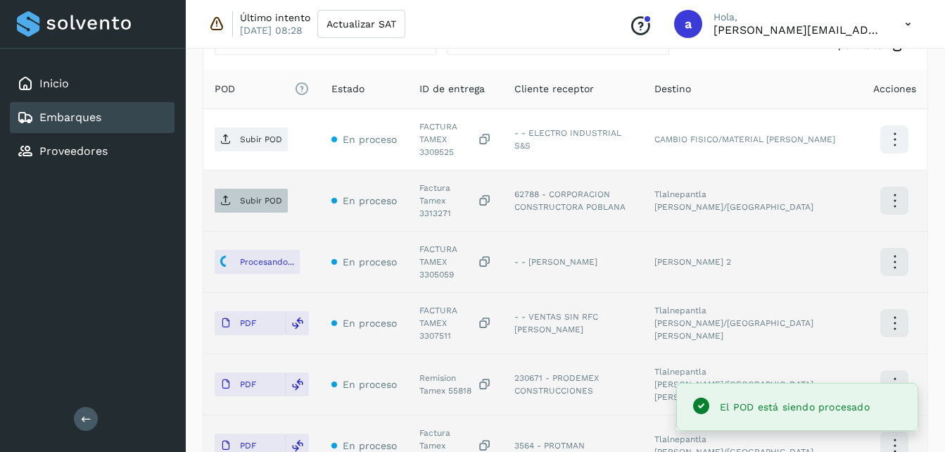
click at [251, 194] on span "Subir POD" at bounding box center [251, 200] width 73 height 23
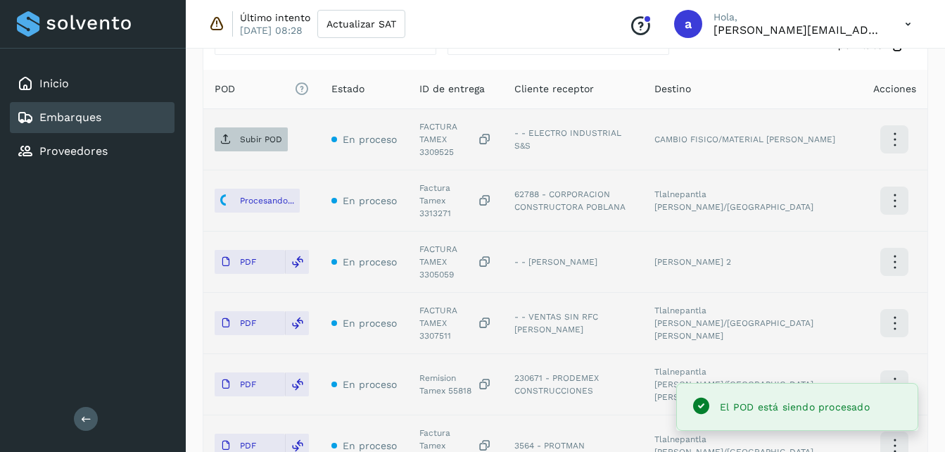
click at [257, 134] on p "Subir POD" at bounding box center [261, 139] width 42 height 10
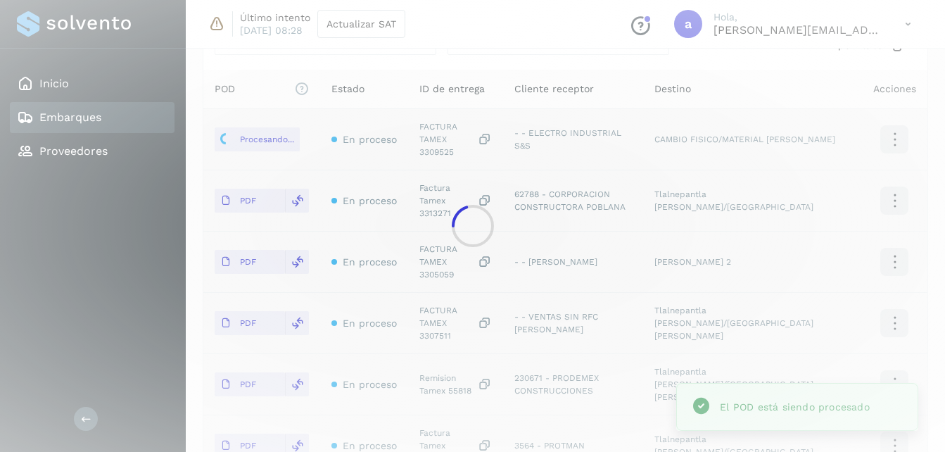
scroll to position [374, 0]
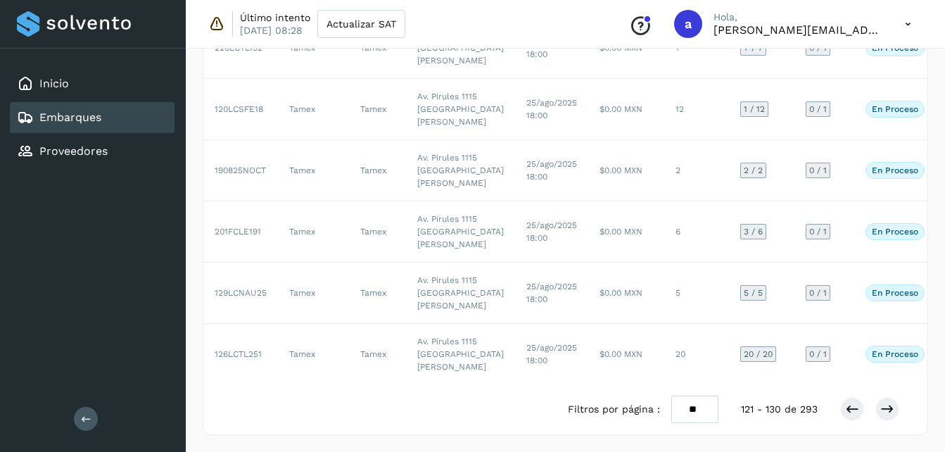
scroll to position [808, 0]
click at [886, 406] on icon at bounding box center [888, 409] width 14 height 14
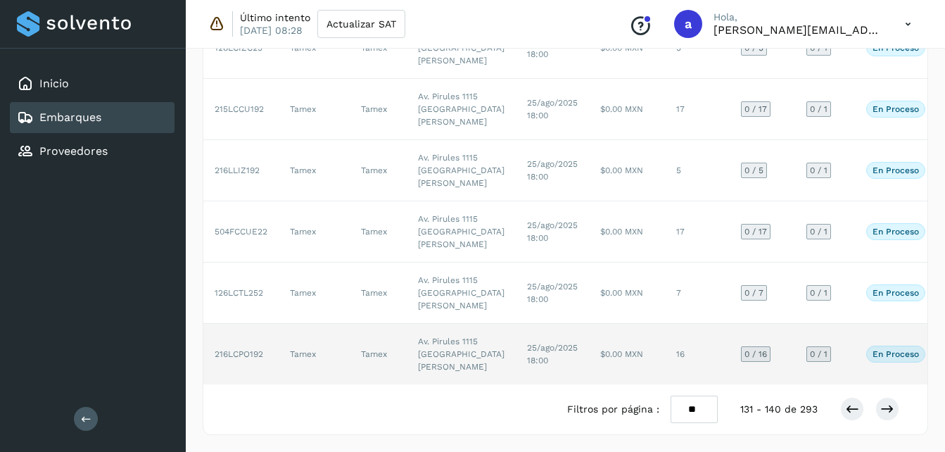
click at [516, 324] on td "25/ago/2025 18:00" at bounding box center [552, 354] width 73 height 61
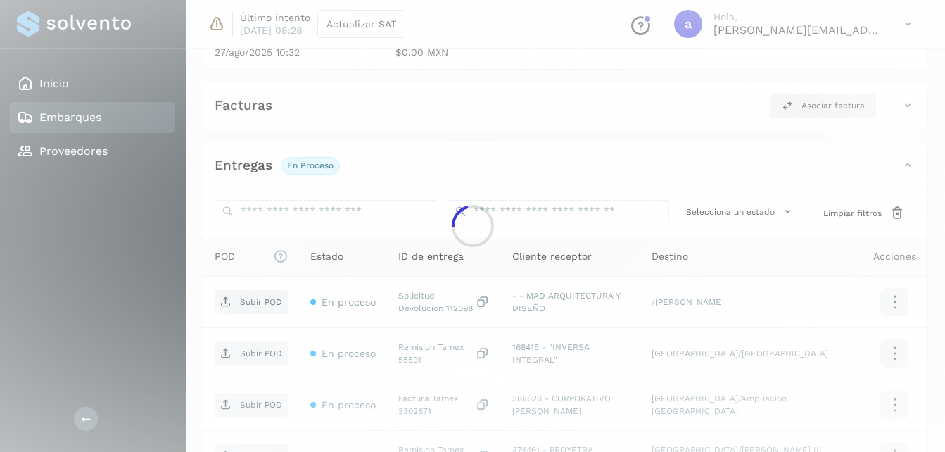
scroll to position [683, 0]
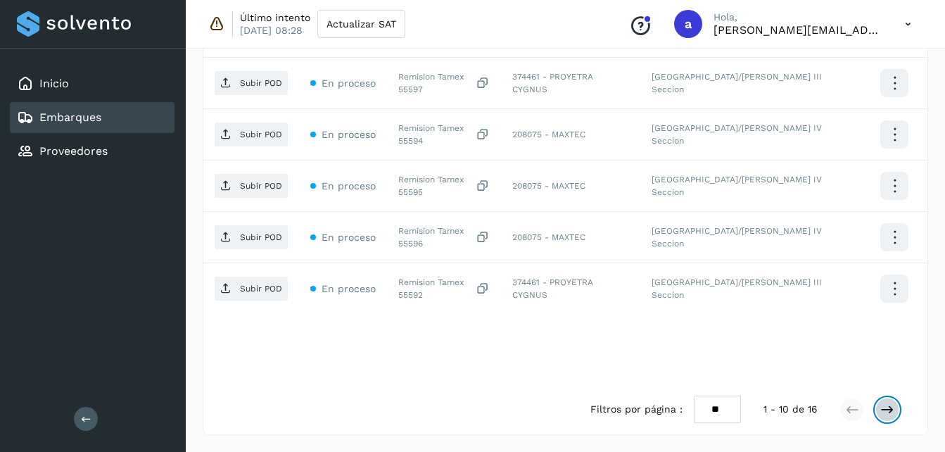
click at [879, 417] on button at bounding box center [888, 410] width 24 height 24
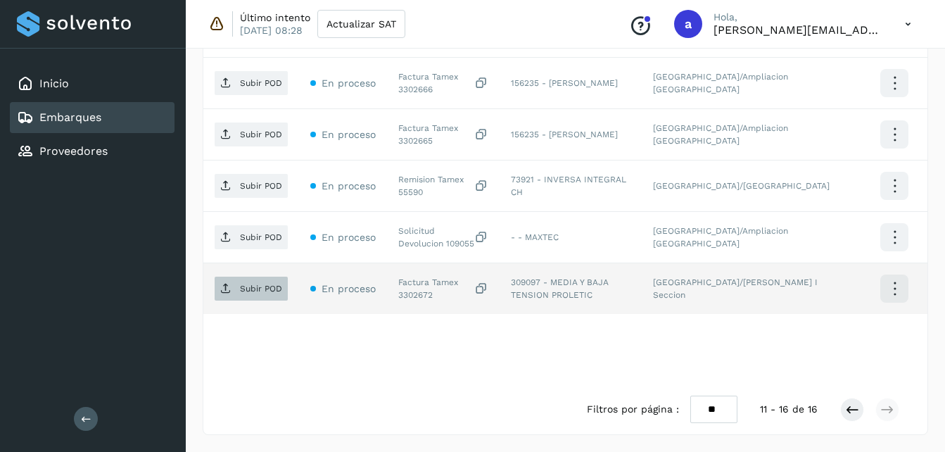
click at [261, 288] on p "Subir POD" at bounding box center [261, 289] width 42 height 10
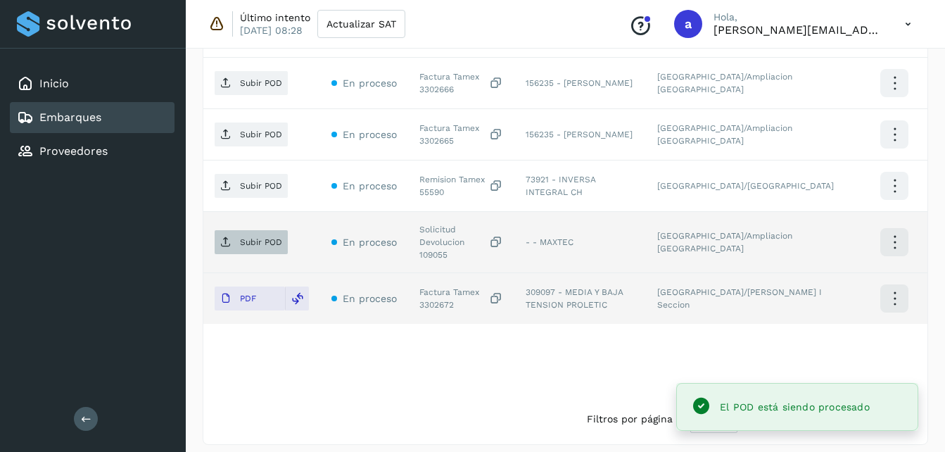
click at [243, 244] on span "Subir POD" at bounding box center [251, 242] width 73 height 23
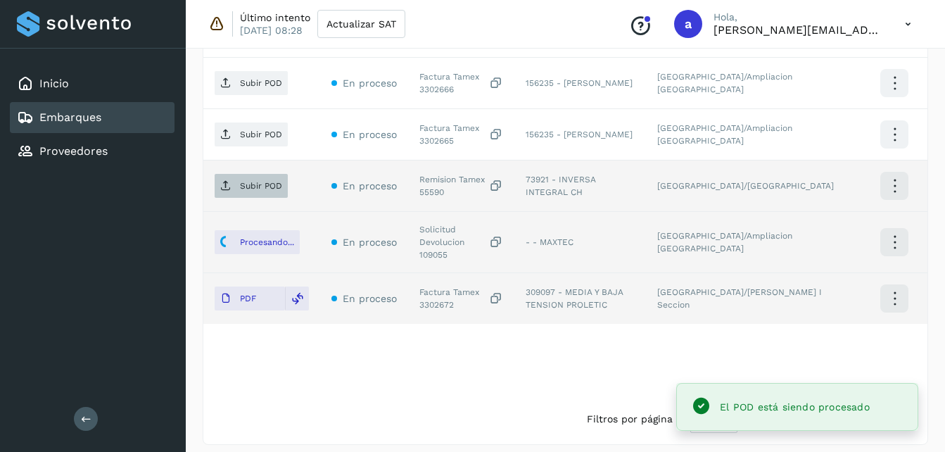
click at [219, 179] on span "Subir POD" at bounding box center [251, 186] width 73 height 23
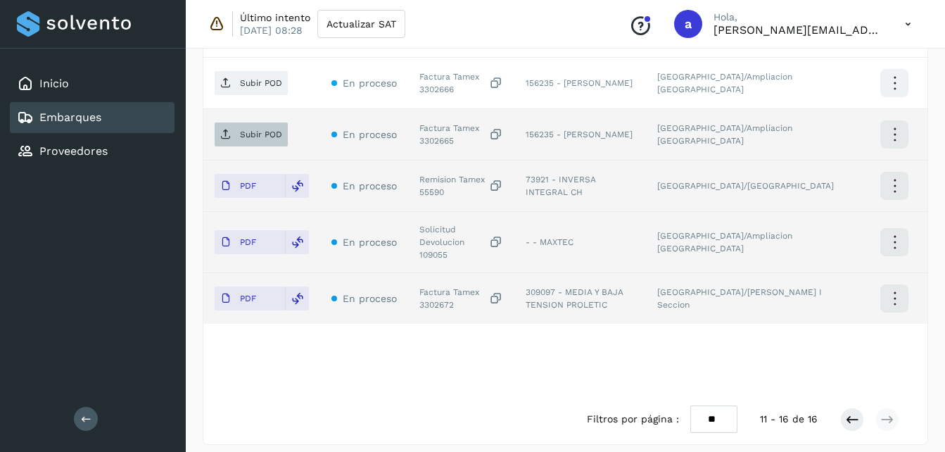
click at [257, 135] on p "Subir POD" at bounding box center [261, 135] width 42 height 10
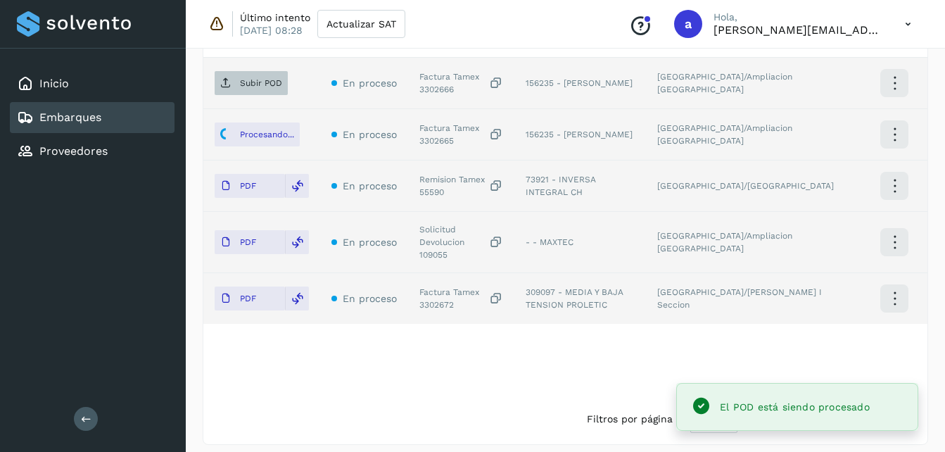
click at [256, 78] on p "Subir POD" at bounding box center [261, 83] width 42 height 10
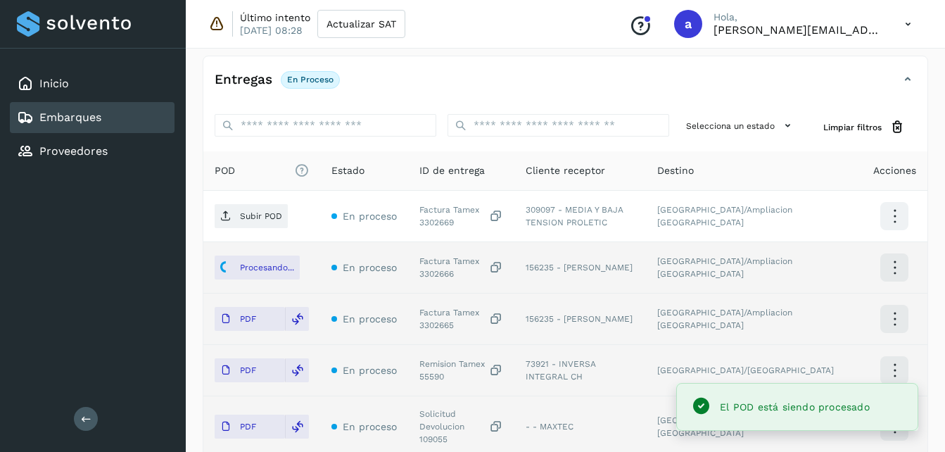
scroll to position [252, 0]
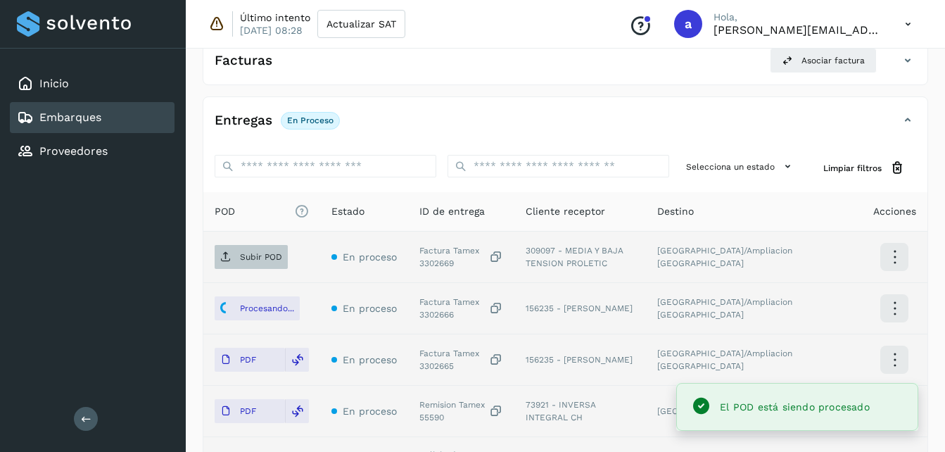
click at [247, 249] on span "Subir POD" at bounding box center [251, 257] width 73 height 23
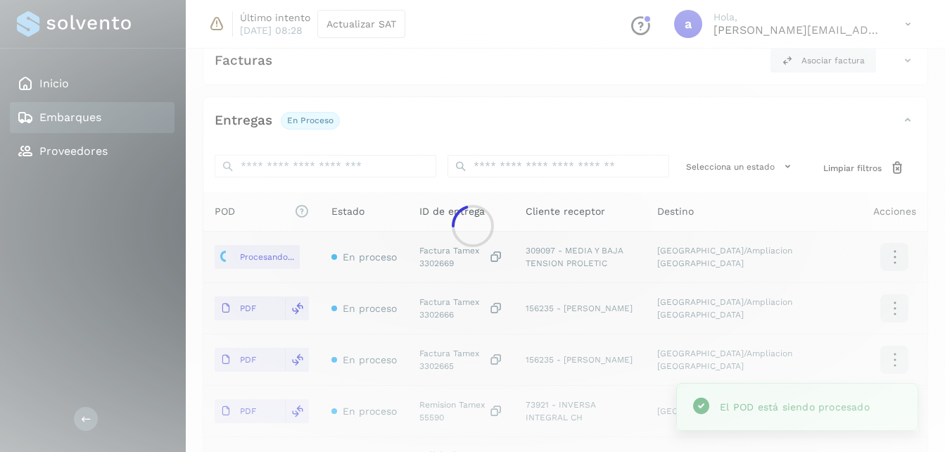
scroll to position [477, 0]
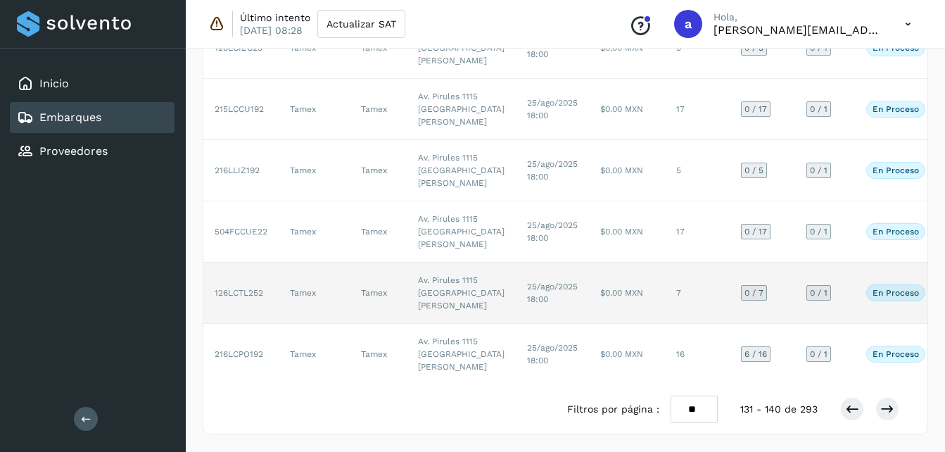
click at [589, 263] on td "$0.00 MXN" at bounding box center [627, 293] width 76 height 61
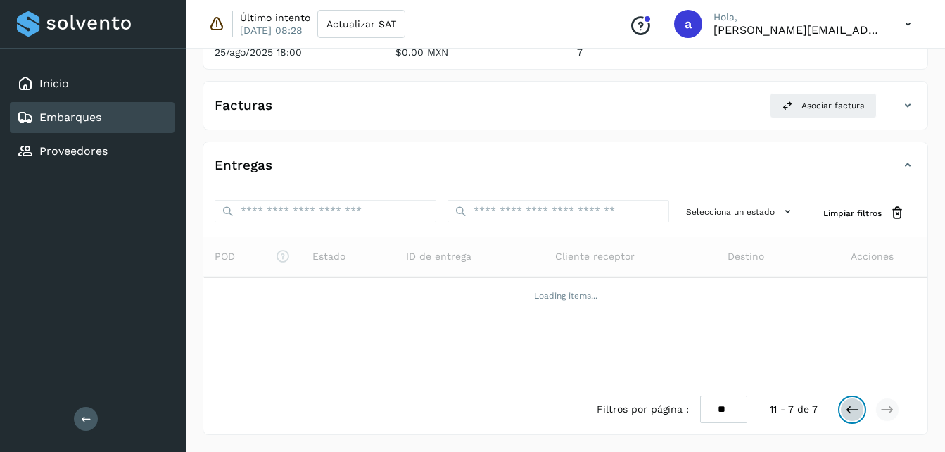
click at [852, 410] on icon at bounding box center [852, 410] width 14 height 14
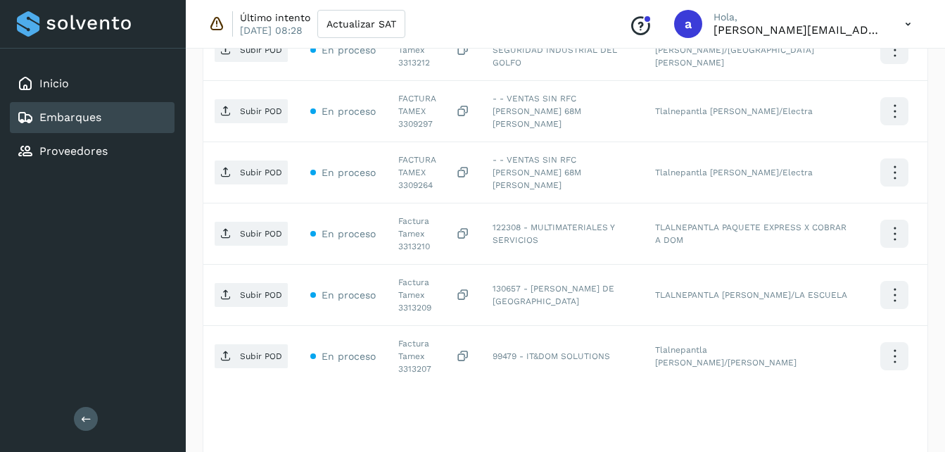
scroll to position [529, 0]
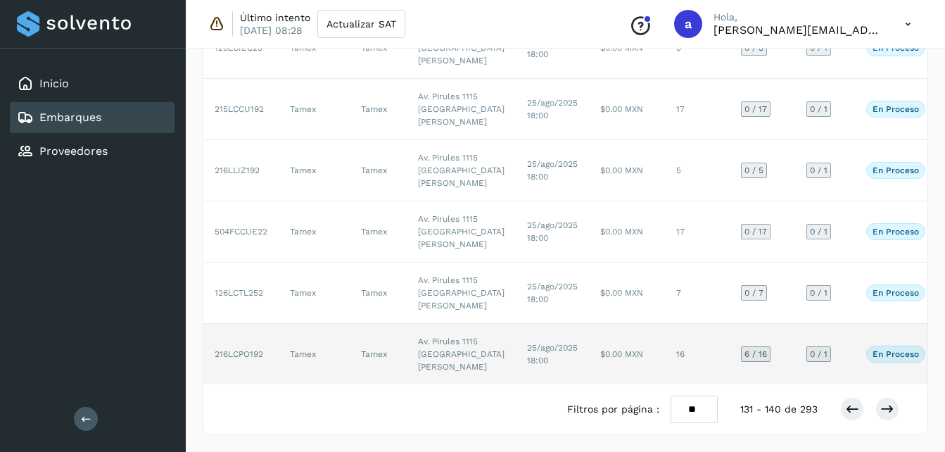
click at [601, 374] on td "$0.00 MXN" at bounding box center [627, 354] width 76 height 61
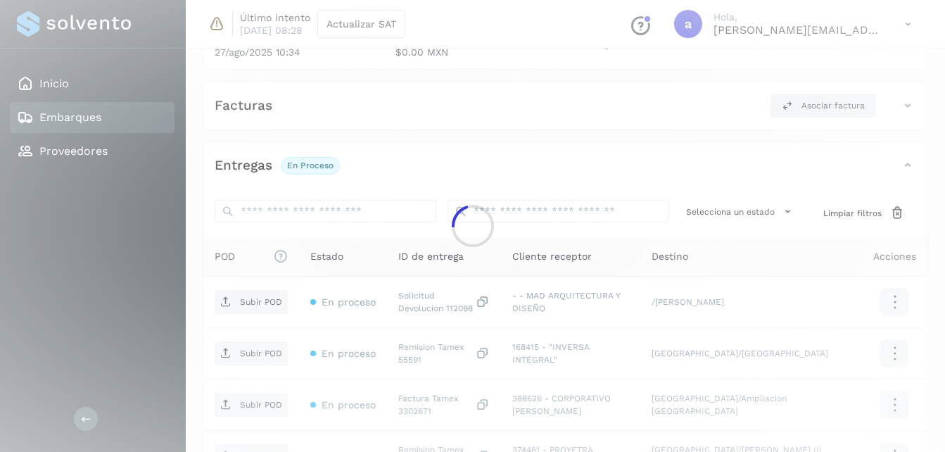
scroll to position [683, 0]
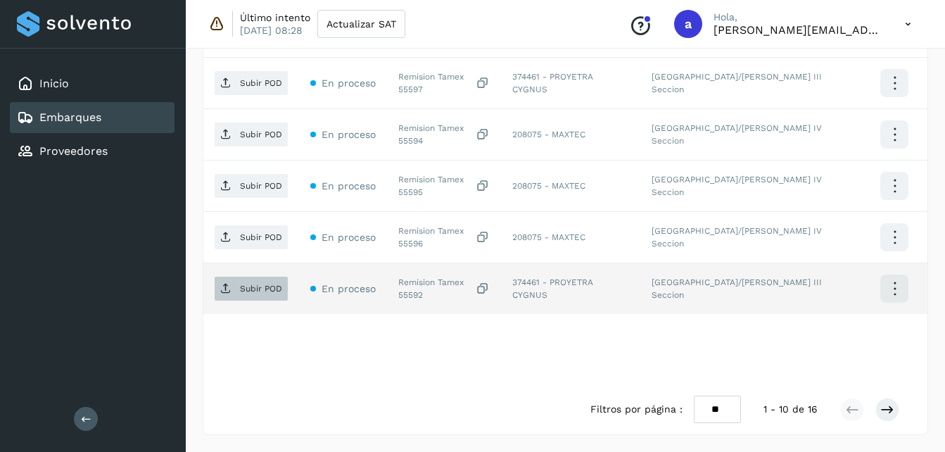
click at [235, 289] on span "Subir POD" at bounding box center [251, 288] width 73 height 23
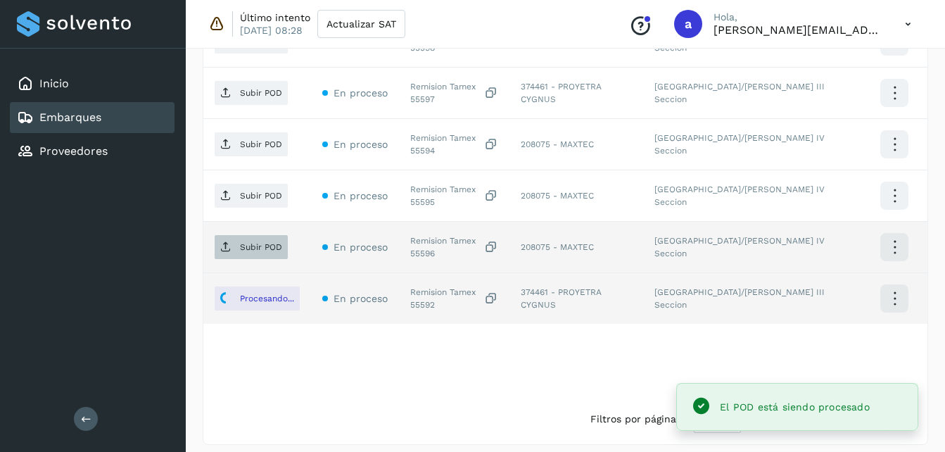
click at [219, 243] on span "Subir POD" at bounding box center [251, 247] width 73 height 23
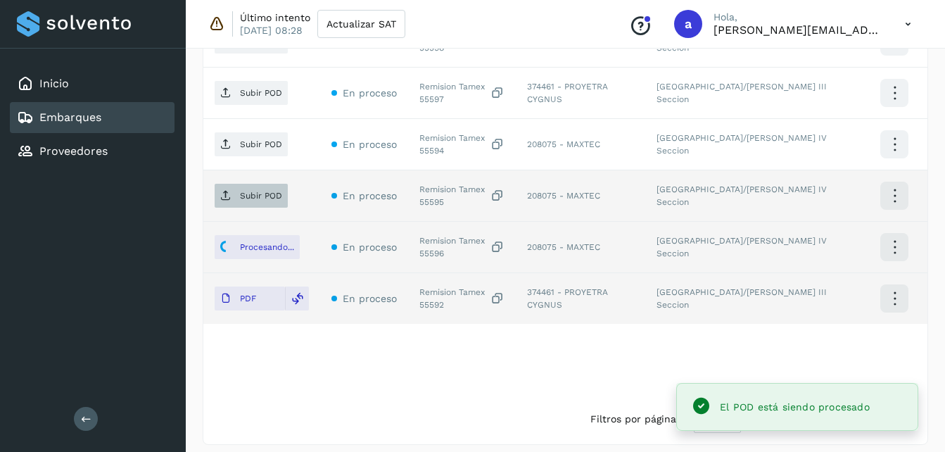
click at [251, 191] on p "Subir POD" at bounding box center [261, 196] width 42 height 10
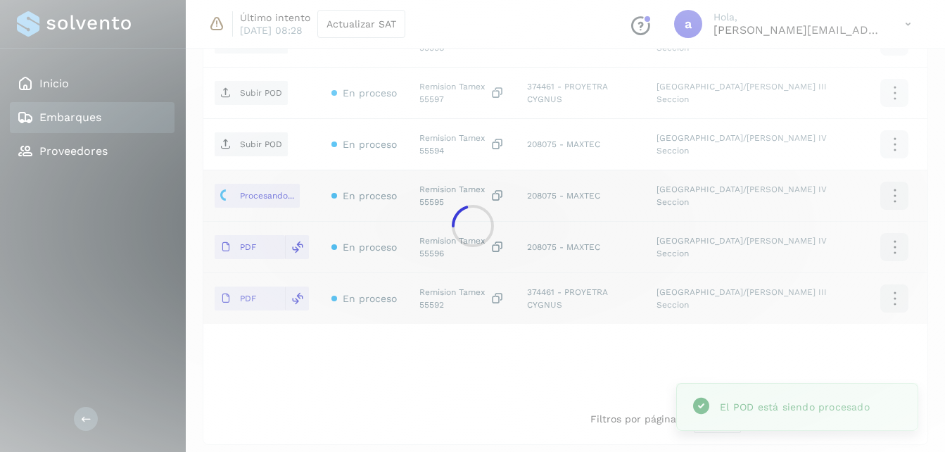
click at [247, 136] on div at bounding box center [472, 226] width 945 height 452
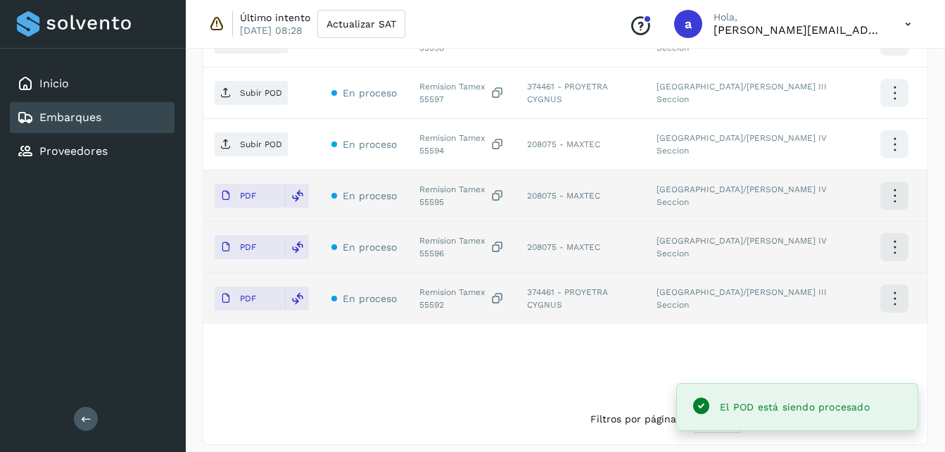
click at [247, 139] on p "Subir POD" at bounding box center [261, 144] width 42 height 10
click at [260, 88] on p "Subir POD" at bounding box center [261, 93] width 42 height 10
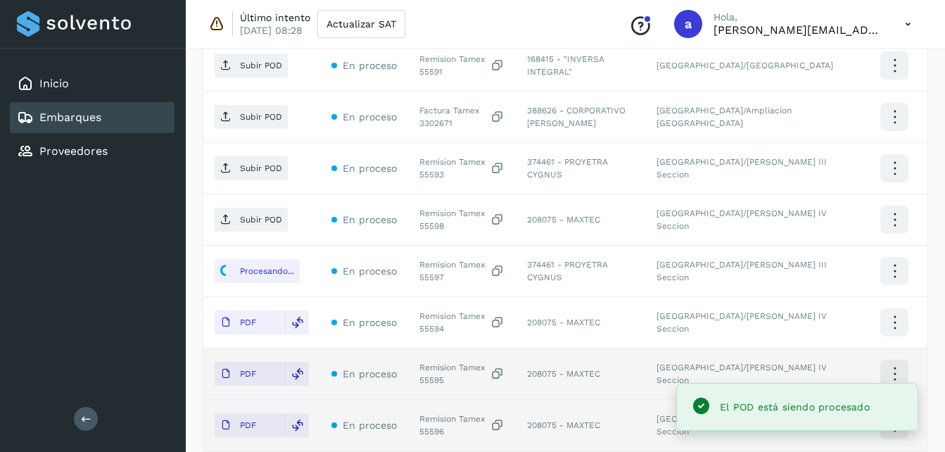
scroll to position [415, 0]
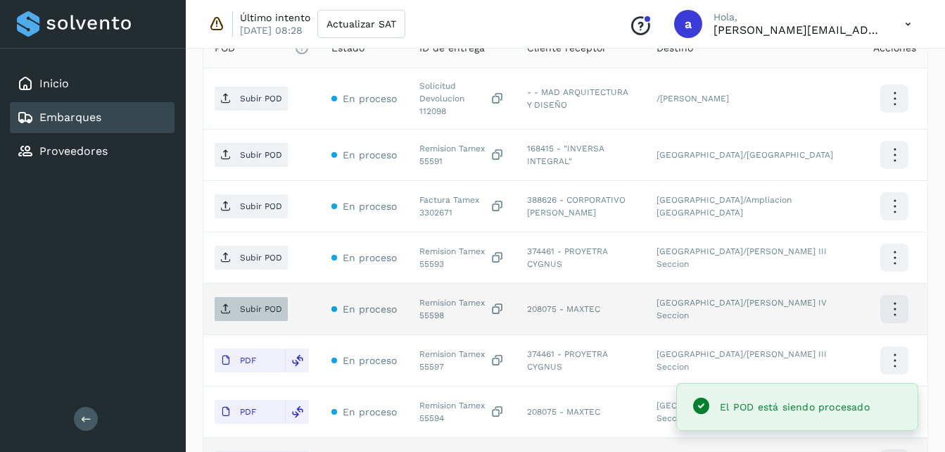
click at [227, 309] on span "Subir POD" at bounding box center [251, 309] width 73 height 23
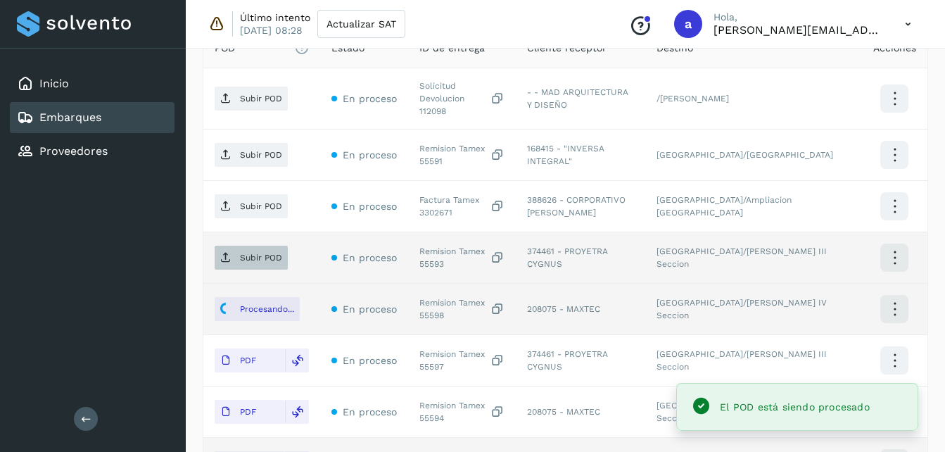
click at [234, 254] on span "Subir POD" at bounding box center [251, 257] width 73 height 23
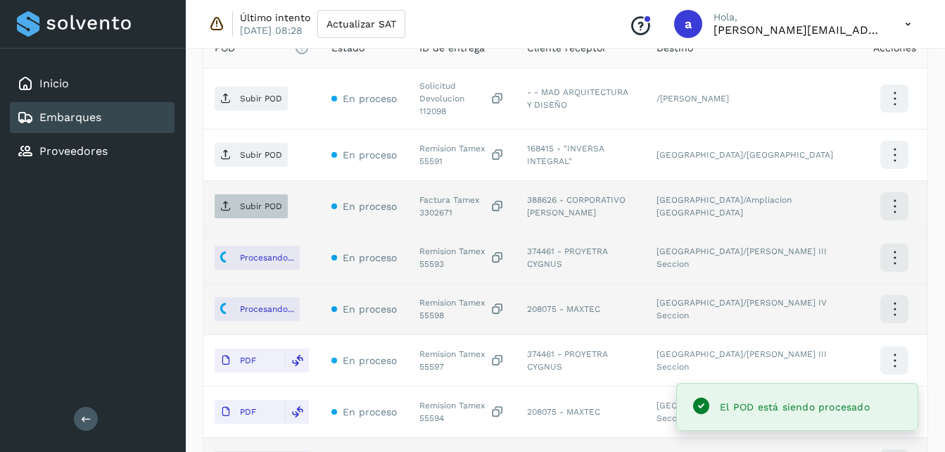
click at [242, 201] on p "Subir POD" at bounding box center [261, 206] width 42 height 10
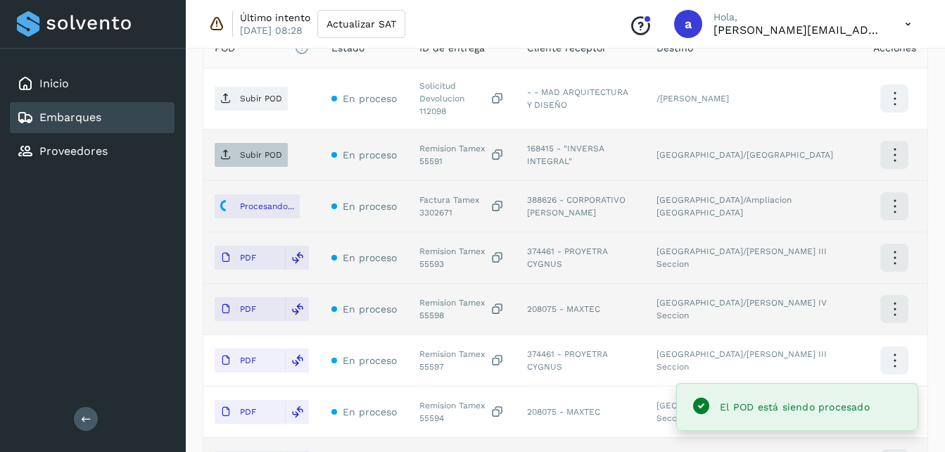
click at [251, 150] on p "Subir POD" at bounding box center [261, 155] width 42 height 10
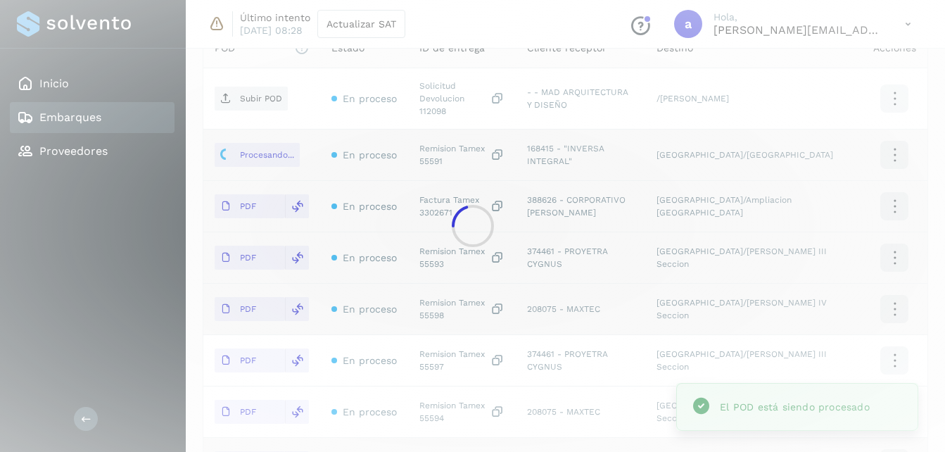
click at [249, 85] on div at bounding box center [472, 226] width 945 height 452
click at [247, 94] on p "Subir POD" at bounding box center [261, 99] width 42 height 10
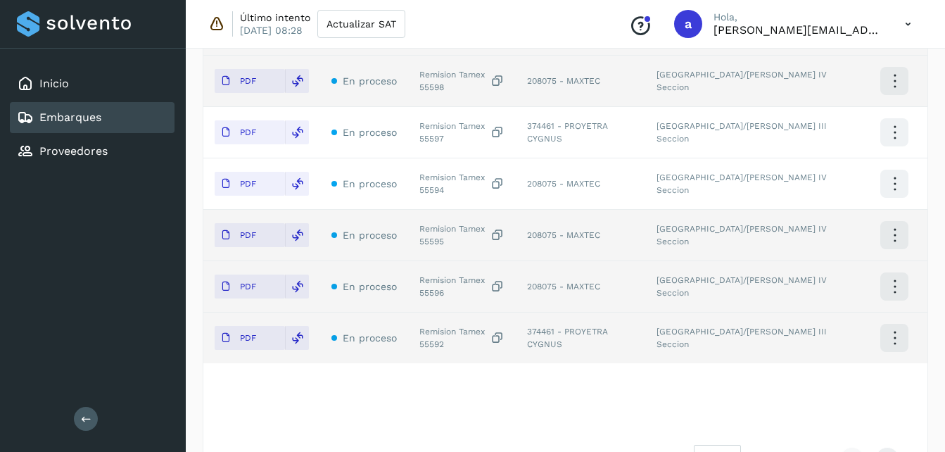
scroll to position [648, 0]
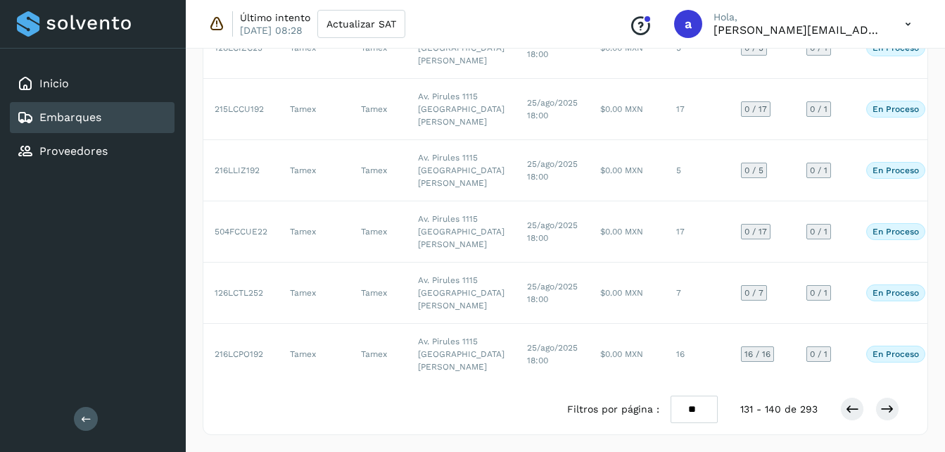
scroll to position [738, 0]
drag, startPoint x: 943, startPoint y: 294, endPoint x: 941, endPoint y: 320, distance: 26.8
click at [941, 320] on div "Embarques Crear nuevos ID de embarque Selecciona un rango de fechas Selecciona …" at bounding box center [566, 39] width 760 height 826
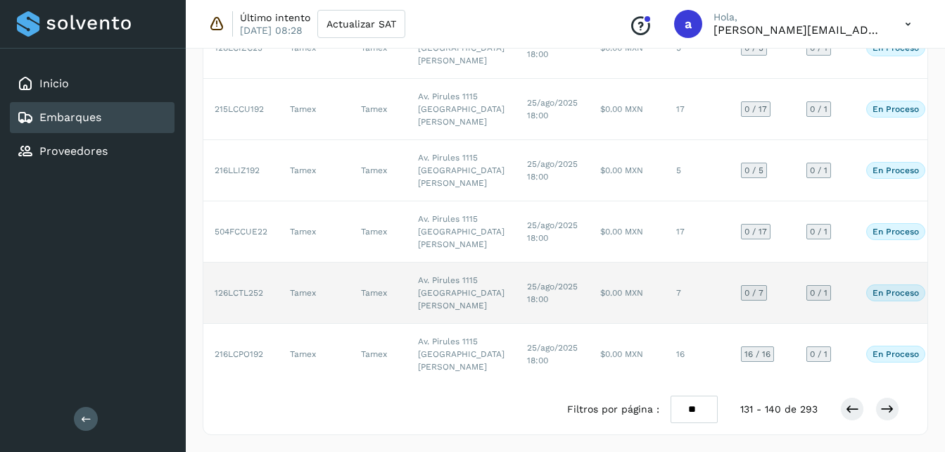
click at [589, 296] on td "$0.00 MXN" at bounding box center [627, 293] width 76 height 61
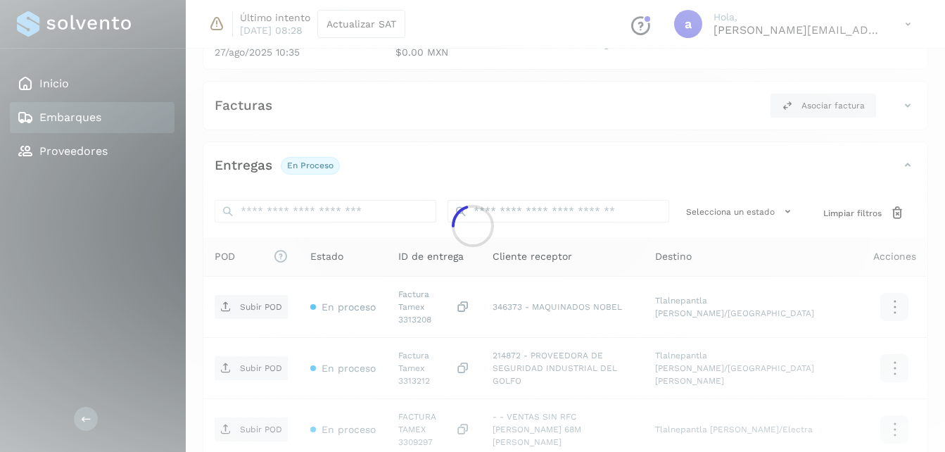
scroll to position [529, 0]
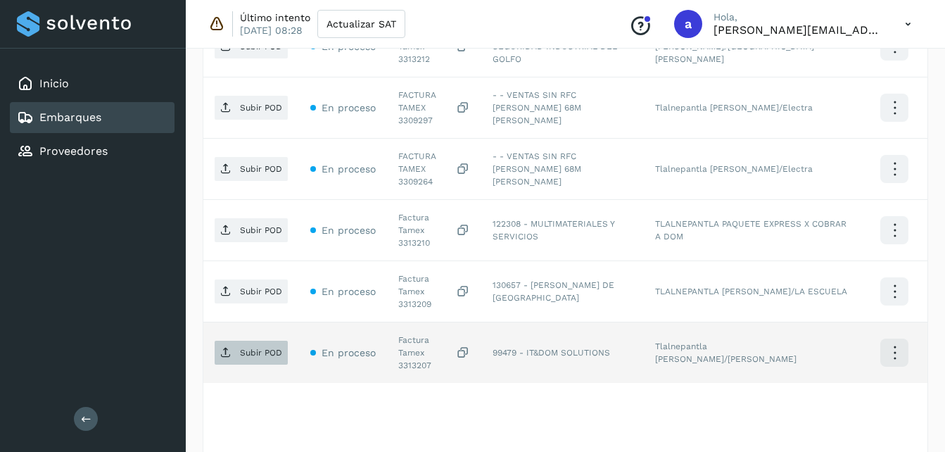
click at [245, 341] on span "Subir POD" at bounding box center [251, 352] width 73 height 23
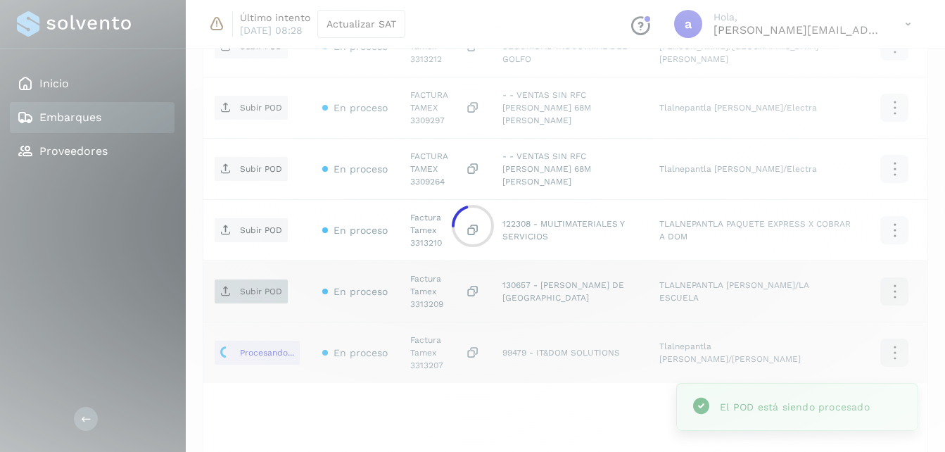
click at [256, 245] on div at bounding box center [472, 226] width 945 height 452
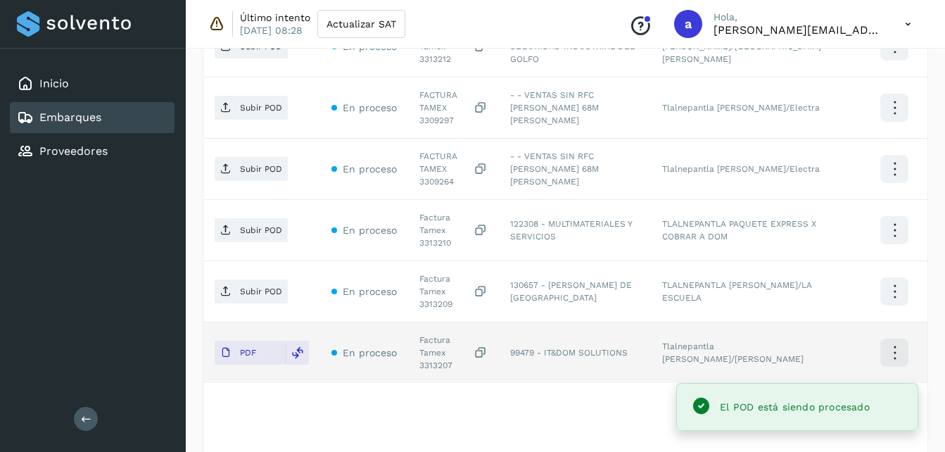
click at [268, 287] on p "Subir POD" at bounding box center [261, 292] width 42 height 10
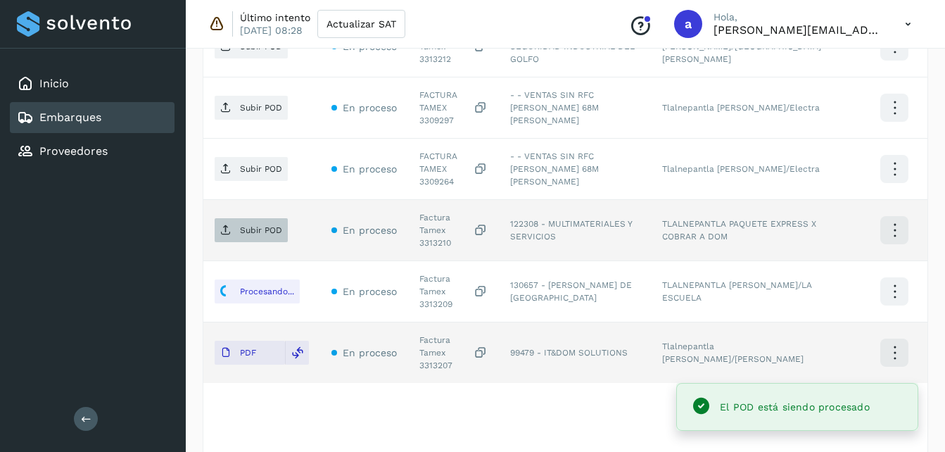
click at [252, 219] on span "Subir POD" at bounding box center [251, 230] width 73 height 23
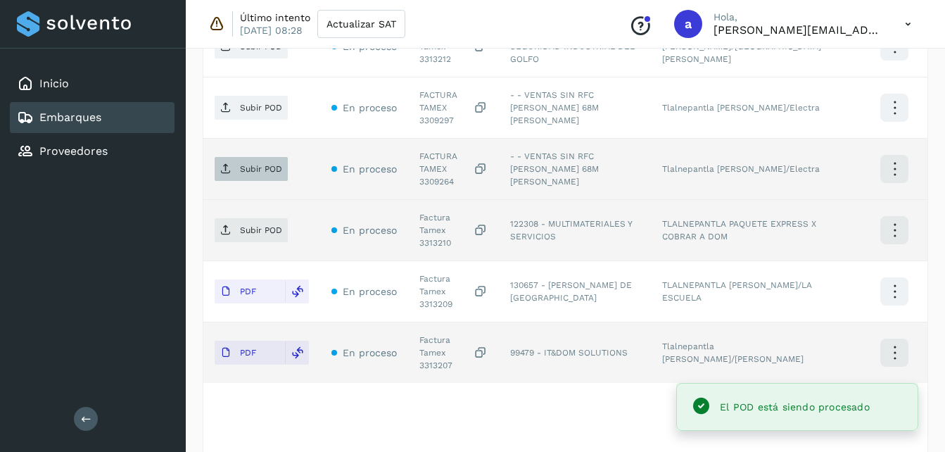
click at [264, 158] on span "Subir POD" at bounding box center [251, 169] width 73 height 23
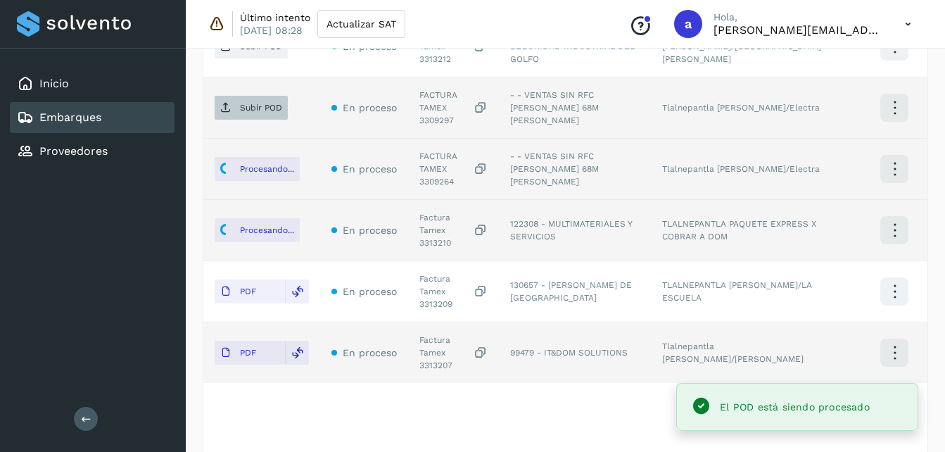
click at [240, 103] on p "Subir POD" at bounding box center [261, 108] width 42 height 10
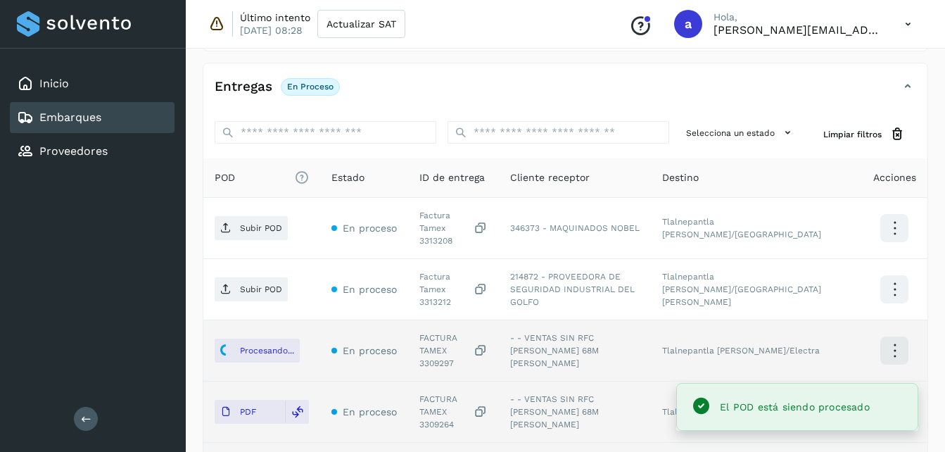
scroll to position [282, 0]
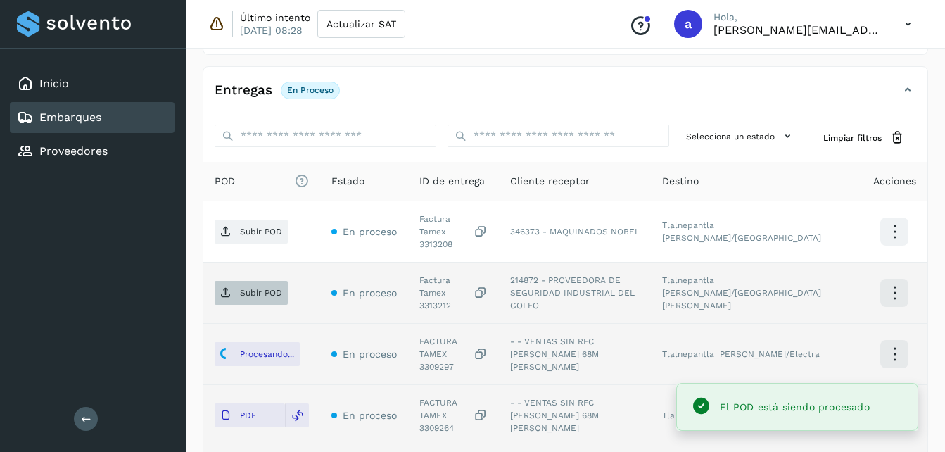
click at [248, 288] on p "Subir POD" at bounding box center [261, 293] width 42 height 10
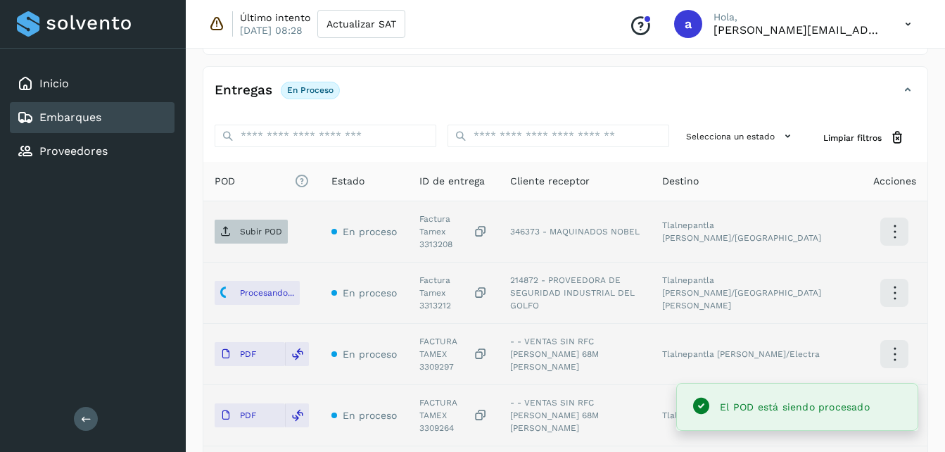
click at [254, 227] on p "Subir POD" at bounding box center [261, 232] width 42 height 10
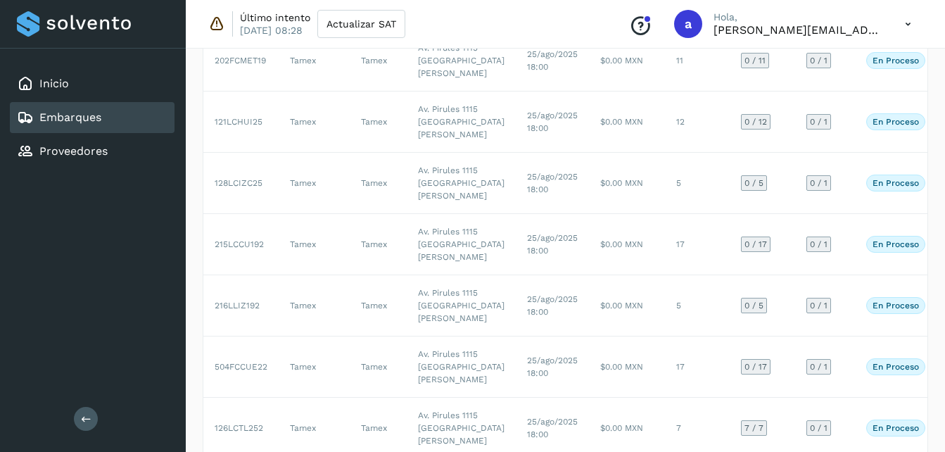
scroll to position [738, 0]
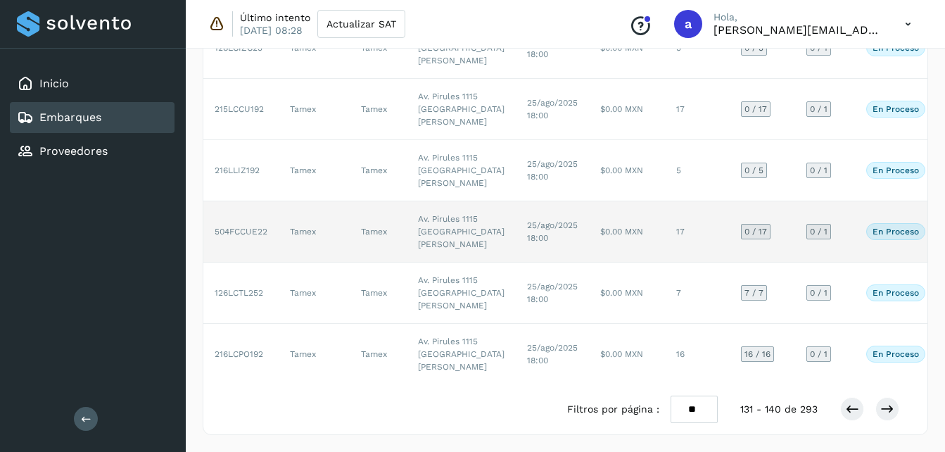
click at [665, 201] on td "17" at bounding box center [697, 231] width 65 height 61
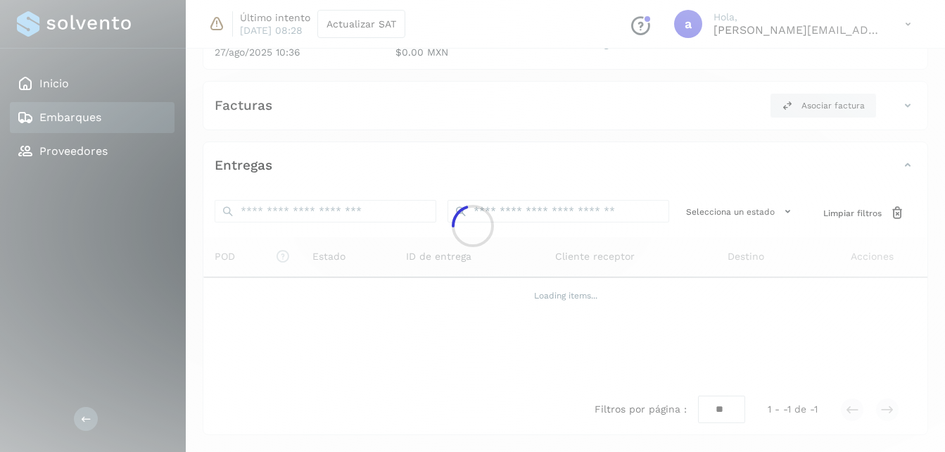
scroll to position [683, 0]
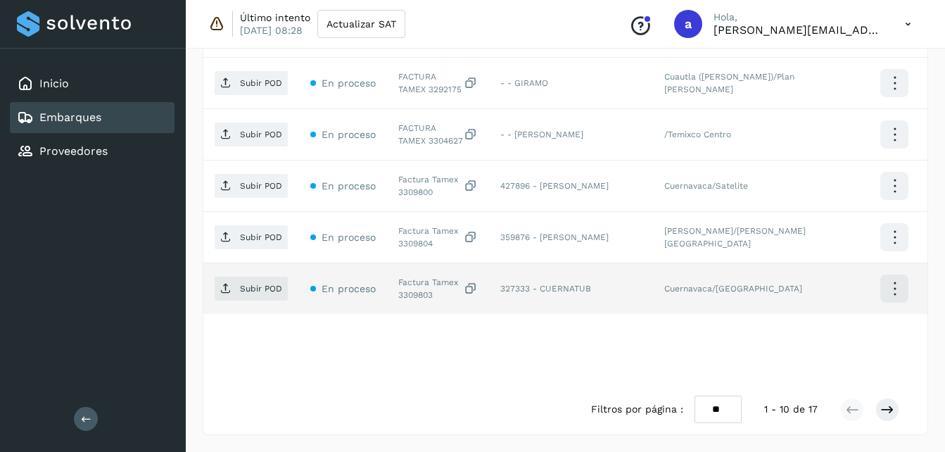
drag, startPoint x: 955, startPoint y: 154, endPoint x: 584, endPoint y: 299, distance: 399.0
click at [584, 299] on td "327333 - CUERNATUB" at bounding box center [571, 288] width 164 height 51
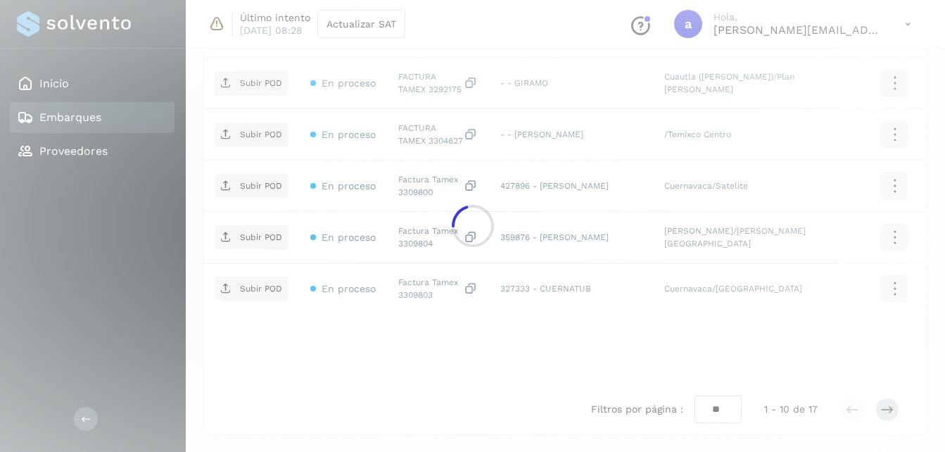
click at [881, 405] on div at bounding box center [472, 226] width 945 height 452
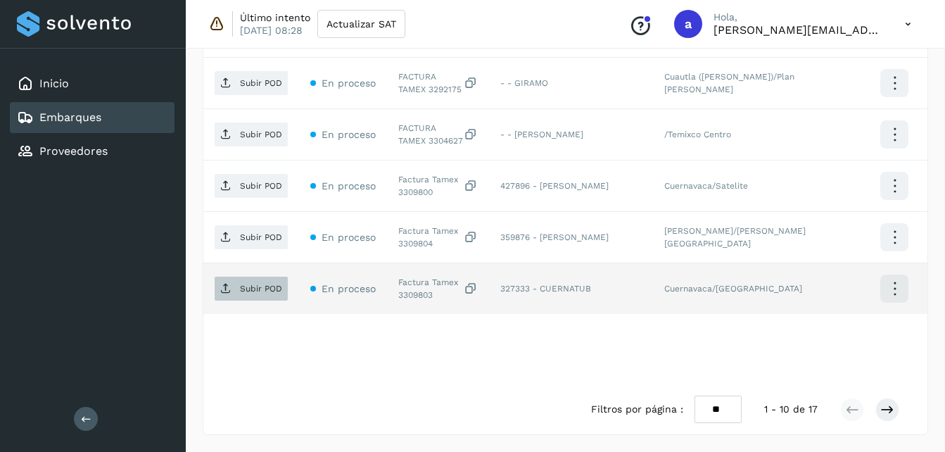
click at [258, 296] on span "Subir POD" at bounding box center [251, 288] width 73 height 23
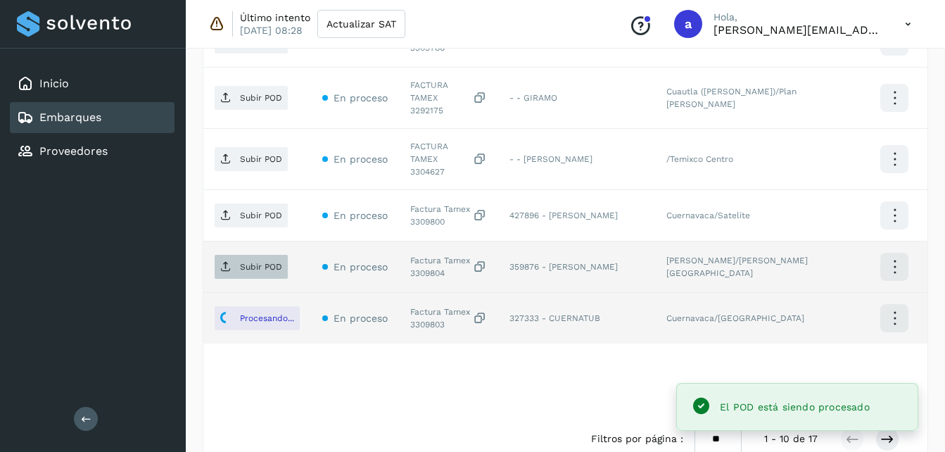
click at [260, 262] on p "Subir POD" at bounding box center [261, 267] width 42 height 10
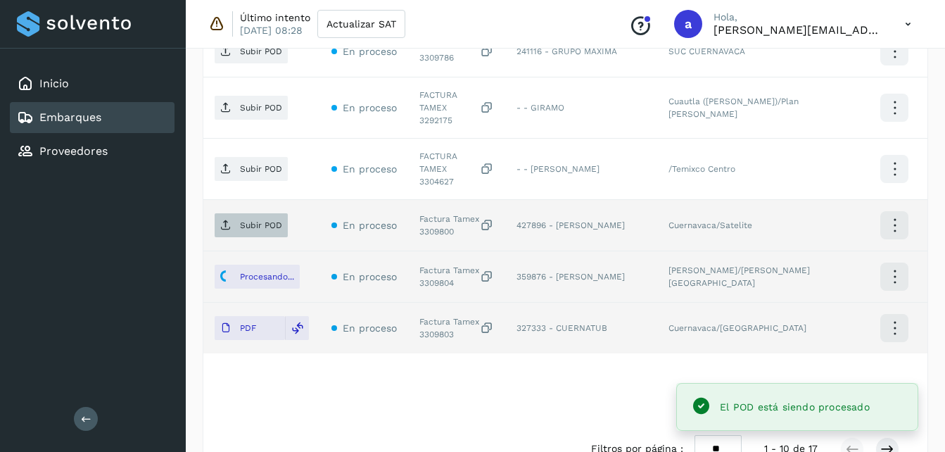
click at [257, 214] on span "Subir POD" at bounding box center [251, 225] width 73 height 23
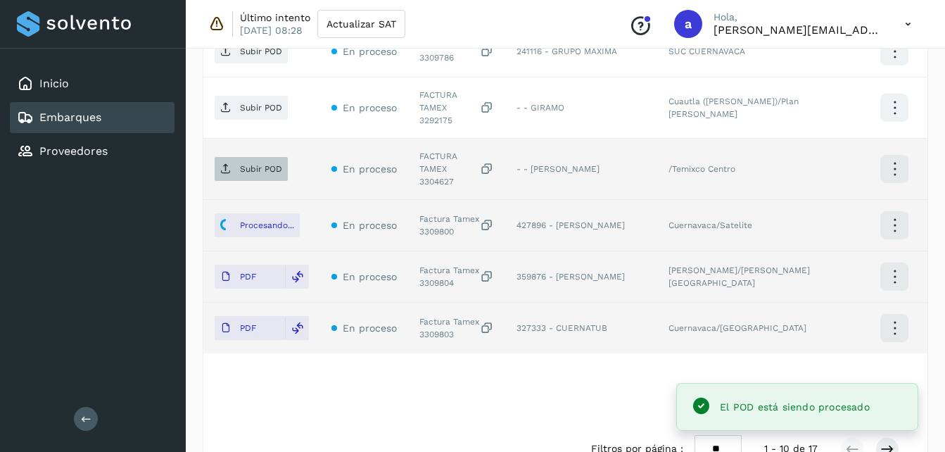
click at [277, 164] on p "Subir POD" at bounding box center [261, 169] width 42 height 10
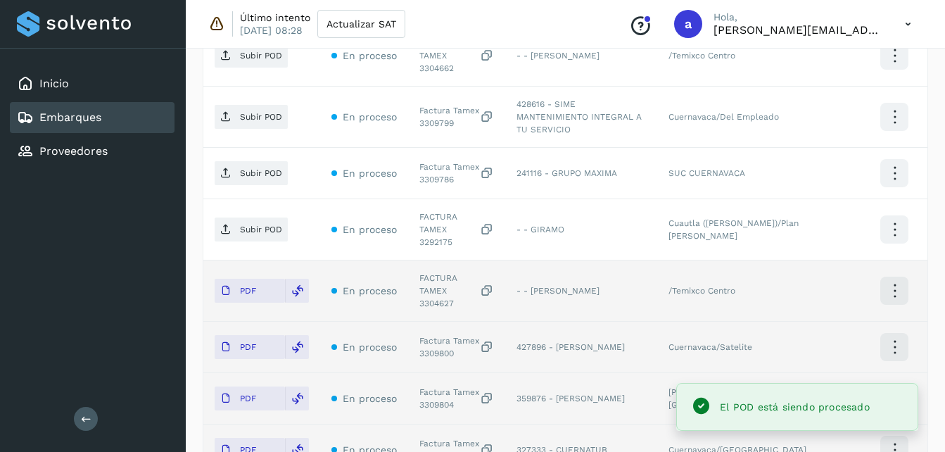
scroll to position [558, 0]
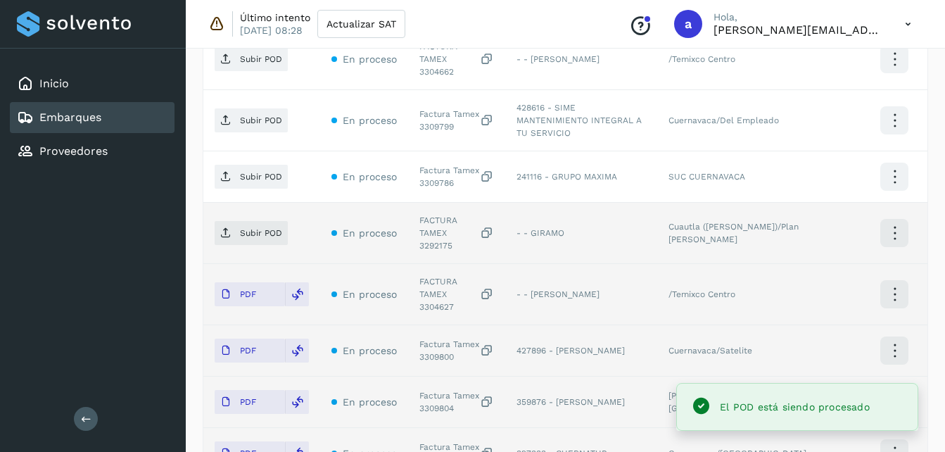
click at [249, 203] on td "Subir POD" at bounding box center [261, 233] width 117 height 61
drag, startPoint x: 249, startPoint y: 195, endPoint x: 253, endPoint y: 211, distance: 16.6
click at [253, 228] on p "Subir POD" at bounding box center [261, 233] width 42 height 10
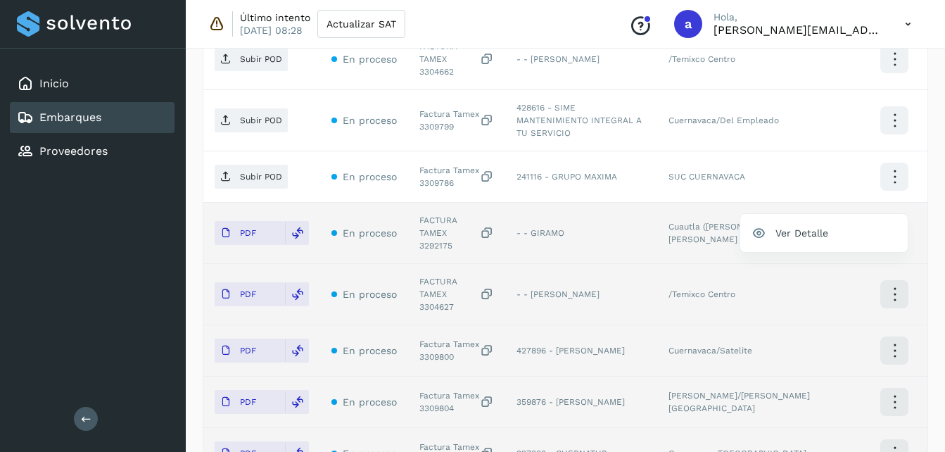
click at [301, 213] on div at bounding box center [472, 226] width 945 height 452
click at [291, 227] on icon at bounding box center [297, 233] width 13 height 13
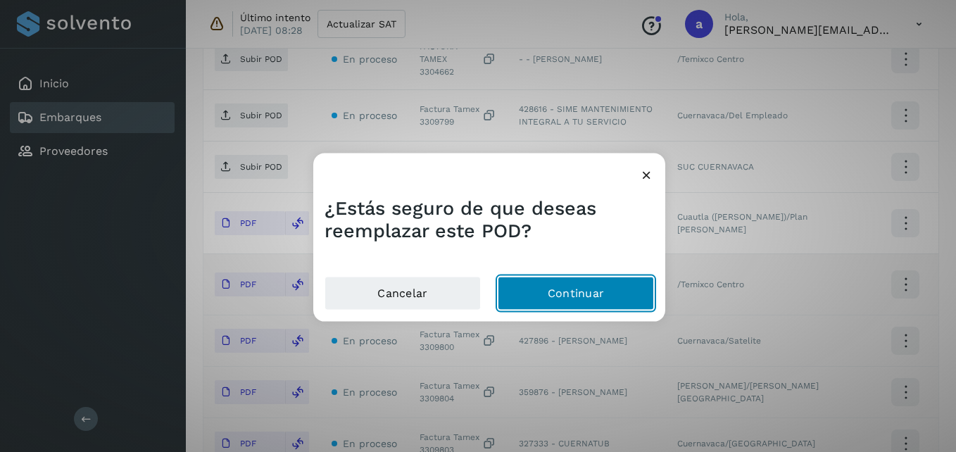
click at [521, 298] on button "Continuar" at bounding box center [576, 293] width 156 height 34
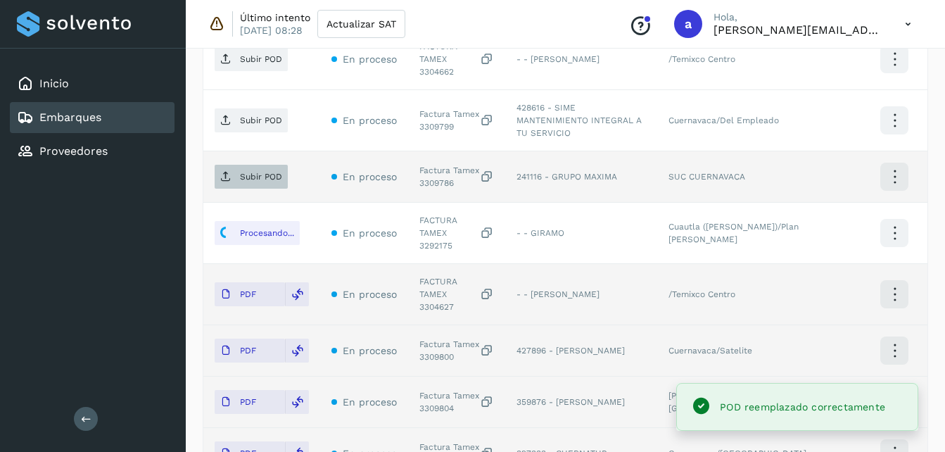
click at [253, 165] on span "Subir POD" at bounding box center [251, 176] width 73 height 23
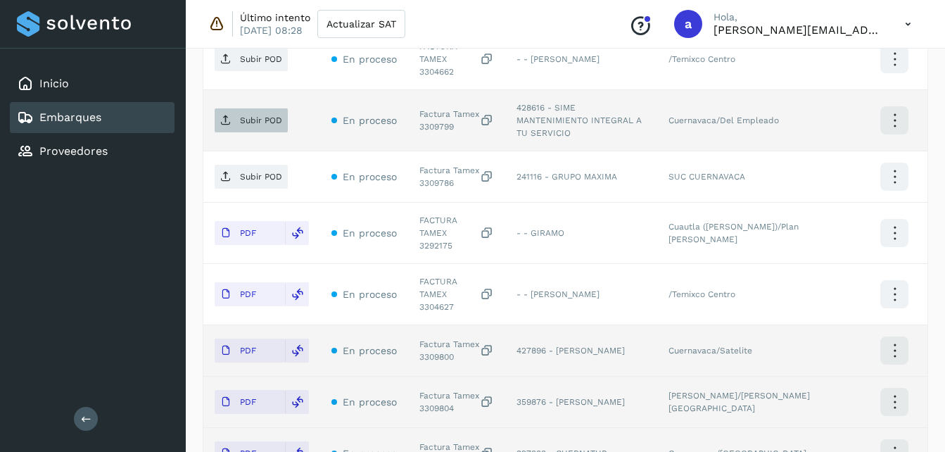
click at [254, 115] on p "Subir POD" at bounding box center [261, 120] width 42 height 10
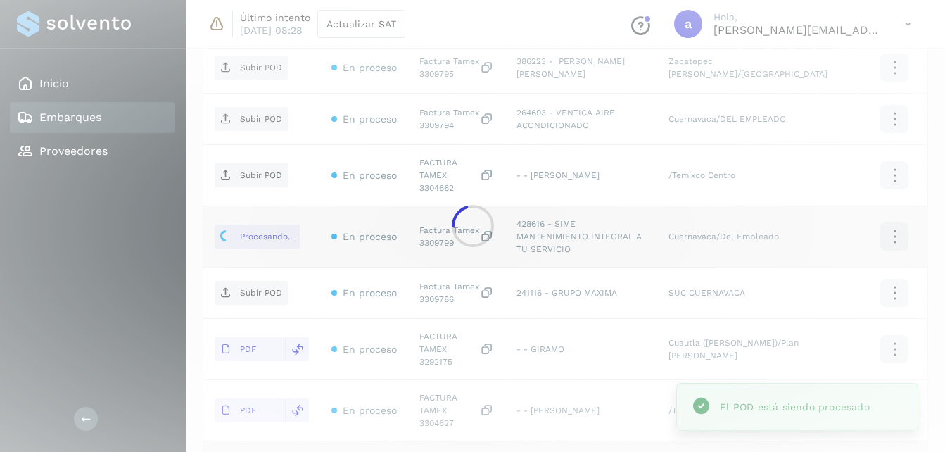
scroll to position [365, 0]
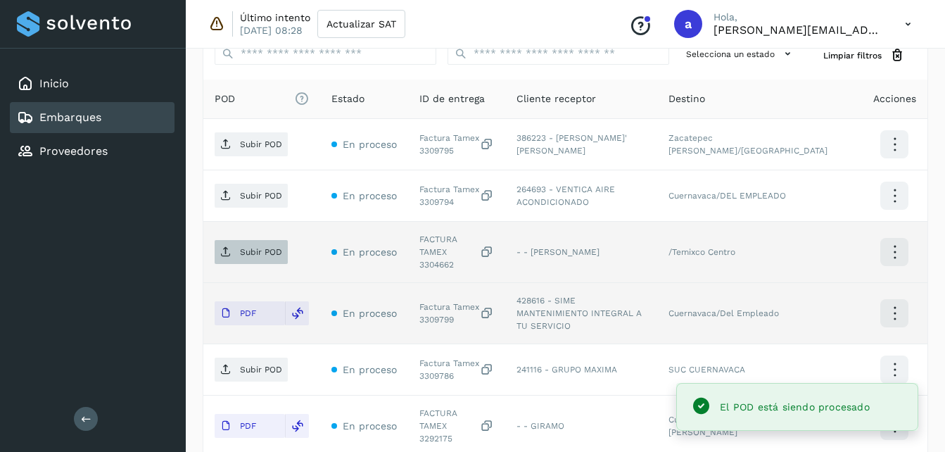
click at [229, 246] on icon at bounding box center [225, 251] width 11 height 11
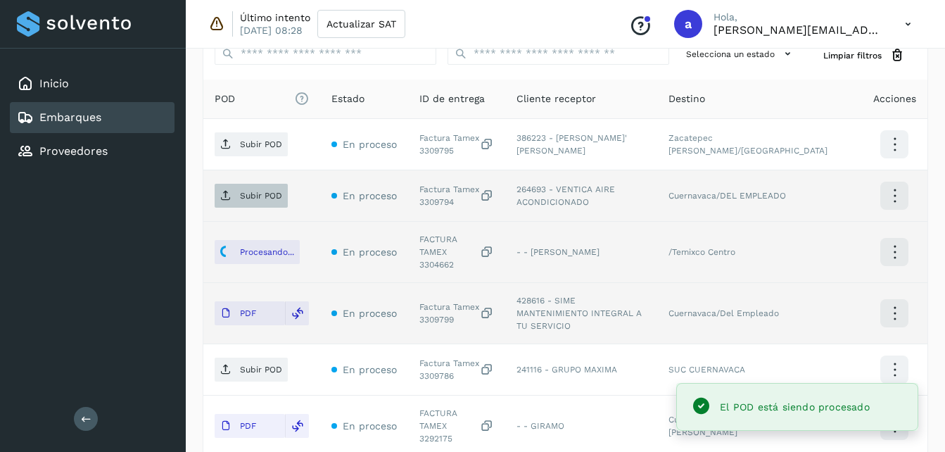
click at [236, 205] on span "Subir POD" at bounding box center [251, 195] width 73 height 23
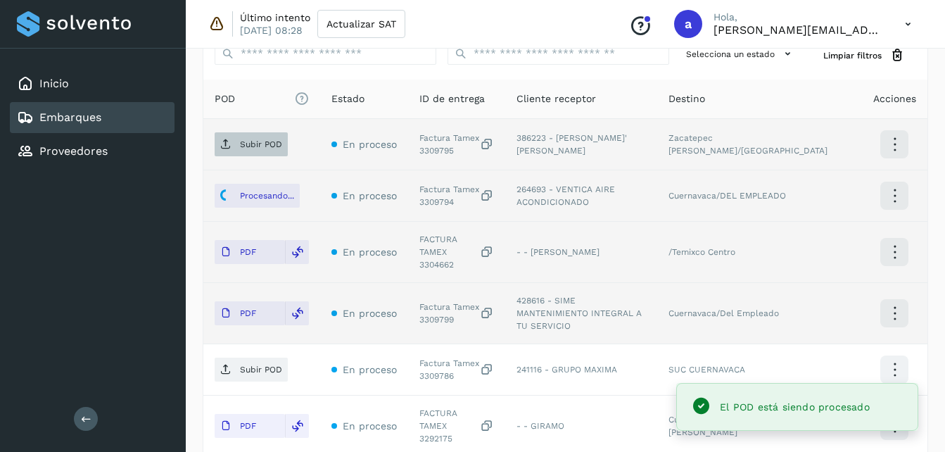
click at [237, 142] on span "Subir POD" at bounding box center [251, 144] width 73 height 23
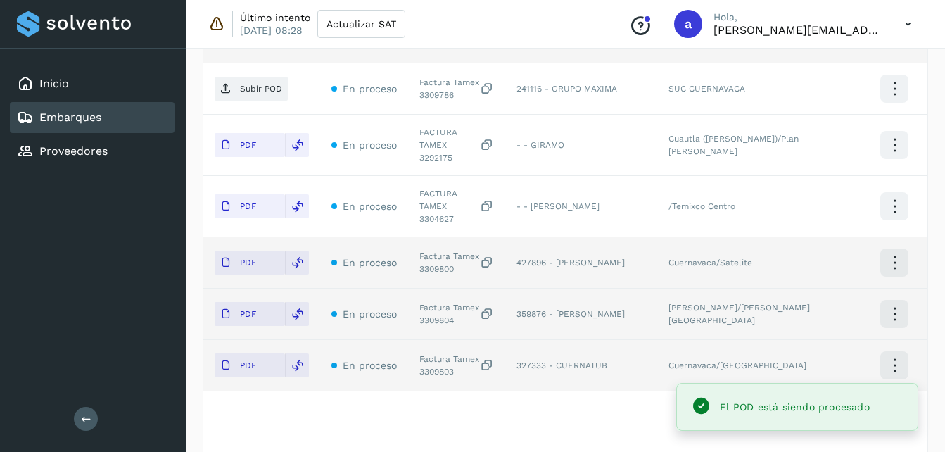
scroll to position [683, 0]
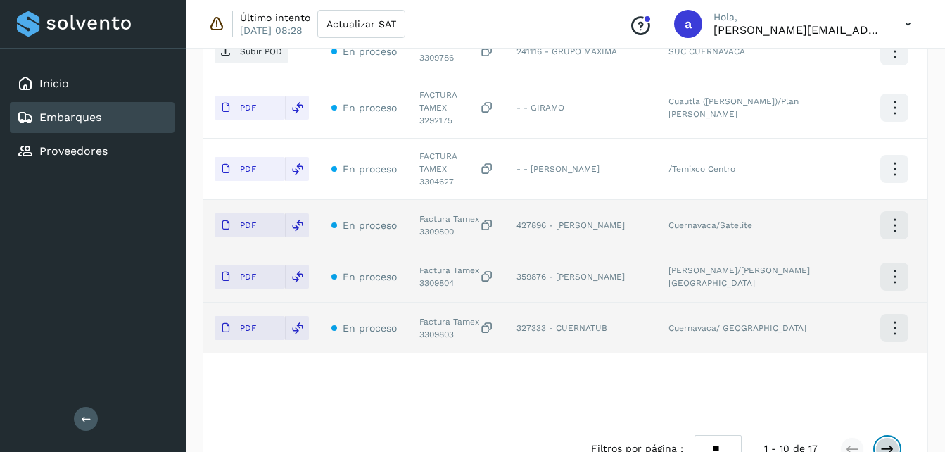
click at [881, 442] on icon at bounding box center [888, 449] width 14 height 14
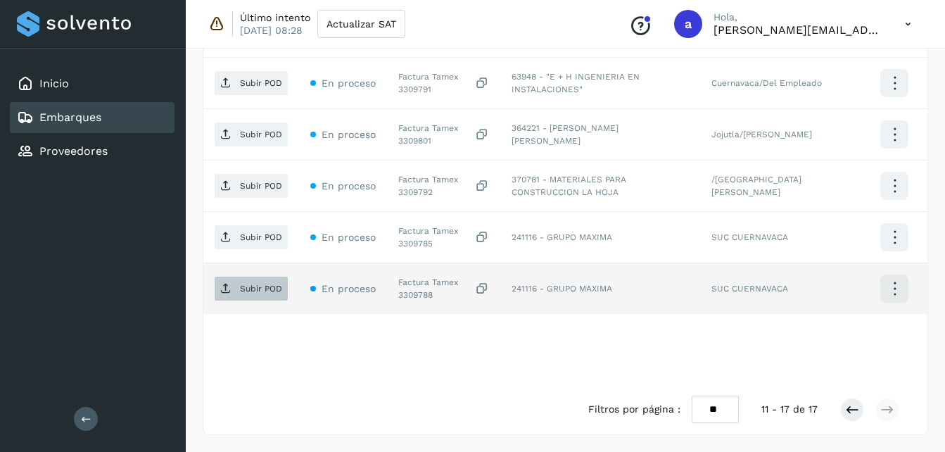
click at [256, 289] on p "Subir POD" at bounding box center [261, 289] width 42 height 10
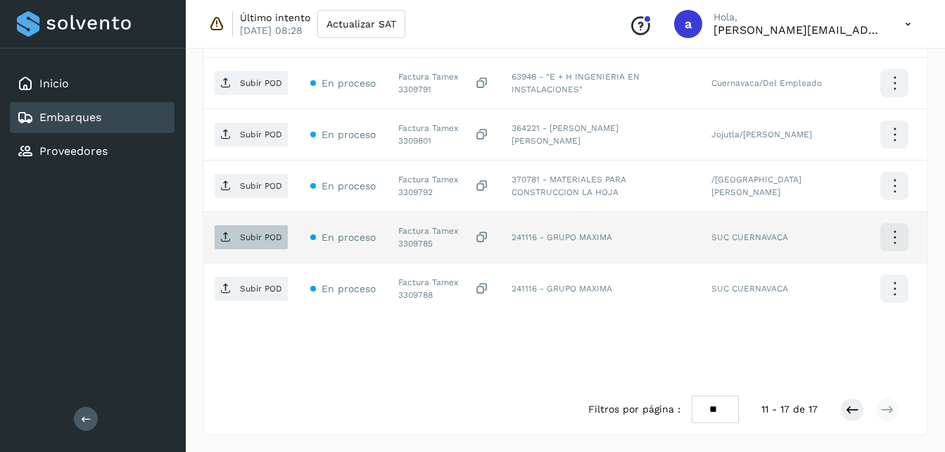
click at [246, 233] on p "Subir POD" at bounding box center [261, 237] width 42 height 10
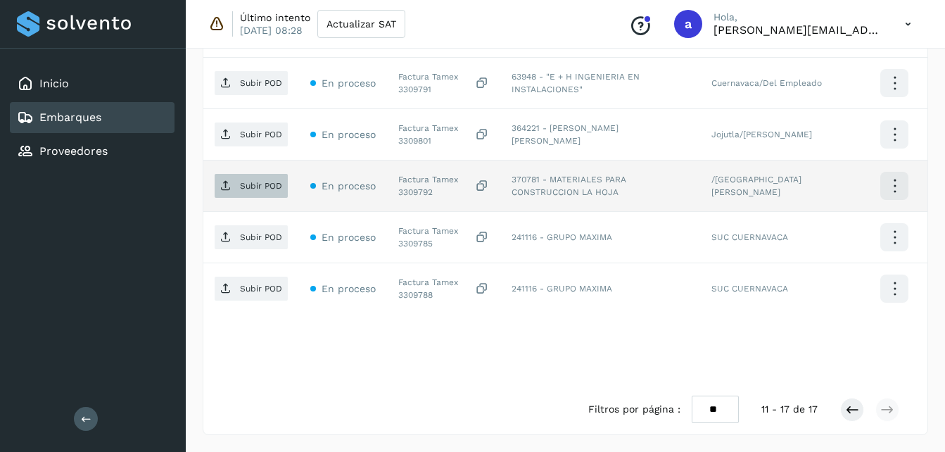
click at [265, 197] on button "Subir POD" at bounding box center [251, 186] width 73 height 24
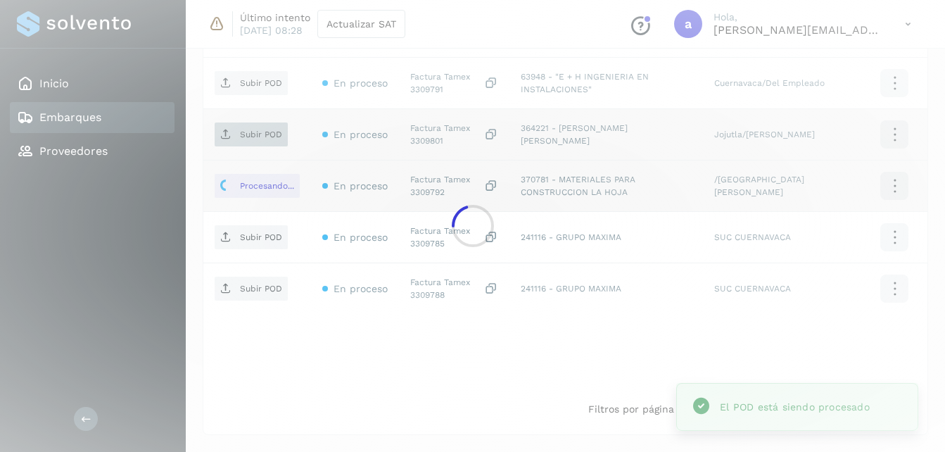
click at [259, 136] on div at bounding box center [472, 226] width 945 height 452
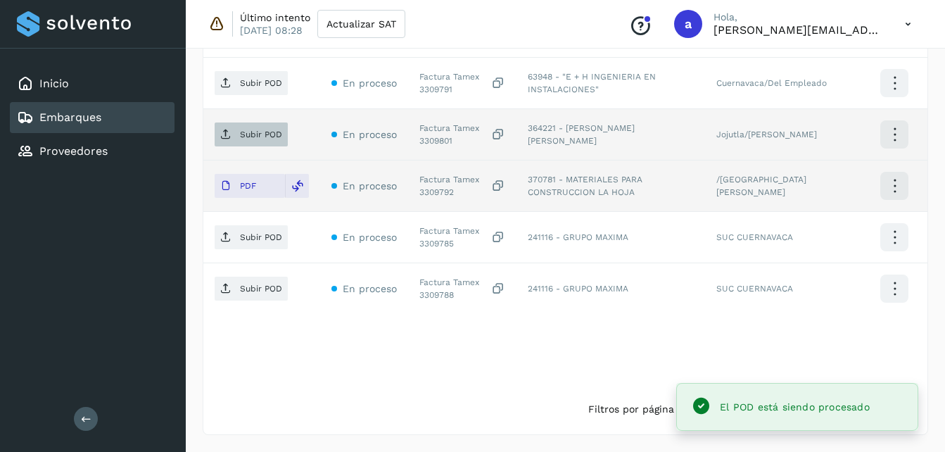
click at [240, 142] on span "Subir POD" at bounding box center [251, 134] width 73 height 23
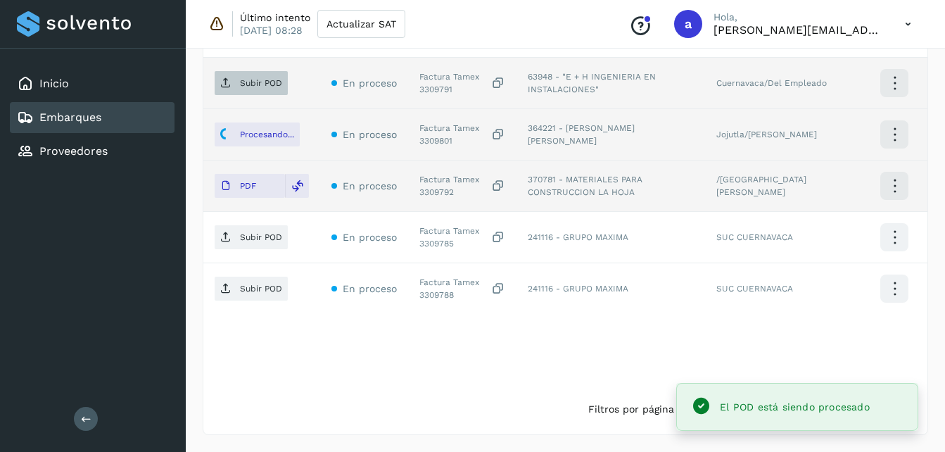
click at [276, 85] on p "Subir POD" at bounding box center [261, 83] width 42 height 10
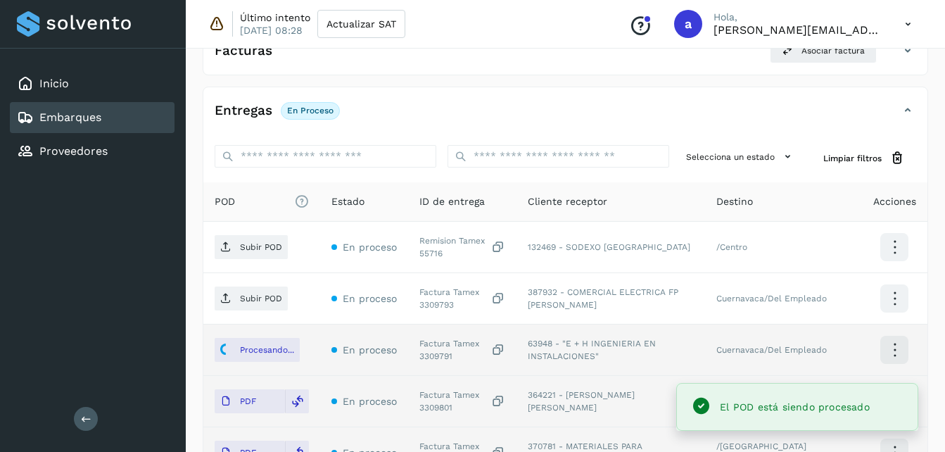
scroll to position [263, 0]
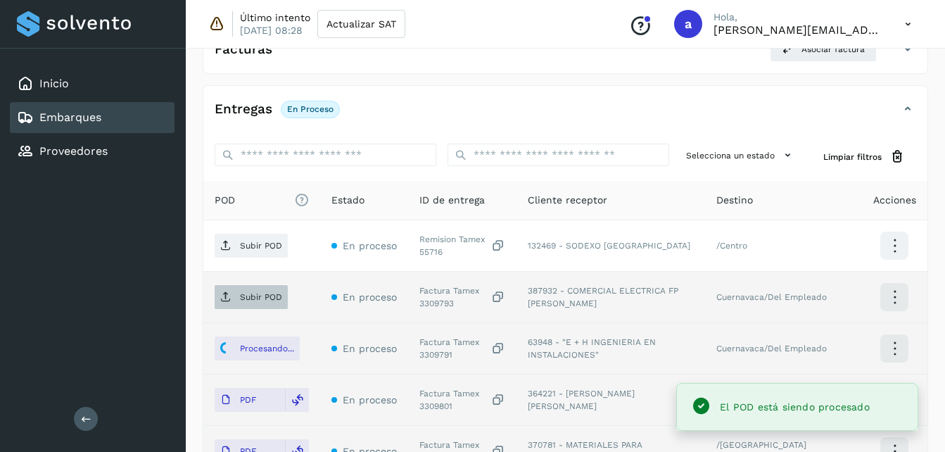
click at [269, 296] on p "Subir POD" at bounding box center [261, 297] width 42 height 10
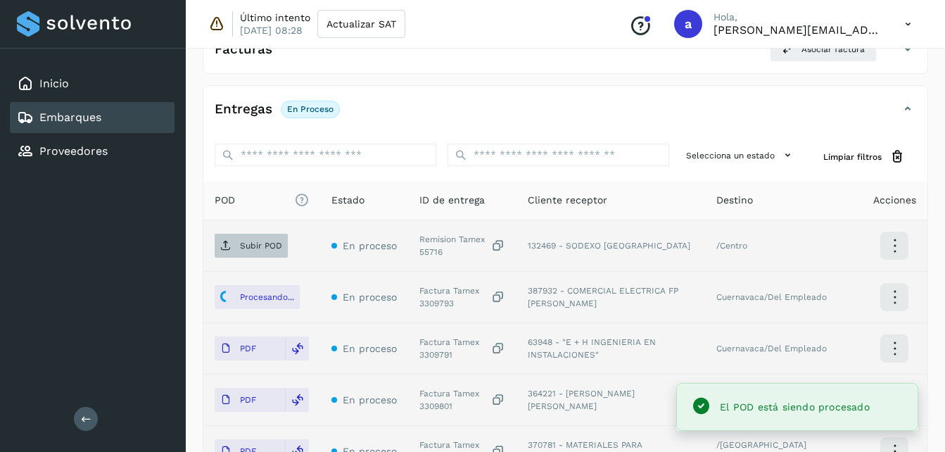
click at [248, 243] on p "Subir POD" at bounding box center [261, 246] width 42 height 10
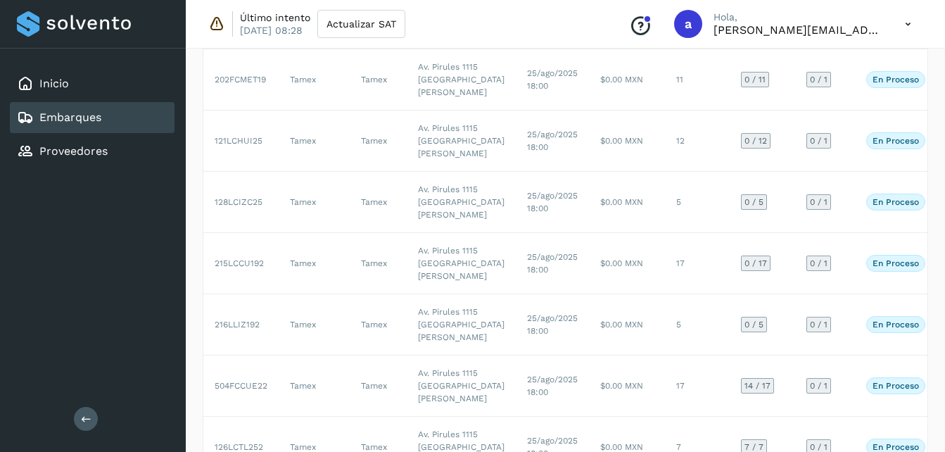
scroll to position [529, 0]
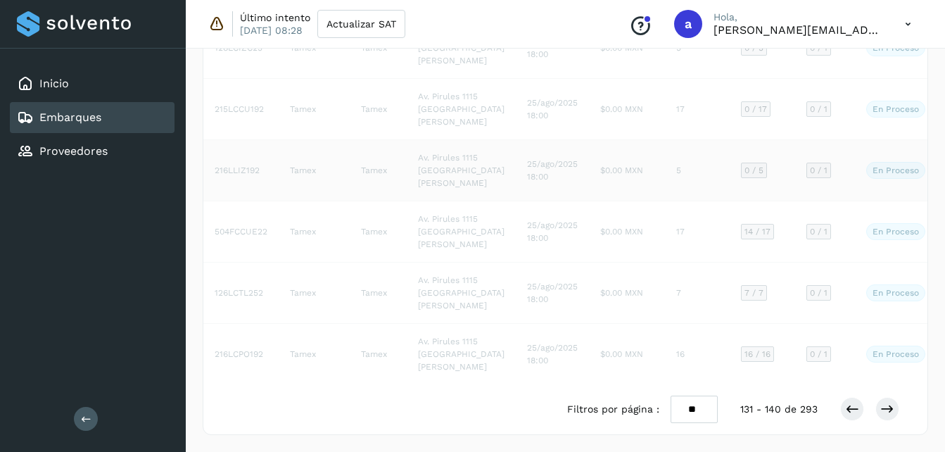
click at [589, 201] on td "$0.00 MXN" at bounding box center [627, 170] width 76 height 61
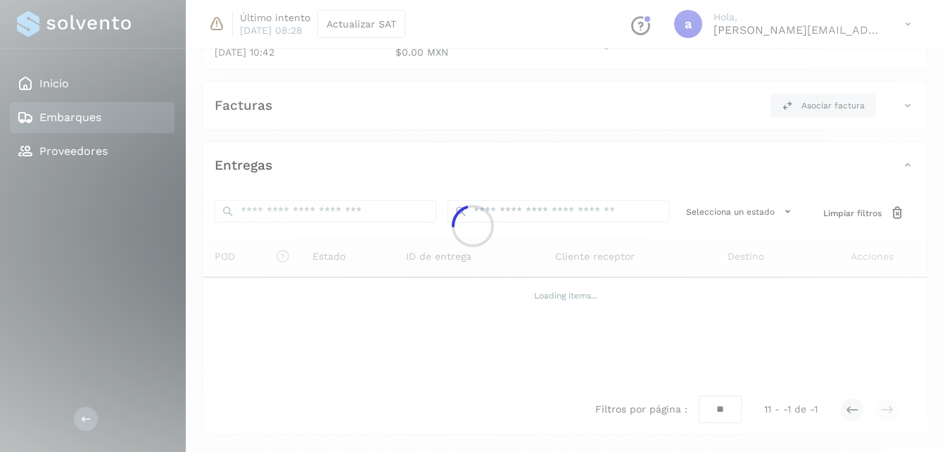
scroll to position [207, 0]
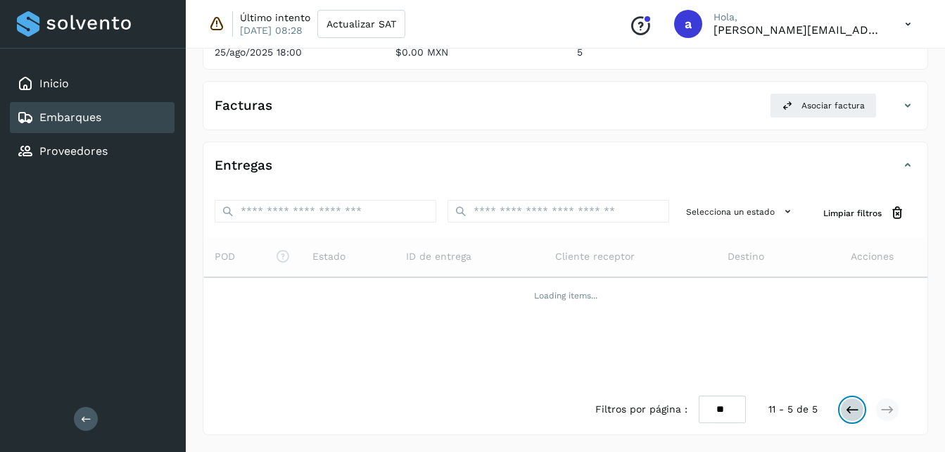
click at [853, 403] on icon at bounding box center [852, 410] width 14 height 14
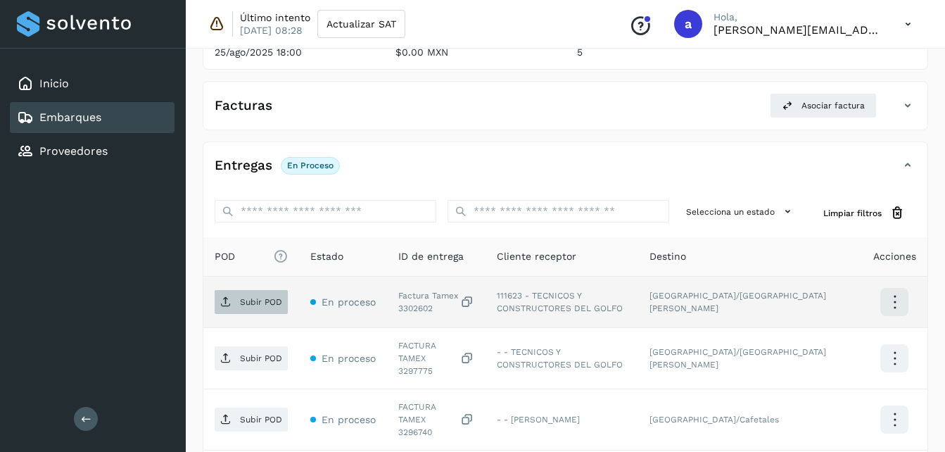
click at [244, 303] on p "Subir POD" at bounding box center [261, 302] width 42 height 10
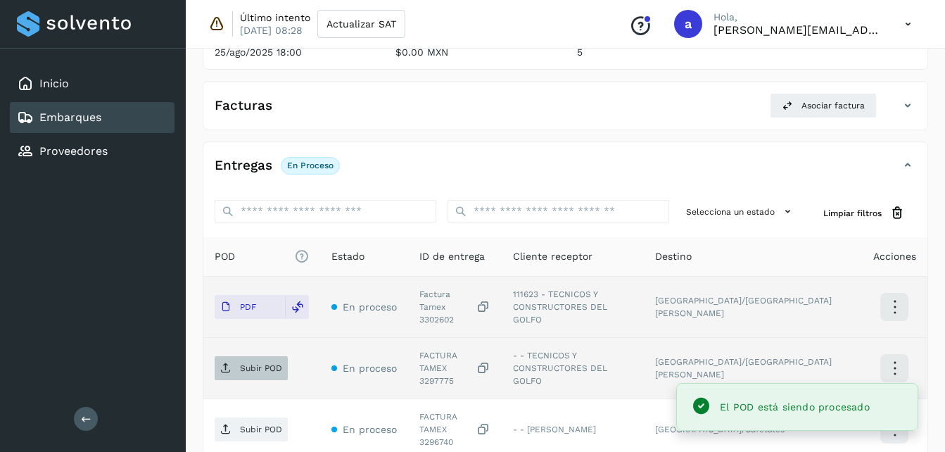
click at [218, 357] on span "Subir POD" at bounding box center [251, 368] width 73 height 23
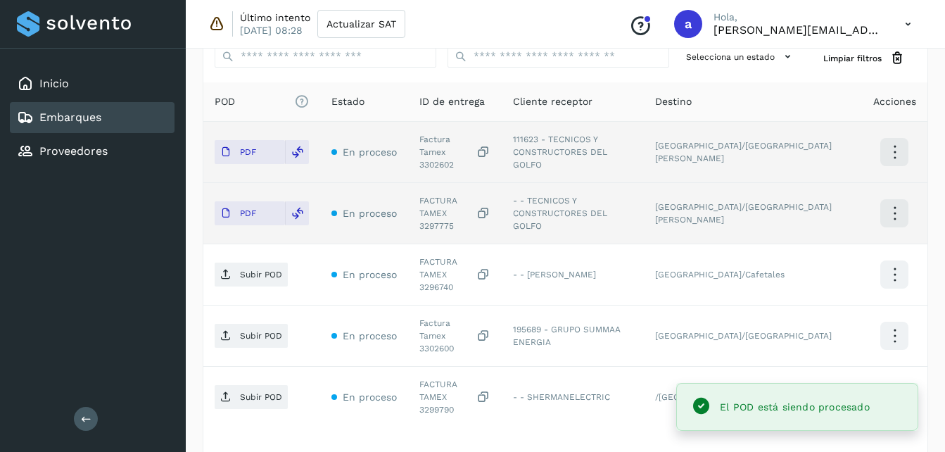
scroll to position [360, 0]
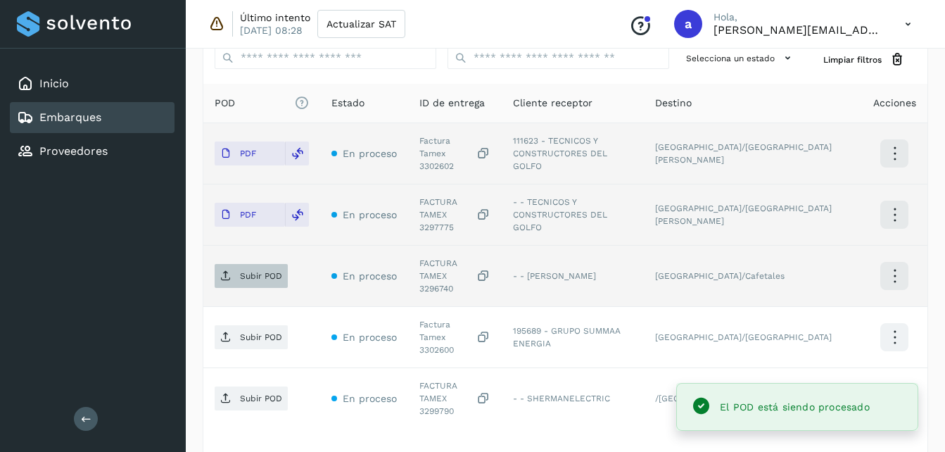
click at [253, 265] on span "Subir POD" at bounding box center [251, 276] width 73 height 23
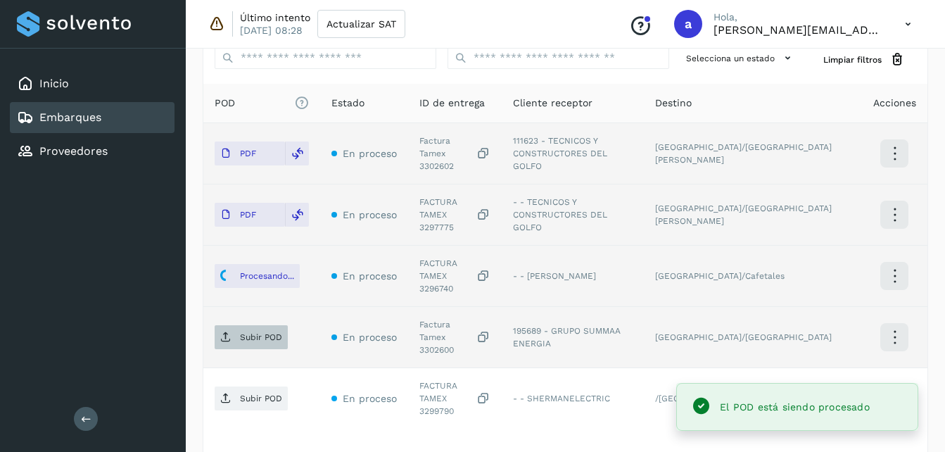
click at [243, 332] on p "Subir POD" at bounding box center [261, 337] width 42 height 10
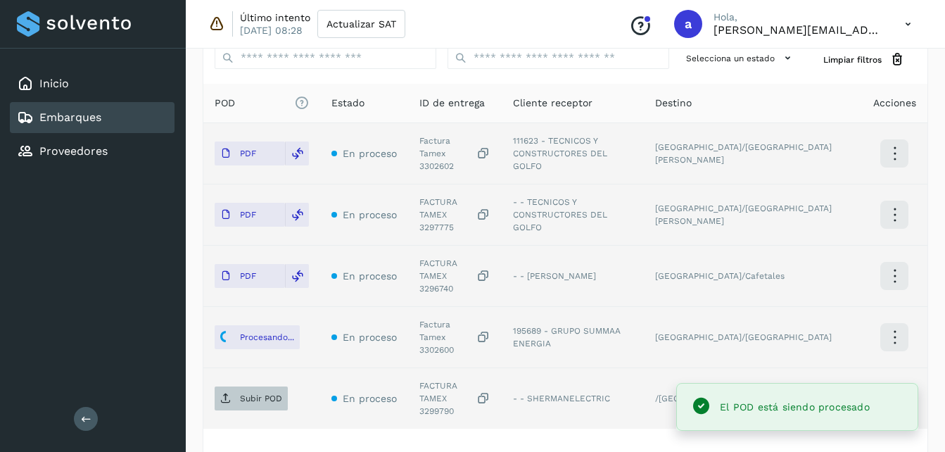
click at [232, 387] on span "Subir POD" at bounding box center [251, 398] width 73 height 23
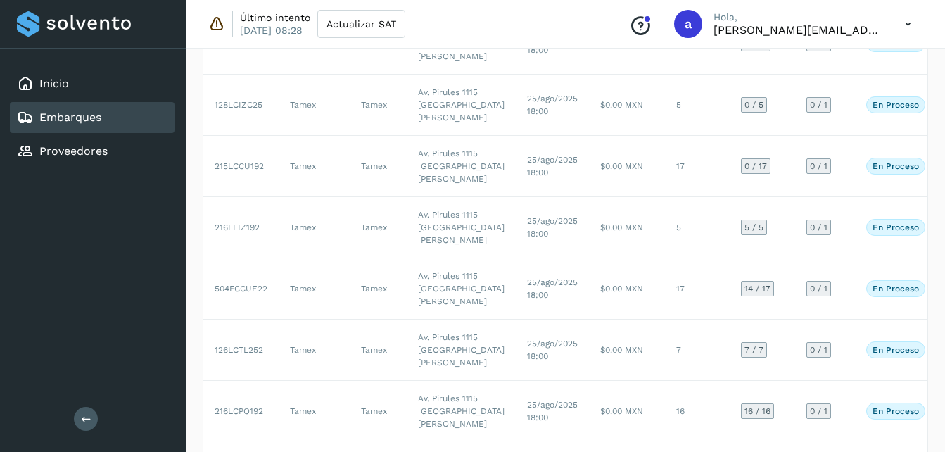
scroll to position [426, 0]
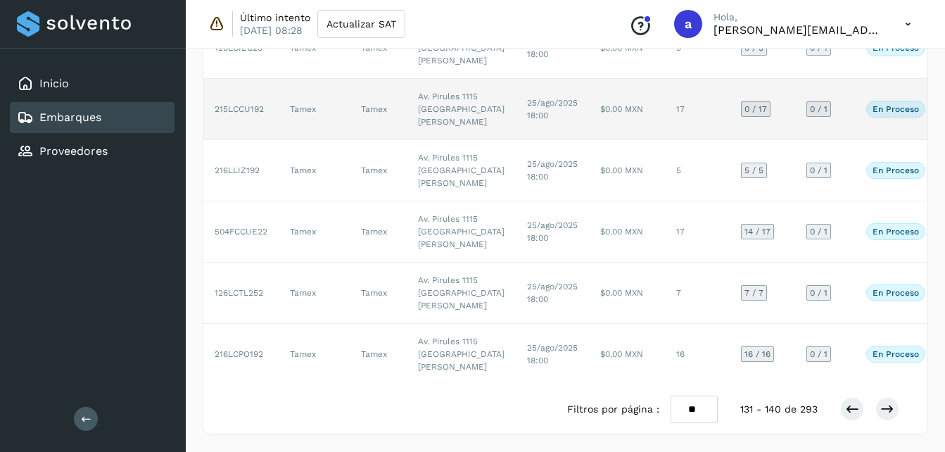
click at [589, 140] on td "$0.00 MXN" at bounding box center [627, 109] width 76 height 61
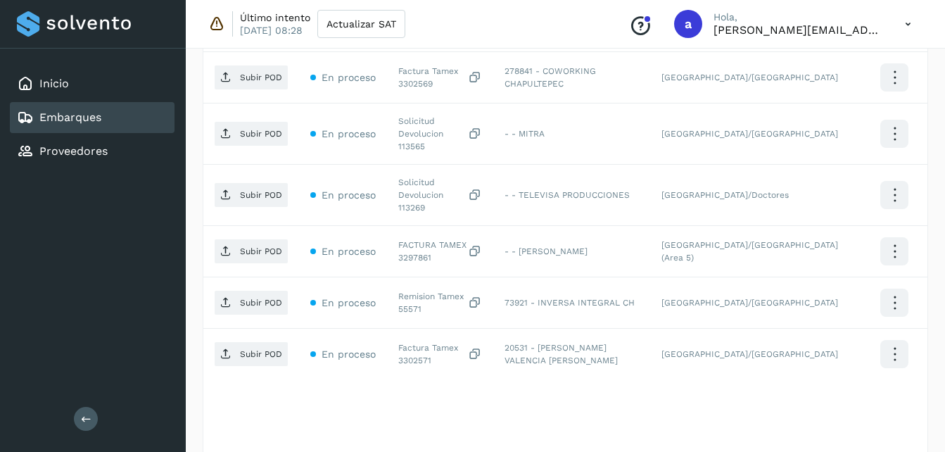
scroll to position [683, 0]
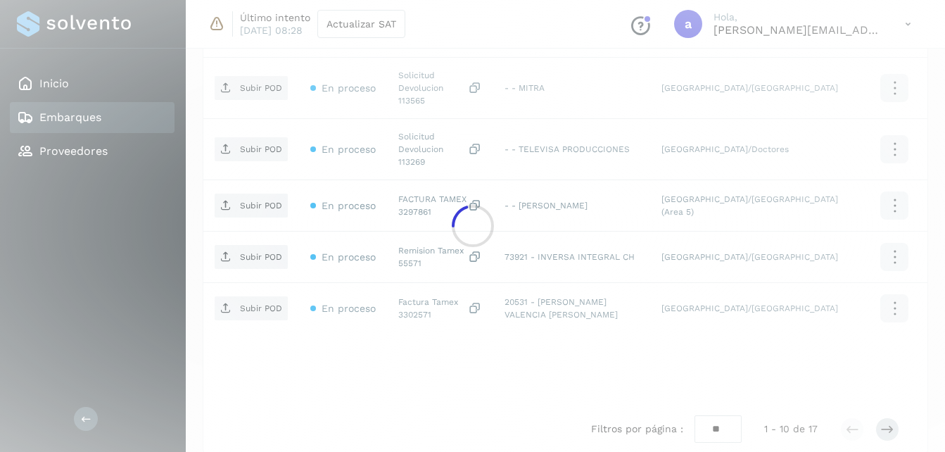
click at [890, 411] on div at bounding box center [472, 226] width 945 height 452
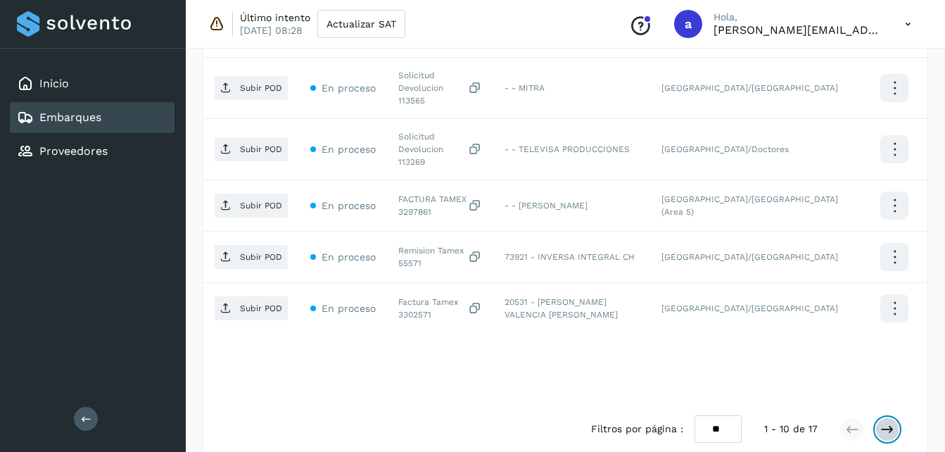
click at [890, 422] on icon at bounding box center [888, 429] width 14 height 14
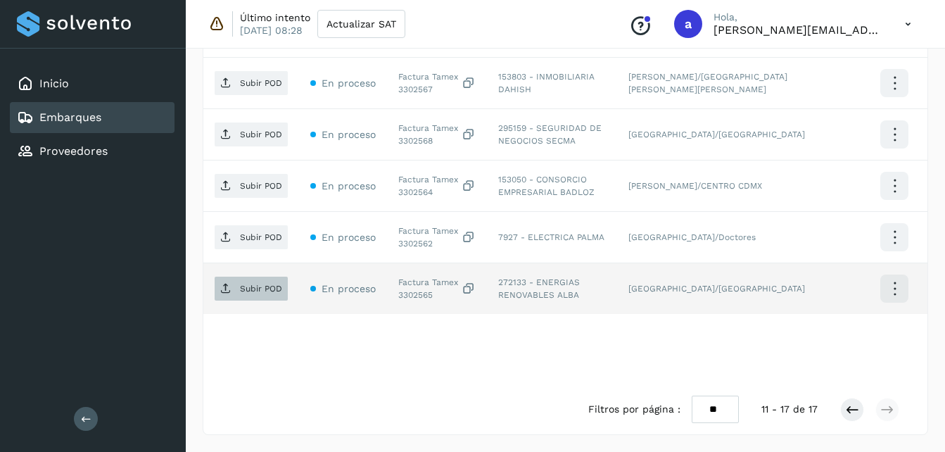
click at [267, 289] on p "Subir POD" at bounding box center [261, 289] width 42 height 10
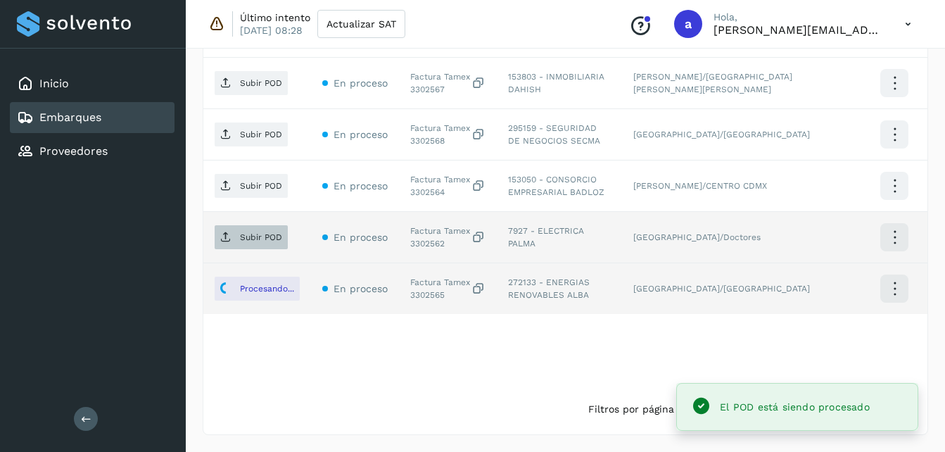
click at [263, 245] on span "Subir POD" at bounding box center [251, 237] width 73 height 23
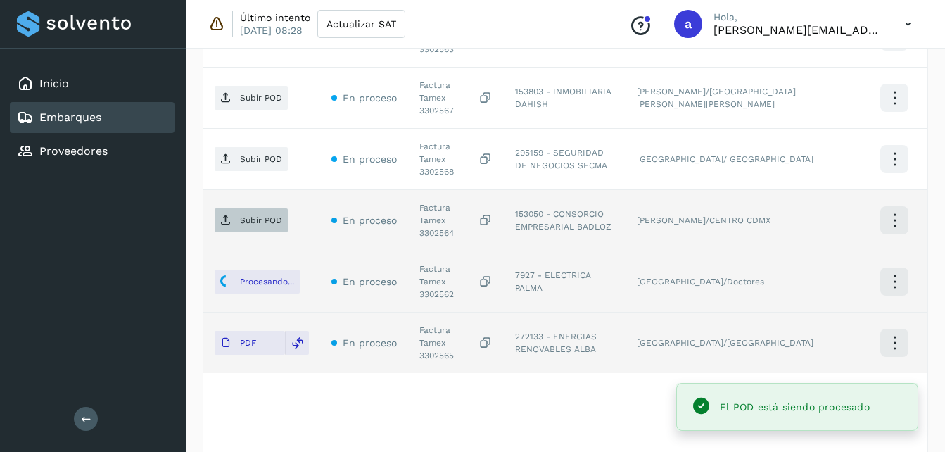
click at [253, 215] on p "Subir POD" at bounding box center [261, 220] width 42 height 10
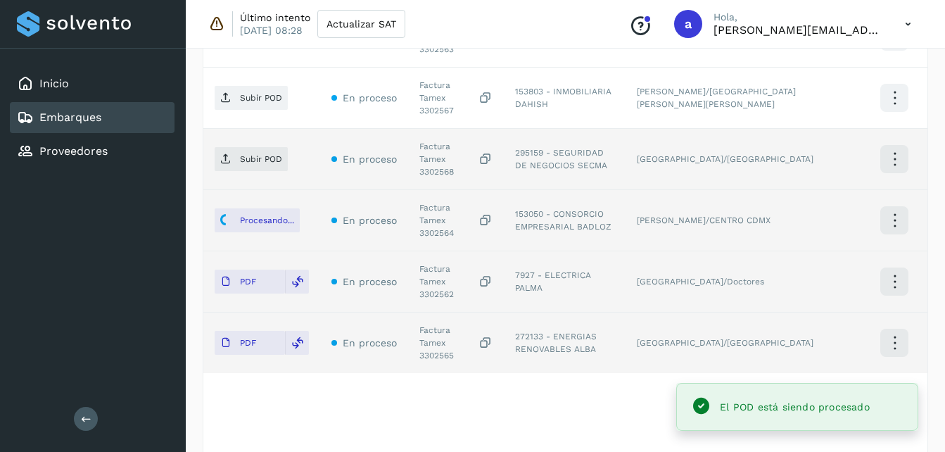
click at [247, 147] on td "Subir POD" at bounding box center [261, 159] width 117 height 61
click at [249, 154] on p "Subir POD" at bounding box center [261, 159] width 42 height 10
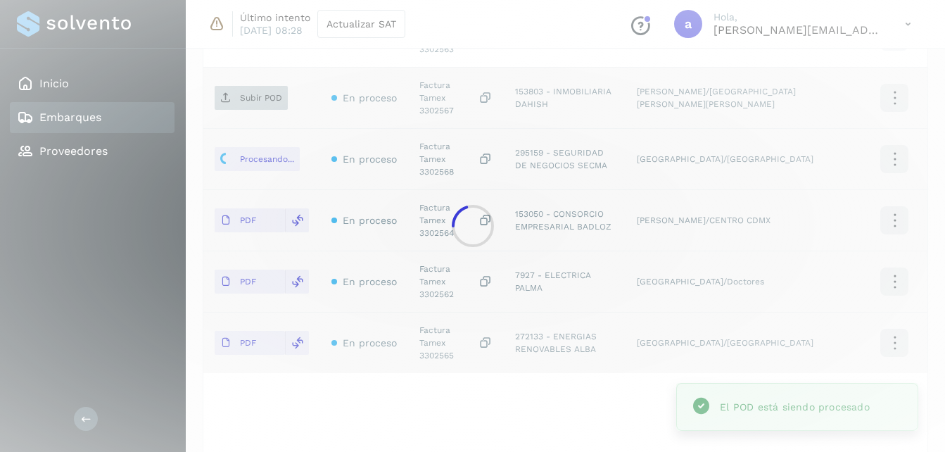
click at [261, 91] on div at bounding box center [472, 226] width 945 height 452
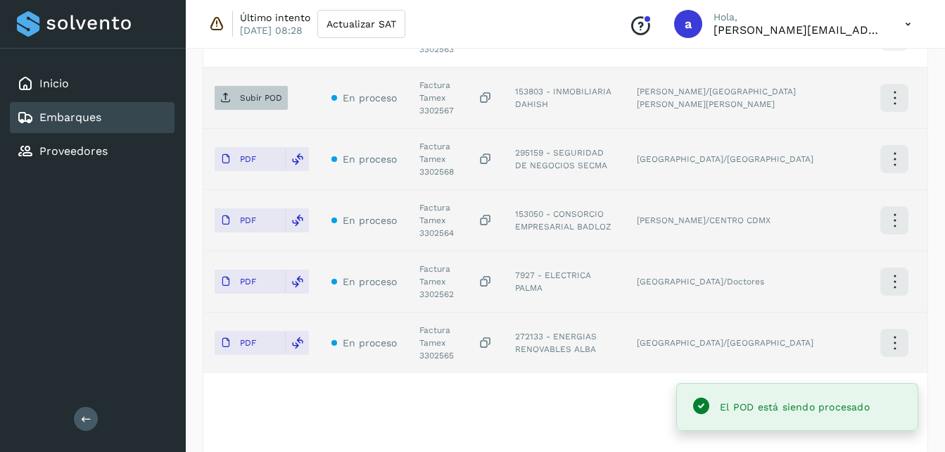
click at [261, 91] on span "Subir POD" at bounding box center [251, 98] width 73 height 23
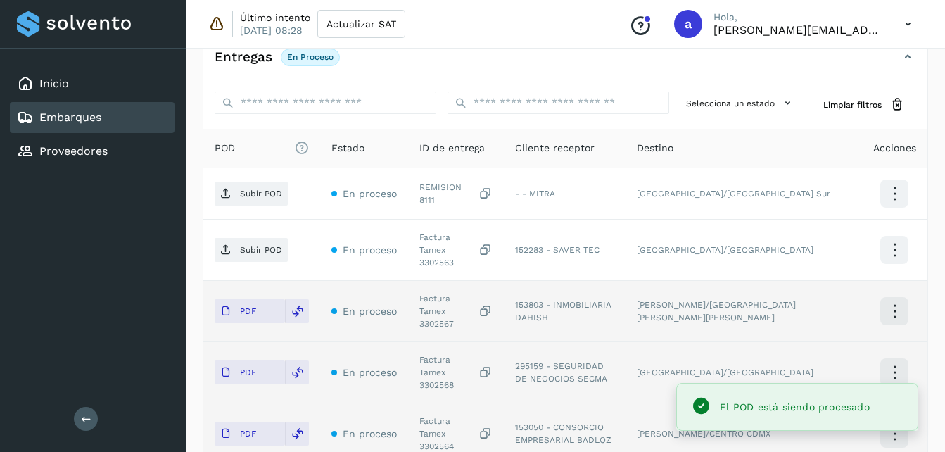
scroll to position [310, 0]
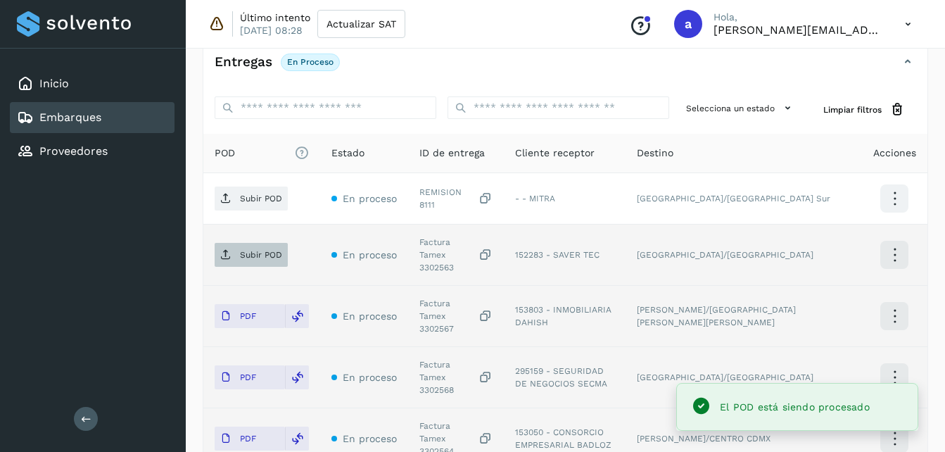
click at [253, 251] on p "Subir POD" at bounding box center [261, 255] width 42 height 10
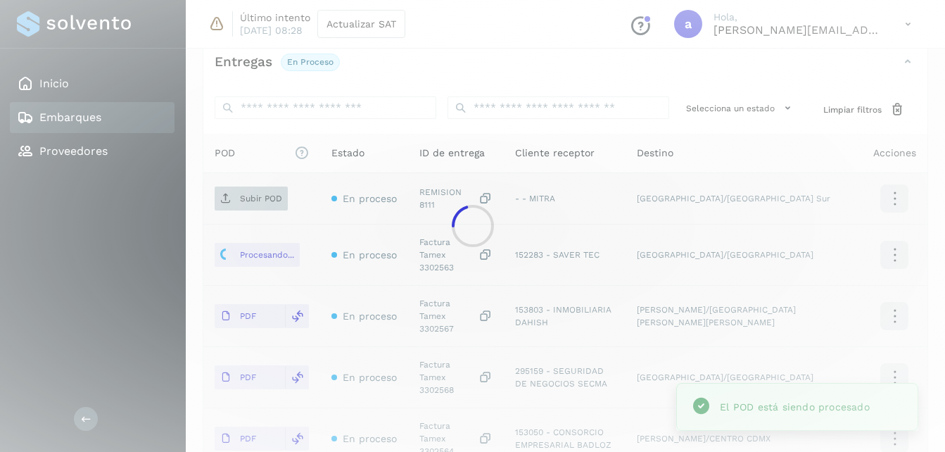
click at [230, 203] on main "Inicio Embarques Proveedores Salir Último intento [DATE] 08:28 Actualizar SAT C…" at bounding box center [472, 210] width 945 height 1040
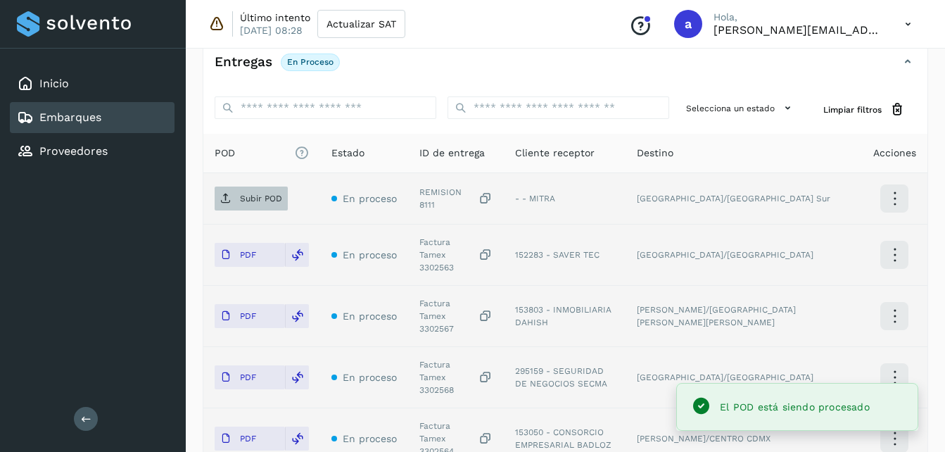
click at [232, 205] on span "Subir POD" at bounding box center [251, 198] width 73 height 23
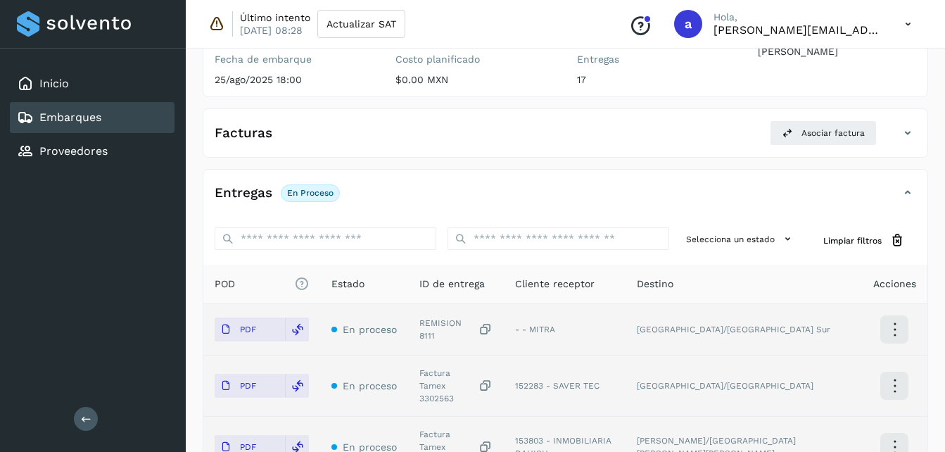
scroll to position [529, 0]
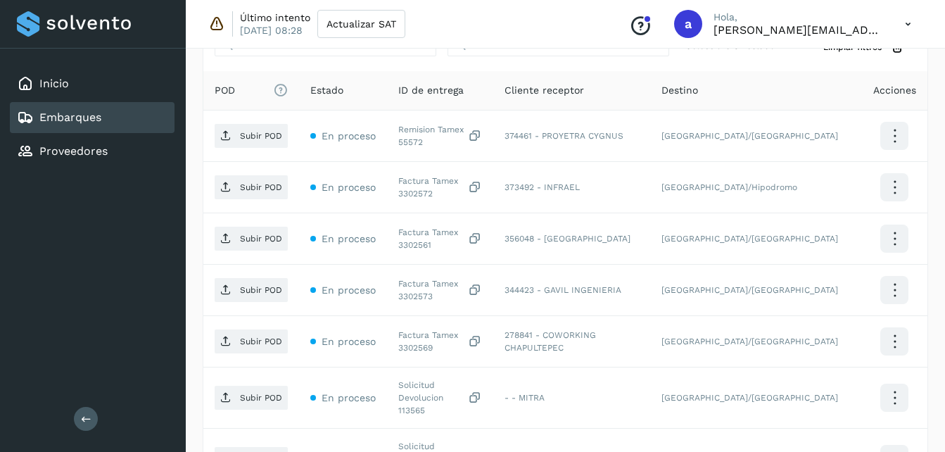
scroll to position [366, 0]
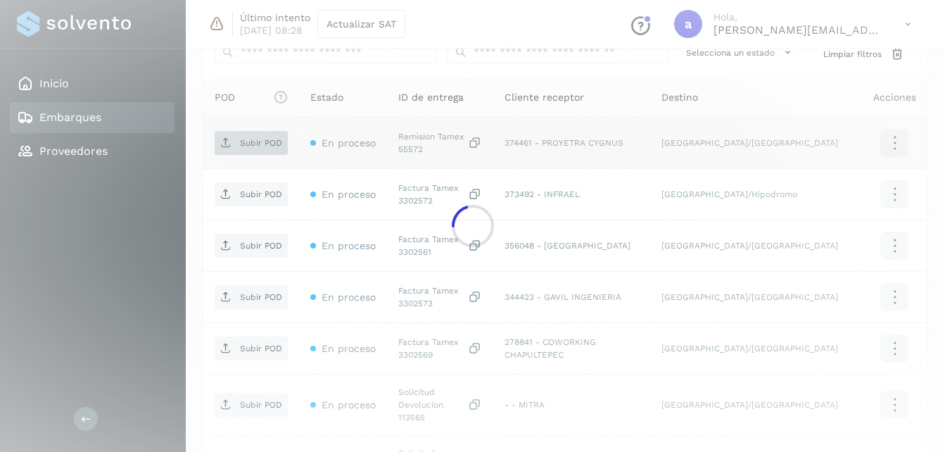
click at [243, 139] on div at bounding box center [472, 226] width 945 height 452
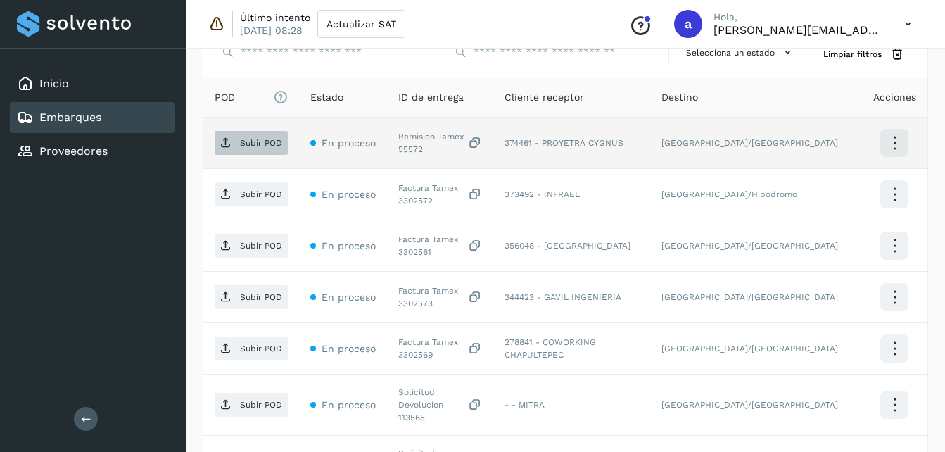
click at [244, 144] on p "Subir POD" at bounding box center [261, 143] width 42 height 10
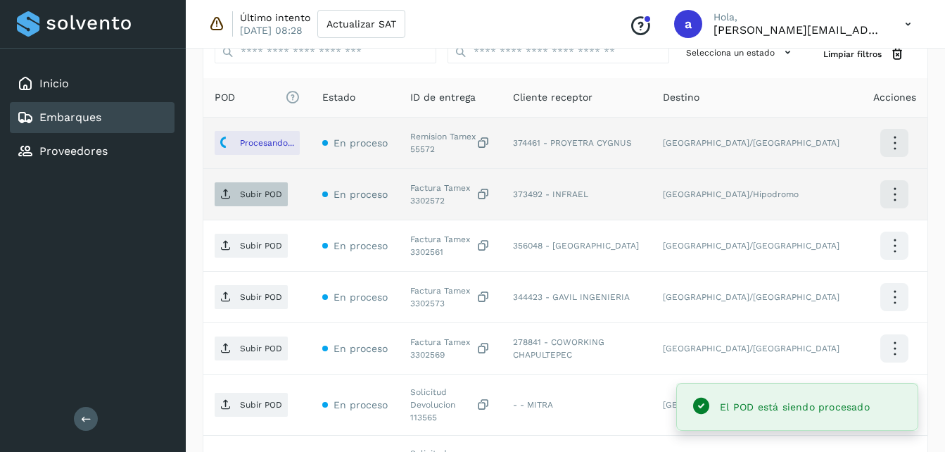
click at [285, 202] on span "Subir POD" at bounding box center [251, 194] width 73 height 23
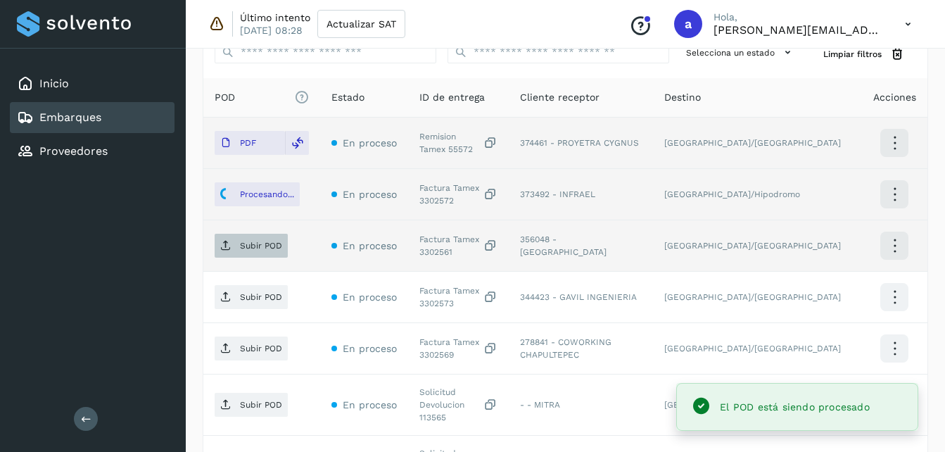
click at [250, 252] on span "Subir POD" at bounding box center [251, 245] width 73 height 23
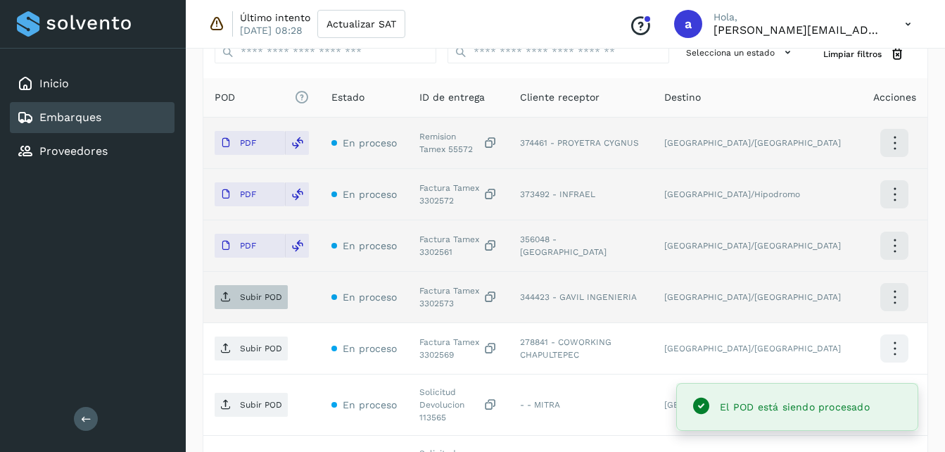
click at [242, 301] on p "Subir POD" at bounding box center [261, 297] width 42 height 10
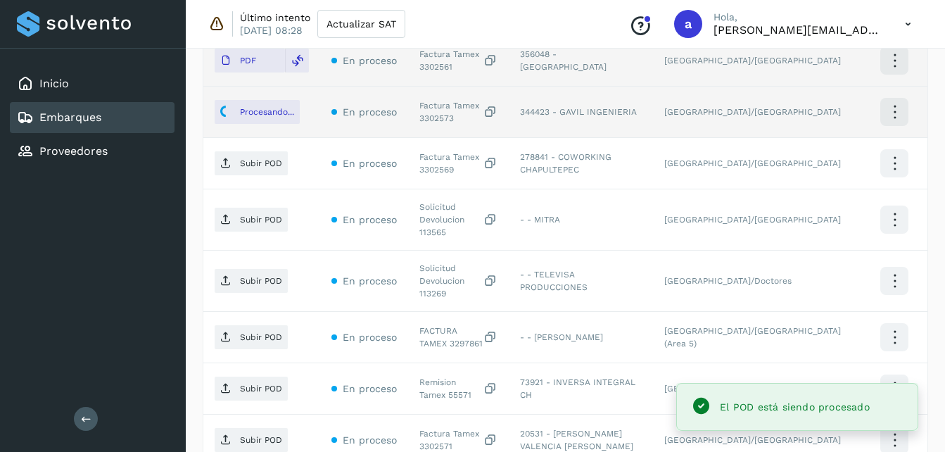
scroll to position [622, 0]
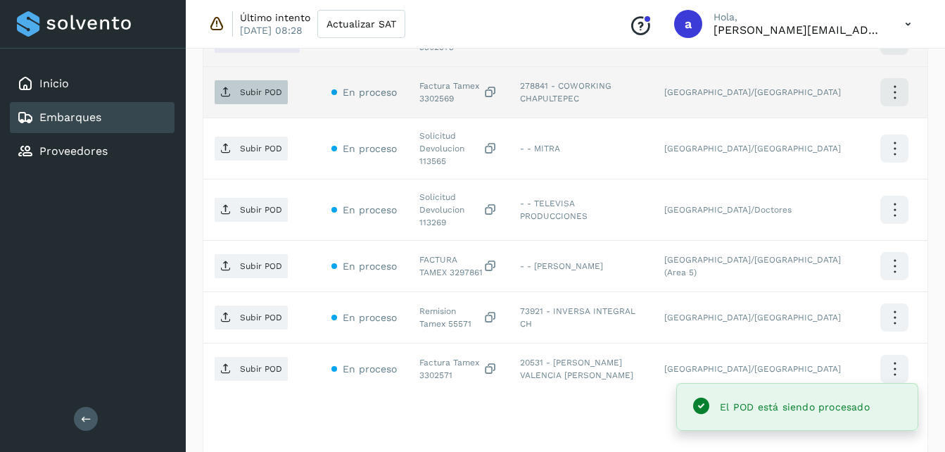
click at [246, 99] on span "Subir POD" at bounding box center [251, 92] width 73 height 23
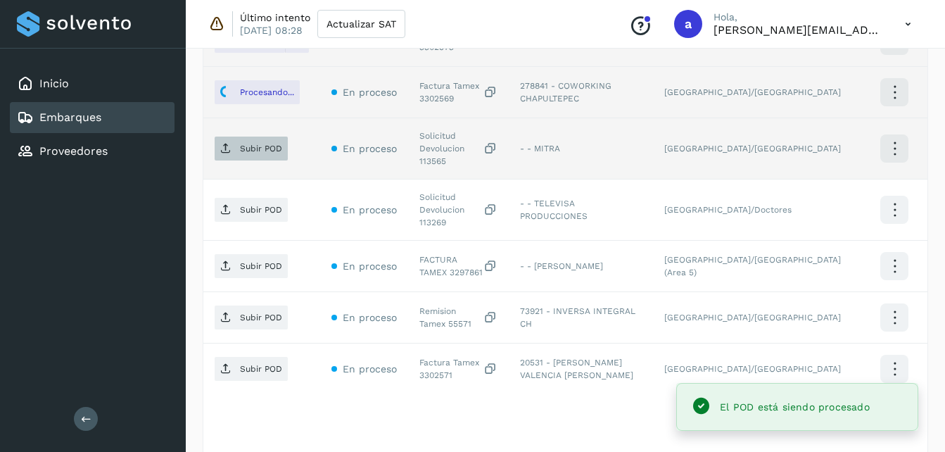
click at [258, 149] on p "Subir POD" at bounding box center [261, 149] width 42 height 10
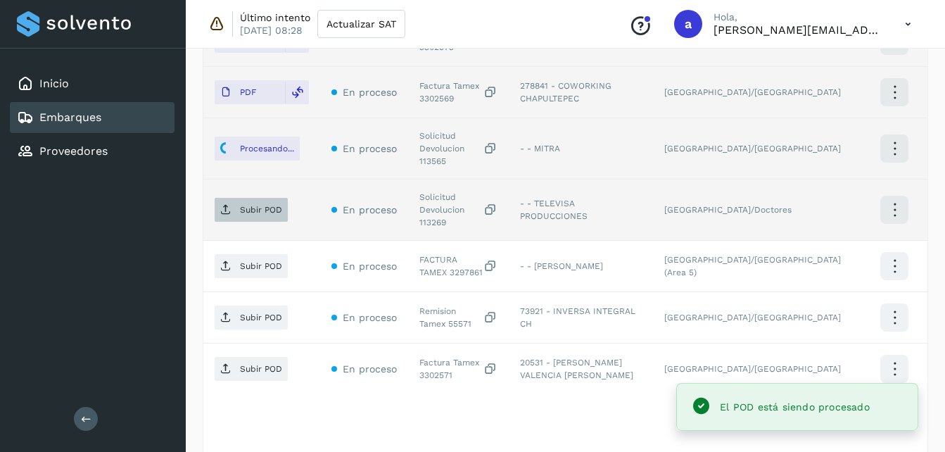
click at [234, 201] on span "Subir POD" at bounding box center [251, 210] width 73 height 23
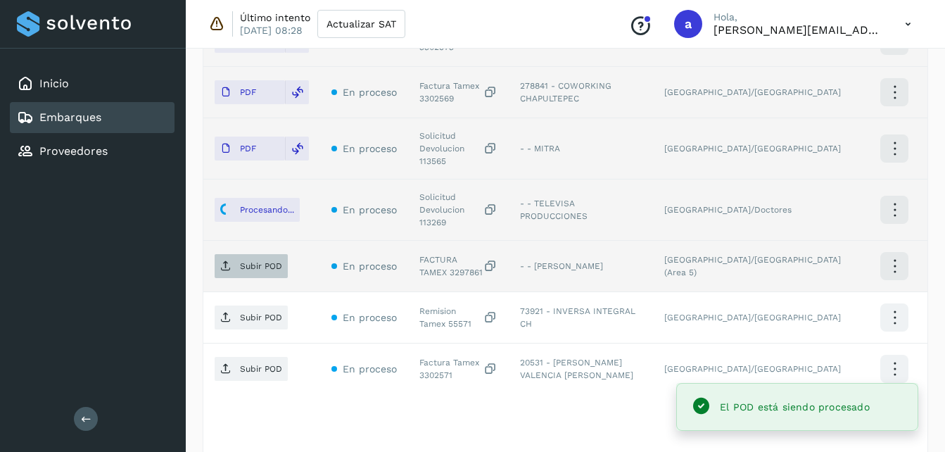
click at [260, 261] on p "Subir POD" at bounding box center [261, 266] width 42 height 10
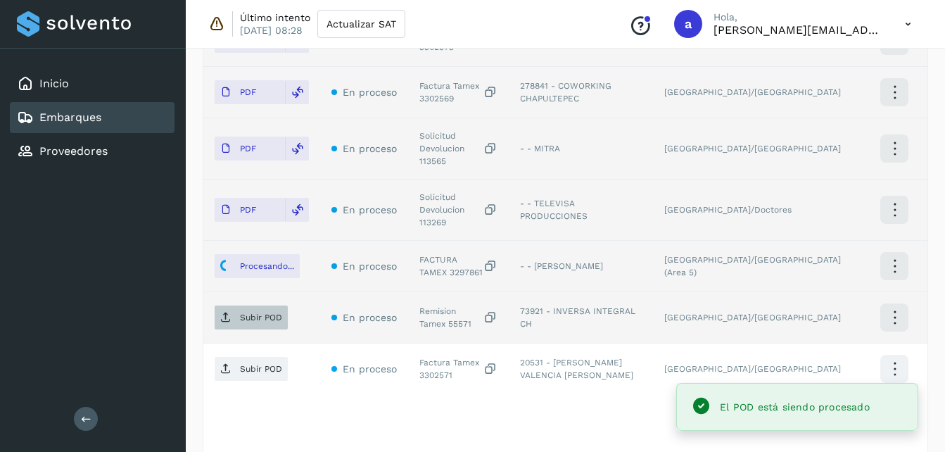
click at [250, 306] on span "Subir POD" at bounding box center [251, 317] width 73 height 23
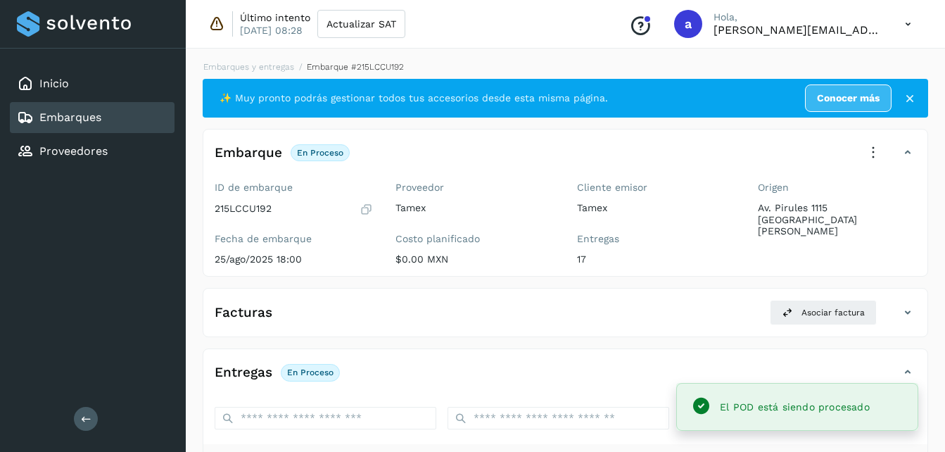
scroll to position [622, 0]
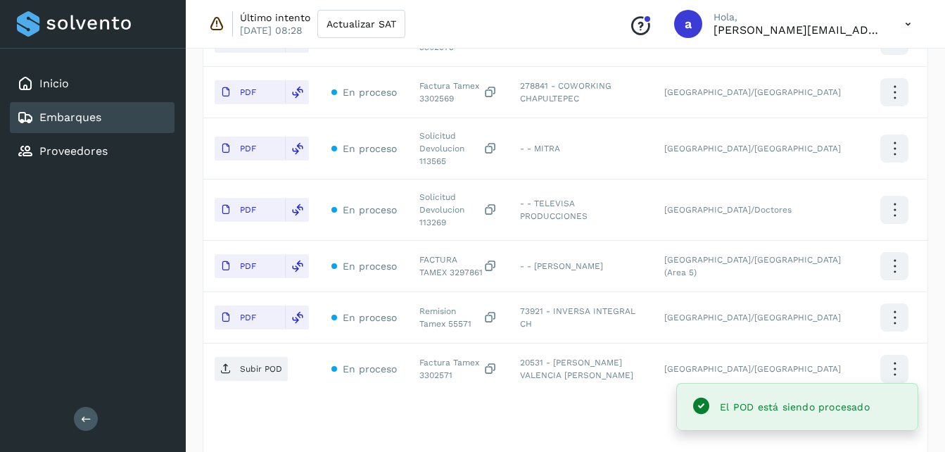
click at [241, 364] on p "Subir POD" at bounding box center [261, 369] width 42 height 10
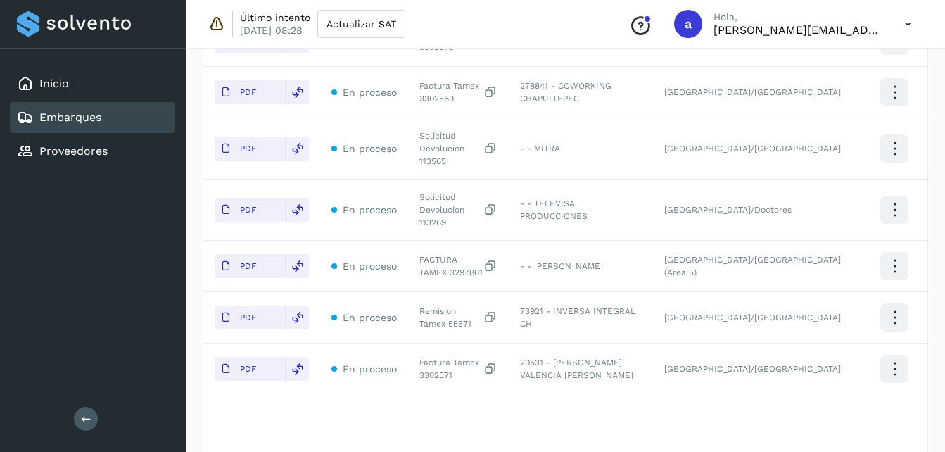
scroll to position [683, 0]
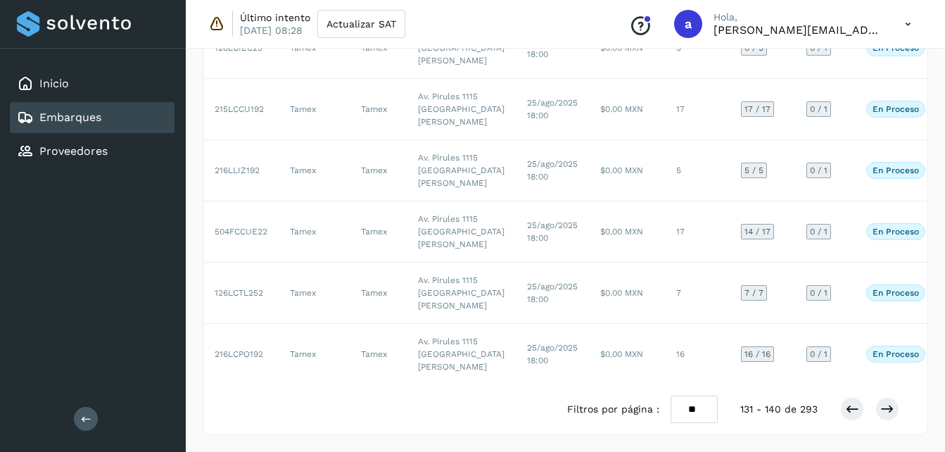
scroll to position [426, 0]
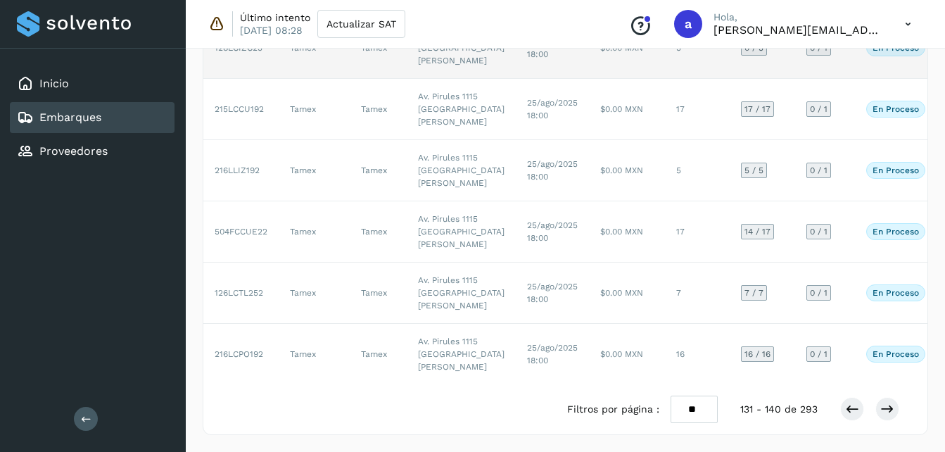
click at [607, 79] on td "$0.00 MXN" at bounding box center [627, 48] width 76 height 61
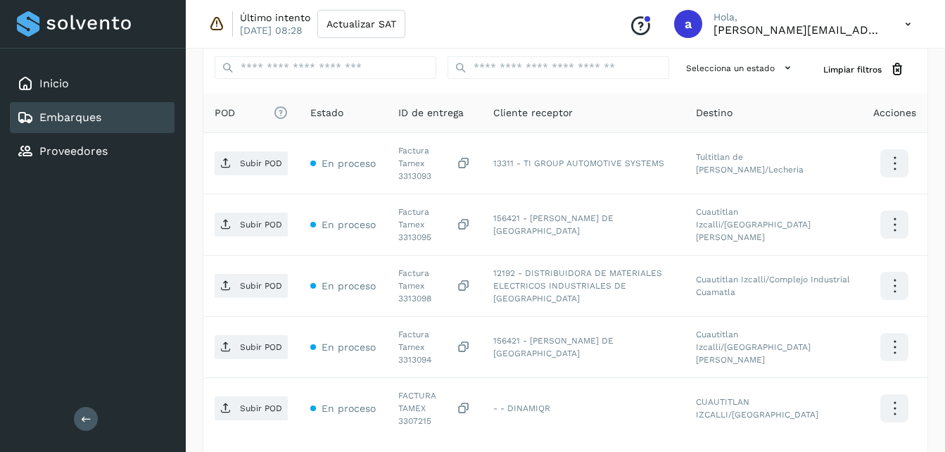
scroll to position [353, 0]
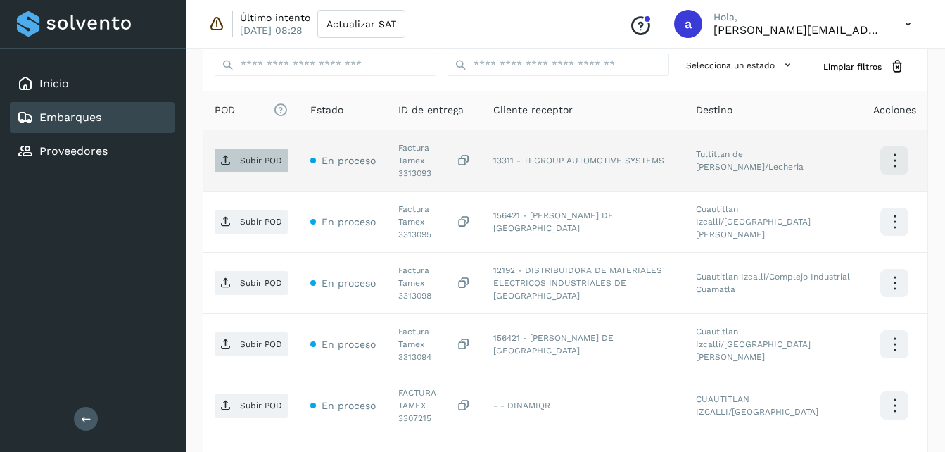
click at [253, 156] on p "Subir POD" at bounding box center [261, 161] width 42 height 10
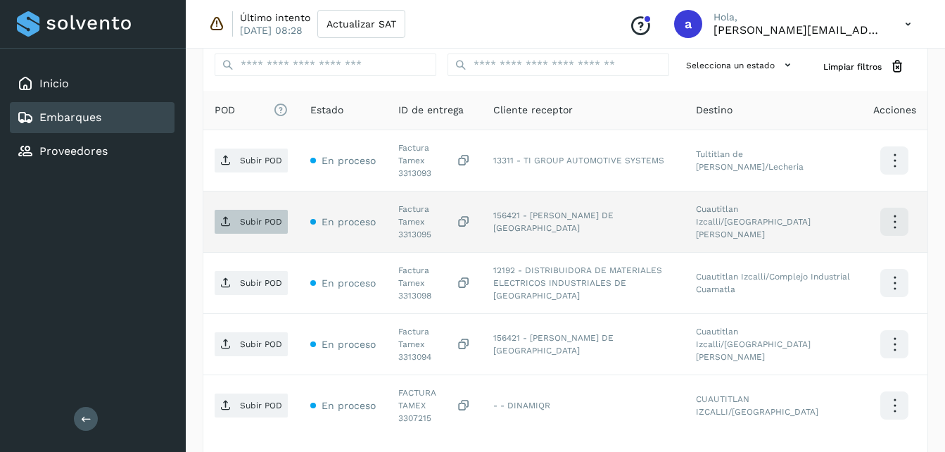
click at [252, 210] on span "Subir POD" at bounding box center [251, 221] width 73 height 23
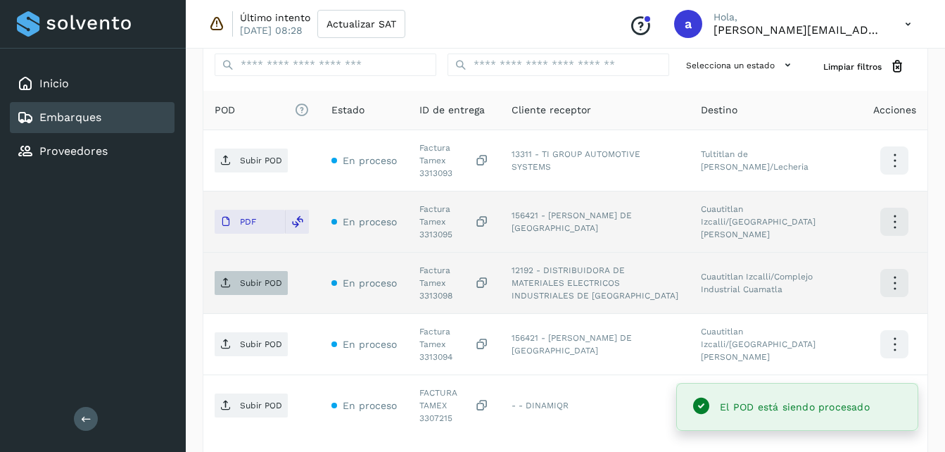
click at [242, 272] on span "Subir POD" at bounding box center [251, 283] width 73 height 23
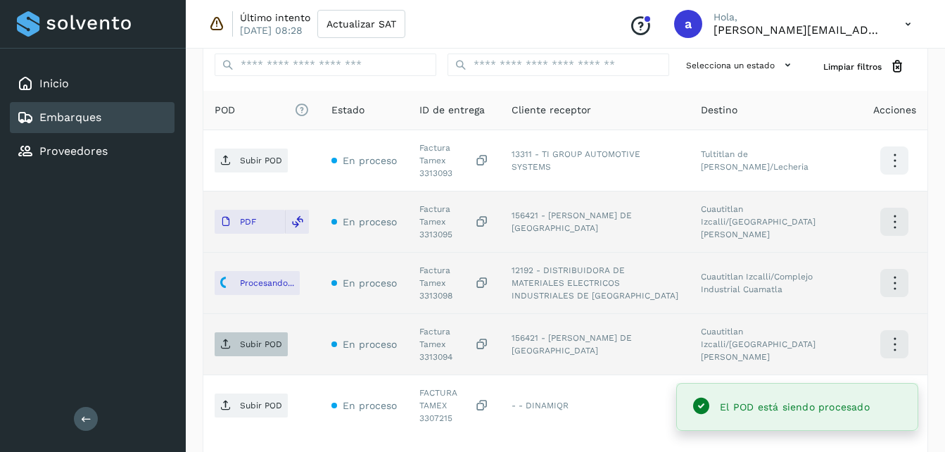
click at [240, 339] on p "Subir POD" at bounding box center [261, 344] width 42 height 10
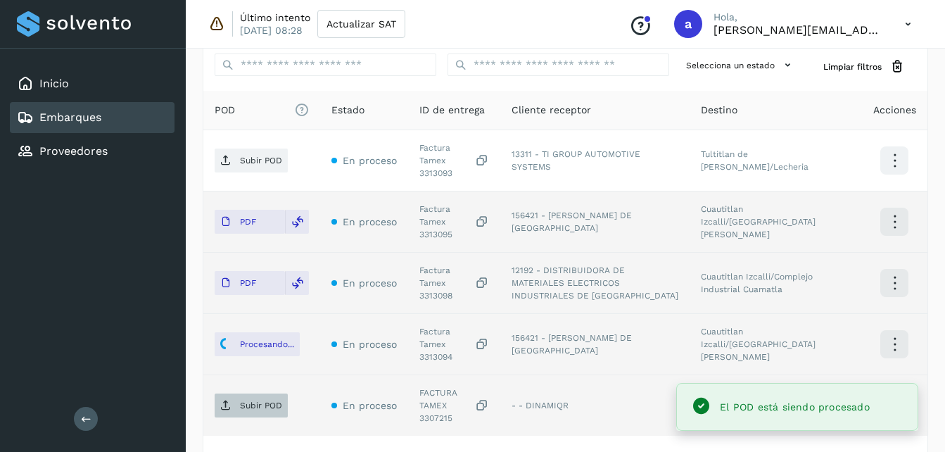
click at [233, 394] on span "Subir POD" at bounding box center [251, 405] width 73 height 23
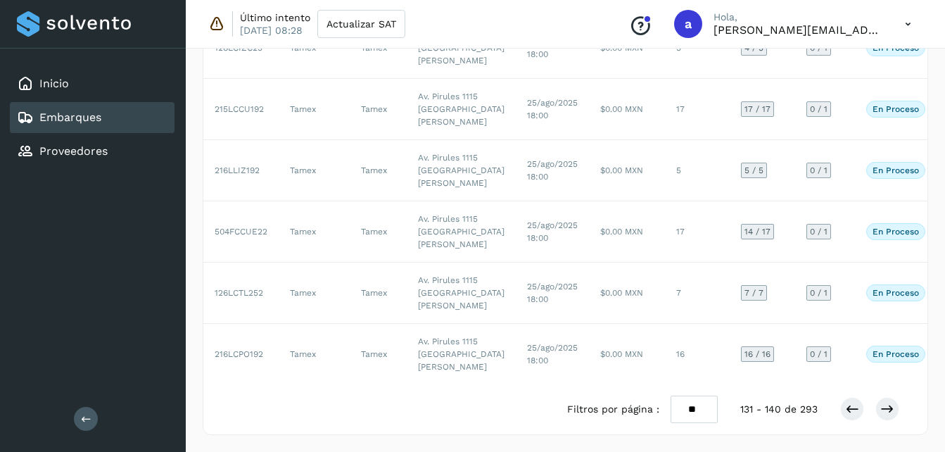
scroll to position [808, 0]
click at [883, 414] on icon at bounding box center [888, 409] width 14 height 14
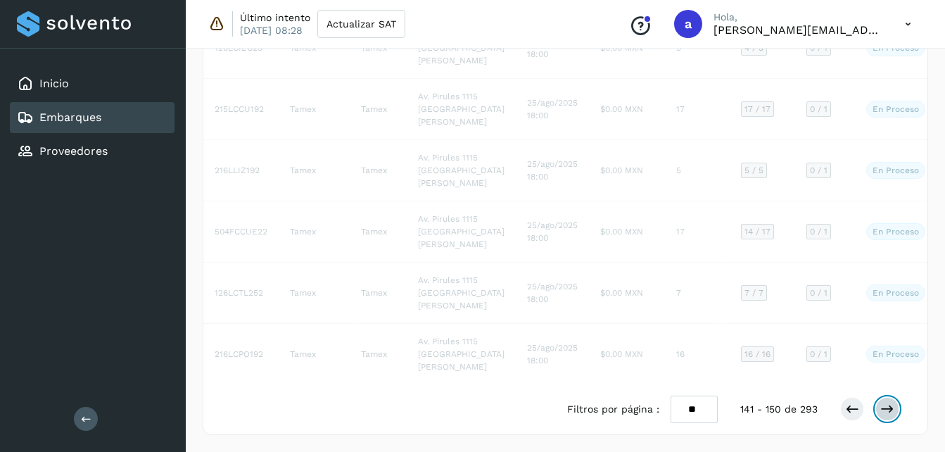
scroll to position [462, 0]
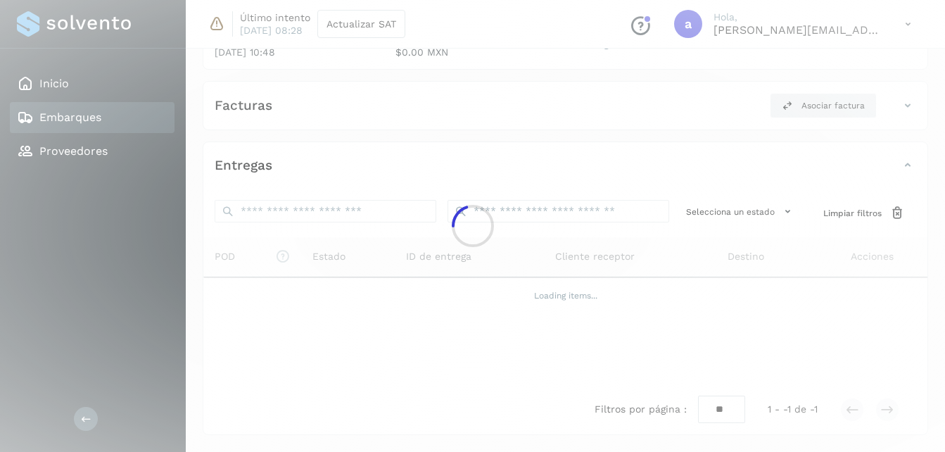
scroll to position [207, 0]
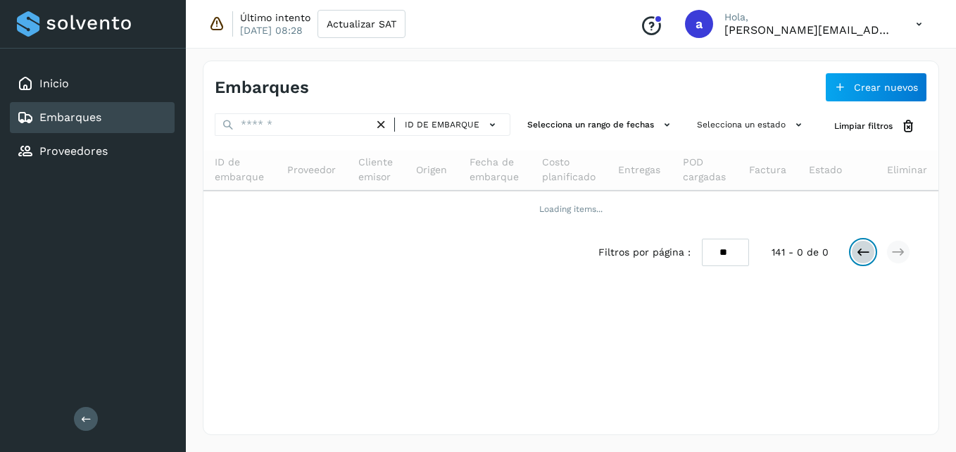
click at [857, 253] on icon at bounding box center [863, 252] width 14 height 14
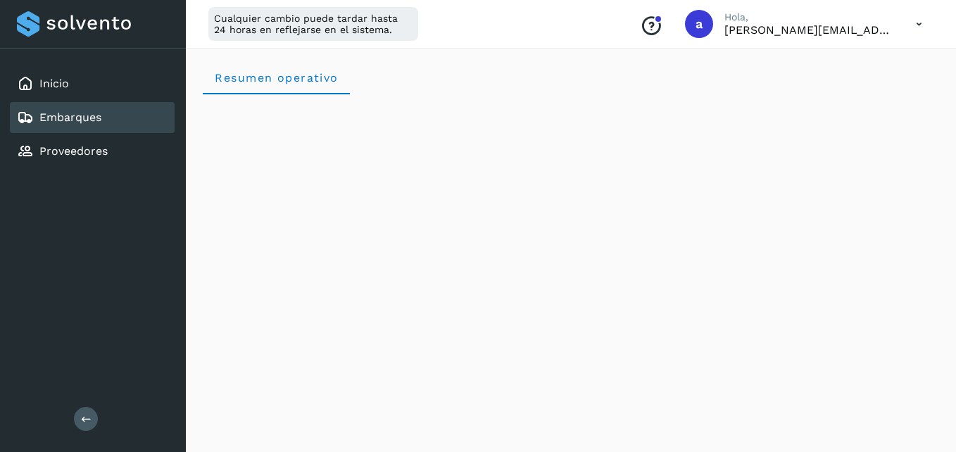
click at [56, 123] on link "Embarques" at bounding box center [70, 117] width 62 height 13
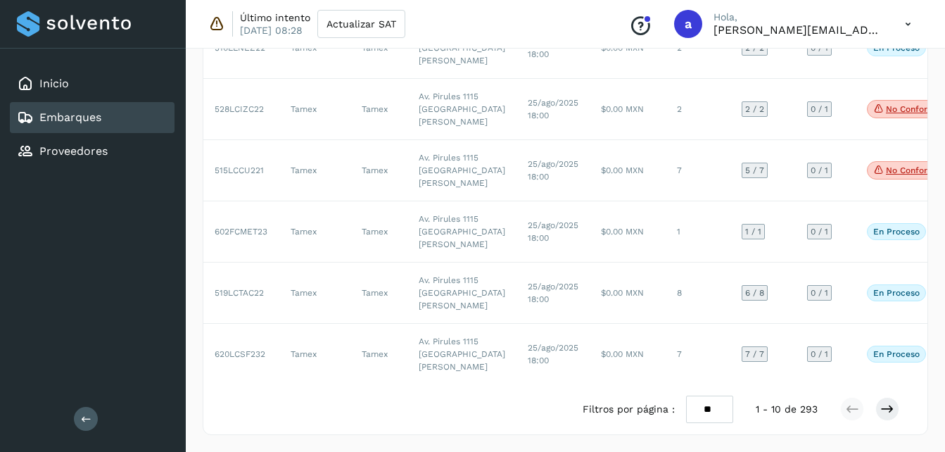
scroll to position [808, 0]
click at [890, 414] on icon at bounding box center [888, 409] width 14 height 14
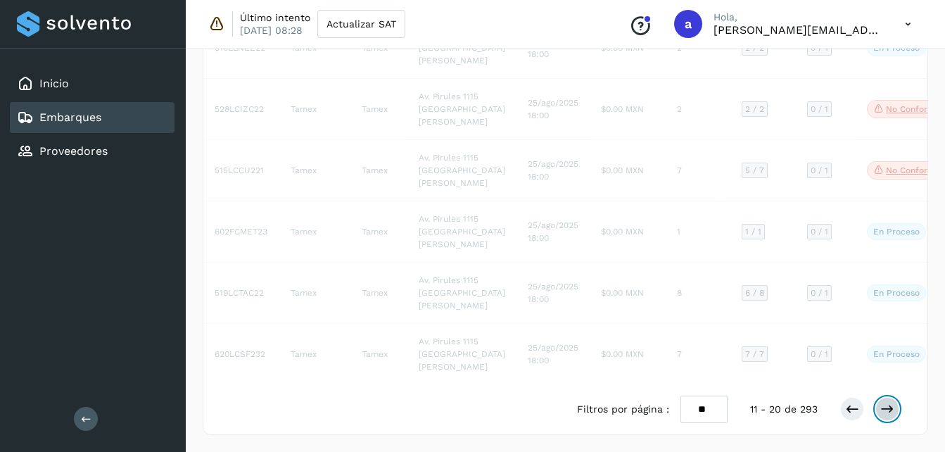
click at [890, 414] on icon at bounding box center [888, 409] width 14 height 14
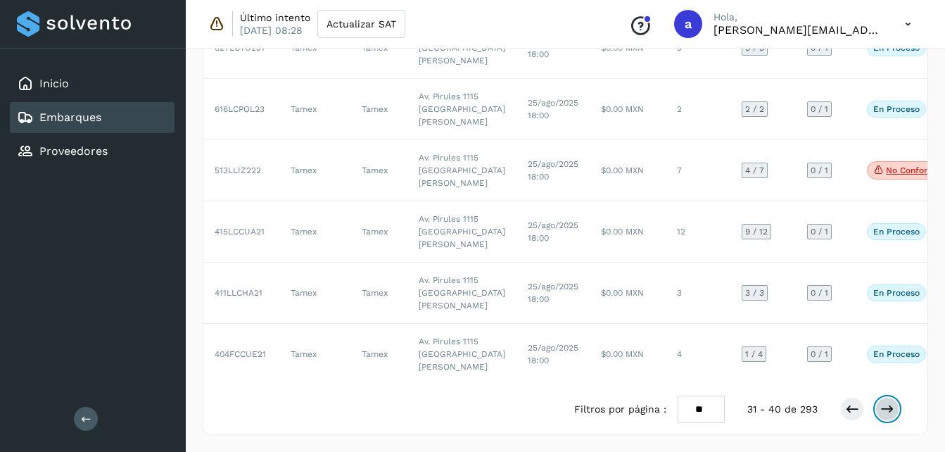
click at [890, 414] on icon at bounding box center [888, 409] width 14 height 14
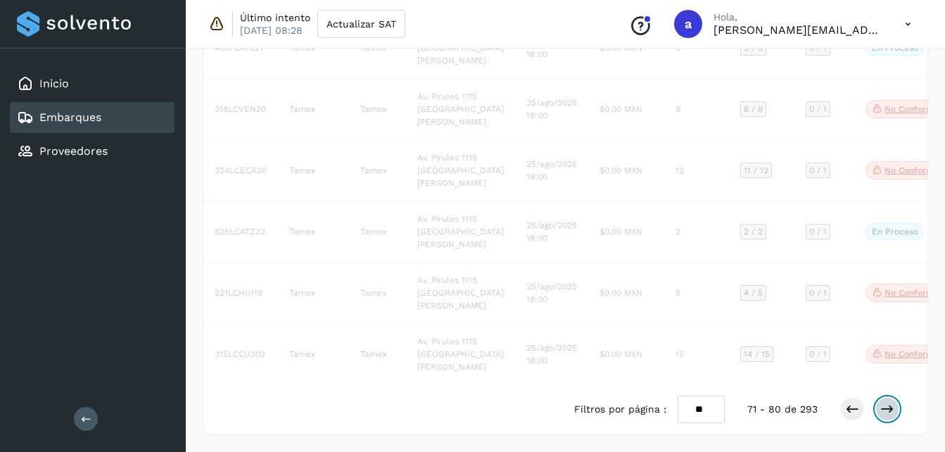
scroll to position [809, 0]
click at [890, 414] on icon at bounding box center [888, 409] width 14 height 14
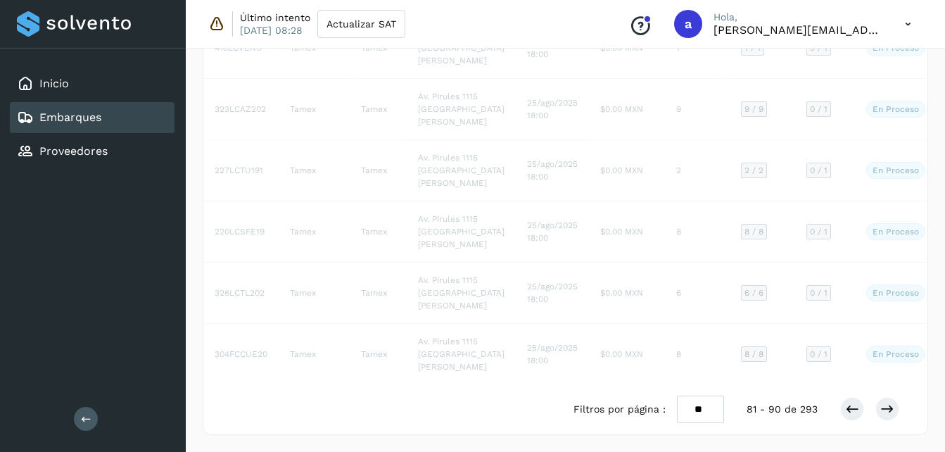
drag, startPoint x: 888, startPoint y: 412, endPoint x: 768, endPoint y: 425, distance: 121.1
click at [768, 425] on div "Filtros por página : ** ** ** 81 - 90 de 293" at bounding box center [565, 409] width 724 height 50
click at [893, 410] on icon at bounding box center [888, 409] width 14 height 14
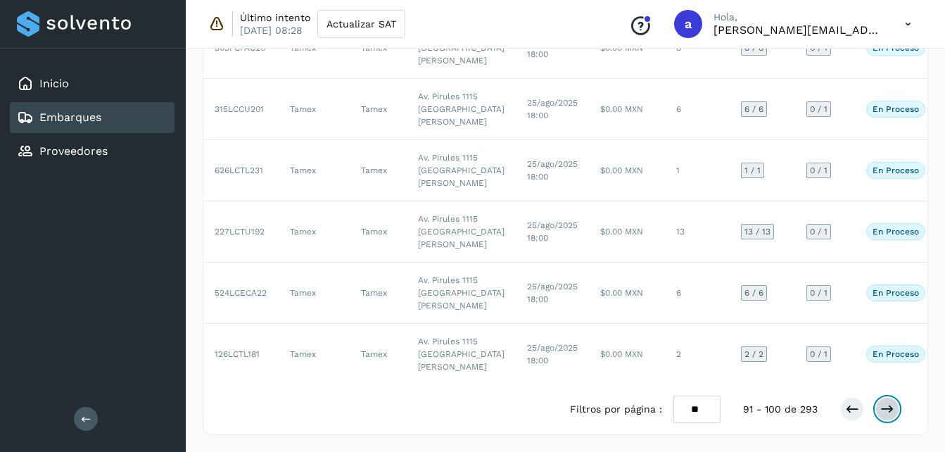
click at [881, 414] on icon at bounding box center [888, 409] width 14 height 14
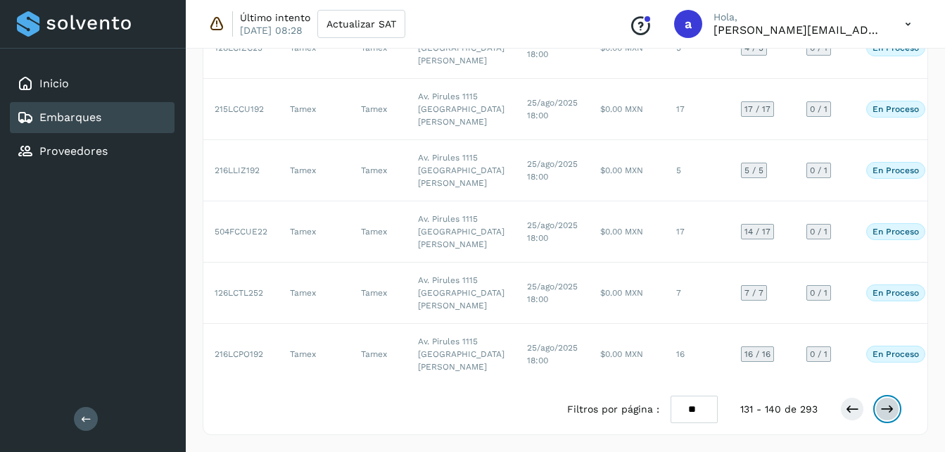
click at [881, 414] on icon at bounding box center [888, 409] width 14 height 14
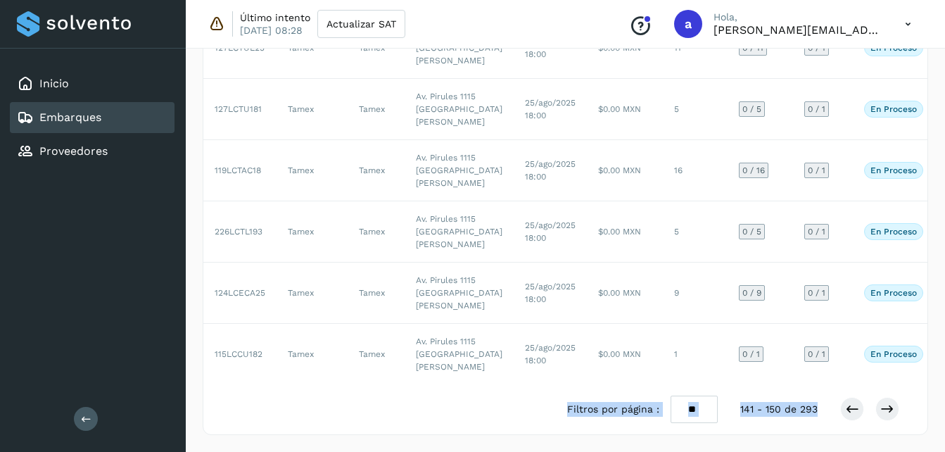
drag, startPoint x: 944, startPoint y: 387, endPoint x: 952, endPoint y: 324, distance: 63.8
click at [945, 324] on html "Inicio Embarques Proveedores Salir Último intento 07/jul/2023 08:28 Actualizar …" at bounding box center [472, 17] width 945 height 869
click at [841, 421] on button at bounding box center [852, 409] width 24 height 24
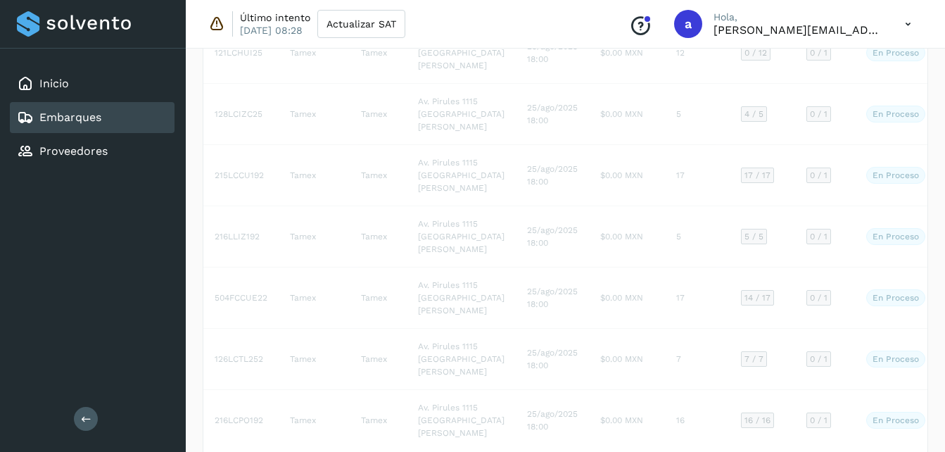
scroll to position [348, 0]
click at [589, 88] on td "$0.00 MXN" at bounding box center [627, 57] width 76 height 61
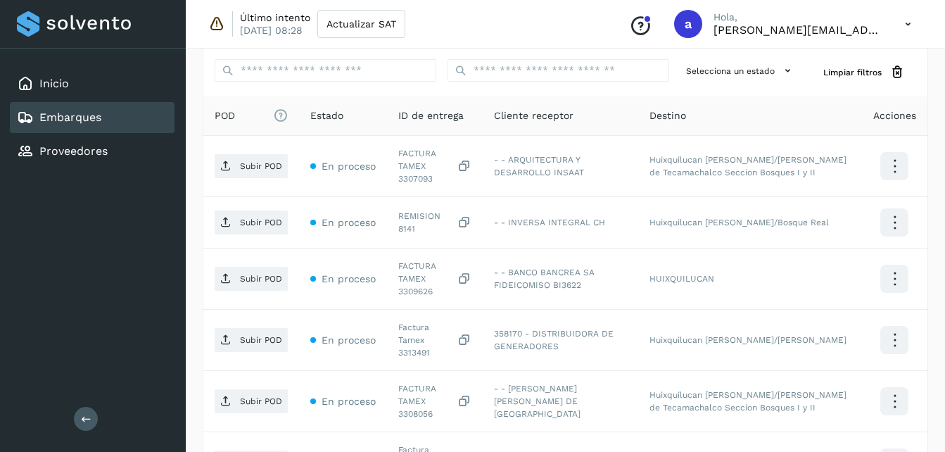
click at [249, 163] on p "Subir POD" at bounding box center [261, 166] width 42 height 10
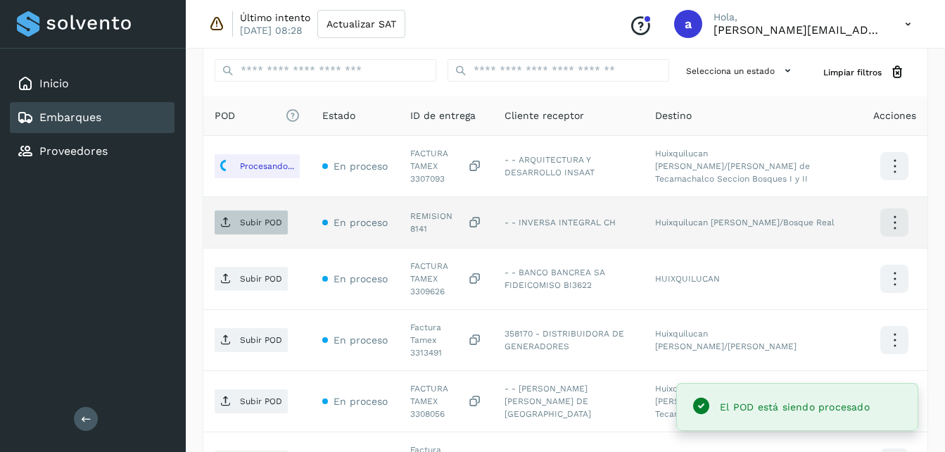
click at [233, 211] on span "Subir POD" at bounding box center [251, 222] width 73 height 23
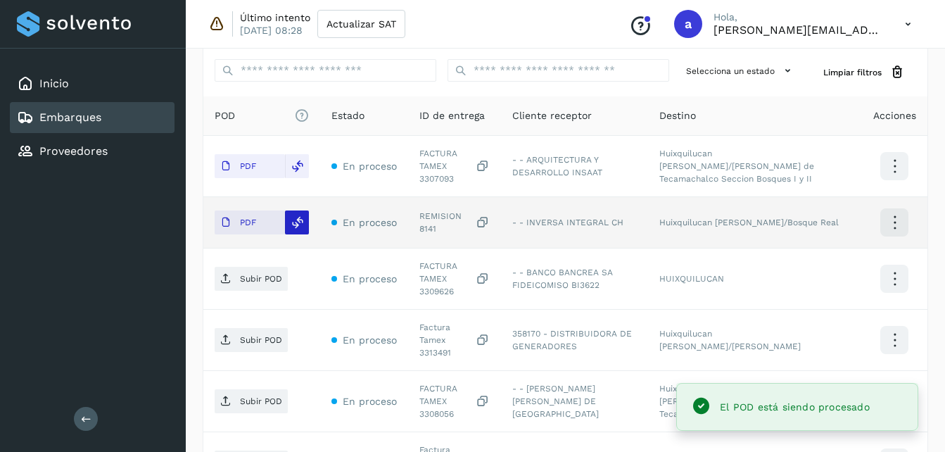
click at [289, 221] on div at bounding box center [297, 222] width 24 height 24
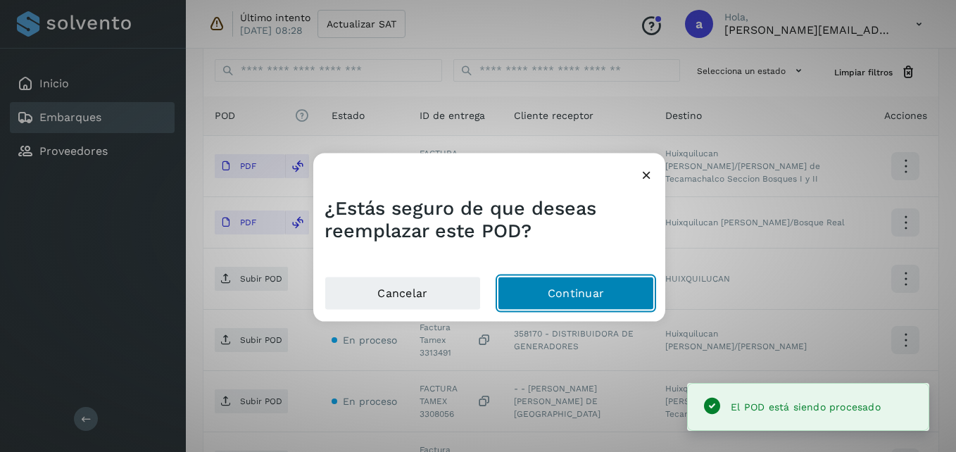
click at [522, 291] on button "Continuar" at bounding box center [576, 293] width 156 height 34
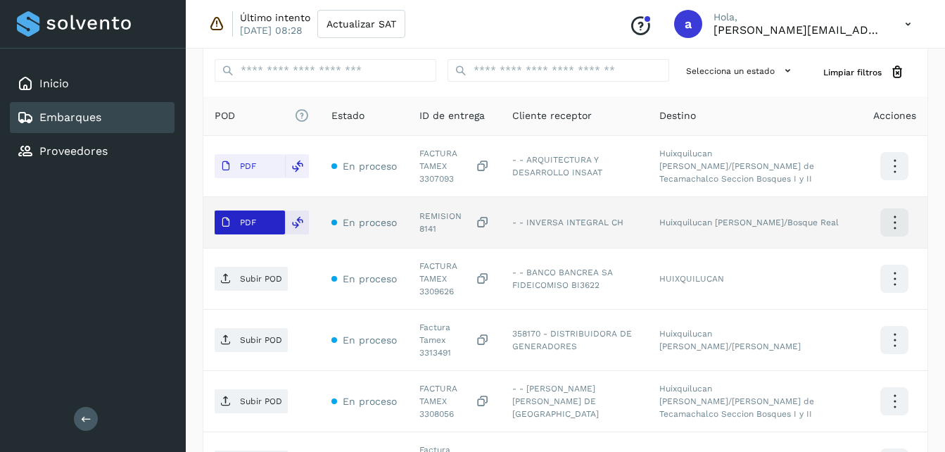
click at [258, 221] on span "PDF" at bounding box center [238, 222] width 47 height 23
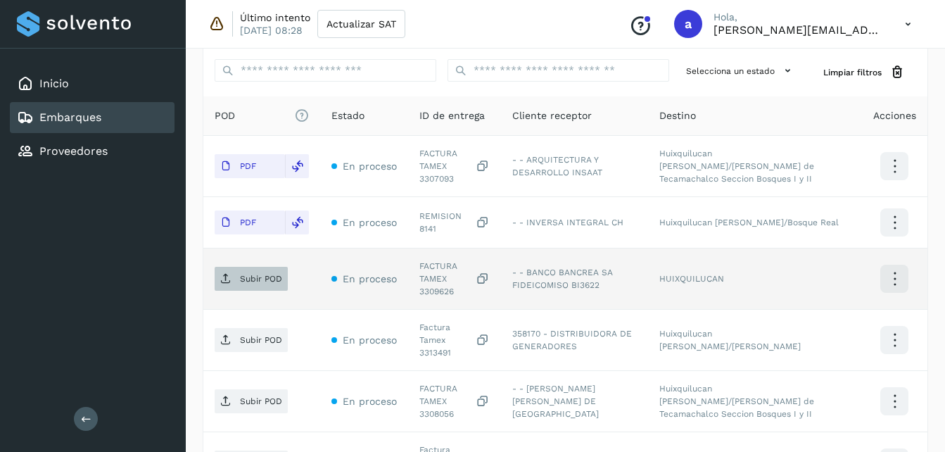
click at [231, 273] on span "Subir POD" at bounding box center [251, 278] width 73 height 23
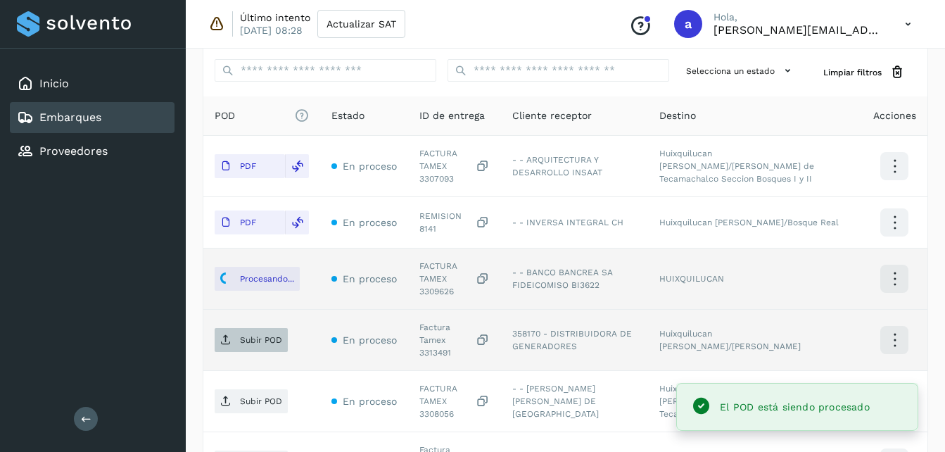
click at [243, 329] on span "Subir POD" at bounding box center [251, 340] width 73 height 23
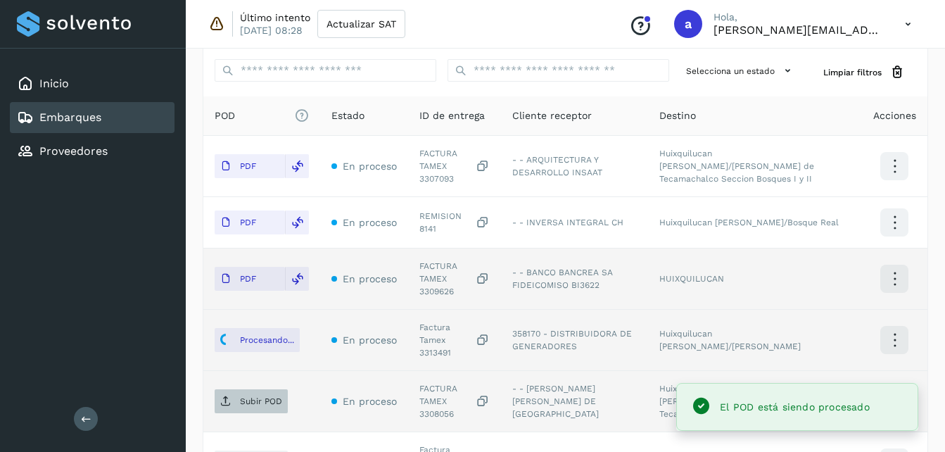
click at [254, 390] on span "Subir POD" at bounding box center [251, 401] width 73 height 23
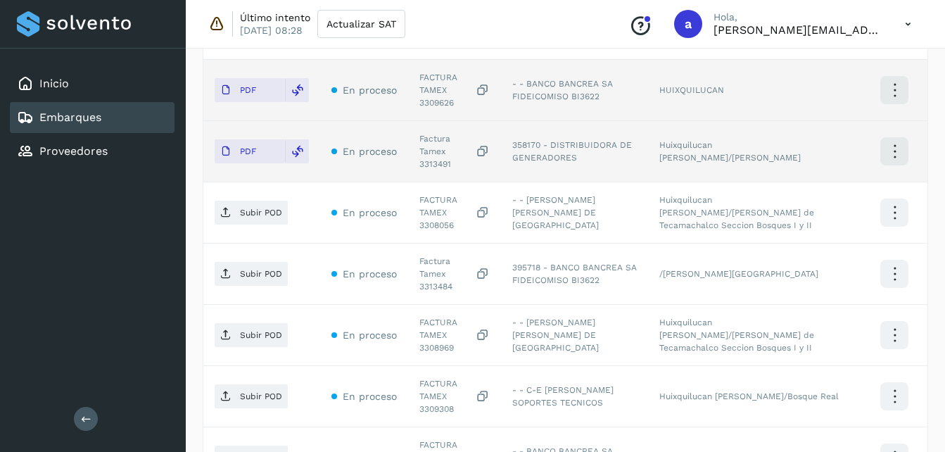
scroll to position [539, 0]
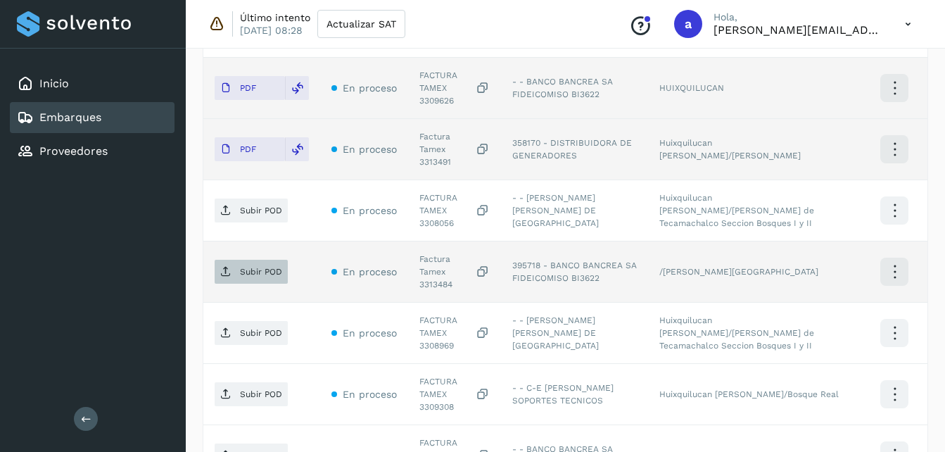
click at [263, 267] on p "Subir POD" at bounding box center [261, 272] width 42 height 10
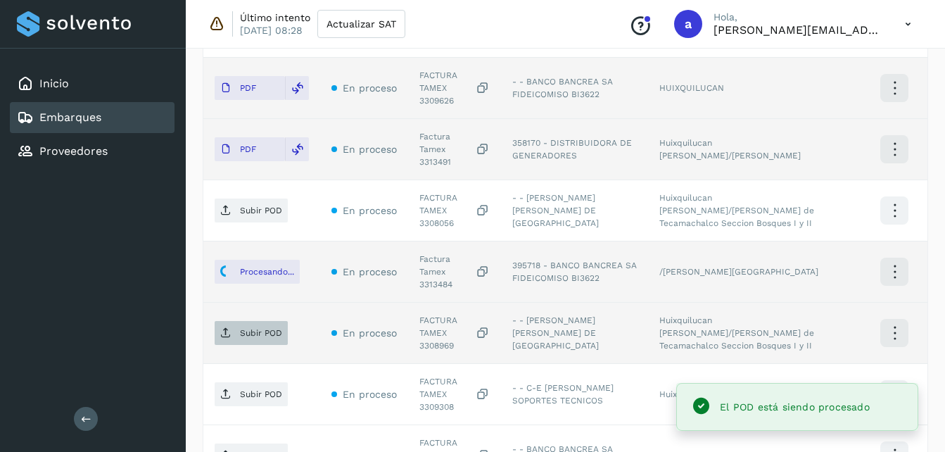
click at [257, 328] on p "Subir POD" at bounding box center [261, 333] width 42 height 10
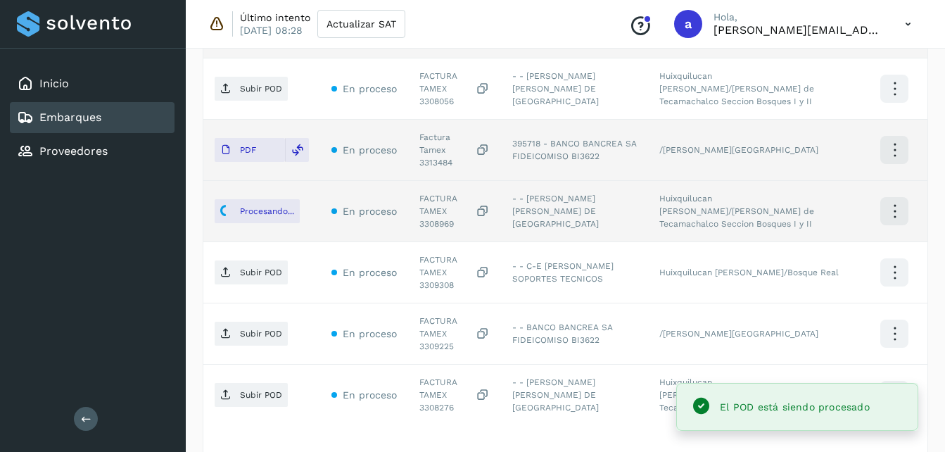
scroll to position [667, 0]
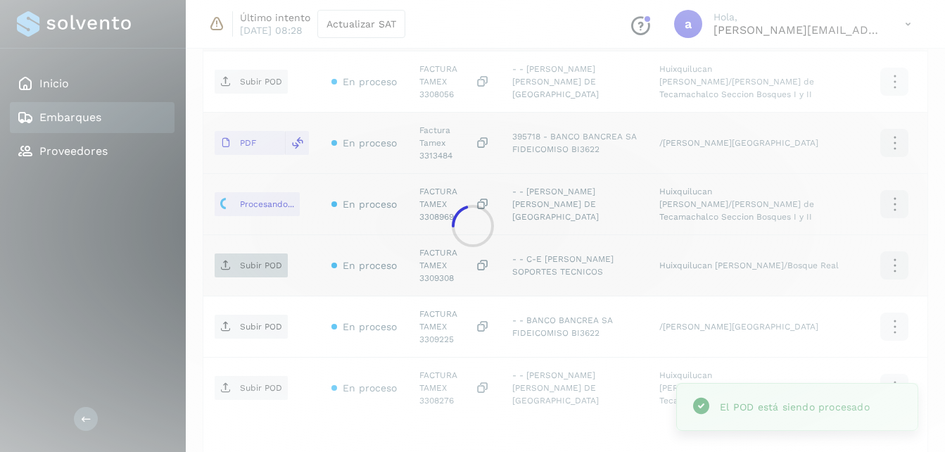
click at [229, 202] on div at bounding box center [472, 226] width 945 height 452
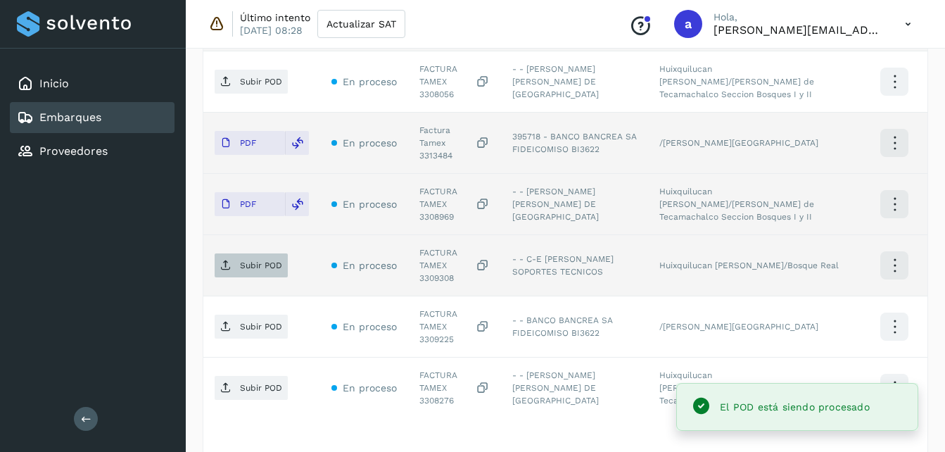
click at [275, 254] on span "Subir POD" at bounding box center [251, 265] width 73 height 23
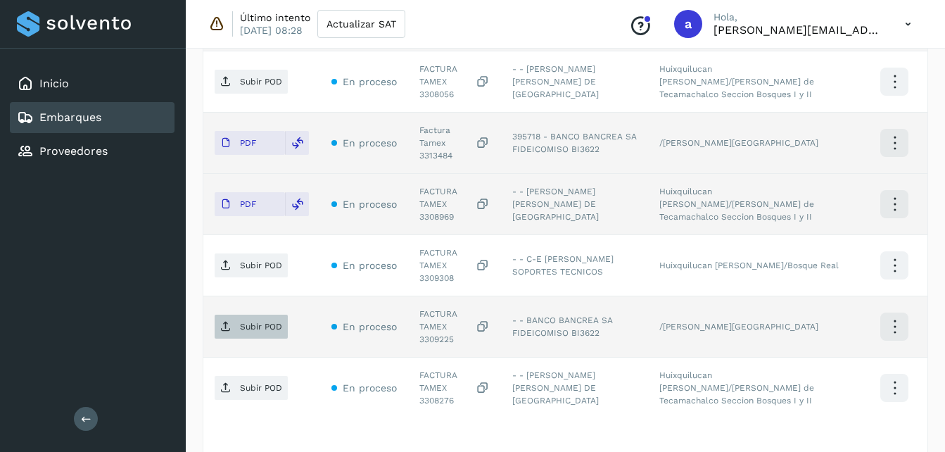
click at [263, 315] on span "Subir POD" at bounding box center [251, 326] width 73 height 23
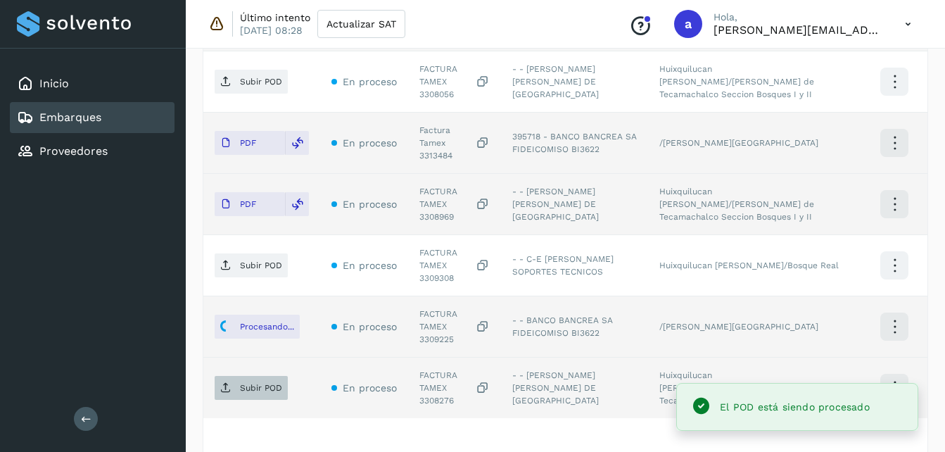
click at [237, 377] on span "Subir POD" at bounding box center [251, 388] width 73 height 23
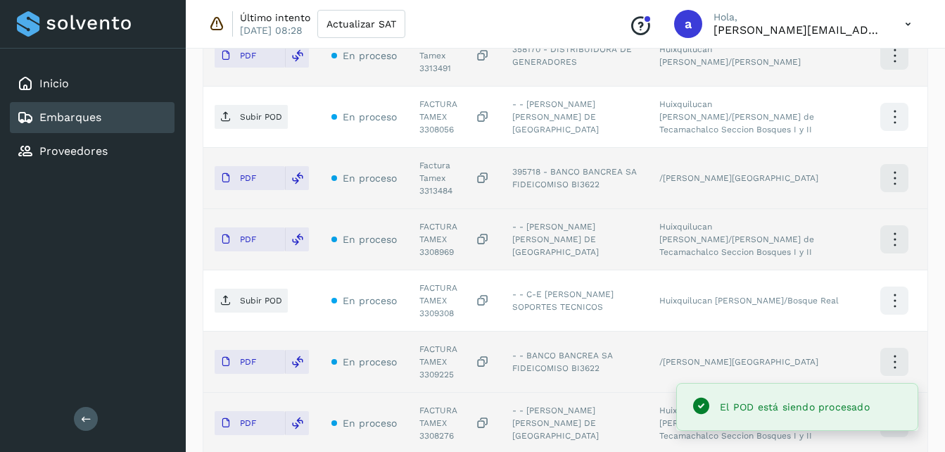
scroll to position [683, 0]
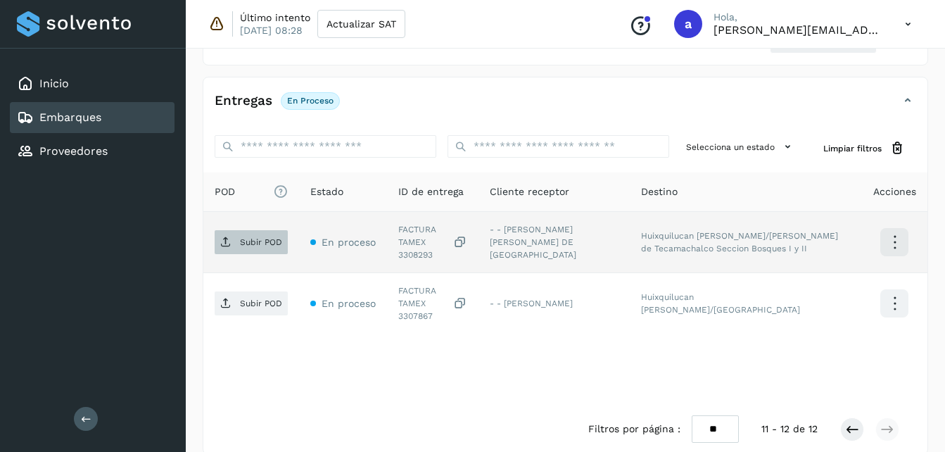
click at [246, 242] on p "Subir POD" at bounding box center [261, 242] width 42 height 10
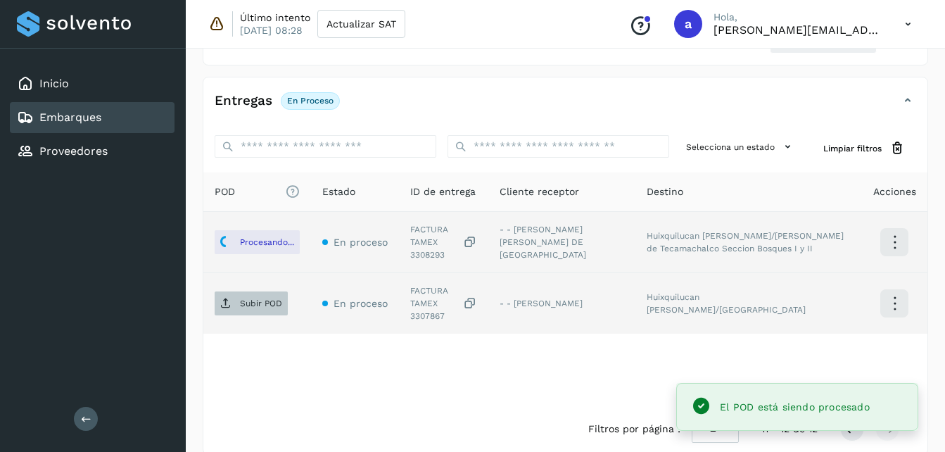
click at [232, 292] on span "Subir POD" at bounding box center [251, 303] width 73 height 23
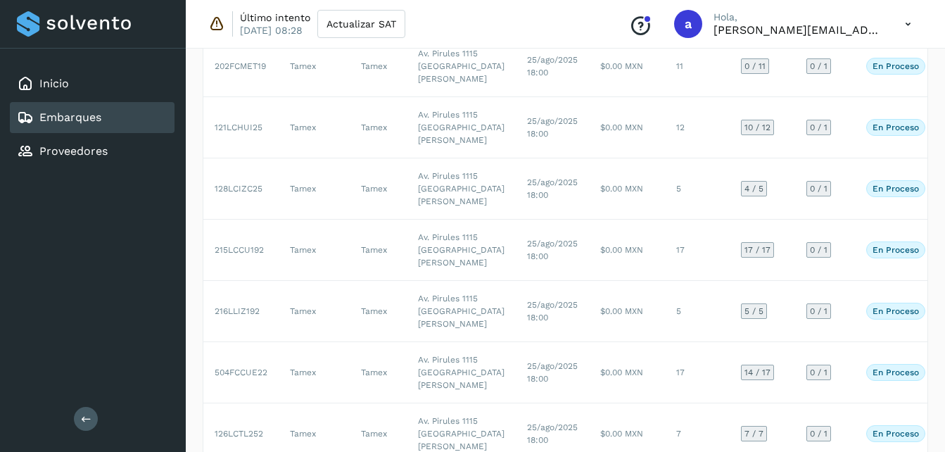
scroll to position [287, 0]
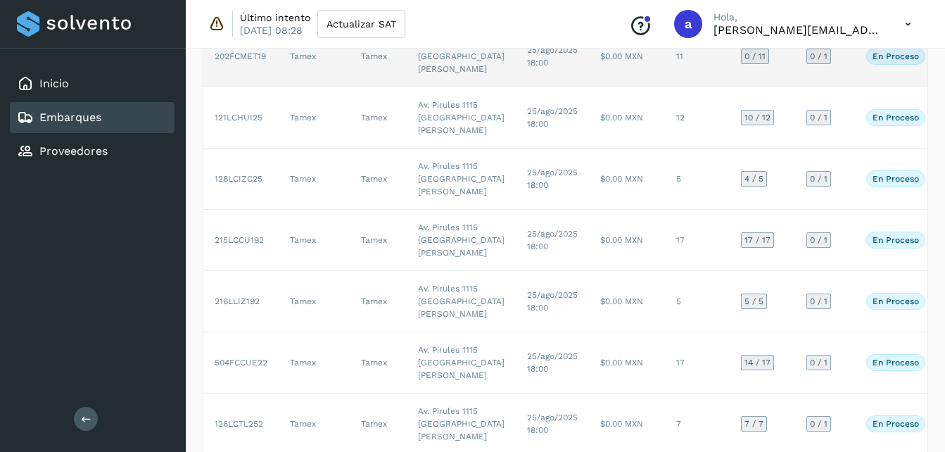
click at [589, 87] on td "$0.00 MXN" at bounding box center [627, 56] width 76 height 61
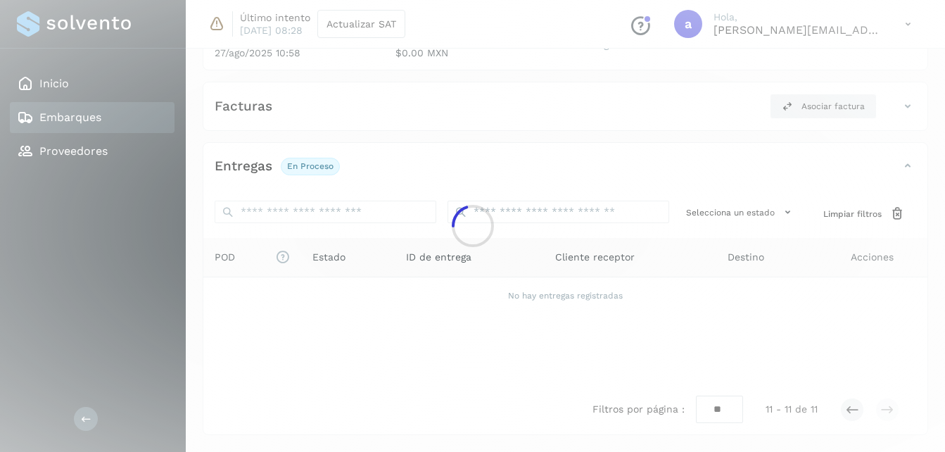
scroll to position [206, 0]
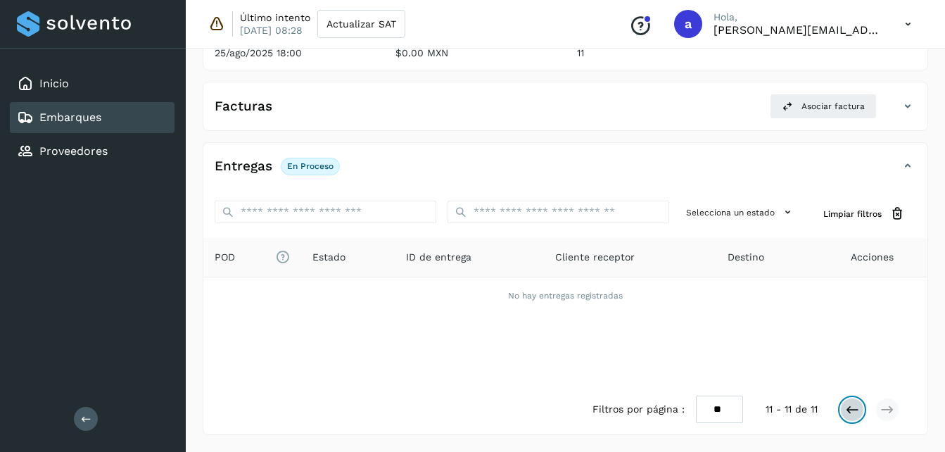
click at [852, 406] on icon at bounding box center [852, 410] width 14 height 14
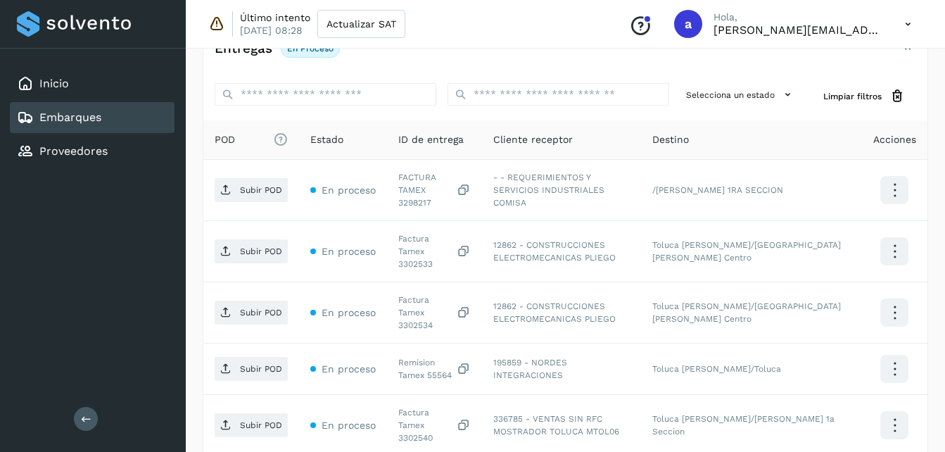
scroll to position [339, 0]
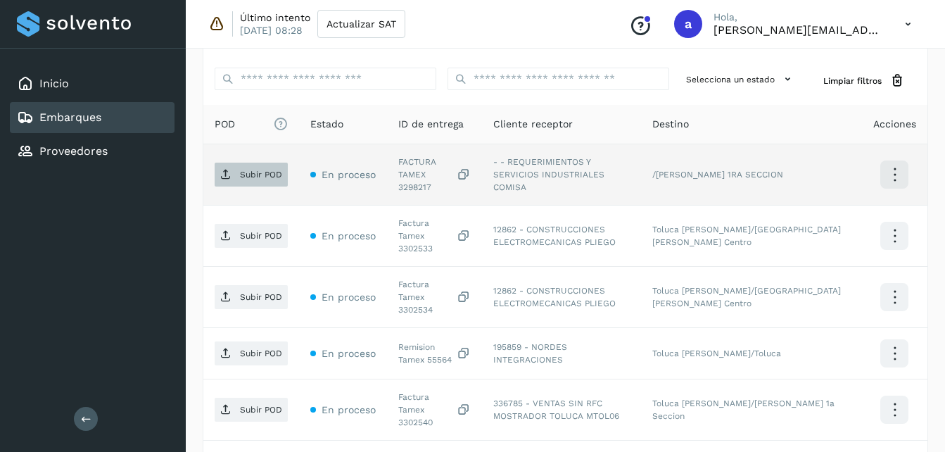
click at [265, 163] on span "Subir POD" at bounding box center [251, 174] width 73 height 23
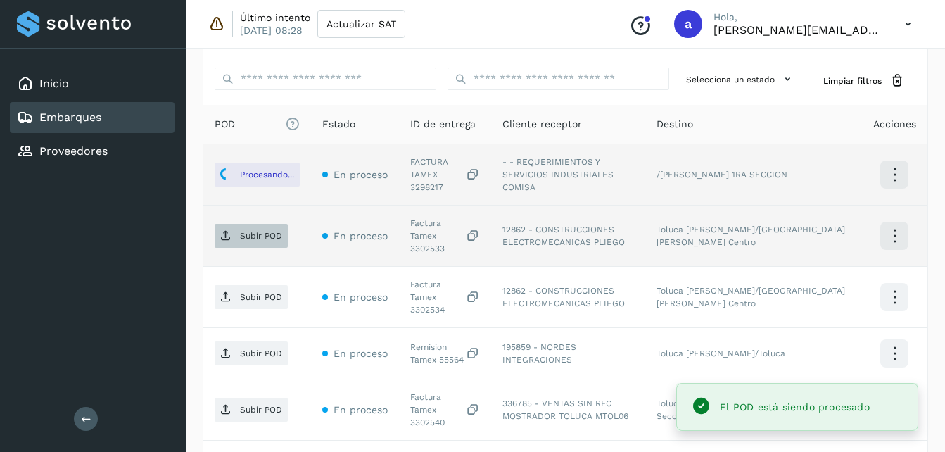
click at [251, 227] on span "Subir POD" at bounding box center [251, 236] width 73 height 23
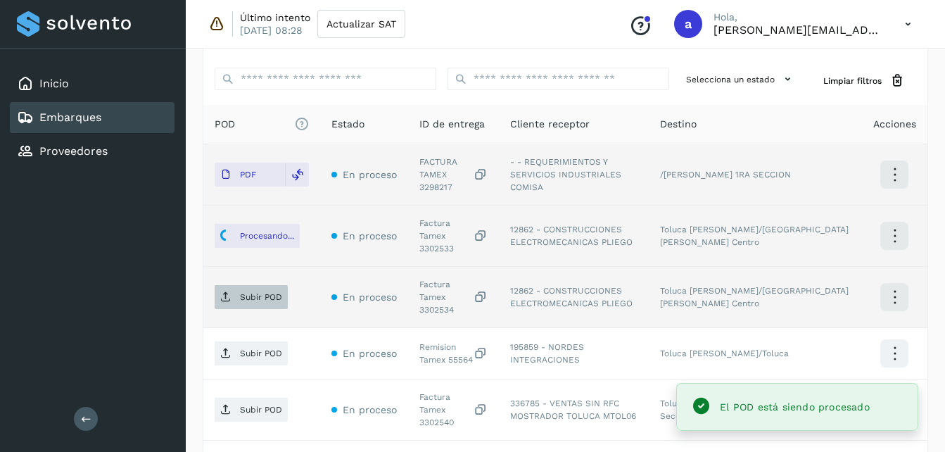
click at [259, 292] on p "Subir POD" at bounding box center [261, 297] width 42 height 10
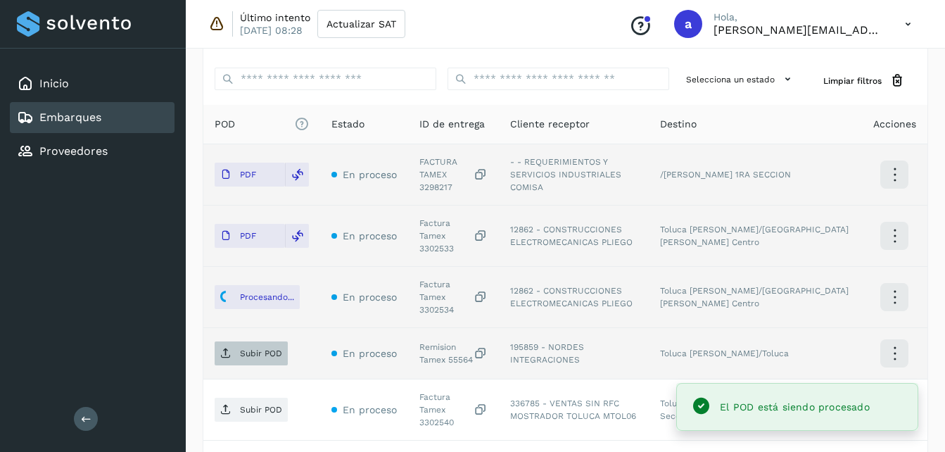
click at [254, 348] on p "Subir POD" at bounding box center [261, 353] width 42 height 10
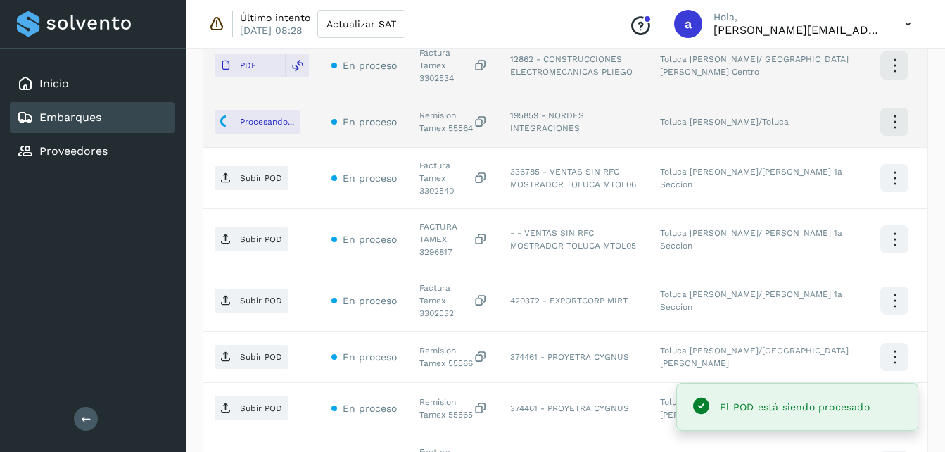
scroll to position [573, 0]
click at [234, 165] on span "Subir POD" at bounding box center [251, 176] width 73 height 23
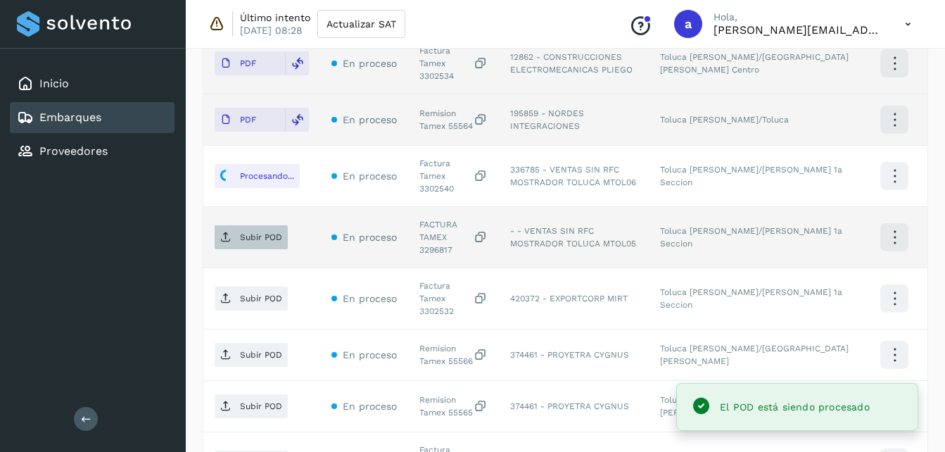
click at [250, 232] on p "Subir POD" at bounding box center [261, 237] width 42 height 10
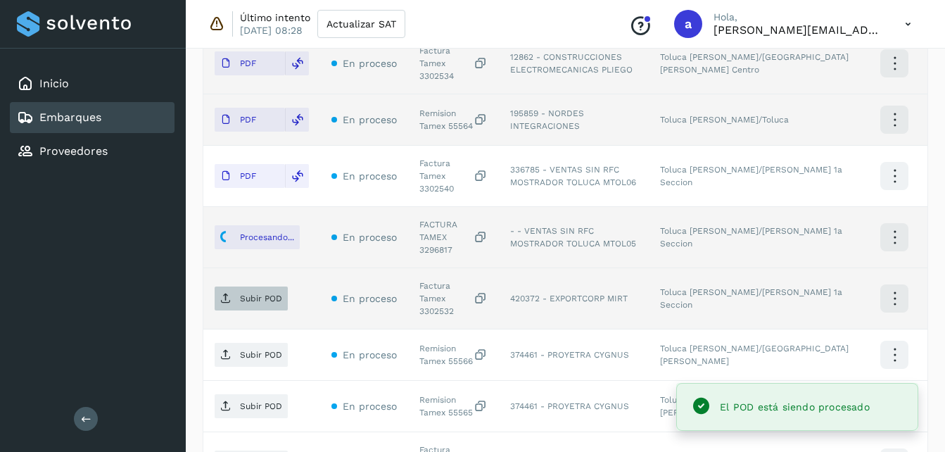
click at [256, 294] on p "Subir POD" at bounding box center [261, 299] width 42 height 10
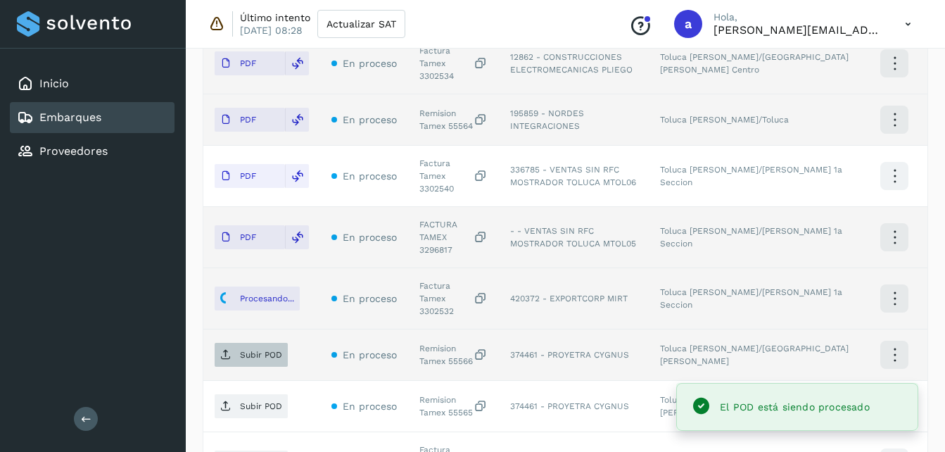
click at [232, 344] on span "Subir POD" at bounding box center [251, 355] width 73 height 23
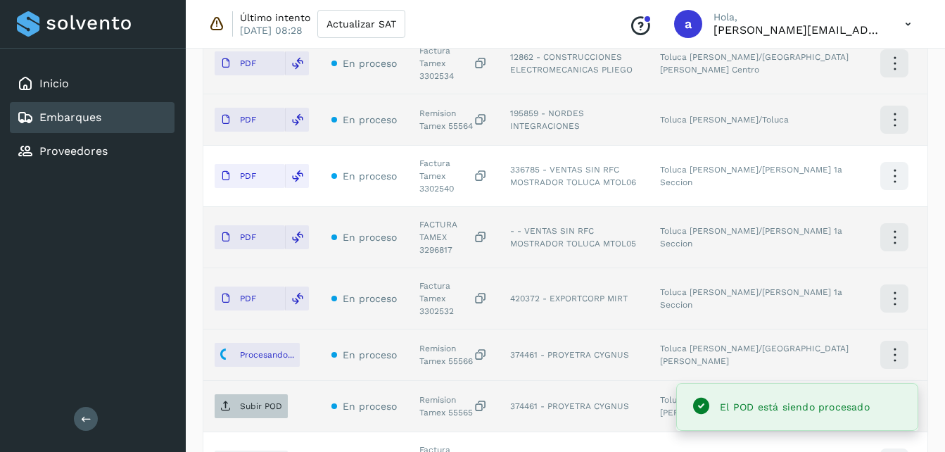
click at [270, 401] on p "Subir POD" at bounding box center [261, 406] width 42 height 10
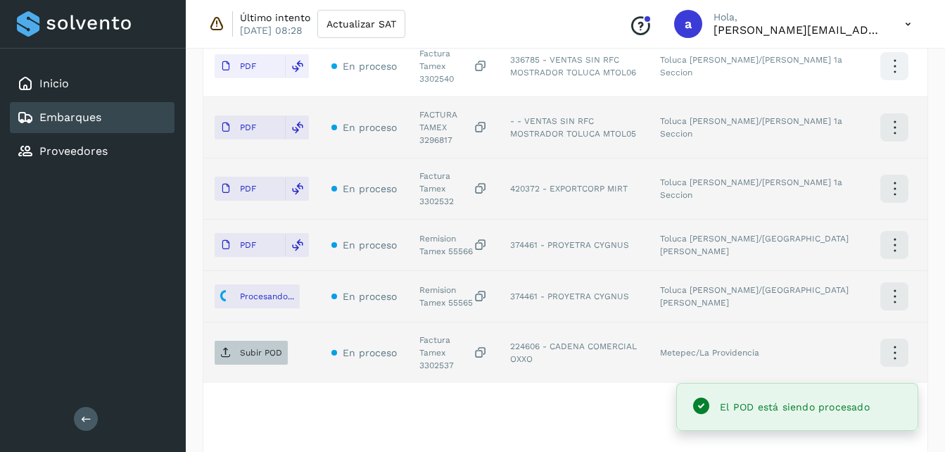
click at [249, 348] on p "Subir POD" at bounding box center [261, 353] width 42 height 10
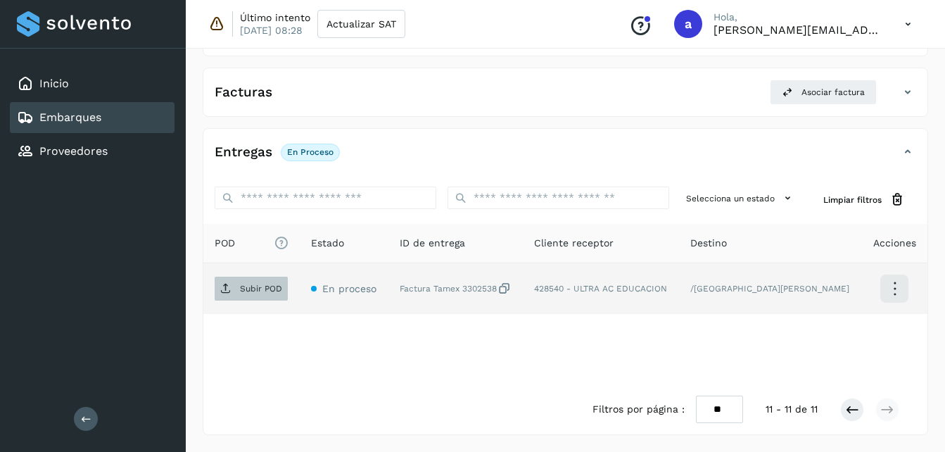
click at [259, 286] on p "Subir POD" at bounding box center [261, 289] width 42 height 10
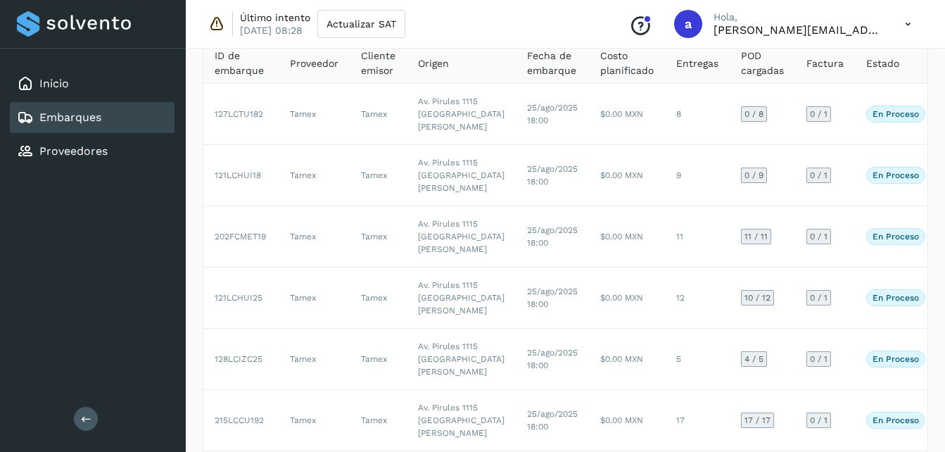
scroll to position [98, 0]
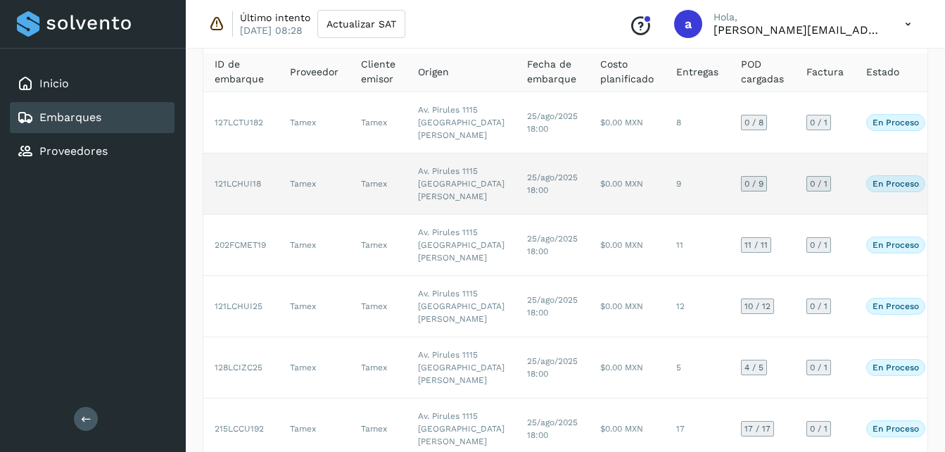
click at [527, 195] on span "25/ago/2025 18:00" at bounding box center [552, 183] width 51 height 23
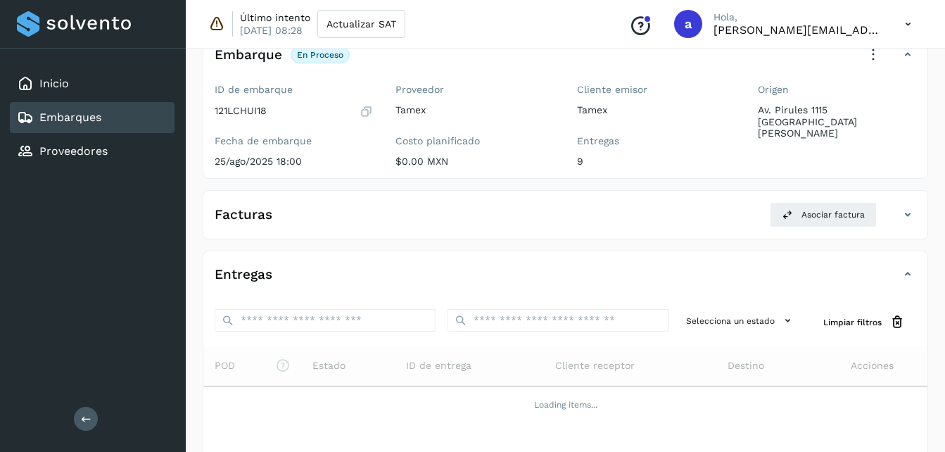
scroll to position [207, 0]
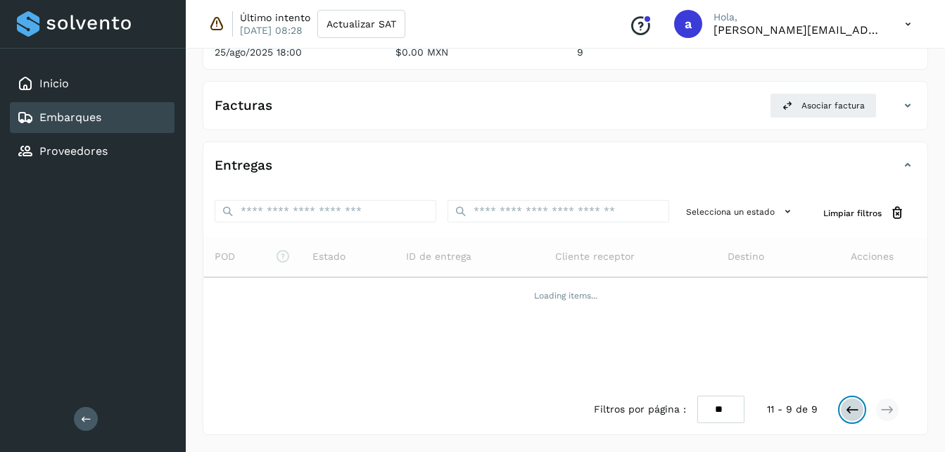
click at [851, 404] on icon at bounding box center [852, 410] width 14 height 14
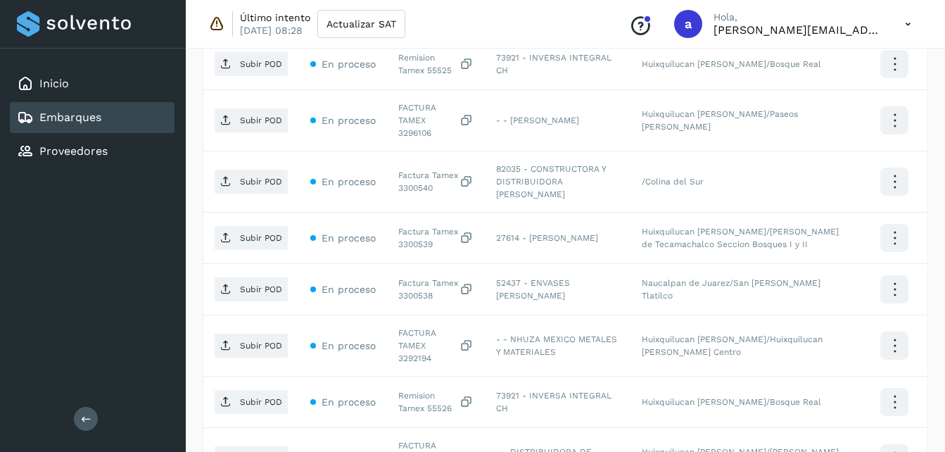
scroll to position [447, 0]
click at [258, 46] on div "Último intento [DATE] 08:28 Actualizar SAT Conoce nuestros beneficios a [PERSON…" at bounding box center [566, 24] width 760 height 49
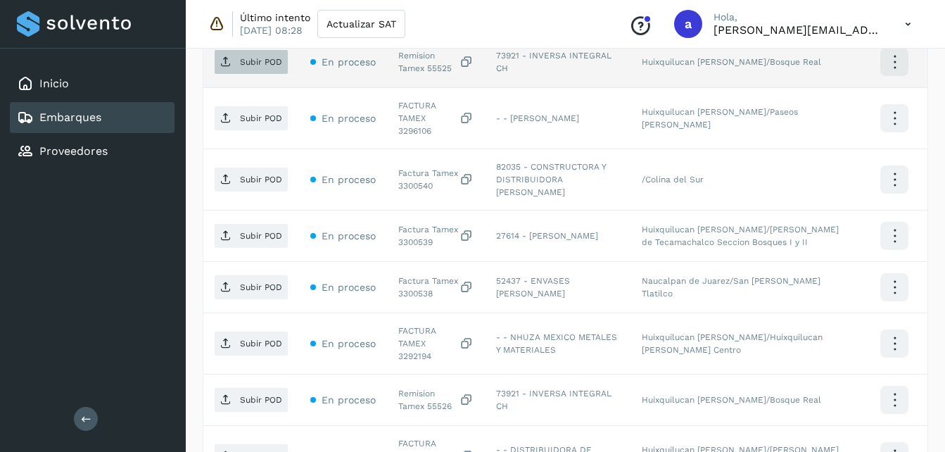
click at [256, 55] on span "Subir POD" at bounding box center [251, 62] width 73 height 23
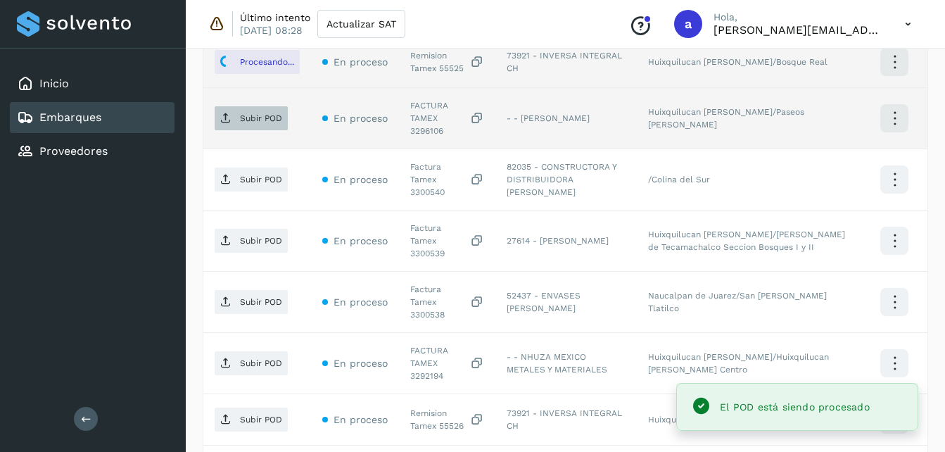
click at [256, 118] on p "Subir POD" at bounding box center [261, 118] width 42 height 10
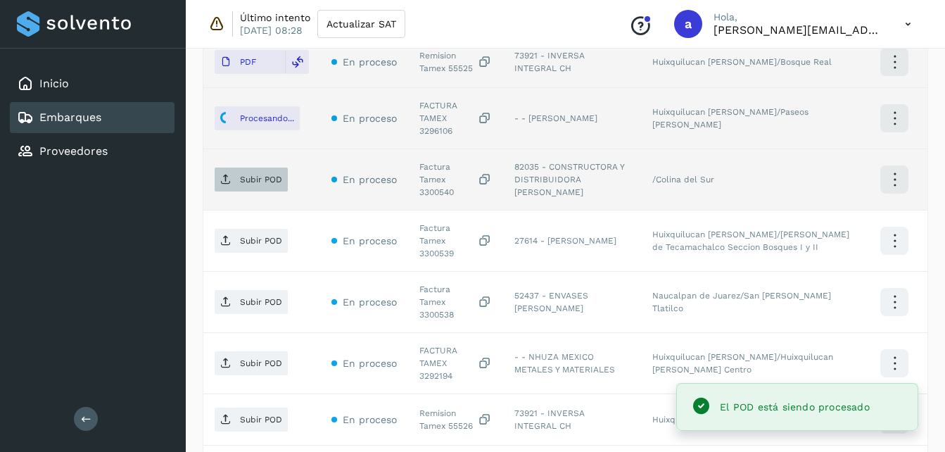
click at [273, 175] on p "Subir POD" at bounding box center [261, 180] width 42 height 10
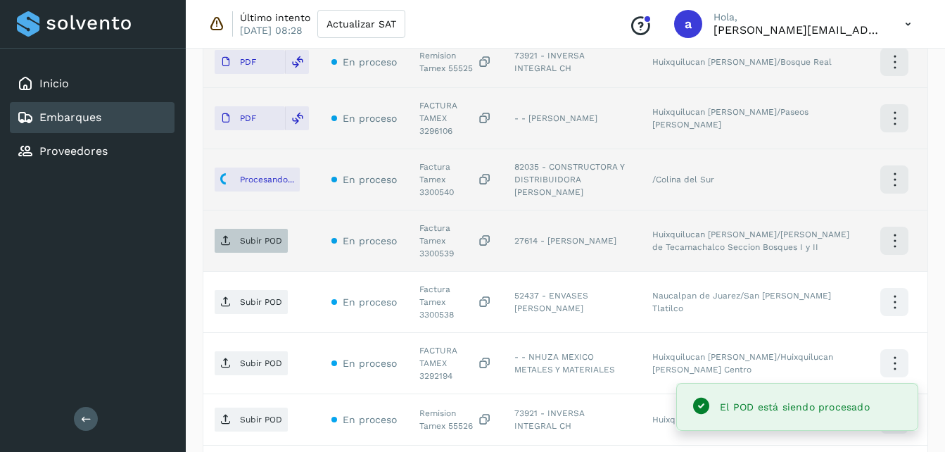
click at [264, 229] on span "Subir POD" at bounding box center [251, 240] width 73 height 23
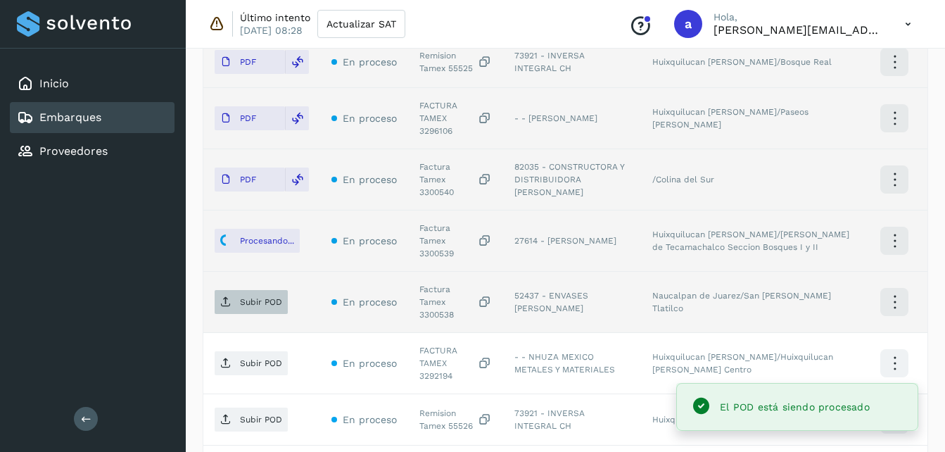
click at [243, 297] on p "Subir POD" at bounding box center [261, 302] width 42 height 10
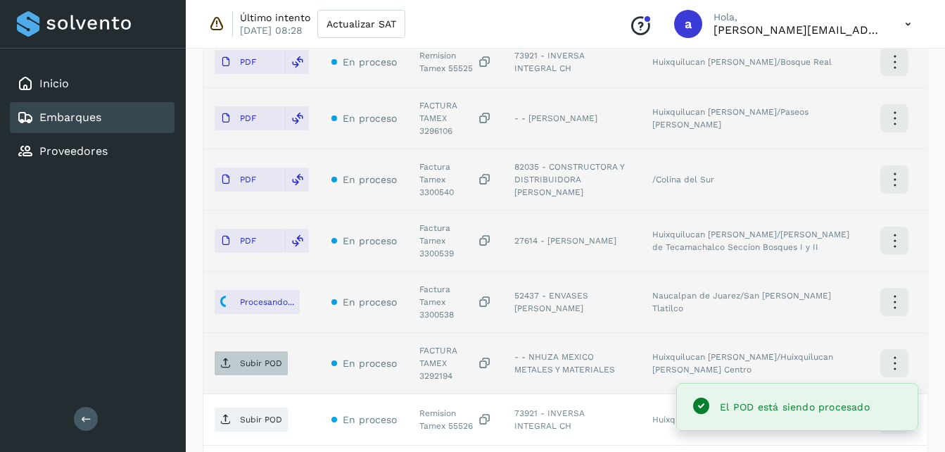
click at [263, 358] on p "Subir POD" at bounding box center [261, 363] width 42 height 10
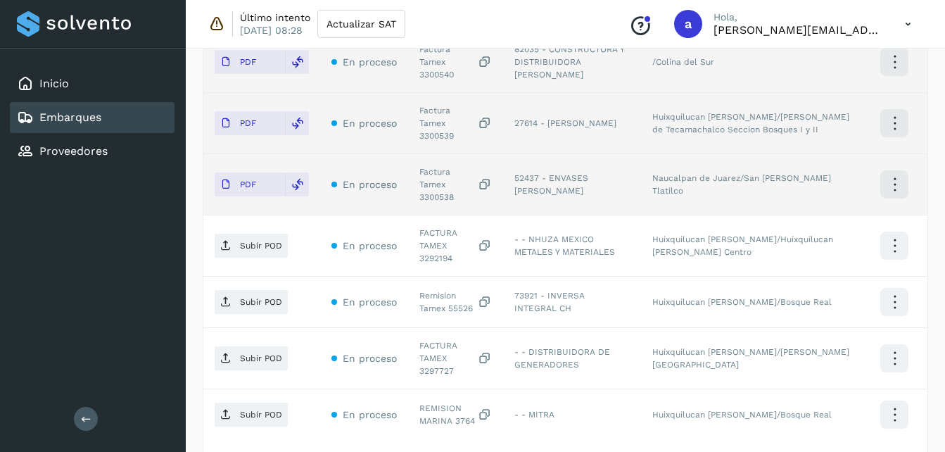
scroll to position [567, 0]
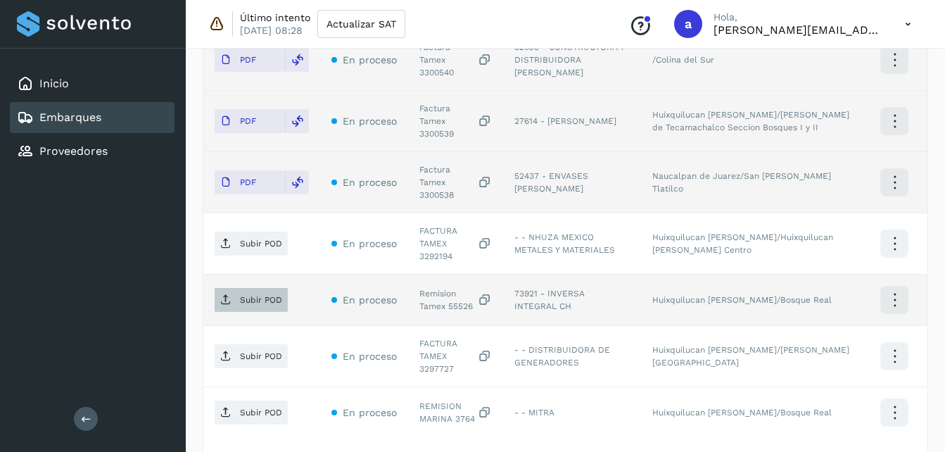
click at [253, 289] on span "Subir POD" at bounding box center [251, 300] width 73 height 23
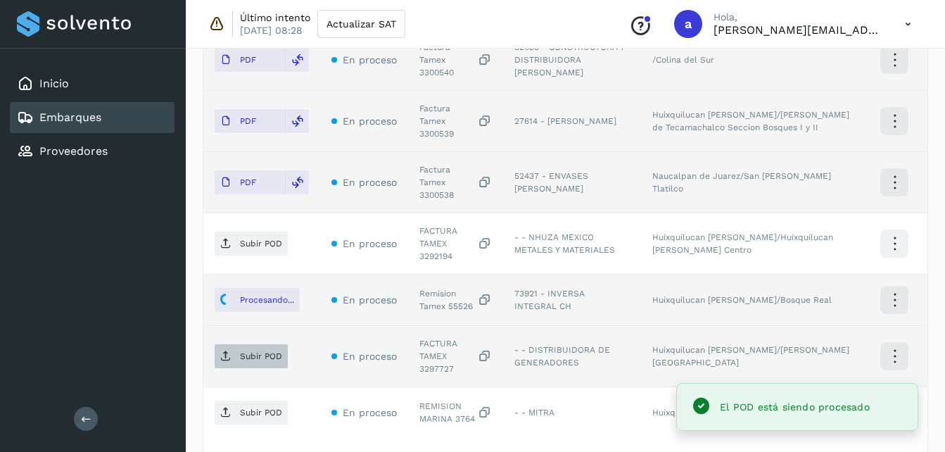
click at [265, 351] on p "Subir POD" at bounding box center [261, 356] width 42 height 10
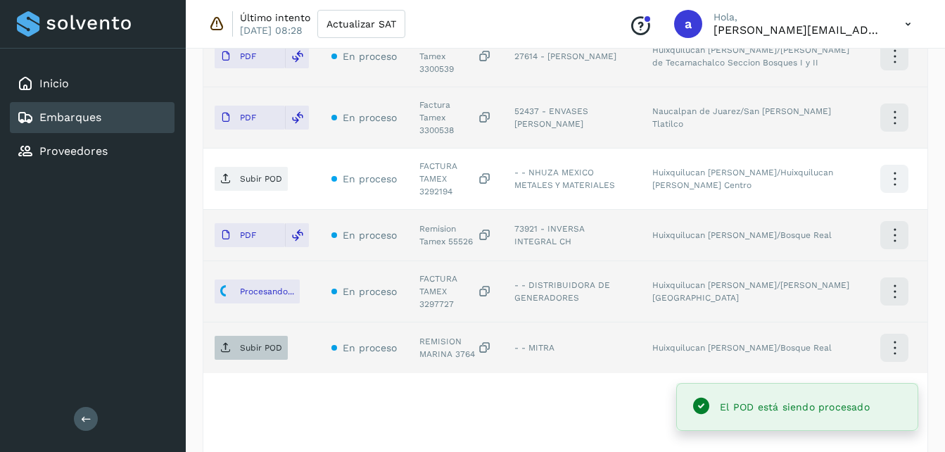
click at [253, 343] on p "Subir POD" at bounding box center [261, 348] width 42 height 10
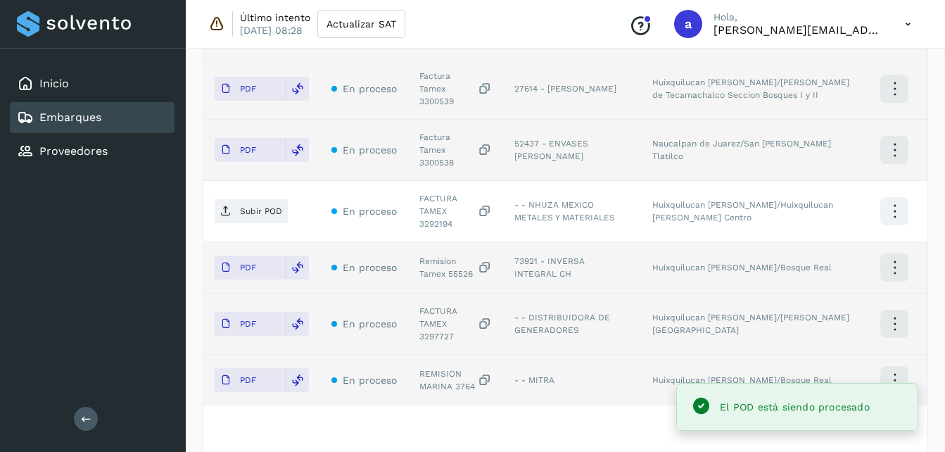
scroll to position [594, 0]
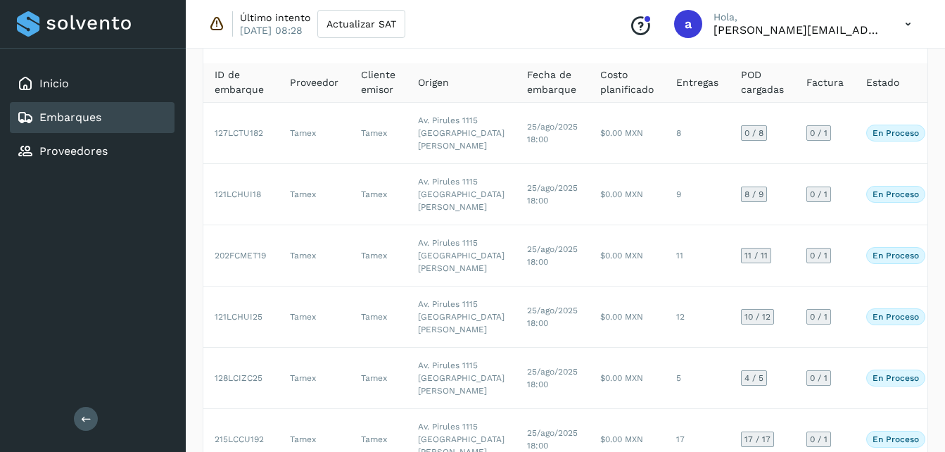
scroll to position [83, 0]
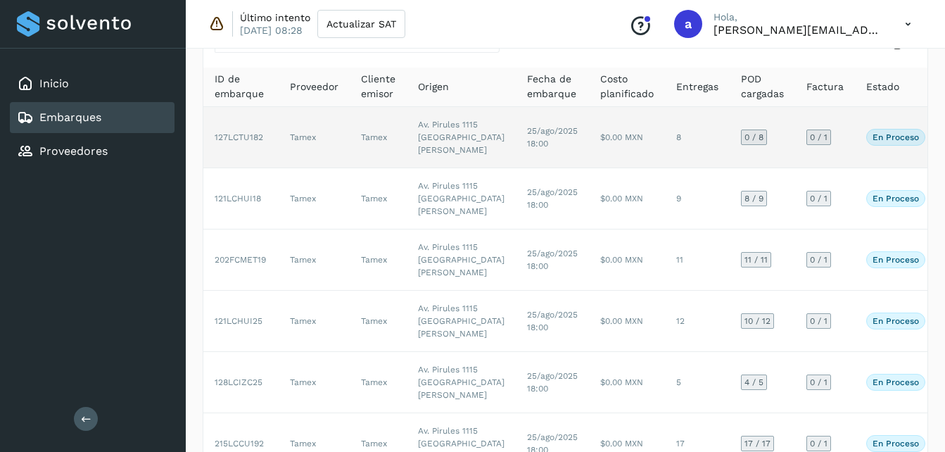
click at [589, 160] on td "$0.00 MXN" at bounding box center [627, 137] width 76 height 61
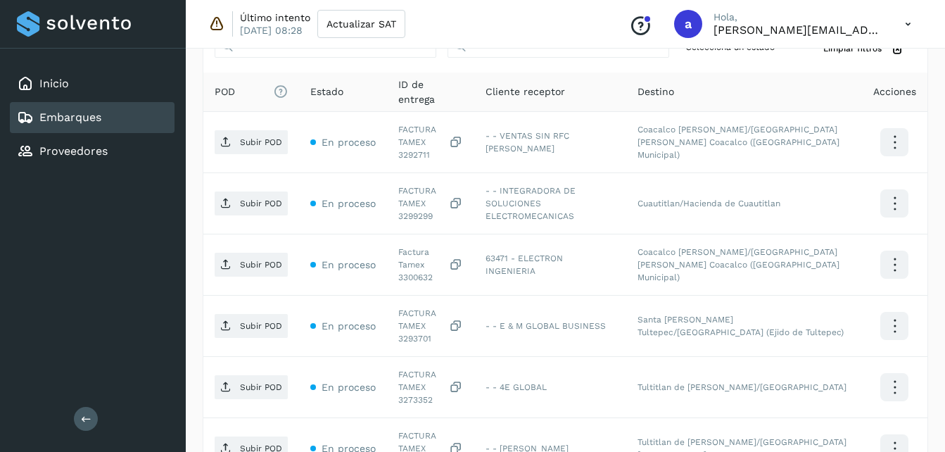
scroll to position [374, 0]
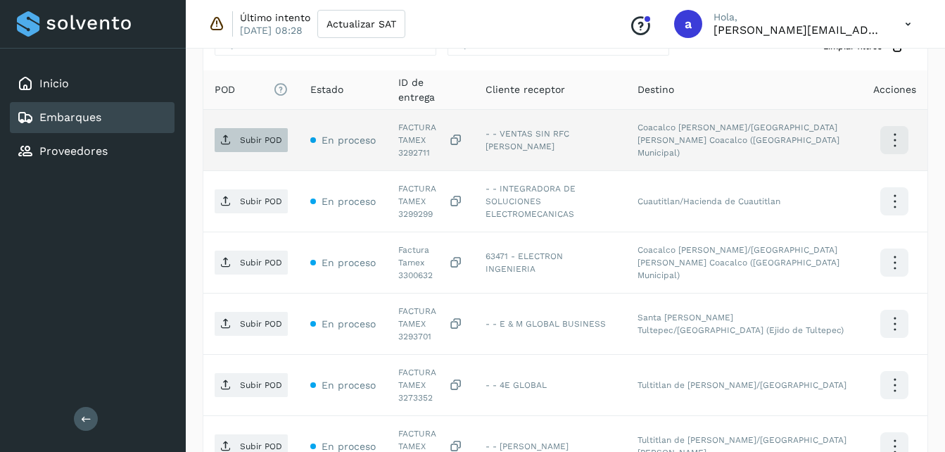
click at [235, 132] on span "Subir POD" at bounding box center [251, 140] width 73 height 23
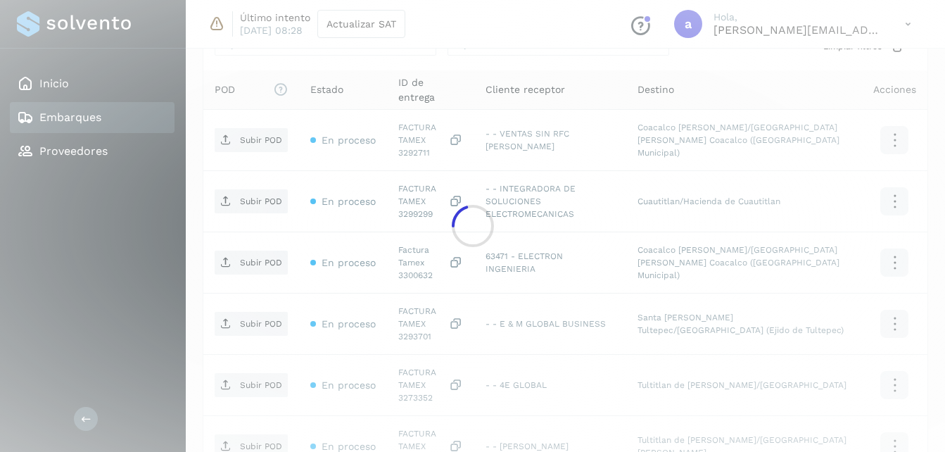
click at [253, 196] on p "Subir POD" at bounding box center [261, 201] width 42 height 10
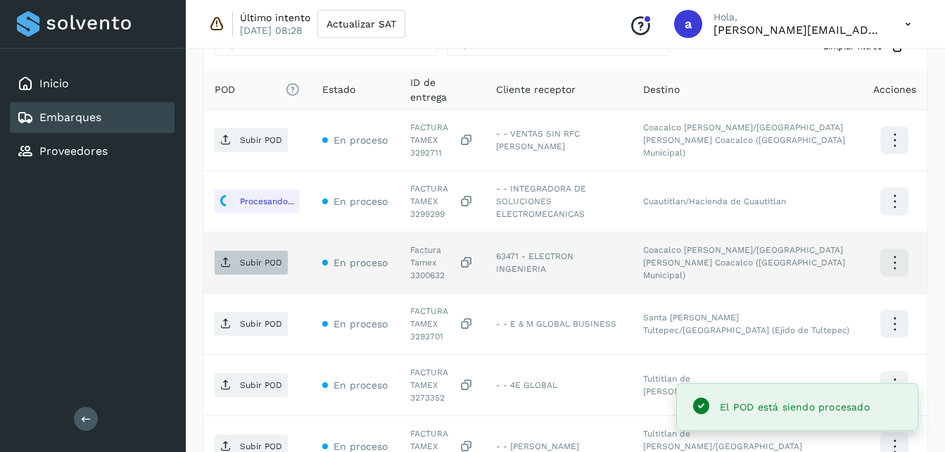
click at [273, 265] on p "Subir POD" at bounding box center [261, 263] width 42 height 10
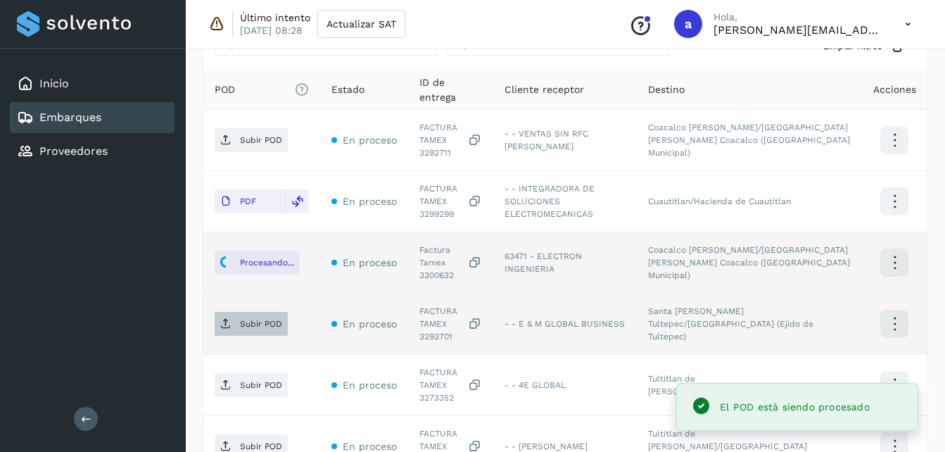
click at [229, 322] on icon at bounding box center [225, 323] width 11 height 11
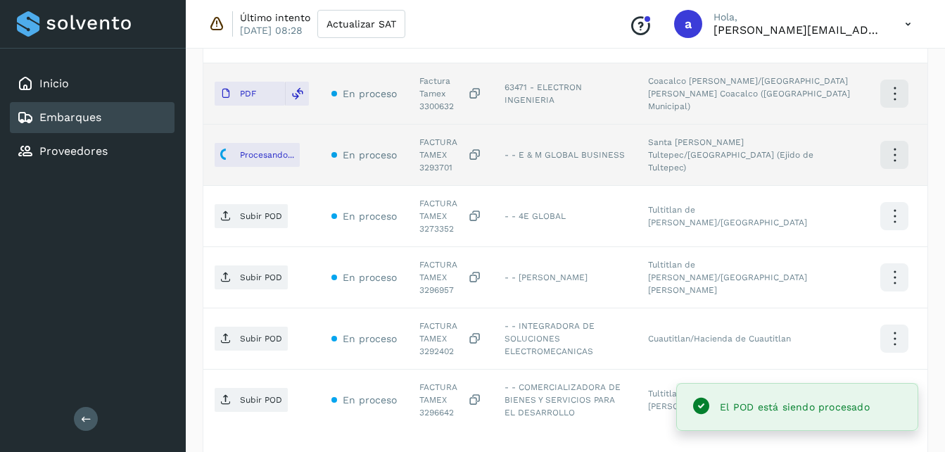
scroll to position [544, 0]
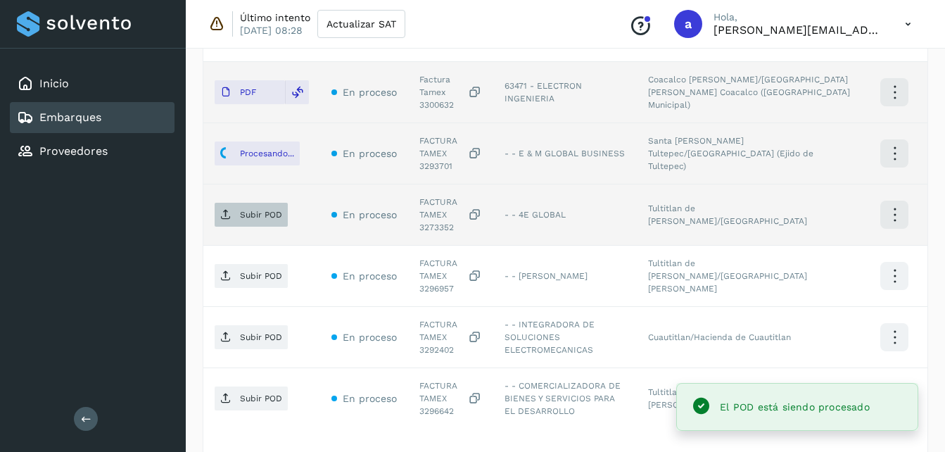
click at [244, 215] on p "Subir POD" at bounding box center [261, 215] width 42 height 10
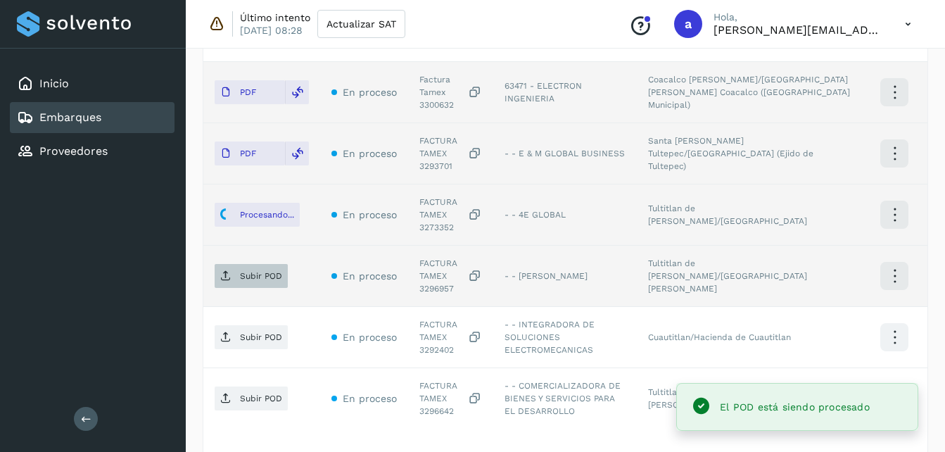
click at [240, 274] on p "Subir POD" at bounding box center [261, 276] width 42 height 10
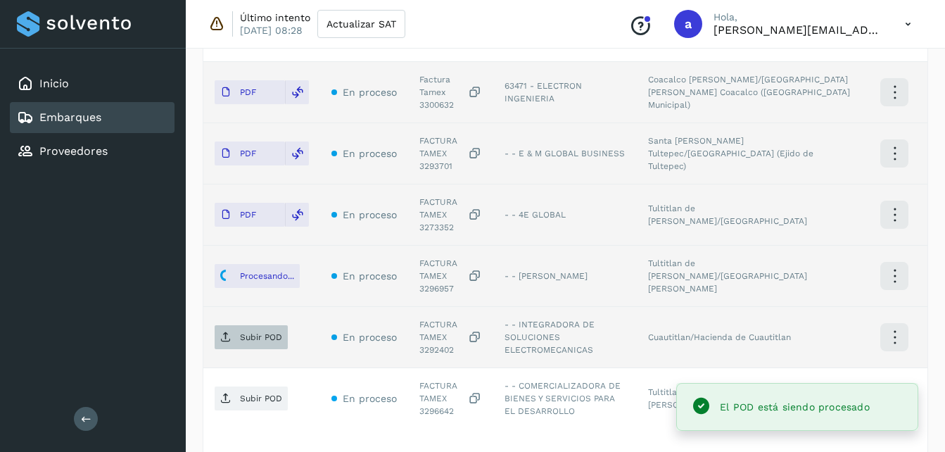
click at [241, 339] on p "Subir POD" at bounding box center [261, 337] width 42 height 10
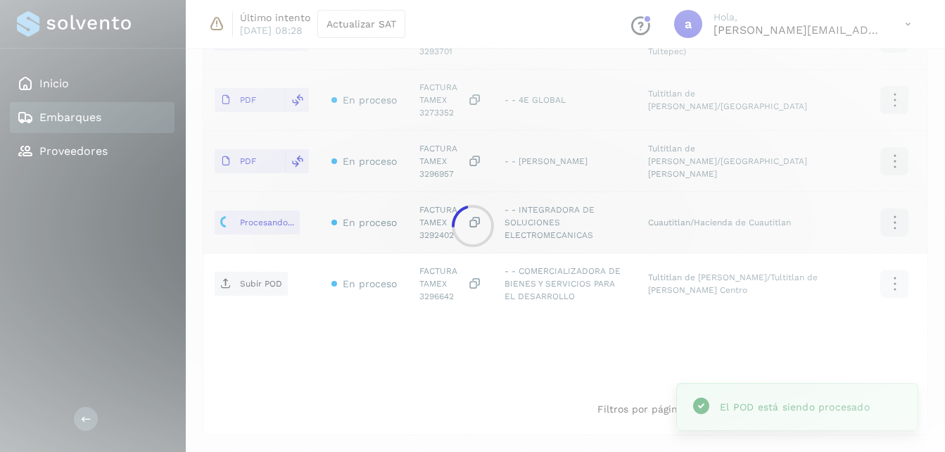
click at [233, 283] on div at bounding box center [472, 226] width 945 height 452
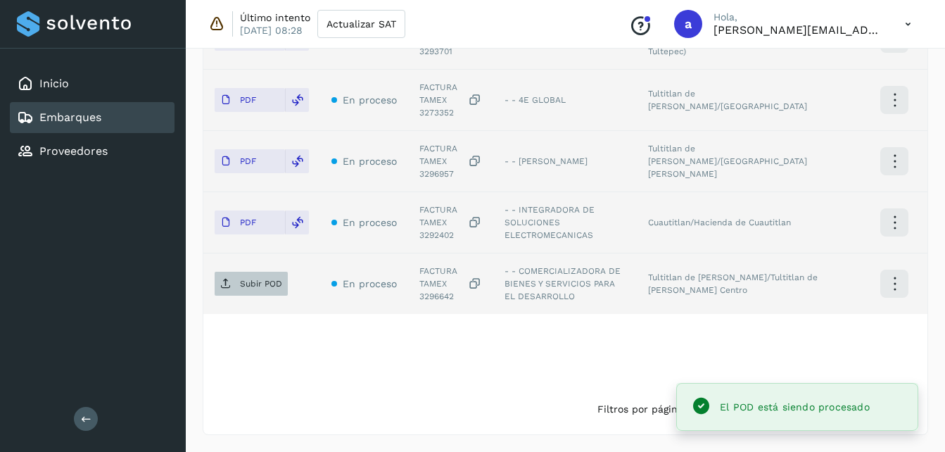
click at [246, 284] on p "Subir POD" at bounding box center [261, 284] width 42 height 10
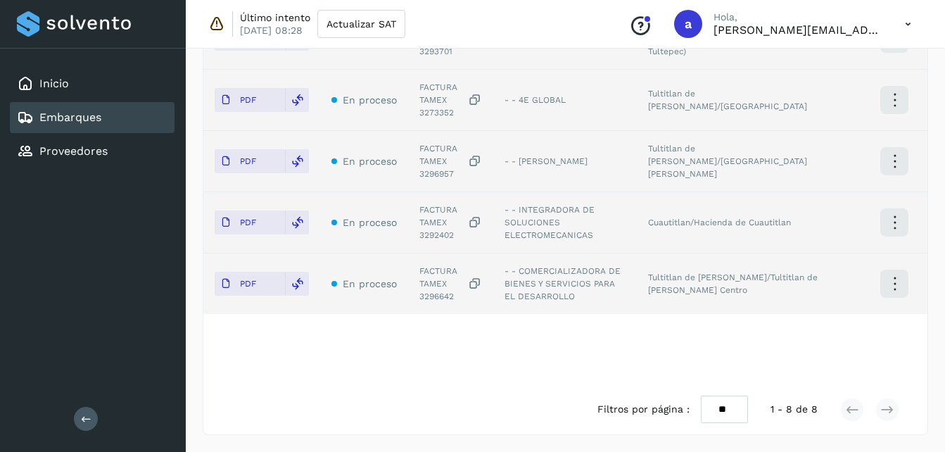
click at [822, 324] on div "POD El tamaño máximo de archivo es de 20 Mb. Estado ID de entrega Cliente recep…" at bounding box center [565, 84] width 724 height 599
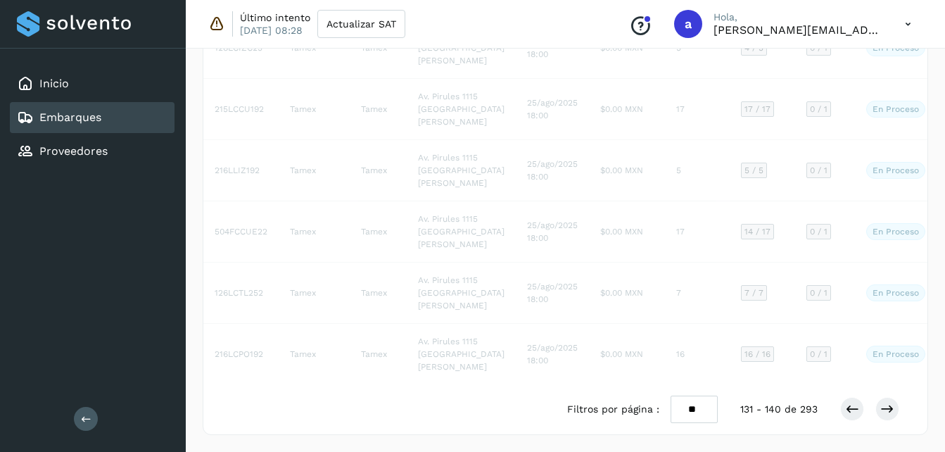
scroll to position [809, 0]
click at [889, 413] on icon at bounding box center [888, 409] width 14 height 14
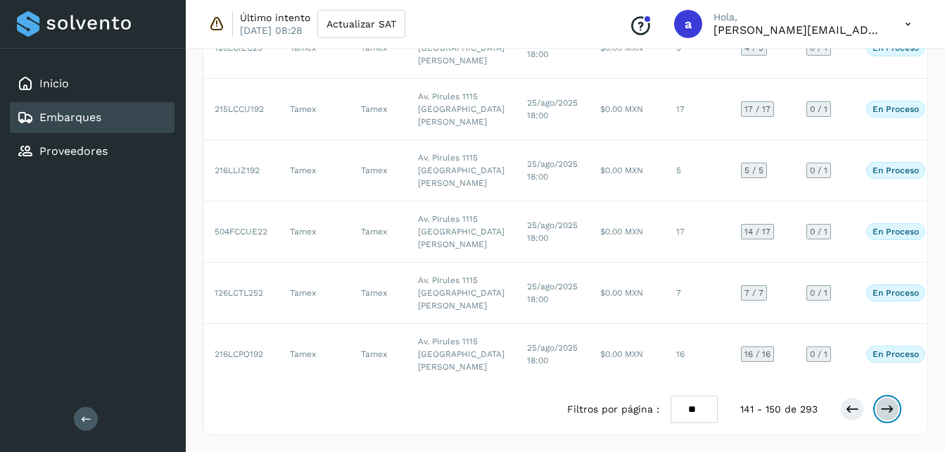
scroll to position [808, 0]
click at [892, 418] on button at bounding box center [888, 409] width 24 height 24
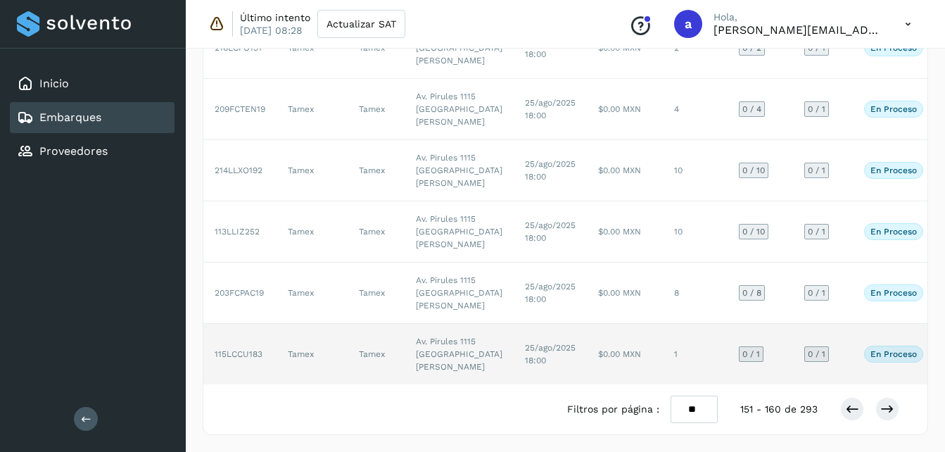
click at [260, 335] on td "115LCCU183" at bounding box center [239, 354] width 73 height 61
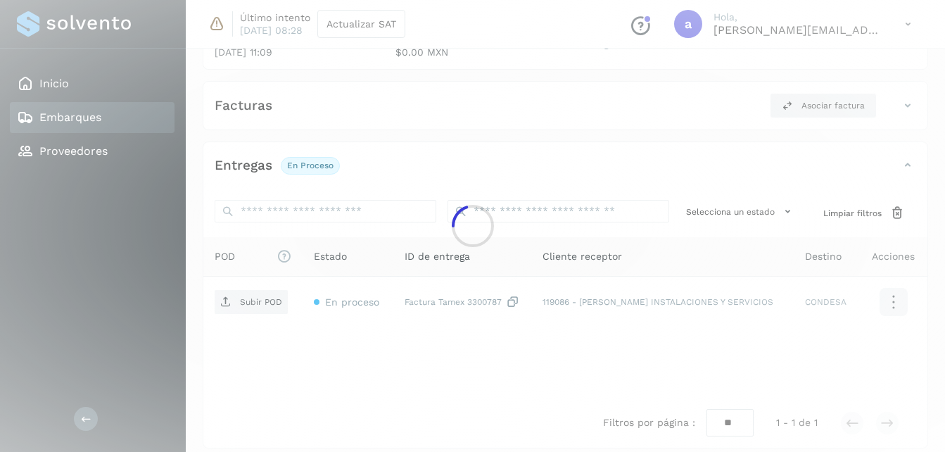
scroll to position [220, 0]
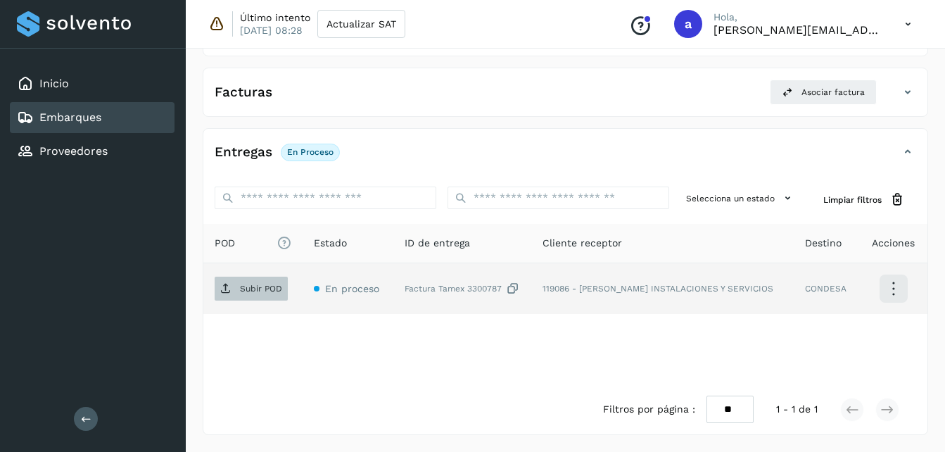
click at [235, 286] on span "Subir POD" at bounding box center [251, 288] width 73 height 23
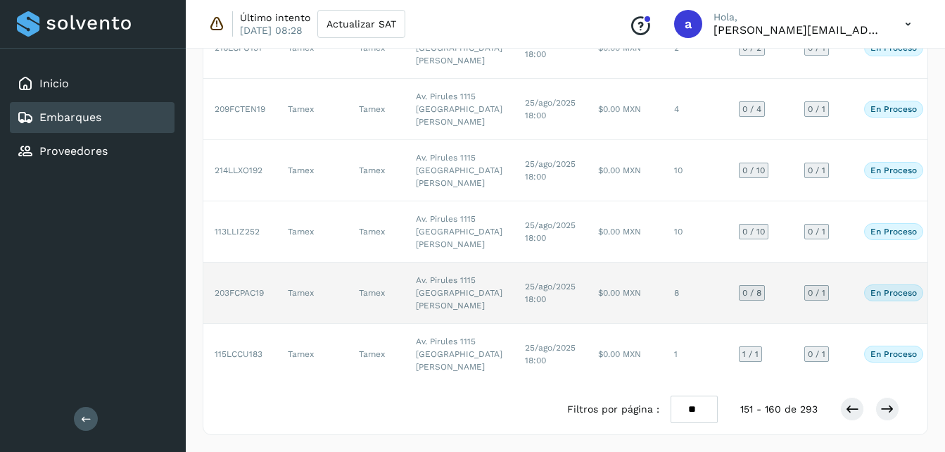
click at [524, 270] on td "25/ago/2025 18:00" at bounding box center [550, 293] width 73 height 61
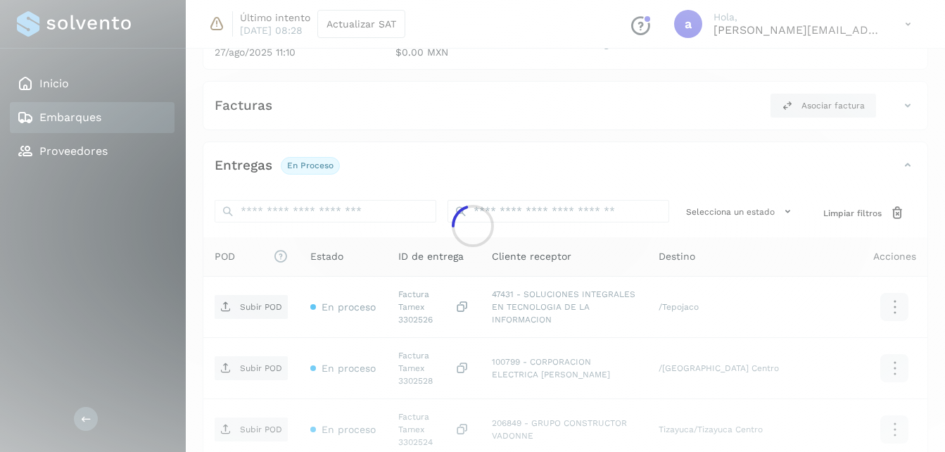
scroll to position [590, 0]
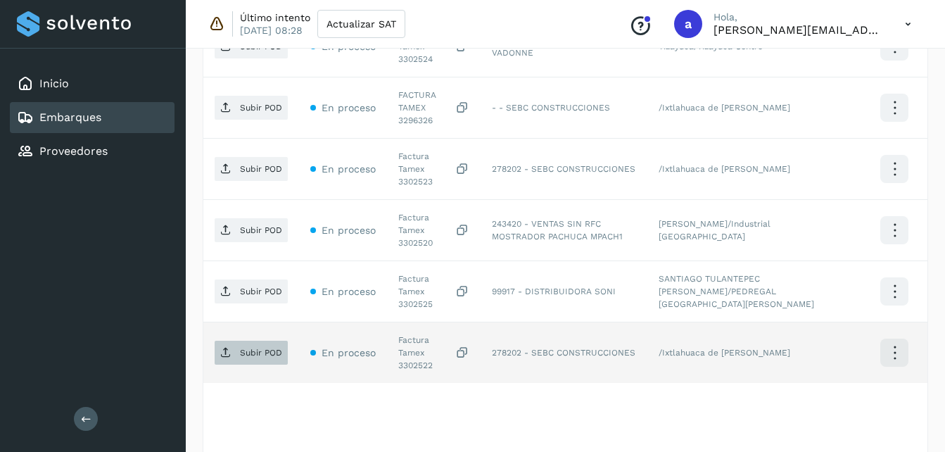
click at [231, 347] on icon at bounding box center [225, 352] width 11 height 11
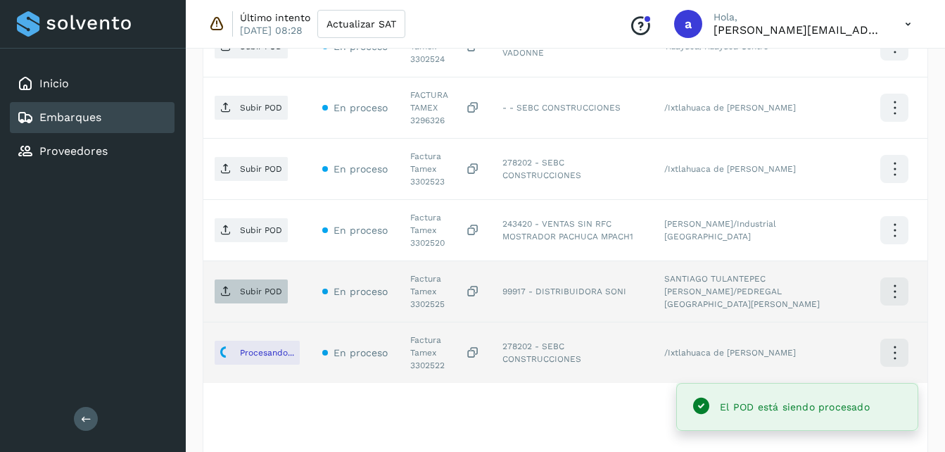
click at [229, 280] on span "Subir POD" at bounding box center [251, 291] width 73 height 23
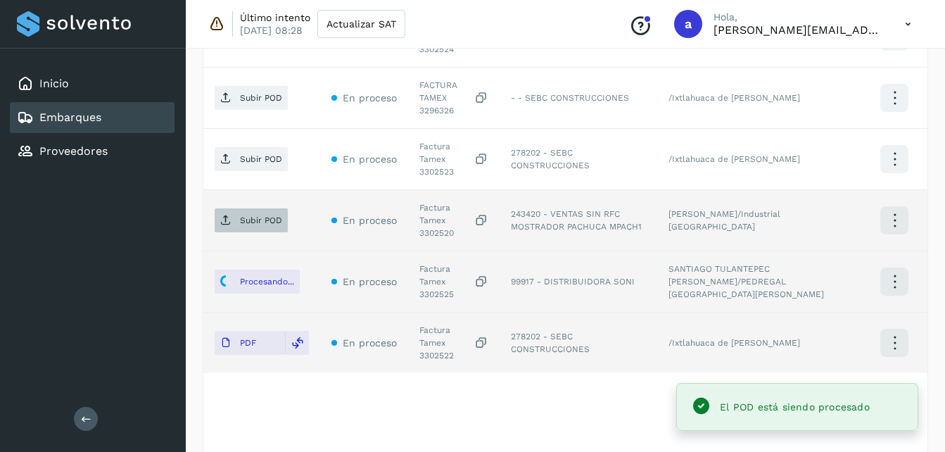
click at [259, 215] on p "Subir POD" at bounding box center [261, 220] width 42 height 10
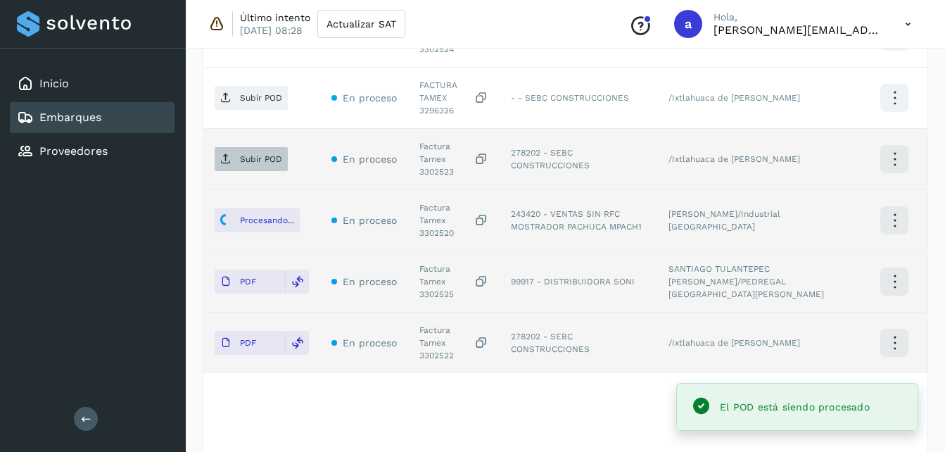
click at [244, 154] on p "Subir POD" at bounding box center [261, 159] width 42 height 10
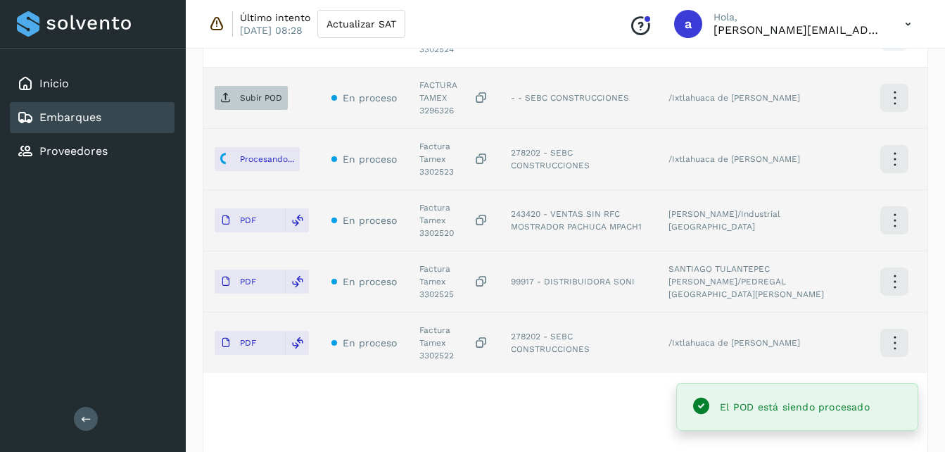
click at [223, 92] on icon at bounding box center [225, 97] width 11 height 11
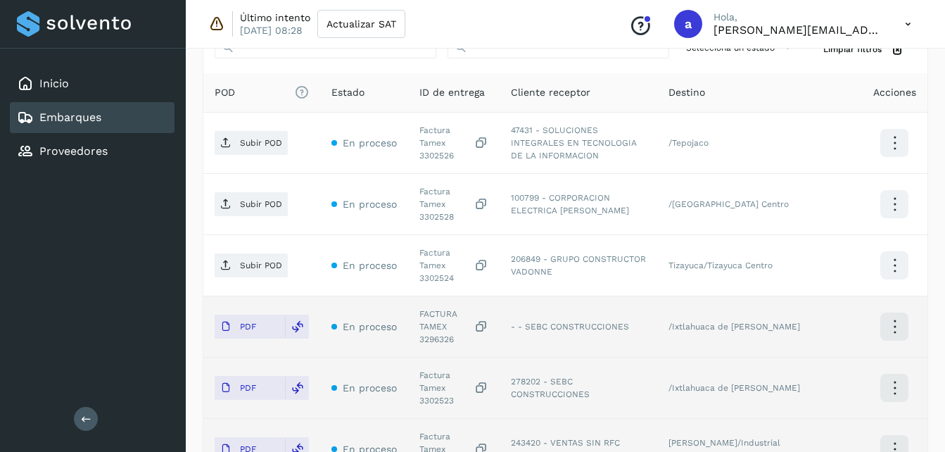
scroll to position [346, 0]
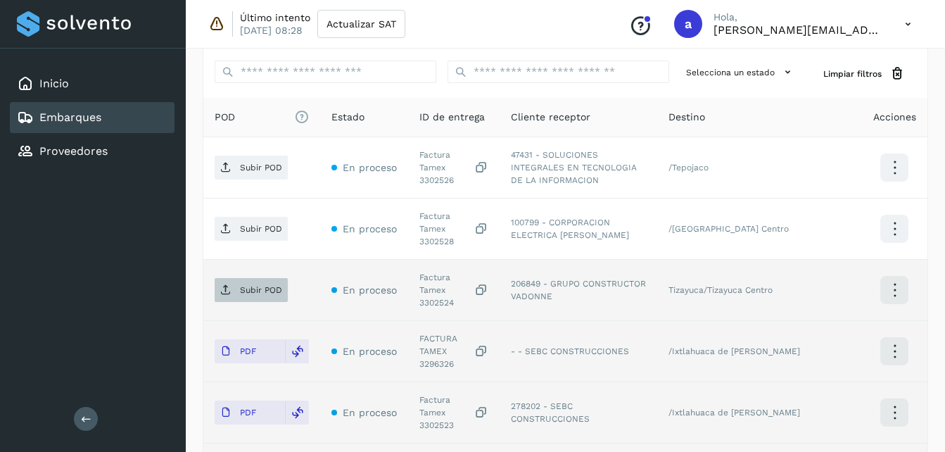
click at [243, 285] on p "Subir POD" at bounding box center [261, 290] width 42 height 10
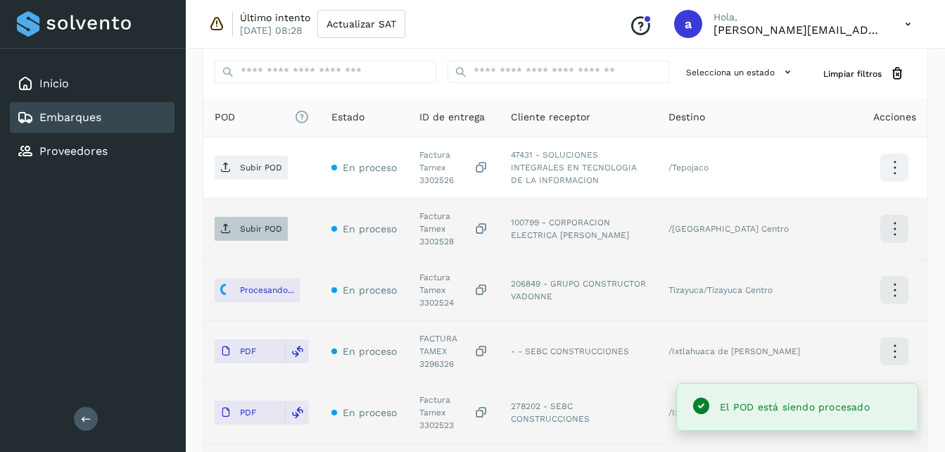
click at [249, 232] on span "Subir POD" at bounding box center [251, 229] width 73 height 23
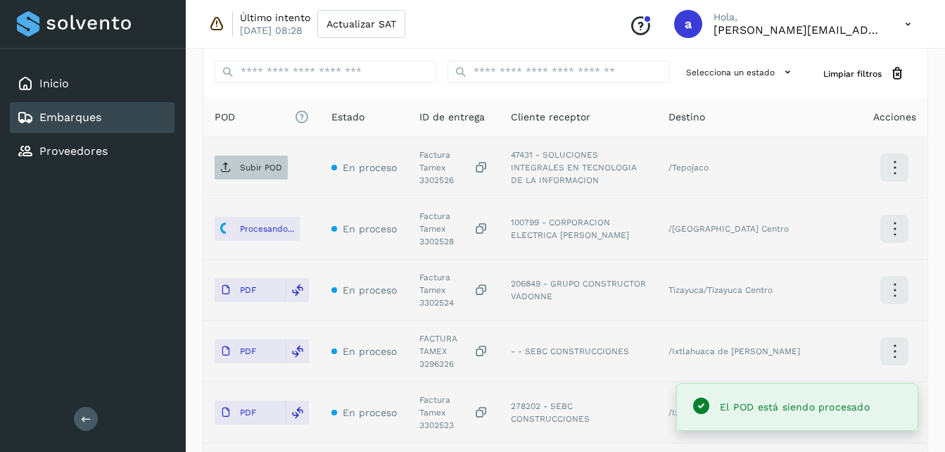
click at [228, 164] on icon at bounding box center [225, 167] width 11 height 11
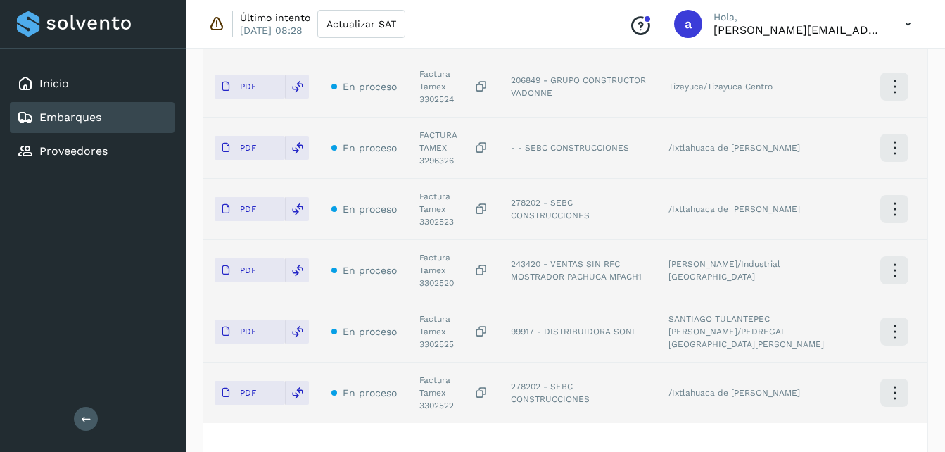
scroll to position [600, 0]
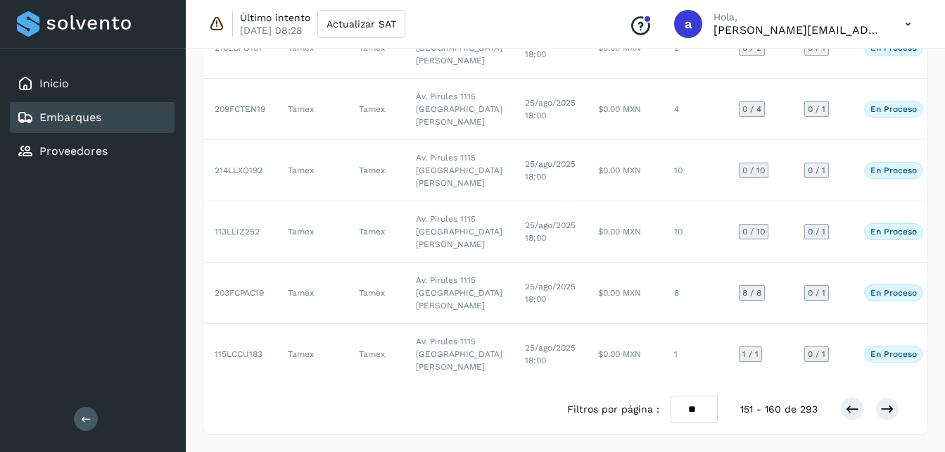
scroll to position [787, 0]
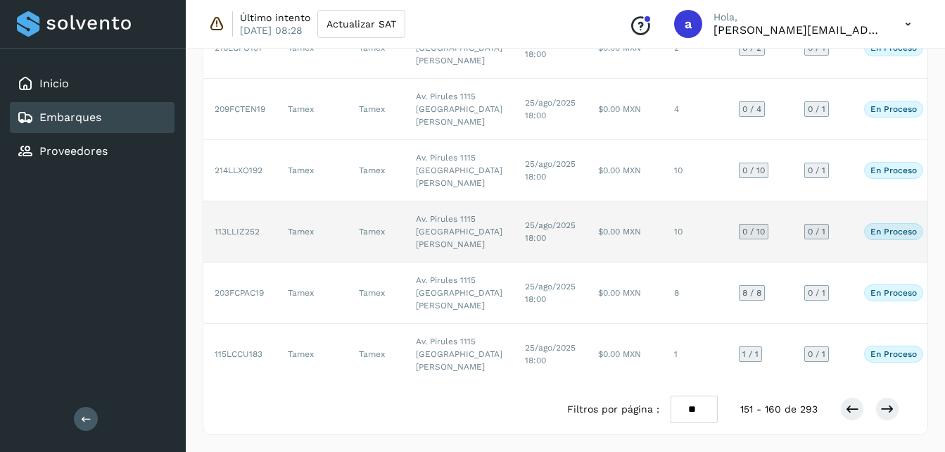
click at [587, 263] on td "$0.00 MXN" at bounding box center [625, 231] width 76 height 61
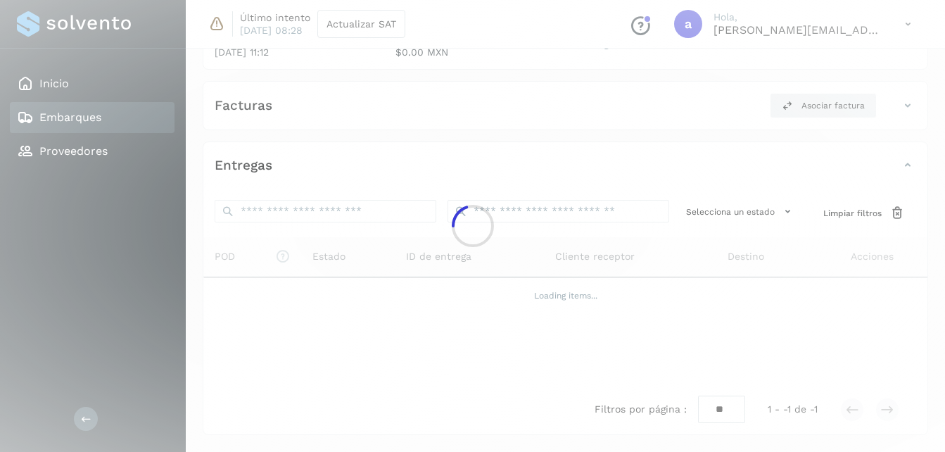
scroll to position [683, 0]
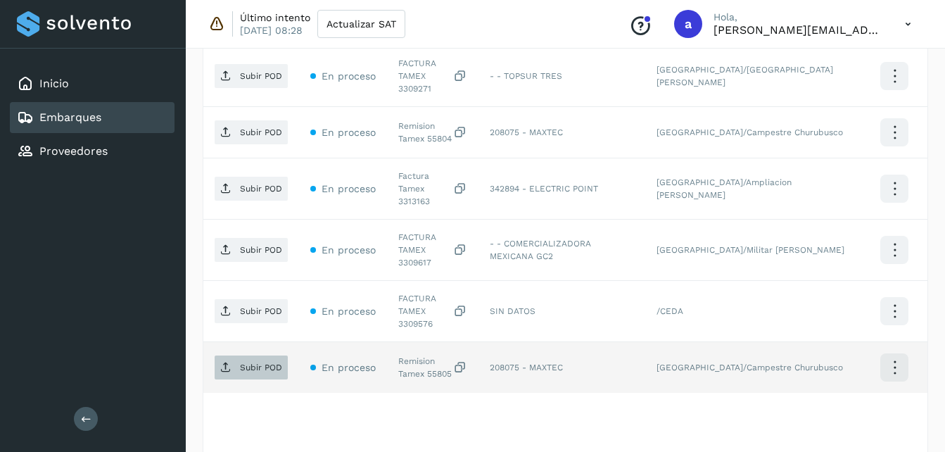
click at [245, 363] on p "Subir POD" at bounding box center [261, 368] width 42 height 10
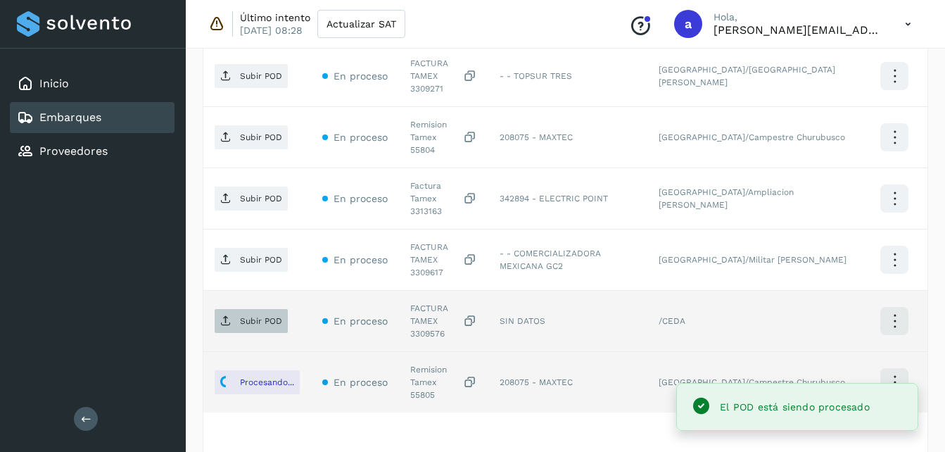
click at [253, 316] on p "Subir POD" at bounding box center [261, 321] width 42 height 10
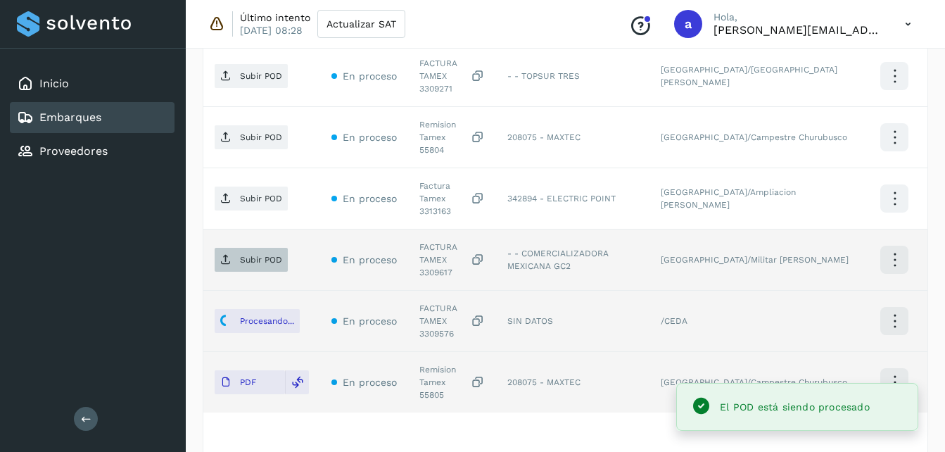
click at [243, 255] on p "Subir POD" at bounding box center [261, 260] width 42 height 10
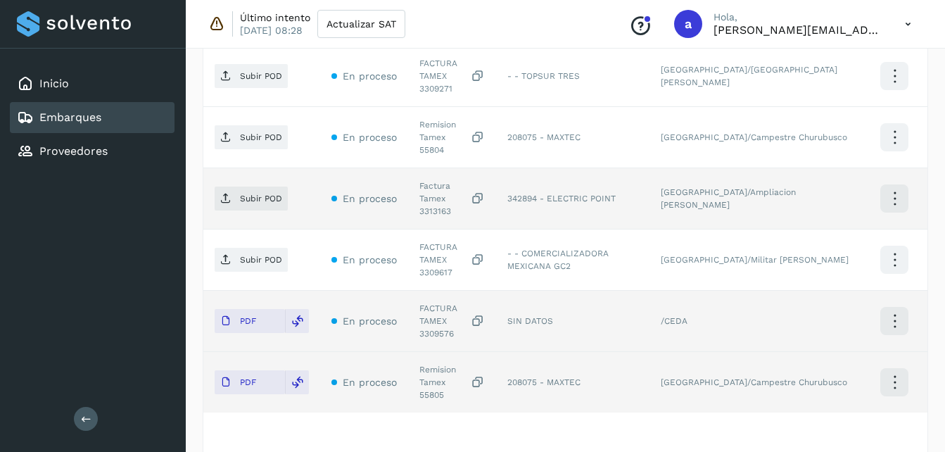
click at [224, 168] on td "Subir POD" at bounding box center [261, 198] width 117 height 61
click at [224, 187] on span "Subir POD" at bounding box center [251, 198] width 73 height 23
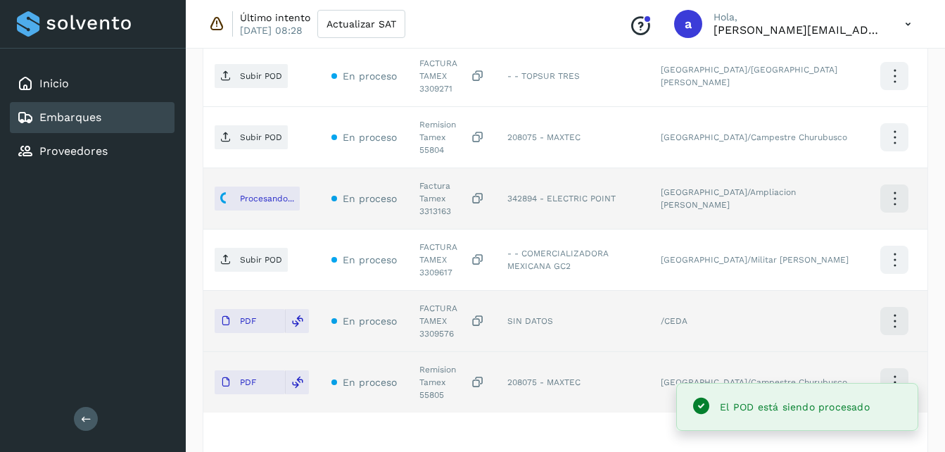
click at [236, 126] on span "Subir POD" at bounding box center [251, 137] width 73 height 23
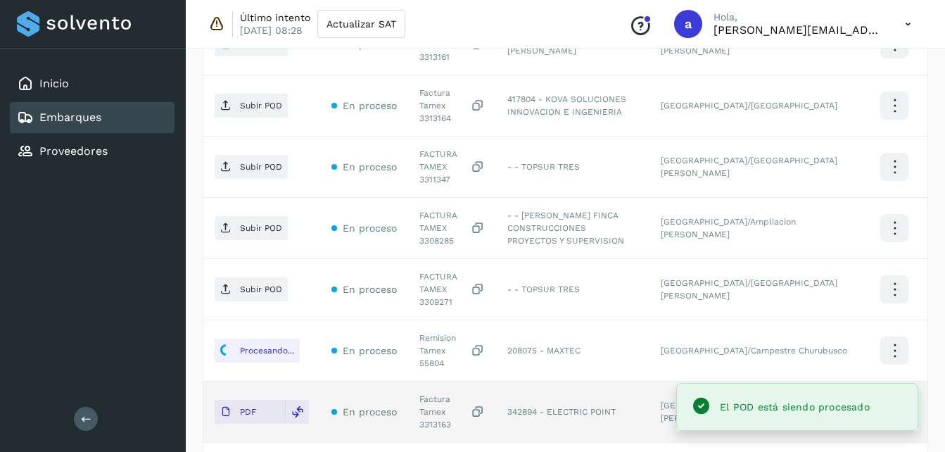
scroll to position [427, 0]
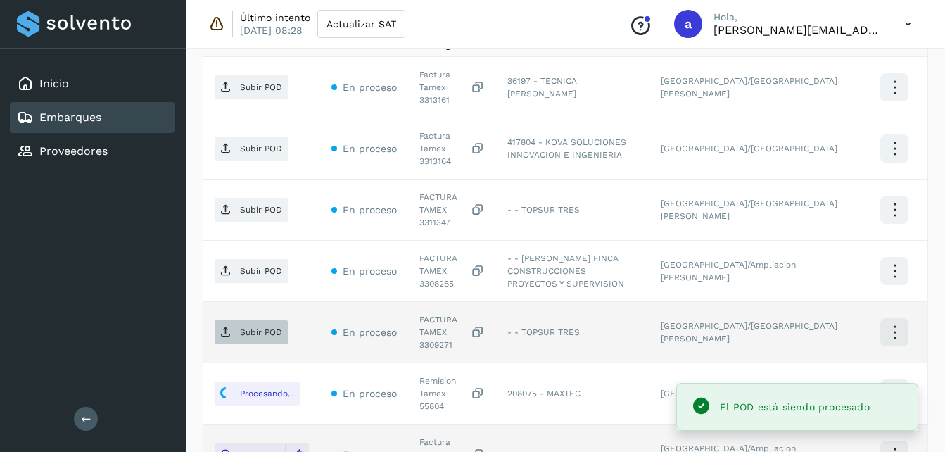
click at [228, 321] on span "Subir POD" at bounding box center [251, 332] width 73 height 23
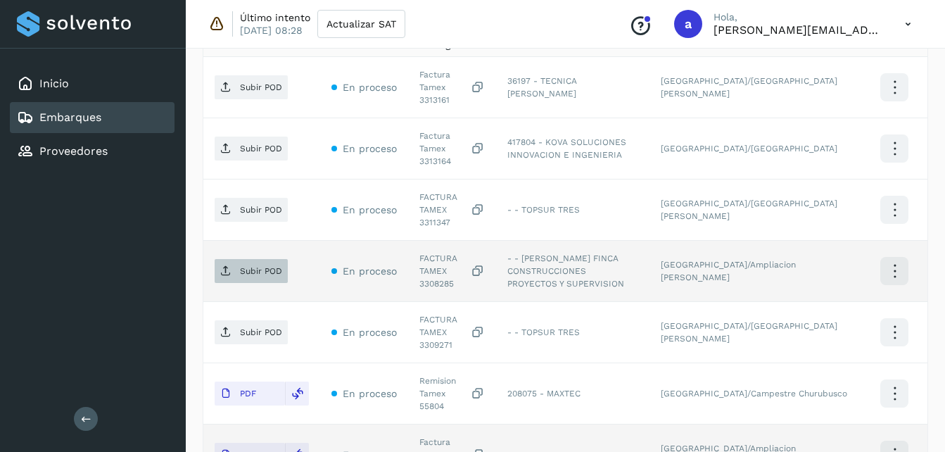
click at [231, 265] on icon at bounding box center [225, 270] width 11 height 11
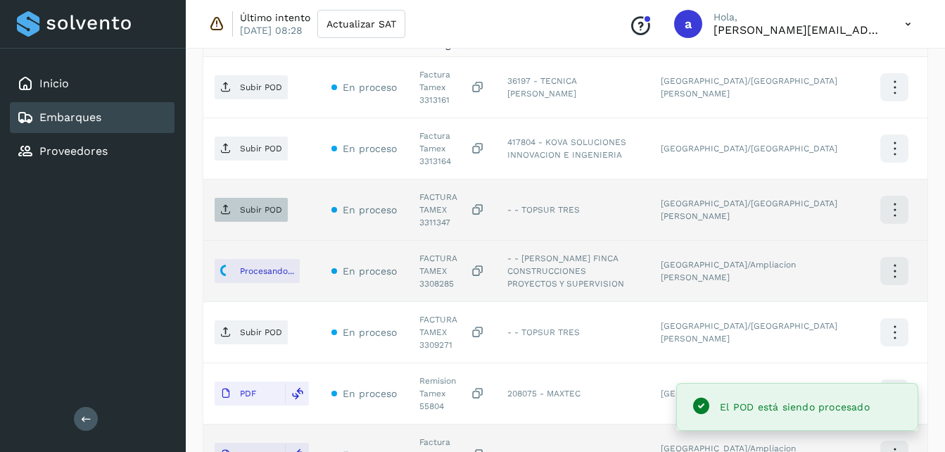
click at [243, 205] on p "Subir POD" at bounding box center [261, 210] width 42 height 10
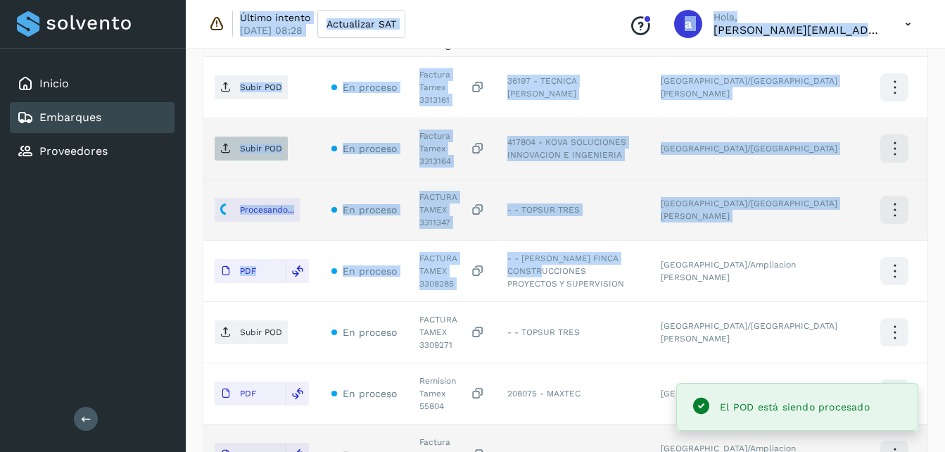
click at [274, 144] on p "Subir POD" at bounding box center [261, 149] width 42 height 10
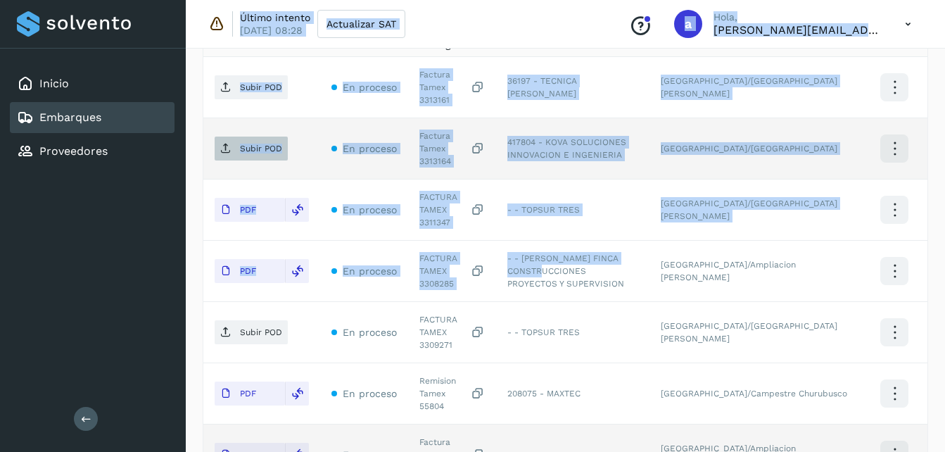
click at [256, 144] on p "Subir POD" at bounding box center [261, 149] width 42 height 10
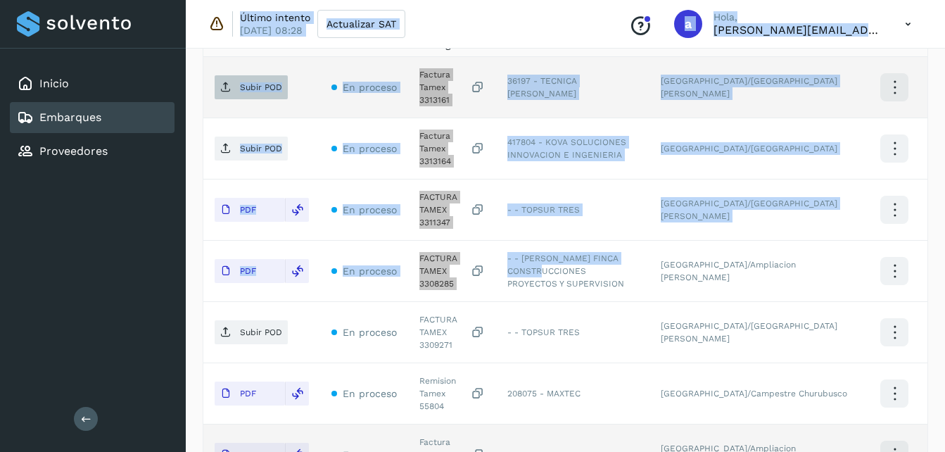
click at [240, 84] on p "Subir POD" at bounding box center [261, 87] width 42 height 10
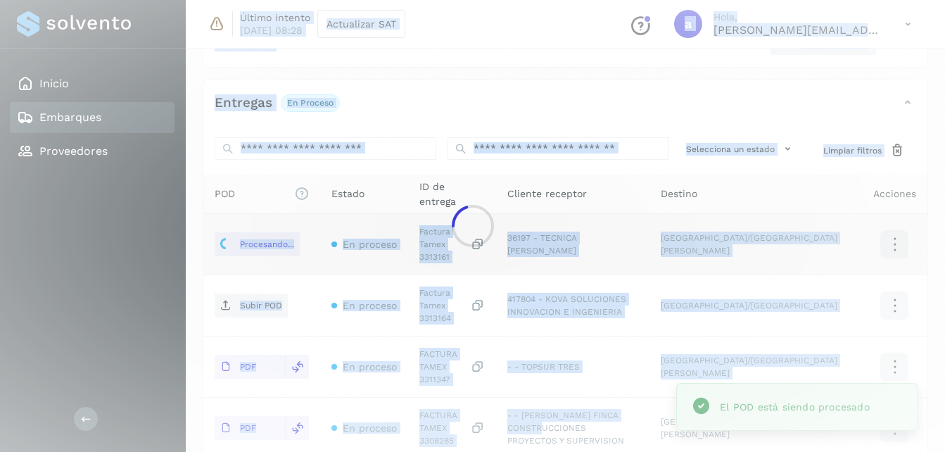
scroll to position [254, 0]
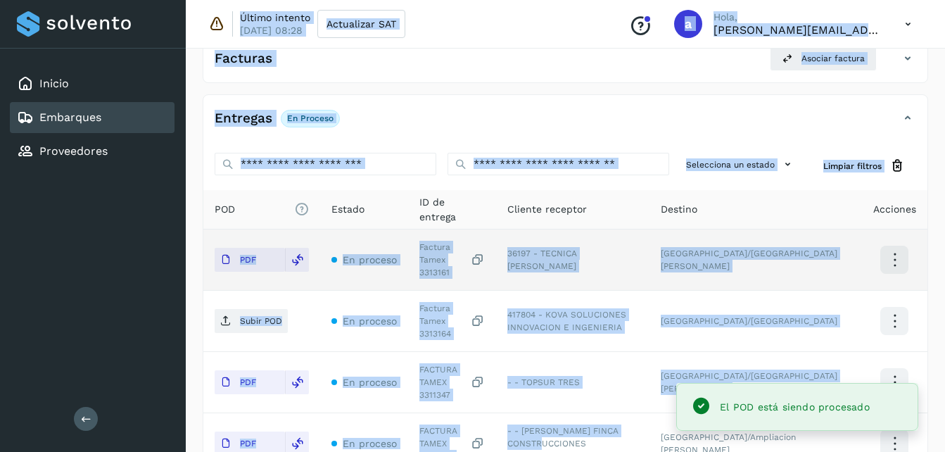
click at [427, 89] on div "✨ Muy pronto podrás gestionar todos tus accesorios desde esta misma página. Con…" at bounding box center [566, 394] width 726 height 1138
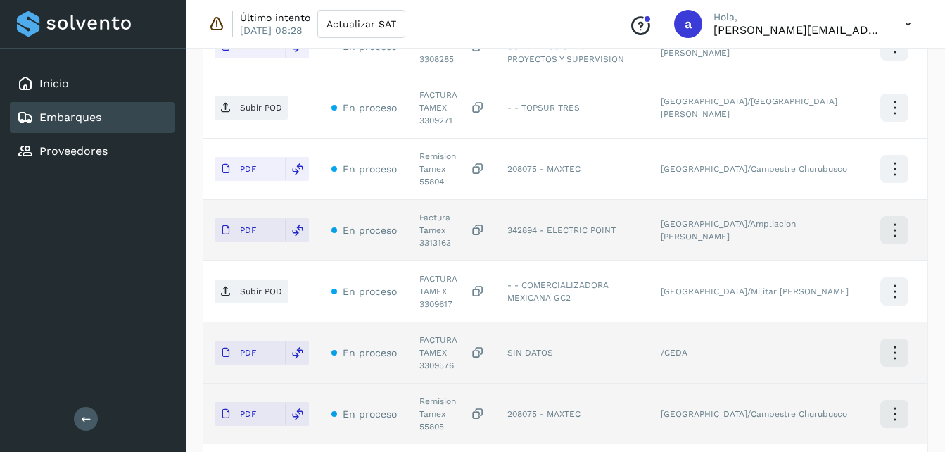
scroll to position [672, 0]
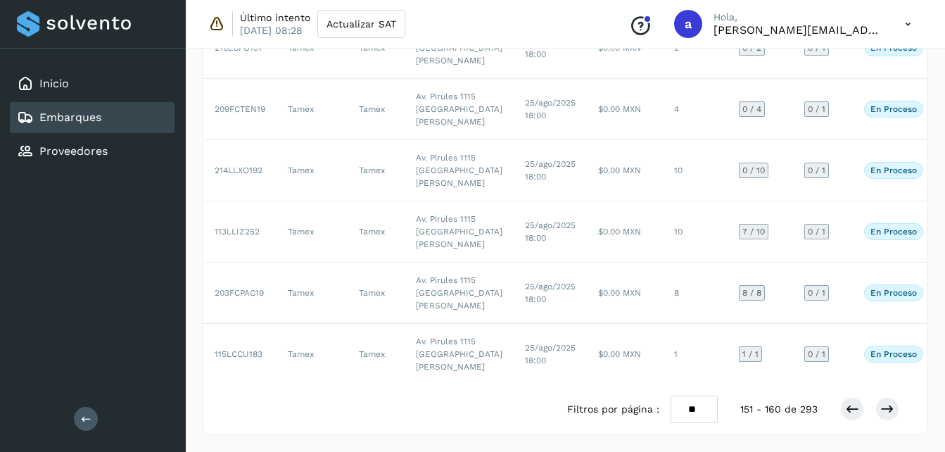
scroll to position [563, 0]
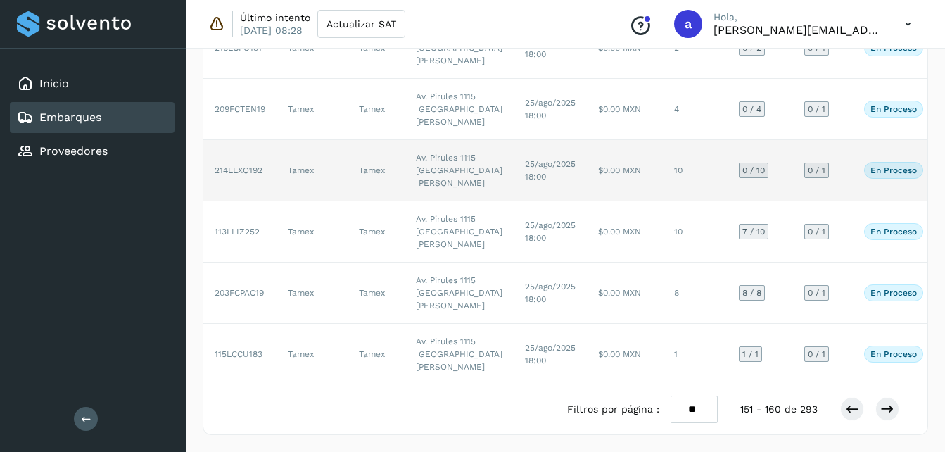
click at [524, 201] on td "25/ago/2025 18:00" at bounding box center [550, 170] width 73 height 61
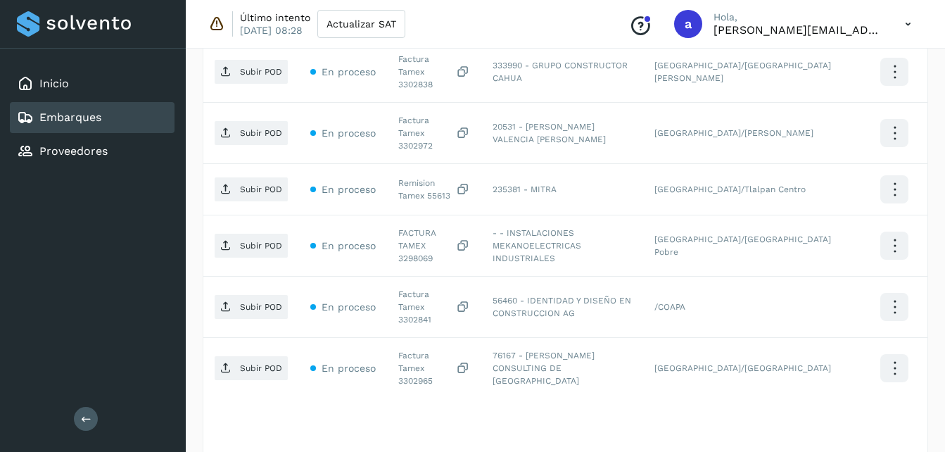
scroll to position [683, 0]
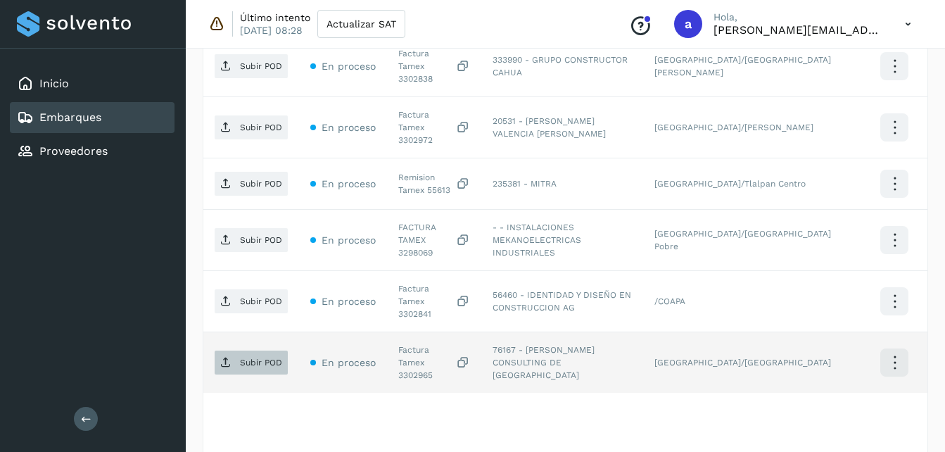
click at [228, 357] on icon at bounding box center [225, 362] width 11 height 11
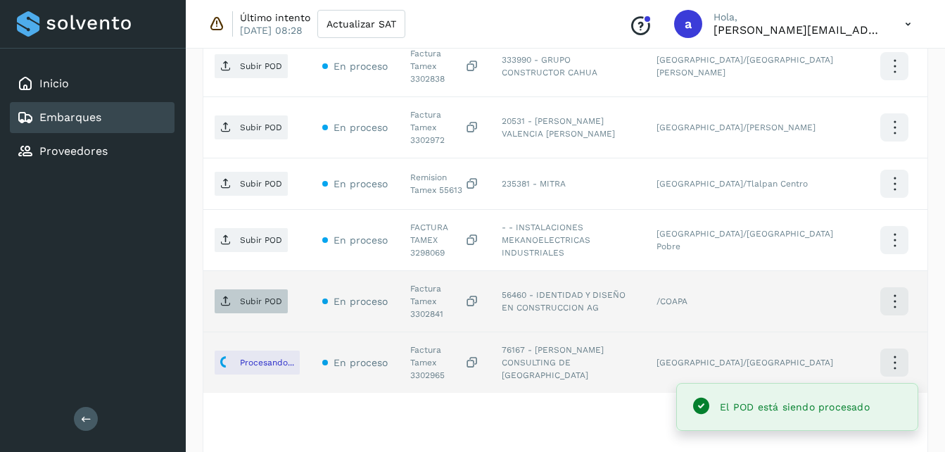
click at [237, 290] on span "Subir POD" at bounding box center [251, 301] width 73 height 23
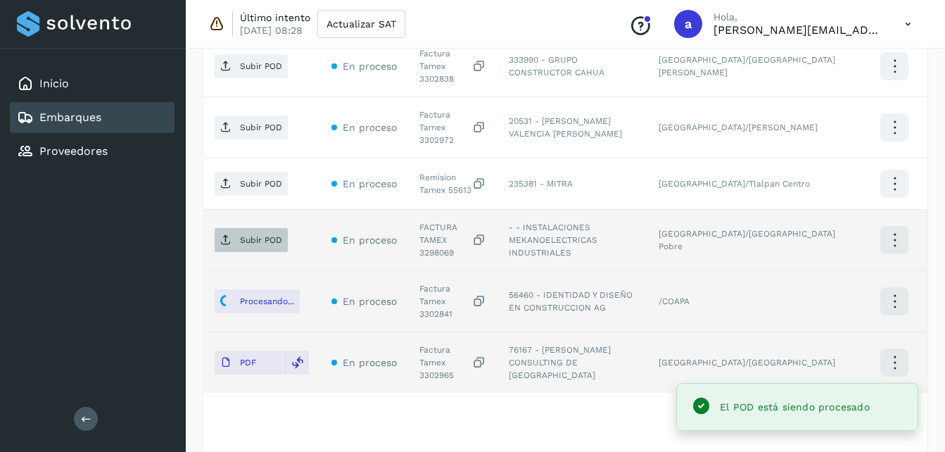
click at [252, 229] on span "Subir POD" at bounding box center [251, 240] width 73 height 23
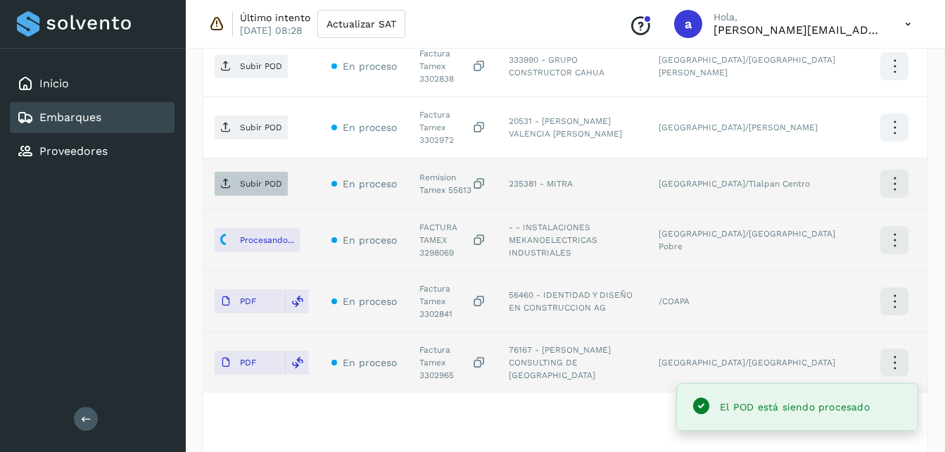
click at [251, 179] on p "Subir POD" at bounding box center [261, 184] width 42 height 10
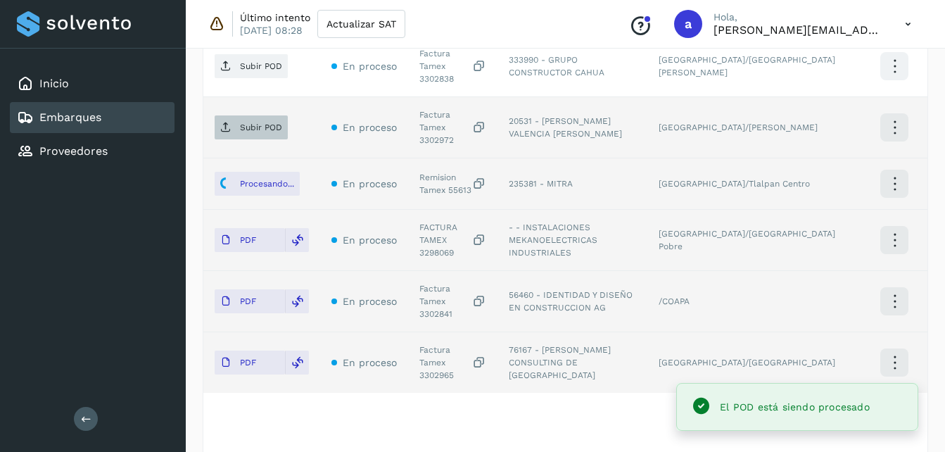
click at [253, 116] on span "Subir POD" at bounding box center [251, 127] width 73 height 23
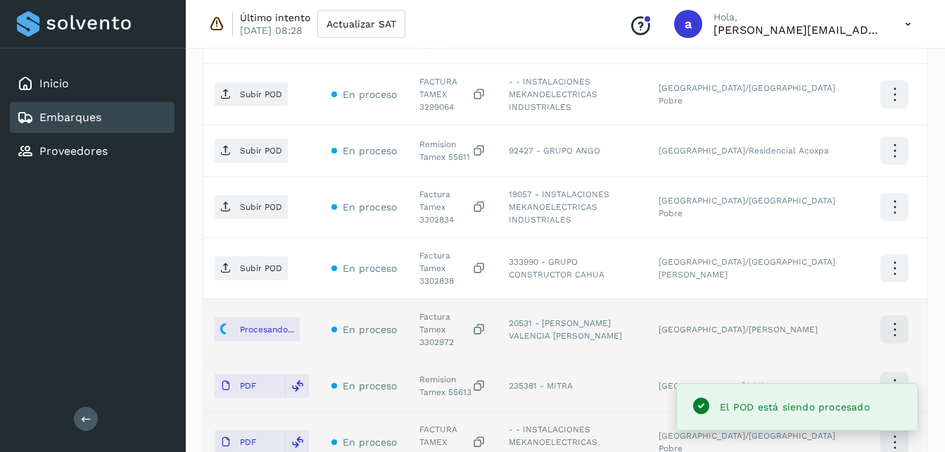
scroll to position [456, 0]
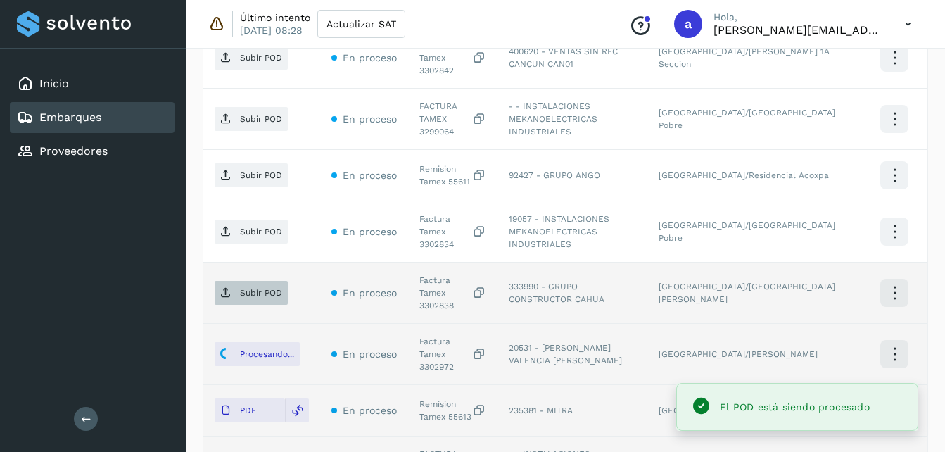
click at [254, 288] on p "Subir POD" at bounding box center [261, 293] width 42 height 10
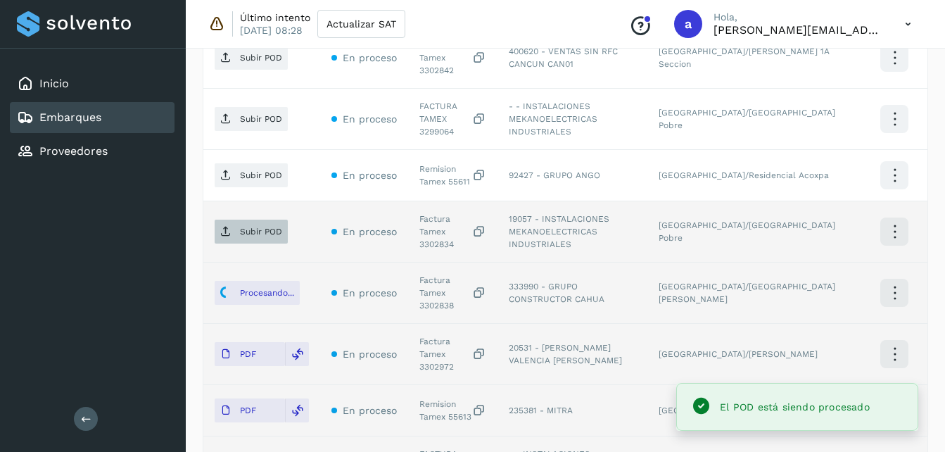
click at [244, 220] on span "Subir POD" at bounding box center [251, 231] width 73 height 23
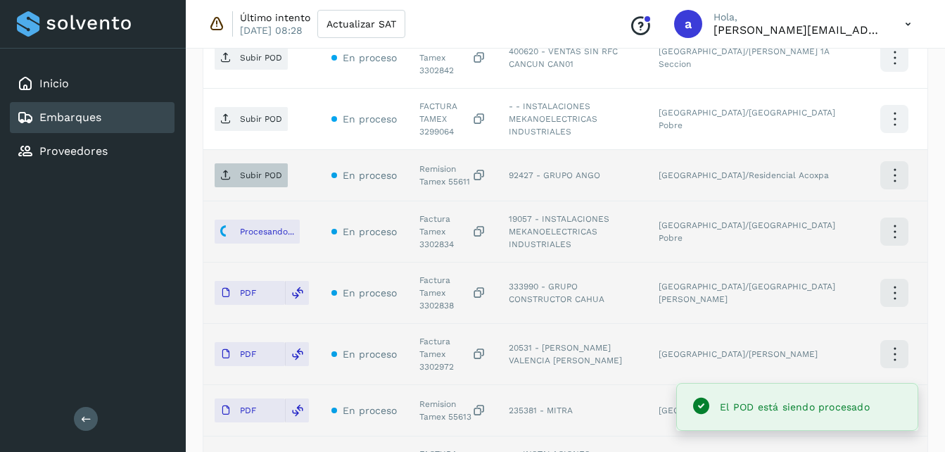
click at [257, 170] on p "Subir POD" at bounding box center [261, 175] width 42 height 10
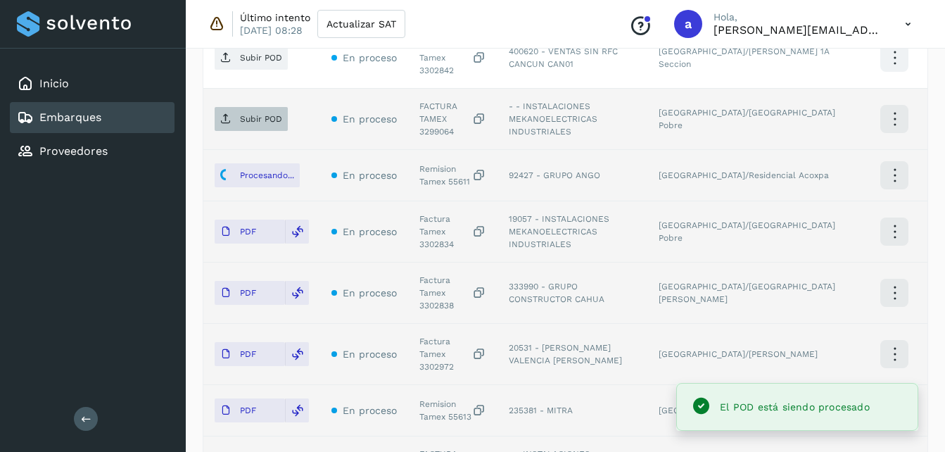
click at [238, 108] on span "Subir POD" at bounding box center [251, 119] width 73 height 23
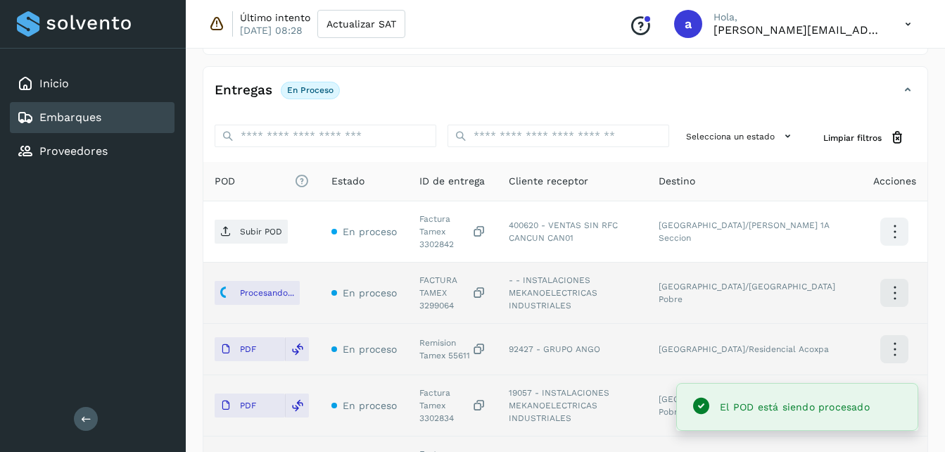
scroll to position [279, 0]
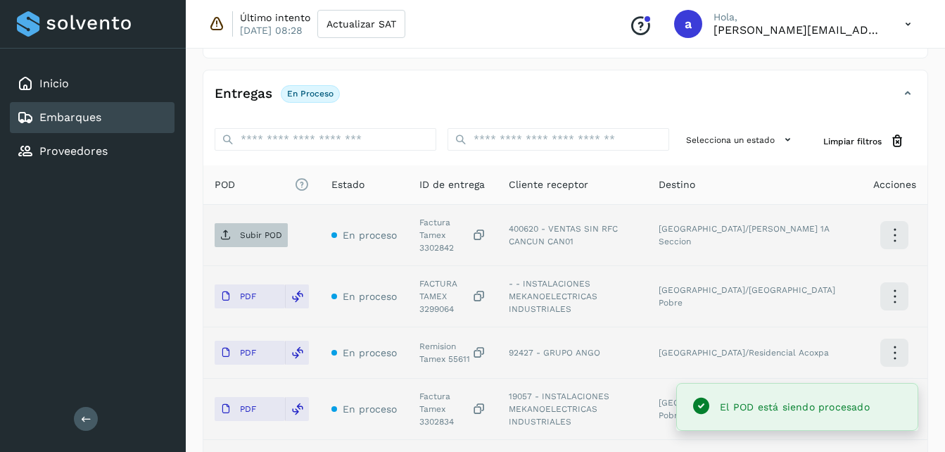
click at [229, 229] on icon at bounding box center [225, 234] width 11 height 11
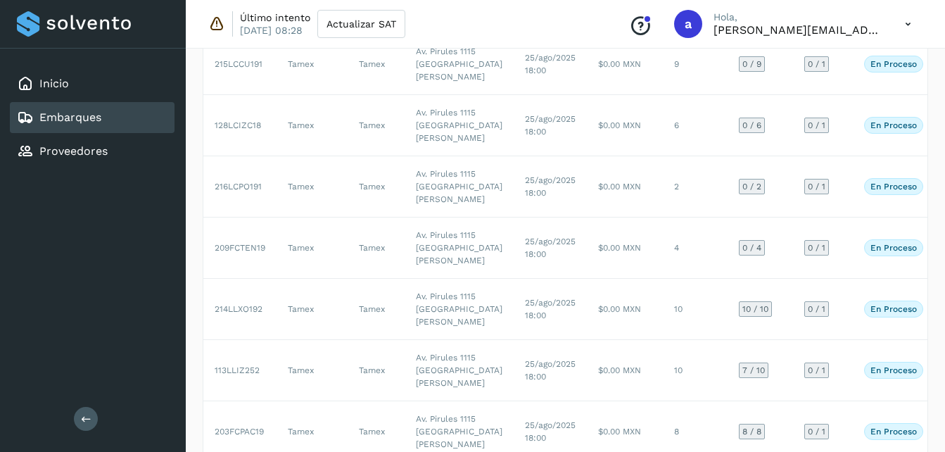
scroll to position [563, 0]
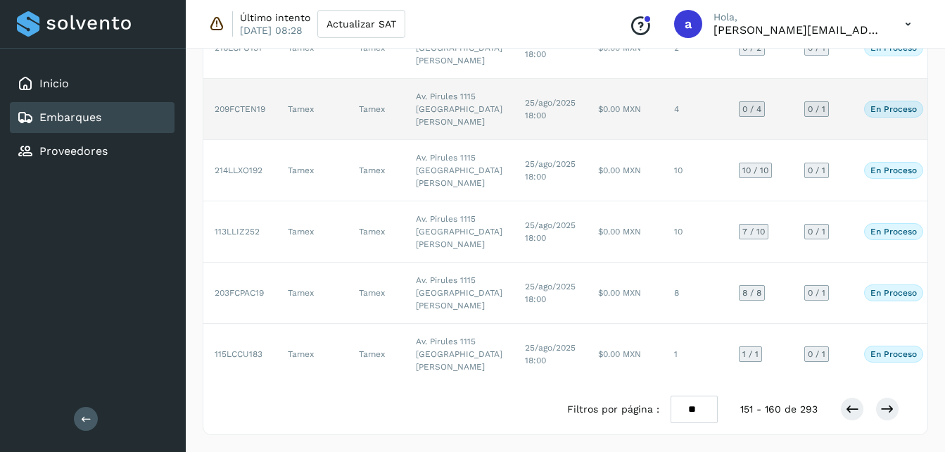
click at [663, 140] on td "4" at bounding box center [695, 109] width 65 height 61
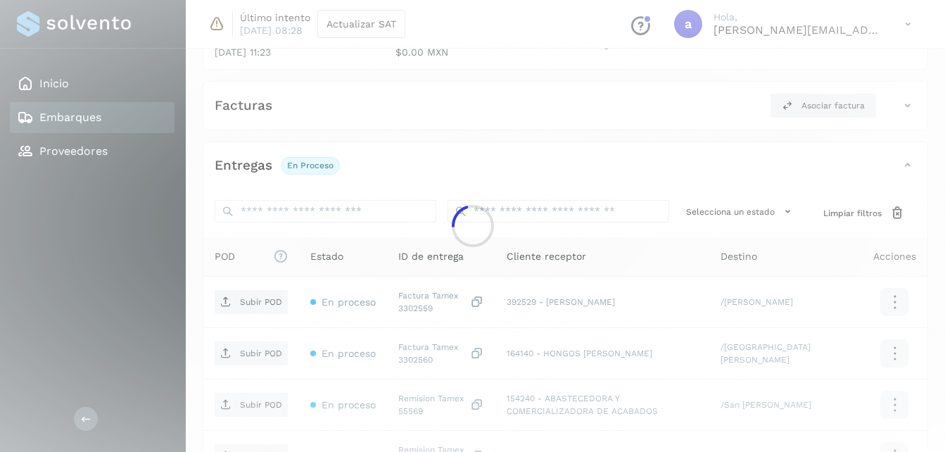
scroll to position [374, 0]
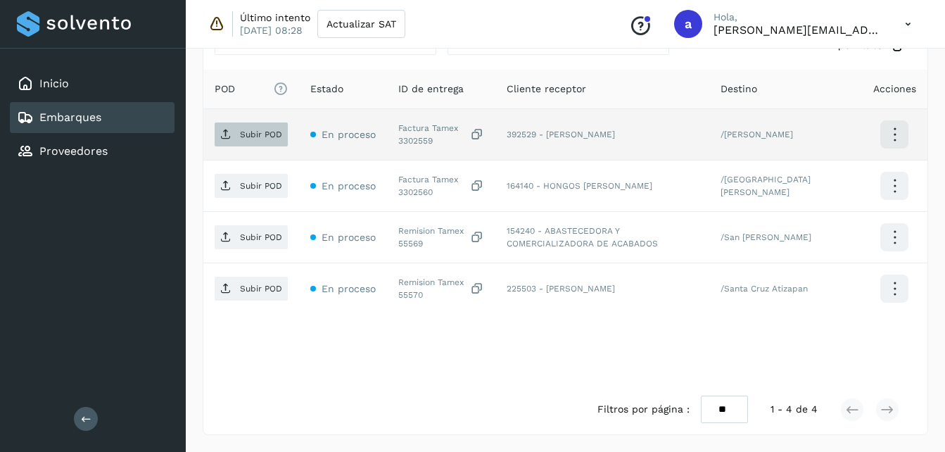
click at [253, 130] on p "Subir POD" at bounding box center [261, 135] width 42 height 10
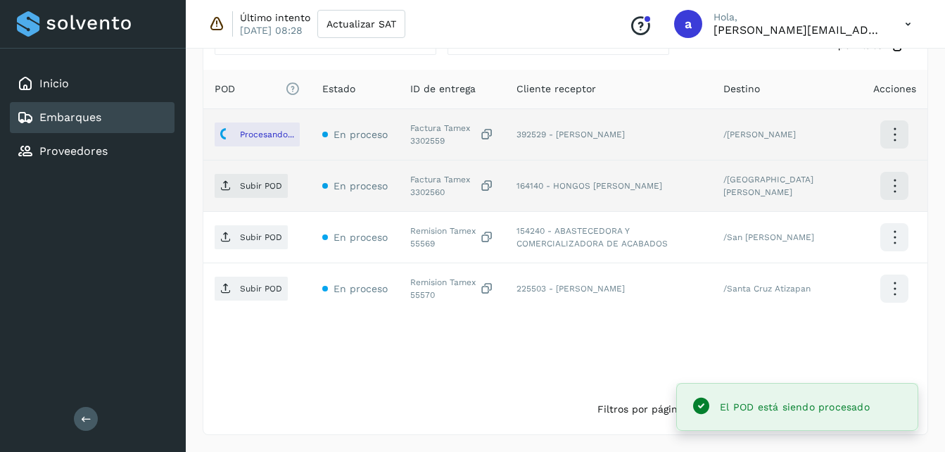
click at [253, 173] on td "Subir POD" at bounding box center [257, 185] width 108 height 51
click at [253, 179] on span "Subir POD" at bounding box center [251, 186] width 73 height 23
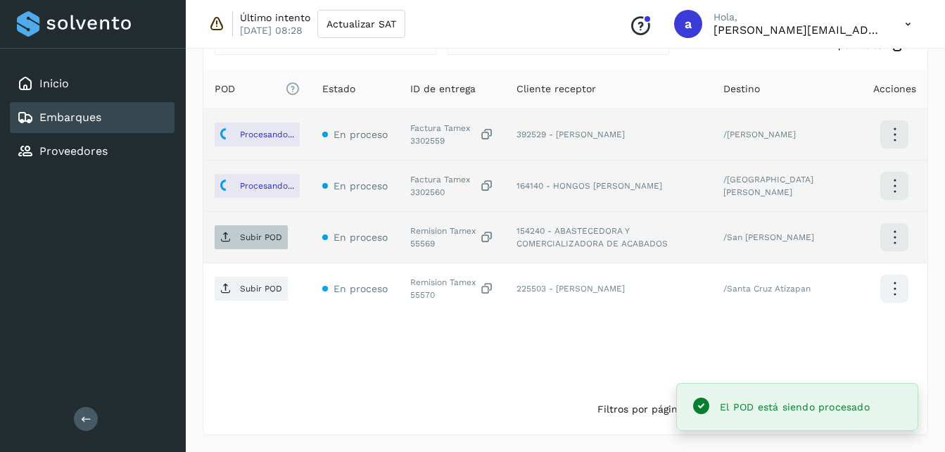
click at [232, 248] on span "Subir POD" at bounding box center [251, 237] width 73 height 23
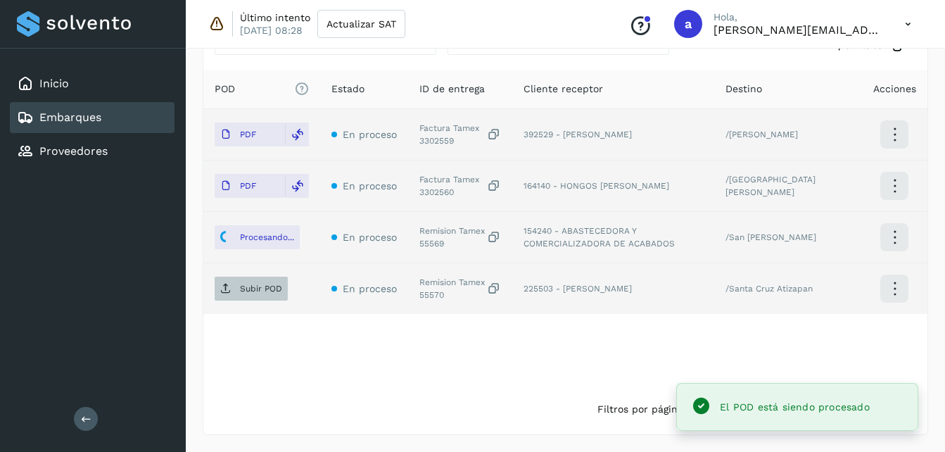
click at [274, 284] on p "Subir POD" at bounding box center [261, 289] width 42 height 10
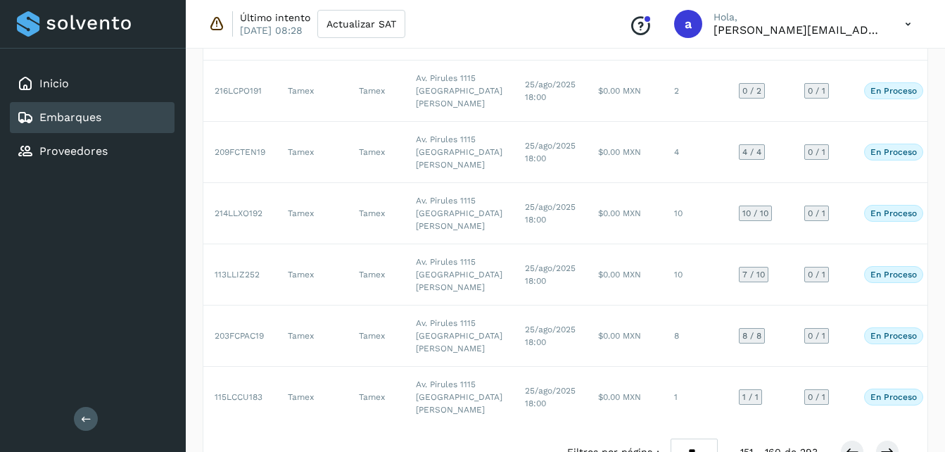
scroll to position [563, 0]
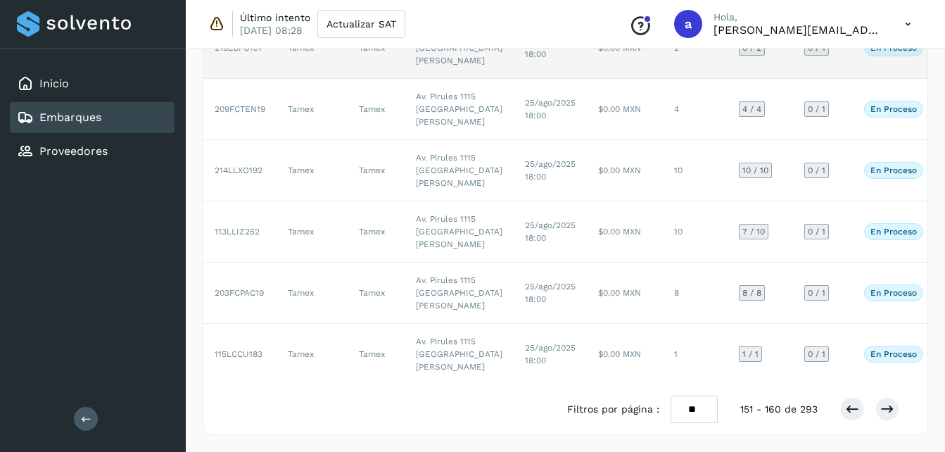
click at [663, 79] on td "2" at bounding box center [695, 48] width 65 height 61
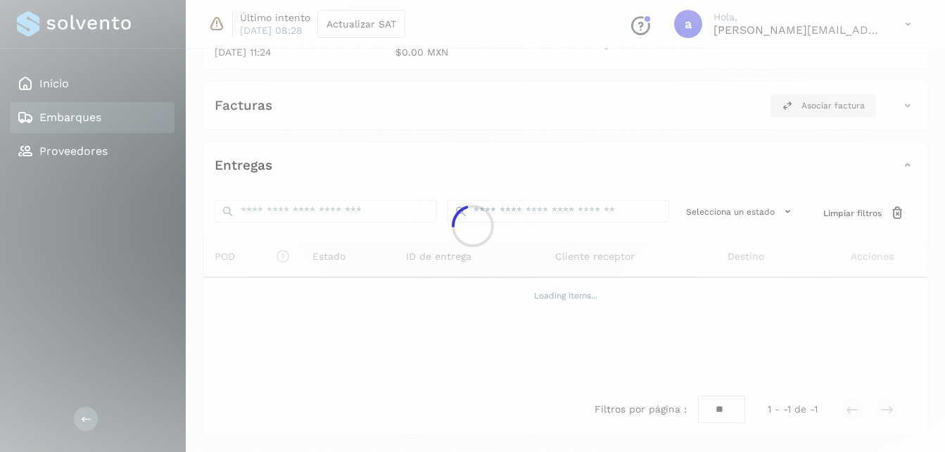
scroll to position [272, 0]
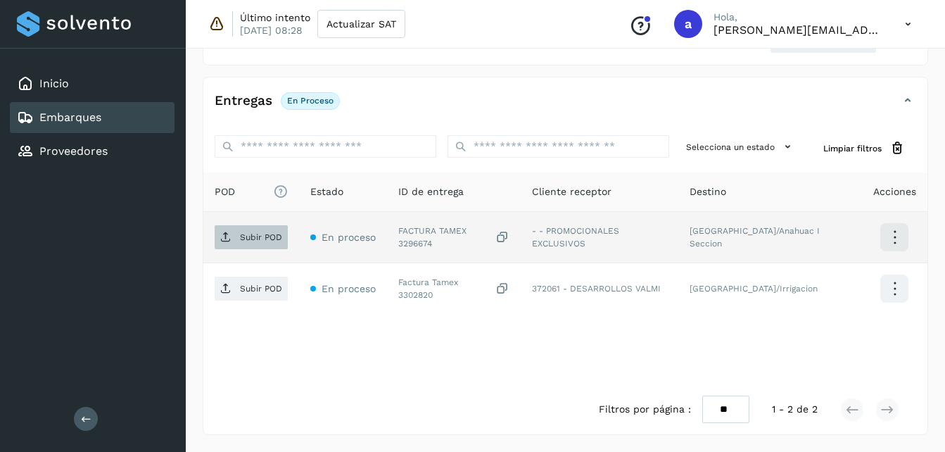
click at [246, 239] on p "Subir POD" at bounding box center [261, 237] width 42 height 10
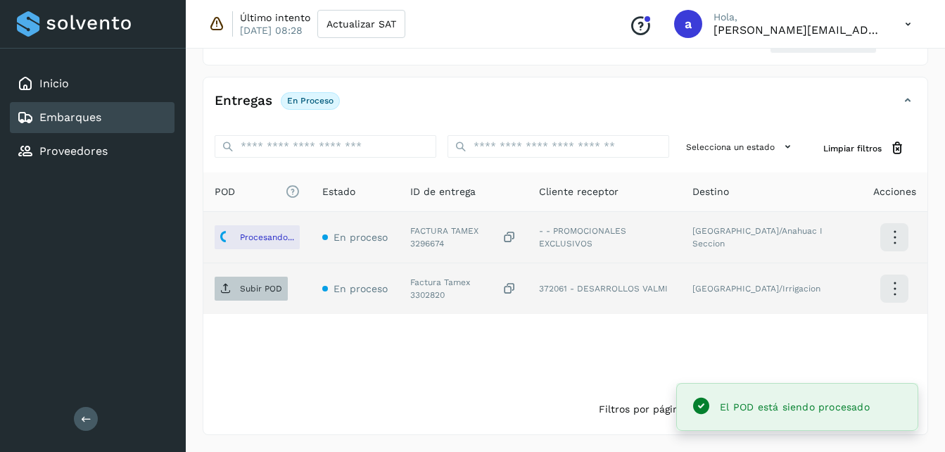
click at [241, 293] on p "Subir POD" at bounding box center [261, 289] width 42 height 10
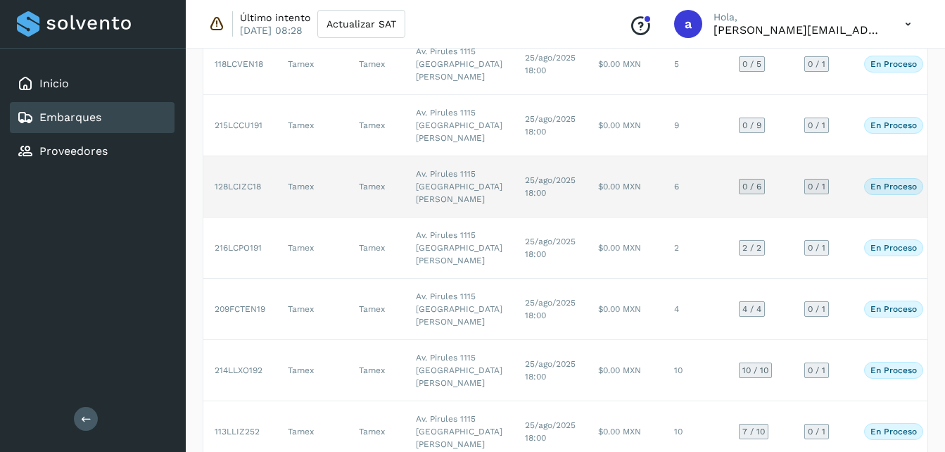
click at [436, 218] on td "Av. Pirules 1115 [GEOGRAPHIC_DATA][PERSON_NAME]" at bounding box center [459, 186] width 109 height 61
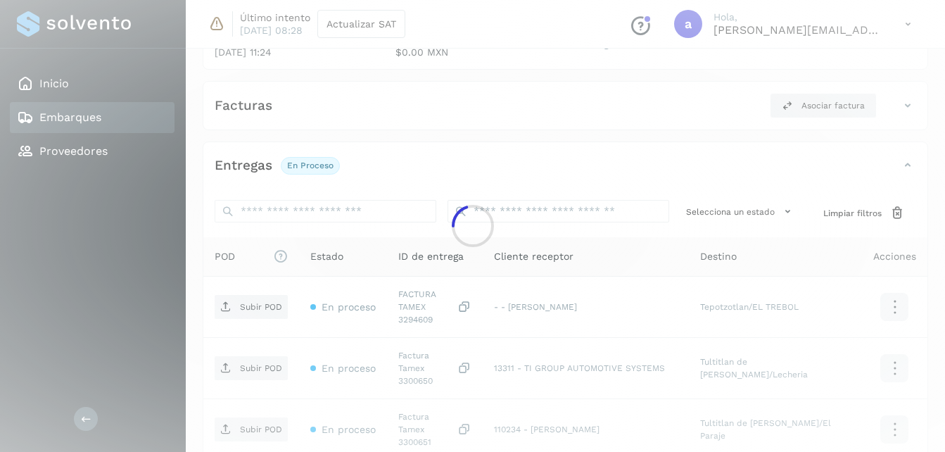
scroll to position [218, 0]
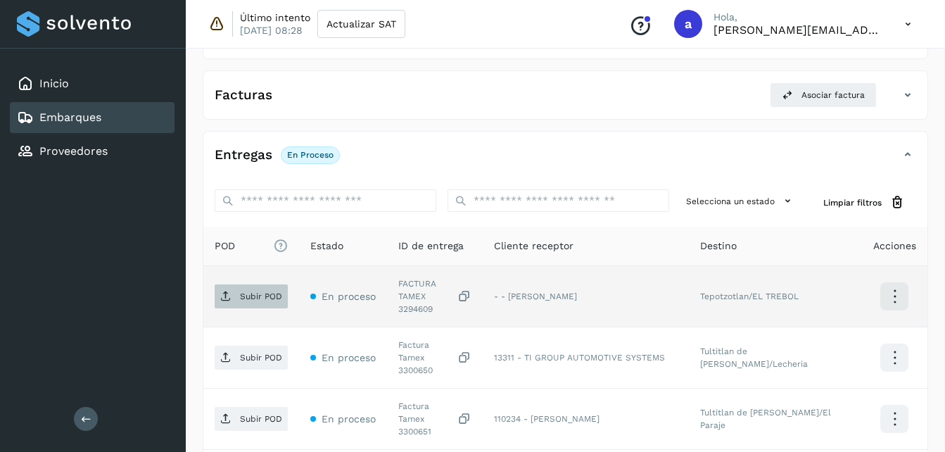
click at [247, 291] on p "Subir POD" at bounding box center [261, 296] width 42 height 10
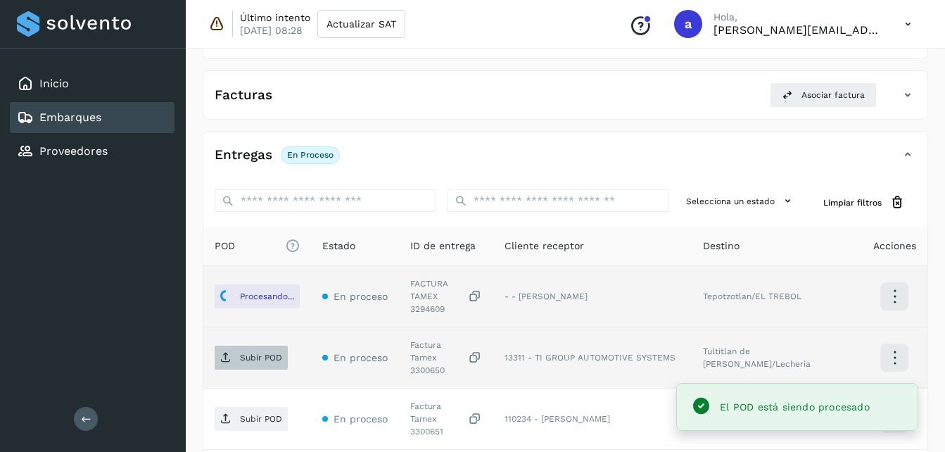
click at [231, 352] on icon at bounding box center [225, 357] width 11 height 11
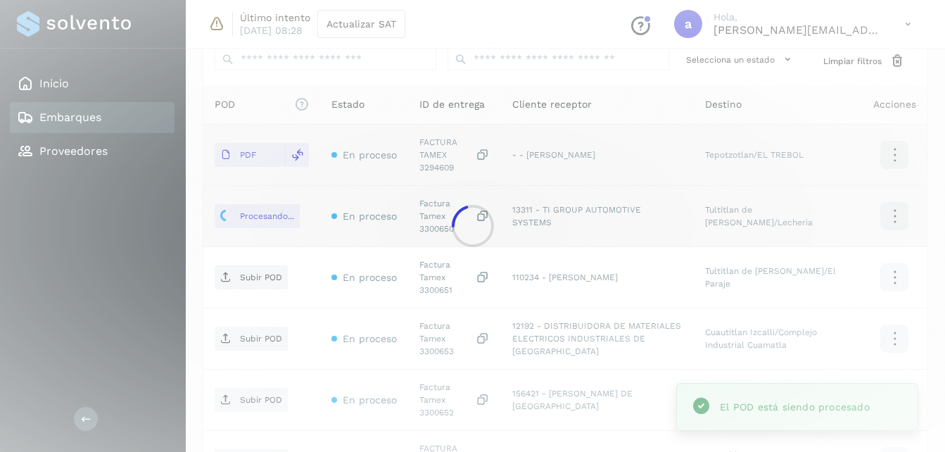
scroll to position [455, 0]
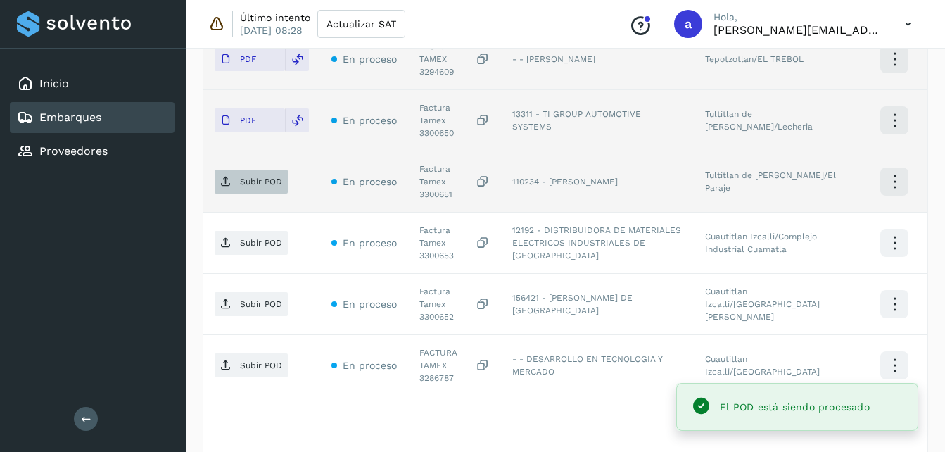
click at [258, 177] on p "Subir POD" at bounding box center [261, 182] width 42 height 10
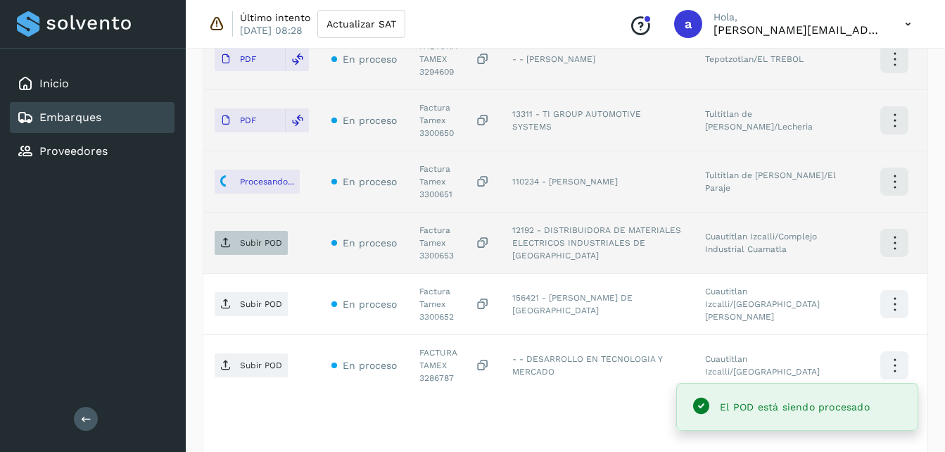
click at [235, 232] on span "Subir POD" at bounding box center [251, 243] width 73 height 23
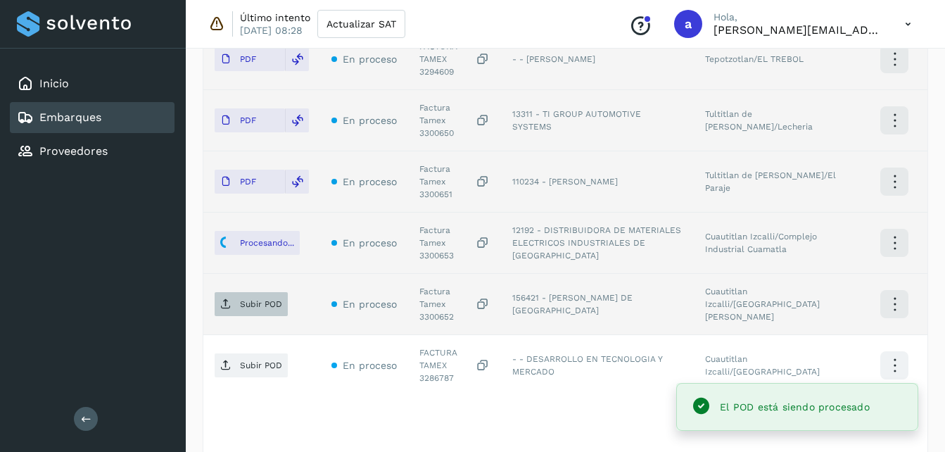
click at [251, 299] on p "Subir POD" at bounding box center [261, 304] width 42 height 10
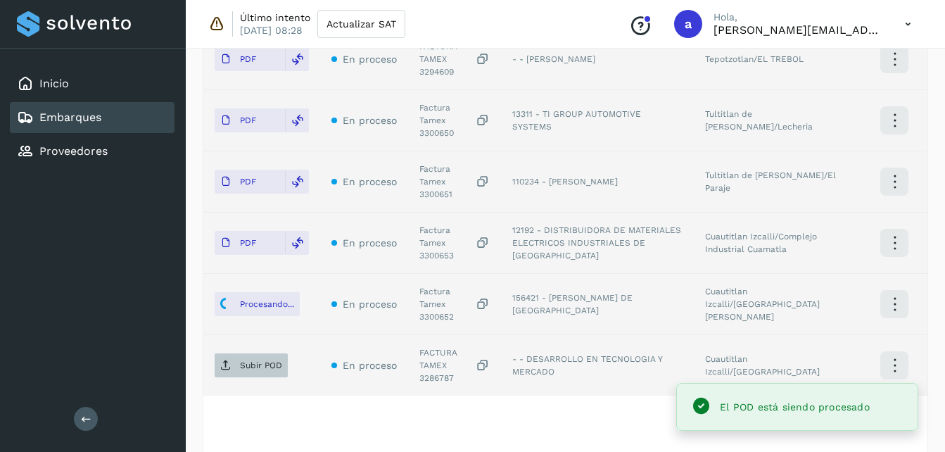
click at [254, 360] on p "Subir POD" at bounding box center [261, 365] width 42 height 10
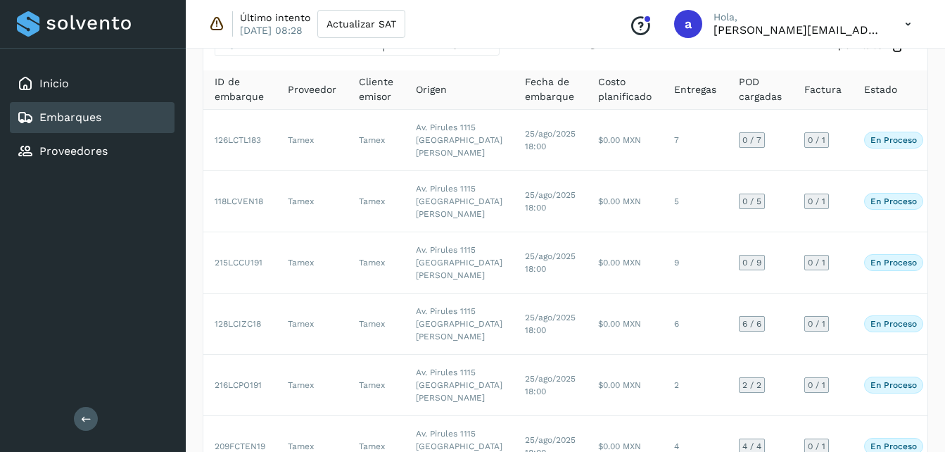
scroll to position [76, 0]
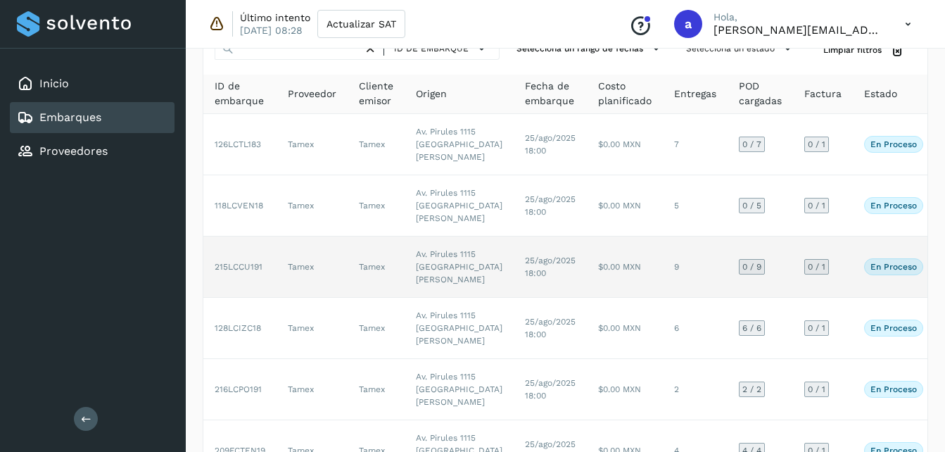
click at [297, 298] on td "Tamex" at bounding box center [312, 267] width 71 height 61
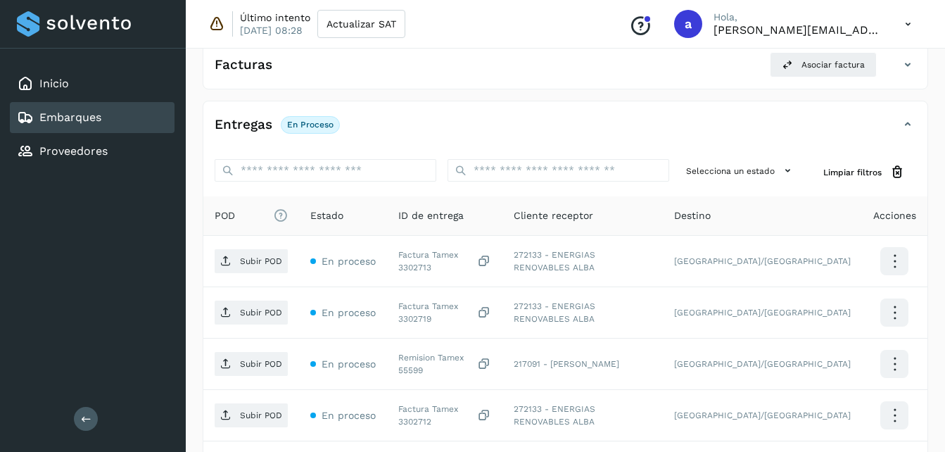
scroll to position [243, 0]
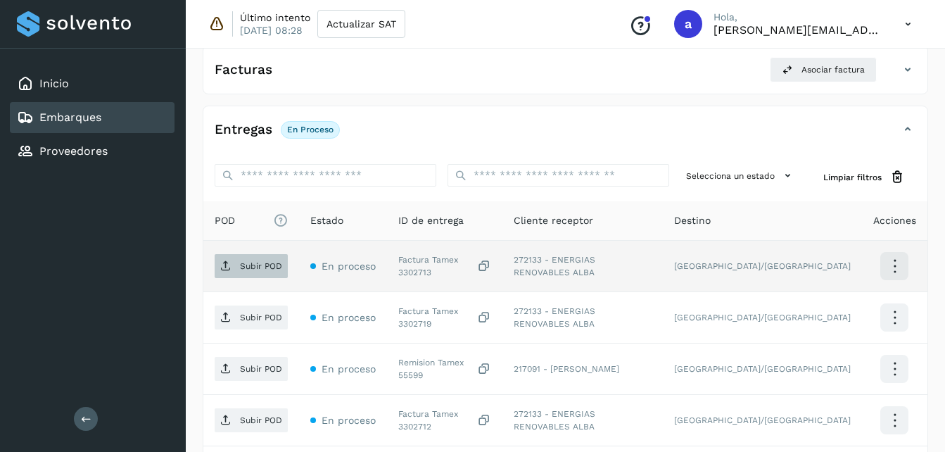
click at [251, 270] on p "Subir POD" at bounding box center [261, 266] width 42 height 10
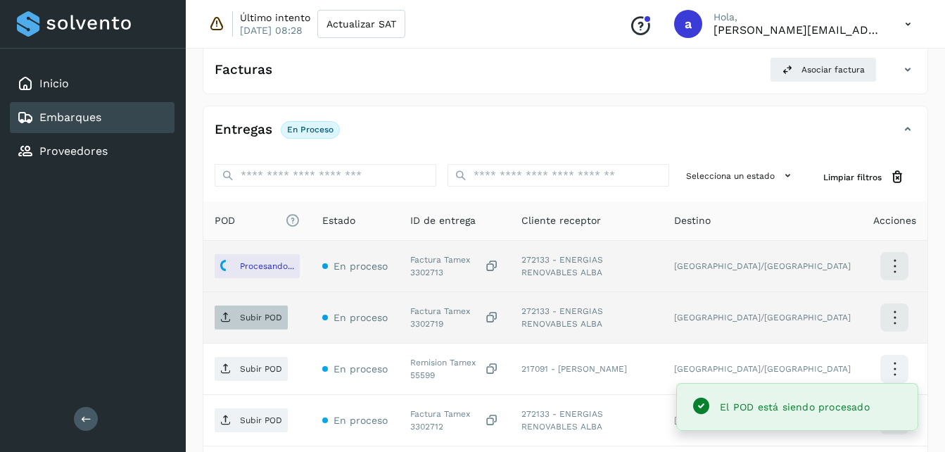
click at [258, 317] on p "Subir POD" at bounding box center [261, 318] width 42 height 10
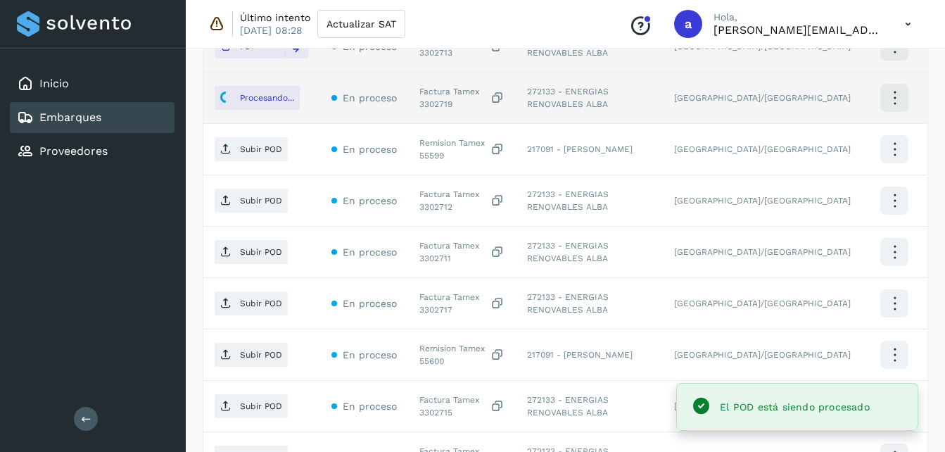
scroll to position [466, 0]
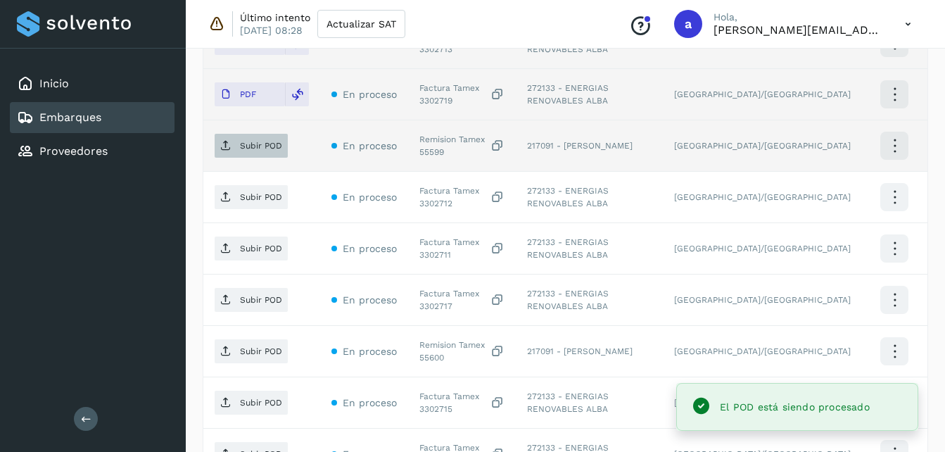
click at [252, 157] on button "Subir POD" at bounding box center [251, 146] width 73 height 24
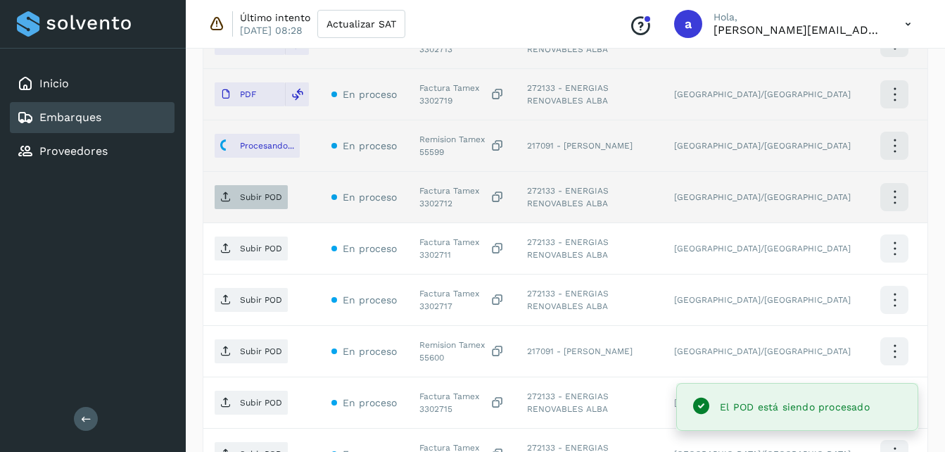
click at [220, 206] on span "Subir POD" at bounding box center [251, 197] width 73 height 23
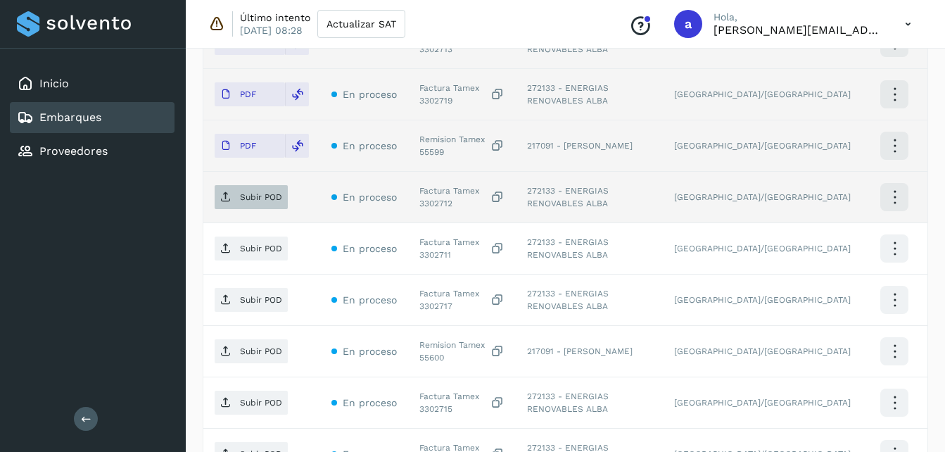
click at [237, 199] on span "Subir POD" at bounding box center [251, 197] width 73 height 23
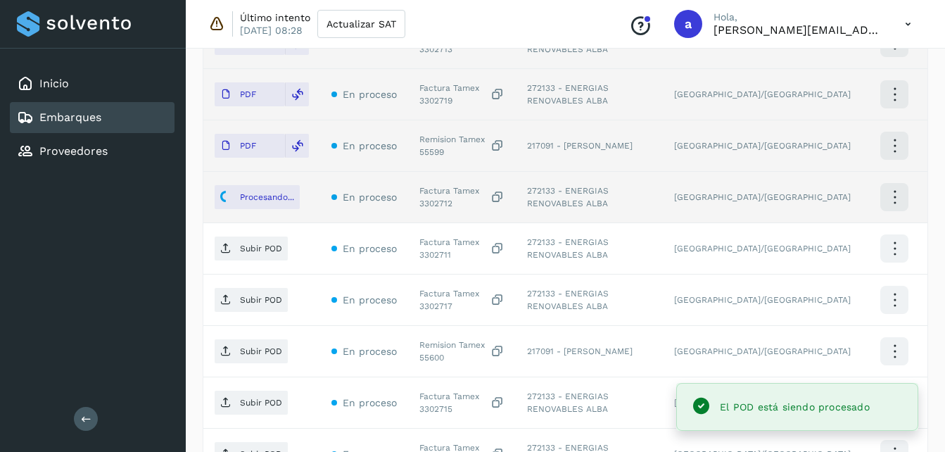
click at [237, 254] on span "Subir POD" at bounding box center [251, 248] width 73 height 23
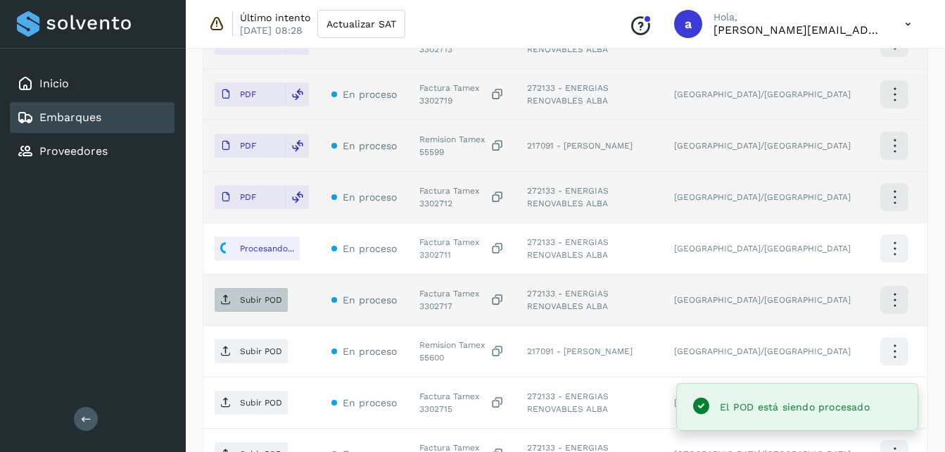
click at [247, 301] on p "Subir POD" at bounding box center [261, 300] width 42 height 10
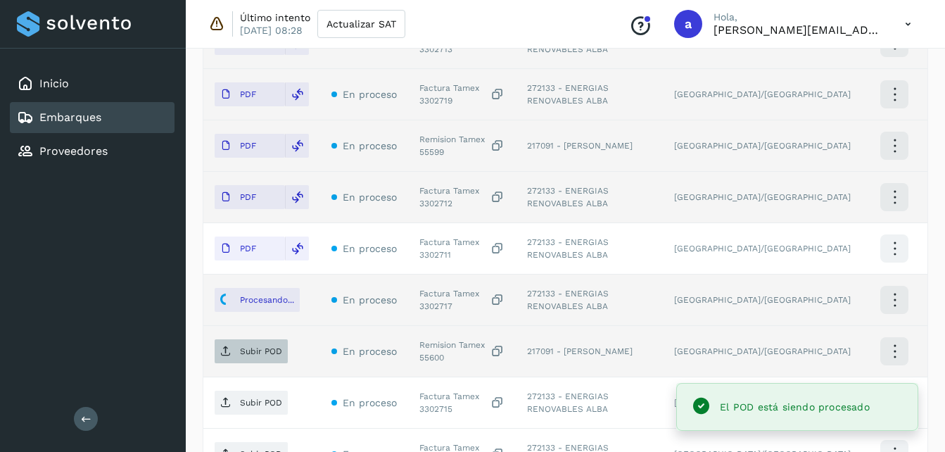
click at [248, 353] on p "Subir POD" at bounding box center [261, 351] width 42 height 10
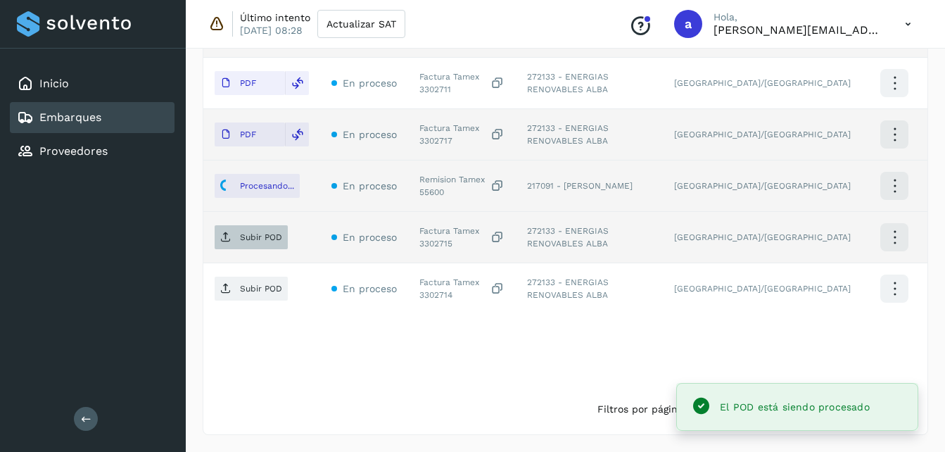
click at [221, 233] on icon at bounding box center [225, 237] width 11 height 11
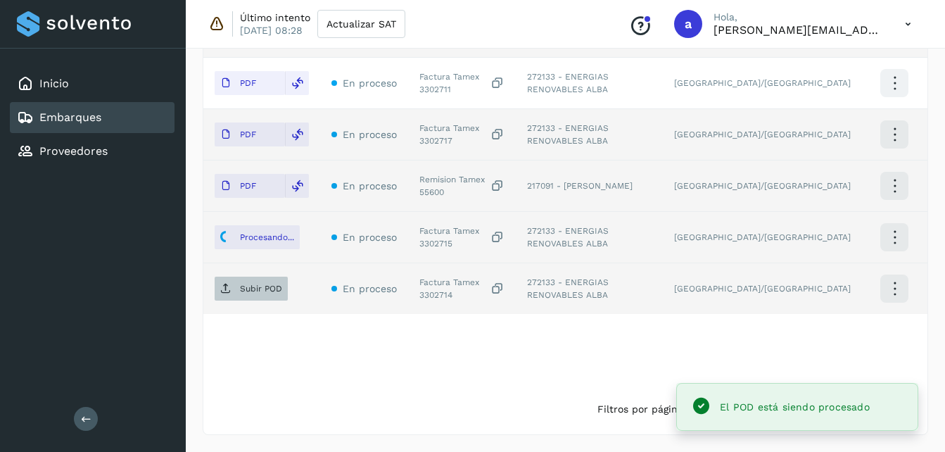
click at [250, 295] on span "Subir POD" at bounding box center [251, 288] width 73 height 23
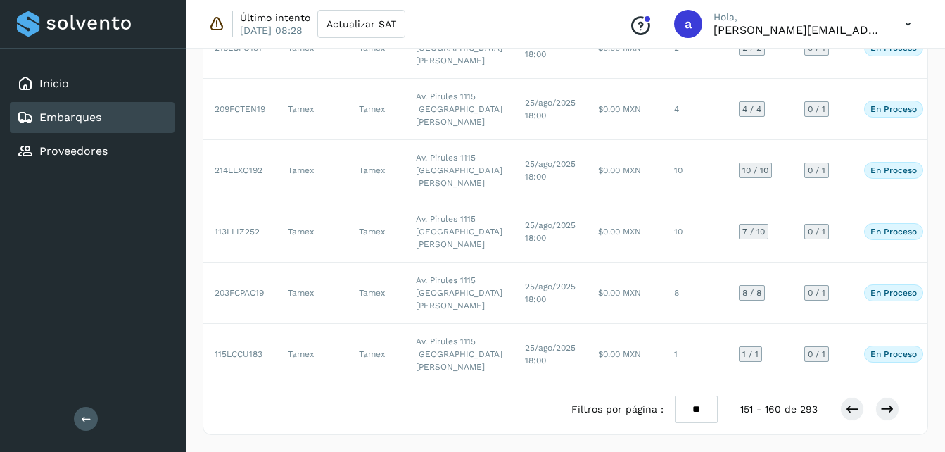
scroll to position [76, 0]
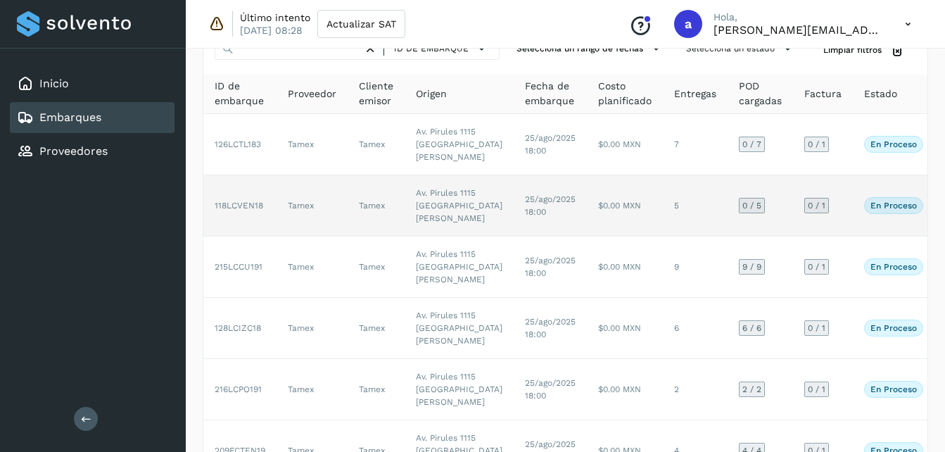
click at [332, 237] on td "Tamex" at bounding box center [312, 205] width 71 height 61
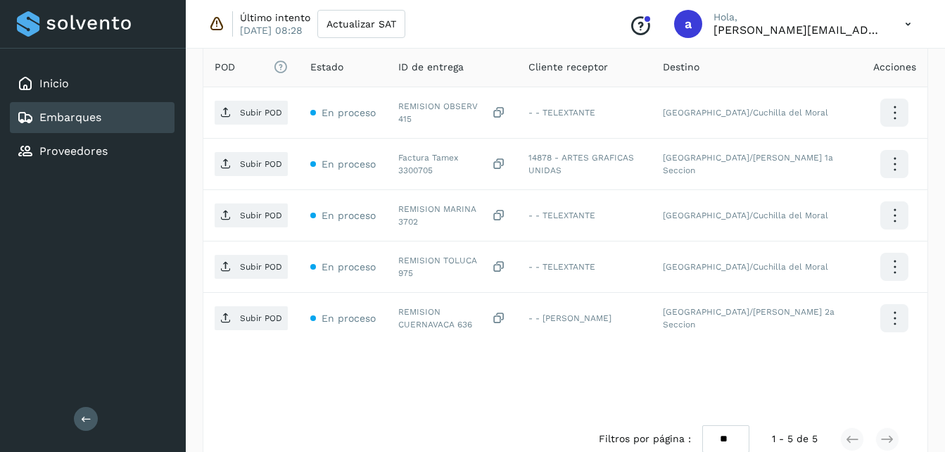
scroll to position [426, 0]
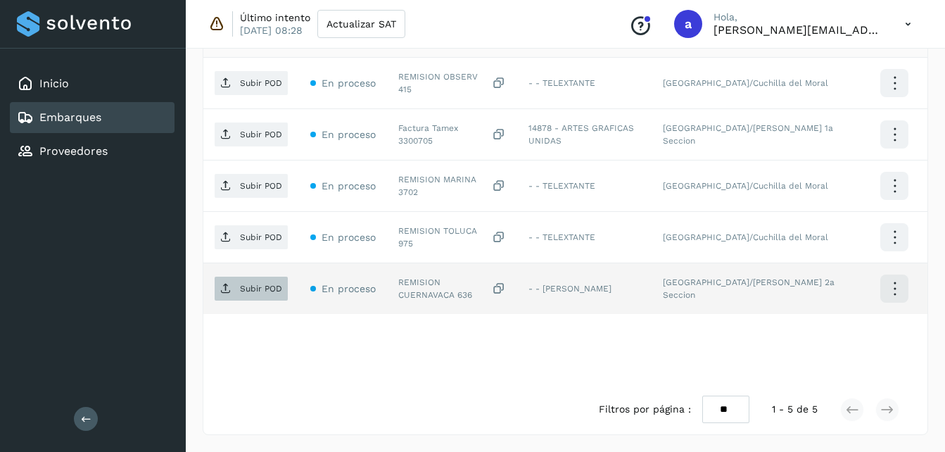
click at [233, 294] on span "Subir POD" at bounding box center [251, 288] width 73 height 23
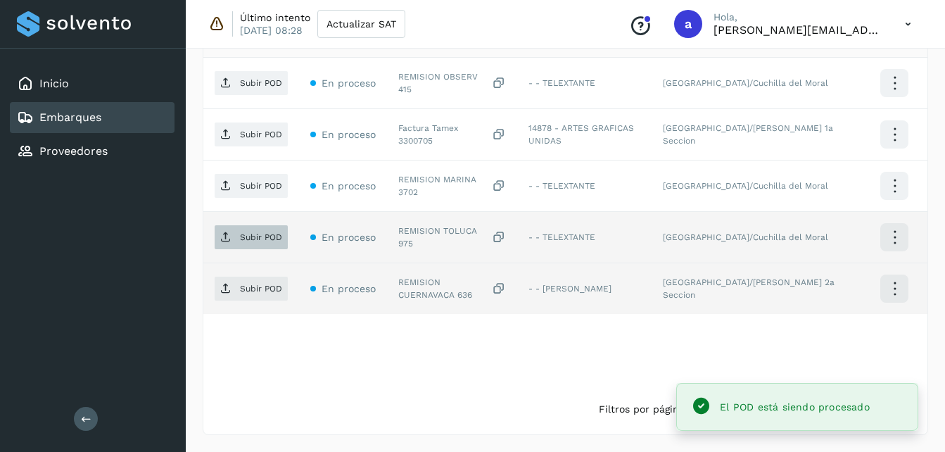
click at [250, 232] on p "Subir POD" at bounding box center [261, 237] width 42 height 10
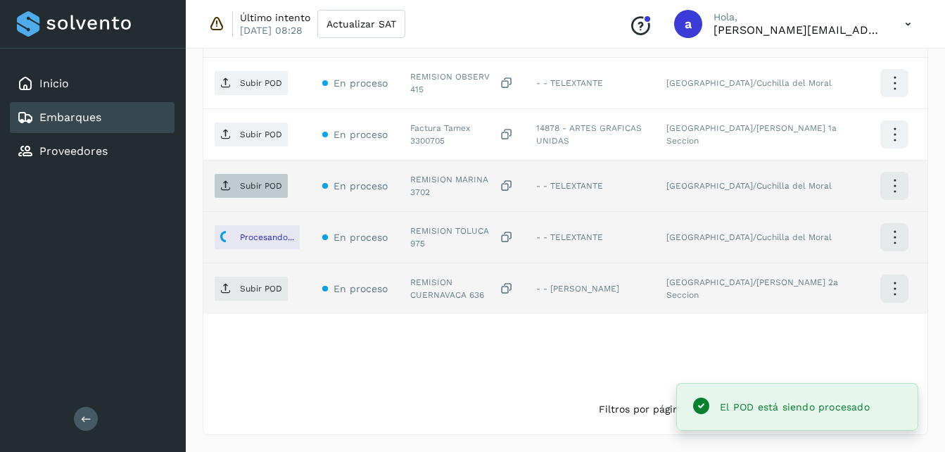
click at [247, 182] on p "Subir POD" at bounding box center [261, 186] width 42 height 10
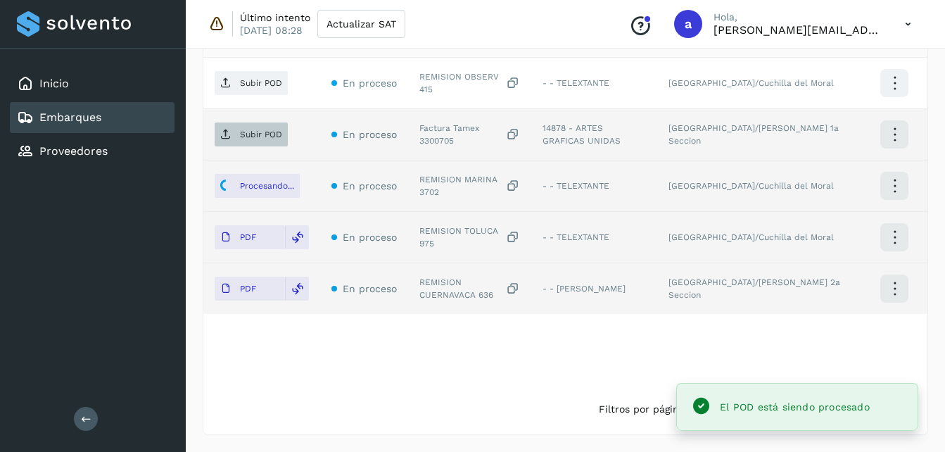
click at [249, 130] on p "Subir POD" at bounding box center [261, 135] width 42 height 10
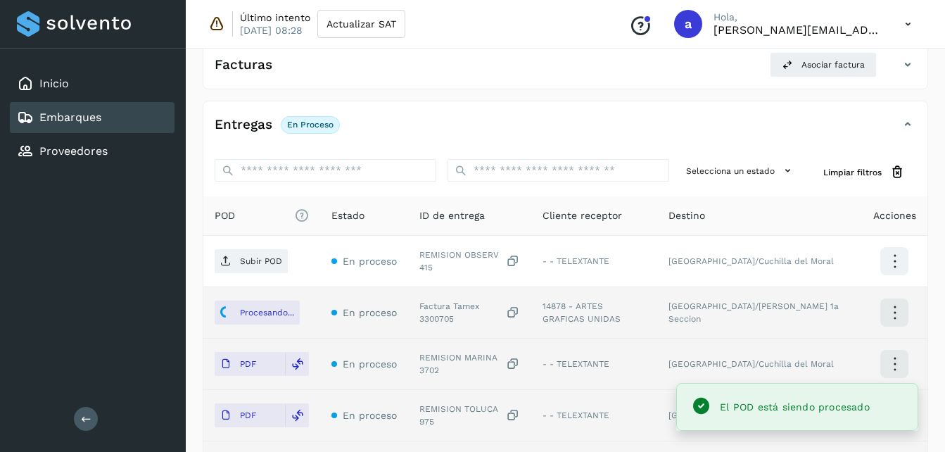
scroll to position [236, 0]
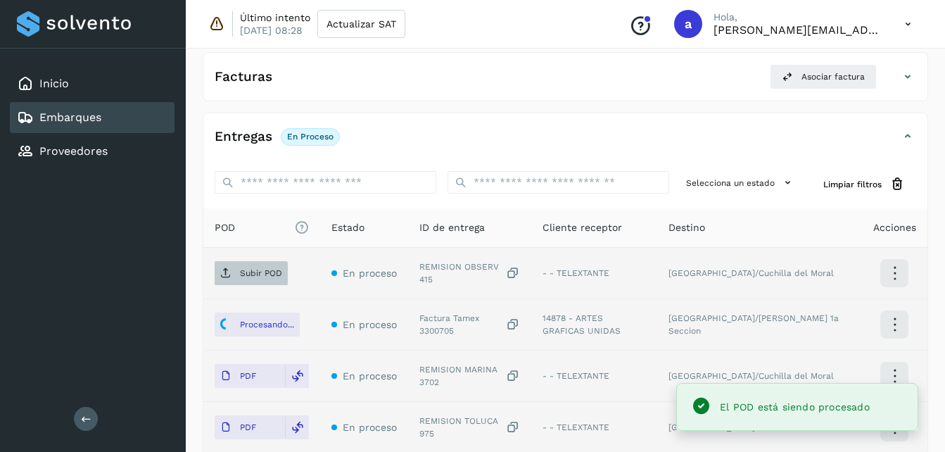
click at [258, 274] on p "Subir POD" at bounding box center [261, 273] width 42 height 10
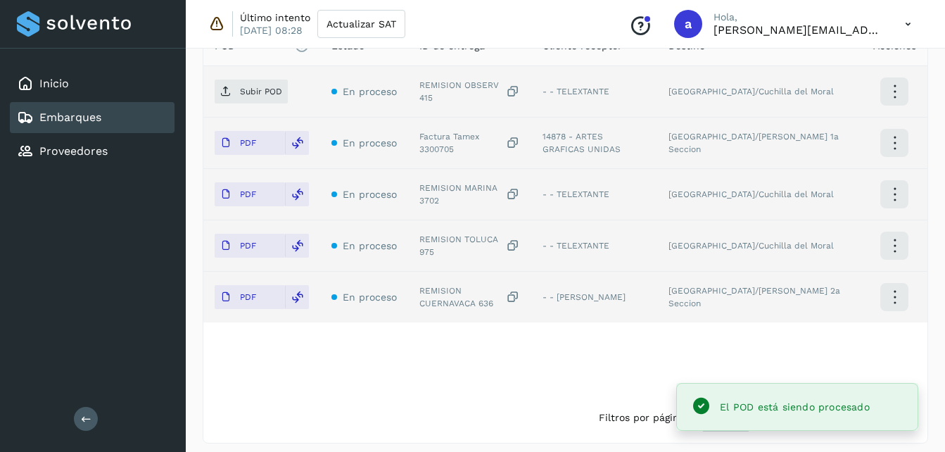
scroll to position [426, 0]
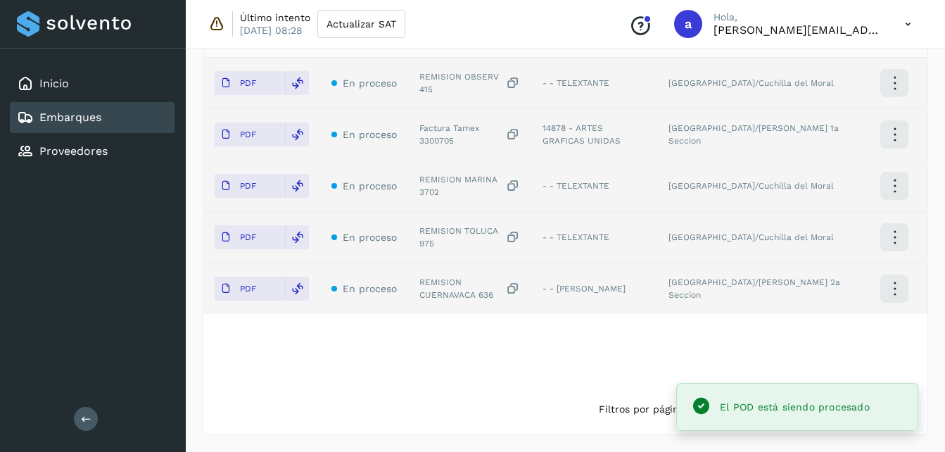
scroll to position [426, 0]
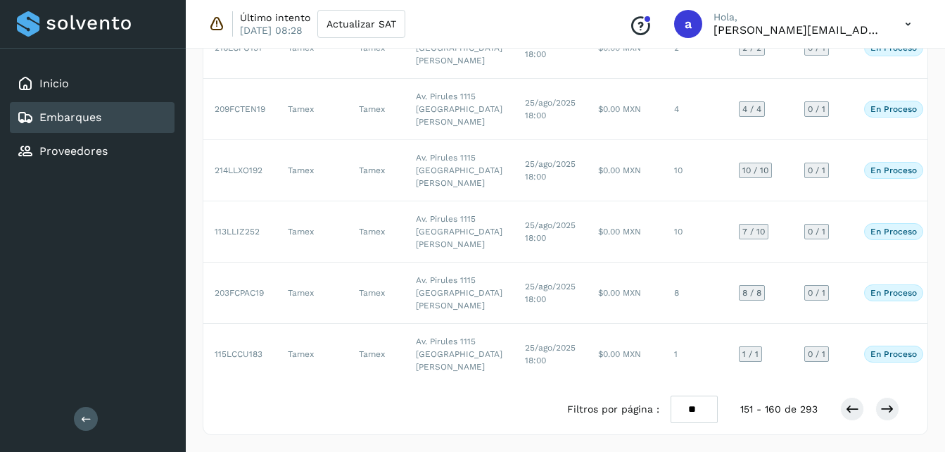
scroll to position [76, 0]
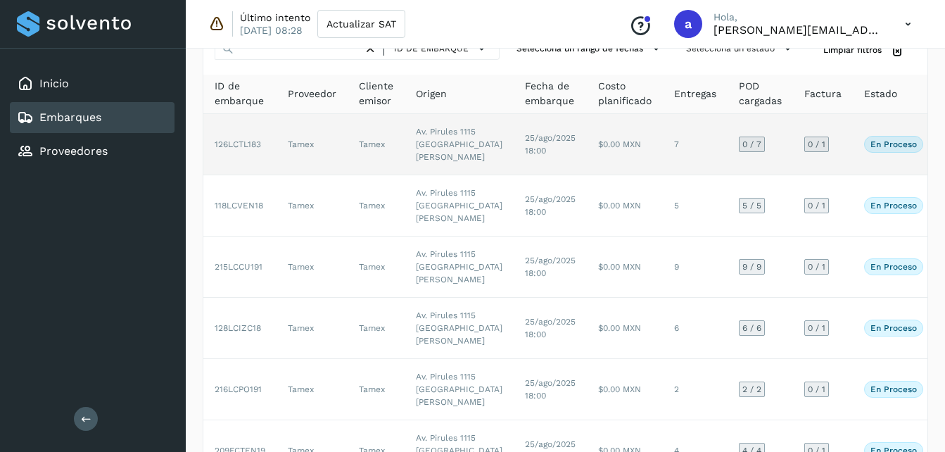
click at [587, 158] on td "$0.00 MXN" at bounding box center [625, 144] width 76 height 61
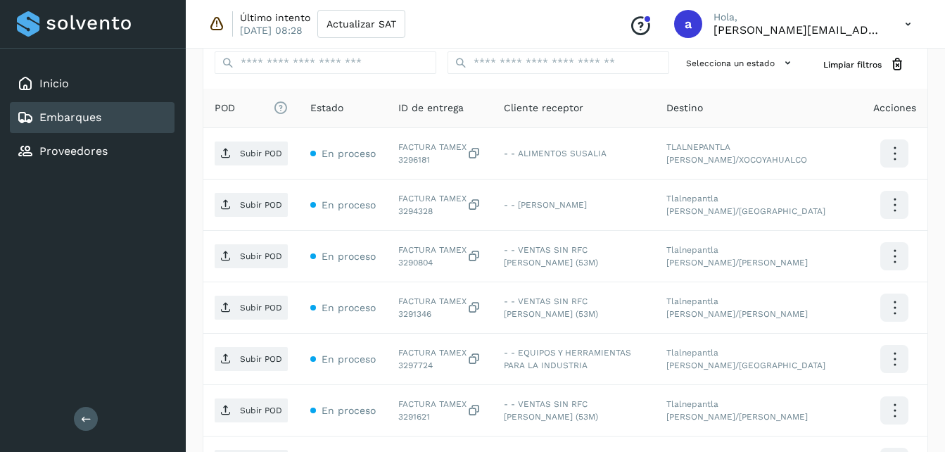
scroll to position [358, 0]
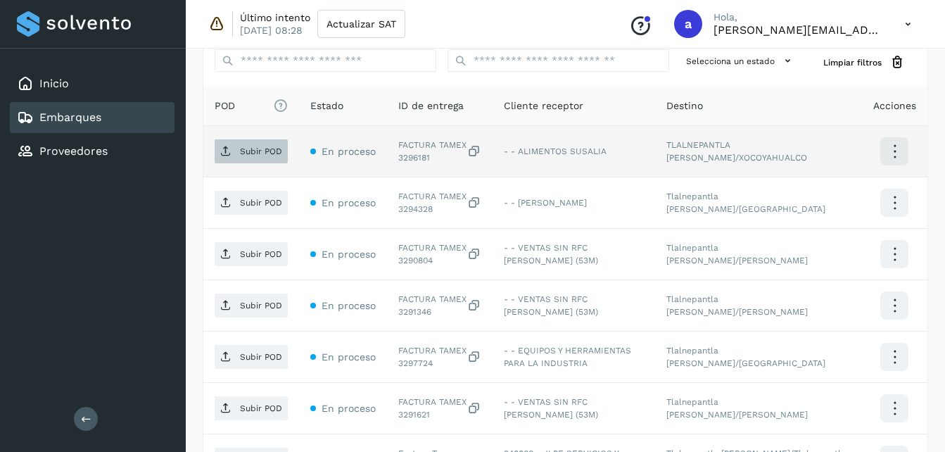
click at [270, 153] on p "Subir POD" at bounding box center [261, 151] width 42 height 10
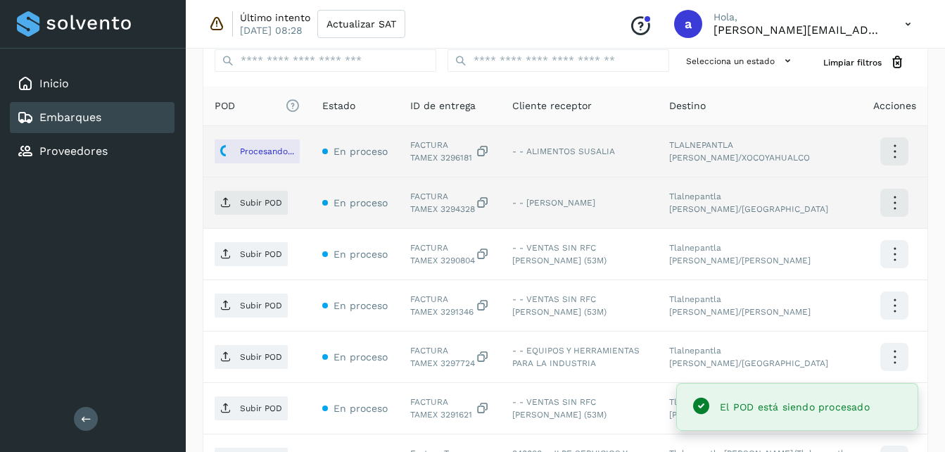
click at [261, 218] on td "Subir POD" at bounding box center [257, 202] width 108 height 51
click at [256, 207] on p "Subir POD" at bounding box center [261, 203] width 42 height 10
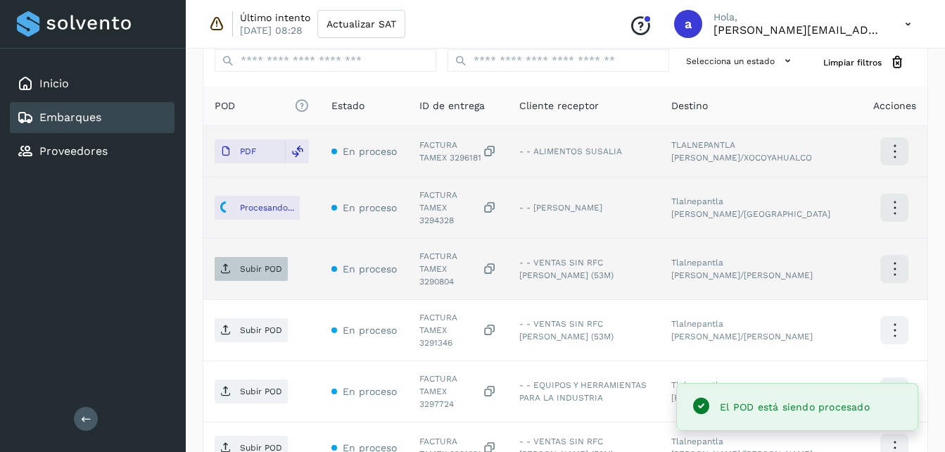
click at [248, 264] on p "Subir POD" at bounding box center [261, 269] width 42 height 10
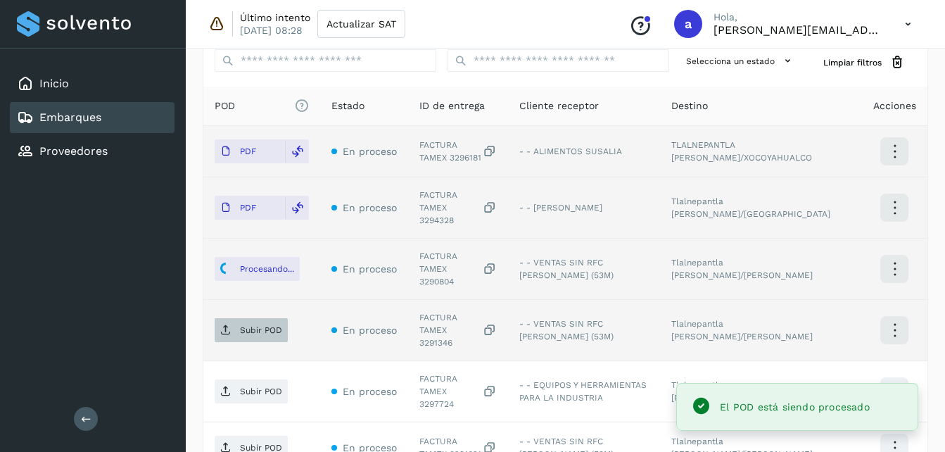
click at [230, 325] on icon at bounding box center [225, 330] width 11 height 11
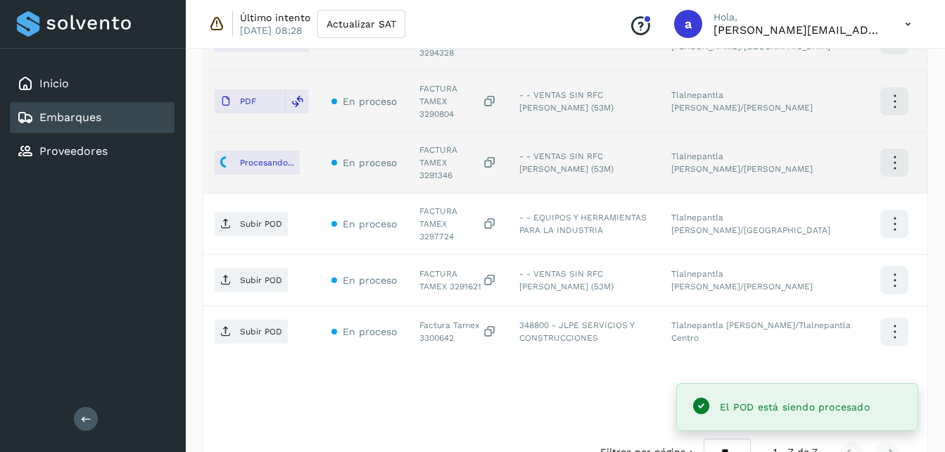
scroll to position [529, 0]
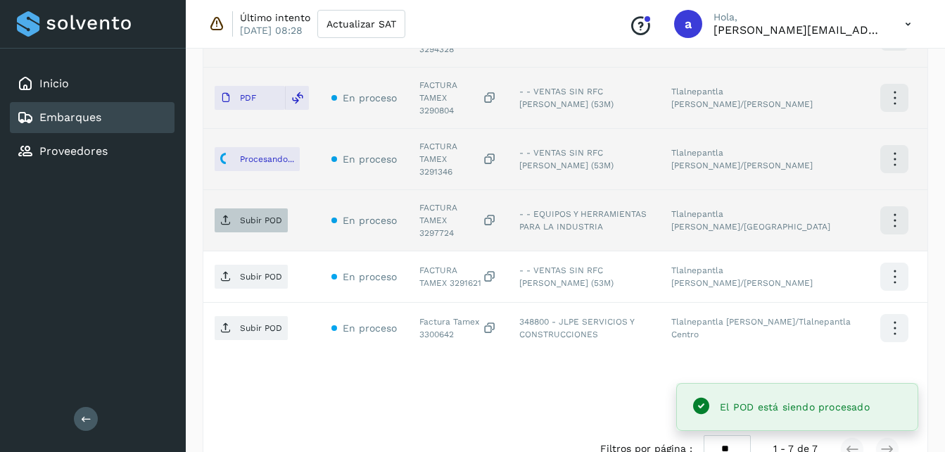
click at [277, 209] on span "Subir POD" at bounding box center [251, 220] width 73 height 23
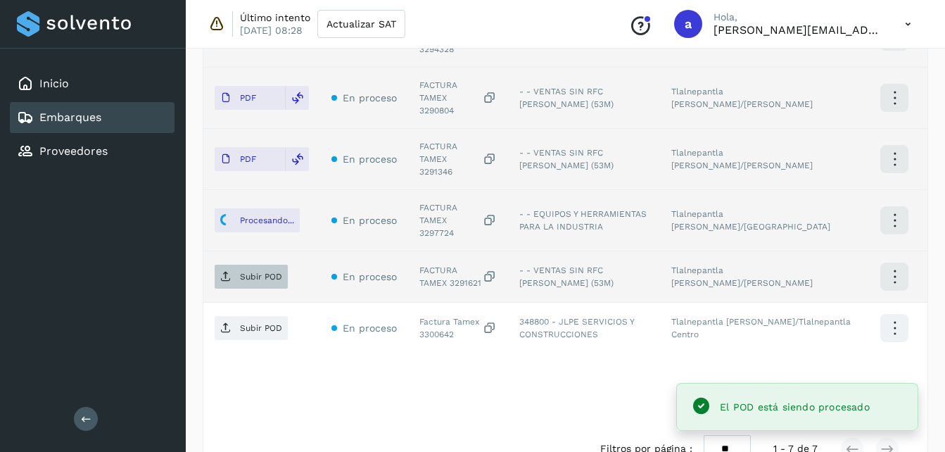
click at [268, 272] on p "Subir POD" at bounding box center [261, 277] width 42 height 10
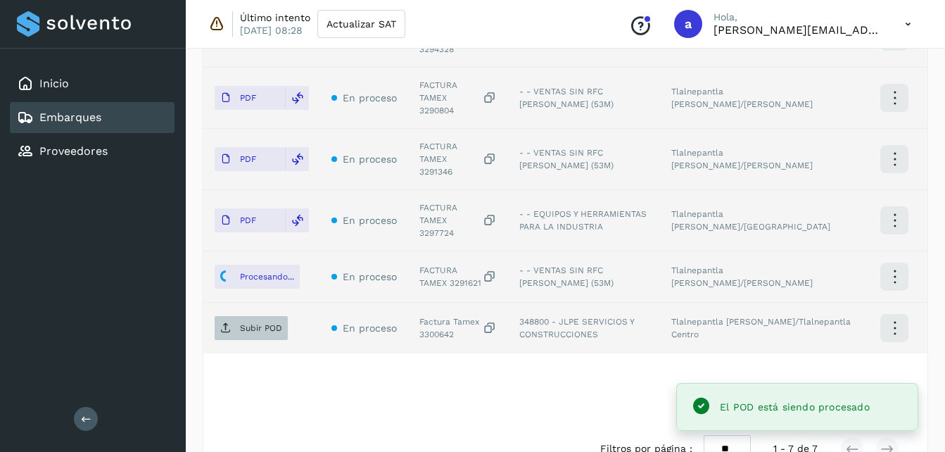
click at [232, 317] on span "Subir POD" at bounding box center [251, 328] width 73 height 23
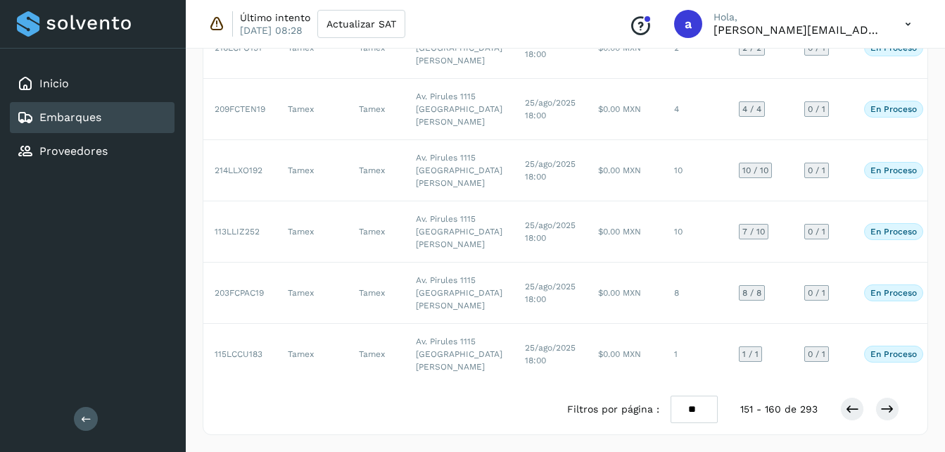
scroll to position [808, 0]
click at [892, 413] on icon at bounding box center [888, 409] width 14 height 14
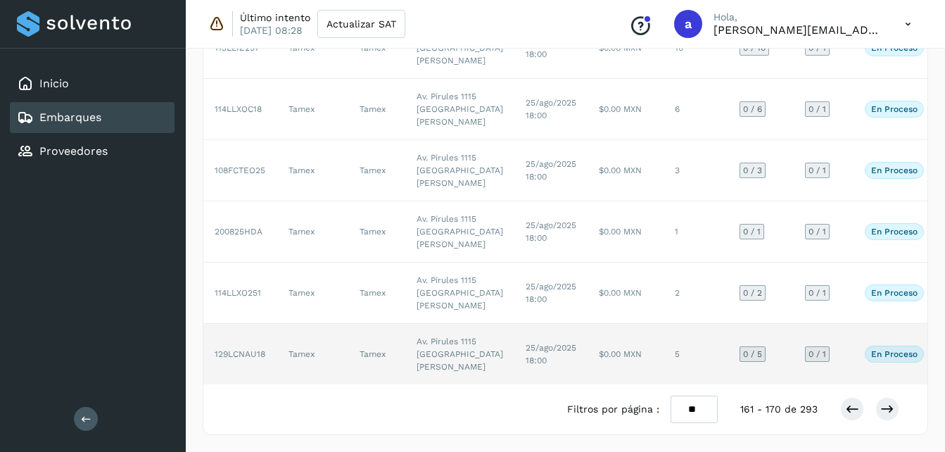
click at [440, 336] on td "Av. Pirules 1115 [GEOGRAPHIC_DATA][PERSON_NAME]" at bounding box center [459, 354] width 109 height 61
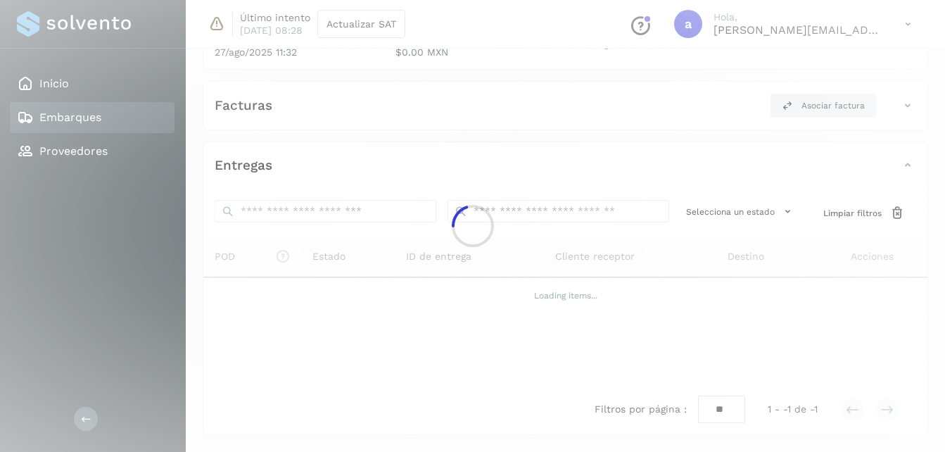
scroll to position [426, 0]
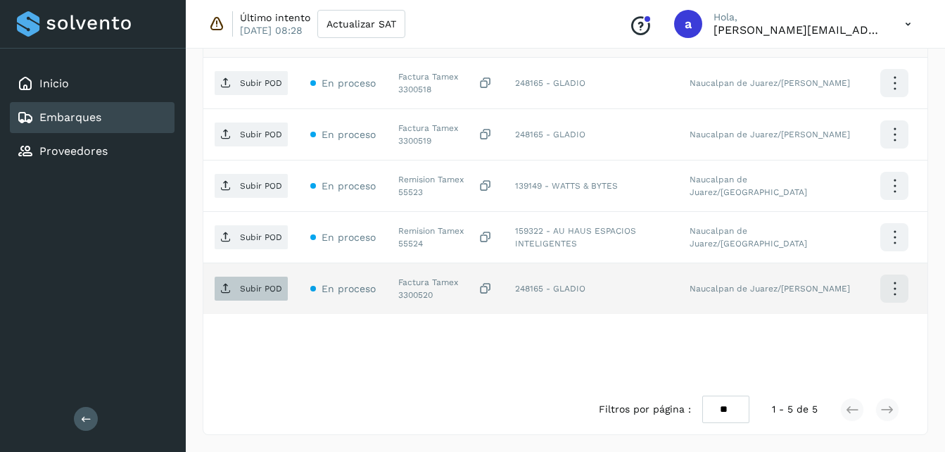
click at [244, 288] on p "Subir POD" at bounding box center [261, 289] width 42 height 10
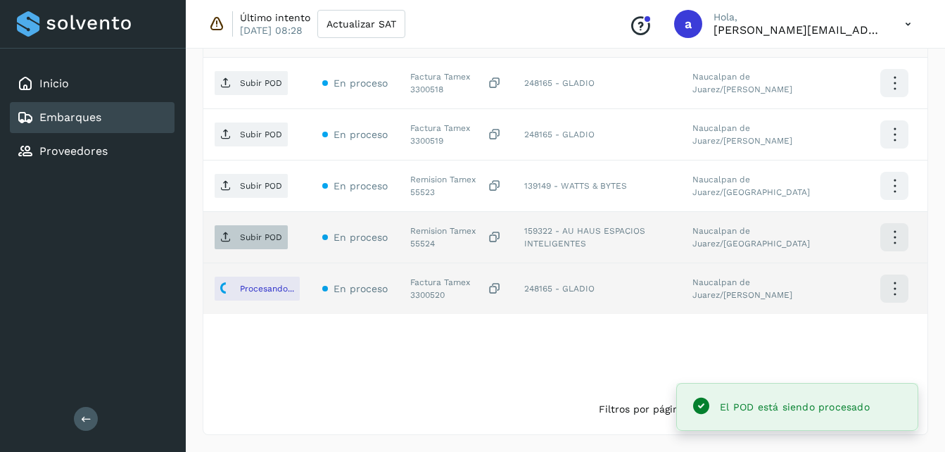
click at [265, 242] on p "Subir POD" at bounding box center [261, 237] width 42 height 10
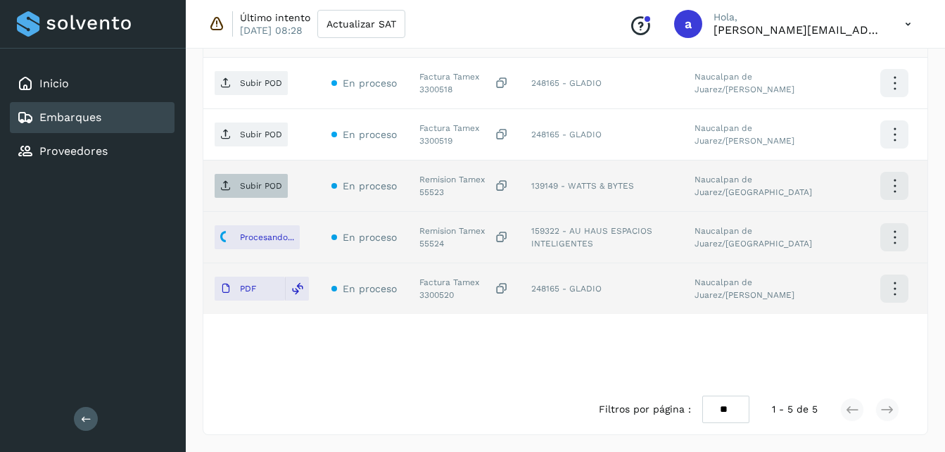
click at [248, 195] on span "Subir POD" at bounding box center [251, 186] width 73 height 23
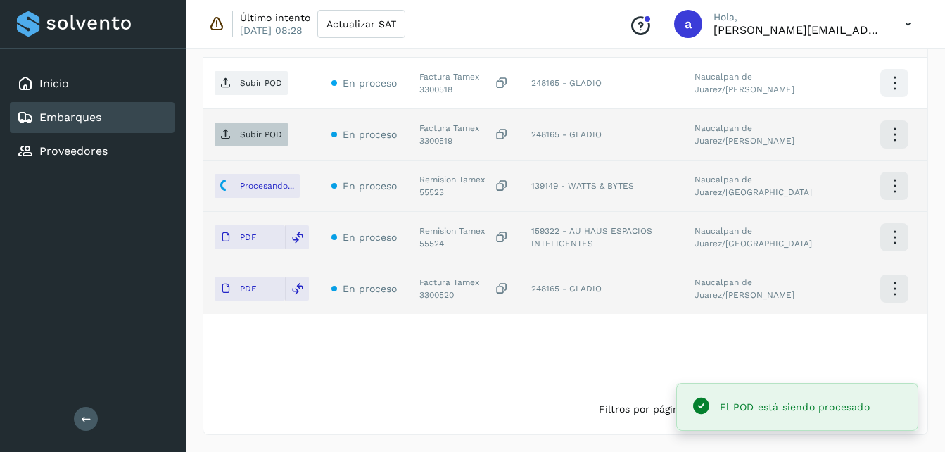
click at [247, 135] on p "Subir POD" at bounding box center [261, 135] width 42 height 10
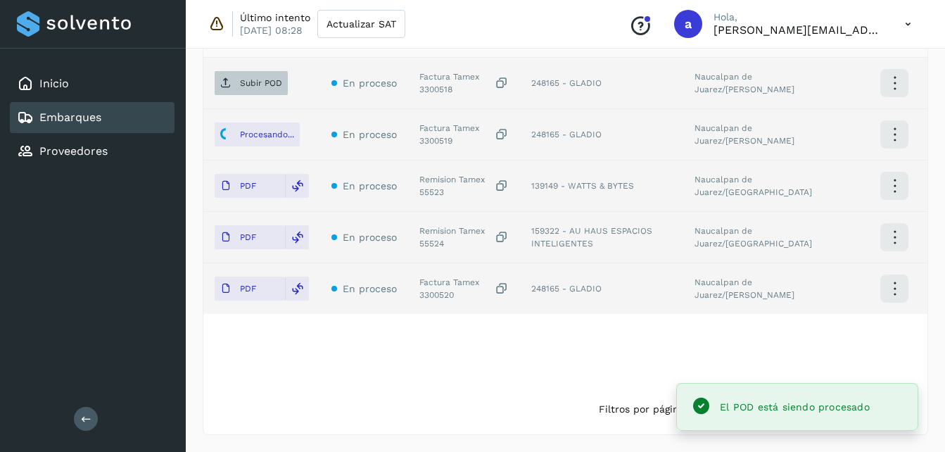
click at [256, 87] on p "Subir POD" at bounding box center [261, 83] width 42 height 10
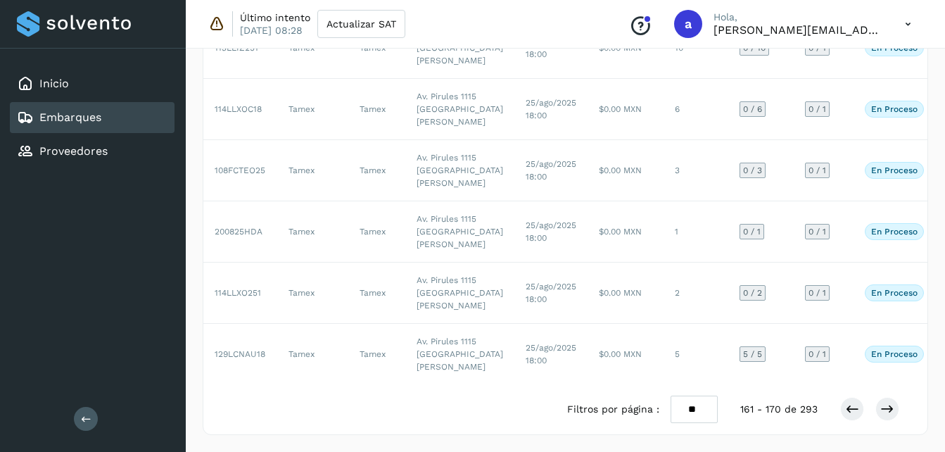
scroll to position [808, 0]
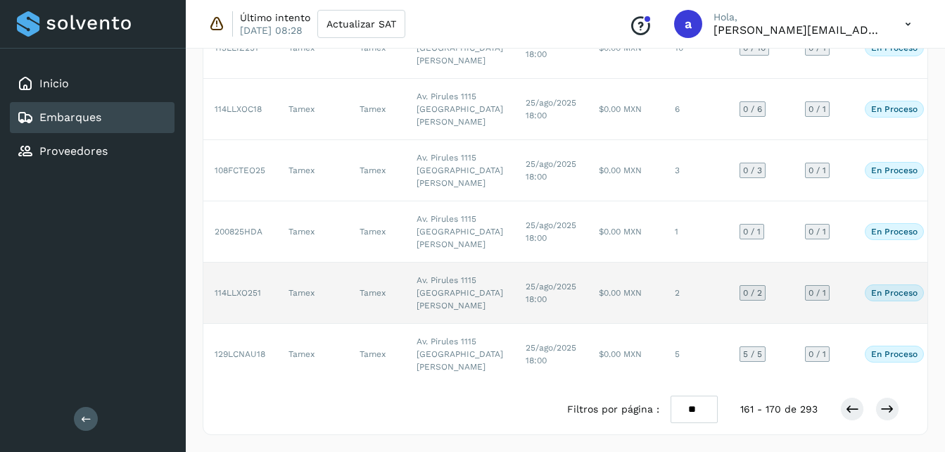
click at [588, 263] on td "$0.00 MXN" at bounding box center [626, 293] width 76 height 61
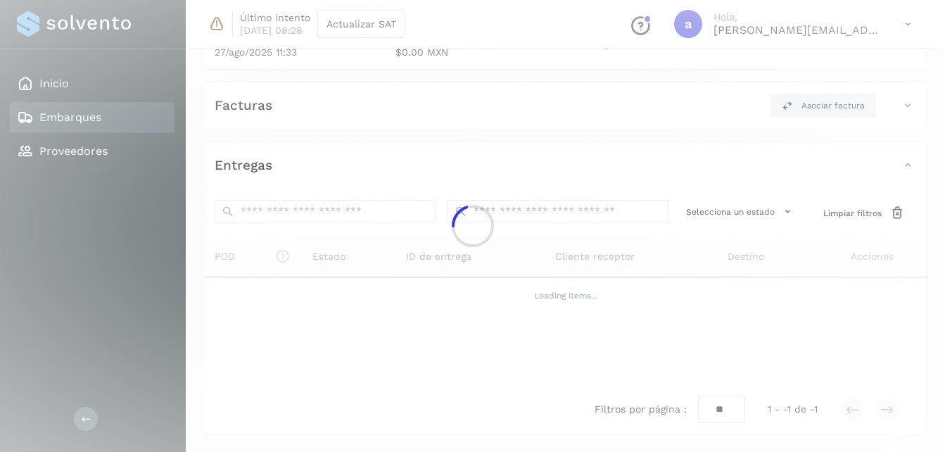
scroll to position [272, 0]
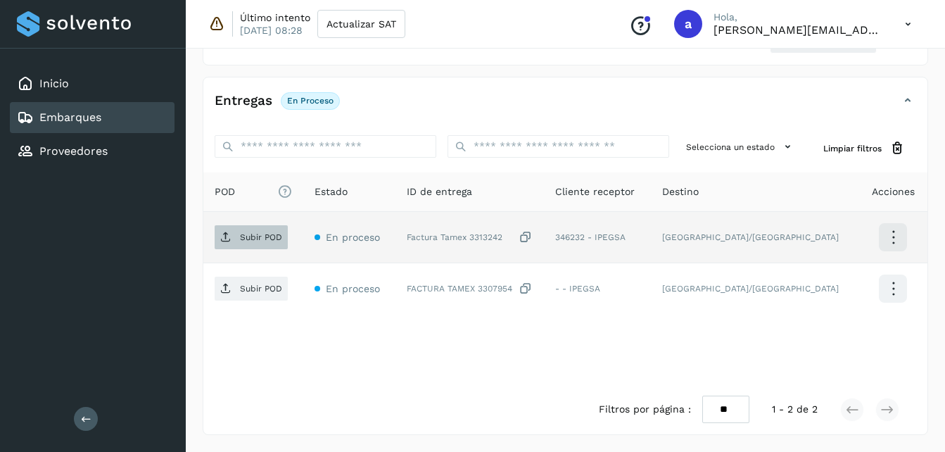
click at [236, 247] on span "Subir POD" at bounding box center [251, 237] width 73 height 23
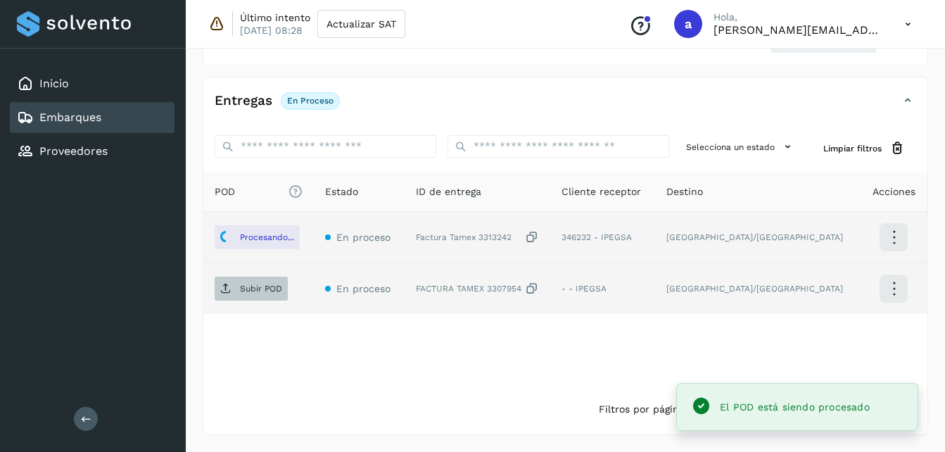
click at [250, 293] on p "Subir POD" at bounding box center [261, 289] width 42 height 10
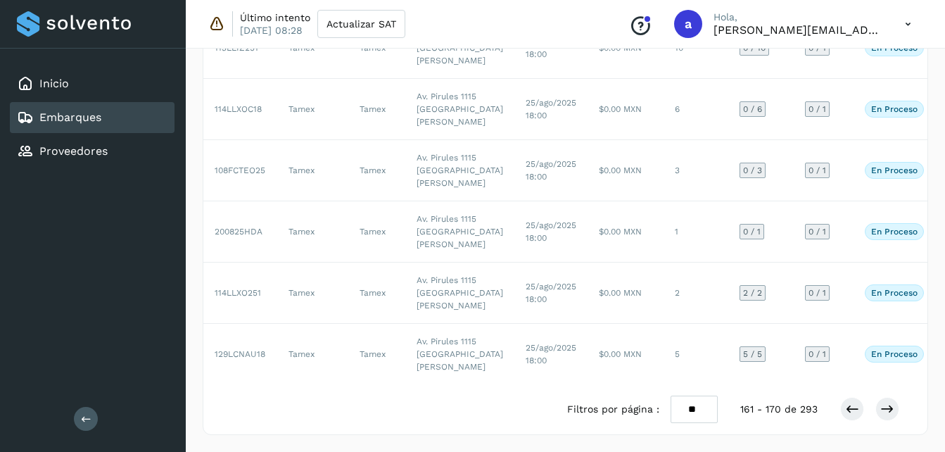
scroll to position [737, 0]
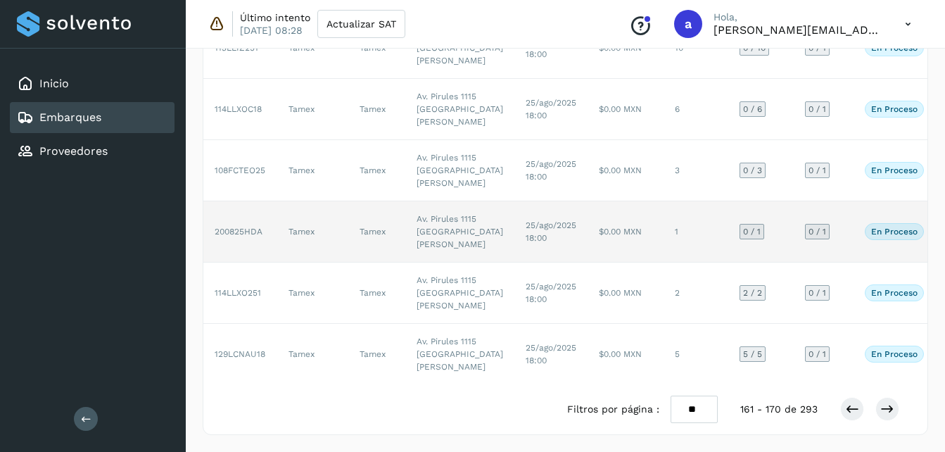
click at [424, 201] on td "Av. Pirules 1115 [GEOGRAPHIC_DATA][PERSON_NAME]" at bounding box center [459, 231] width 109 height 61
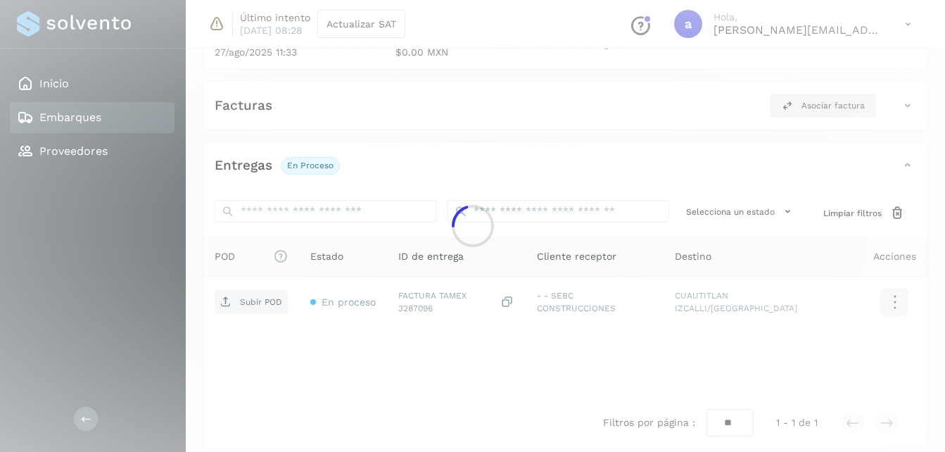
scroll to position [220, 0]
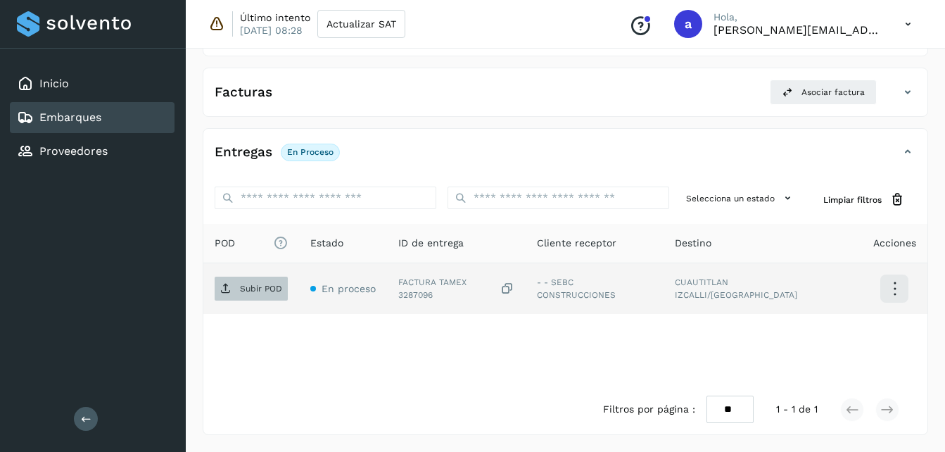
click at [227, 284] on icon at bounding box center [225, 288] width 11 height 11
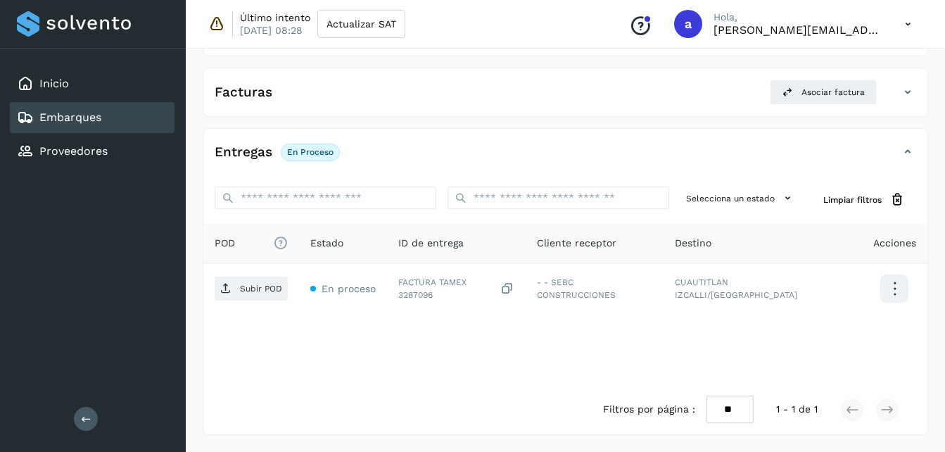
scroll to position [737, 0]
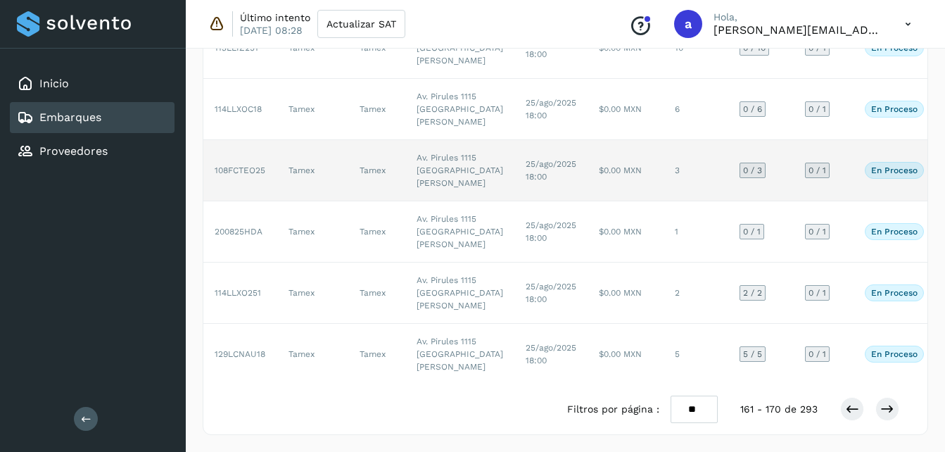
click at [515, 140] on td "25/ago/2025 18:00" at bounding box center [551, 170] width 73 height 61
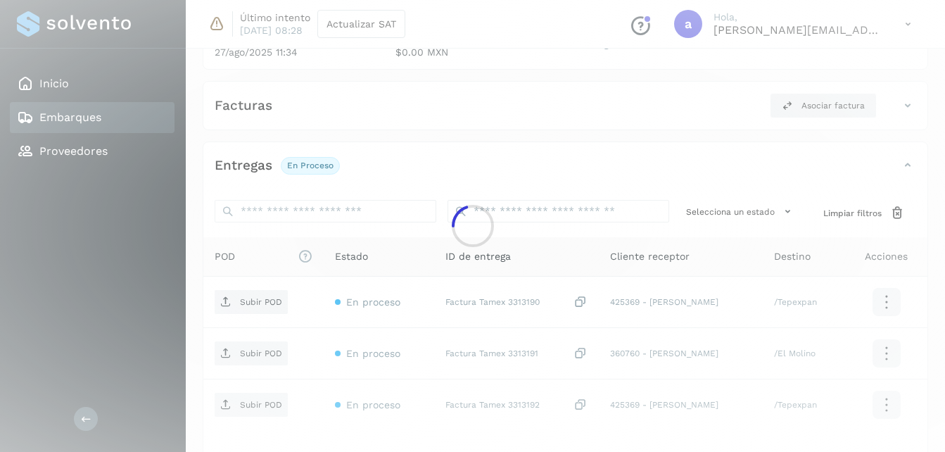
scroll to position [323, 0]
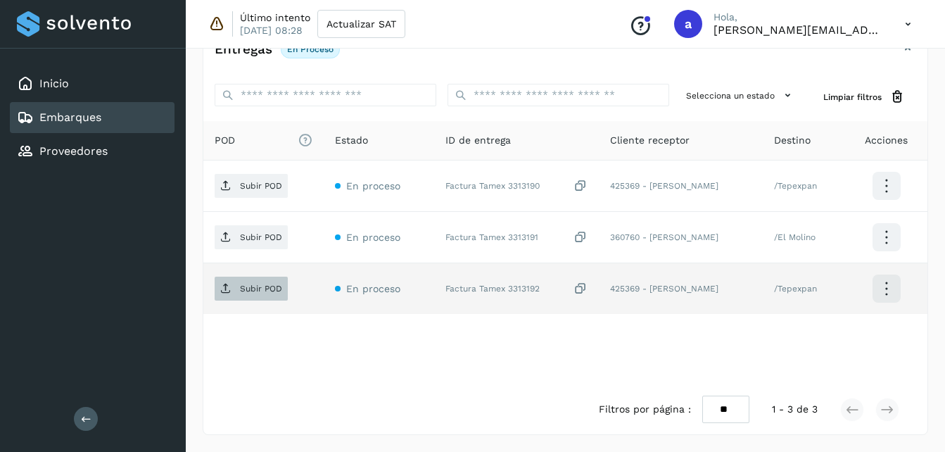
click at [232, 296] on span "Subir POD" at bounding box center [251, 288] width 73 height 23
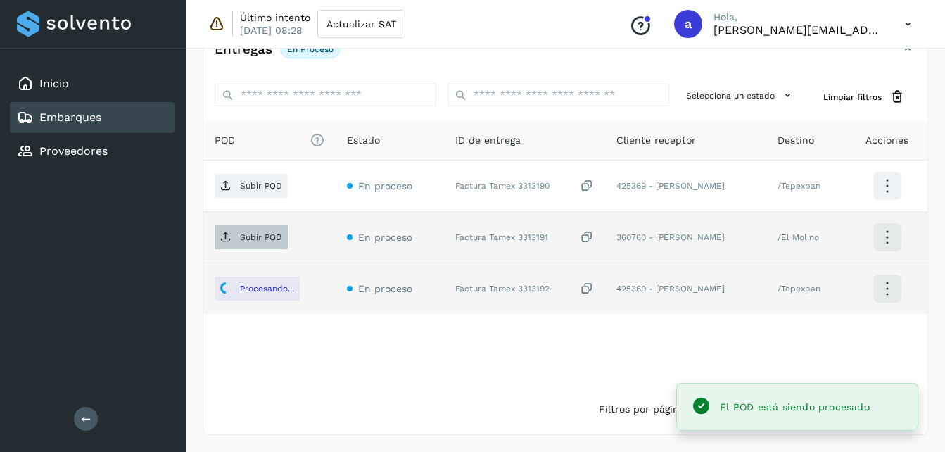
click at [245, 241] on p "Subir POD" at bounding box center [261, 237] width 42 height 10
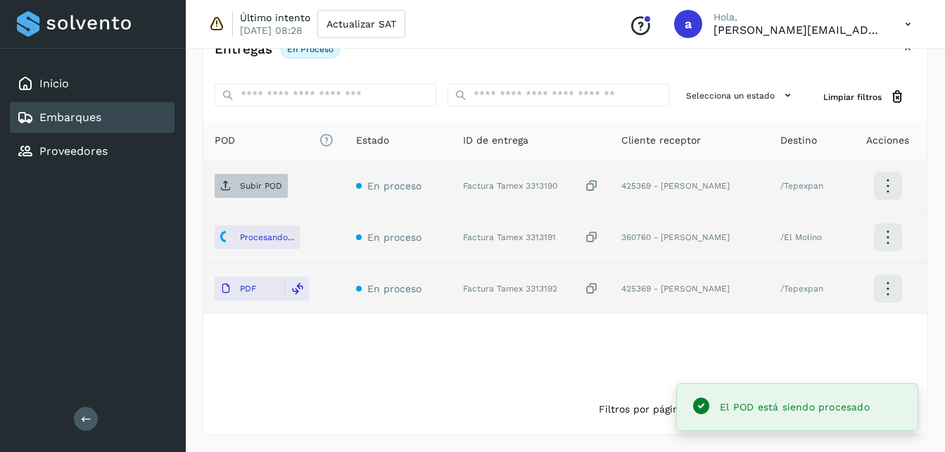
click at [246, 192] on span "Subir POD" at bounding box center [251, 186] width 73 height 23
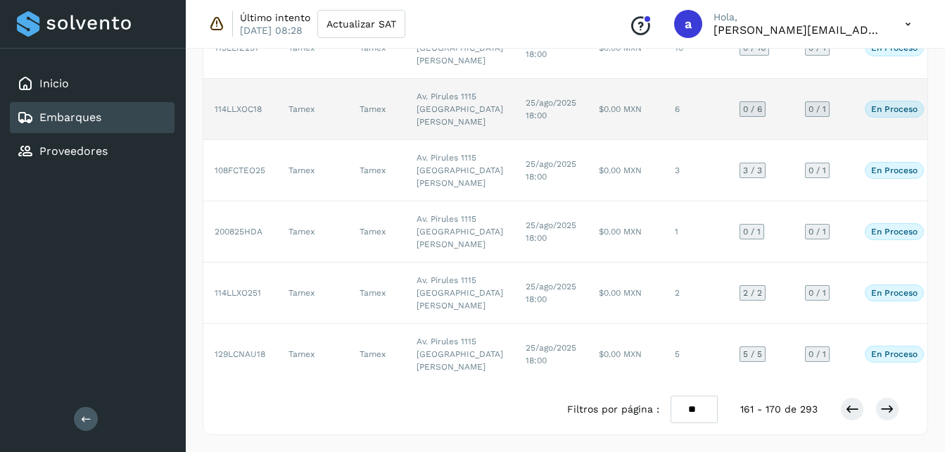
click at [588, 140] on td "$0.00 MXN" at bounding box center [626, 109] width 76 height 61
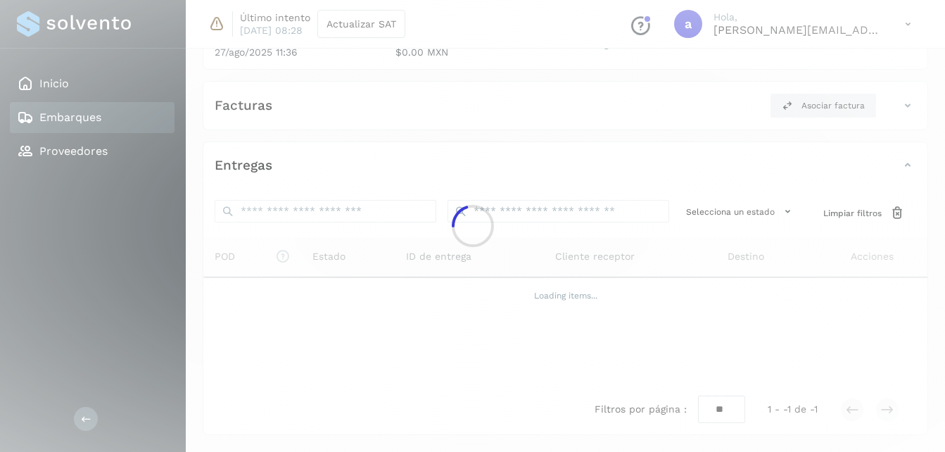
scroll to position [477, 0]
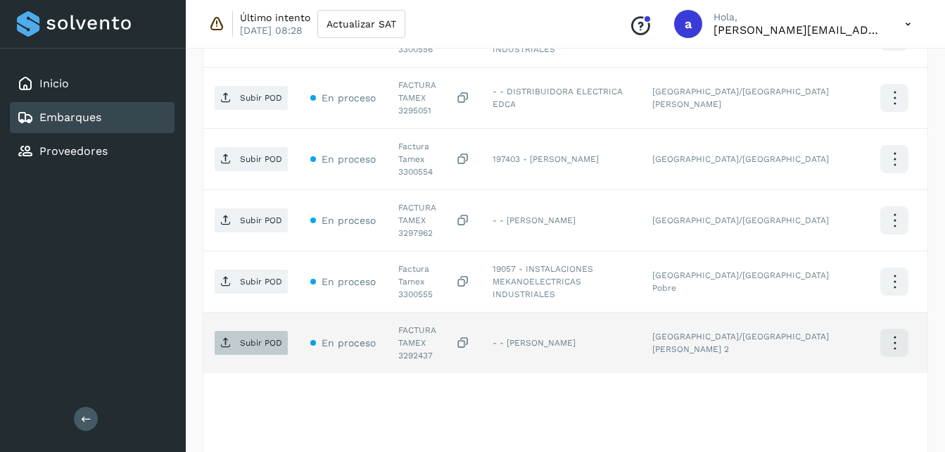
click at [230, 337] on icon at bounding box center [225, 342] width 11 height 11
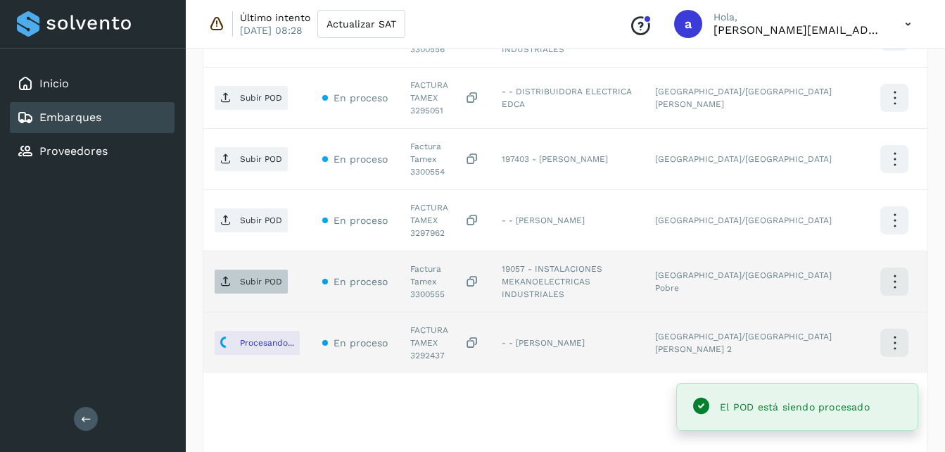
click at [241, 277] on p "Subir POD" at bounding box center [261, 282] width 42 height 10
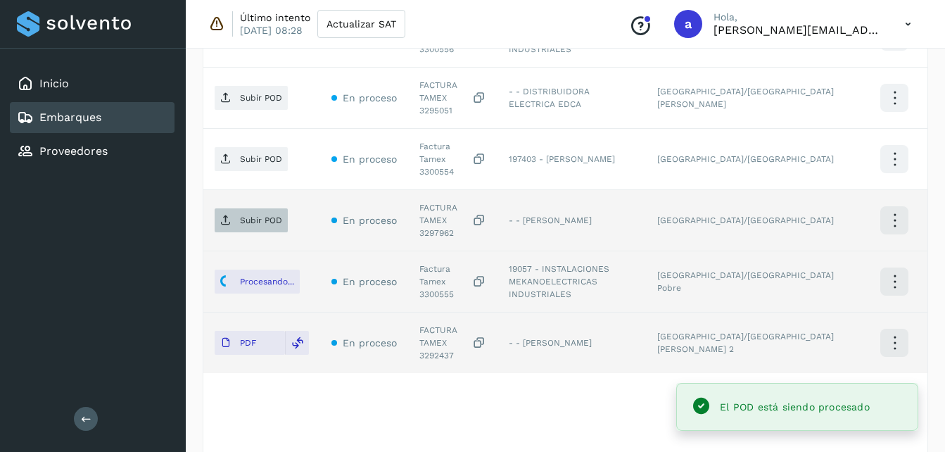
click at [253, 215] on p "Subir POD" at bounding box center [261, 220] width 42 height 10
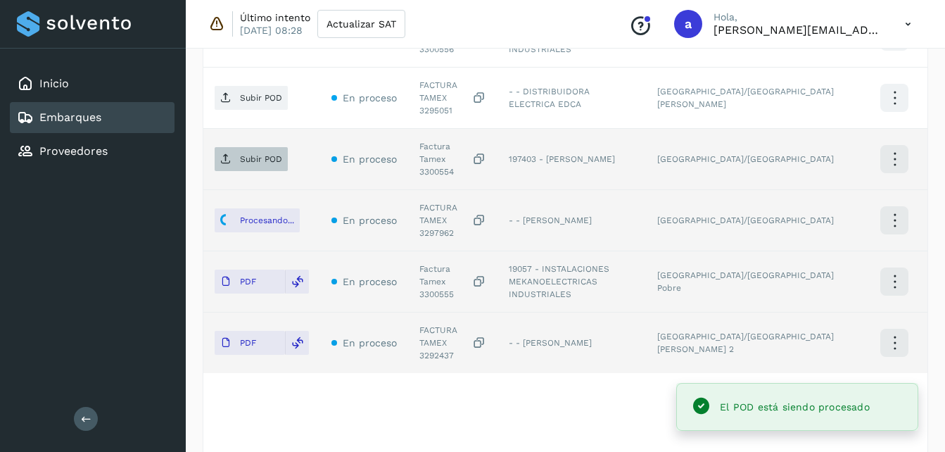
click at [220, 148] on span "Subir POD" at bounding box center [251, 159] width 73 height 23
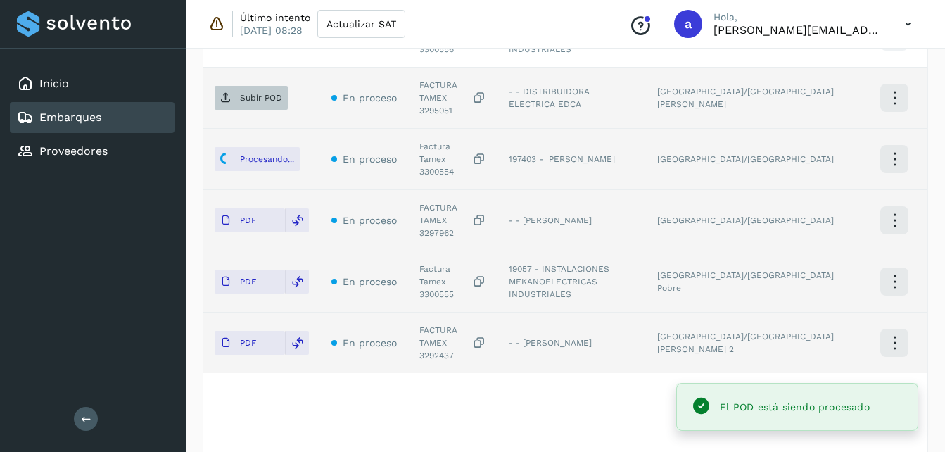
click at [267, 90] on span "Subir POD" at bounding box center [251, 98] width 73 height 23
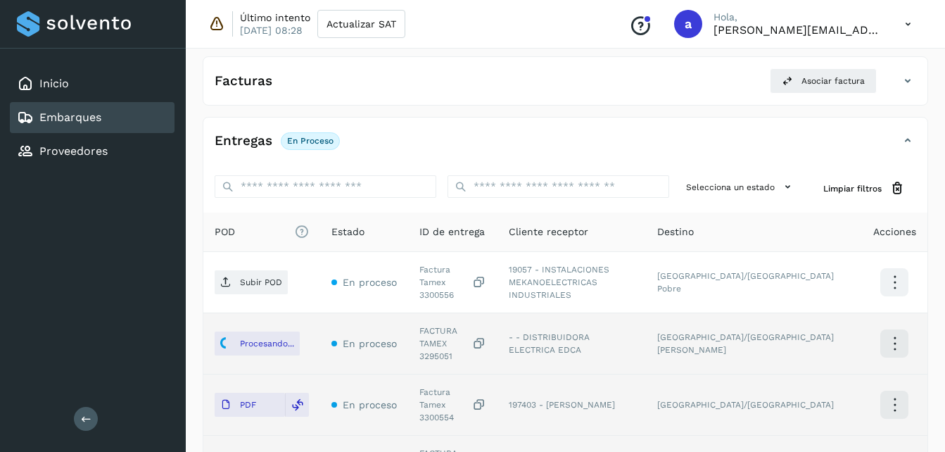
scroll to position [229, 0]
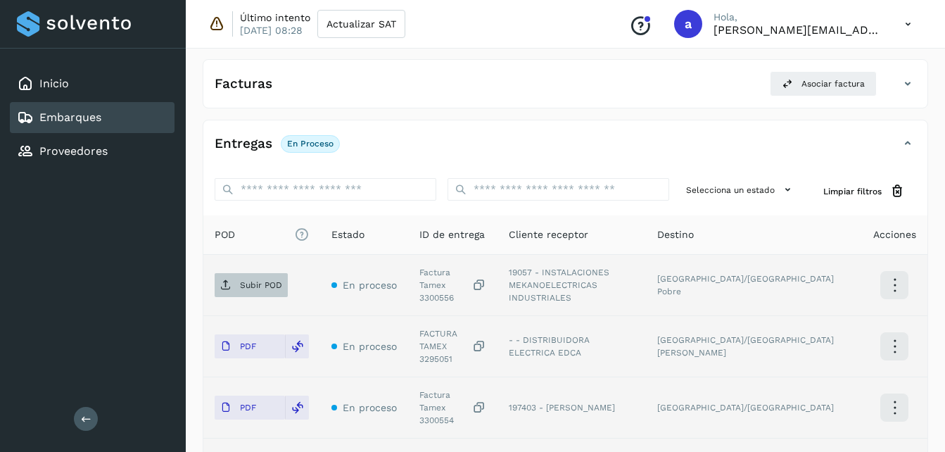
click at [249, 281] on p "Subir POD" at bounding box center [261, 285] width 42 height 10
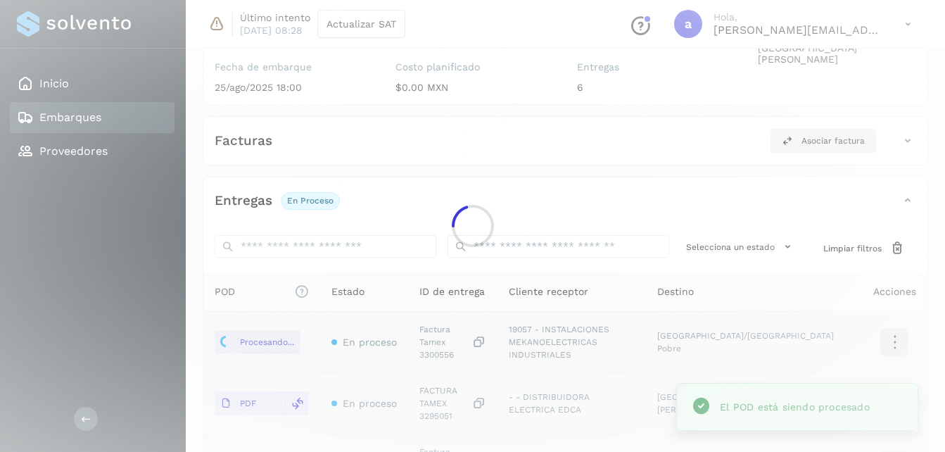
scroll to position [175, 0]
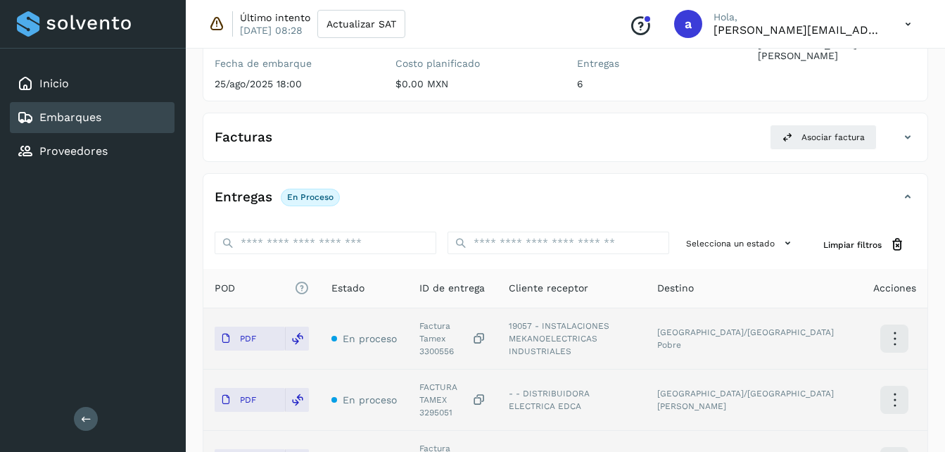
scroll to position [477, 0]
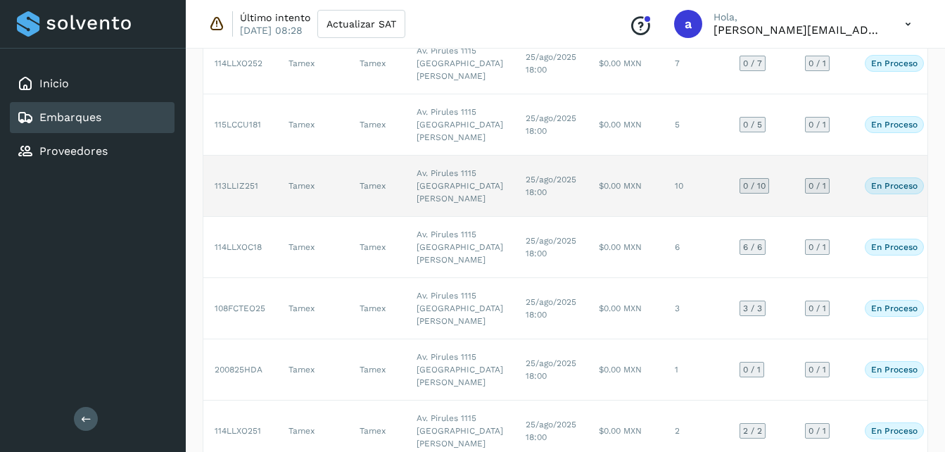
click at [417, 217] on td "Av. Pirules 1115 [GEOGRAPHIC_DATA][PERSON_NAME]" at bounding box center [459, 186] width 109 height 61
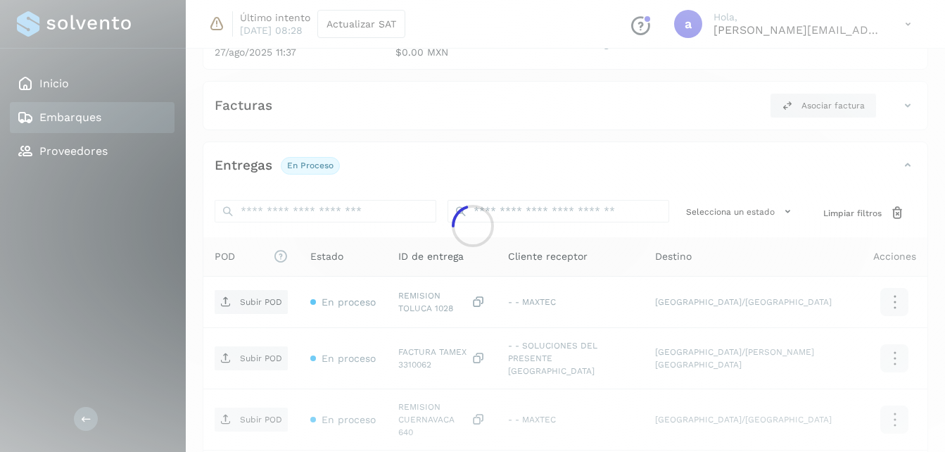
scroll to position [279, 0]
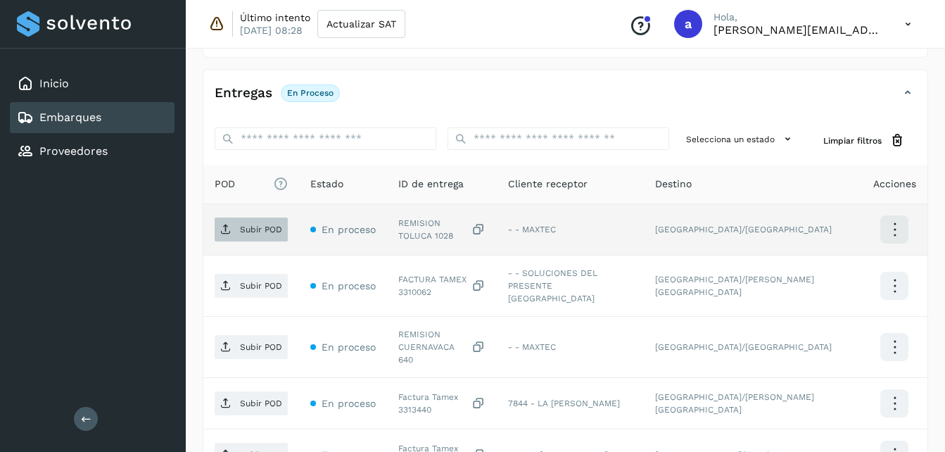
click at [267, 232] on p "Subir POD" at bounding box center [261, 230] width 42 height 10
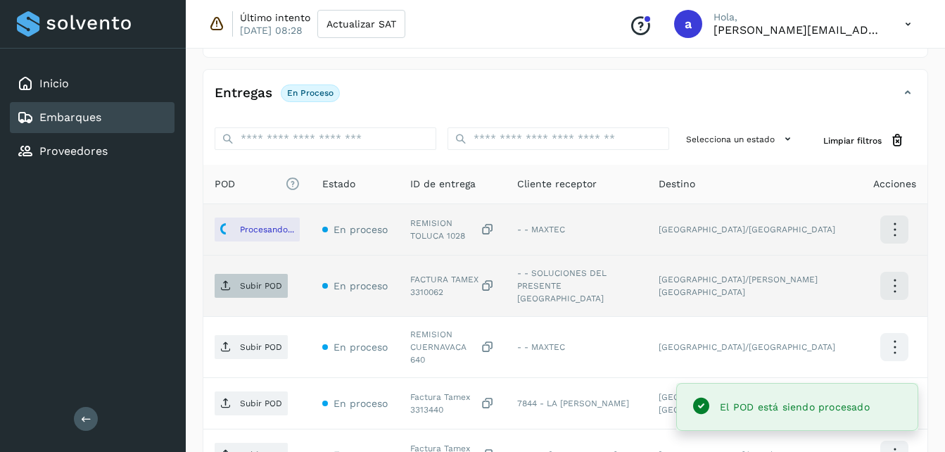
click at [234, 279] on span "Subir POD" at bounding box center [251, 286] width 73 height 23
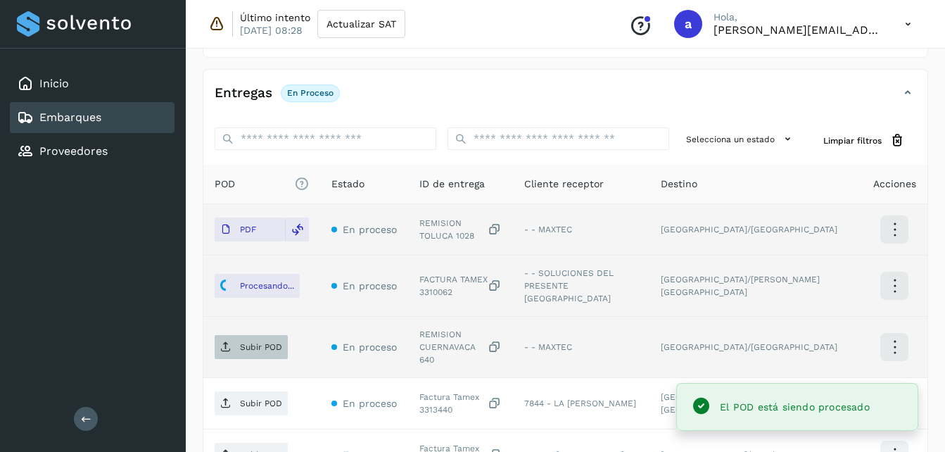
click at [246, 342] on p "Subir POD" at bounding box center [261, 347] width 42 height 10
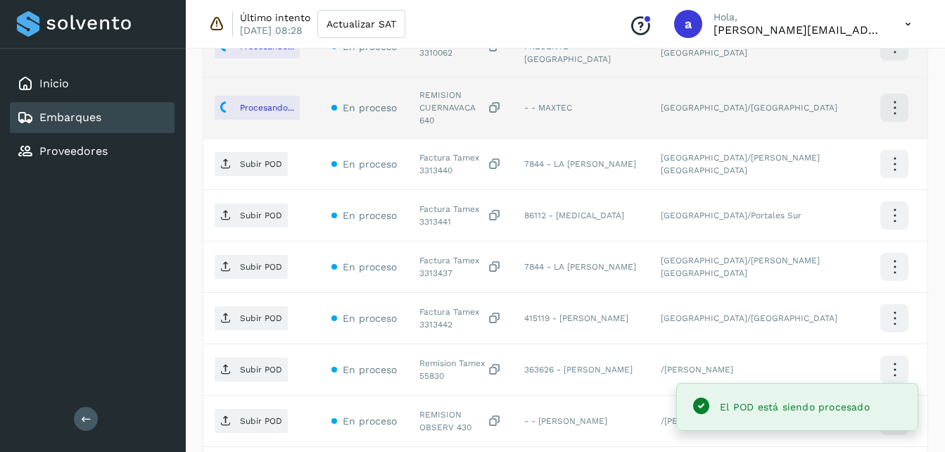
scroll to position [530, 0]
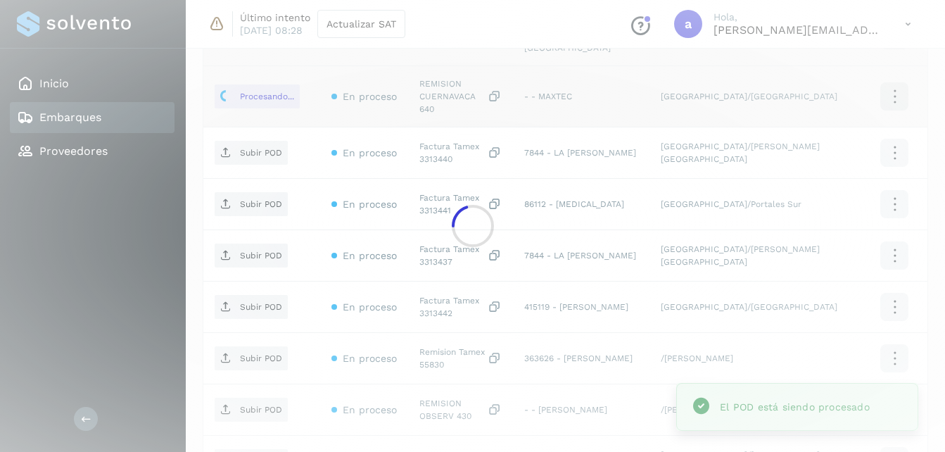
click at [250, 130] on div at bounding box center [472, 226] width 945 height 452
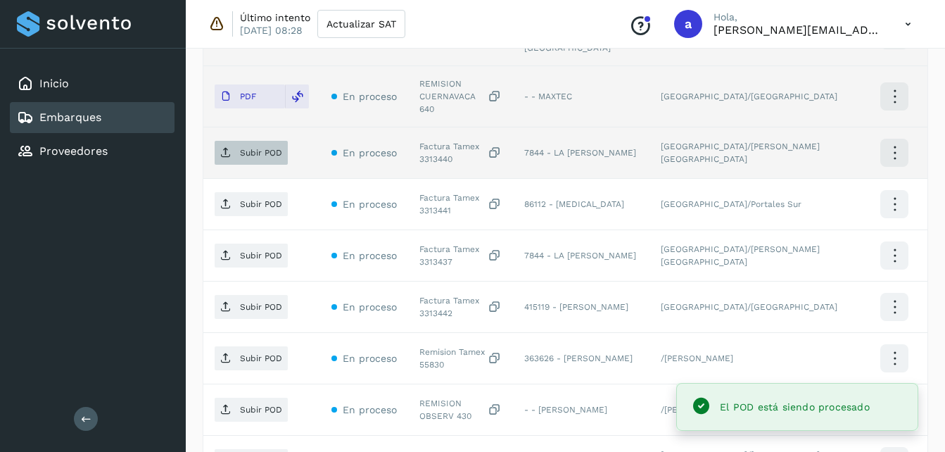
click at [246, 148] on p "Subir POD" at bounding box center [261, 153] width 42 height 10
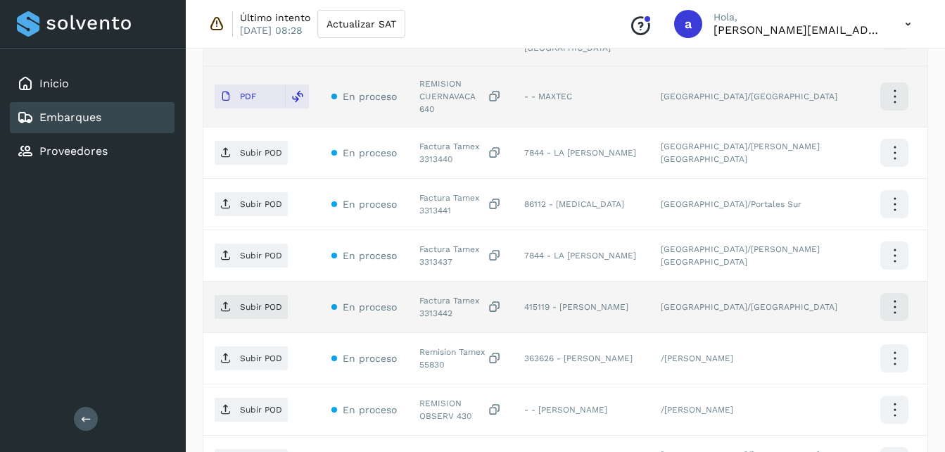
click at [916, 296] on td at bounding box center [894, 307] width 65 height 51
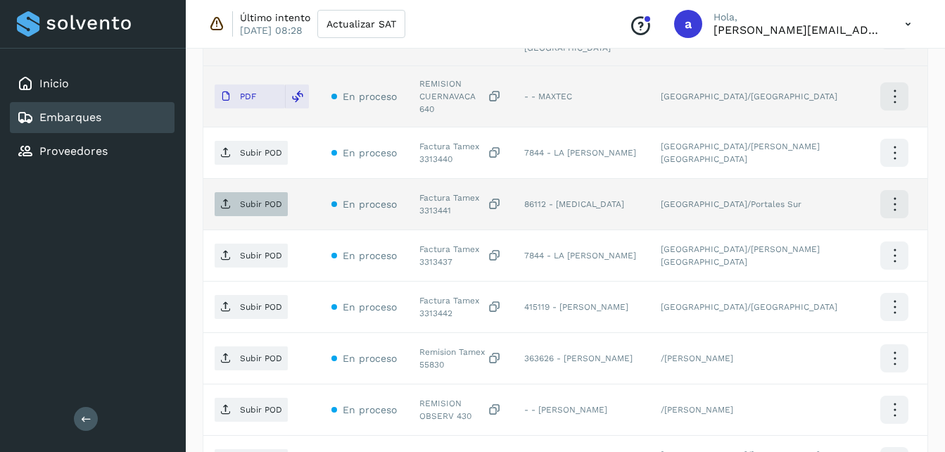
click at [270, 193] on span "Subir POD" at bounding box center [251, 204] width 73 height 23
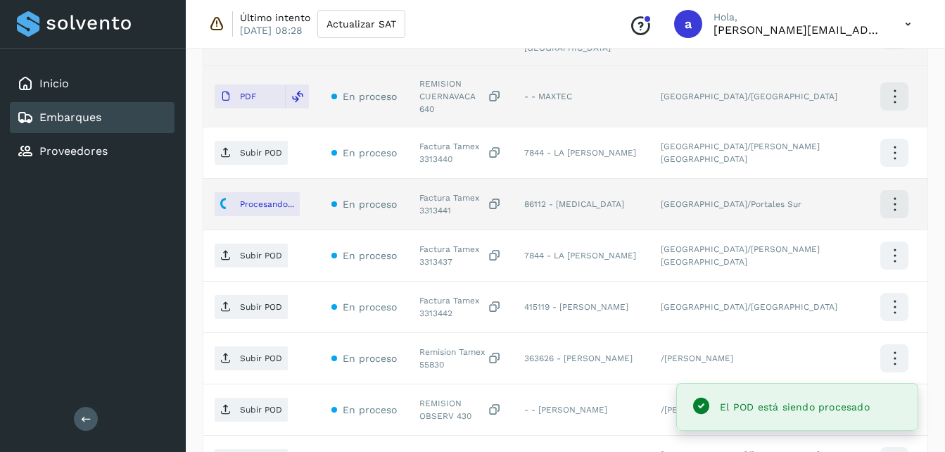
click at [264, 244] on span "Subir POD" at bounding box center [251, 255] width 73 height 23
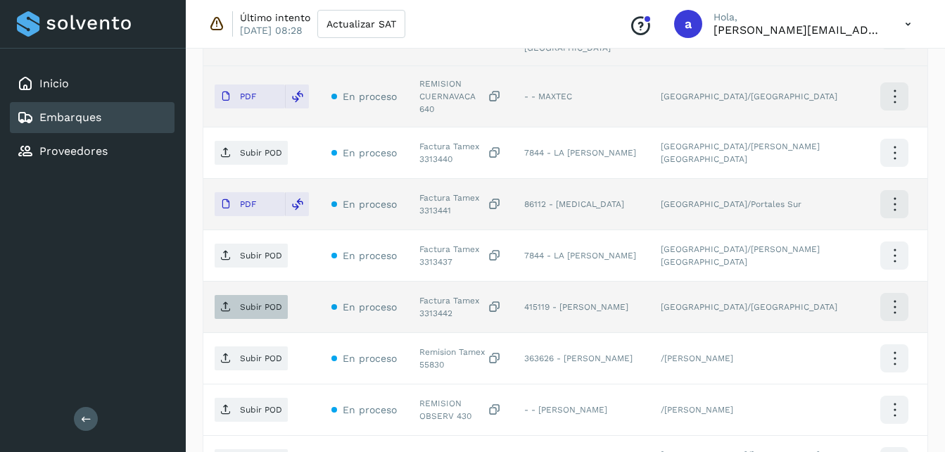
click at [246, 302] on p "Subir POD" at bounding box center [261, 307] width 42 height 10
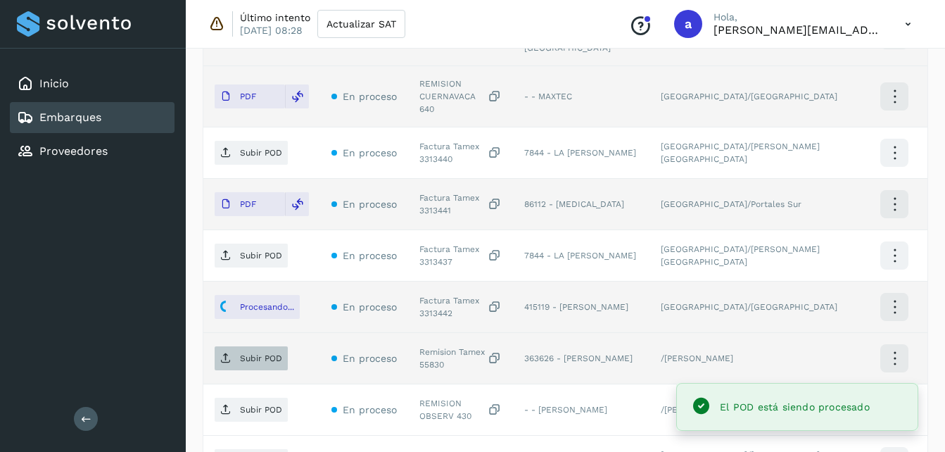
click at [239, 347] on span "Subir POD" at bounding box center [251, 358] width 73 height 23
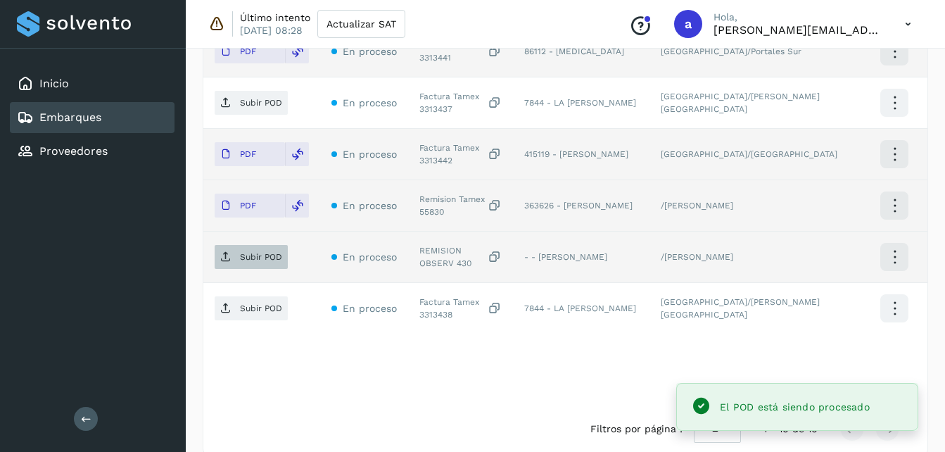
click at [241, 246] on span "Subir POD" at bounding box center [251, 257] width 73 height 23
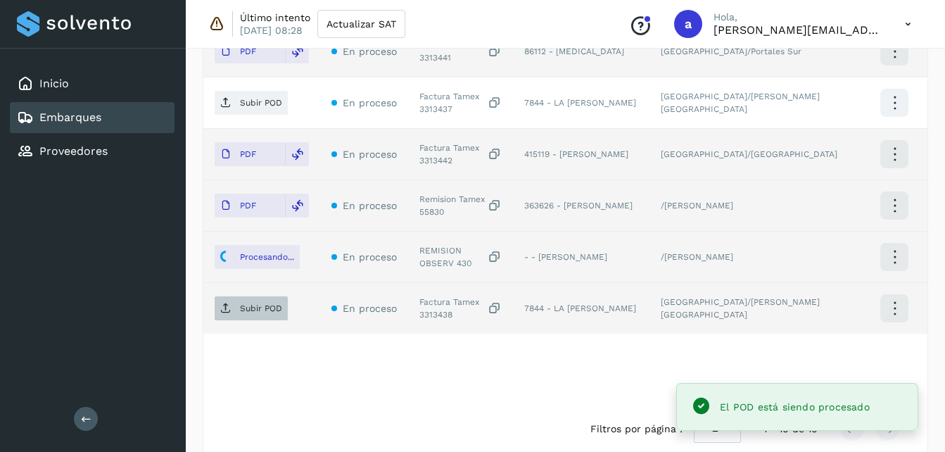
click at [261, 297] on span "Subir POD" at bounding box center [251, 308] width 73 height 23
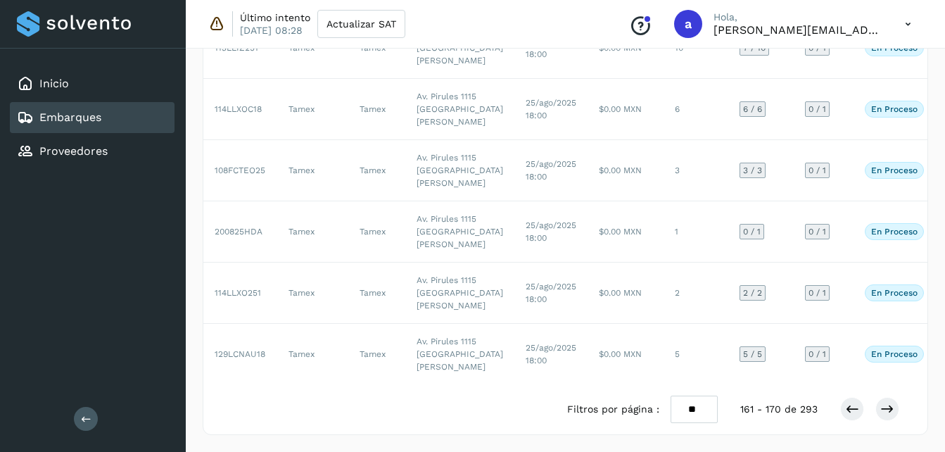
scroll to position [279, 0]
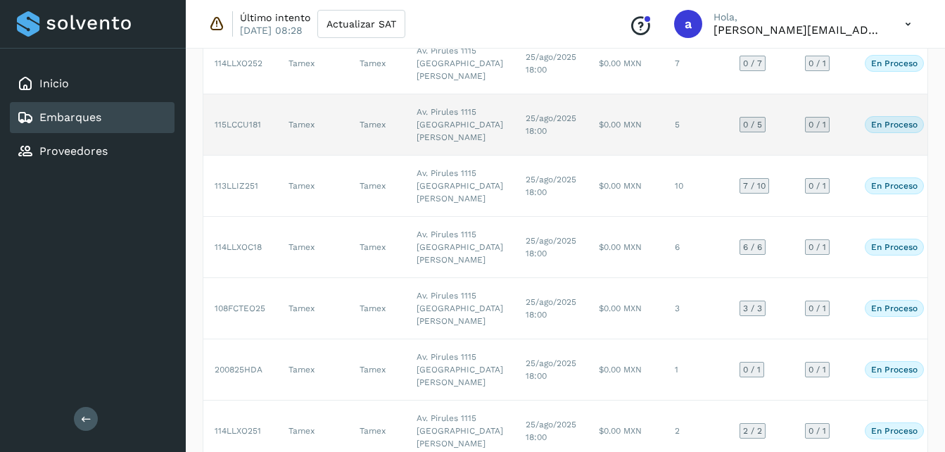
click at [527, 156] on td "25/ago/2025 18:00" at bounding box center [551, 124] width 73 height 61
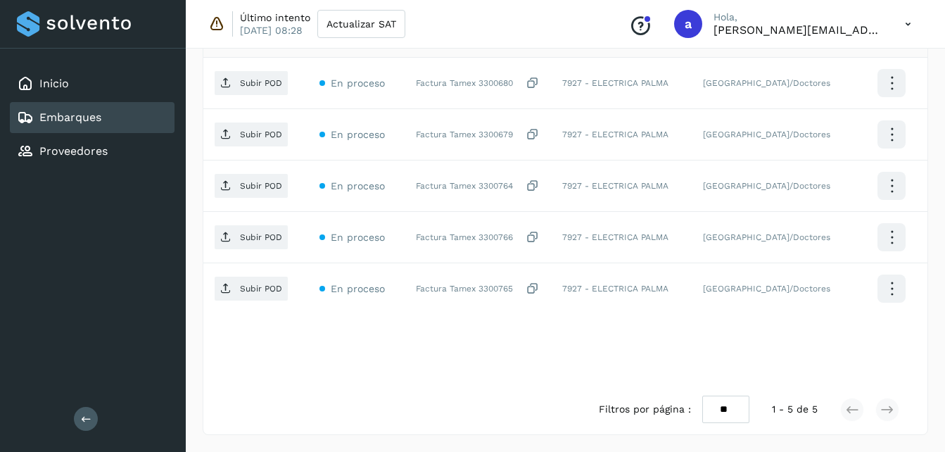
scroll to position [382, 0]
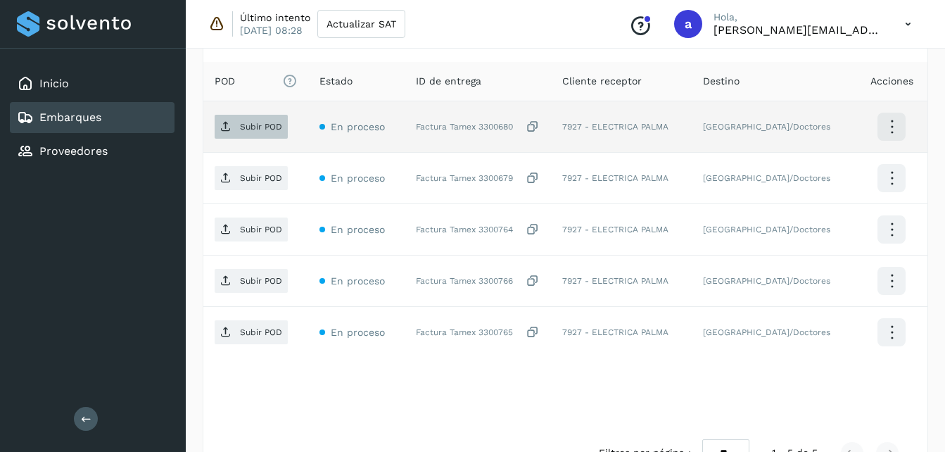
click at [243, 136] on span "Subir POD" at bounding box center [251, 126] width 73 height 23
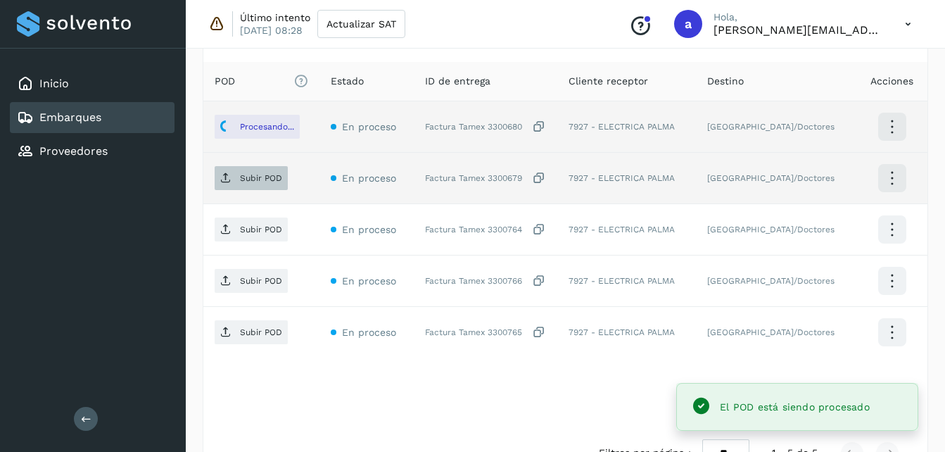
click at [256, 181] on p "Subir POD" at bounding box center [261, 178] width 42 height 10
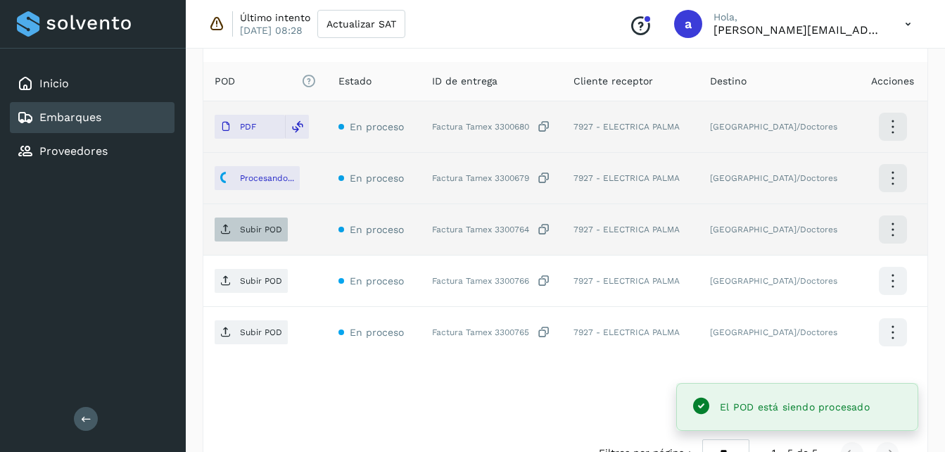
click at [250, 229] on p "Subir POD" at bounding box center [261, 230] width 42 height 10
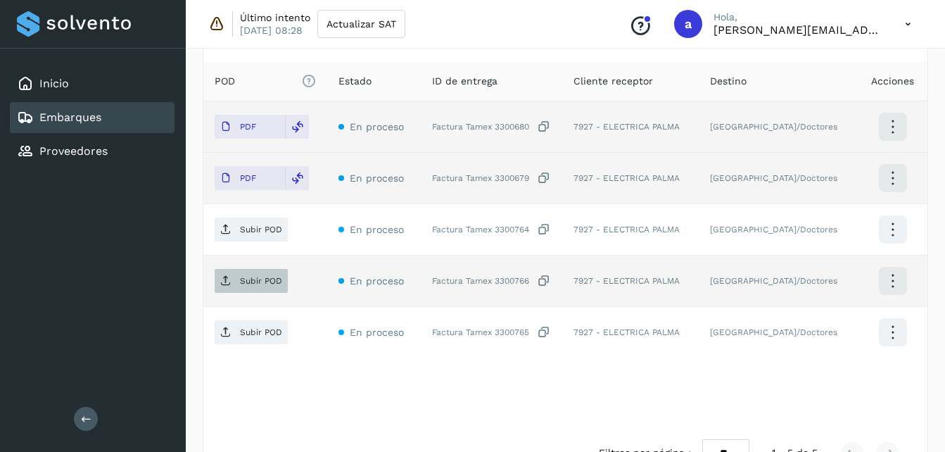
click at [230, 276] on icon at bounding box center [225, 280] width 11 height 11
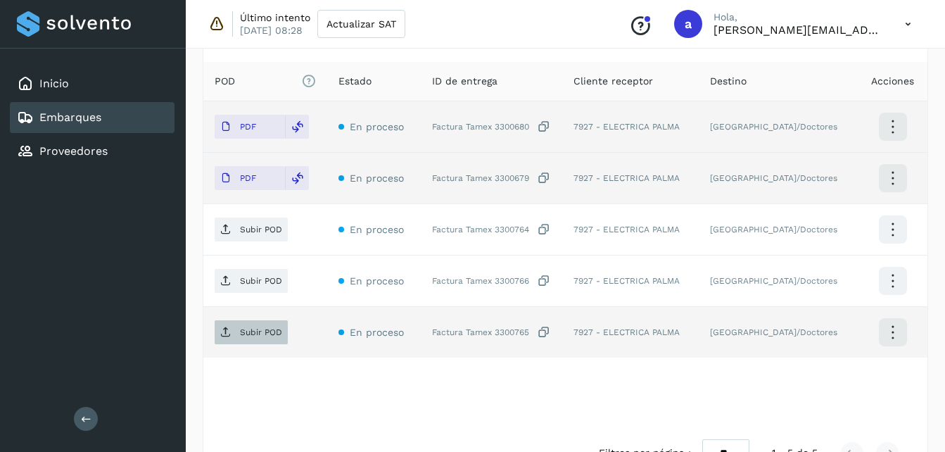
click at [241, 327] on p "Subir POD" at bounding box center [261, 332] width 42 height 10
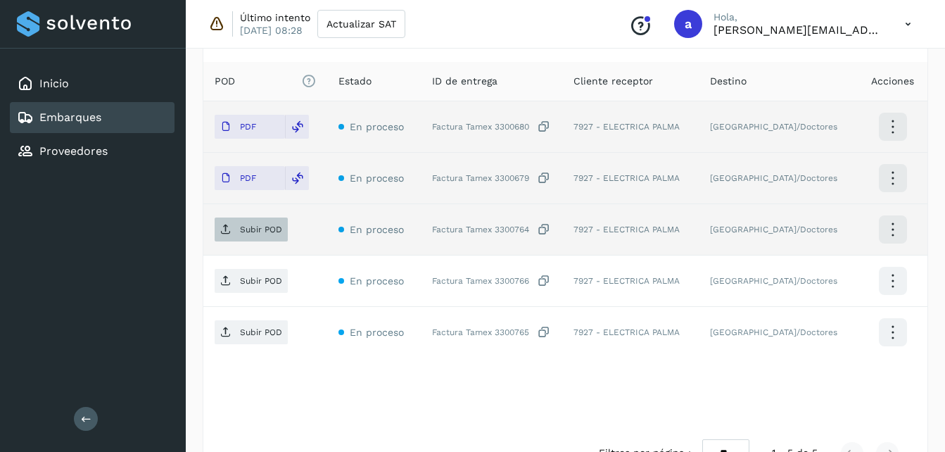
click at [258, 225] on p "Subir POD" at bounding box center [261, 230] width 42 height 10
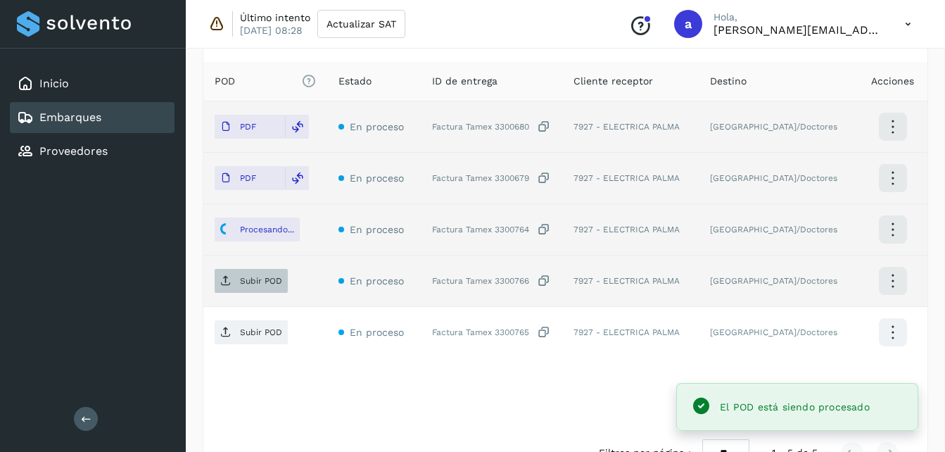
click at [251, 284] on p "Subir POD" at bounding box center [261, 281] width 42 height 10
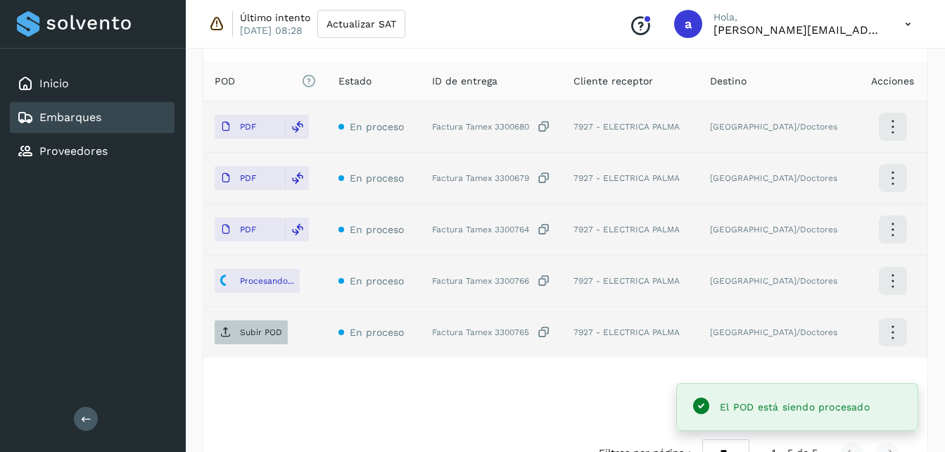
click at [260, 327] on p "Subir POD" at bounding box center [261, 332] width 42 height 10
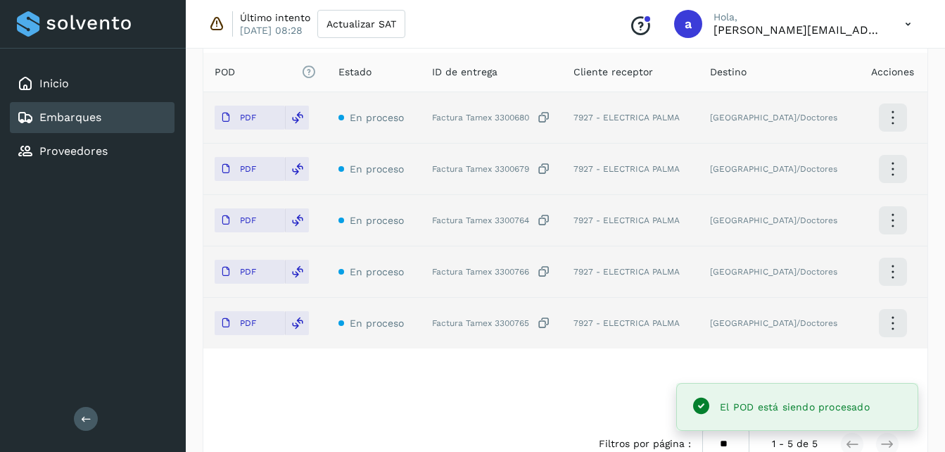
scroll to position [393, 0]
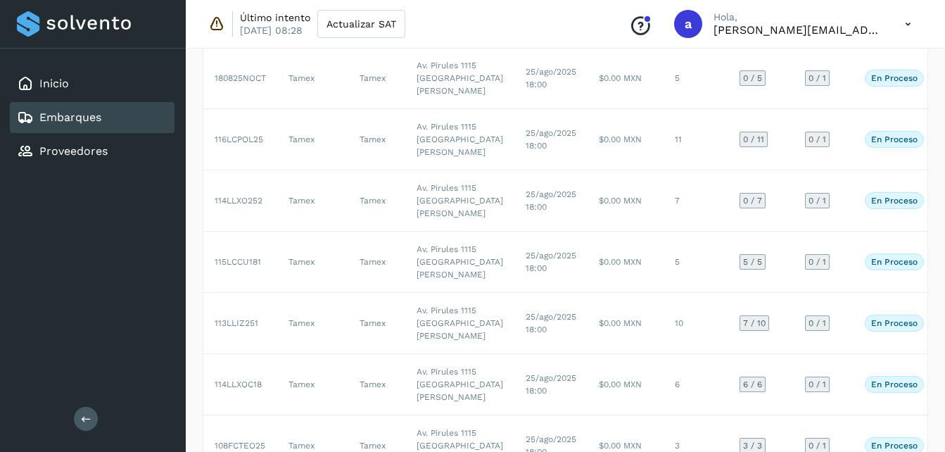
scroll to position [140, 0]
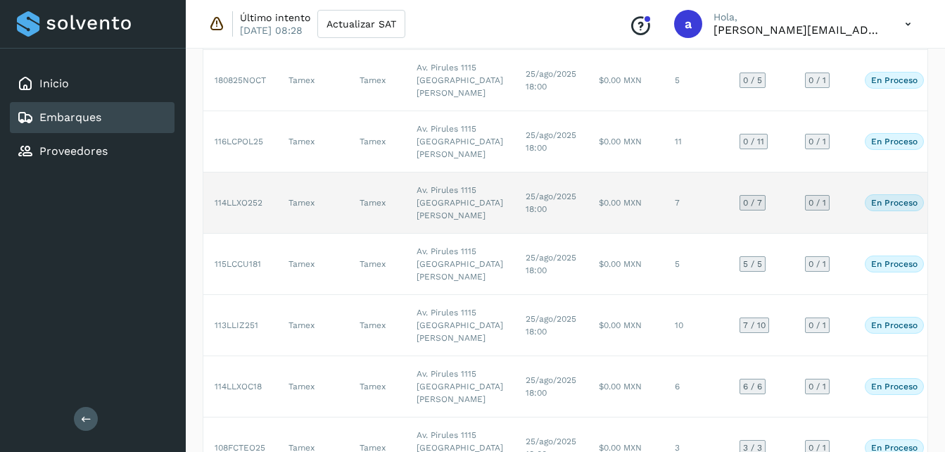
click at [588, 234] on td "$0.00 MXN" at bounding box center [626, 202] width 76 height 61
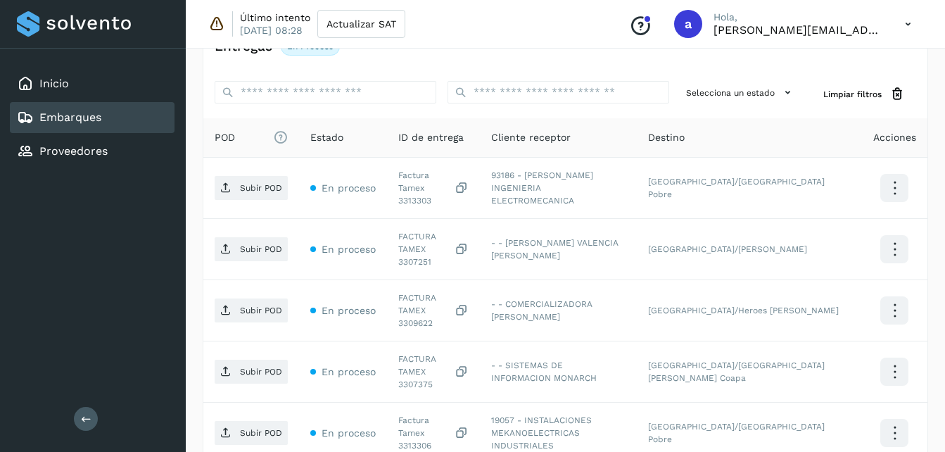
scroll to position [327, 0]
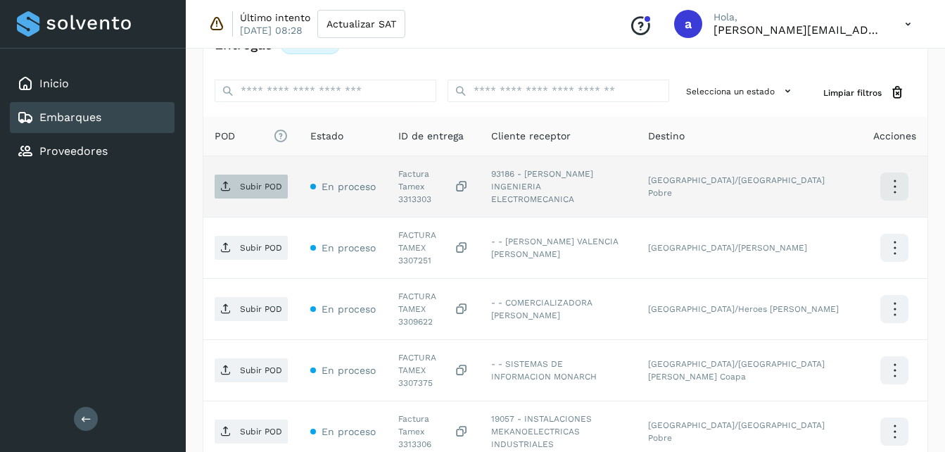
click at [249, 182] on p "Subir POD" at bounding box center [261, 187] width 42 height 10
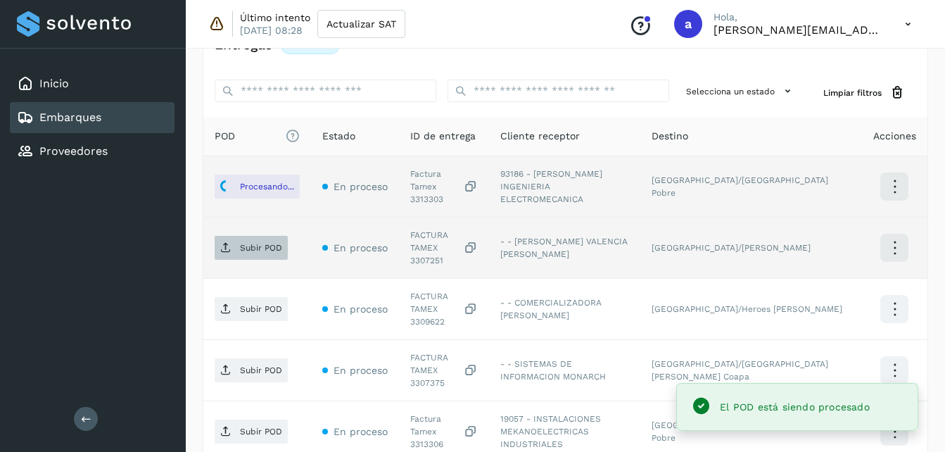
click at [232, 239] on span "Subir POD" at bounding box center [251, 248] width 73 height 23
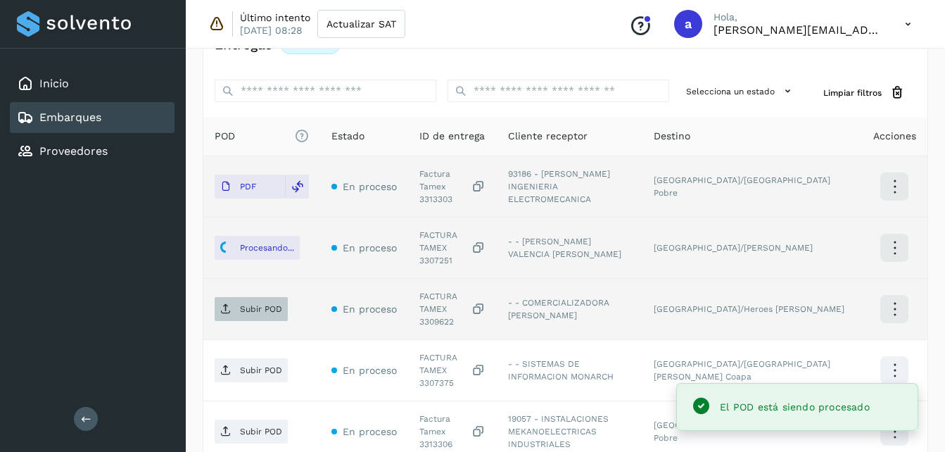
click at [255, 298] on span "Subir POD" at bounding box center [251, 309] width 73 height 23
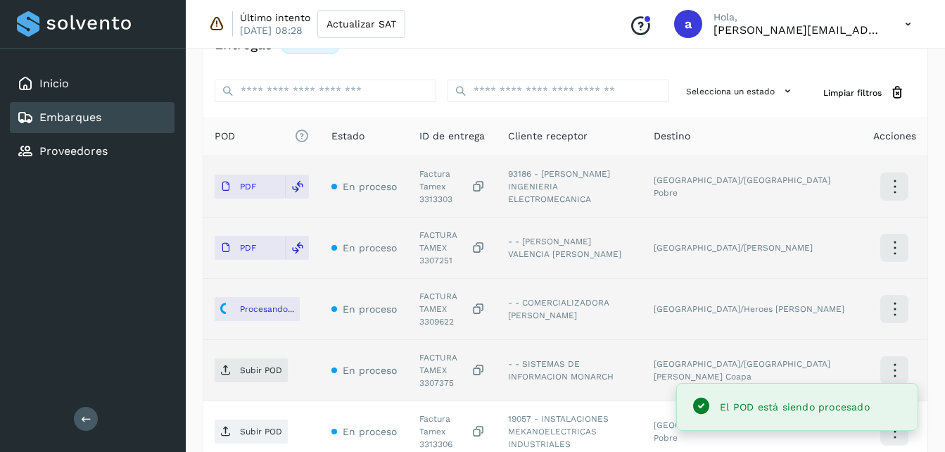
click at [232, 349] on td "Subir POD" at bounding box center [261, 370] width 117 height 61
click at [231, 359] on span "Subir POD" at bounding box center [251, 370] width 73 height 23
click at [942, 227] on div "Embarques y entregas Embarque #114LLXO252 ✨ Muy pronto podrás gestionar todos t…" at bounding box center [566, 219] width 760 height 1006
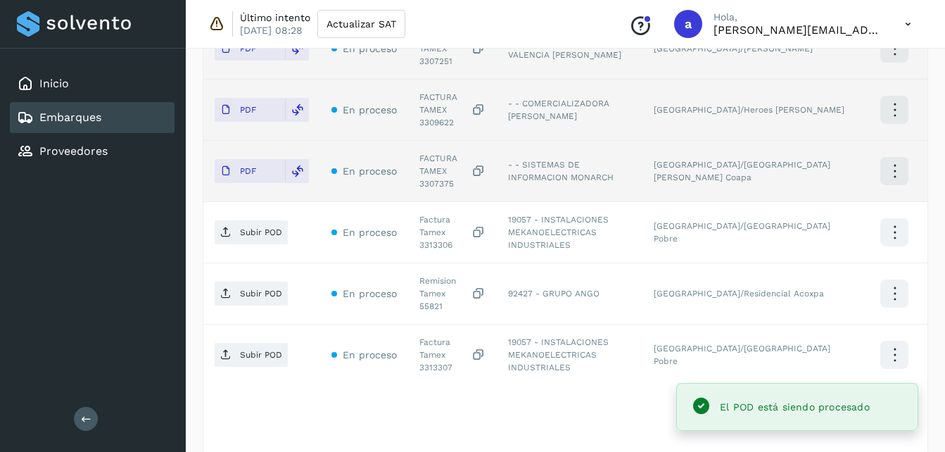
scroll to position [529, 0]
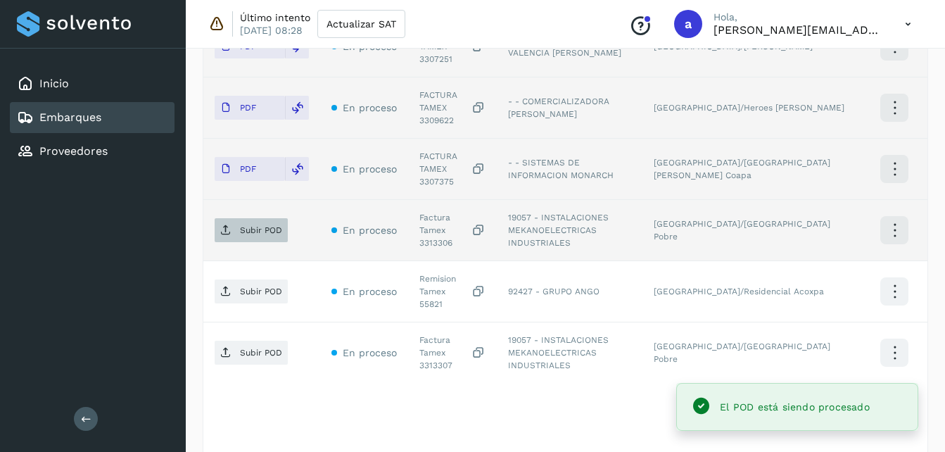
click at [256, 225] on p "Subir POD" at bounding box center [261, 230] width 42 height 10
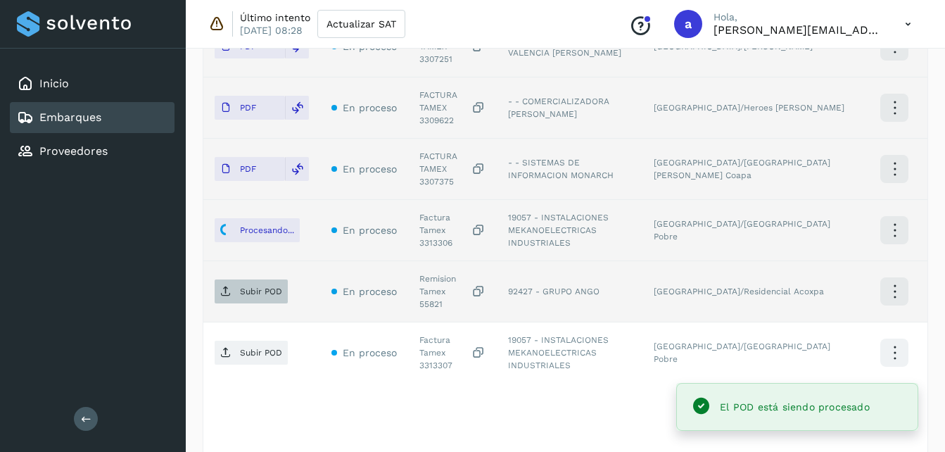
click at [256, 280] on span "Subir POD" at bounding box center [251, 291] width 73 height 23
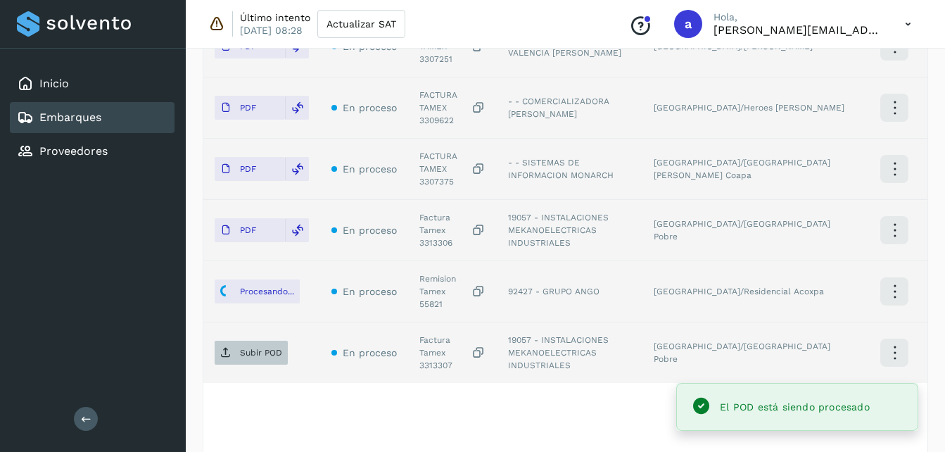
click at [240, 341] on span "Subir POD" at bounding box center [251, 352] width 73 height 23
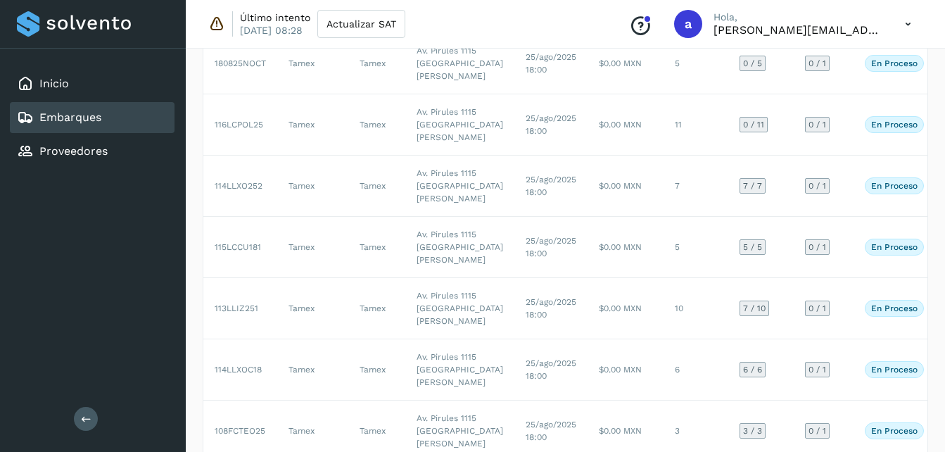
scroll to position [53, 0]
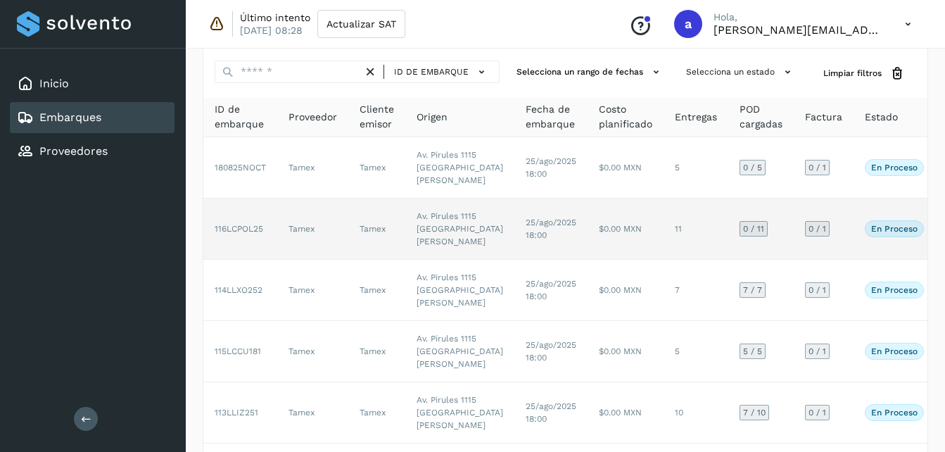
click at [515, 243] on td "25/ago/2025 18:00" at bounding box center [551, 229] width 73 height 61
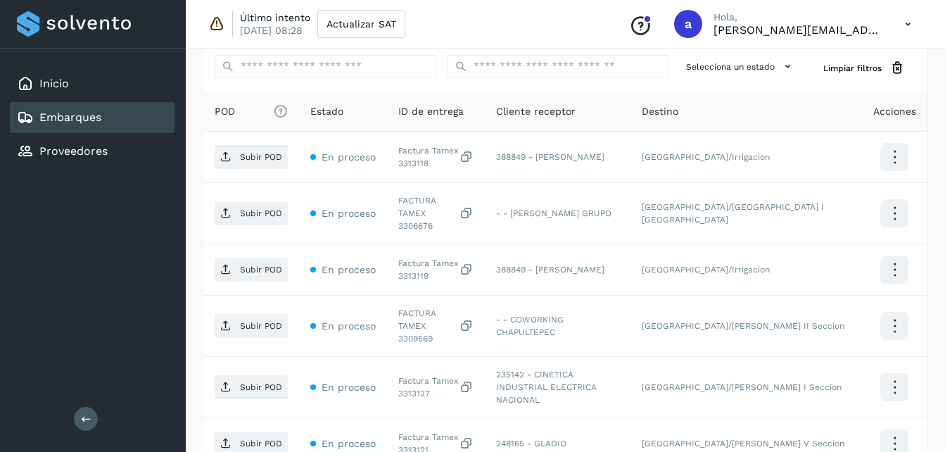
scroll to position [367, 0]
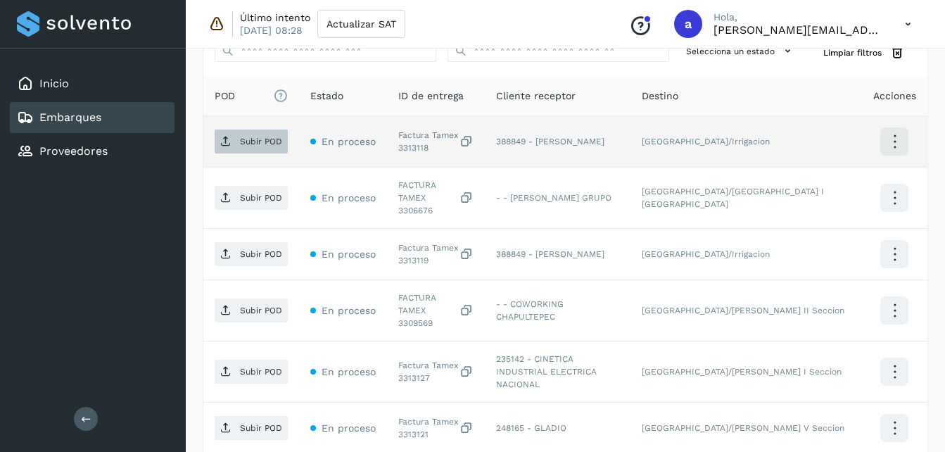
click at [242, 141] on p "Subir POD" at bounding box center [261, 142] width 42 height 10
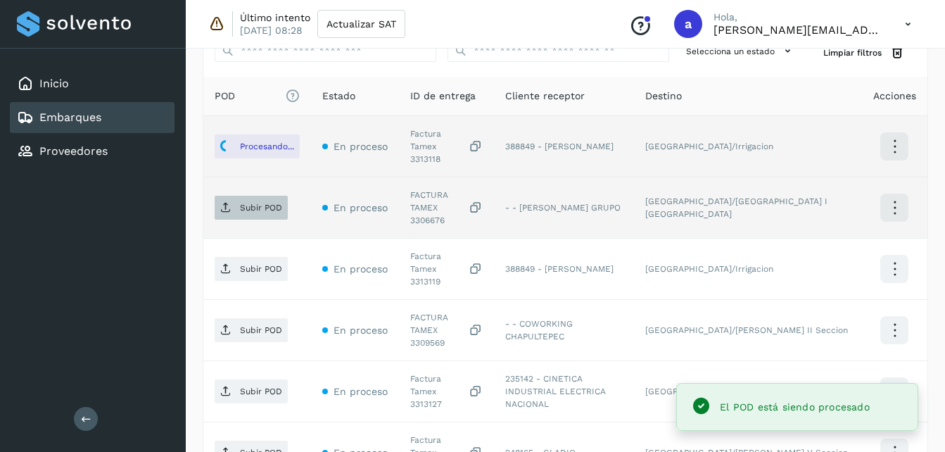
click at [228, 199] on span "Subir POD" at bounding box center [251, 207] width 73 height 23
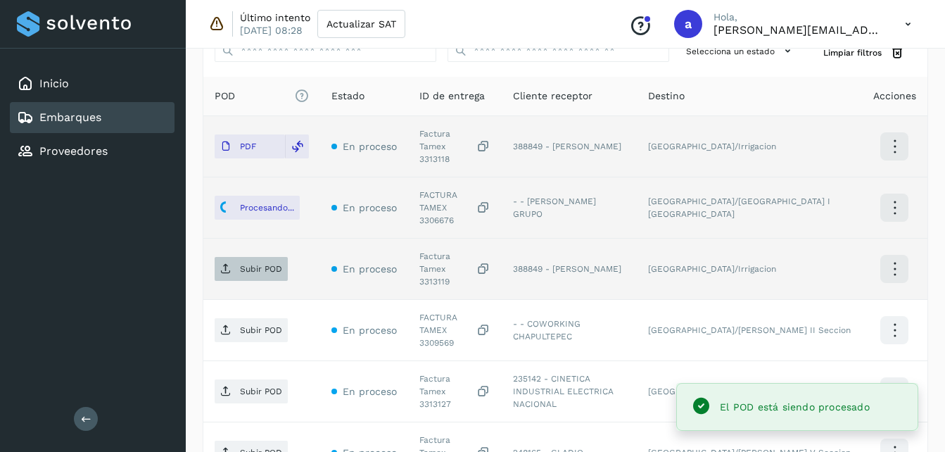
click at [269, 264] on p "Subir POD" at bounding box center [261, 269] width 42 height 10
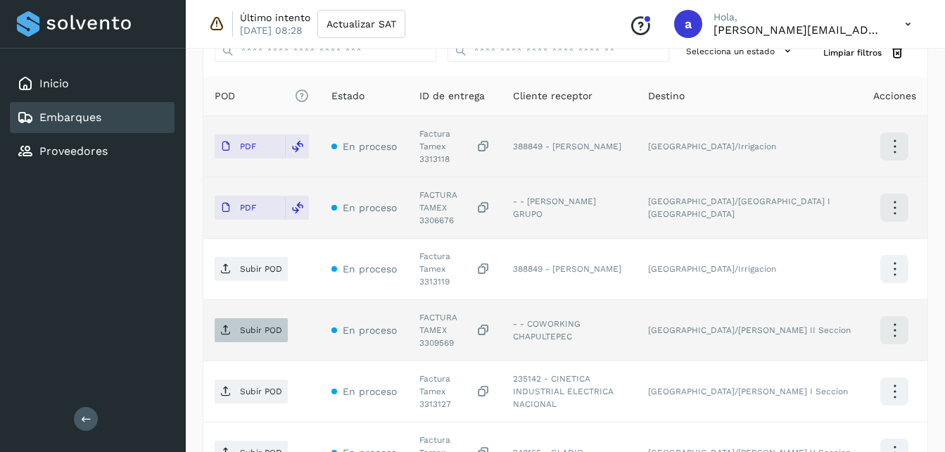
click at [244, 325] on p "Subir POD" at bounding box center [261, 330] width 42 height 10
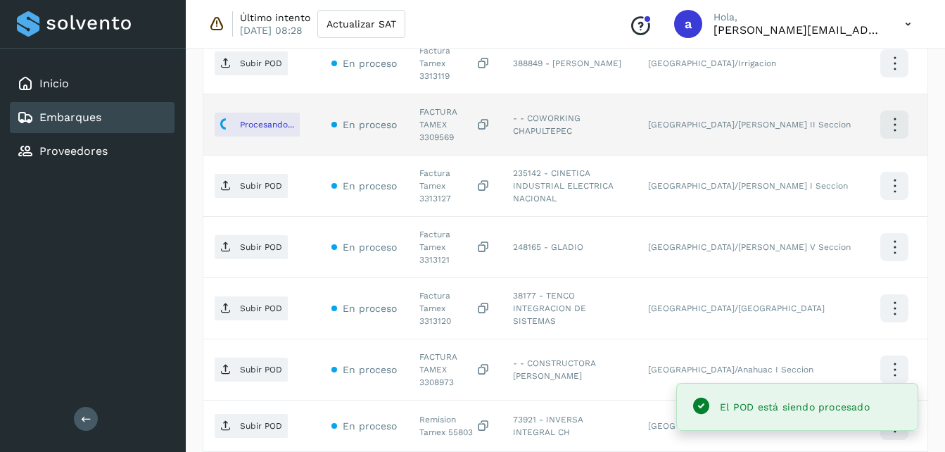
scroll to position [588, 0]
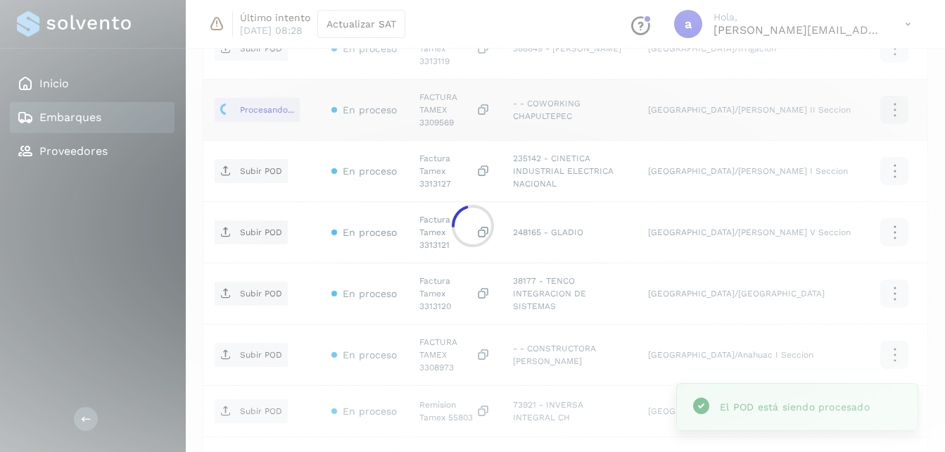
click at [274, 134] on div at bounding box center [472, 226] width 945 height 452
click at [238, 118] on div at bounding box center [472, 226] width 945 height 452
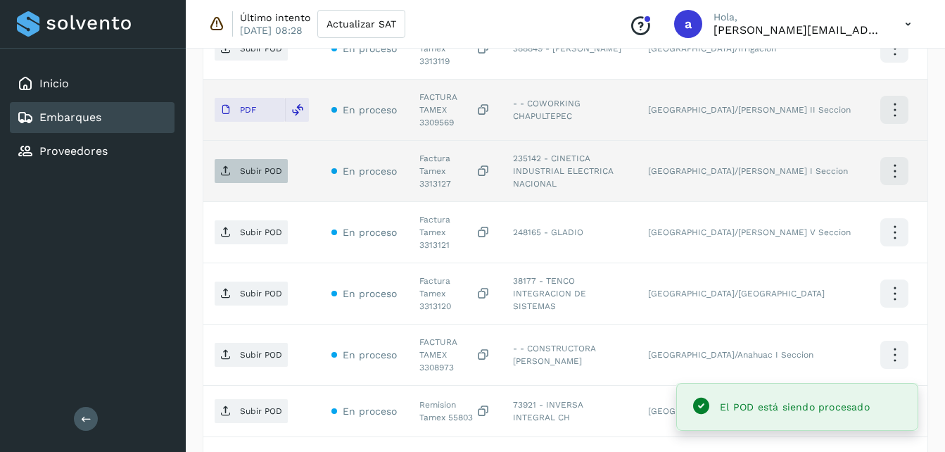
click at [238, 159] on button "Subir POD" at bounding box center [251, 171] width 73 height 24
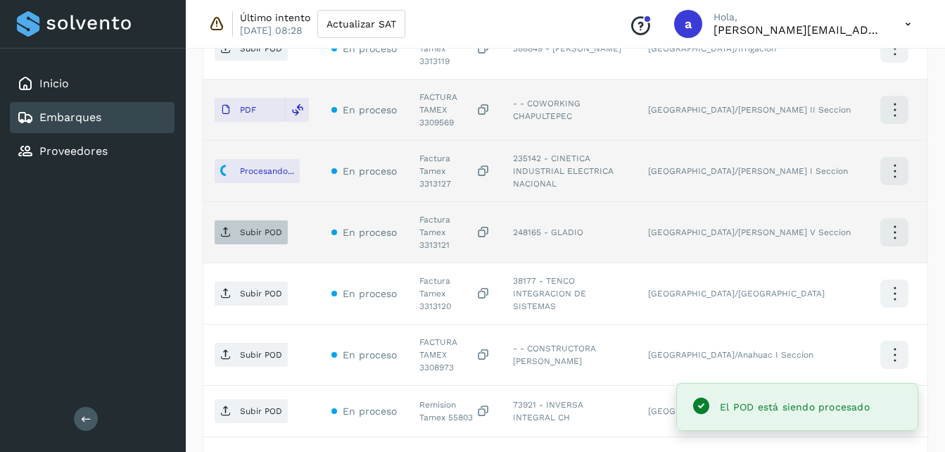
click at [251, 227] on p "Subir POD" at bounding box center [261, 232] width 42 height 10
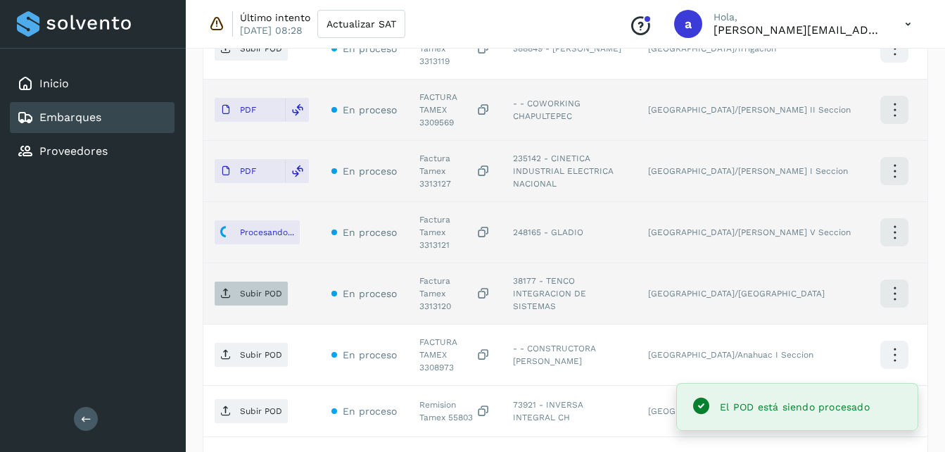
click at [261, 282] on span "Subir POD" at bounding box center [251, 293] width 73 height 23
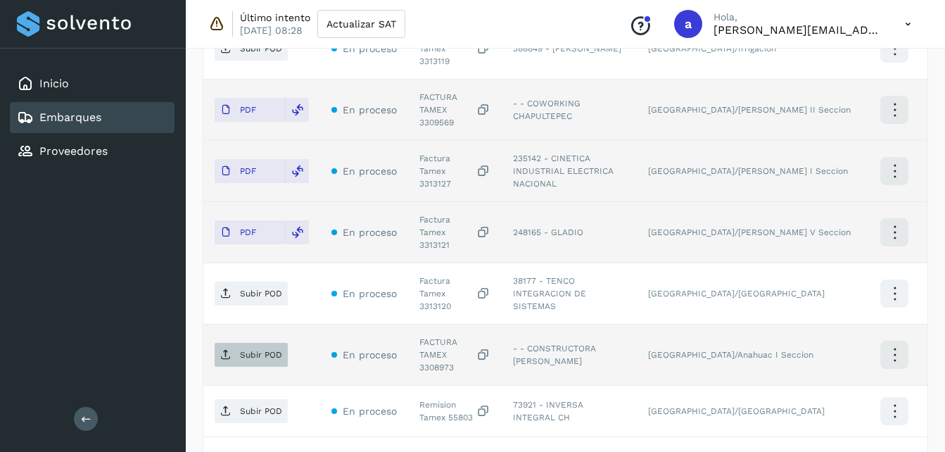
click at [246, 350] on p "Subir POD" at bounding box center [261, 355] width 42 height 10
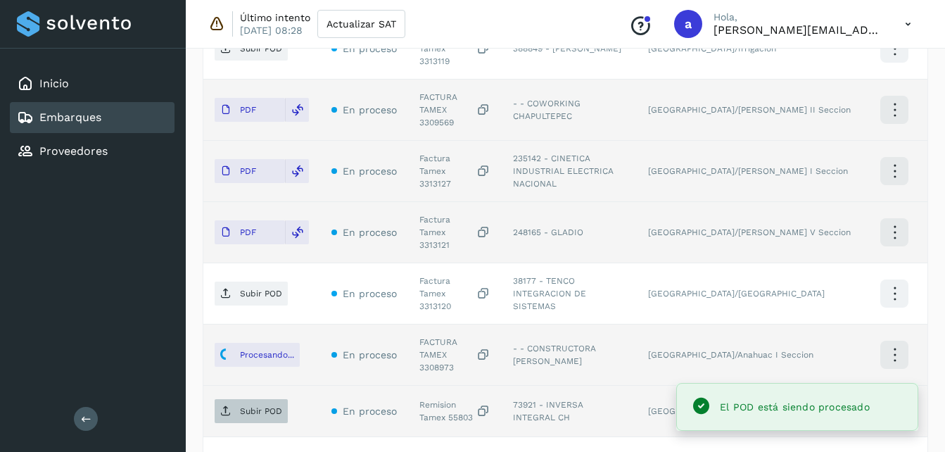
click at [246, 400] on span "Subir POD" at bounding box center [251, 411] width 73 height 23
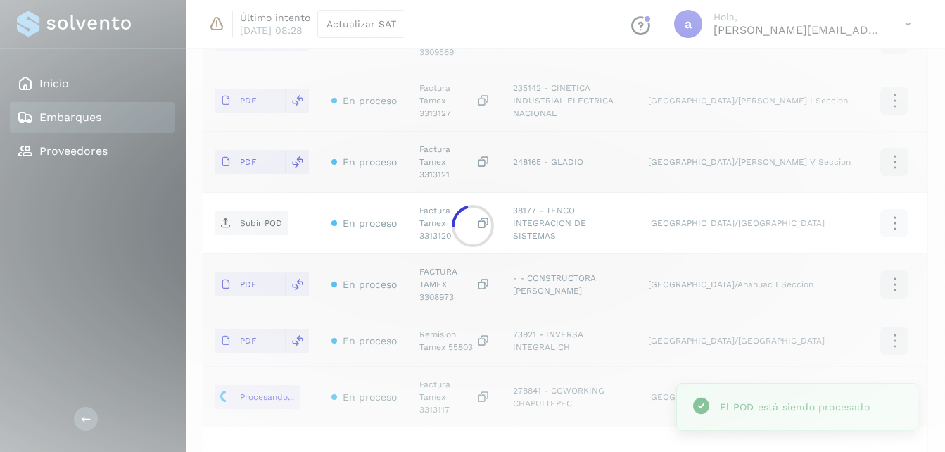
scroll to position [683, 0]
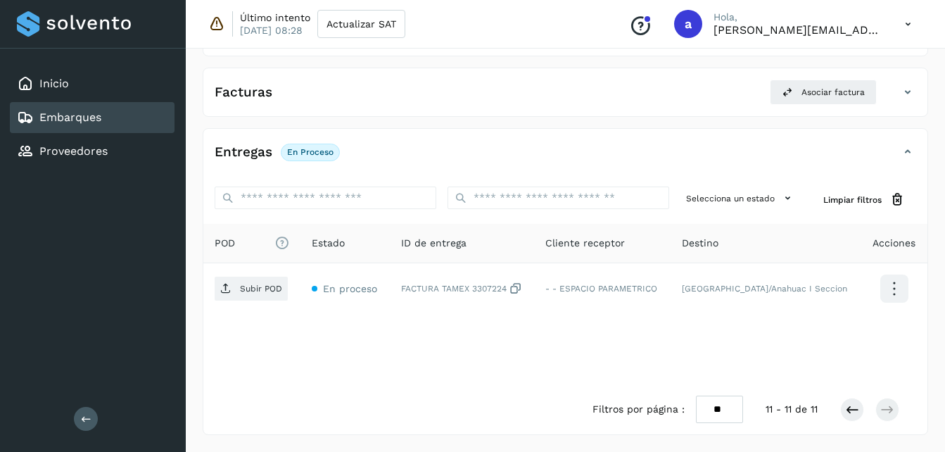
scroll to position [220, 0]
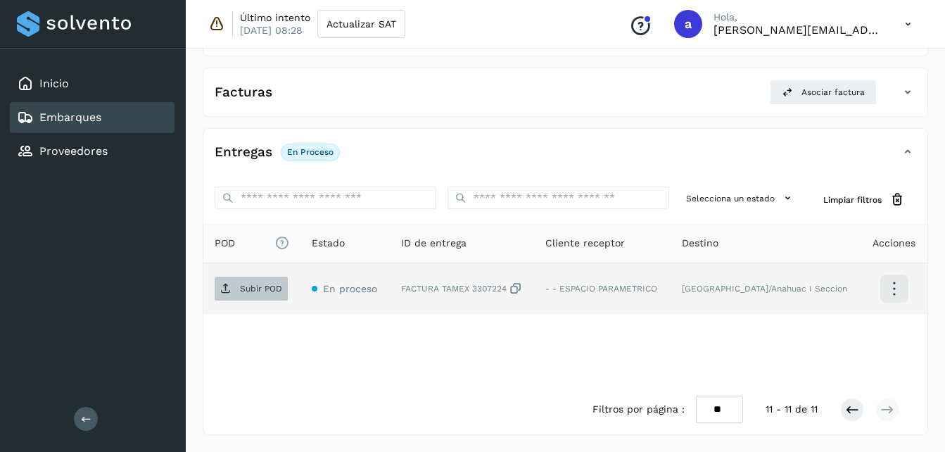
click at [245, 292] on p "Subir POD" at bounding box center [261, 289] width 42 height 10
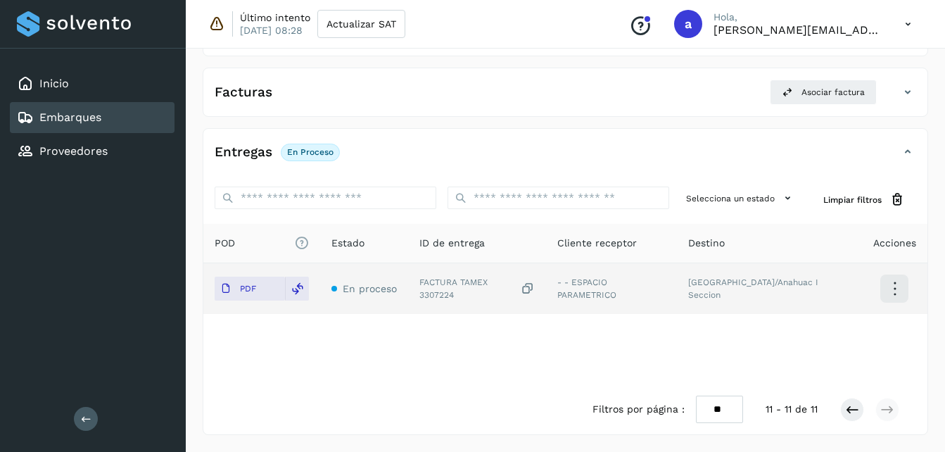
scroll to position [53, 0]
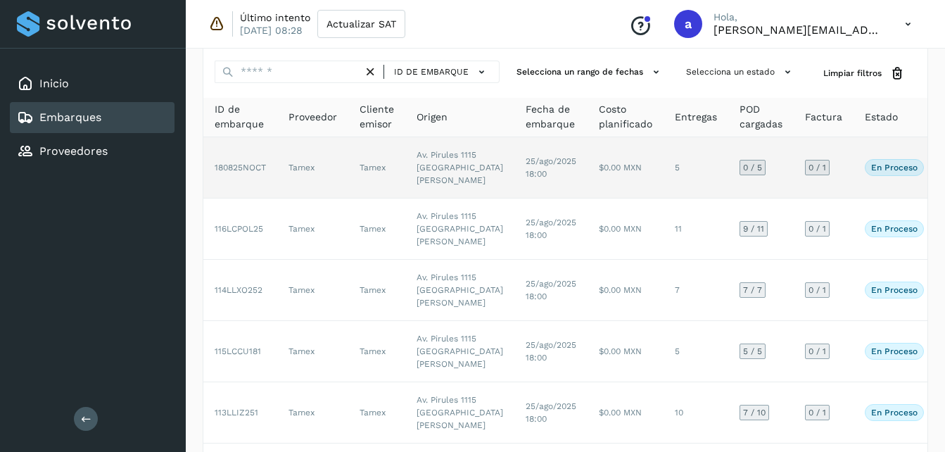
click at [344, 186] on td "Tamex" at bounding box center [312, 167] width 71 height 61
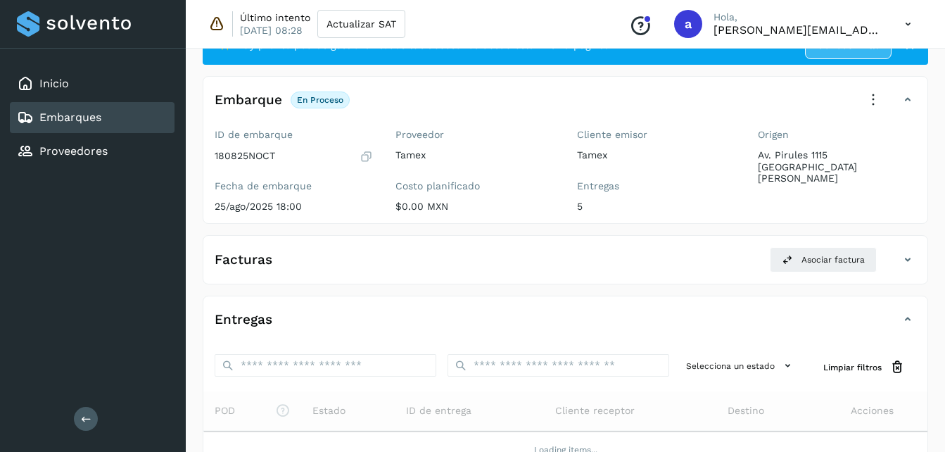
scroll to position [207, 0]
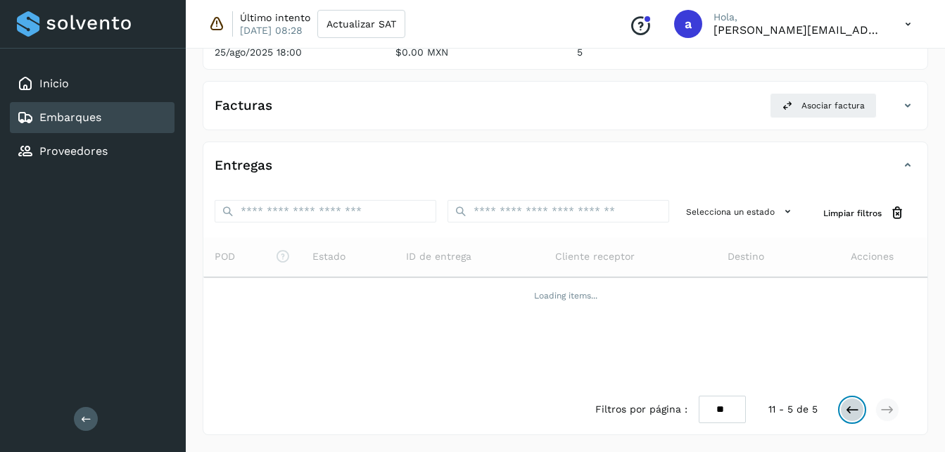
click at [843, 402] on button at bounding box center [852, 410] width 24 height 24
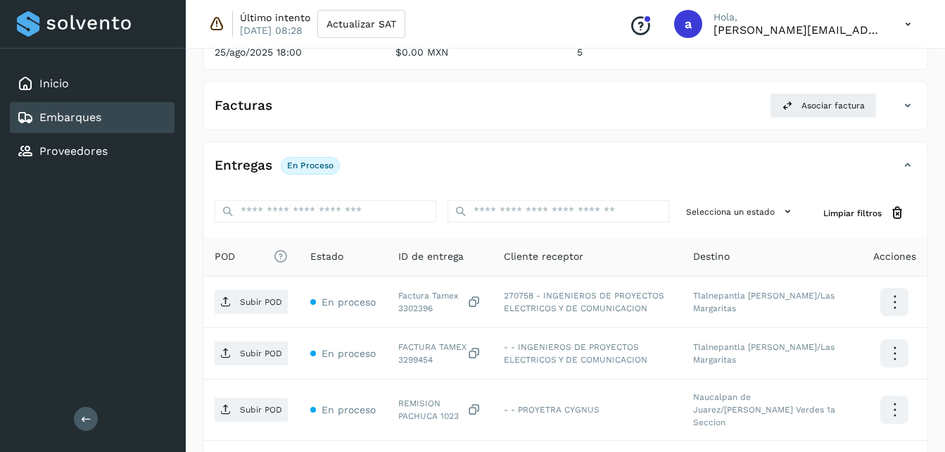
scroll to position [374, 0]
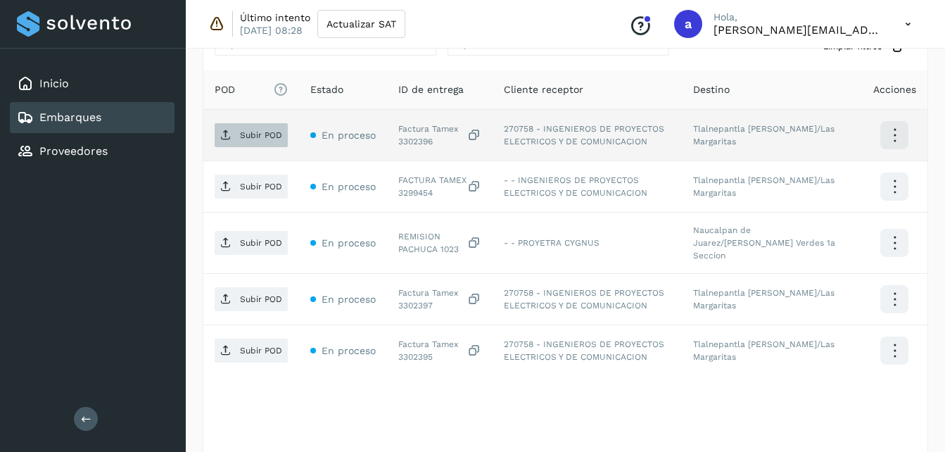
click at [264, 132] on p "Subir POD" at bounding box center [261, 135] width 42 height 10
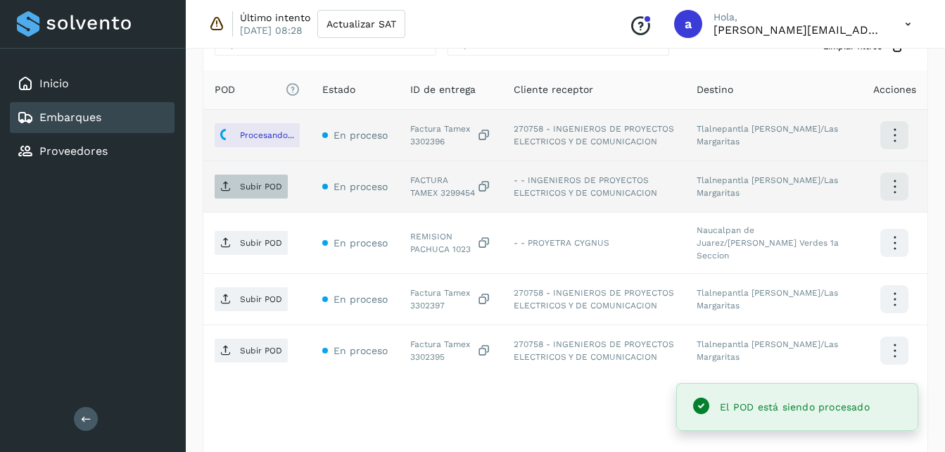
click at [259, 196] on span "Subir POD" at bounding box center [251, 186] width 73 height 23
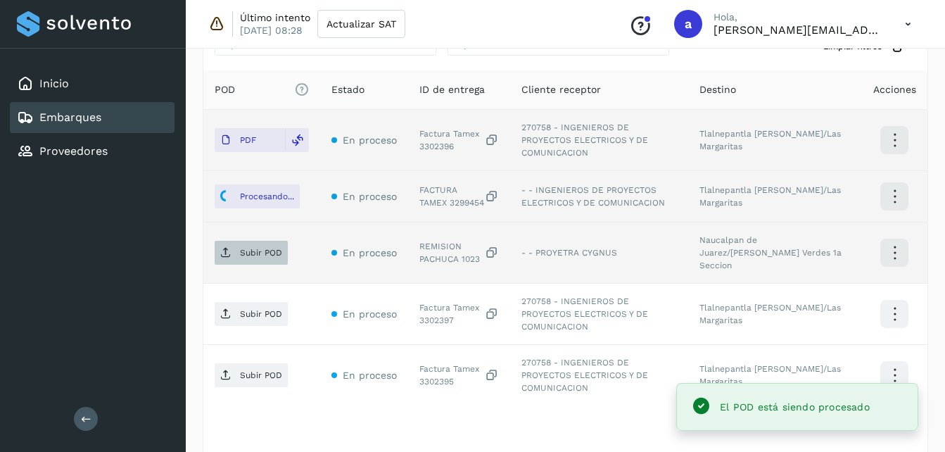
click at [241, 248] on p "Subir POD" at bounding box center [261, 253] width 42 height 10
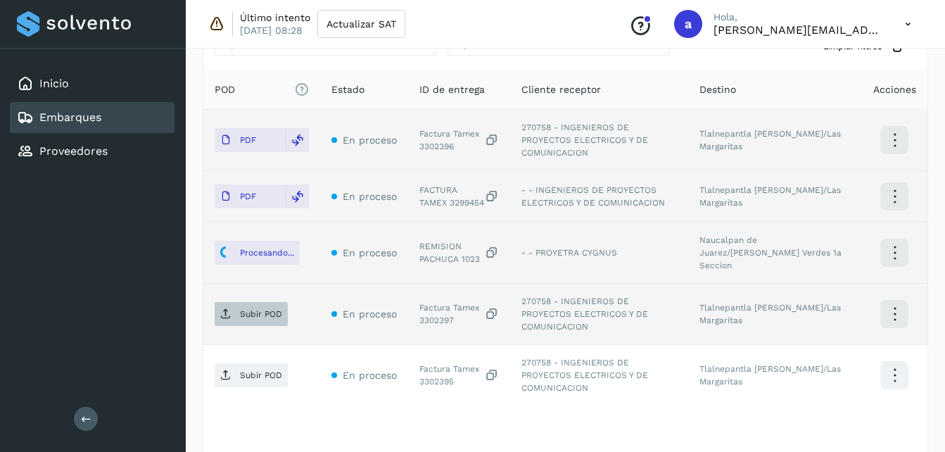
click at [248, 309] on p "Subir POD" at bounding box center [261, 314] width 42 height 10
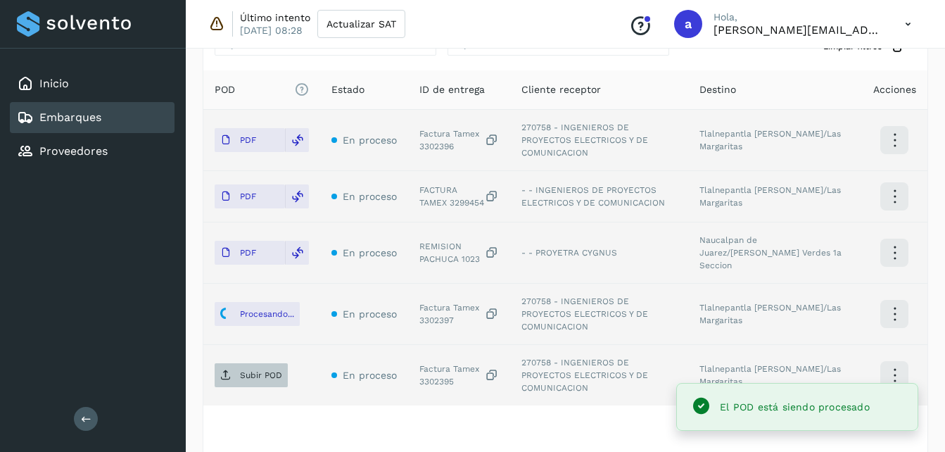
click at [246, 370] on p "Subir POD" at bounding box center [261, 375] width 42 height 10
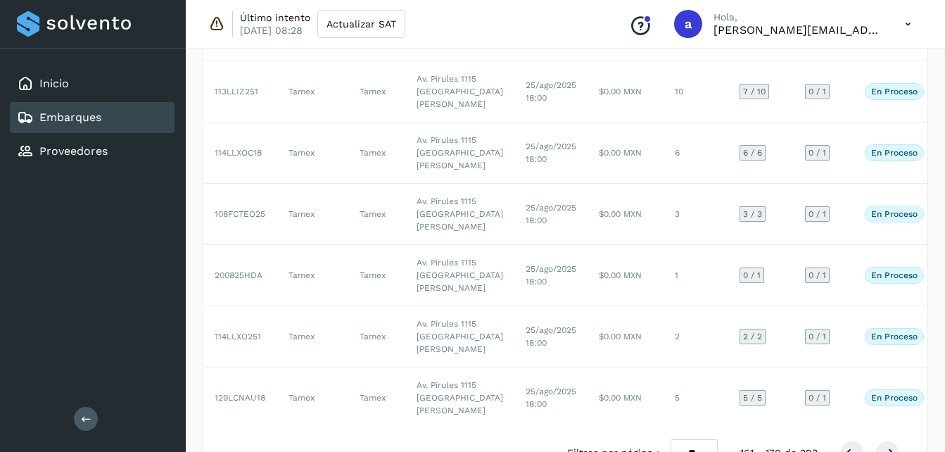
scroll to position [53, 0]
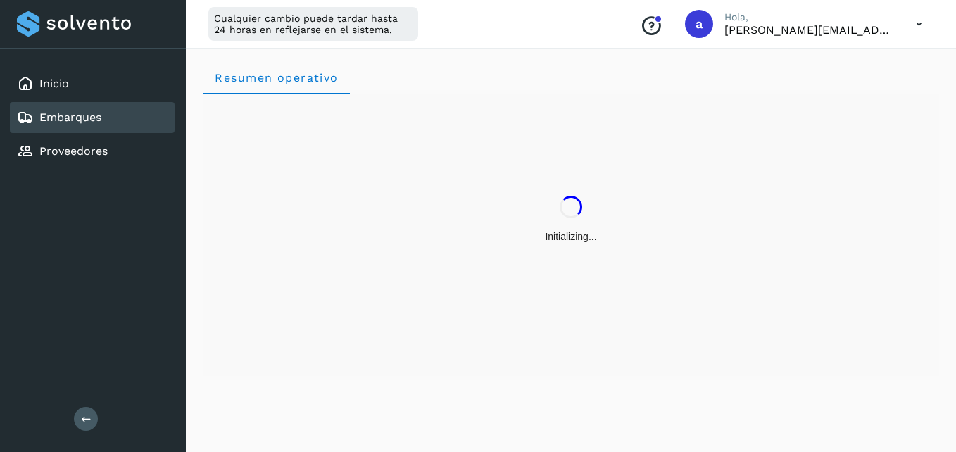
click at [91, 122] on link "Embarques" at bounding box center [70, 117] width 62 height 13
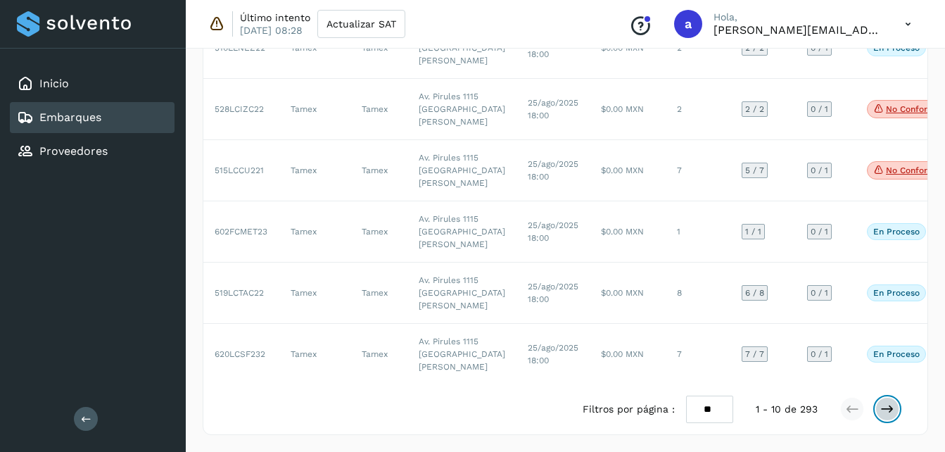
click at [892, 414] on icon at bounding box center [888, 409] width 14 height 14
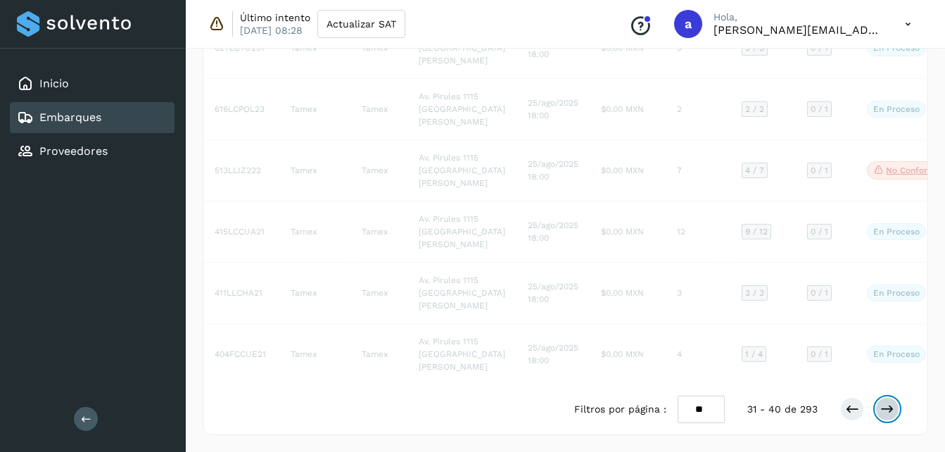
click at [892, 414] on icon at bounding box center [888, 409] width 14 height 14
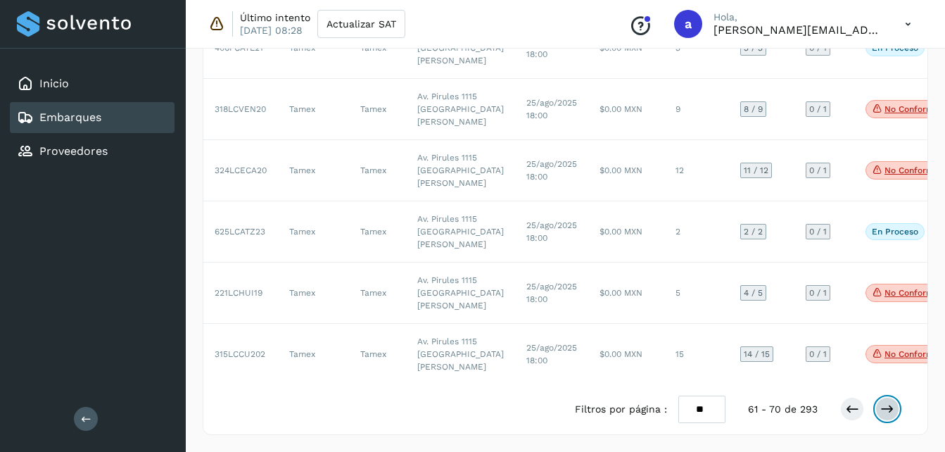
click at [892, 414] on icon at bounding box center [888, 409] width 14 height 14
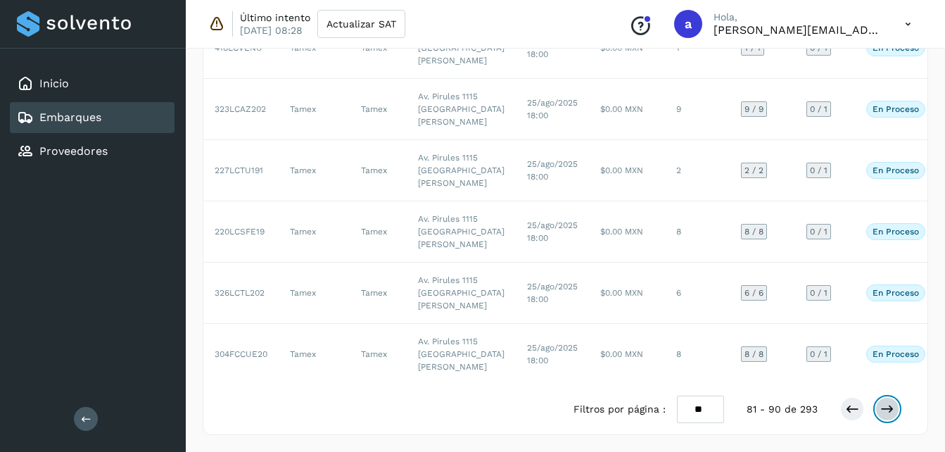
click at [892, 414] on icon at bounding box center [888, 409] width 14 height 14
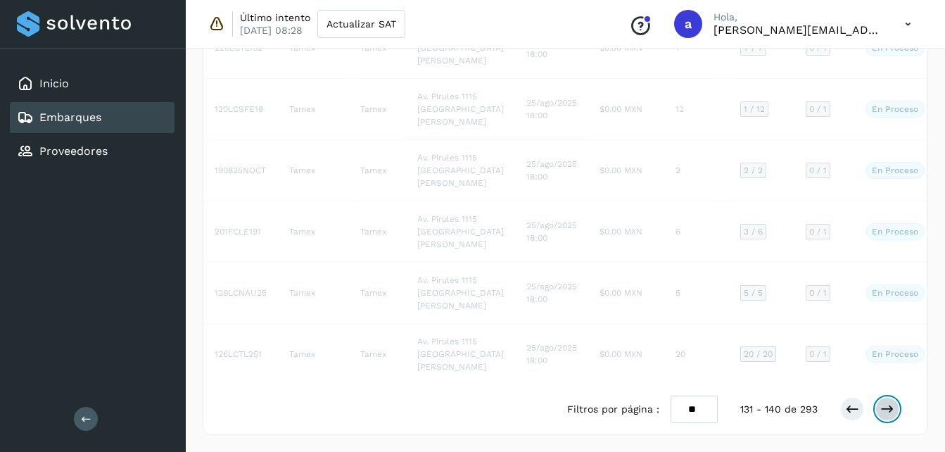
click at [892, 414] on icon at bounding box center [888, 409] width 14 height 14
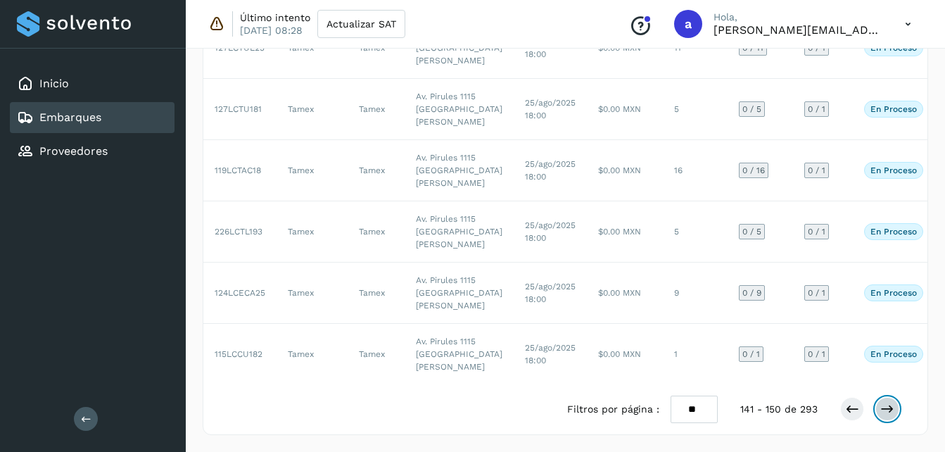
scroll to position [808, 0]
click at [852, 405] on icon at bounding box center [852, 409] width 14 height 14
click at [885, 403] on icon at bounding box center [888, 409] width 14 height 14
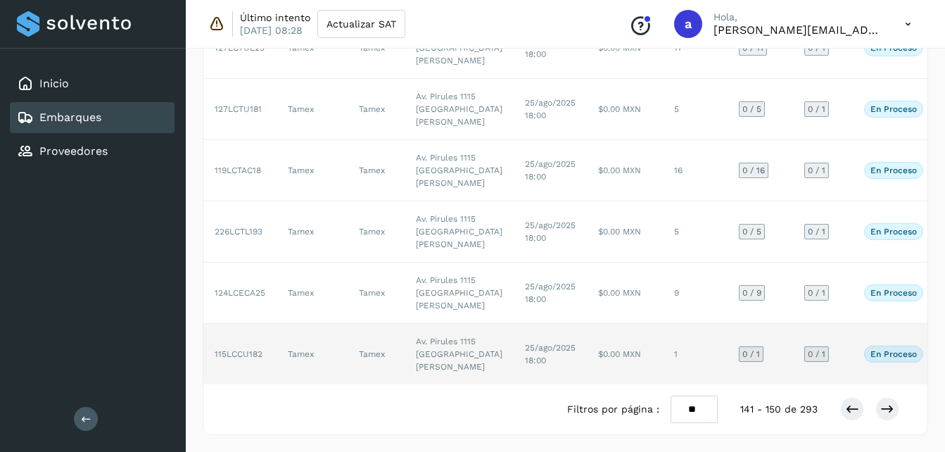
click at [287, 324] on td "Tamex" at bounding box center [312, 354] width 71 height 61
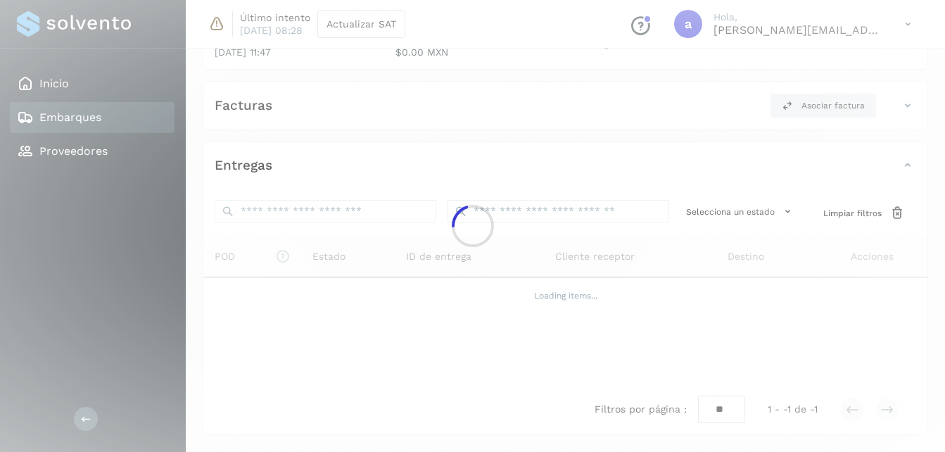
scroll to position [220, 0]
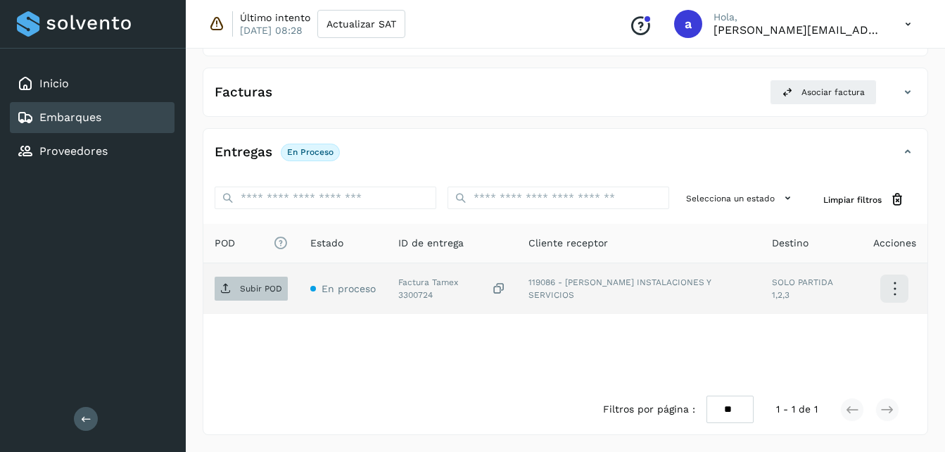
click at [247, 280] on span "Subir POD" at bounding box center [251, 288] width 73 height 23
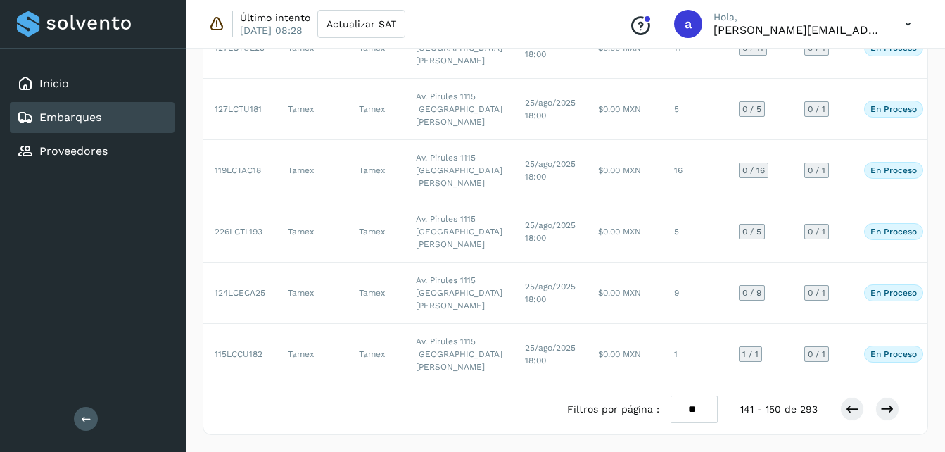
scroll to position [705, 0]
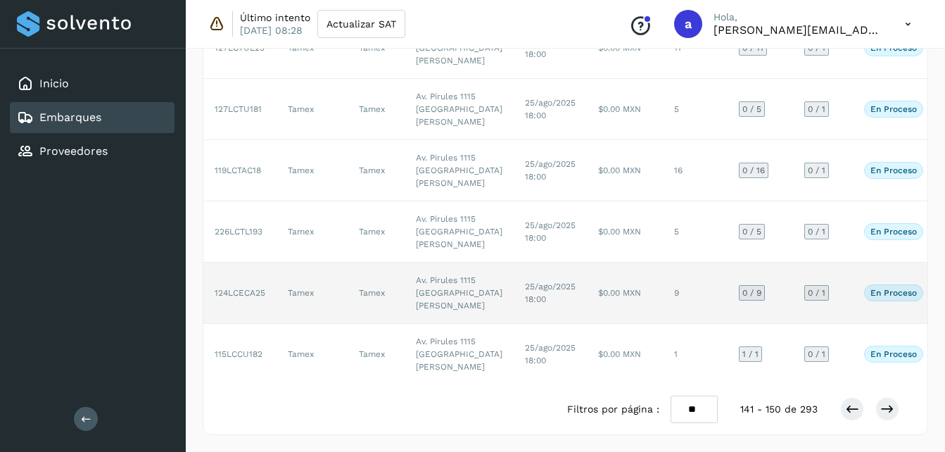
click at [663, 324] on td "9" at bounding box center [695, 293] width 65 height 61
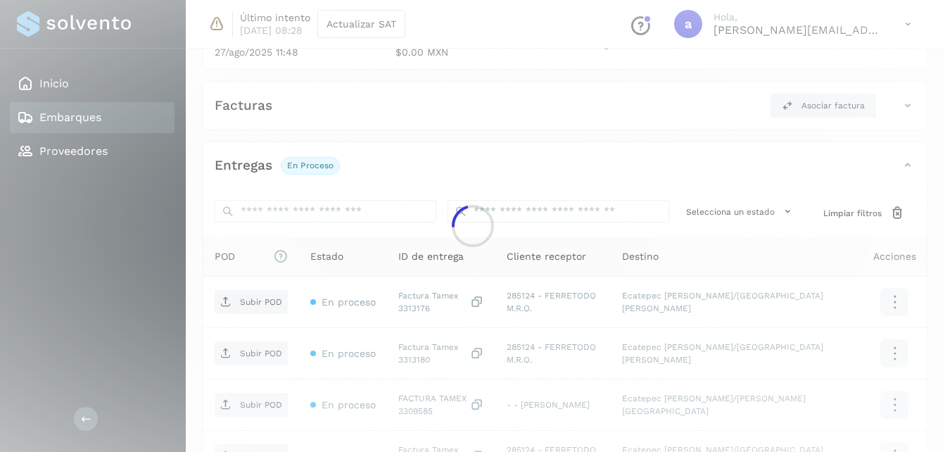
scroll to position [631, 0]
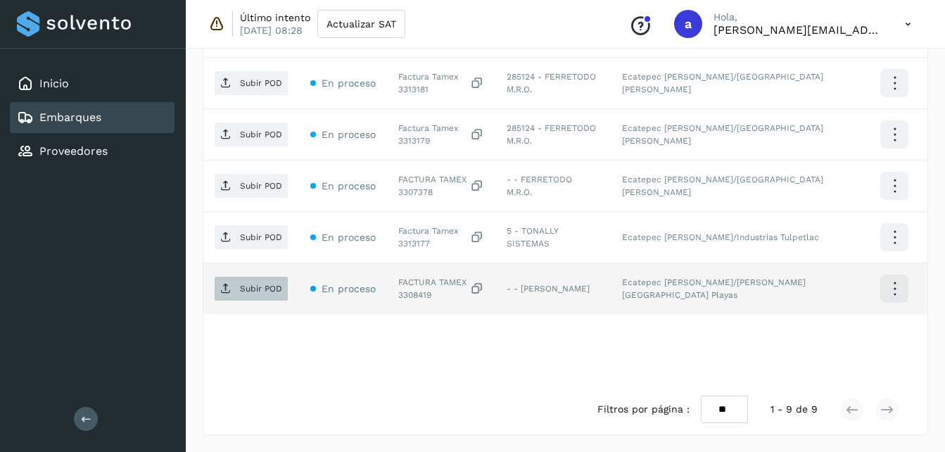
click at [244, 291] on p "Subir POD" at bounding box center [261, 289] width 42 height 10
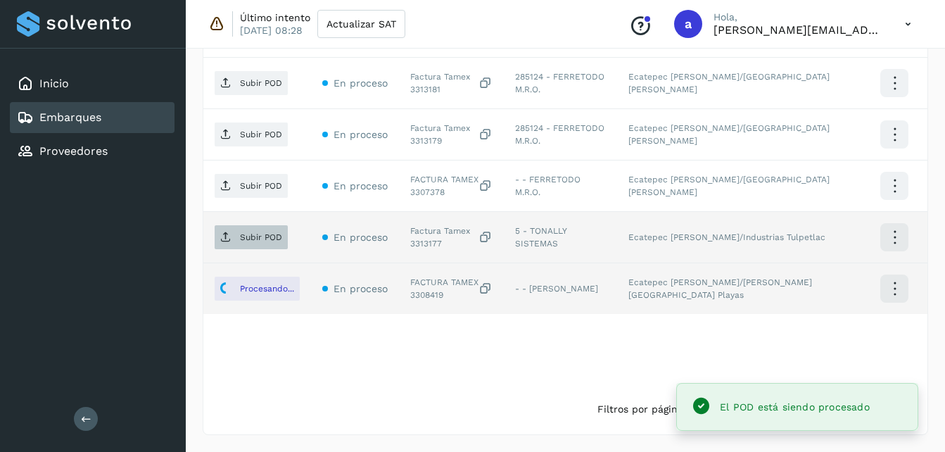
click at [239, 238] on span "Subir POD" at bounding box center [251, 237] width 73 height 23
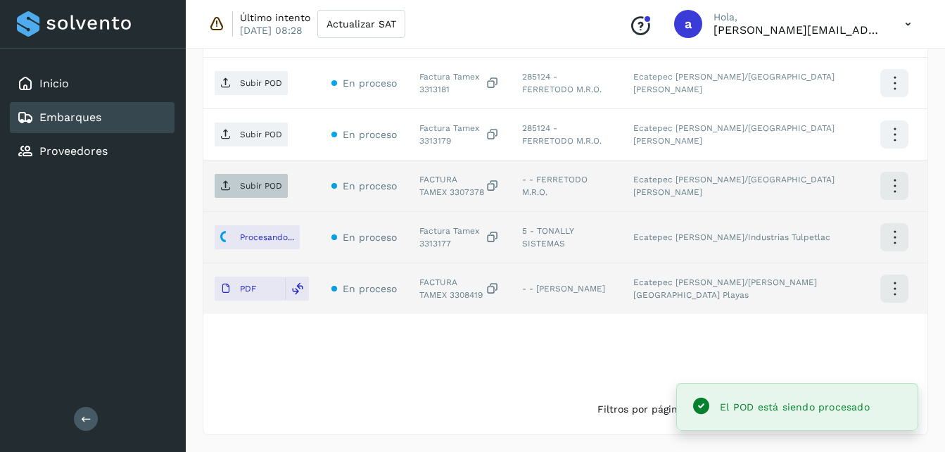
click at [236, 187] on span "Subir POD" at bounding box center [251, 186] width 73 height 23
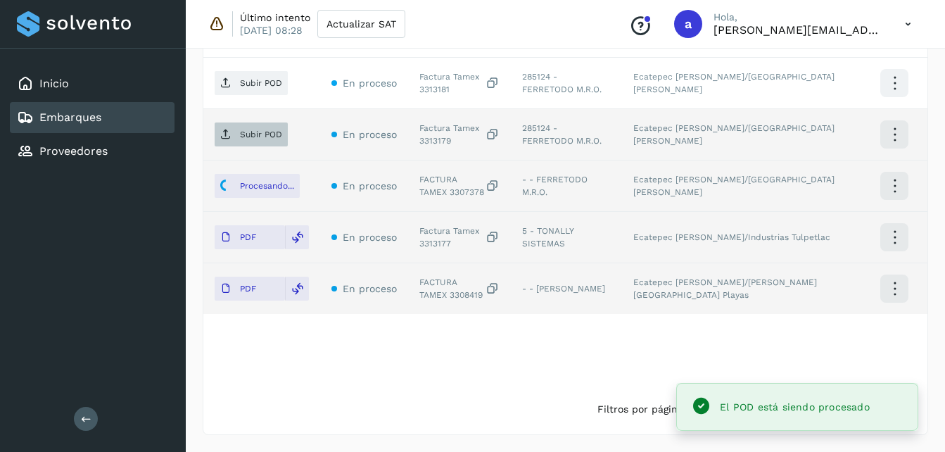
click at [227, 138] on icon at bounding box center [225, 134] width 11 height 11
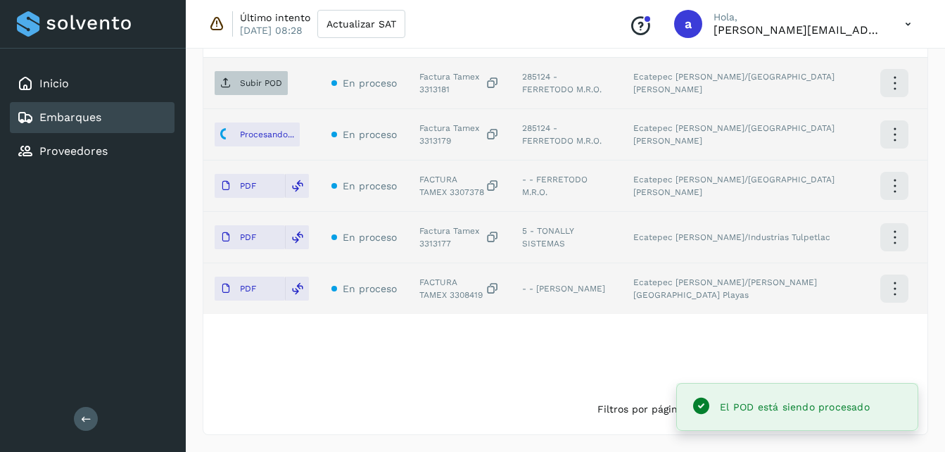
click at [247, 82] on p "Subir POD" at bounding box center [261, 83] width 42 height 10
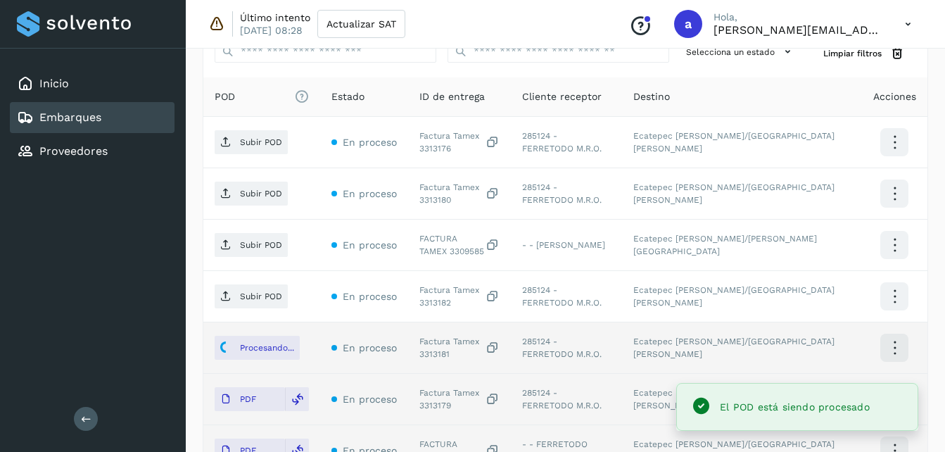
scroll to position [345, 0]
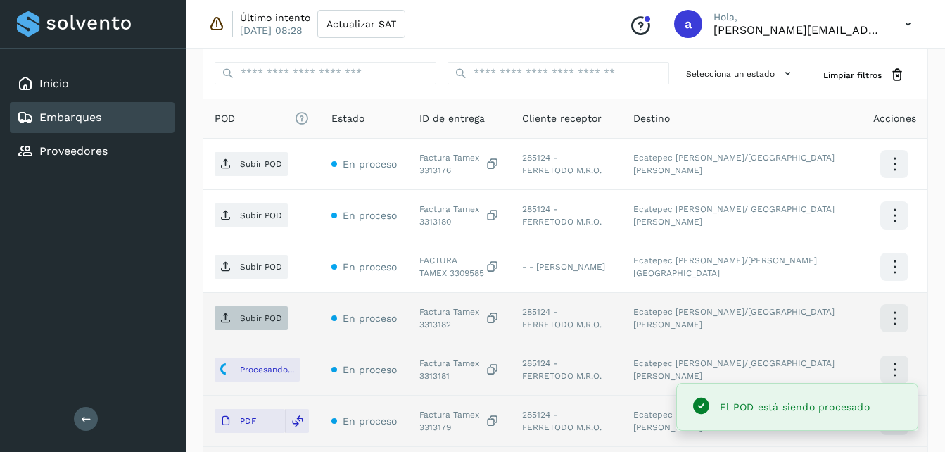
click at [232, 311] on span "Subir POD" at bounding box center [251, 318] width 73 height 23
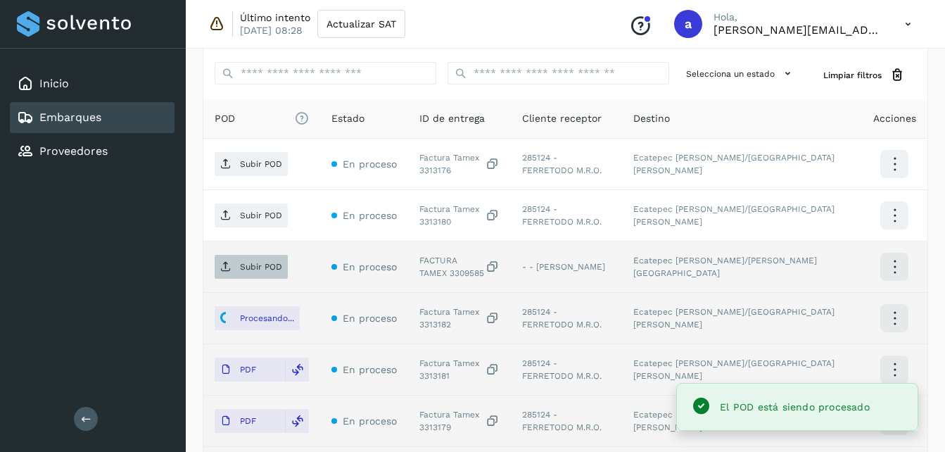
click at [254, 268] on p "Subir POD" at bounding box center [261, 267] width 42 height 10
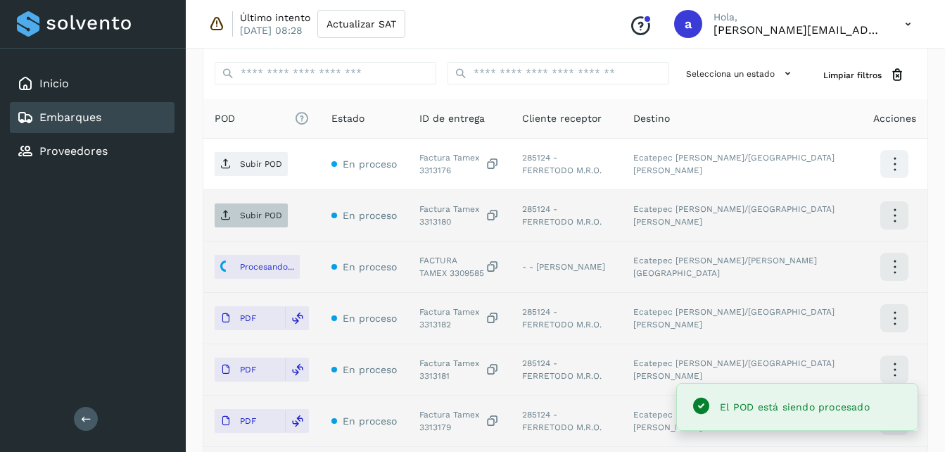
click at [239, 213] on span "Subir POD" at bounding box center [251, 215] width 73 height 23
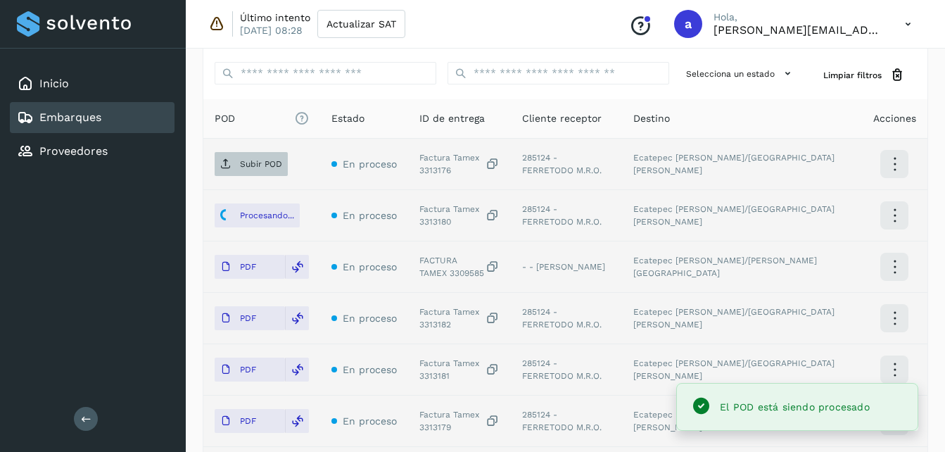
click at [232, 166] on span "Subir POD" at bounding box center [251, 164] width 73 height 23
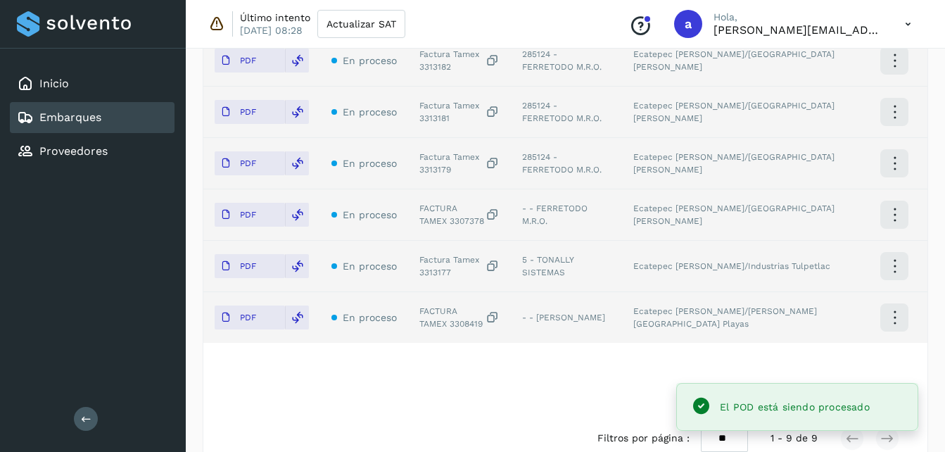
scroll to position [599, 0]
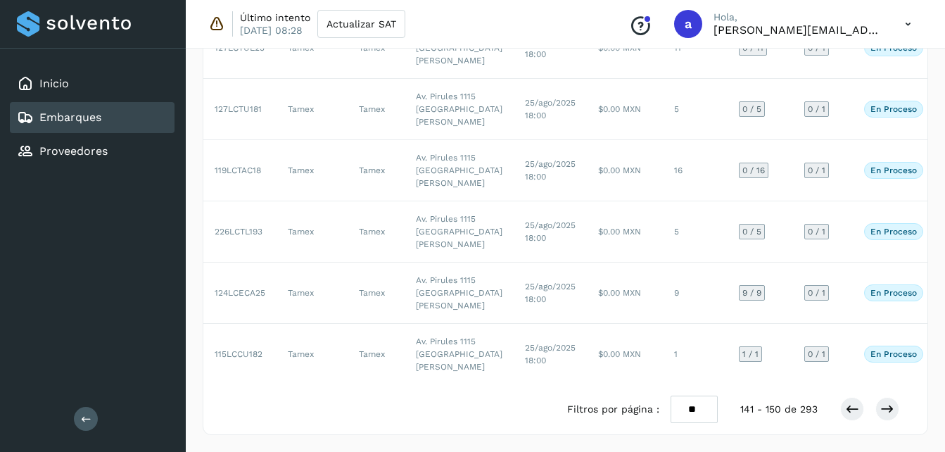
scroll to position [705, 0]
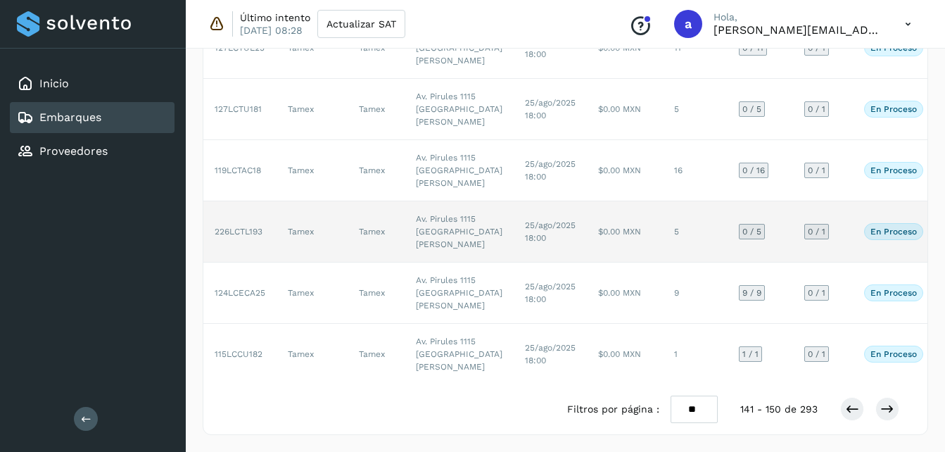
click at [663, 263] on td "5" at bounding box center [695, 231] width 65 height 61
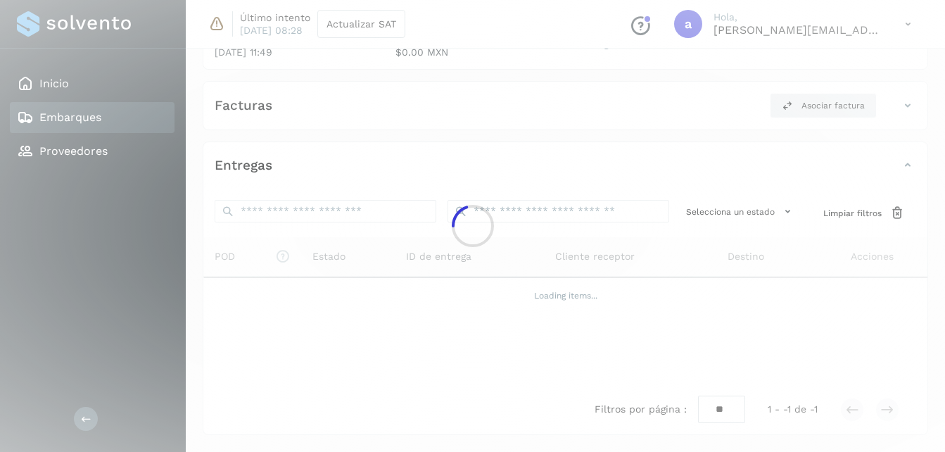
scroll to position [426, 0]
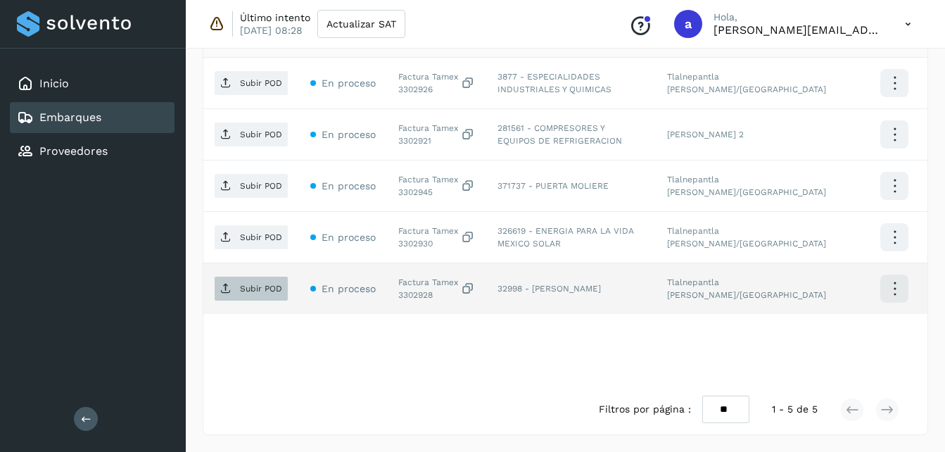
click at [249, 289] on p "Subir POD" at bounding box center [261, 289] width 42 height 10
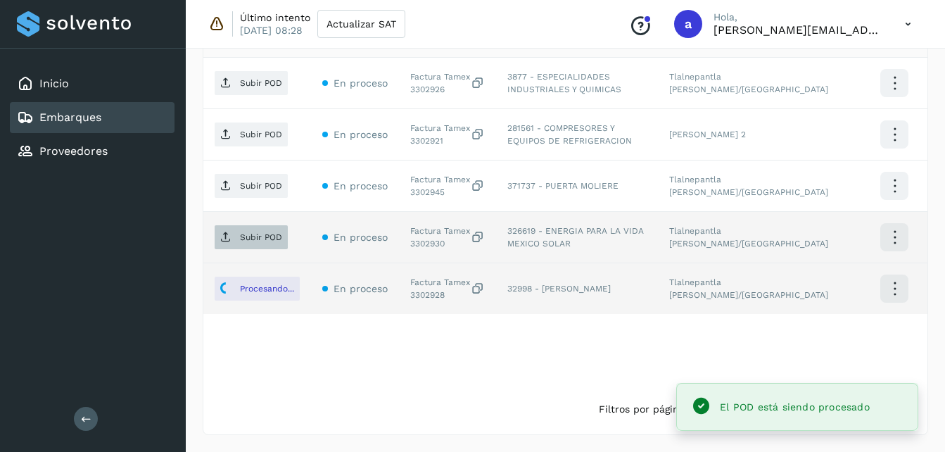
click at [245, 234] on p "Subir POD" at bounding box center [261, 237] width 42 height 10
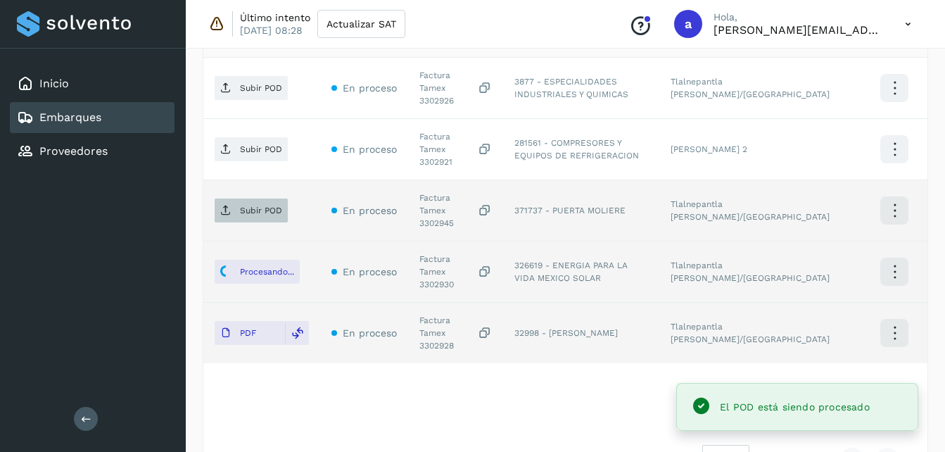
click at [248, 206] on p "Subir POD" at bounding box center [261, 211] width 42 height 10
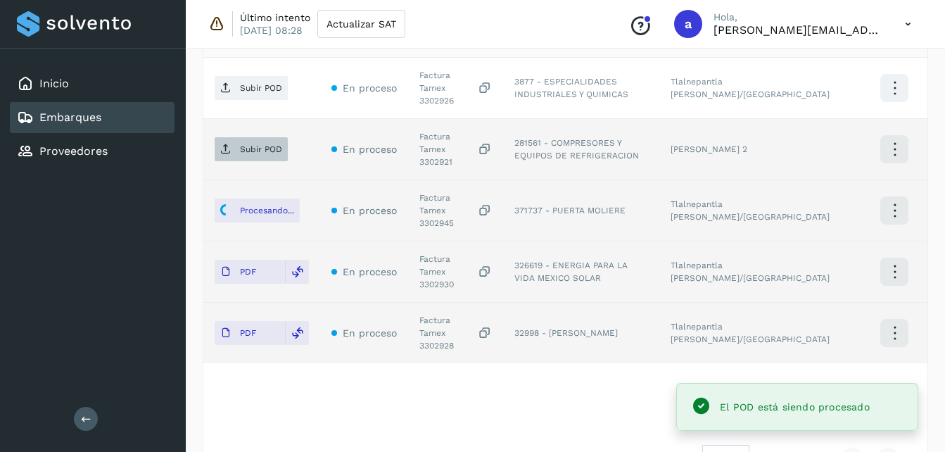
click at [251, 144] on p "Subir POD" at bounding box center [261, 149] width 42 height 10
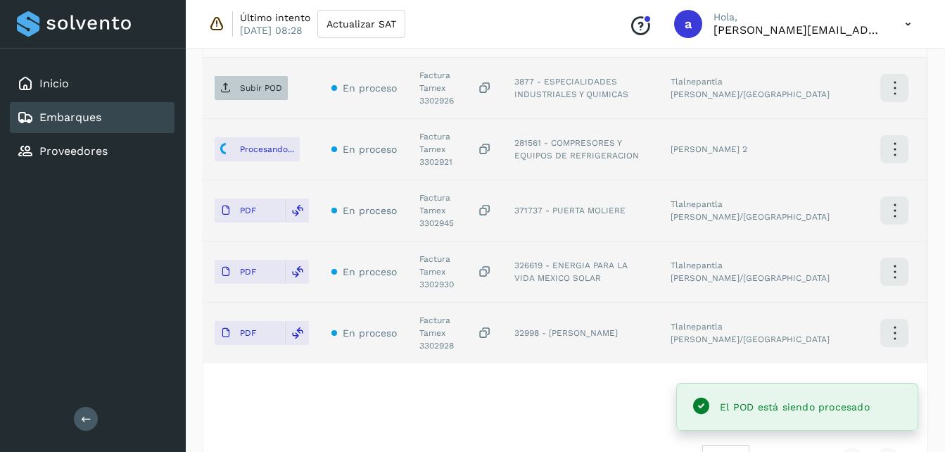
click at [251, 83] on p "Subir POD" at bounding box center [261, 88] width 42 height 10
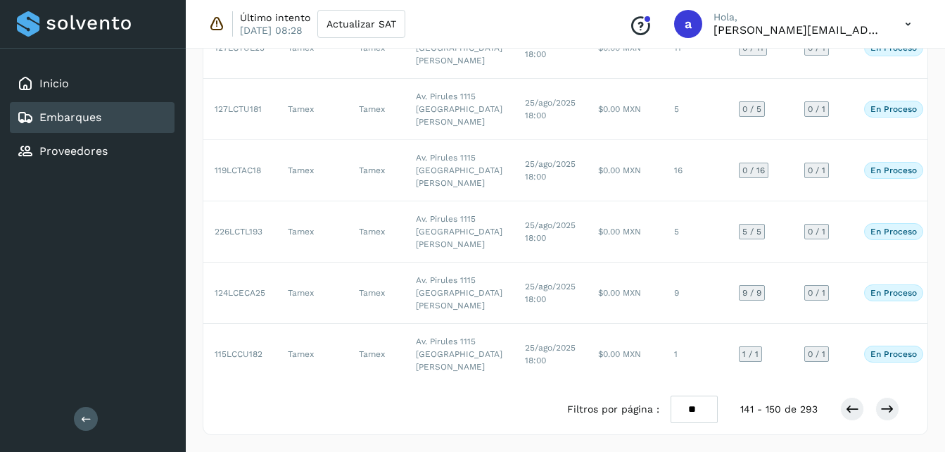
scroll to position [736, 0]
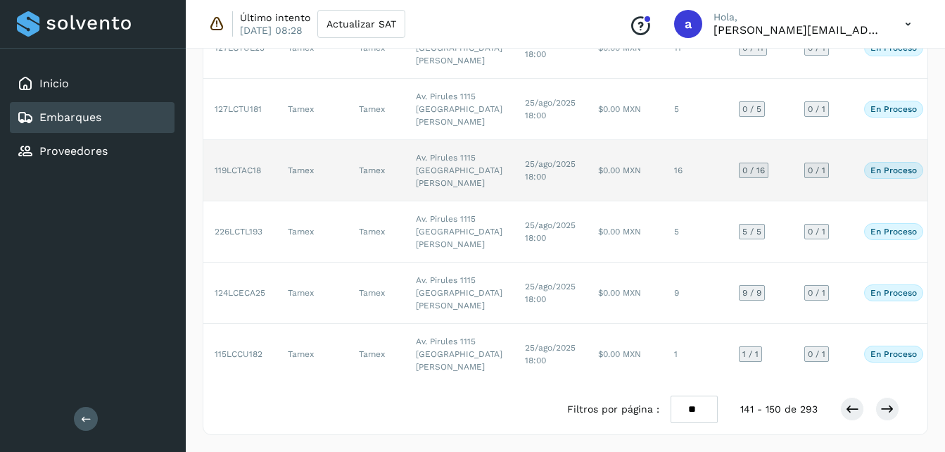
click at [587, 140] on td "$0.00 MXN" at bounding box center [625, 170] width 76 height 61
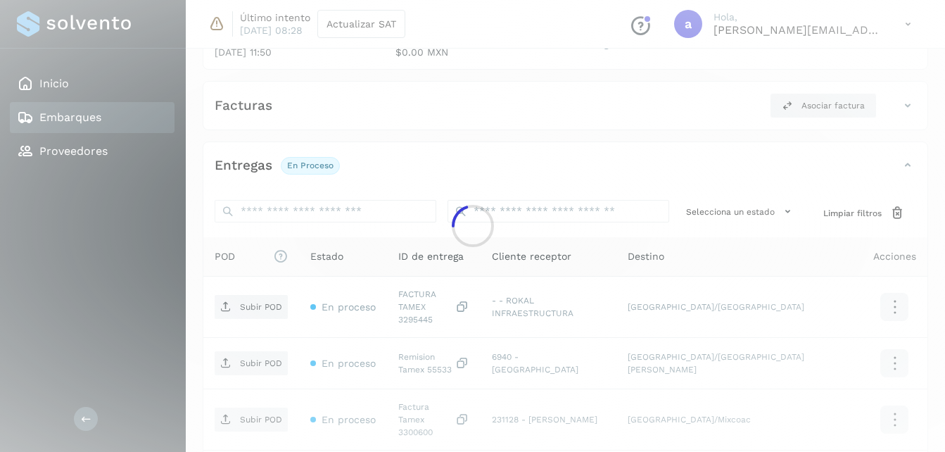
scroll to position [683, 0]
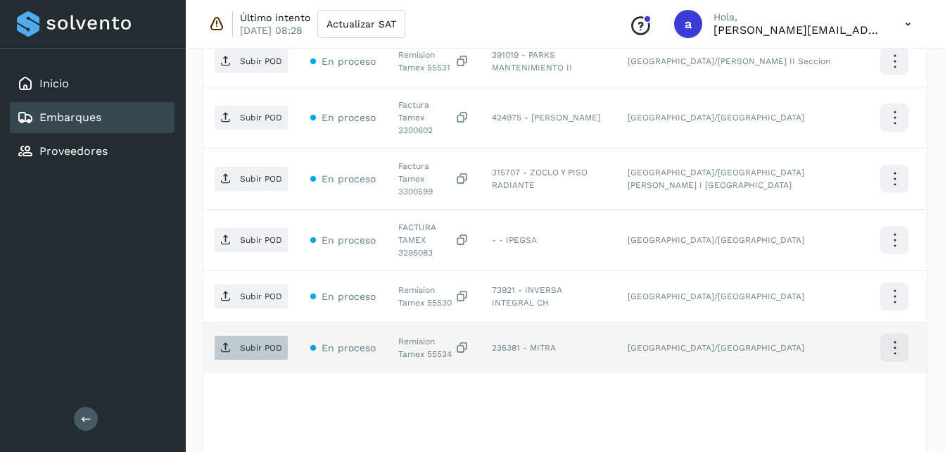
click at [240, 343] on p "Subir POD" at bounding box center [261, 348] width 42 height 10
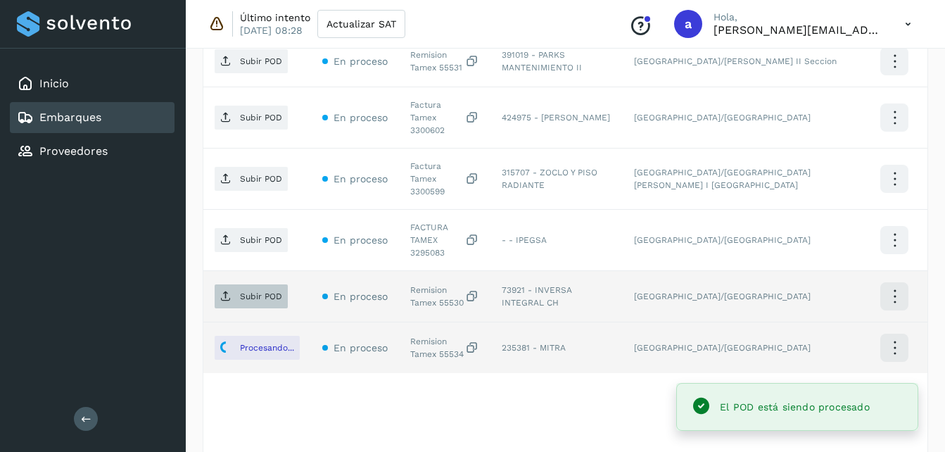
click at [254, 285] on span "Subir POD" at bounding box center [251, 296] width 73 height 23
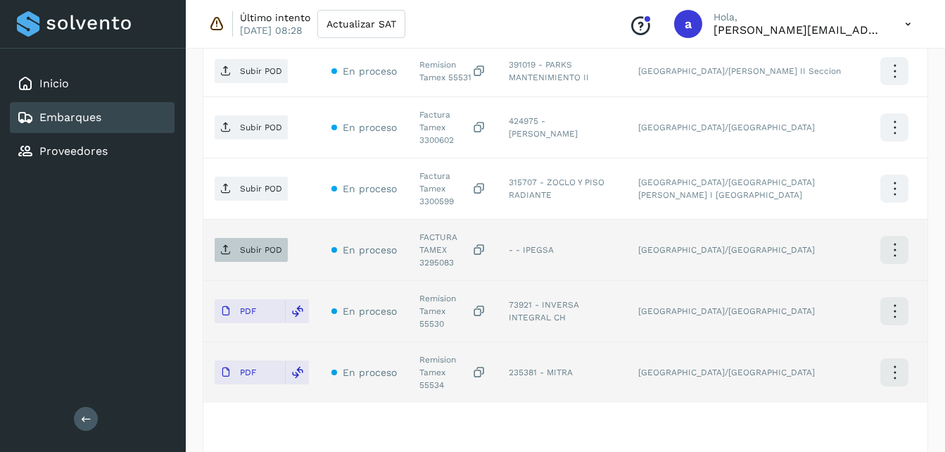
click at [229, 244] on icon at bounding box center [225, 249] width 11 height 11
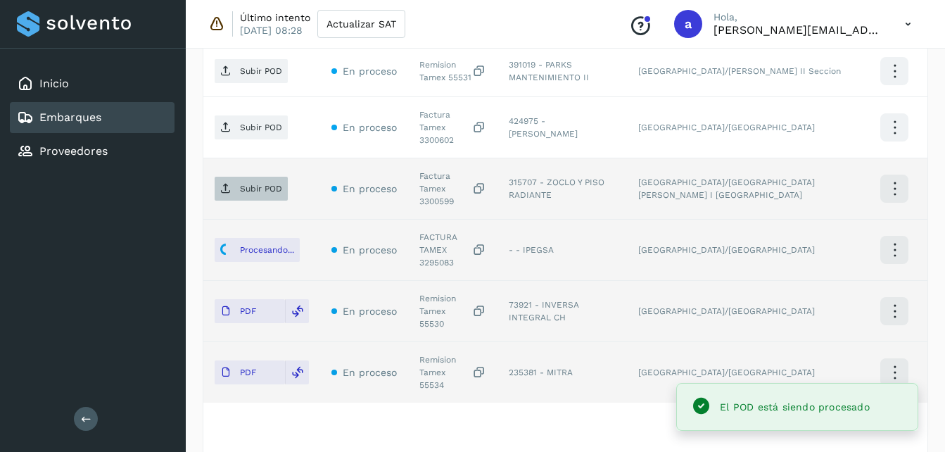
click at [251, 184] on p "Subir POD" at bounding box center [261, 189] width 42 height 10
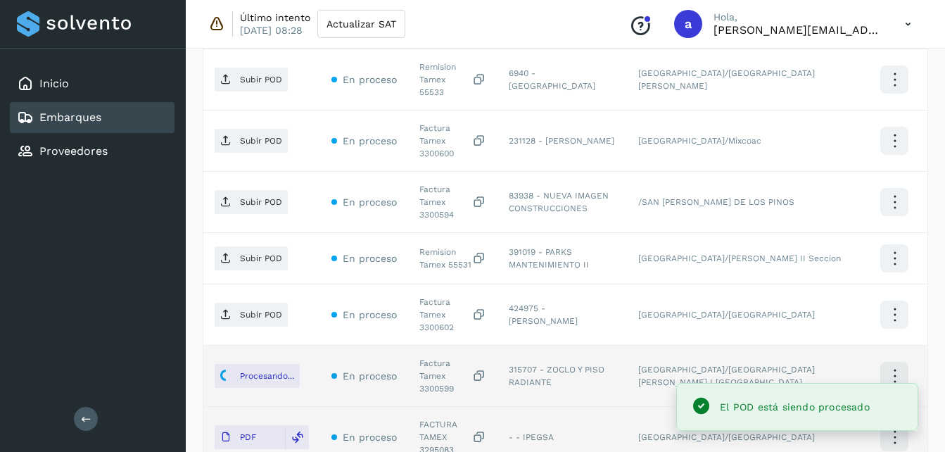
scroll to position [488, 0]
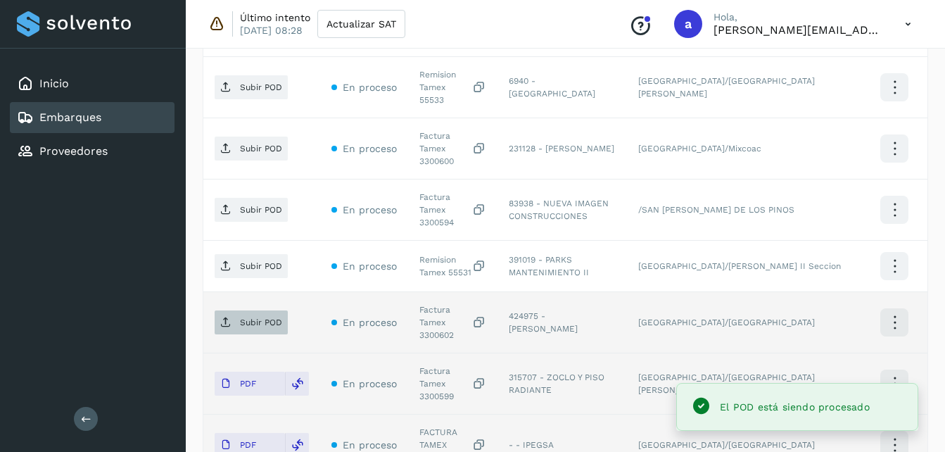
click at [246, 317] on p "Subir POD" at bounding box center [261, 322] width 42 height 10
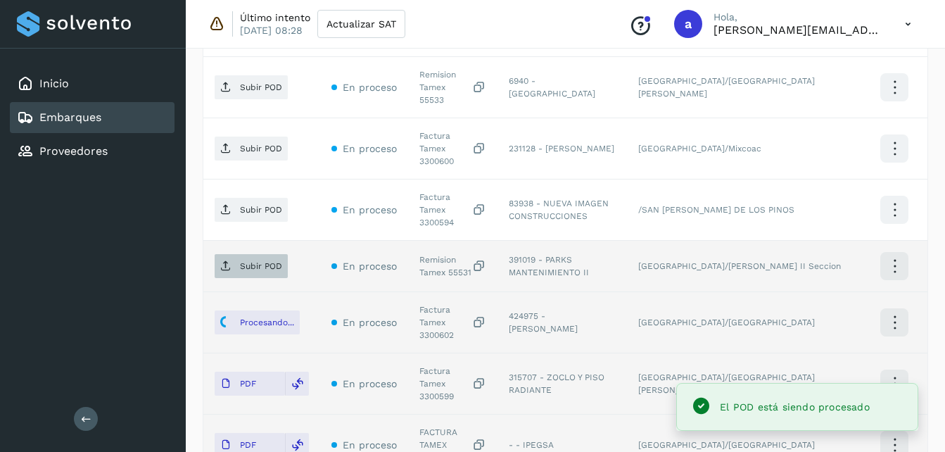
click at [259, 261] on p "Subir POD" at bounding box center [261, 266] width 42 height 10
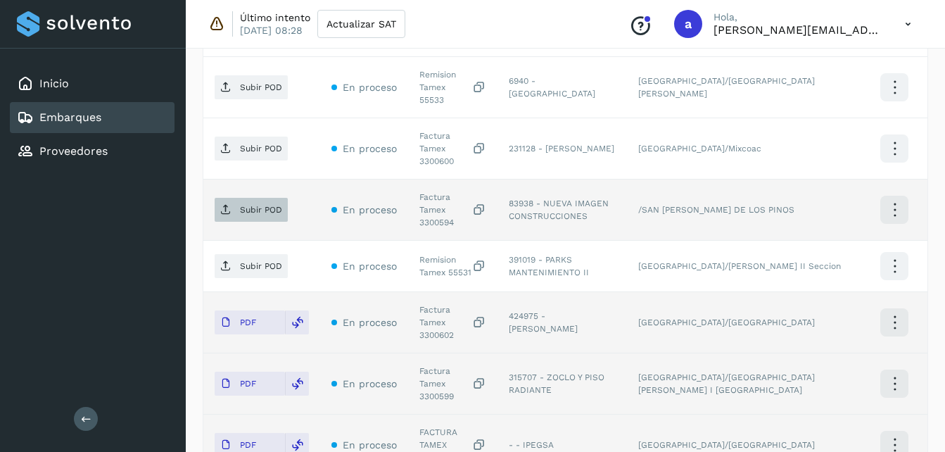
click at [275, 205] on p "Subir POD" at bounding box center [261, 210] width 42 height 10
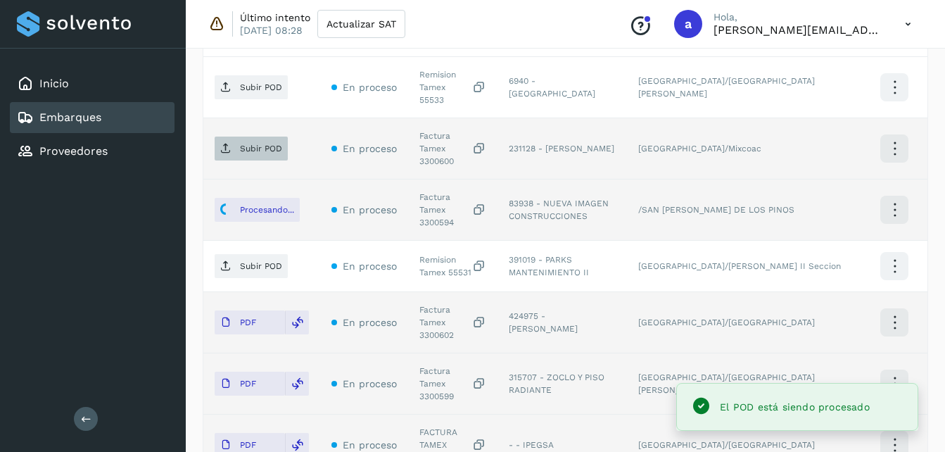
click at [225, 137] on span "Subir POD" at bounding box center [251, 148] width 73 height 23
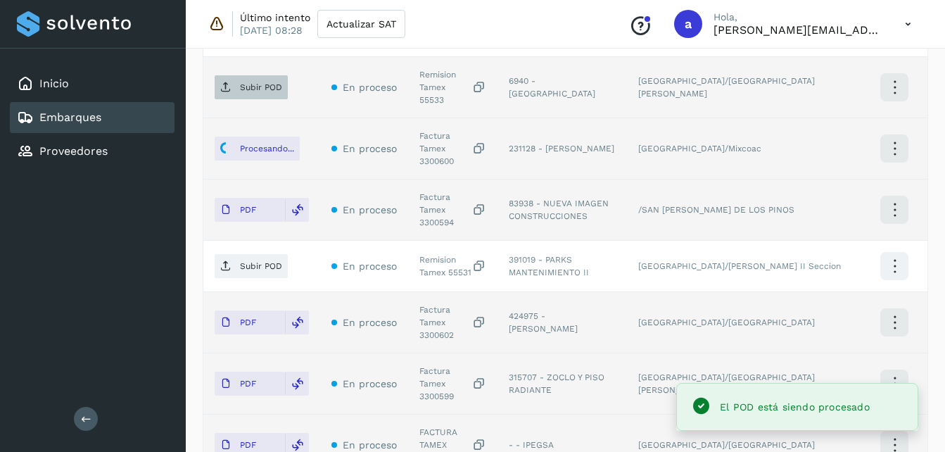
click at [253, 78] on span "Subir POD" at bounding box center [251, 87] width 73 height 23
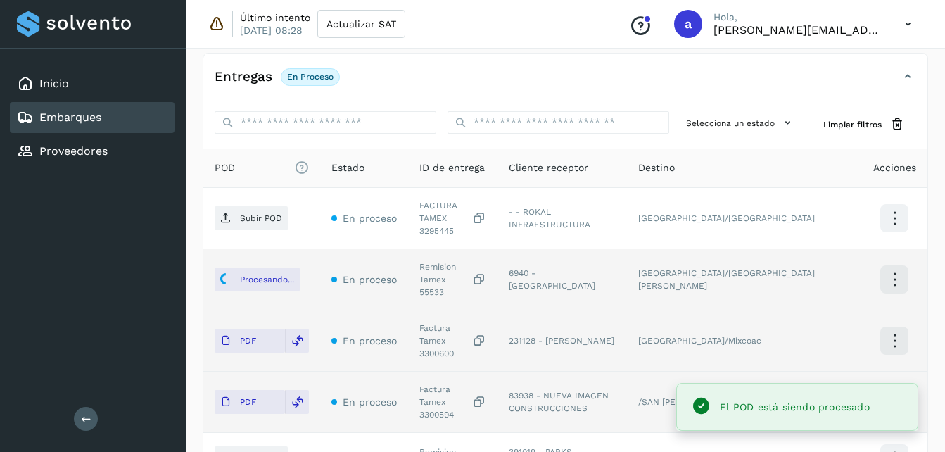
scroll to position [271, 0]
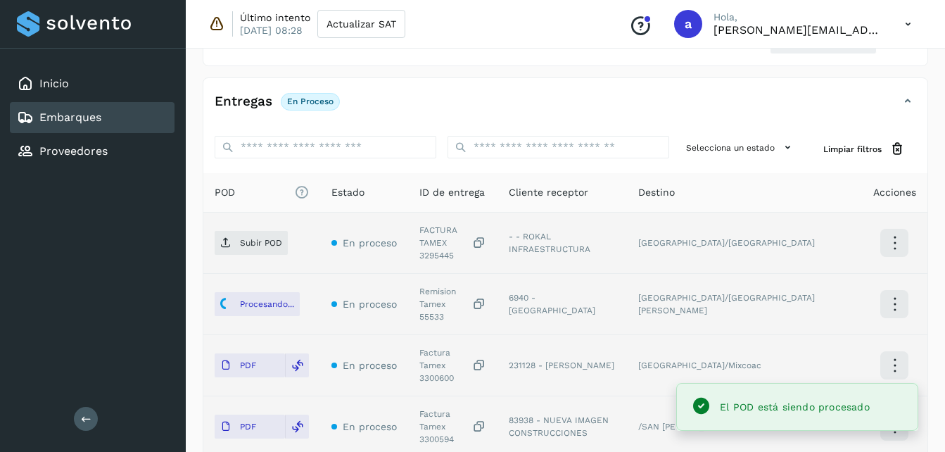
click at [208, 234] on td "Subir POD" at bounding box center [261, 243] width 117 height 61
click at [265, 238] on p "Subir POD" at bounding box center [261, 243] width 42 height 10
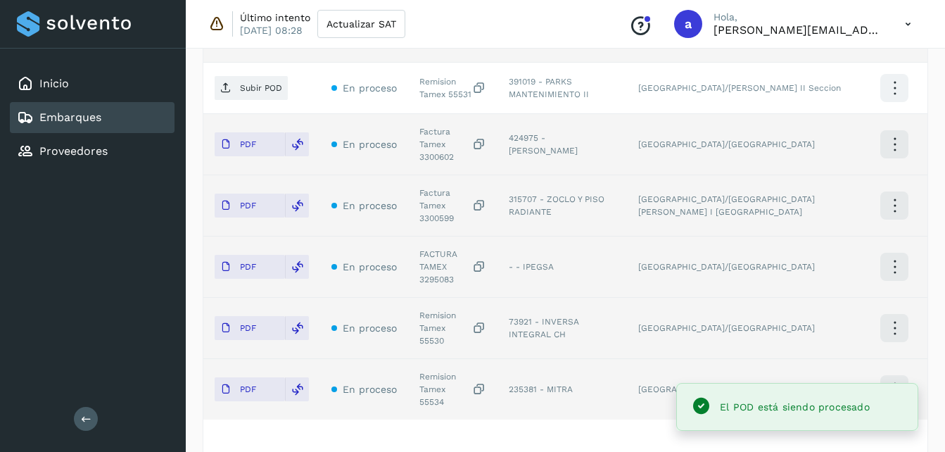
scroll to position [648, 0]
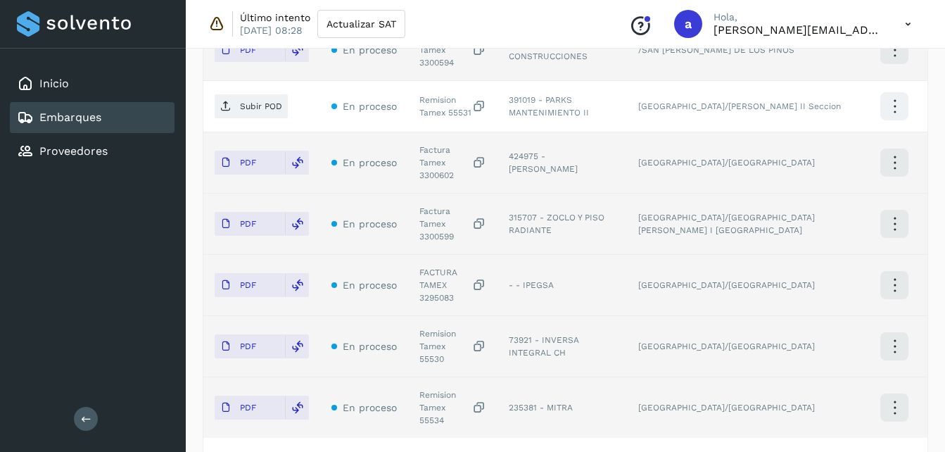
scroll to position [477, 0]
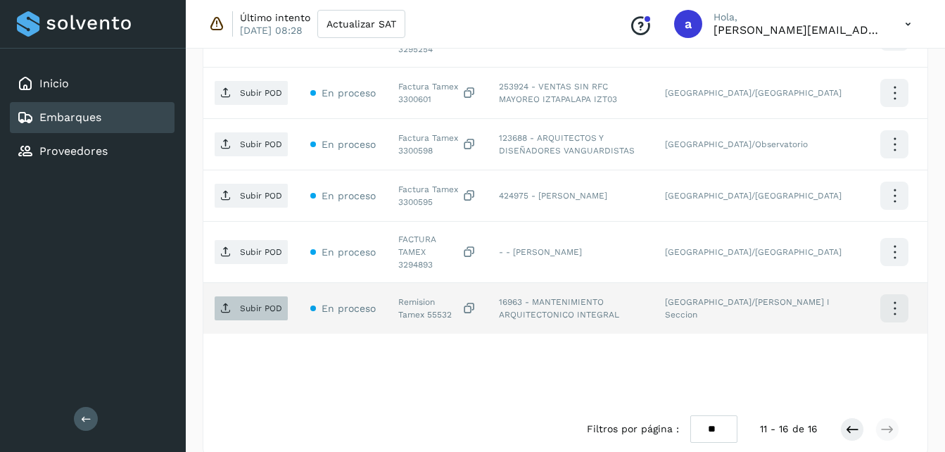
click at [256, 303] on p "Subir POD" at bounding box center [261, 308] width 42 height 10
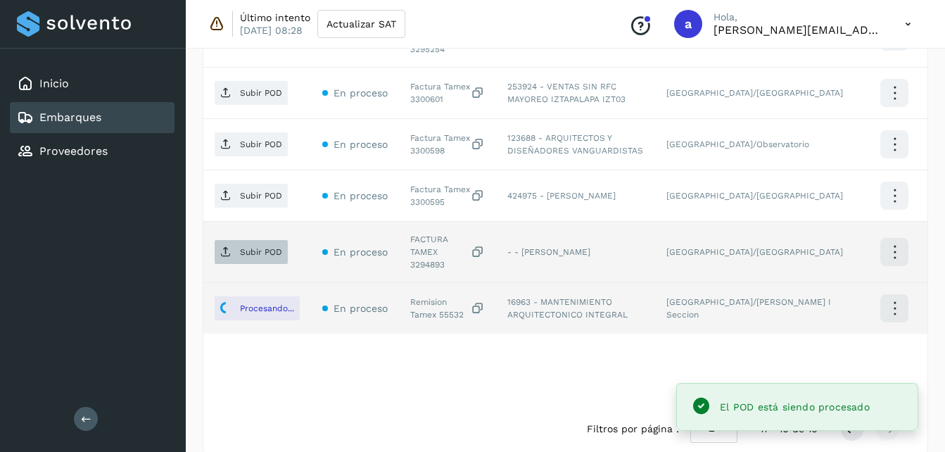
click at [241, 243] on span "Subir POD" at bounding box center [251, 252] width 73 height 23
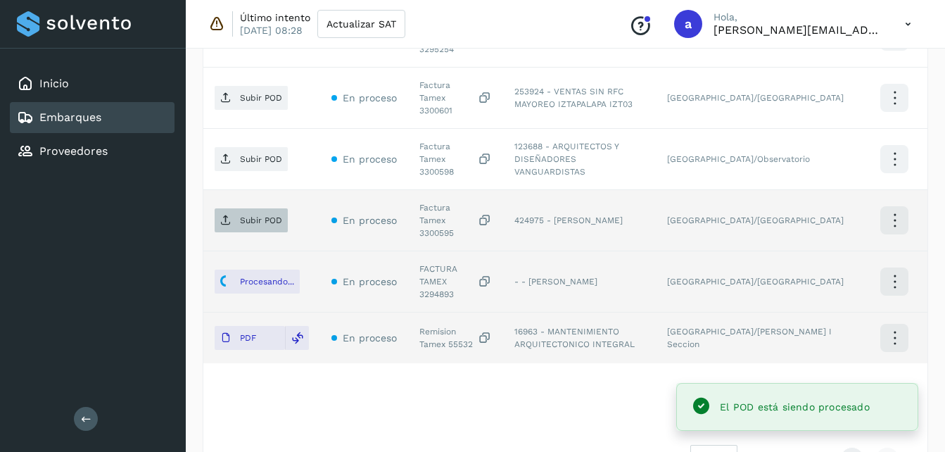
click at [256, 215] on p "Subir POD" at bounding box center [261, 220] width 42 height 10
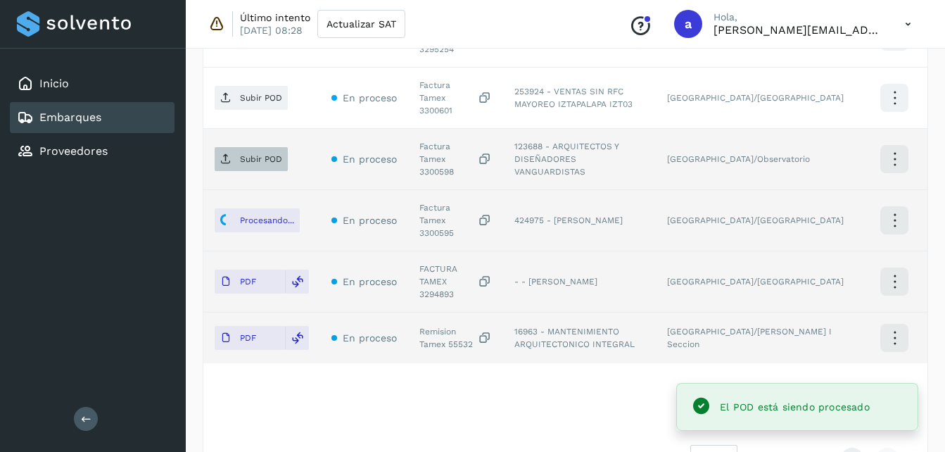
click at [233, 148] on span "Subir POD" at bounding box center [251, 159] width 73 height 23
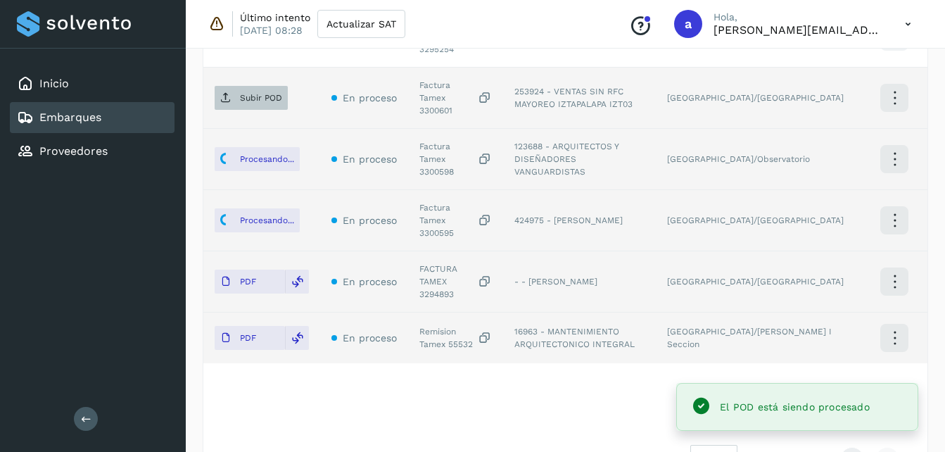
click at [262, 93] on p "Subir POD" at bounding box center [261, 98] width 42 height 10
click at [940, 254] on div "Embarques y entregas Embarque #119LCTAC18 ✨ Muy pronto podrás gestionar todos t…" at bounding box center [566, 33] width 760 height 935
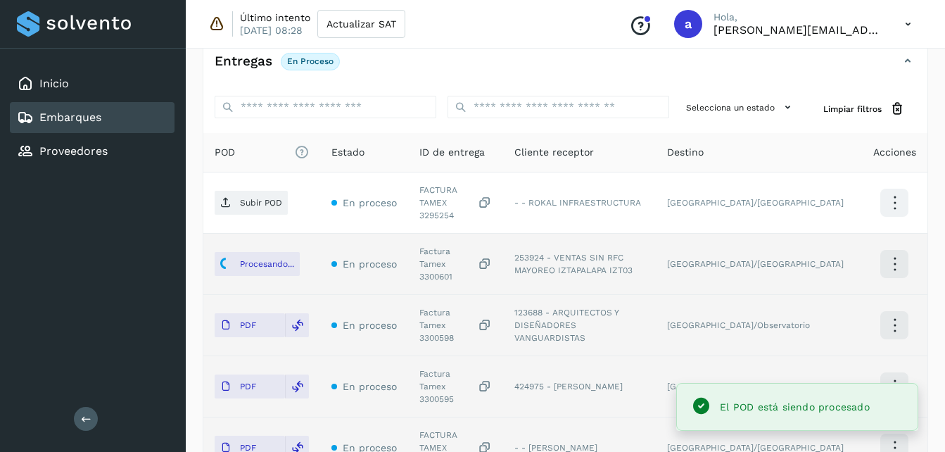
scroll to position [270, 0]
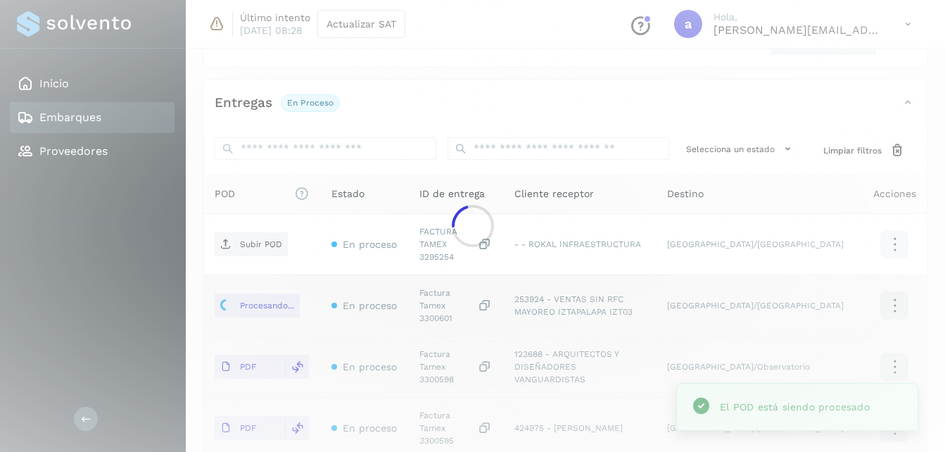
click at [237, 239] on div at bounding box center [472, 226] width 945 height 452
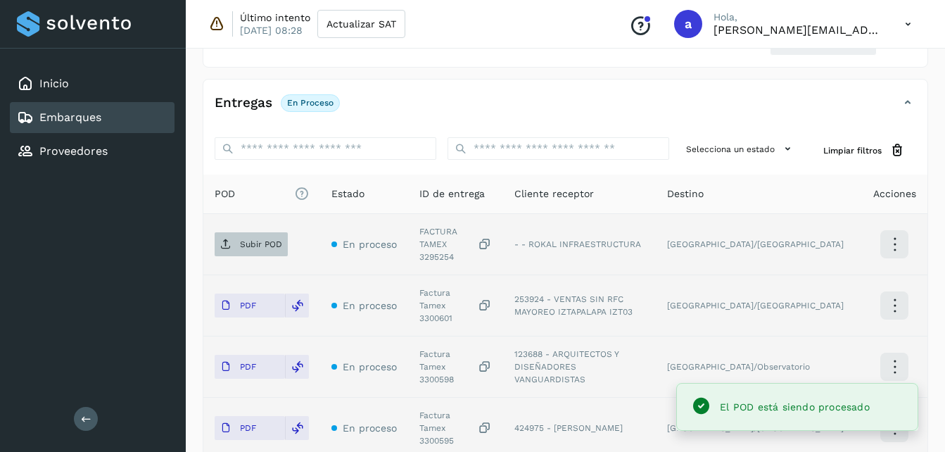
click at [241, 241] on p "Subir POD" at bounding box center [261, 244] width 42 height 10
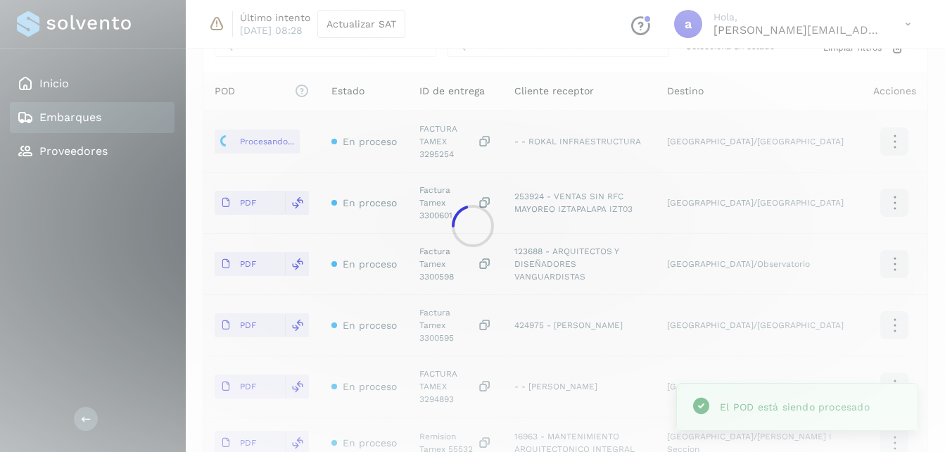
scroll to position [370, 0]
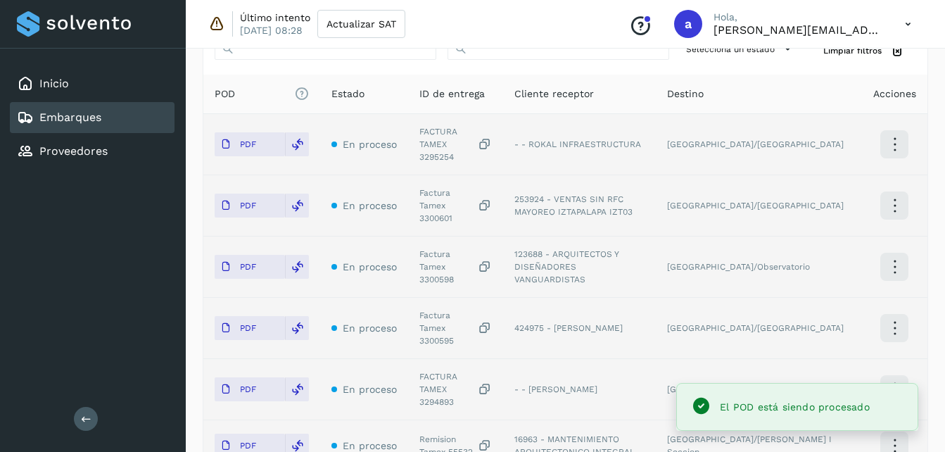
scroll to position [736, 0]
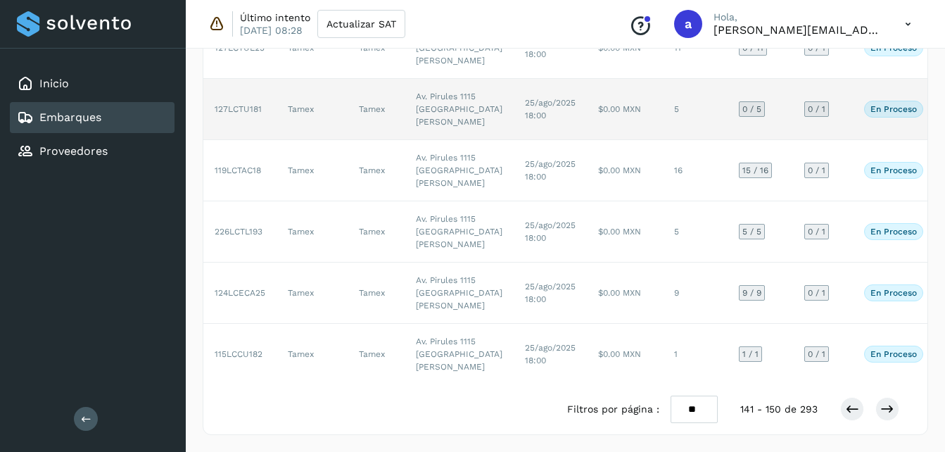
click at [587, 140] on td "$0.00 MXN" at bounding box center [625, 109] width 76 height 61
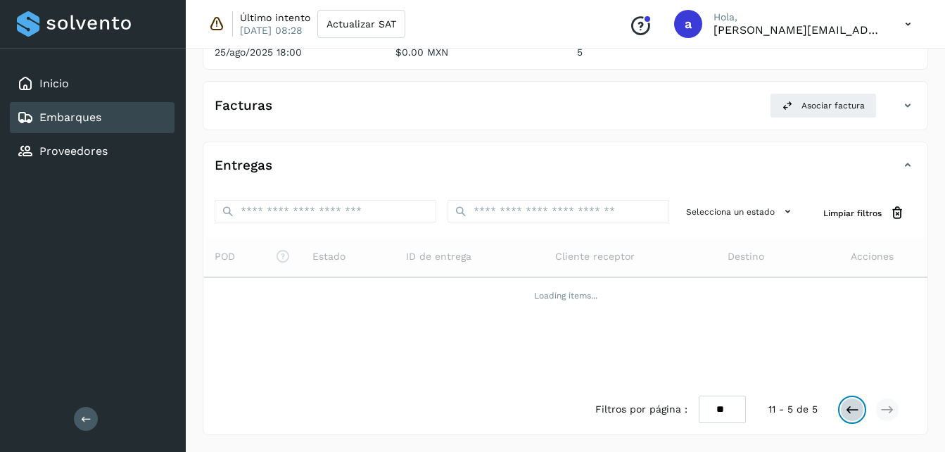
click at [848, 410] on icon at bounding box center [852, 410] width 14 height 14
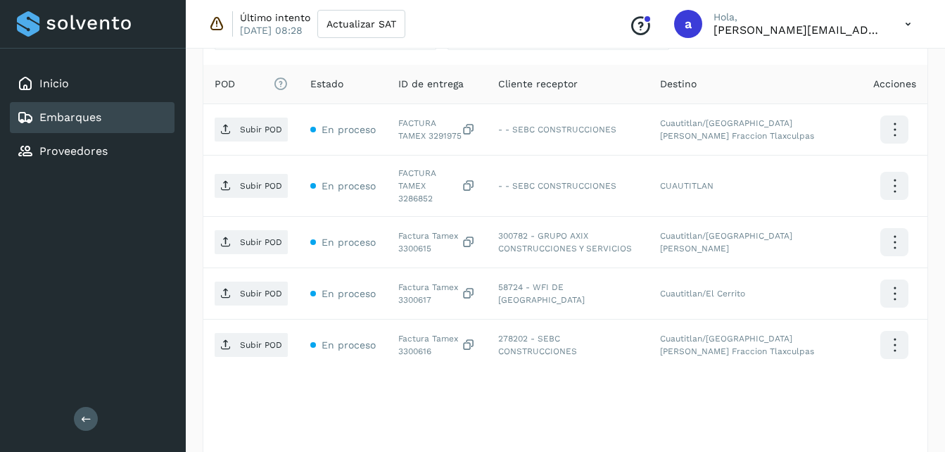
scroll to position [378, 0]
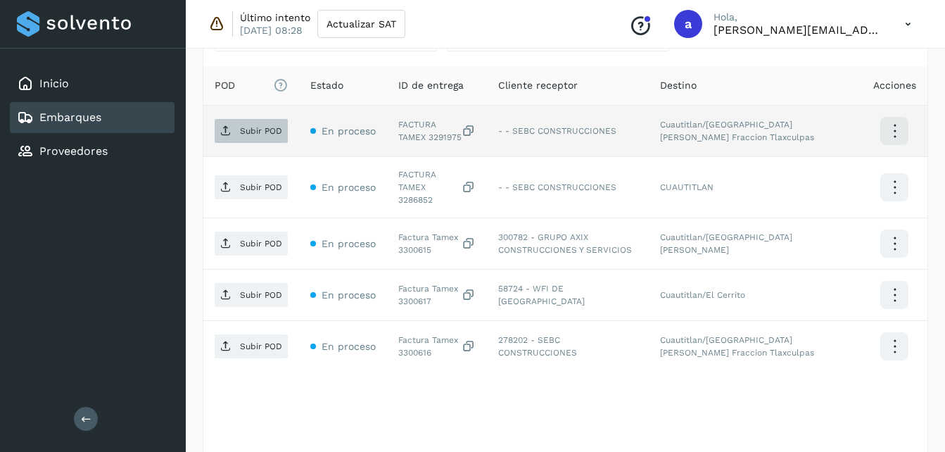
click at [267, 140] on span "Subir POD" at bounding box center [251, 131] width 73 height 23
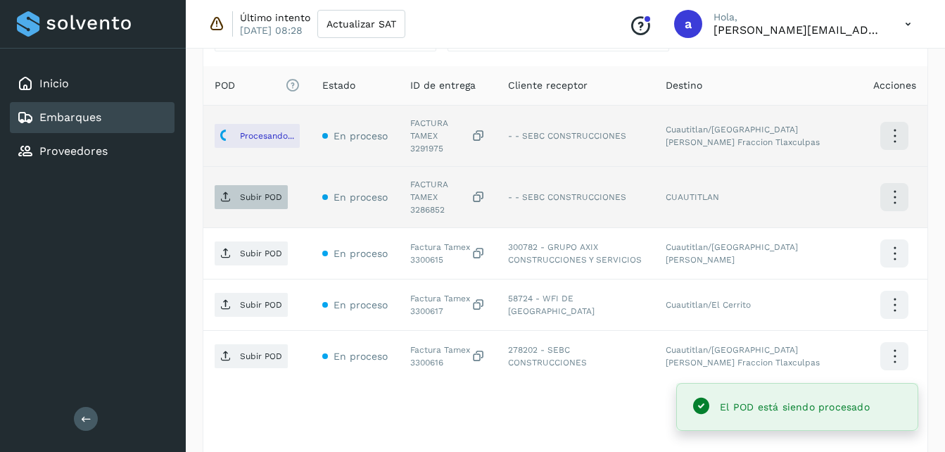
click at [268, 192] on p "Subir POD" at bounding box center [261, 197] width 42 height 10
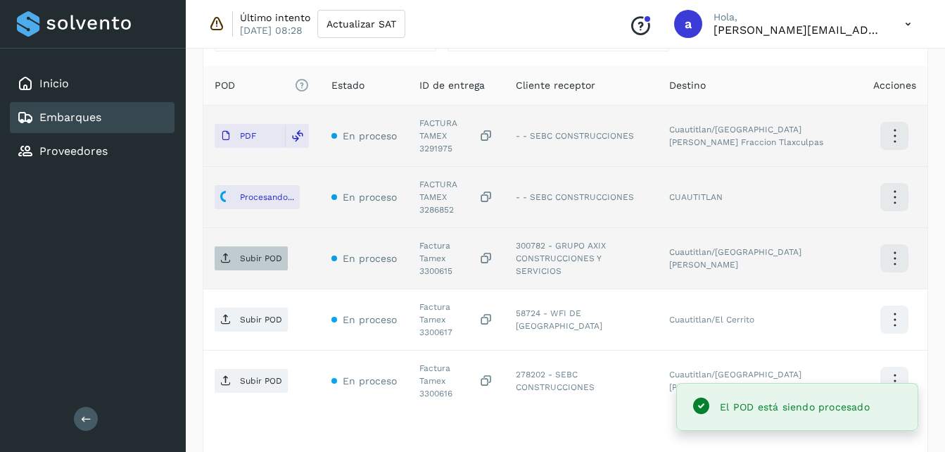
click at [233, 247] on span "Subir POD" at bounding box center [251, 258] width 73 height 23
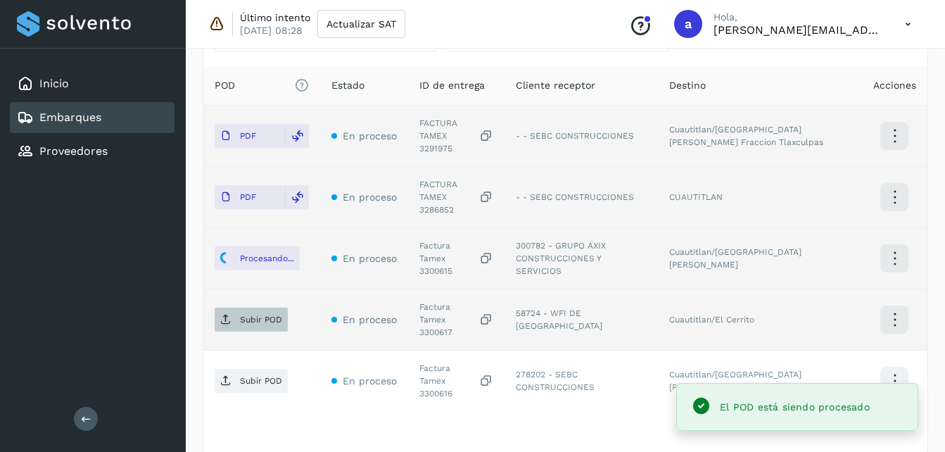
click at [245, 315] on p "Subir POD" at bounding box center [261, 320] width 42 height 10
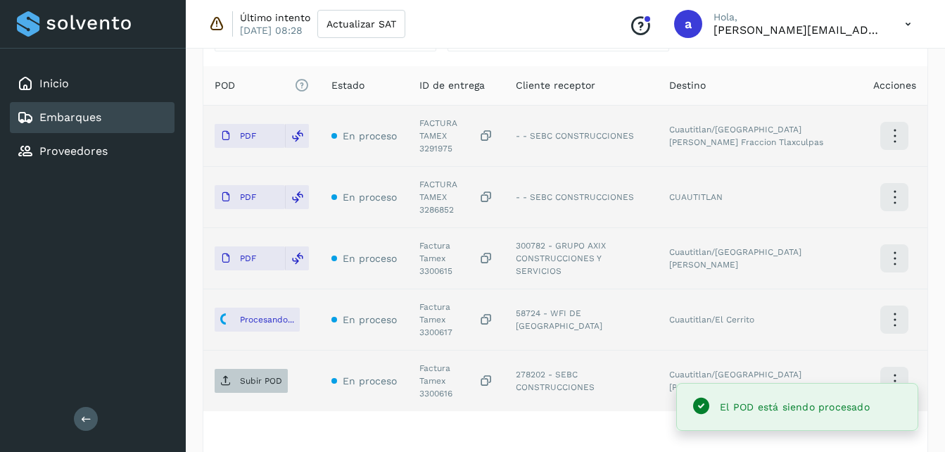
click at [253, 370] on span "Subir POD" at bounding box center [251, 381] width 73 height 23
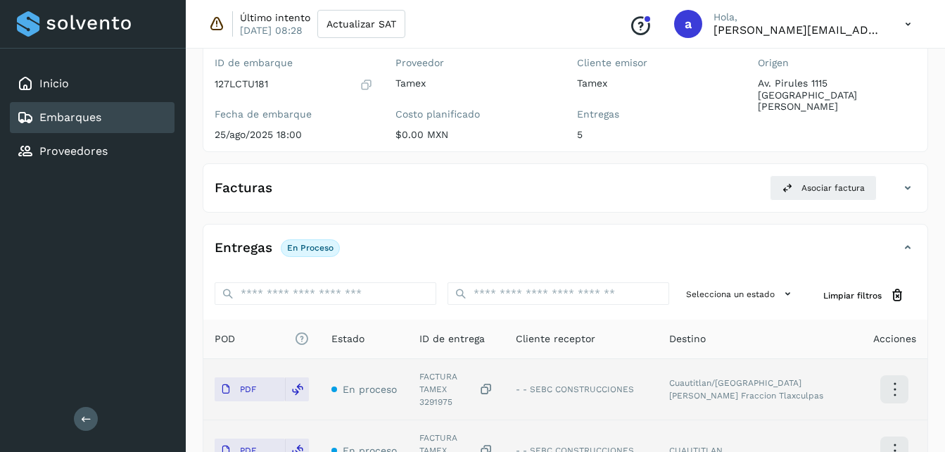
scroll to position [122, 0]
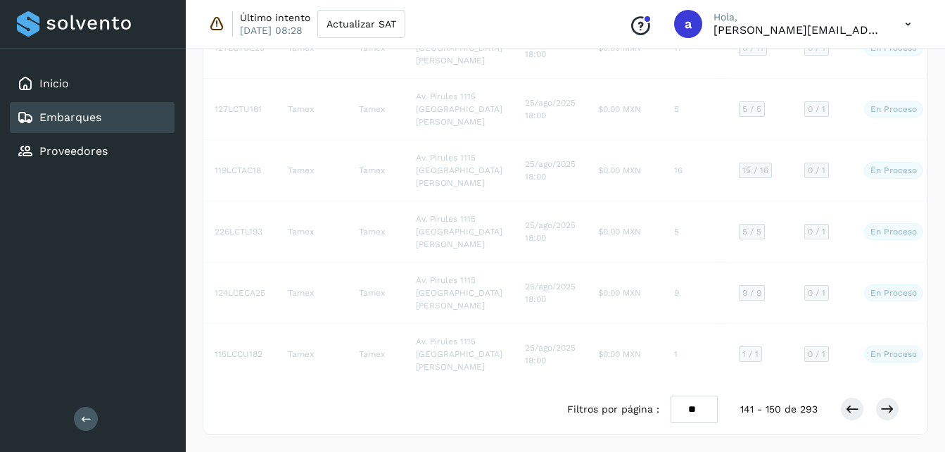
scroll to position [505, 0]
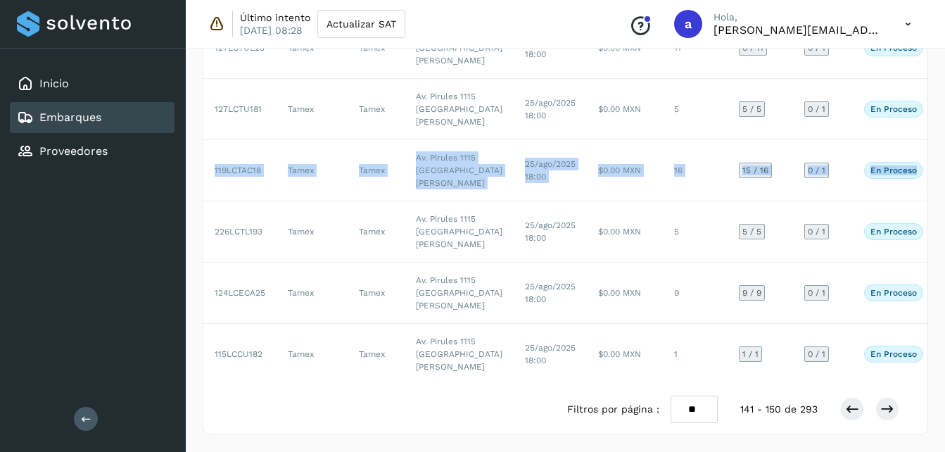
drag, startPoint x: 943, startPoint y: 232, endPoint x: 953, endPoint y: 292, distance: 61.3
click at [945, 292] on html "Inicio Embarques Proveedores Salir Último intento 07/jul/2023 08:28 Actualizar …" at bounding box center [472, 17] width 945 height 869
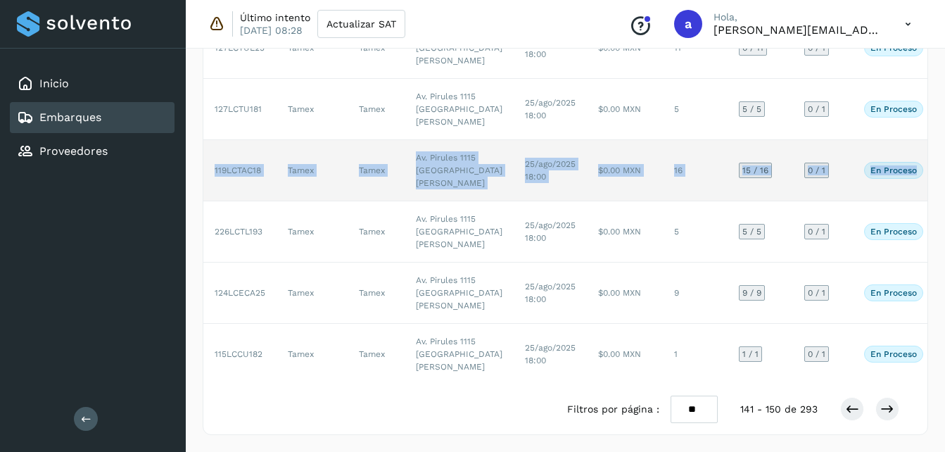
drag, startPoint x: 953, startPoint y: 292, endPoint x: 915, endPoint y: 375, distance: 91.3
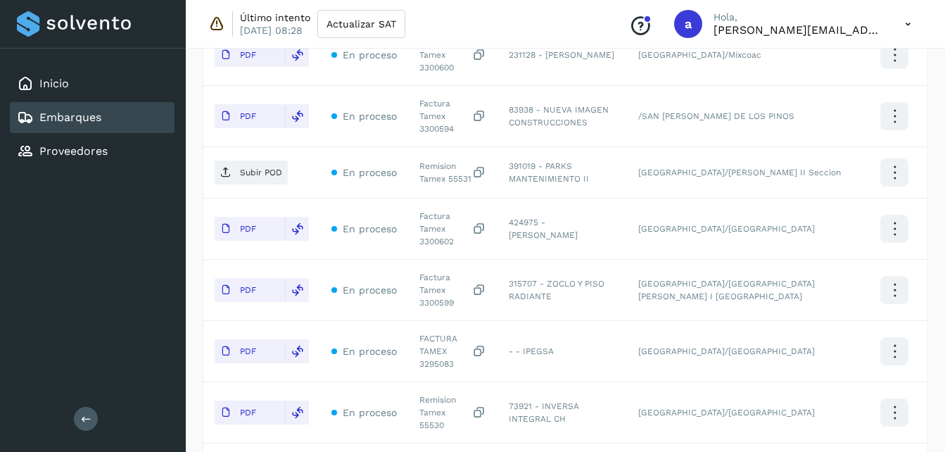
scroll to position [683, 0]
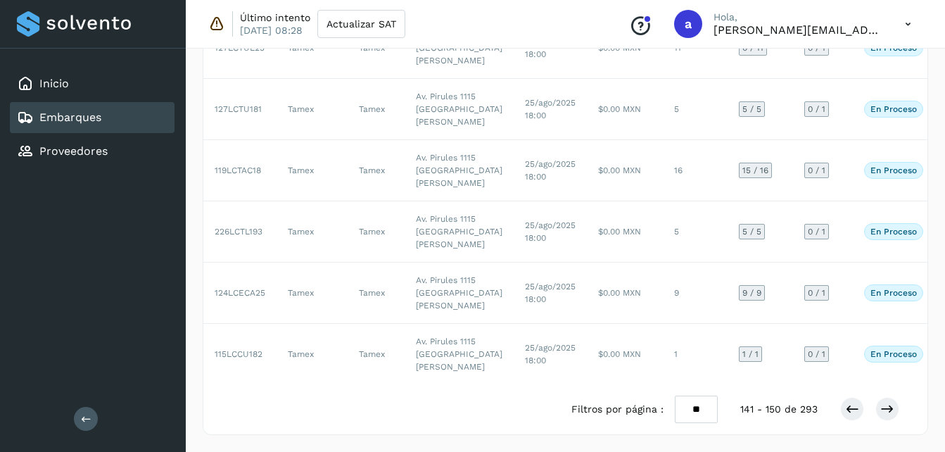
scroll to position [505, 0]
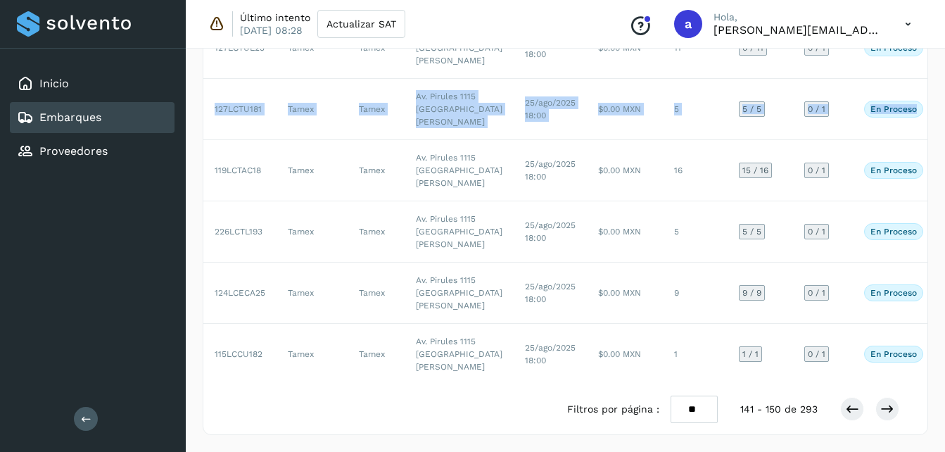
drag, startPoint x: 944, startPoint y: 234, endPoint x: 952, endPoint y: 151, distance: 83.4
click at [945, 151] on html "Inicio Embarques Proveedores Salir Último intento 07/jul/2023 08:28 Actualizar …" at bounding box center [472, 17] width 945 height 869
drag, startPoint x: 952, startPoint y: 151, endPoint x: 932, endPoint y: 185, distance: 39.7
click at [932, 185] on div "Embarques Crear nuevos ID de embarque Selecciona un rango de fechas Selecciona …" at bounding box center [566, 39] width 760 height 826
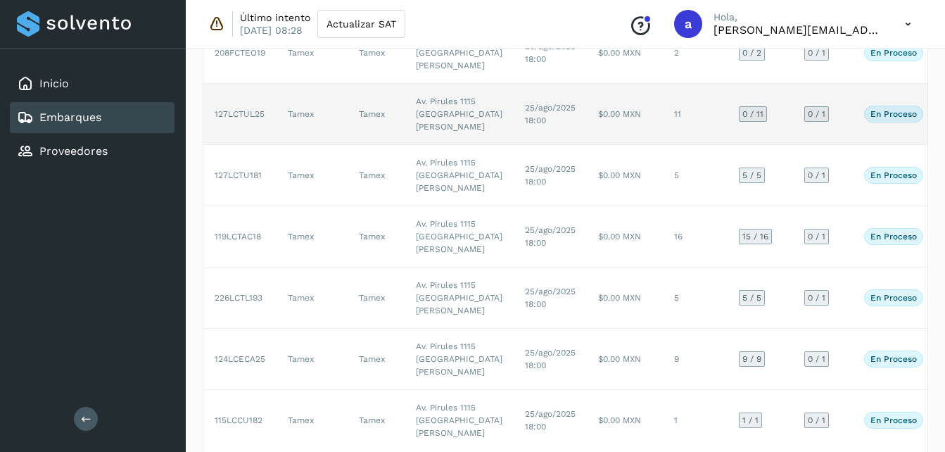
click at [602, 145] on td "$0.00 MXN" at bounding box center [625, 114] width 76 height 61
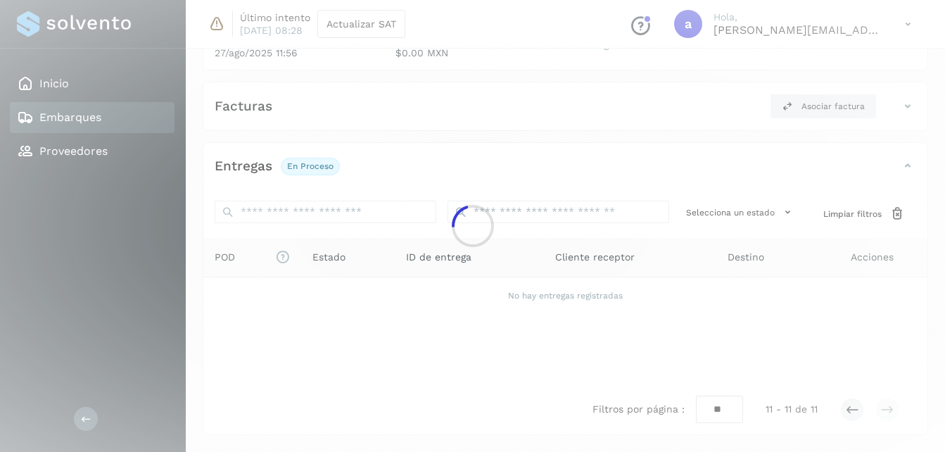
scroll to position [206, 0]
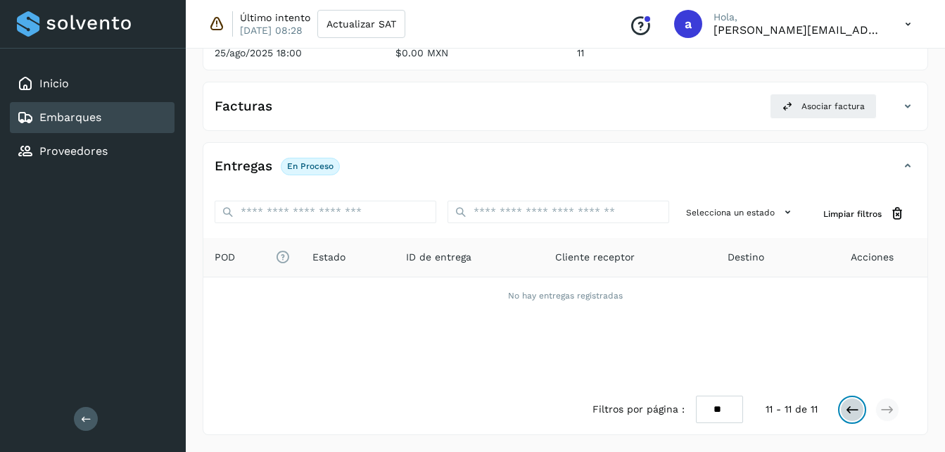
click at [856, 415] on icon at bounding box center [852, 410] width 14 height 14
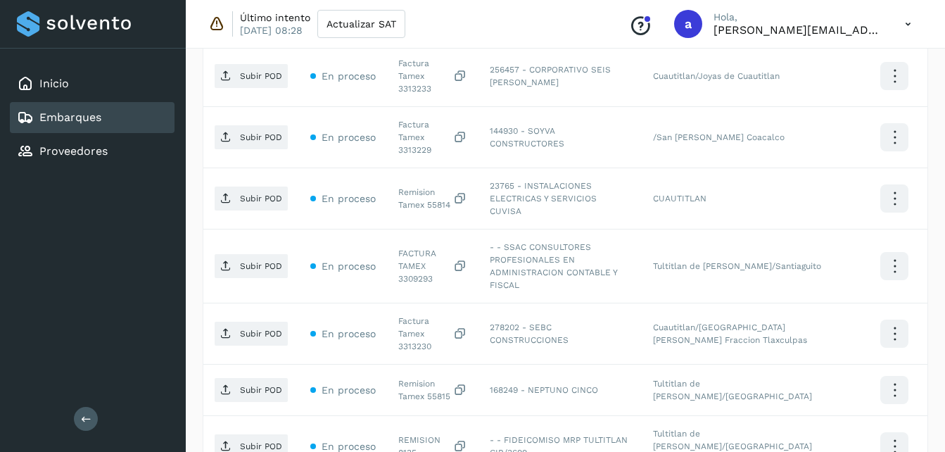
scroll to position [683, 0]
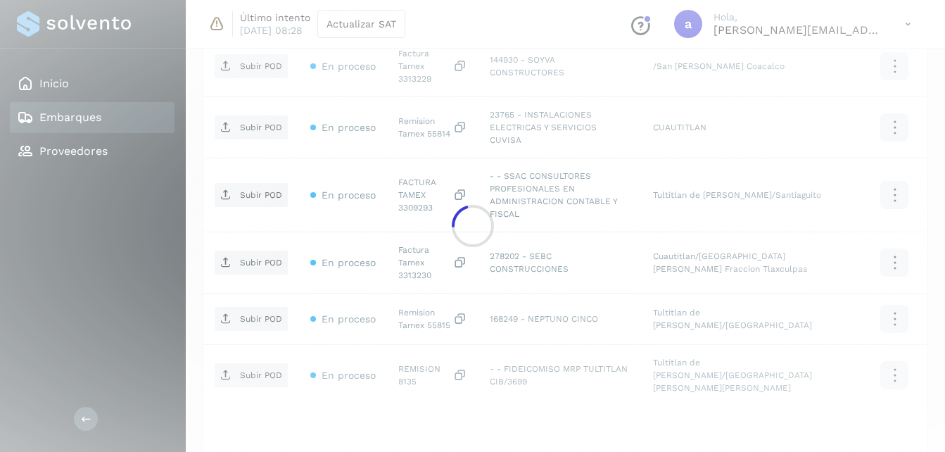
scroll to position [220, 0]
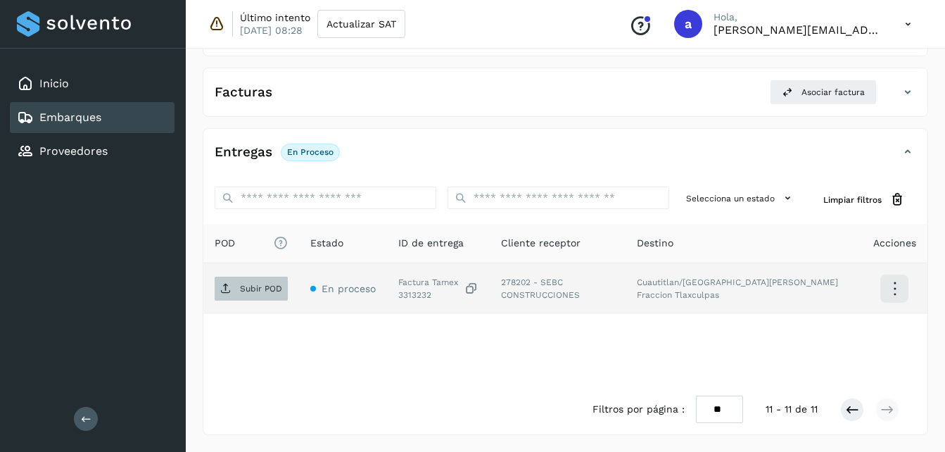
click at [246, 287] on p "Subir POD" at bounding box center [261, 289] width 42 height 10
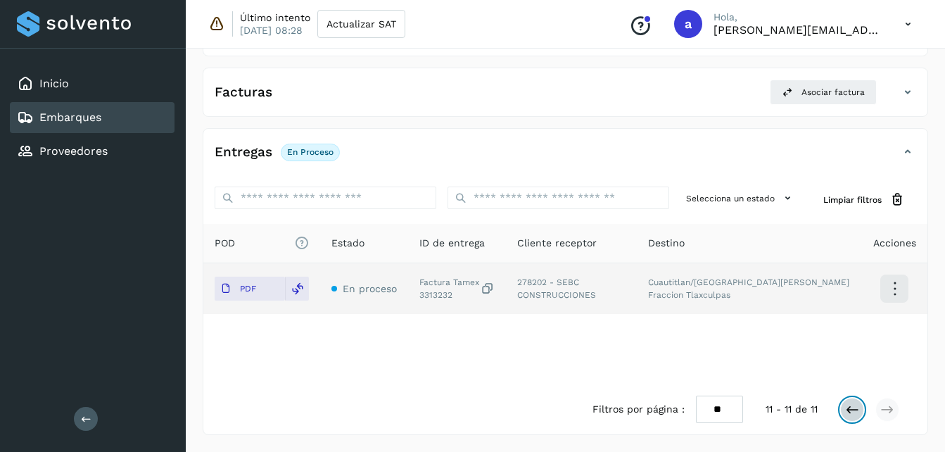
click at [852, 401] on button at bounding box center [852, 410] width 24 height 24
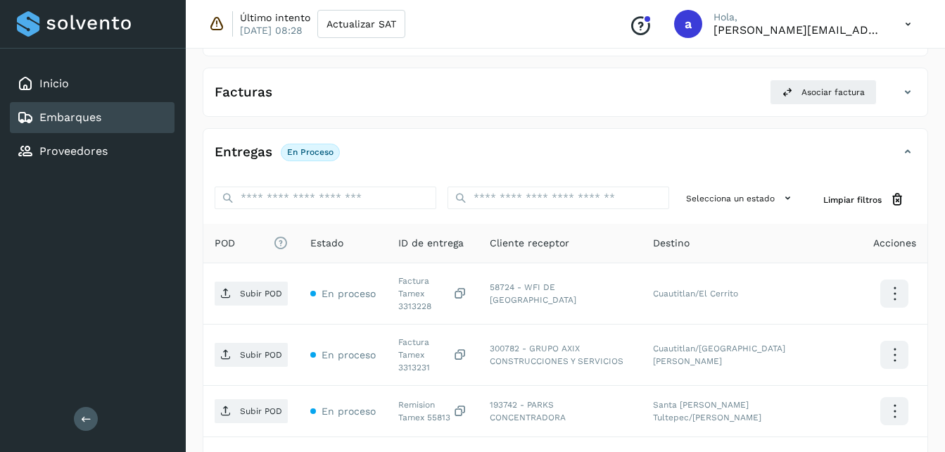
drag, startPoint x: 945, startPoint y: 185, endPoint x: 957, endPoint y: 291, distance: 107.0
click at [945, 291] on html "Inicio Embarques Proveedores Salir Último intento 07/jul/2023 08:28 Actualizar …" at bounding box center [472, 393] width 945 height 1226
drag, startPoint x: 957, startPoint y: 291, endPoint x: 930, endPoint y: 121, distance: 172.4
click at [930, 121] on div "Embarques y entregas Embarque #127LCTUL25 ✨ Muy pronto podrás gestionar todos t…" at bounding box center [566, 414] width 760 height 1183
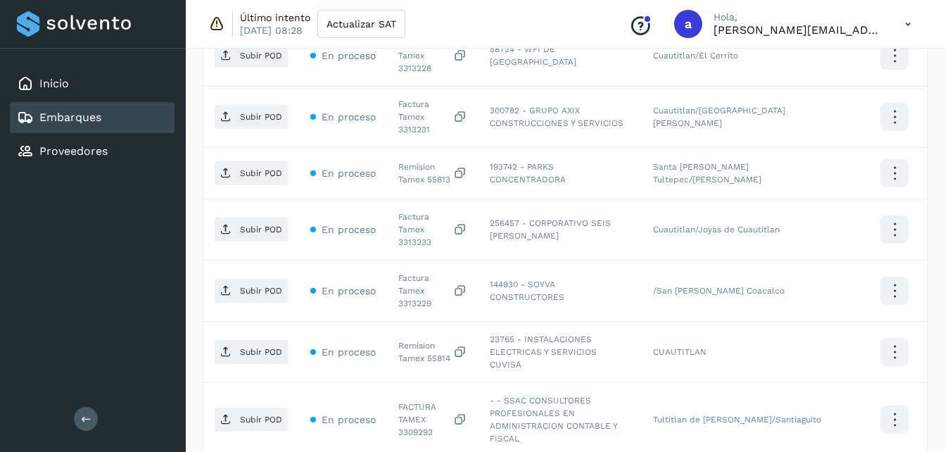
scroll to position [683, 0]
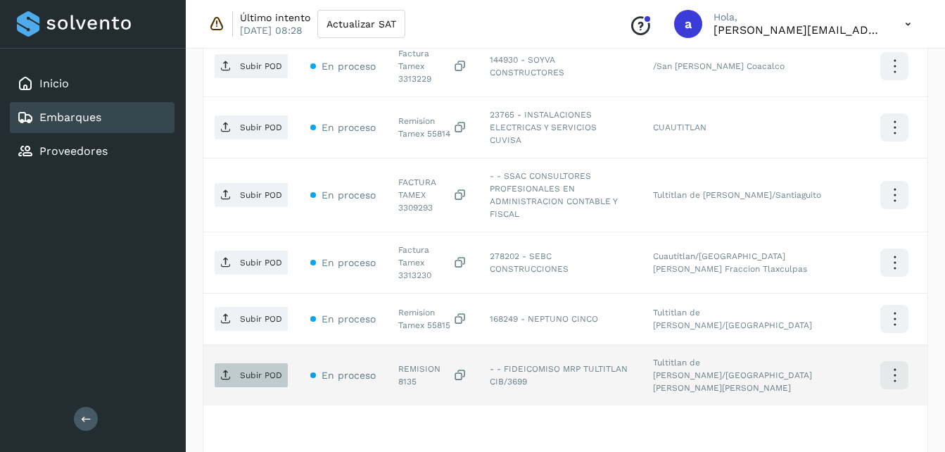
click at [246, 370] on p "Subir POD" at bounding box center [261, 375] width 42 height 10
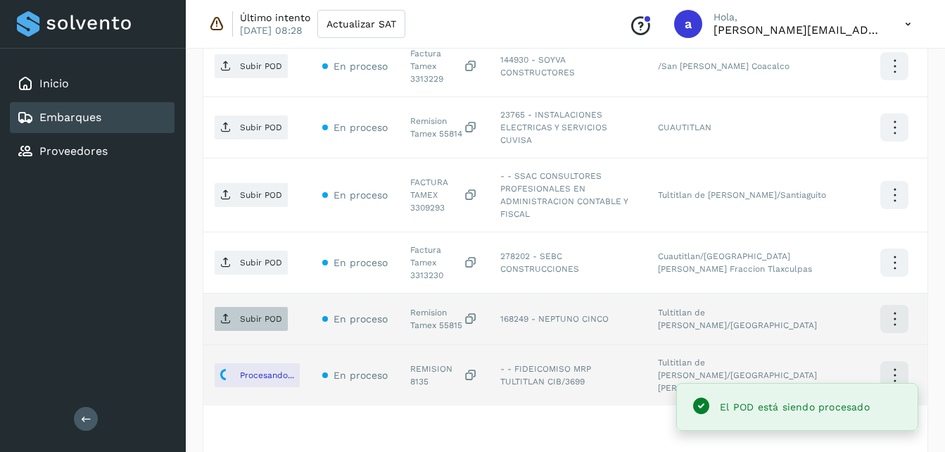
click at [238, 308] on span "Subir POD" at bounding box center [251, 319] width 73 height 23
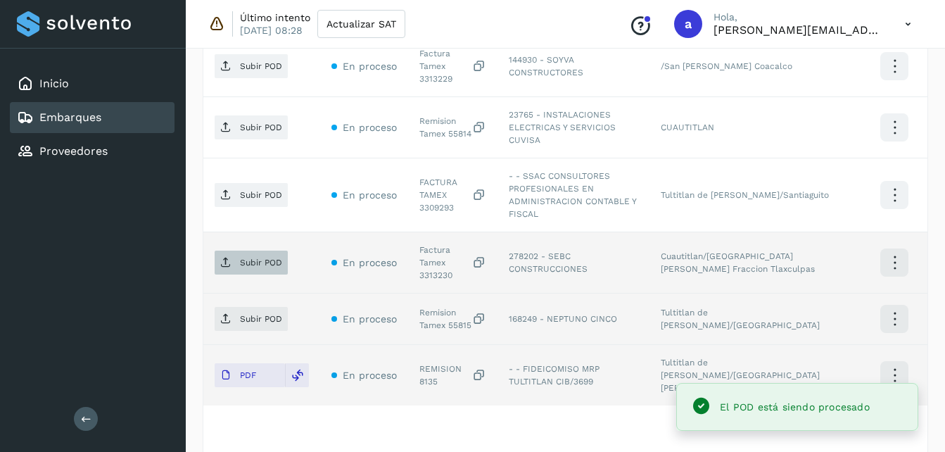
click at [247, 258] on p "Subir POD" at bounding box center [261, 263] width 42 height 10
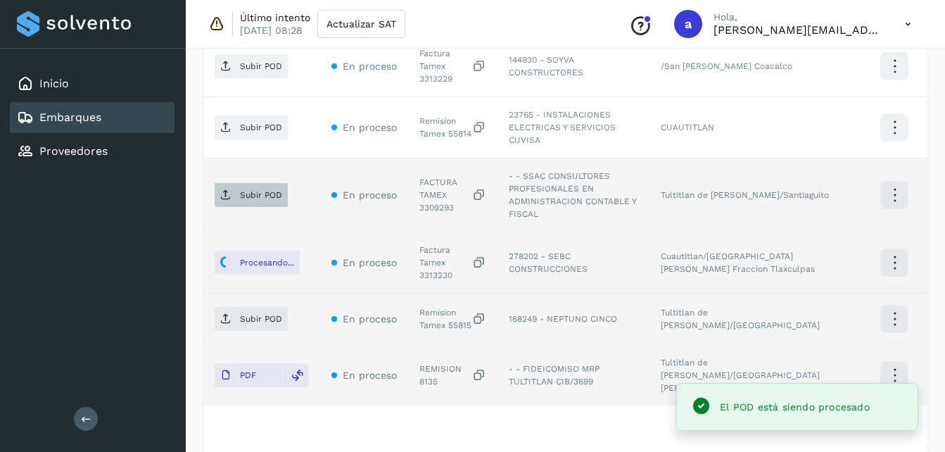
click at [251, 184] on span "Subir POD" at bounding box center [251, 195] width 73 height 23
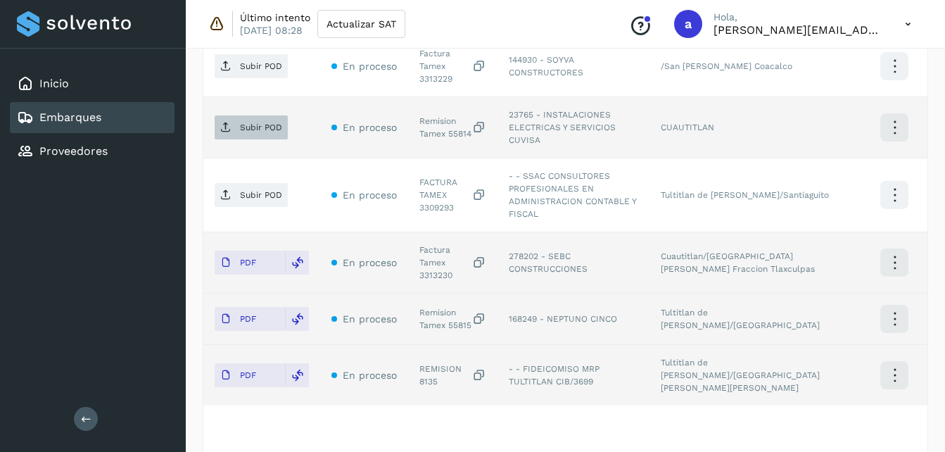
click at [272, 122] on p "Subir POD" at bounding box center [261, 127] width 42 height 10
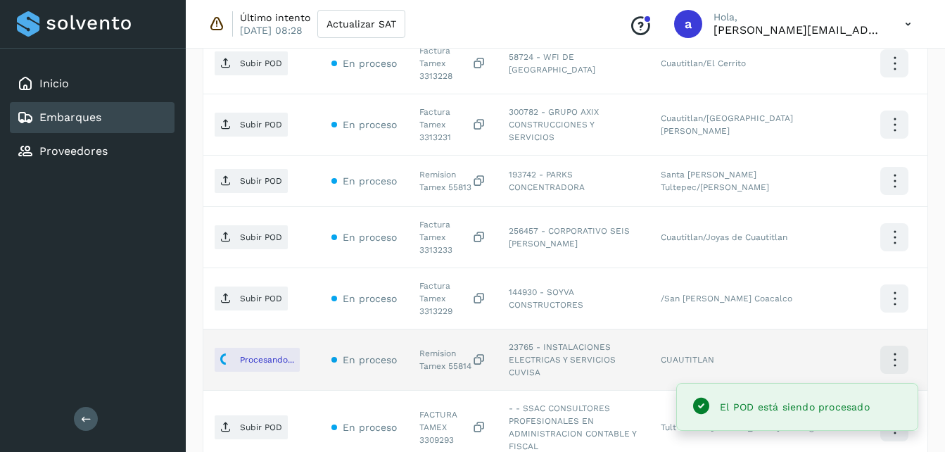
scroll to position [448, 0]
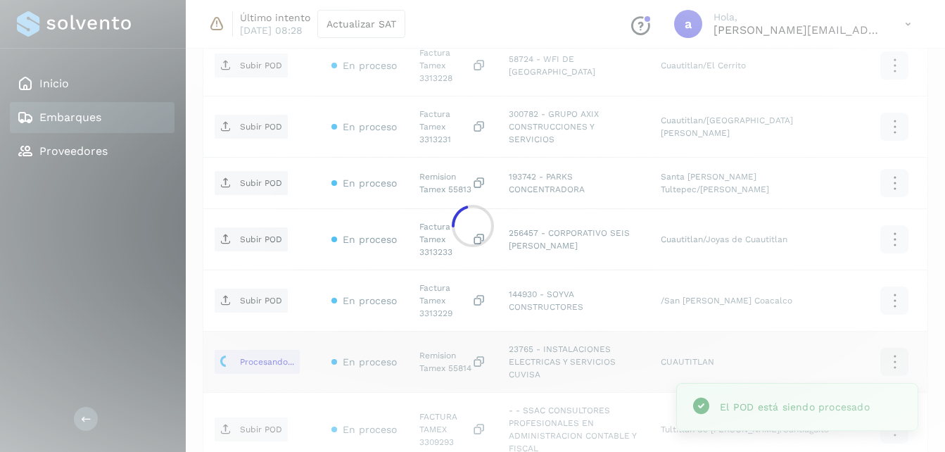
click at [260, 265] on div at bounding box center [472, 226] width 945 height 452
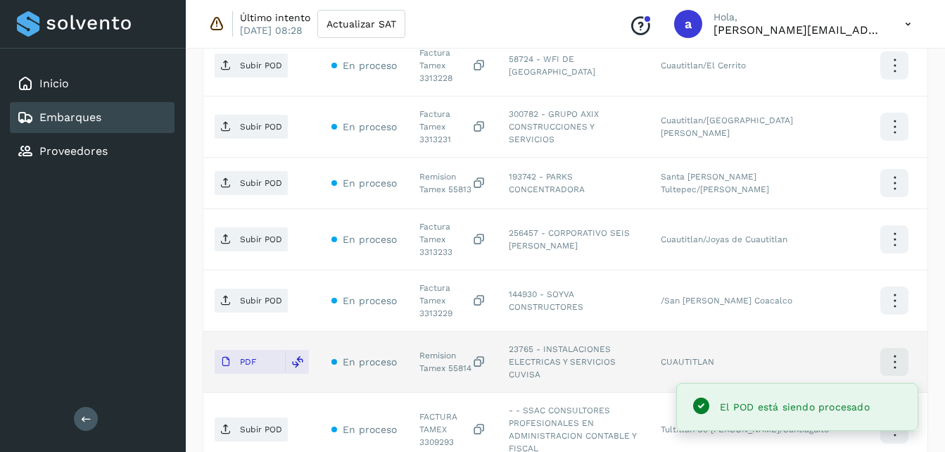
click at [265, 296] on p "Subir POD" at bounding box center [261, 301] width 42 height 10
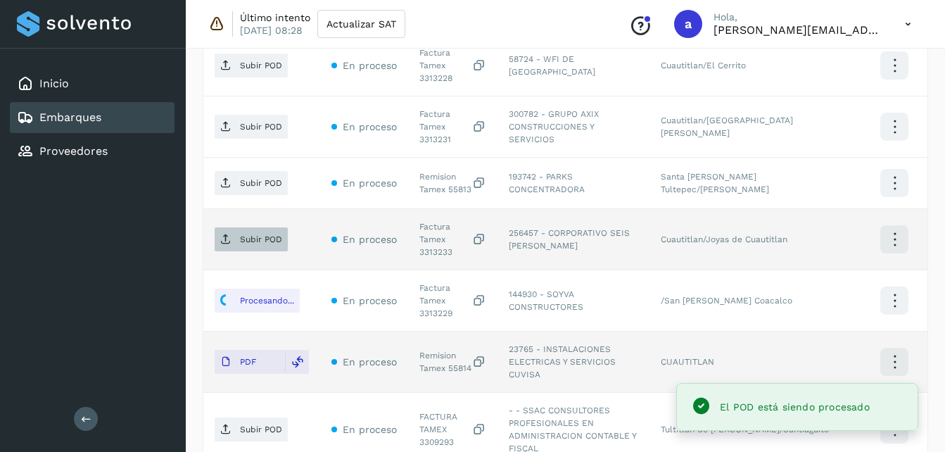
click at [238, 228] on span "Subir POD" at bounding box center [251, 239] width 73 height 23
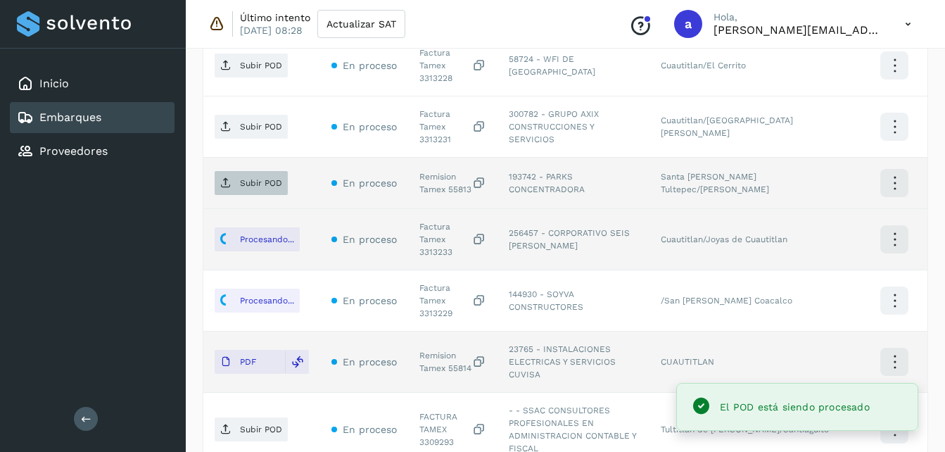
click at [222, 172] on span "Subir POD" at bounding box center [251, 183] width 73 height 23
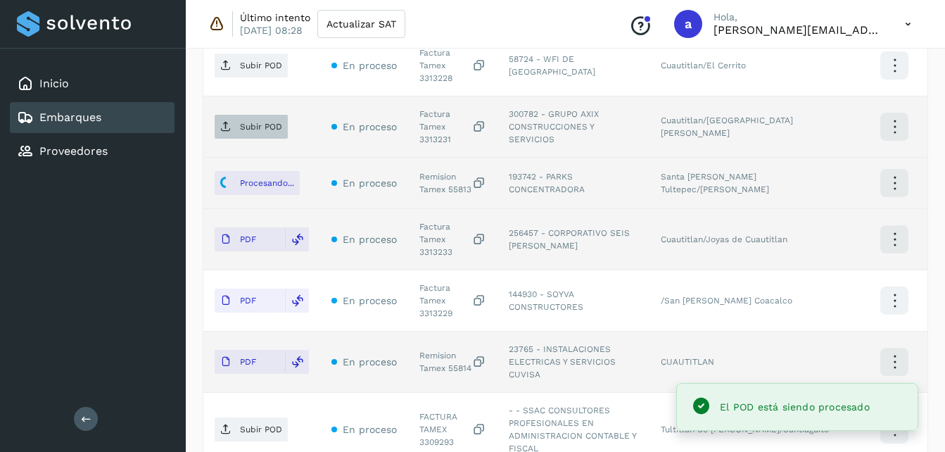
click at [234, 116] on span "Subir POD" at bounding box center [251, 126] width 73 height 23
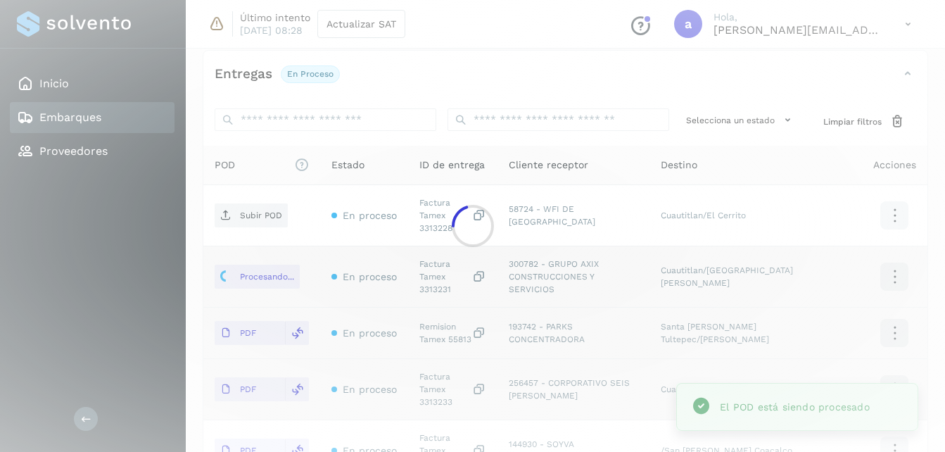
scroll to position [296, 0]
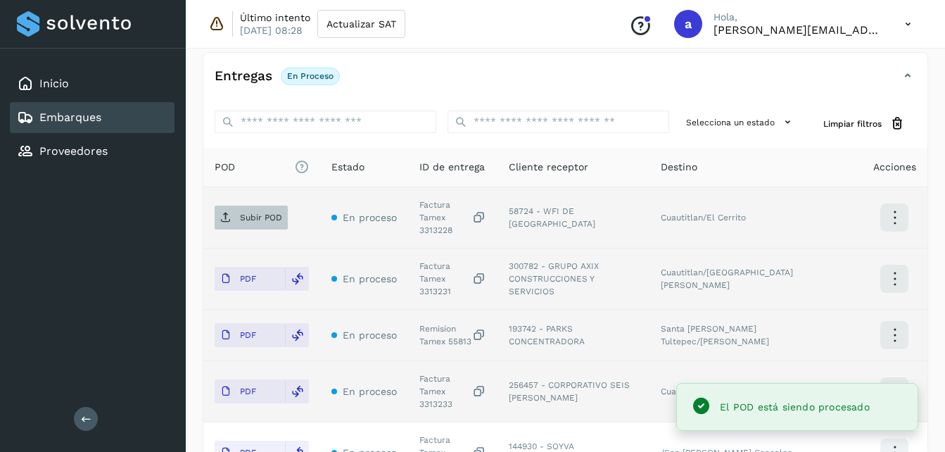
click at [237, 217] on span "Subir POD" at bounding box center [251, 217] width 73 height 23
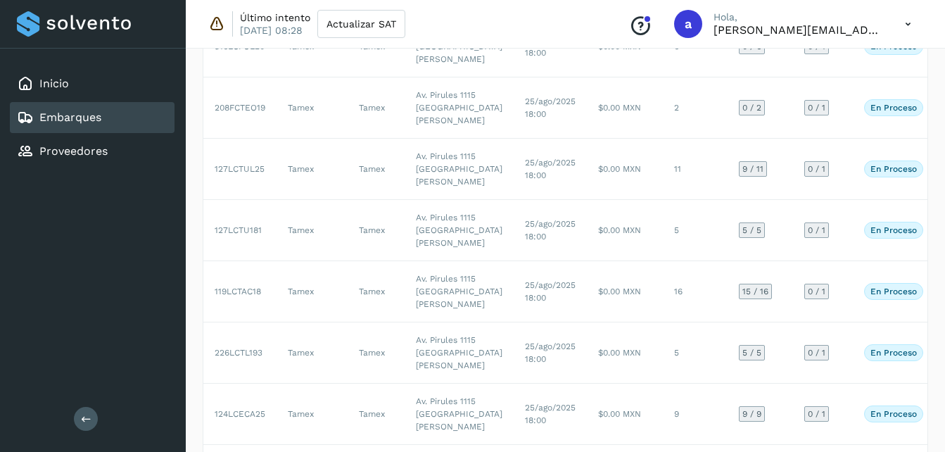
scroll to position [351, 0]
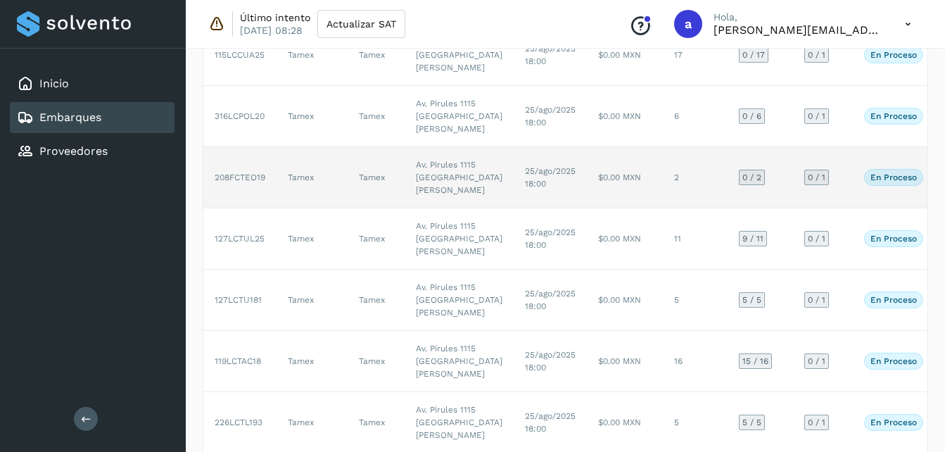
click at [514, 208] on td "25/ago/2025 18:00" at bounding box center [550, 177] width 73 height 61
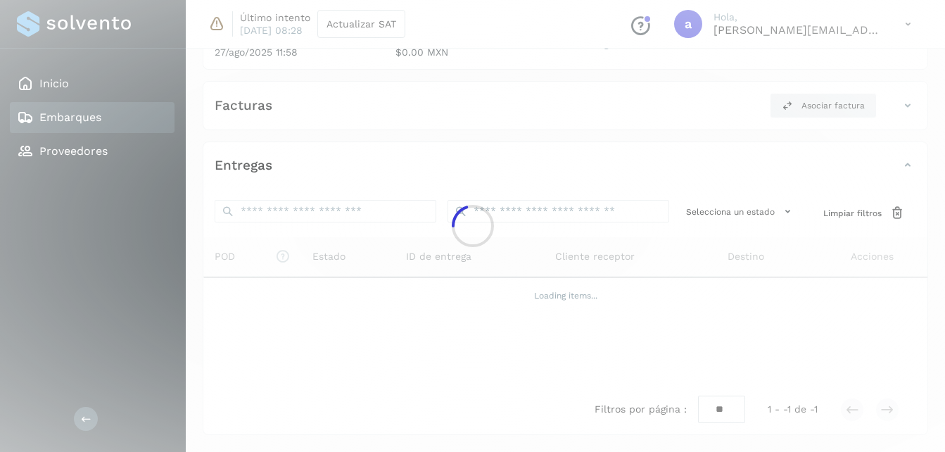
scroll to position [227, 0]
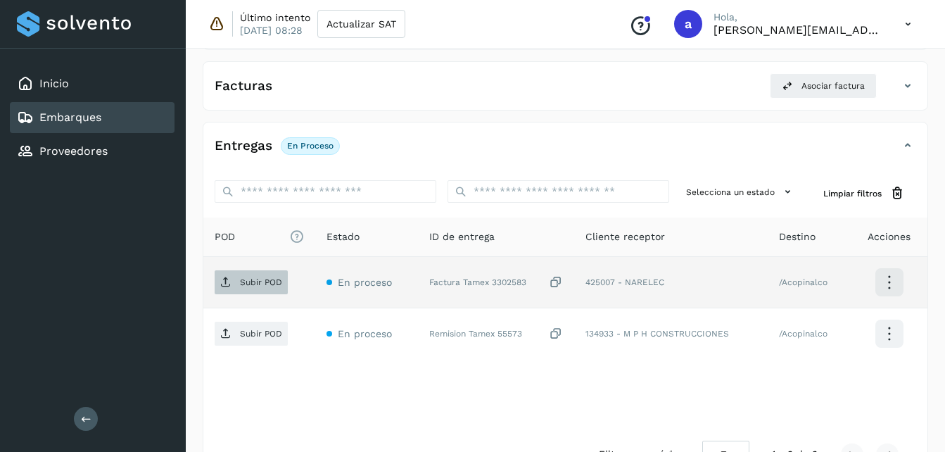
click at [251, 284] on p "Subir POD" at bounding box center [261, 282] width 42 height 10
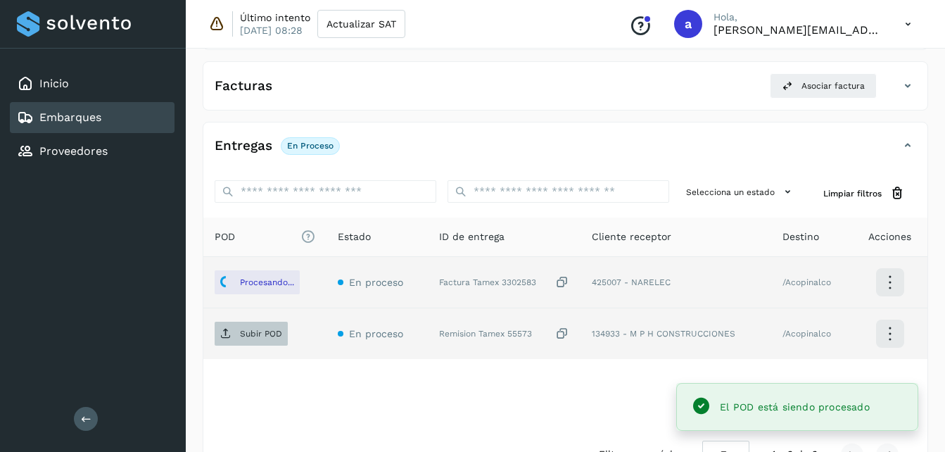
click at [237, 335] on span "Subir POD" at bounding box center [251, 333] width 73 height 23
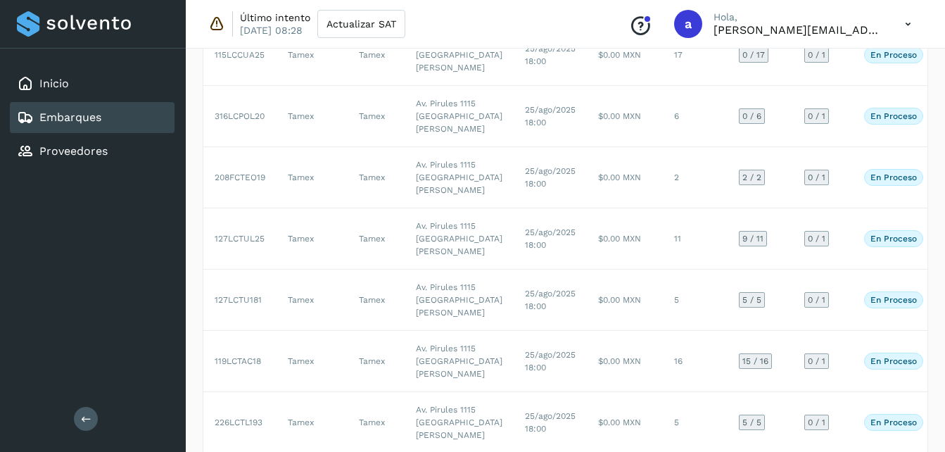
drag, startPoint x: 944, startPoint y: 165, endPoint x: 946, endPoint y: 192, distance: 27.5
click at [945, 192] on html "Inicio Embarques Proveedores Salir Último intento 07/jul/2023 08:28 Actualizar …" at bounding box center [472, 207] width 945 height 869
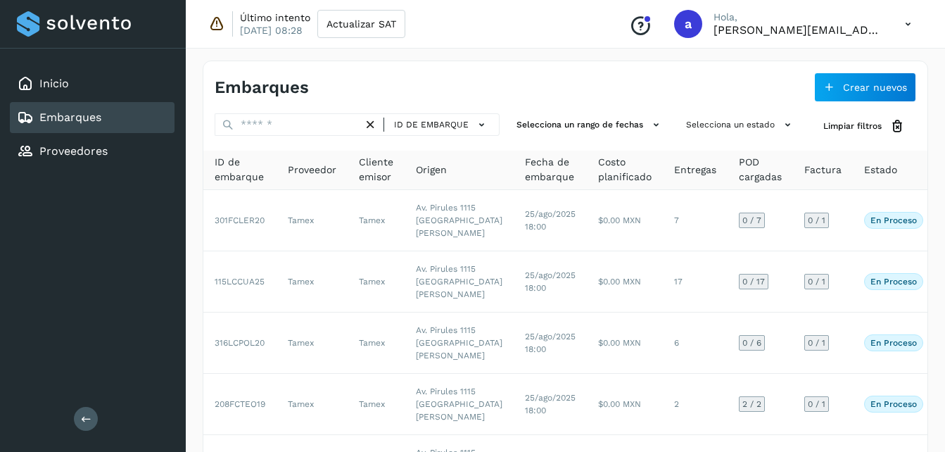
scroll to position [127, 0]
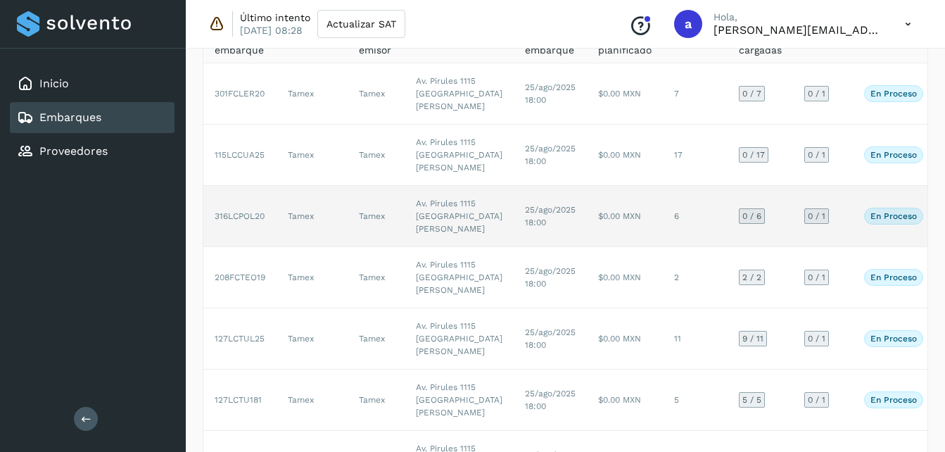
click at [587, 247] on td "$0.00 MXN" at bounding box center [625, 216] width 76 height 61
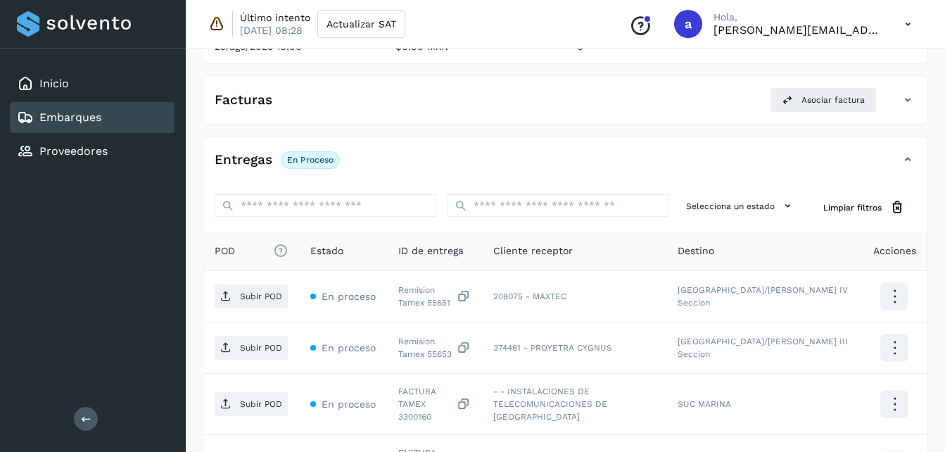
scroll to position [231, 0]
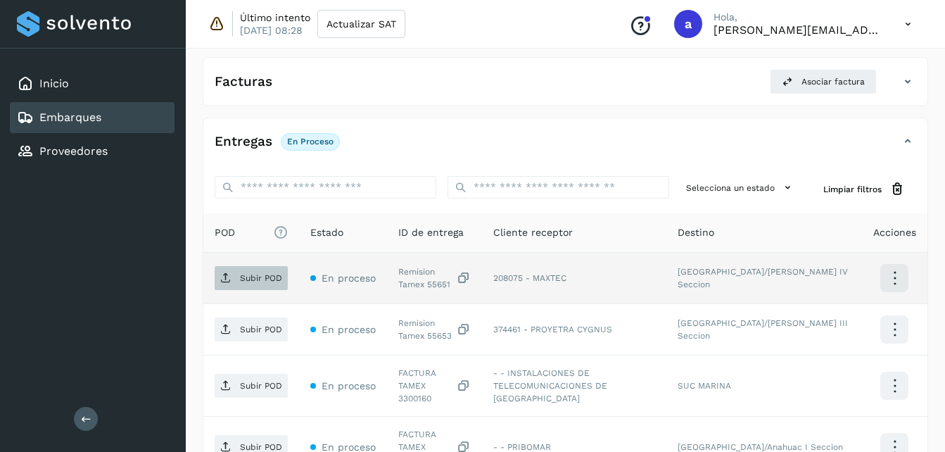
click at [244, 273] on p "Subir POD" at bounding box center [261, 278] width 42 height 10
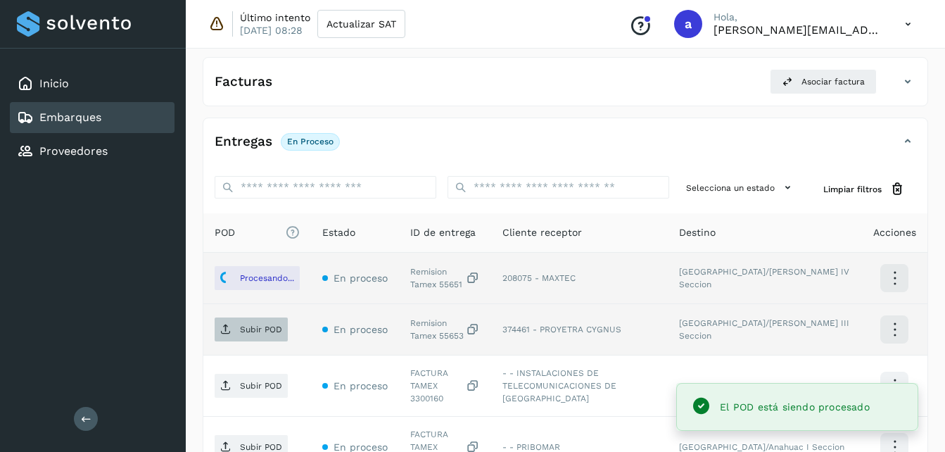
click at [245, 334] on p "Subir POD" at bounding box center [261, 330] width 42 height 10
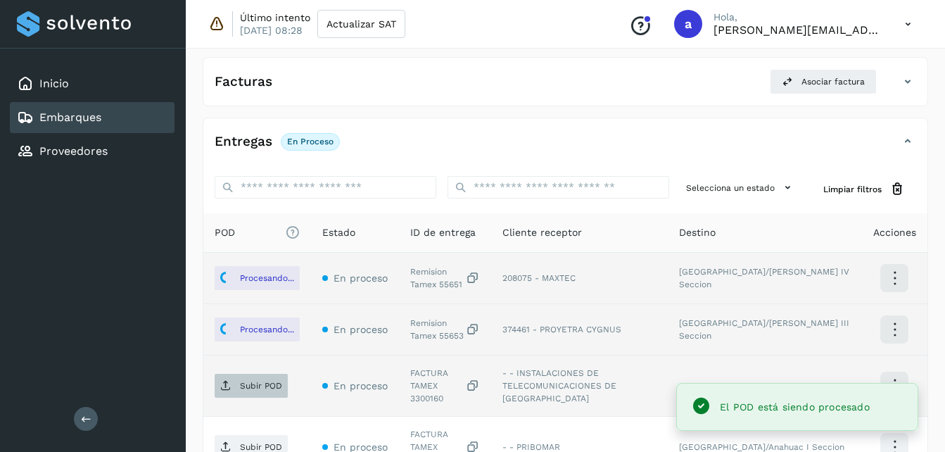
click at [225, 387] on span "Subir POD" at bounding box center [251, 385] width 73 height 23
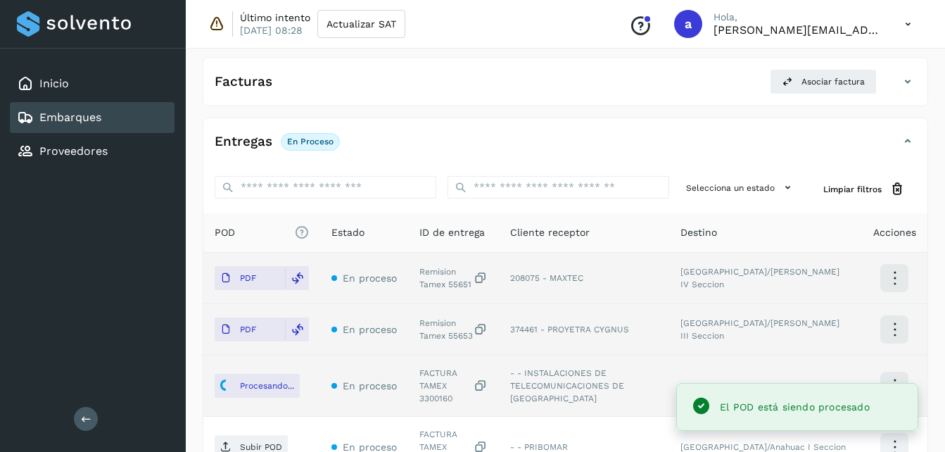
scroll to position [465, 0]
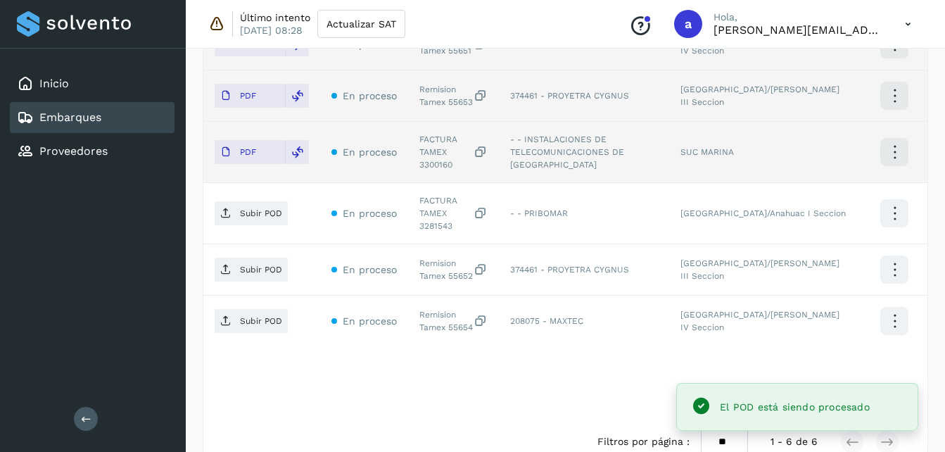
click at [246, 208] on p "Subir POD" at bounding box center [261, 213] width 42 height 10
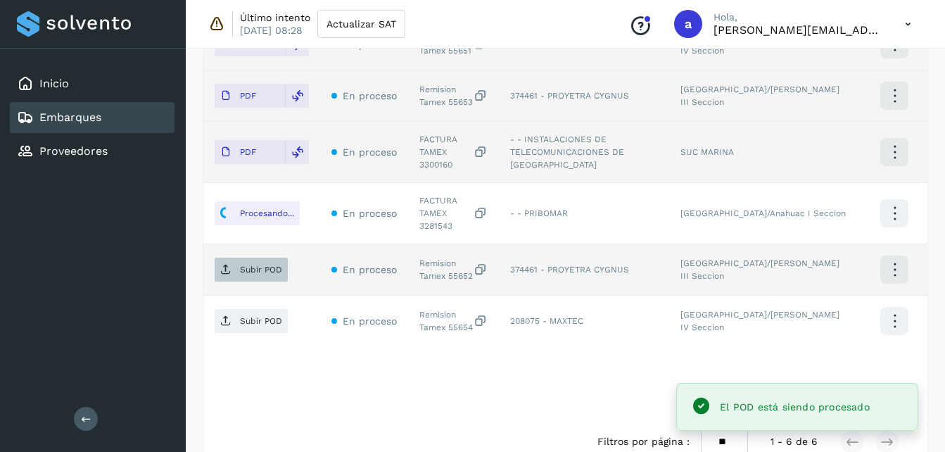
click at [251, 265] on p "Subir POD" at bounding box center [261, 270] width 42 height 10
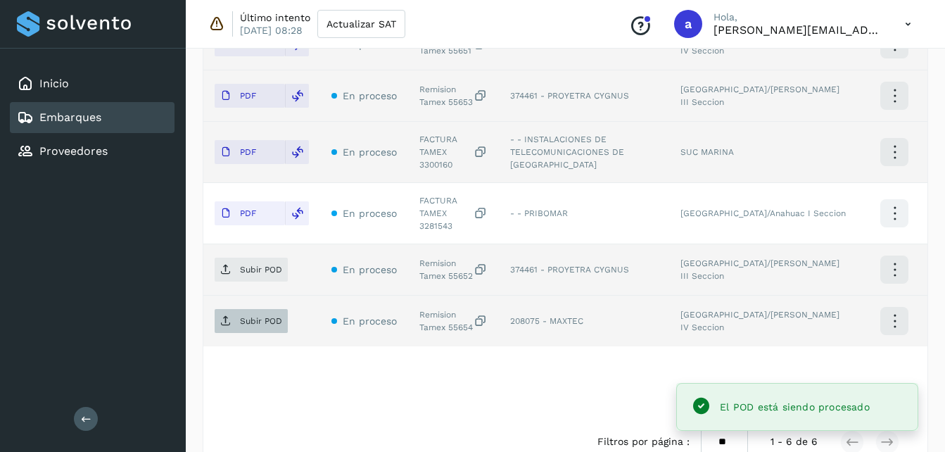
click at [258, 316] on p "Subir POD" at bounding box center [261, 321] width 42 height 10
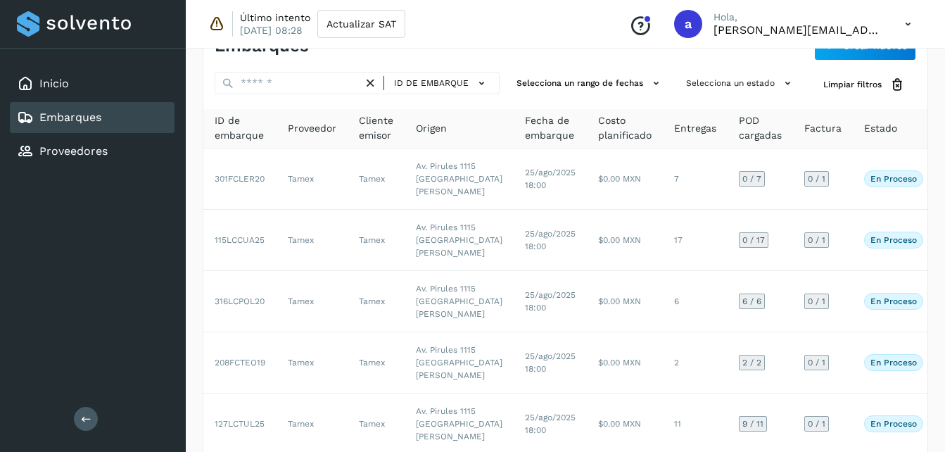
scroll to position [39, 0]
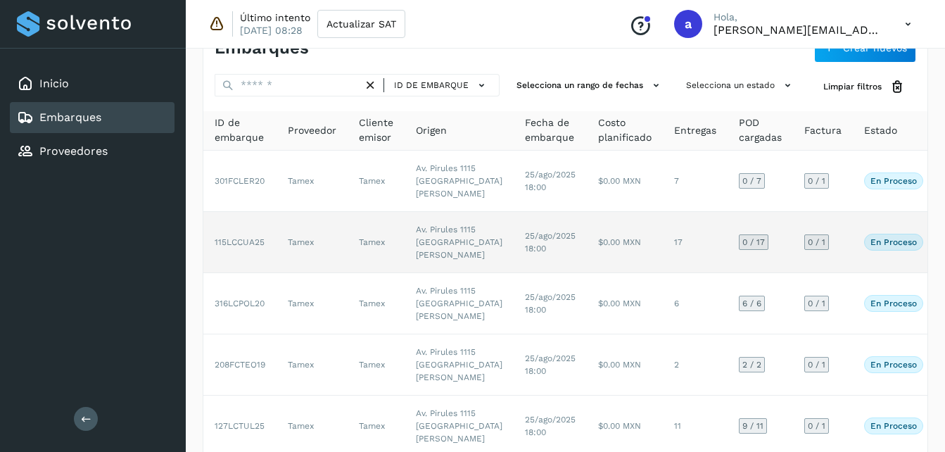
click at [514, 273] on td "25/ago/2025 18:00" at bounding box center [550, 242] width 73 height 61
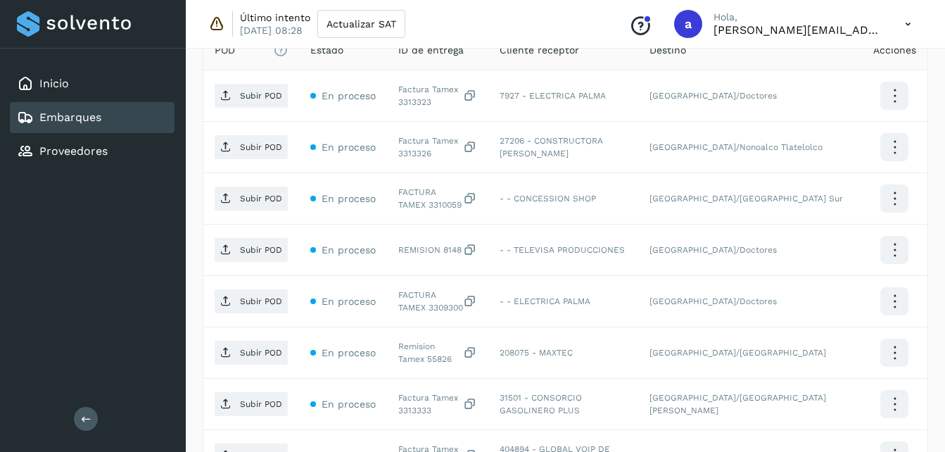
scroll to position [417, 0]
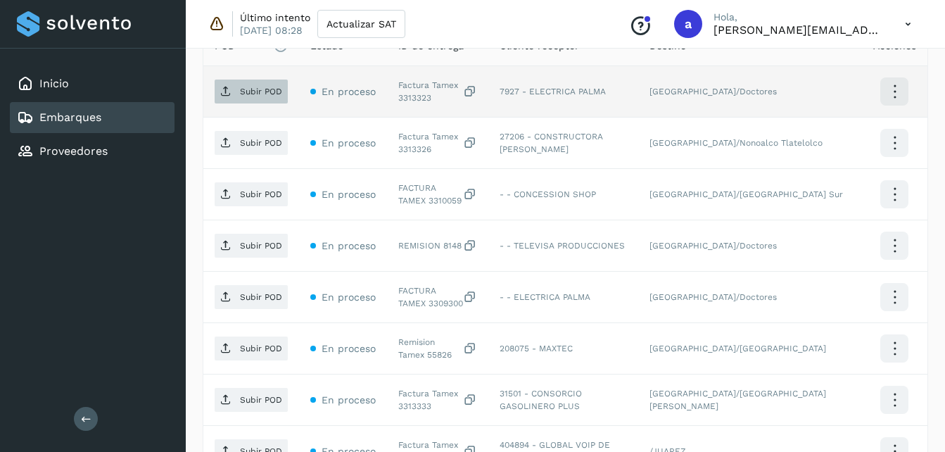
click at [250, 95] on p "Subir POD" at bounding box center [261, 92] width 42 height 10
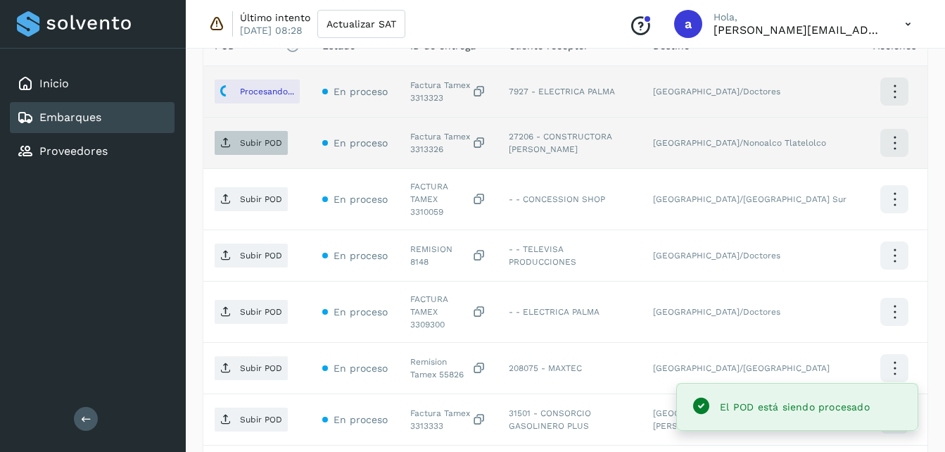
click at [243, 142] on p "Subir POD" at bounding box center [261, 143] width 42 height 10
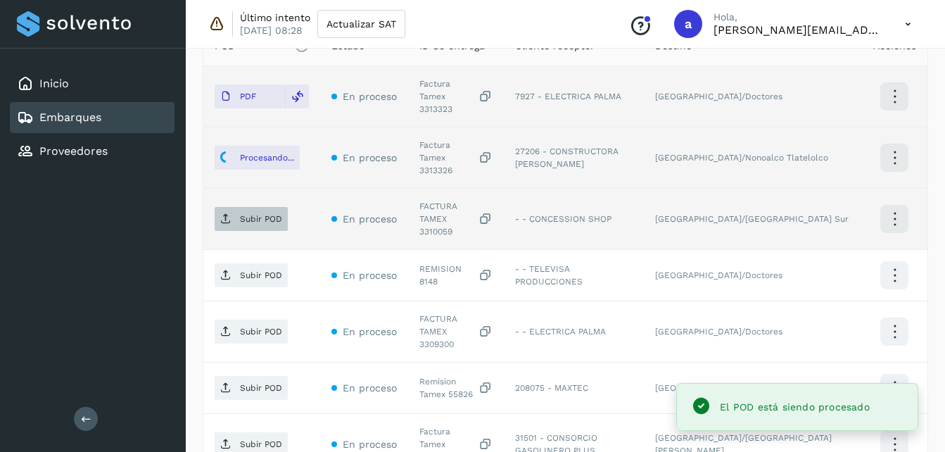
click at [260, 214] on p "Subir POD" at bounding box center [261, 219] width 42 height 10
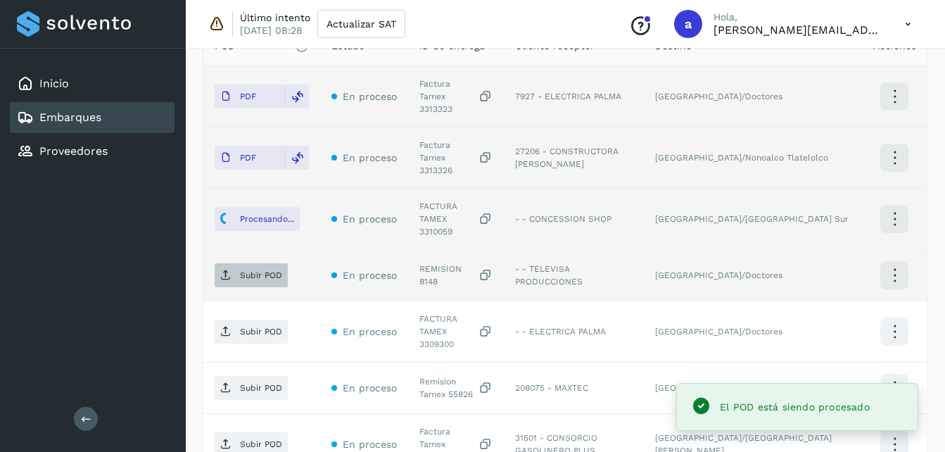
click at [234, 264] on span "Subir POD" at bounding box center [251, 275] width 73 height 23
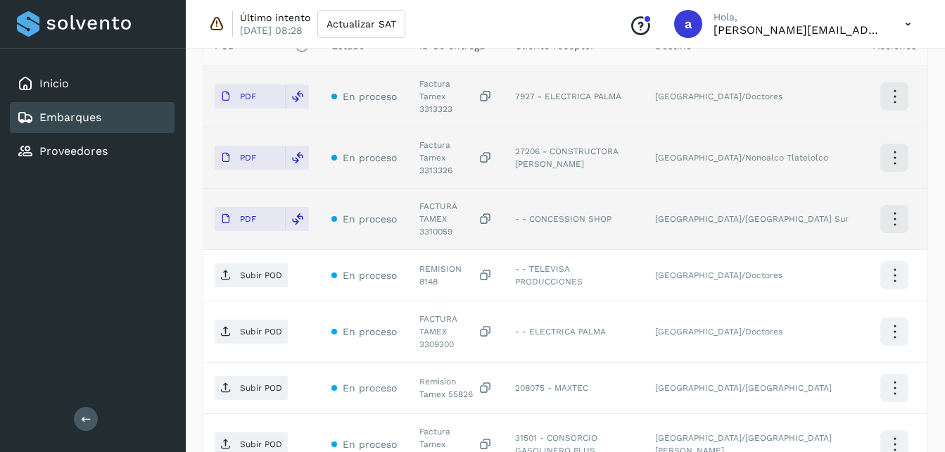
click at [237, 320] on span "Subir POD" at bounding box center [251, 331] width 73 height 23
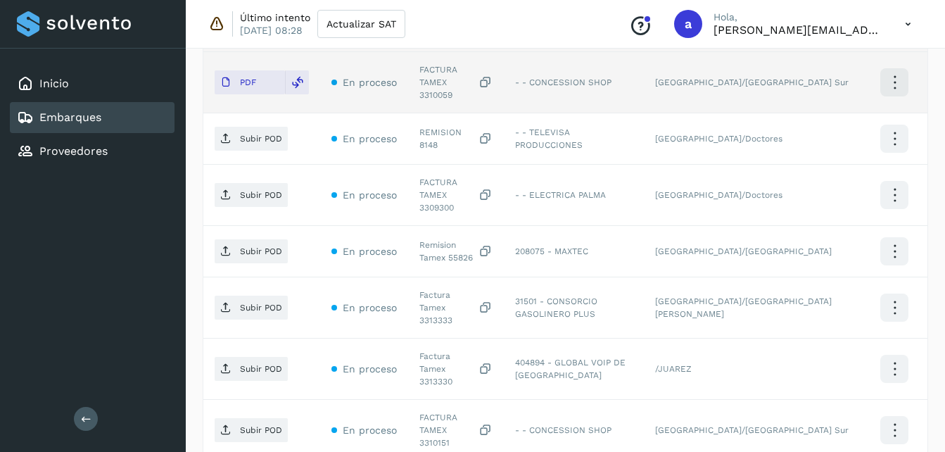
scroll to position [546, 0]
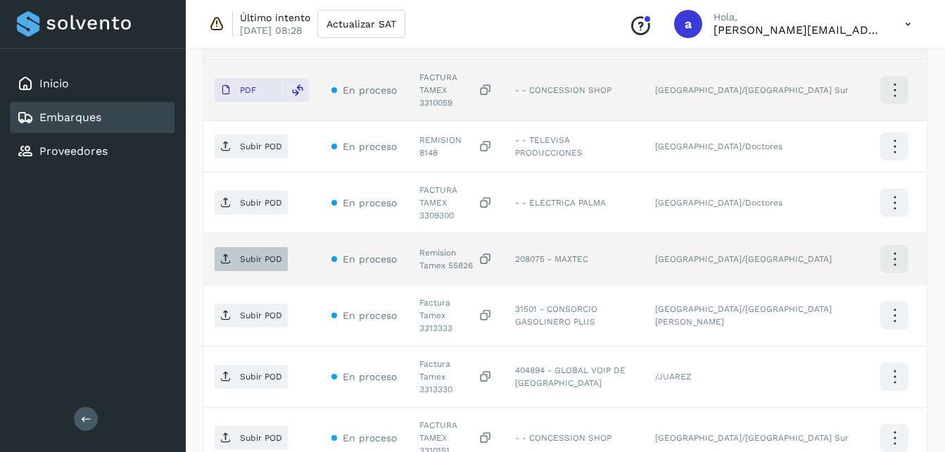
click at [259, 248] on span "Subir POD" at bounding box center [251, 259] width 73 height 23
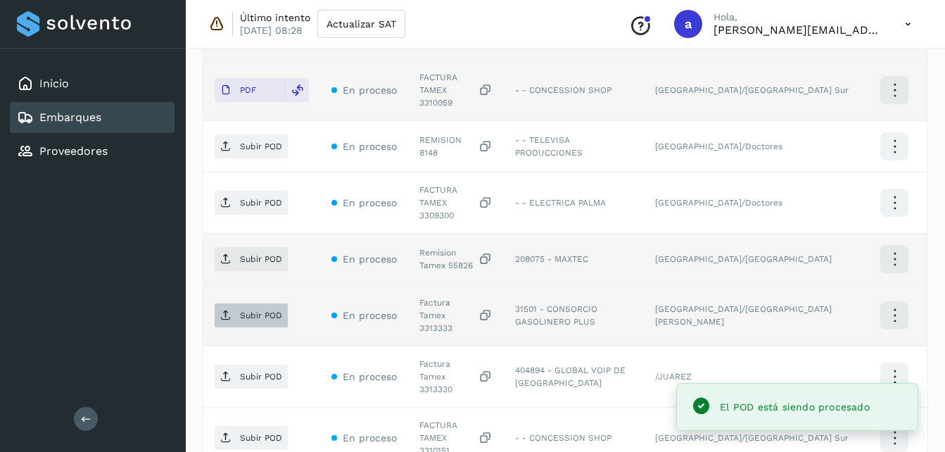
click at [267, 310] on p "Subir POD" at bounding box center [261, 315] width 42 height 10
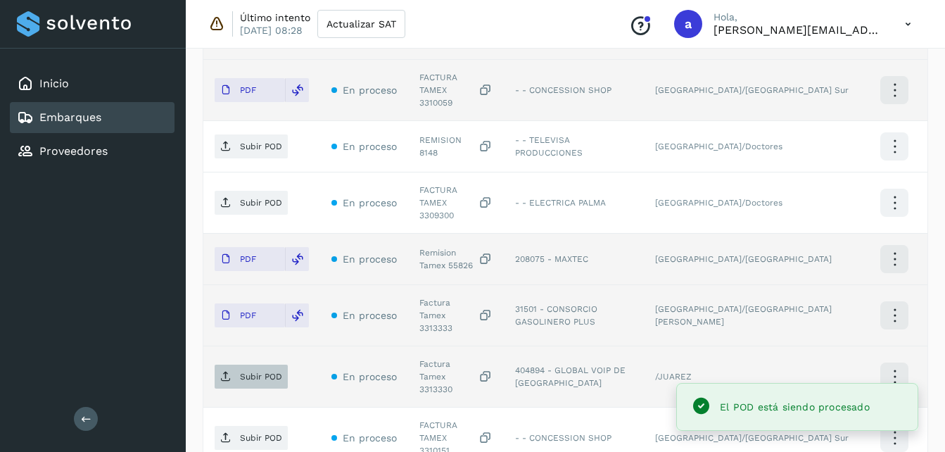
click at [256, 372] on p "Subir POD" at bounding box center [261, 377] width 42 height 10
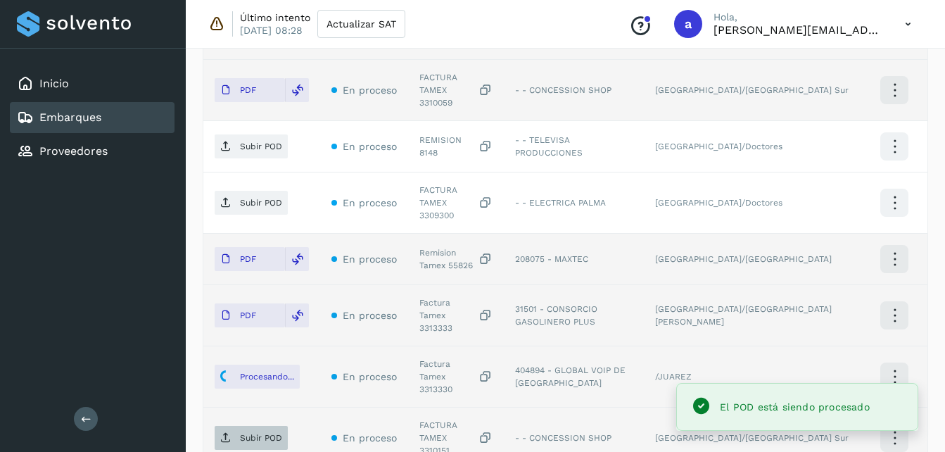
click at [241, 433] on p "Subir POD" at bounding box center [261, 438] width 42 height 10
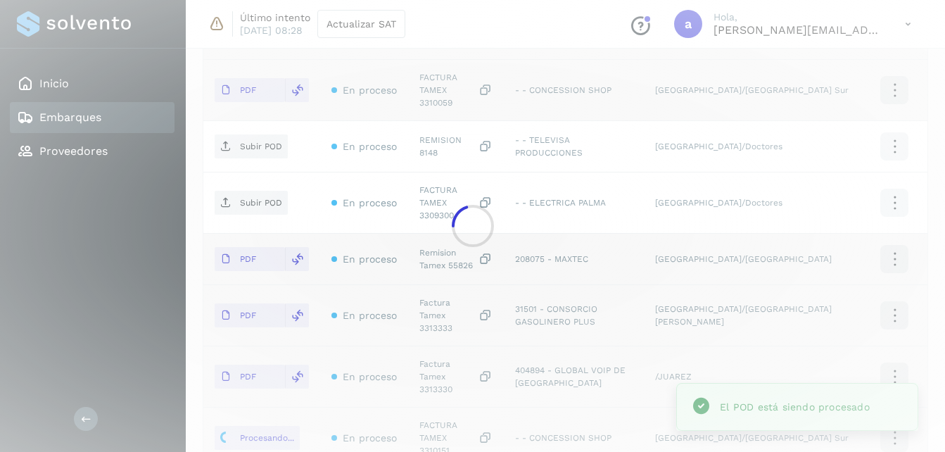
scroll to position [683, 0]
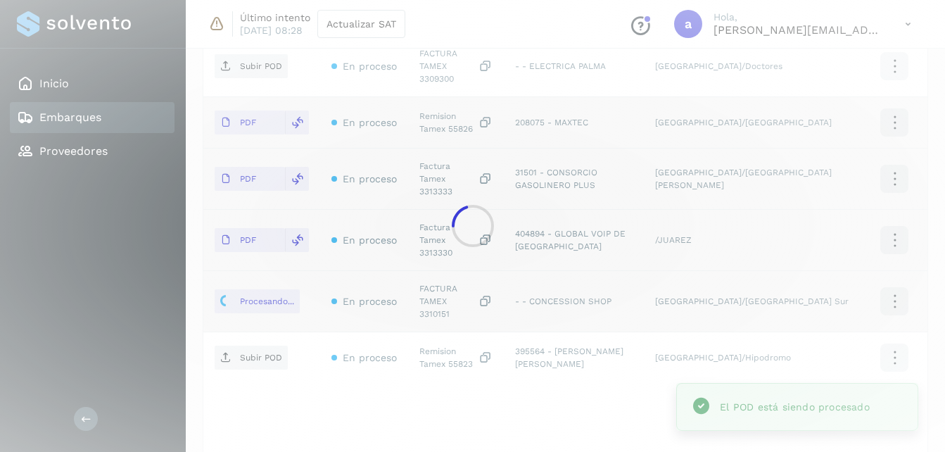
click at [252, 292] on div at bounding box center [472, 226] width 945 height 452
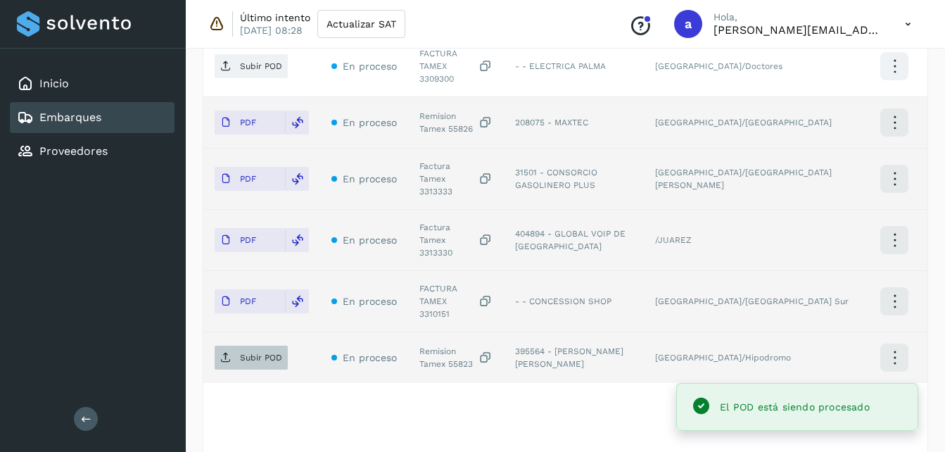
click at [246, 353] on p "Subir POD" at bounding box center [261, 358] width 42 height 10
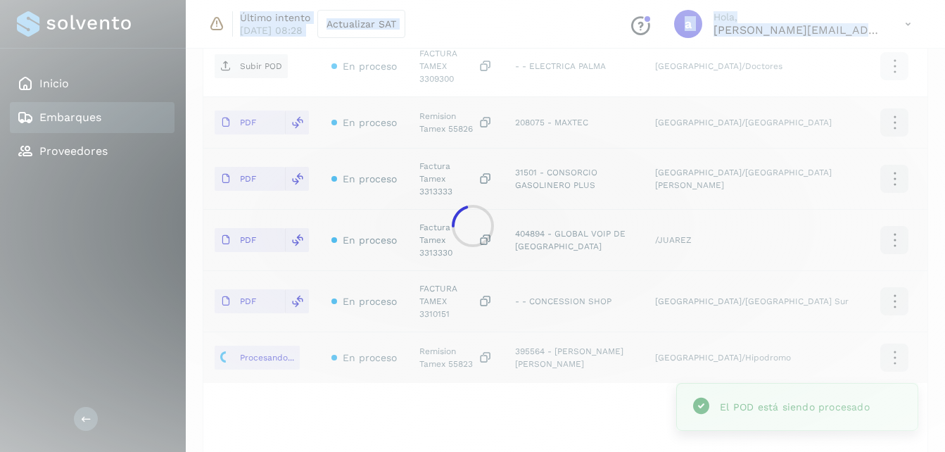
drag, startPoint x: 943, startPoint y: 351, endPoint x: 952, endPoint y: 301, distance: 50.7
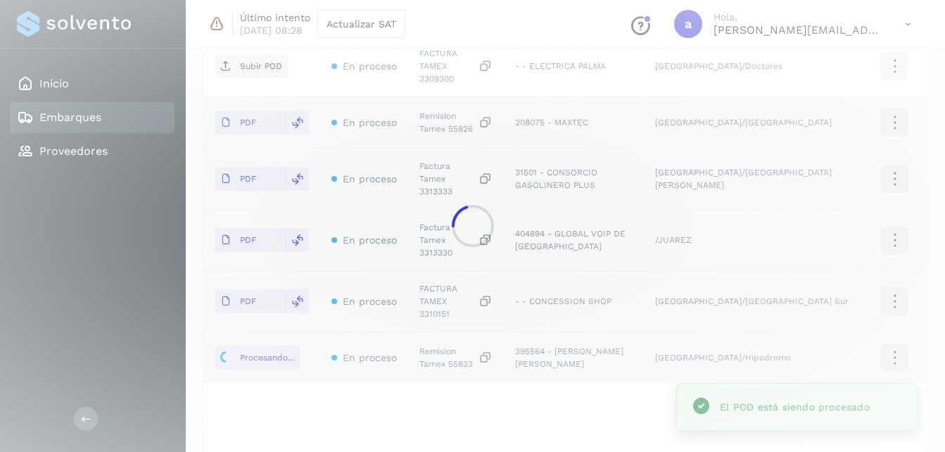
click at [885, 339] on div at bounding box center [472, 226] width 945 height 452
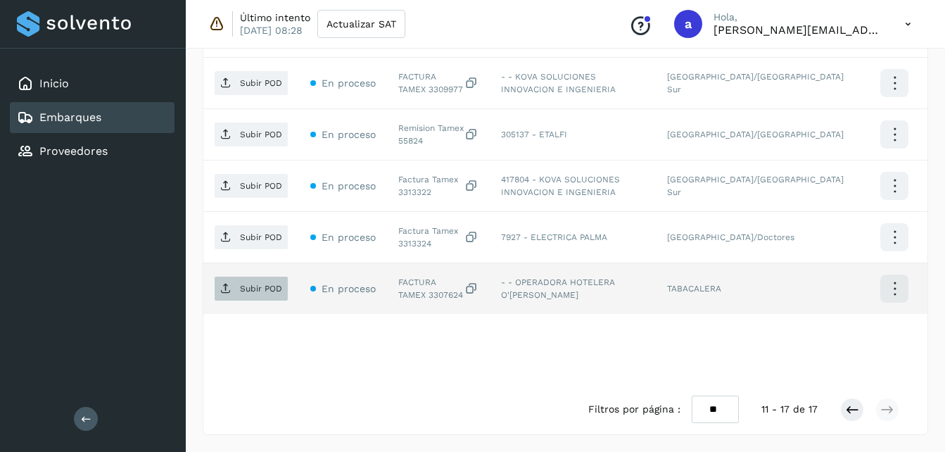
click at [234, 294] on span "Subir POD" at bounding box center [251, 288] width 73 height 23
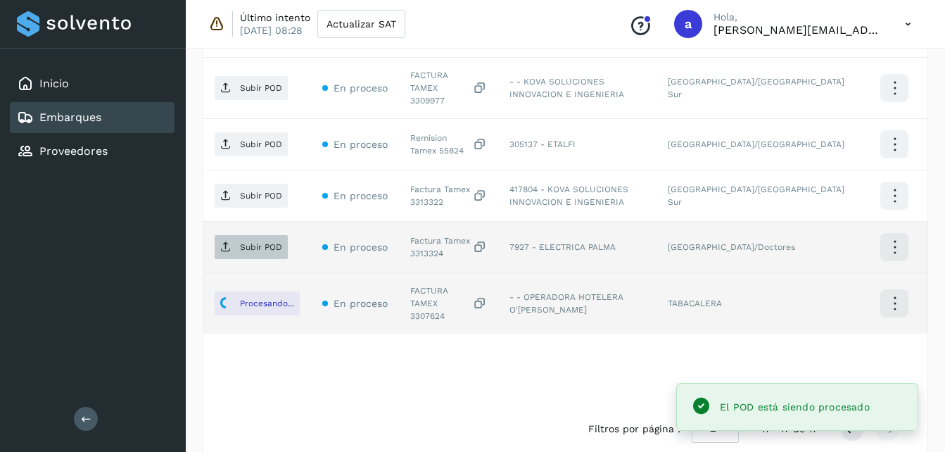
click at [245, 242] on p "Subir POD" at bounding box center [261, 247] width 42 height 10
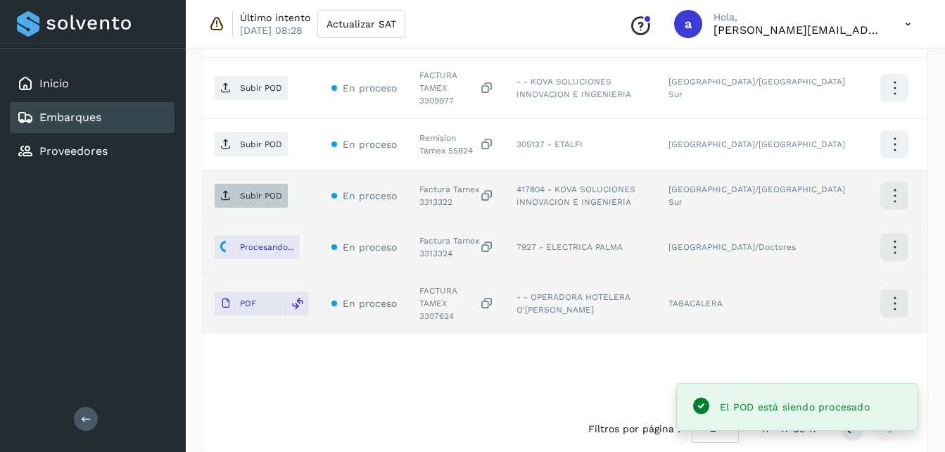
click at [244, 191] on p "Subir POD" at bounding box center [261, 196] width 42 height 10
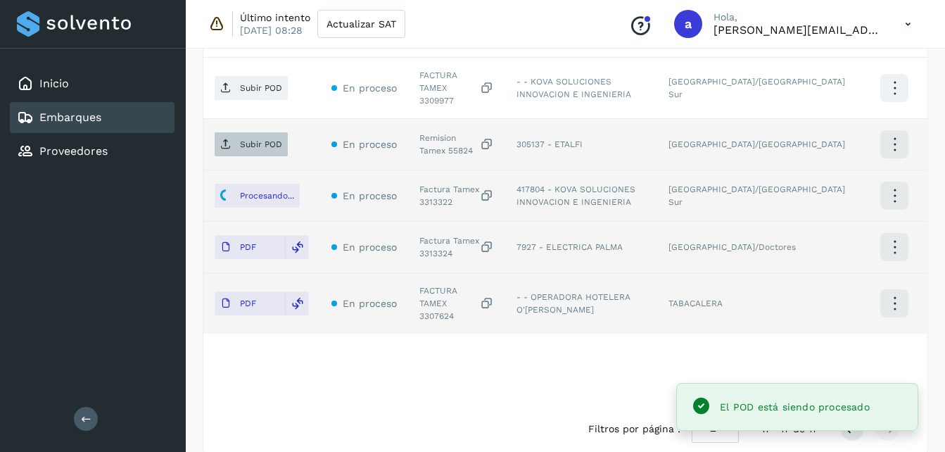
click at [260, 139] on p "Subir POD" at bounding box center [261, 144] width 42 height 10
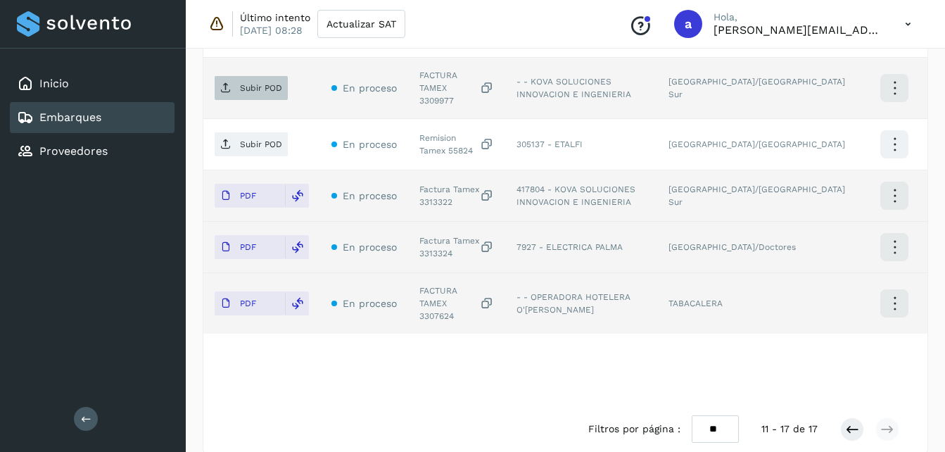
click at [240, 88] on p "Subir POD" at bounding box center [261, 88] width 42 height 10
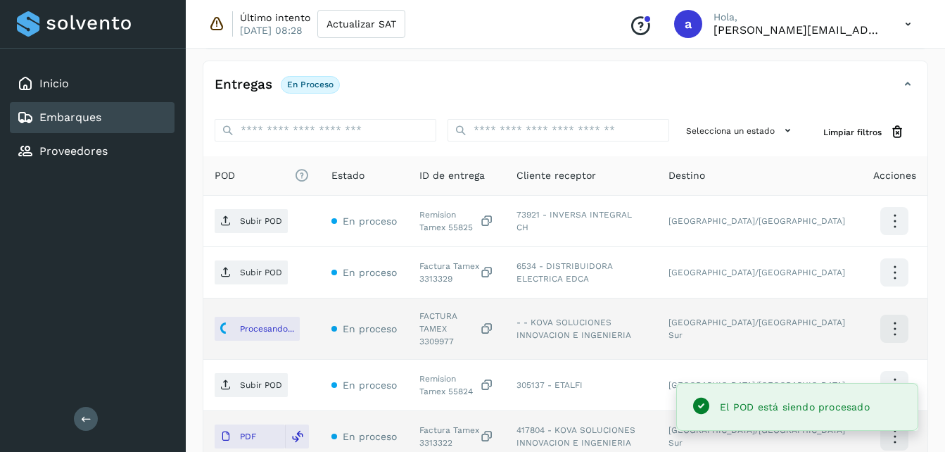
scroll to position [283, 0]
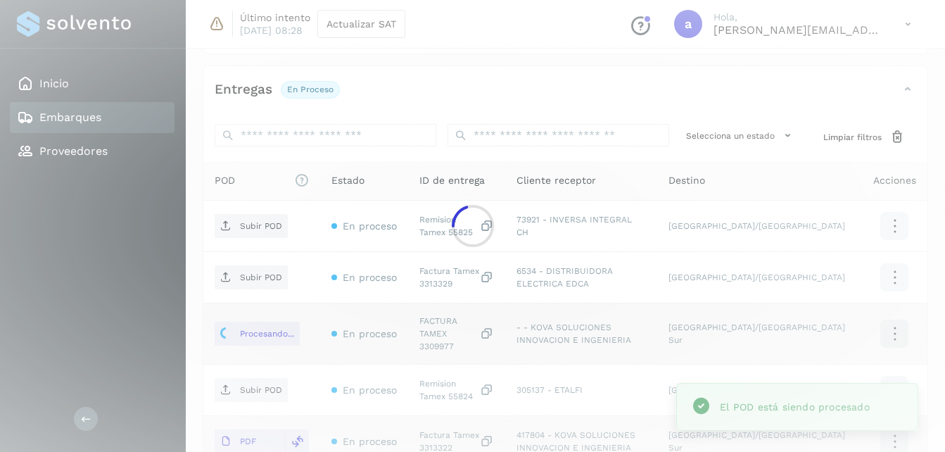
click at [247, 282] on div at bounding box center [472, 226] width 945 height 452
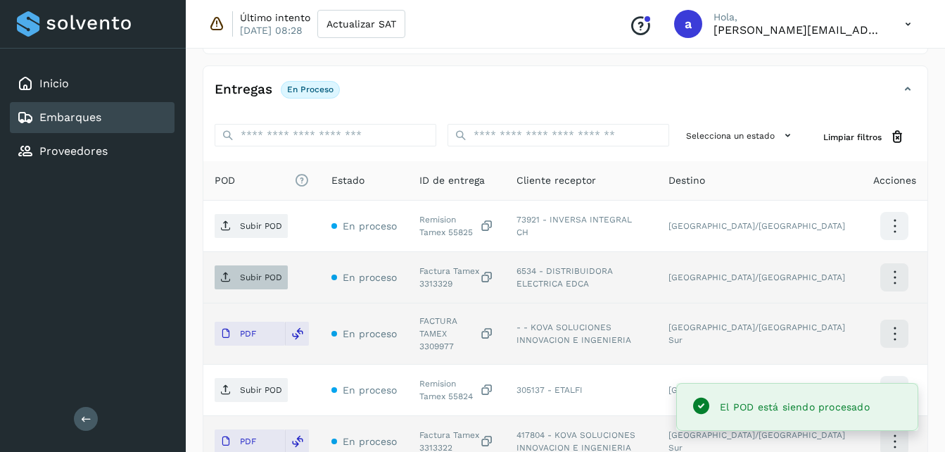
click at [254, 282] on p "Subir POD" at bounding box center [261, 277] width 42 height 10
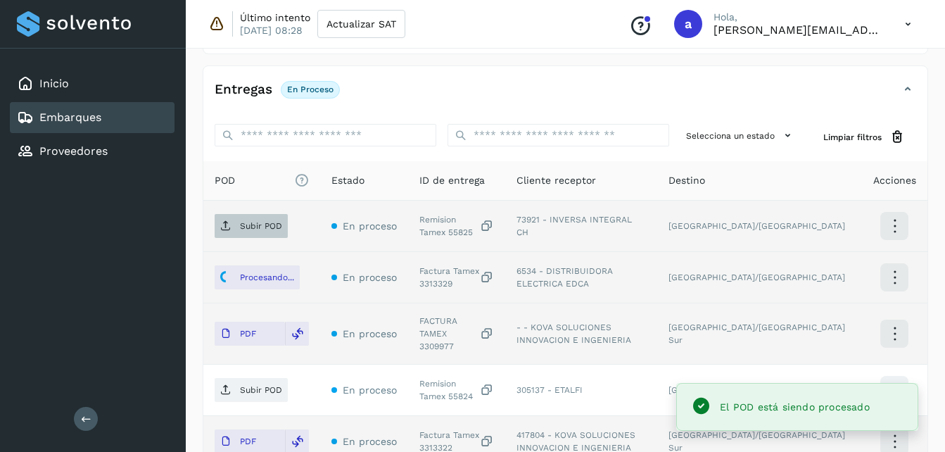
click at [253, 226] on p "Subir POD" at bounding box center [261, 226] width 42 height 10
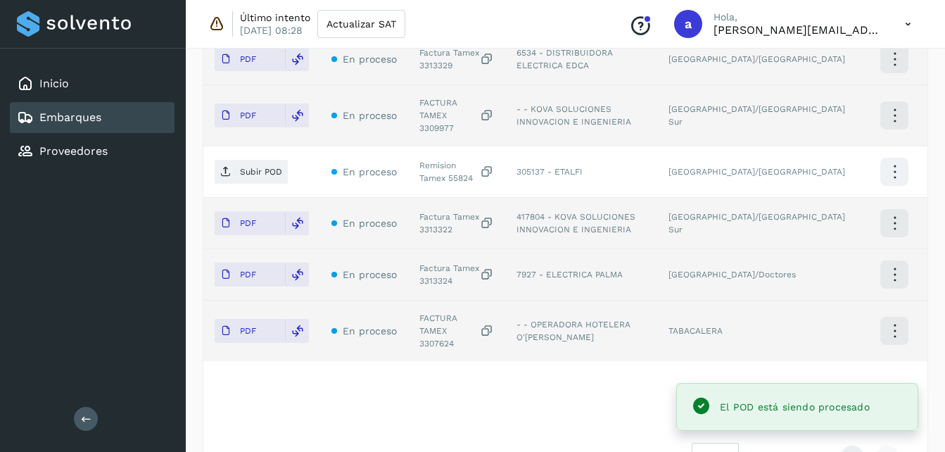
scroll to position [500, 0]
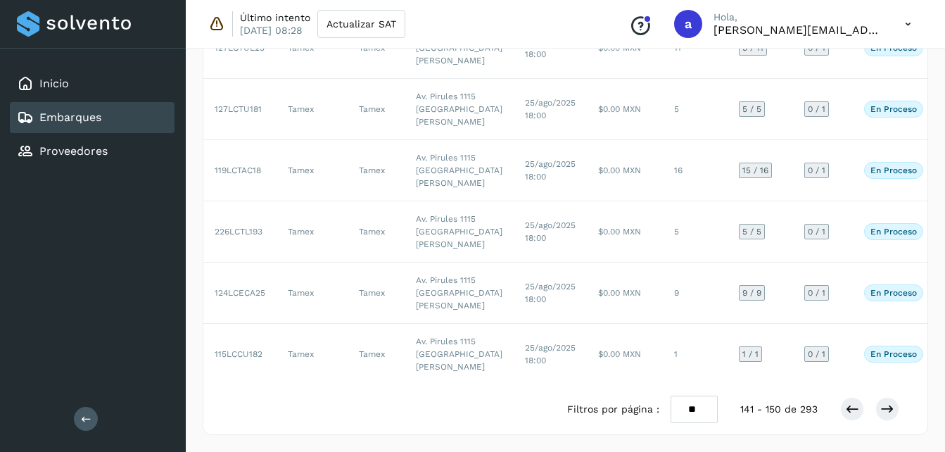
scroll to position [39, 0]
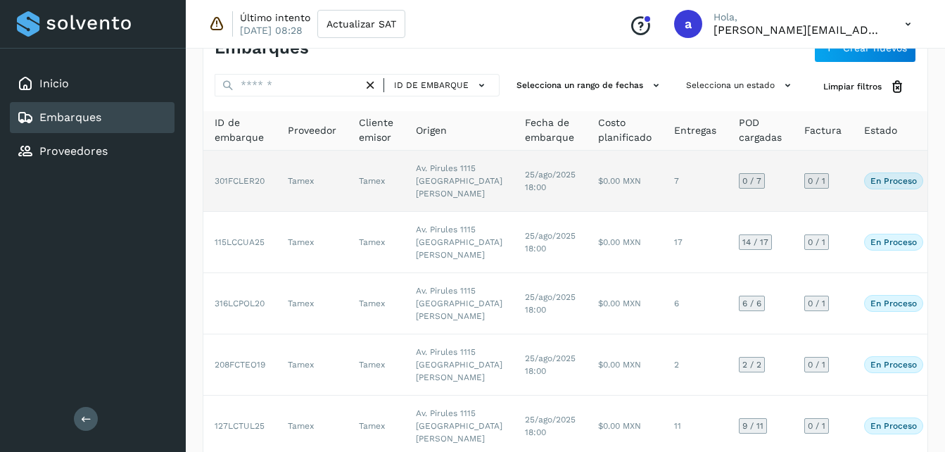
click at [525, 192] on span "25/ago/2025 18:00" at bounding box center [550, 181] width 51 height 23
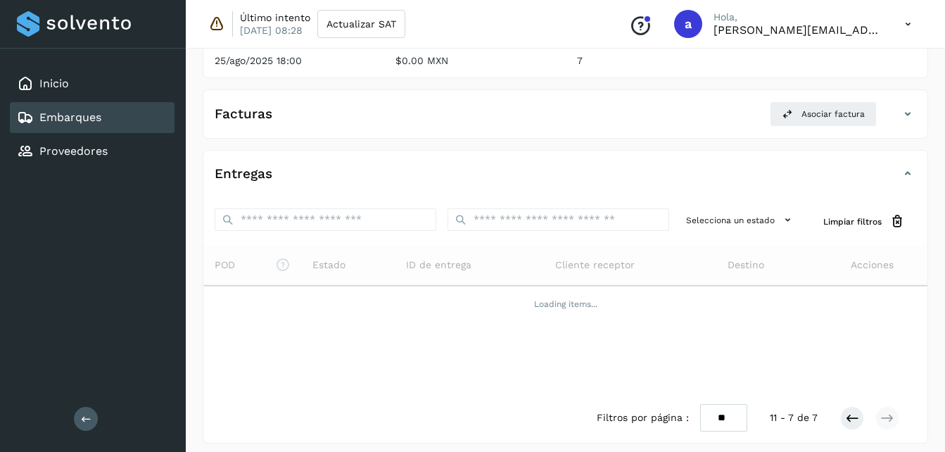
scroll to position [207, 0]
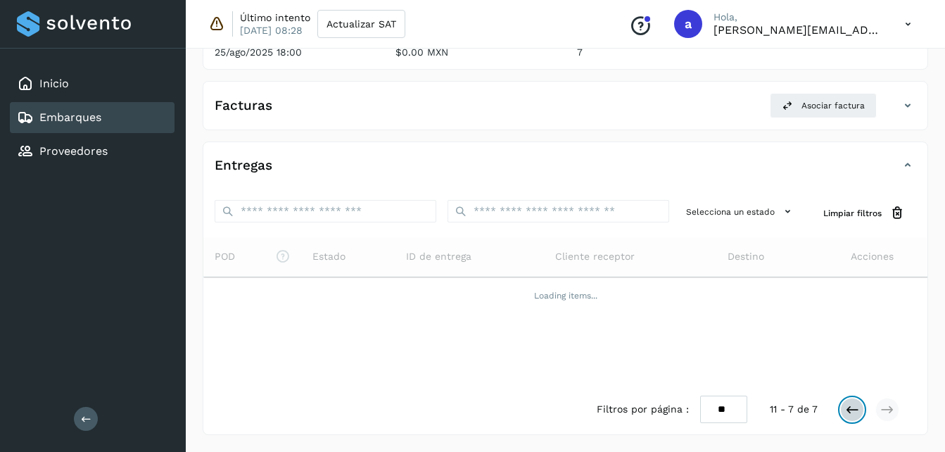
click at [852, 413] on icon at bounding box center [852, 410] width 14 height 14
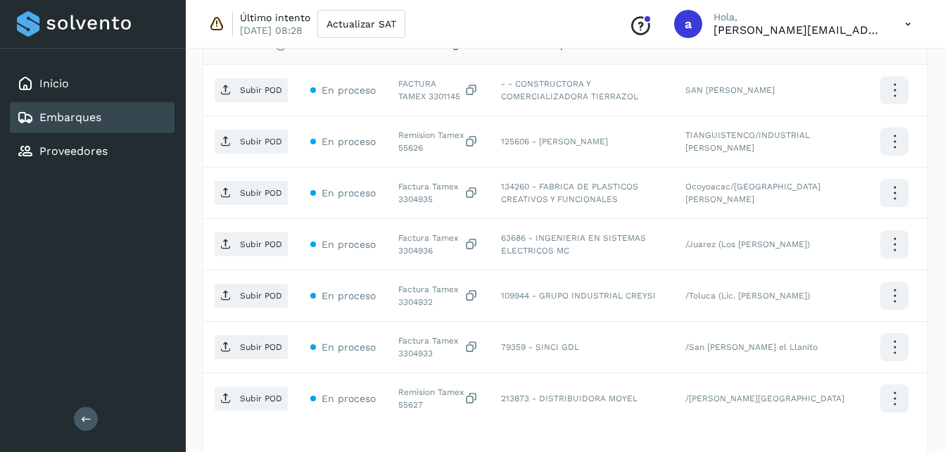
scroll to position [415, 0]
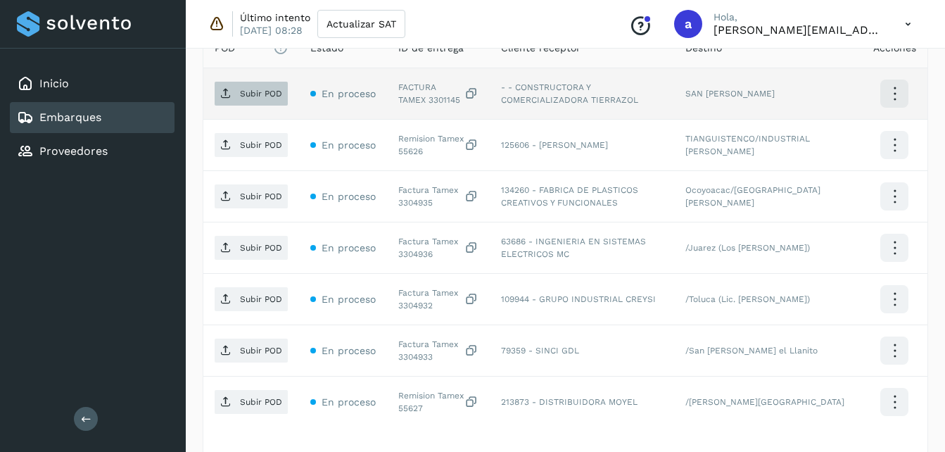
click at [244, 94] on p "Subir POD" at bounding box center [261, 94] width 42 height 10
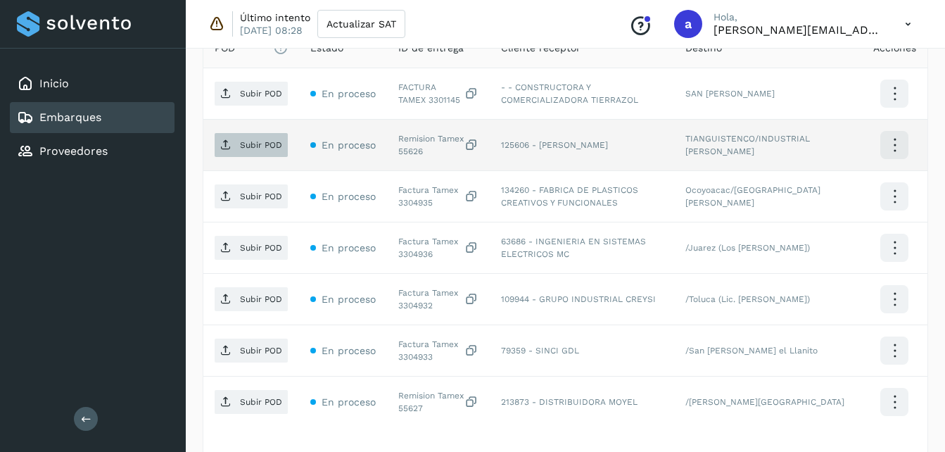
click at [251, 135] on span "Subir POD" at bounding box center [251, 145] width 73 height 23
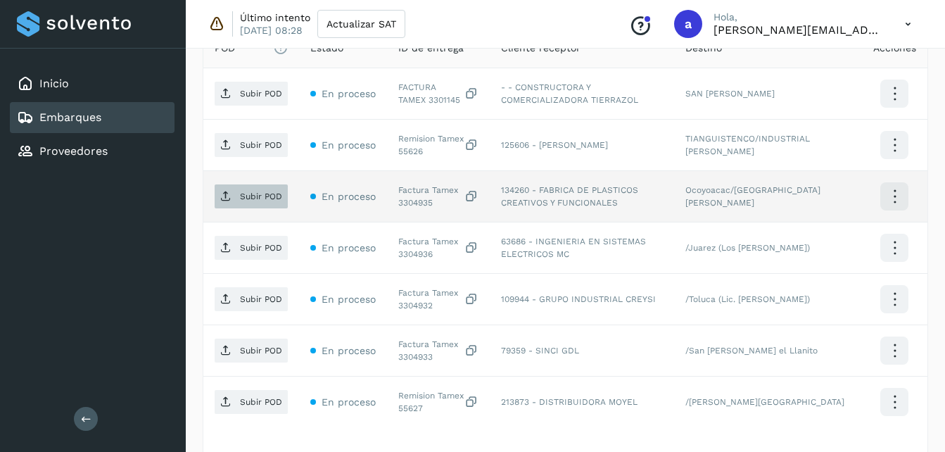
click at [246, 197] on p "Subir POD" at bounding box center [261, 196] width 42 height 10
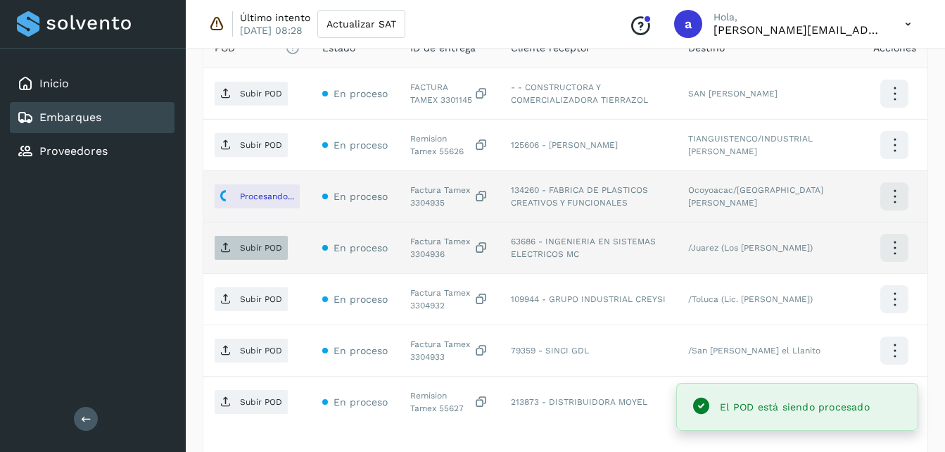
click at [256, 252] on p "Subir POD" at bounding box center [261, 248] width 42 height 10
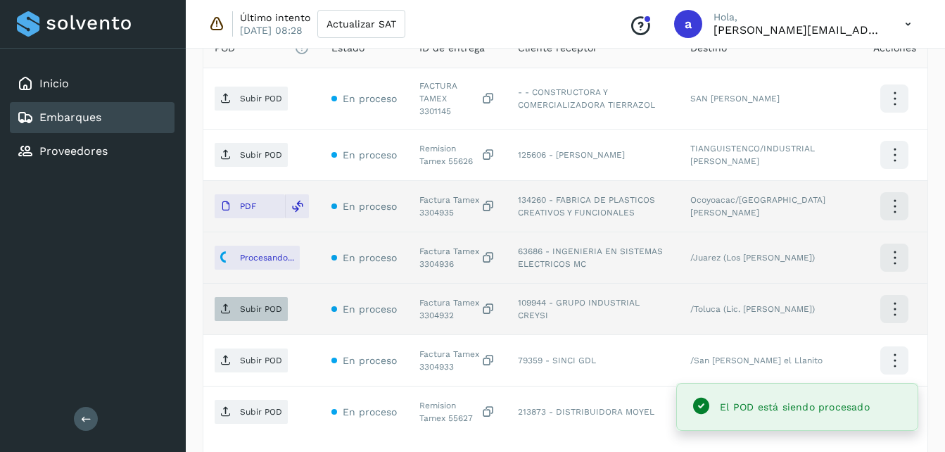
click at [240, 304] on p "Subir POD" at bounding box center [261, 309] width 42 height 10
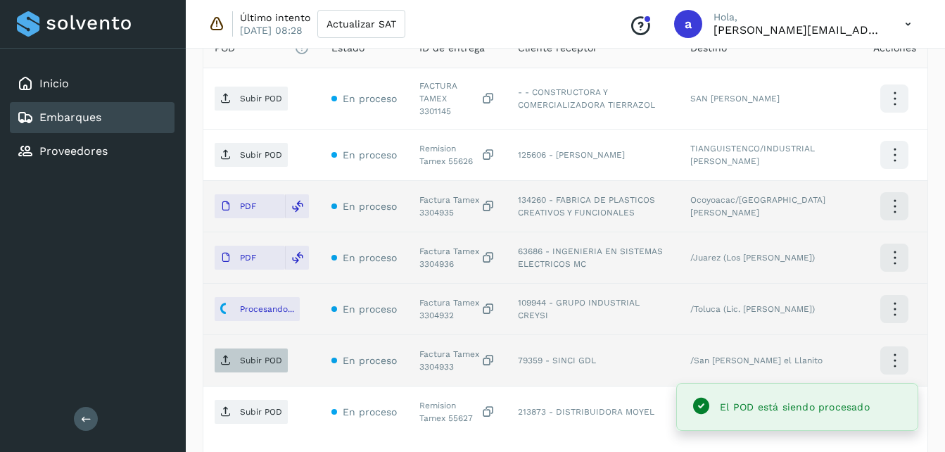
click at [246, 359] on span "Subir POD" at bounding box center [251, 360] width 73 height 23
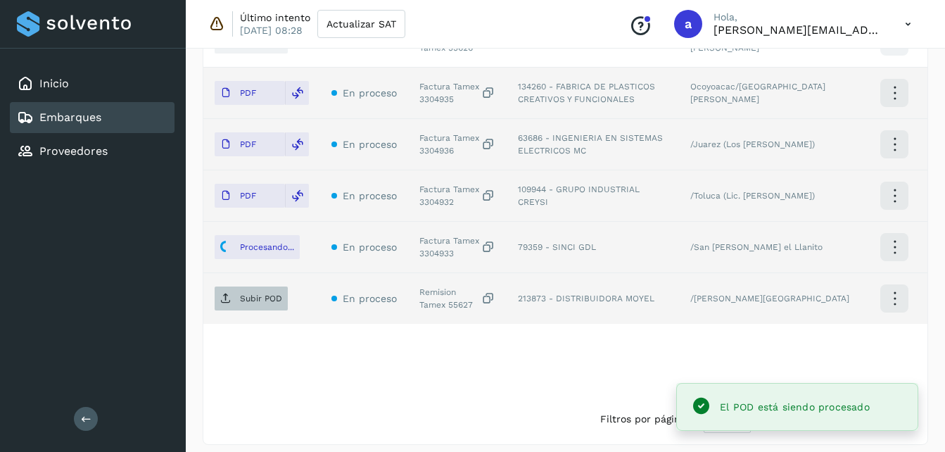
click at [239, 287] on span "Subir POD" at bounding box center [251, 298] width 73 height 23
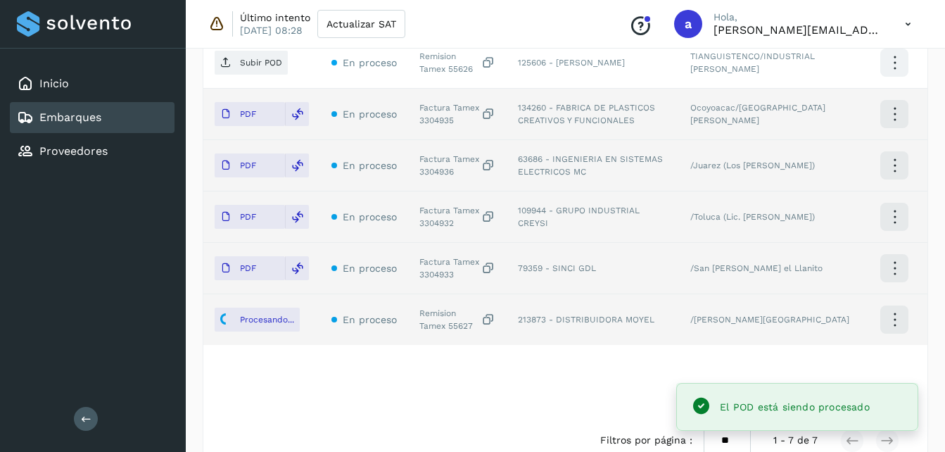
scroll to position [522, 0]
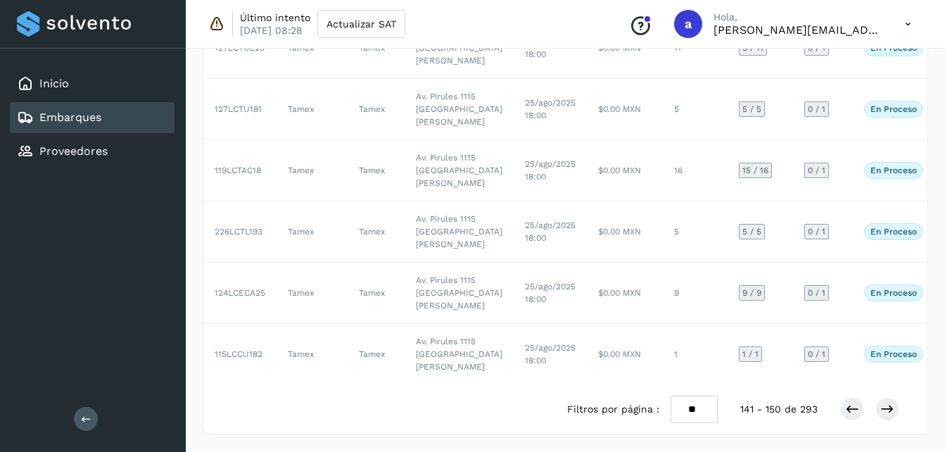
scroll to position [808, 0]
click at [891, 407] on icon at bounding box center [888, 409] width 14 height 14
click at [882, 409] on icon at bounding box center [888, 409] width 14 height 14
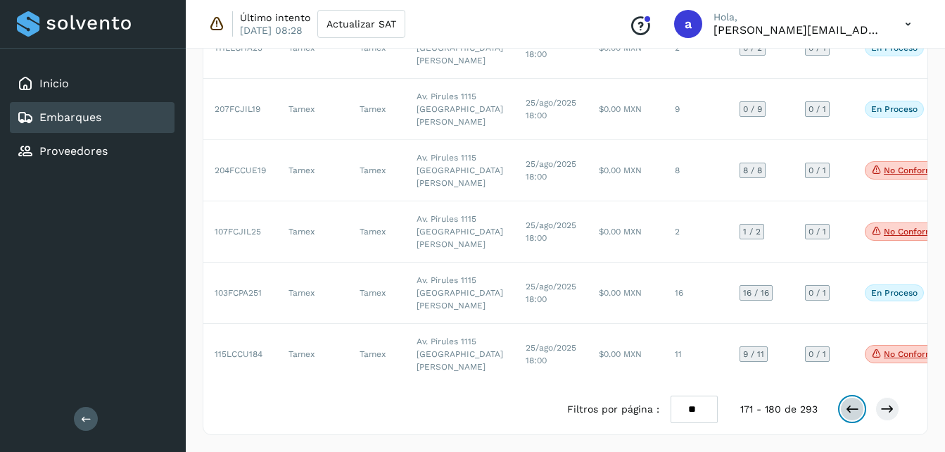
click at [844, 410] on button at bounding box center [852, 409] width 24 height 24
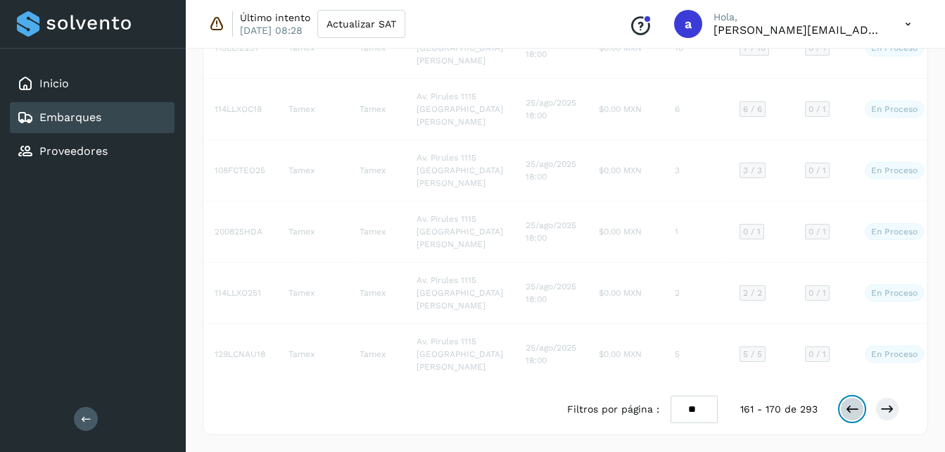
scroll to position [414, 0]
click at [600, 210] on td "$0.00 MXN" at bounding box center [626, 231] width 76 height 61
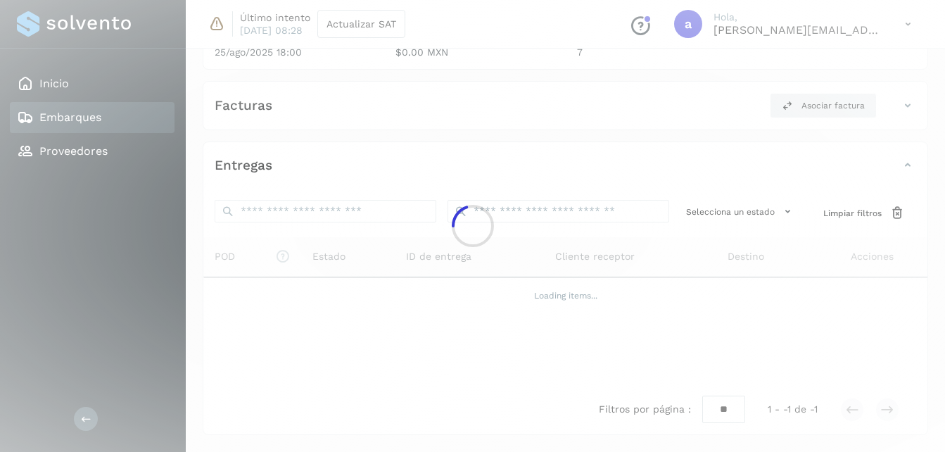
scroll to position [220, 0]
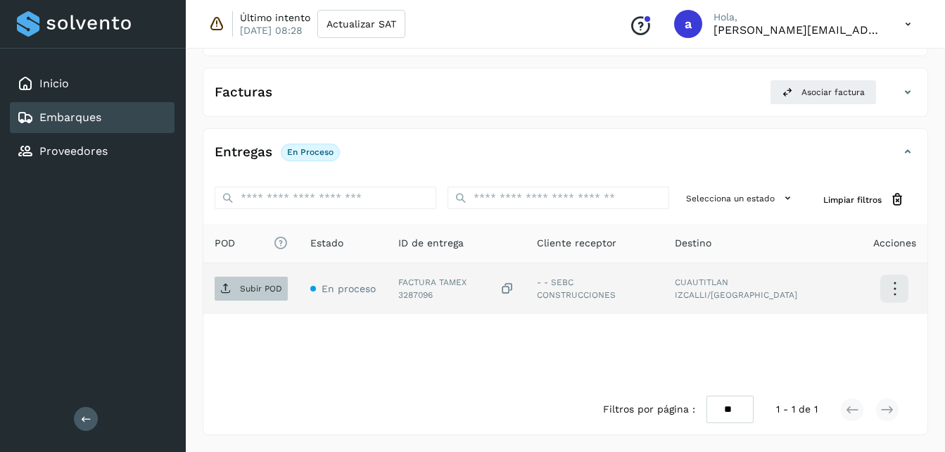
click at [256, 296] on span "Subir POD" at bounding box center [251, 288] width 73 height 23
